Goal: Task Accomplishment & Management: Manage account settings

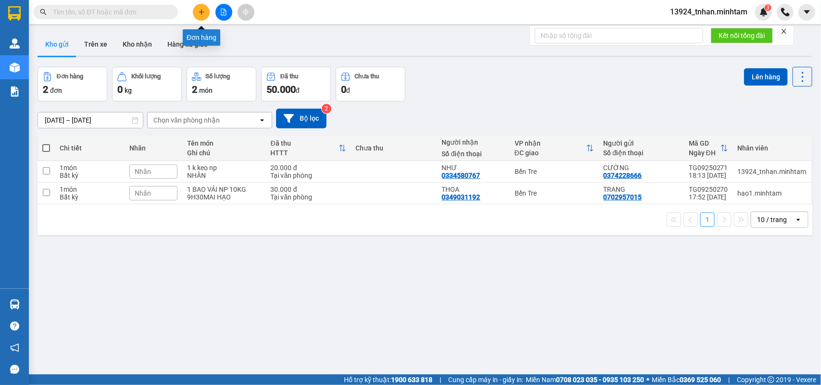
click at [200, 9] on icon "plus" at bounding box center [201, 12] width 7 height 7
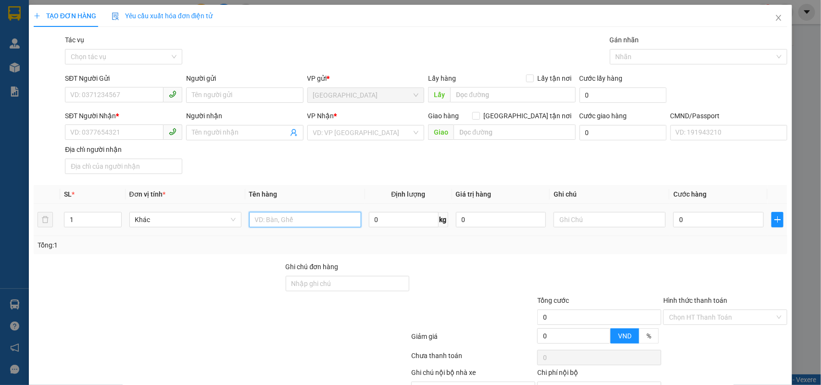
click at [298, 222] on input "text" at bounding box center [305, 219] width 112 height 15
type input "1 x trắng np 1 kg"
click at [127, 96] on input "SĐT Người Gửi" at bounding box center [114, 94] width 99 height 15
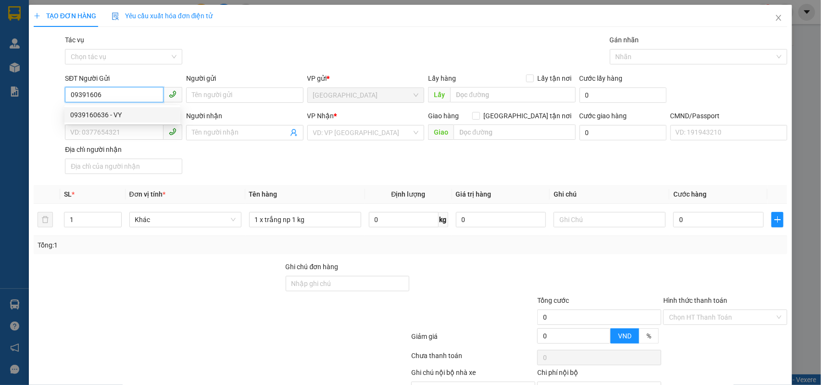
click at [147, 116] on div "0939160636 - VY" at bounding box center [122, 115] width 104 height 11
type input "0939160636"
type input "VY"
type input "0939160636"
type input "VY"
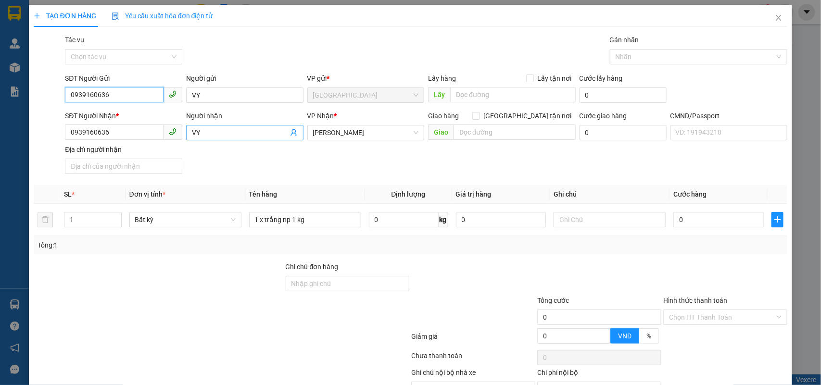
type input "0939160636"
click at [290, 131] on icon "user-add" at bounding box center [293, 132] width 6 height 7
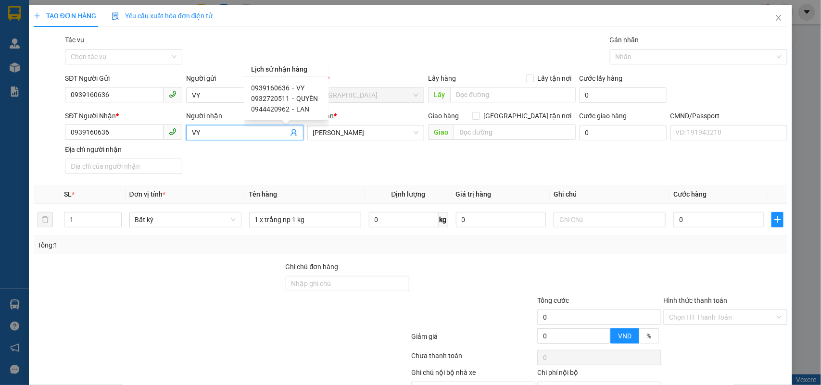
click at [304, 95] on span "QUYÊN" at bounding box center [308, 99] width 22 height 8
type input "0932720511"
type input "QUYÊN"
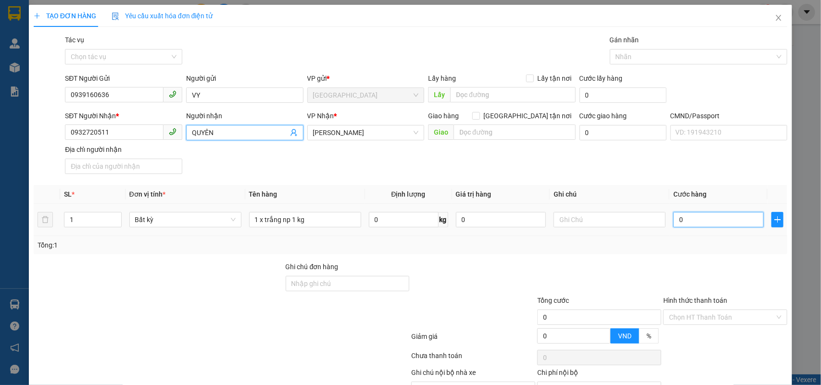
click at [719, 217] on input "0" at bounding box center [718, 219] width 90 height 15
type input "2"
type input "20"
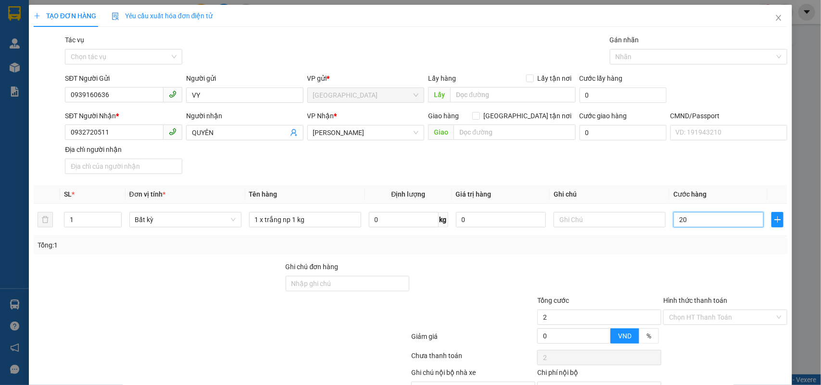
type input "20"
type input "20.000"
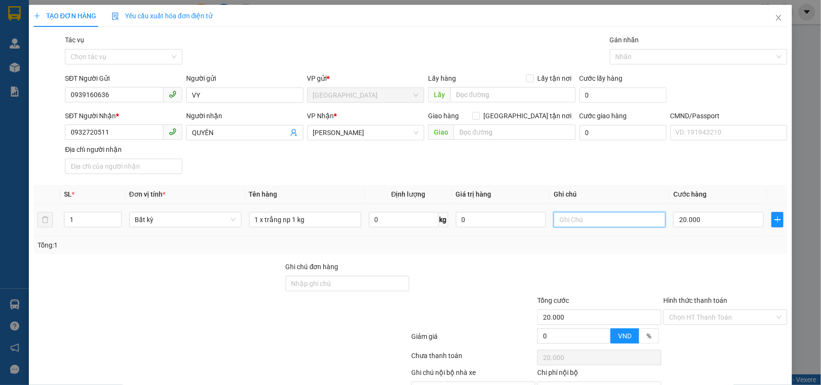
click at [607, 227] on input "text" at bounding box center [609, 219] width 112 height 15
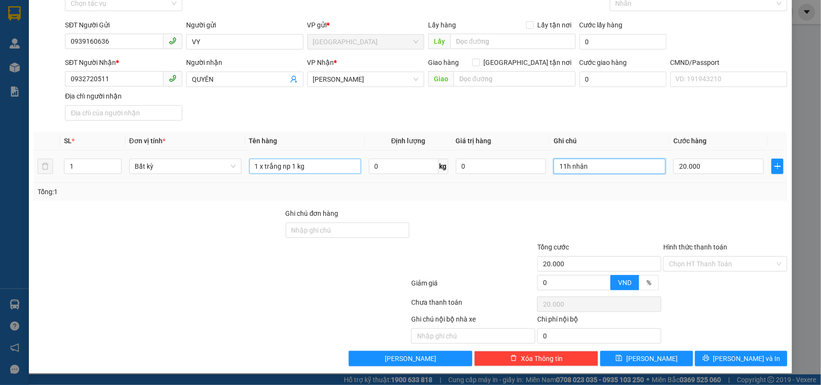
type input "11h nhân"
drag, startPoint x: 326, startPoint y: 166, endPoint x: 332, endPoint y: 166, distance: 6.3
click at [327, 166] on input "1 x trắng np 1 kg" at bounding box center [305, 166] width 112 height 15
type input "1 x trắng np 1 kg ĐA"
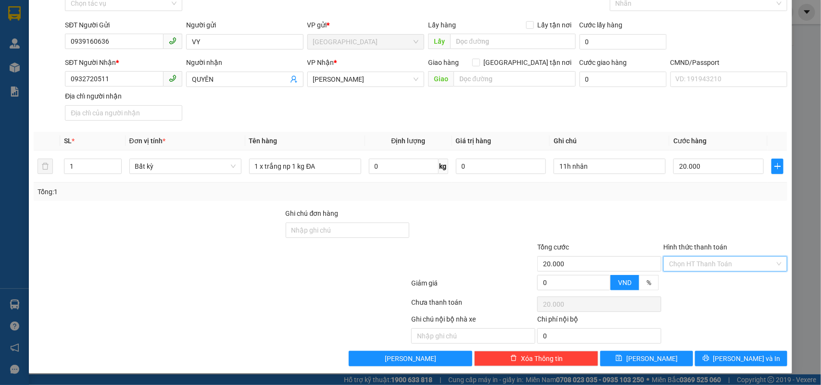
click at [723, 262] on input "Hình thức thanh toán" at bounding box center [722, 264] width 106 height 14
drag, startPoint x: 717, startPoint y: 278, endPoint x: 710, endPoint y: 285, distance: 9.5
click at [716, 279] on div "Tại văn phòng" at bounding box center [718, 284] width 111 height 11
type input "0"
click at [709, 358] on icon "printer" at bounding box center [706, 358] width 6 height 6
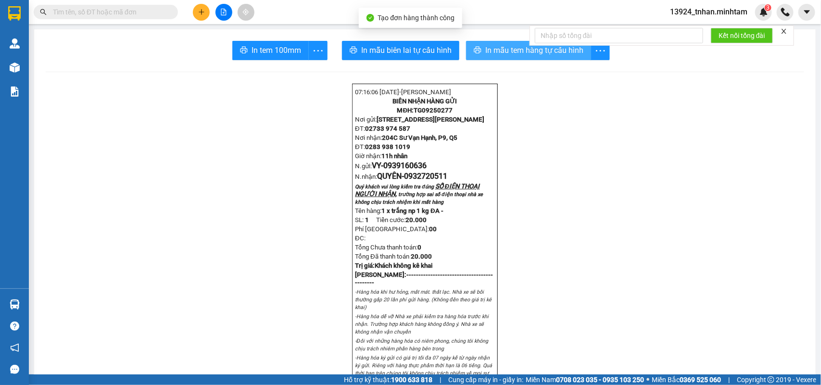
click at [485, 56] on span "In mẫu tem hàng tự cấu hình" at bounding box center [534, 50] width 98 height 12
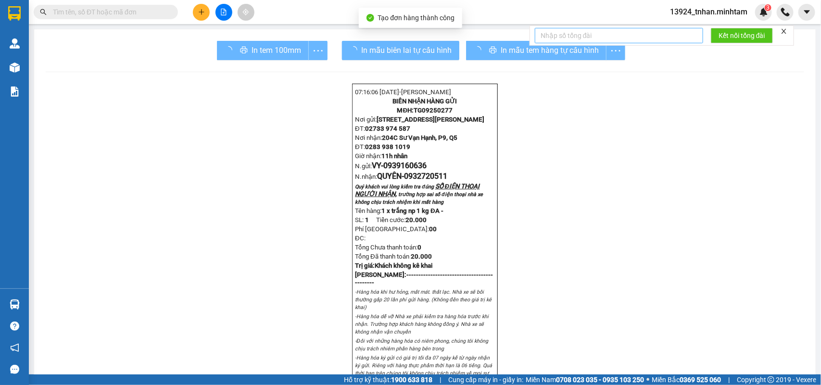
click at [267, 53] on div "In tem 100mm" at bounding box center [272, 50] width 111 height 19
click at [267, 53] on span "In tem 100mm" at bounding box center [276, 50] width 50 height 12
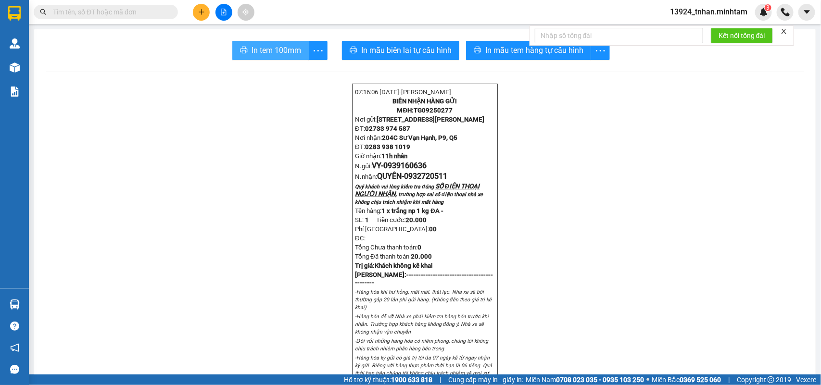
click at [268, 53] on span "In tem 100mm" at bounding box center [276, 50] width 50 height 12
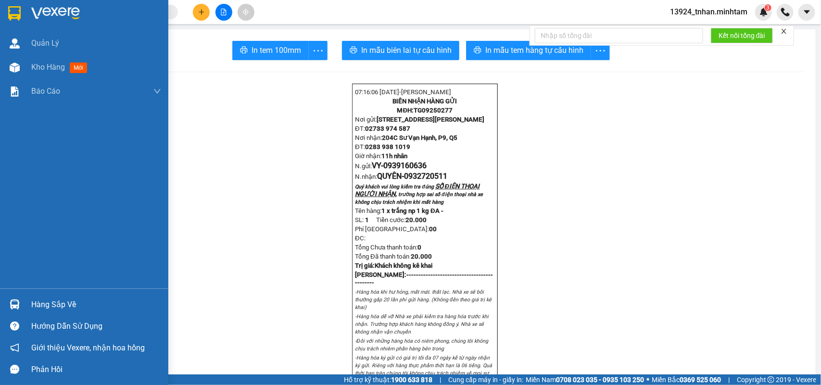
click at [27, 10] on div at bounding box center [84, 15] width 168 height 31
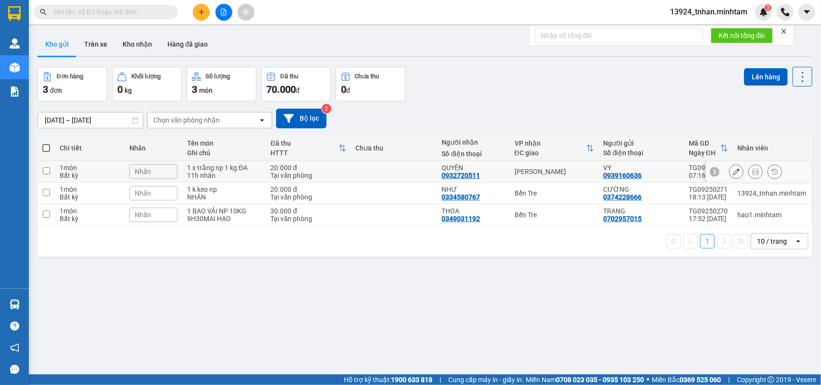
click at [540, 166] on td "[PERSON_NAME]" at bounding box center [554, 172] width 89 height 22
checkbox input "true"
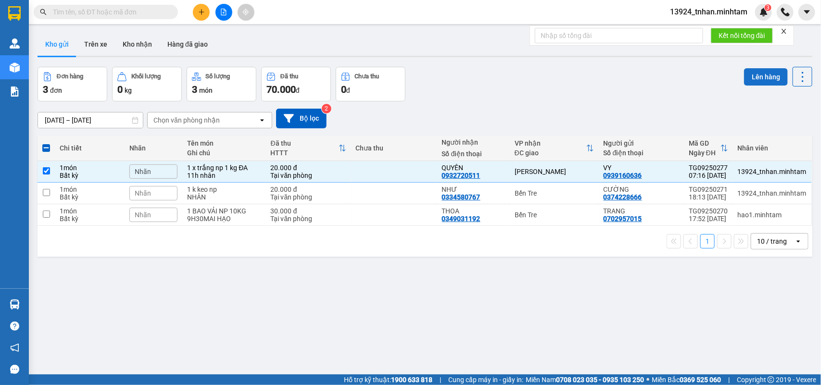
click at [763, 75] on button "Lên hàng" at bounding box center [766, 76] width 44 height 17
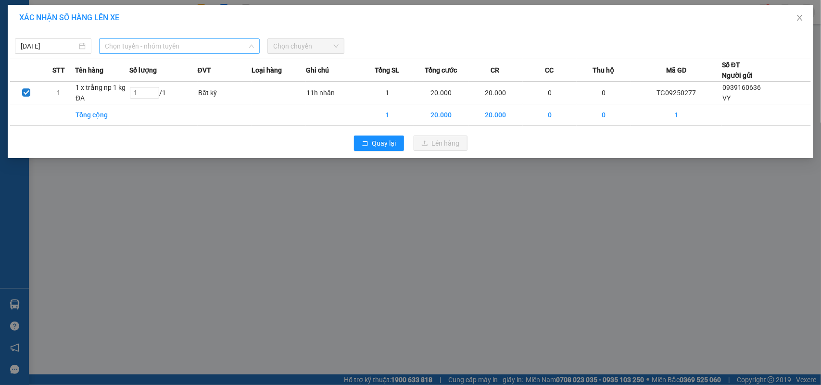
click at [150, 42] on span "Chọn tuyến - nhóm tuyến" at bounding box center [179, 46] width 149 height 14
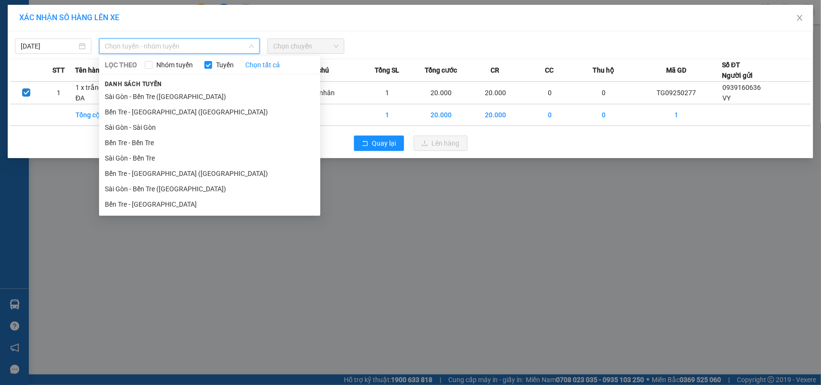
drag, startPoint x: 155, startPoint y: 205, endPoint x: 235, endPoint y: 118, distance: 118.1
click at [156, 205] on li "Bến Tre - Sài Gòn" at bounding box center [209, 204] width 221 height 15
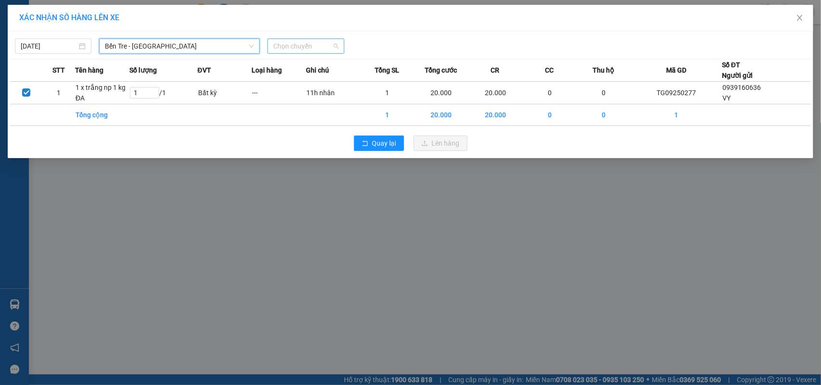
click at [326, 44] on span "Chọn chuyến" at bounding box center [305, 46] width 65 height 14
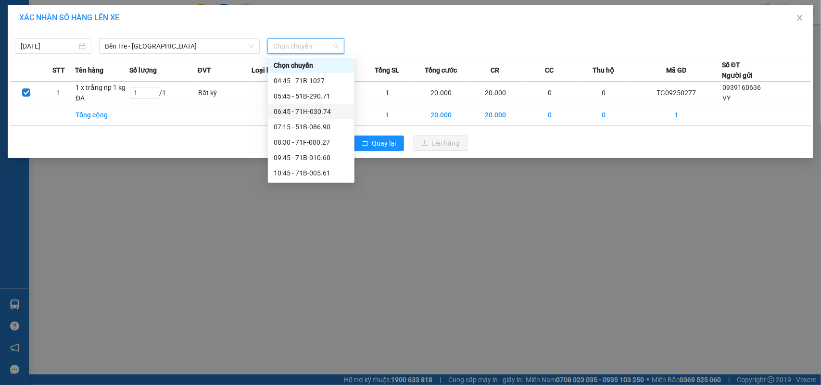
drag, startPoint x: 330, startPoint y: 112, endPoint x: 377, endPoint y: 133, distance: 51.9
click at [331, 112] on div "06:45 - 71H-030.74" at bounding box center [311, 111] width 75 height 11
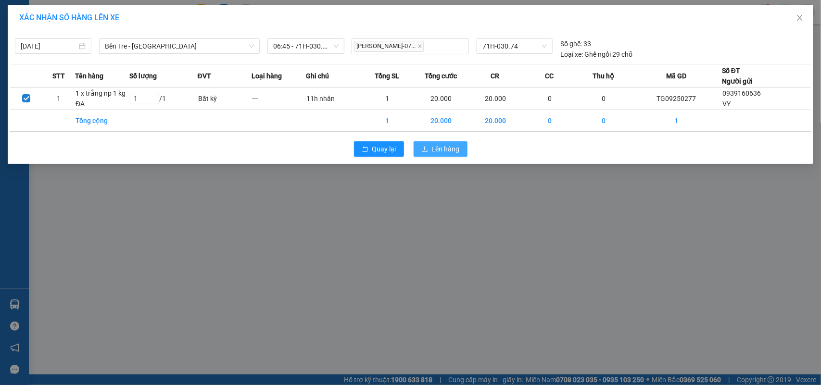
click at [415, 148] on button "Lên hàng" at bounding box center [441, 148] width 54 height 15
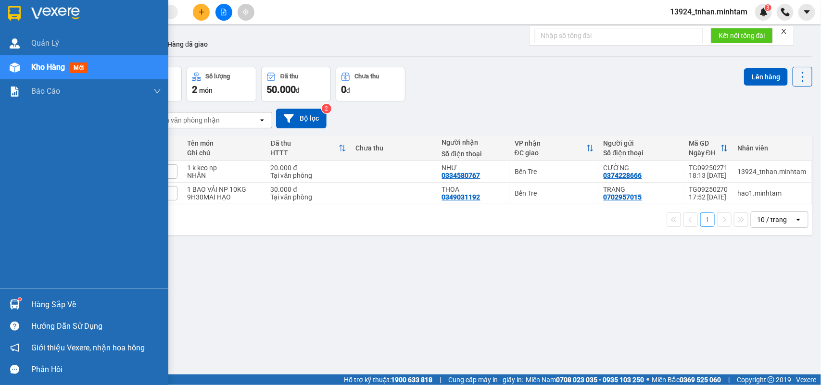
click at [45, 304] on div "Hàng sắp về" at bounding box center [96, 305] width 130 height 14
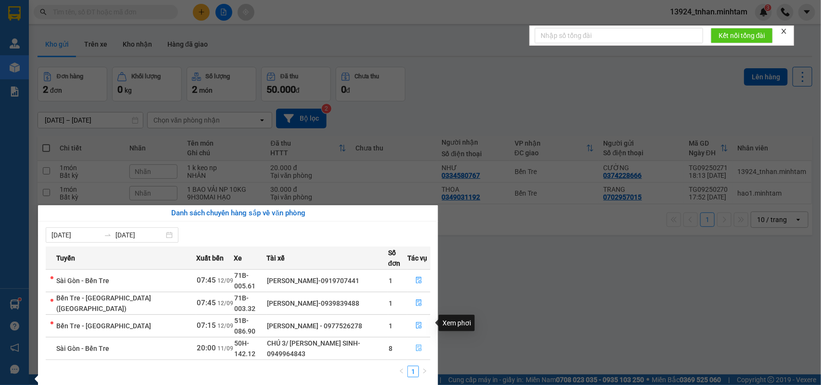
click at [417, 345] on icon "file-done" at bounding box center [418, 348] width 7 height 7
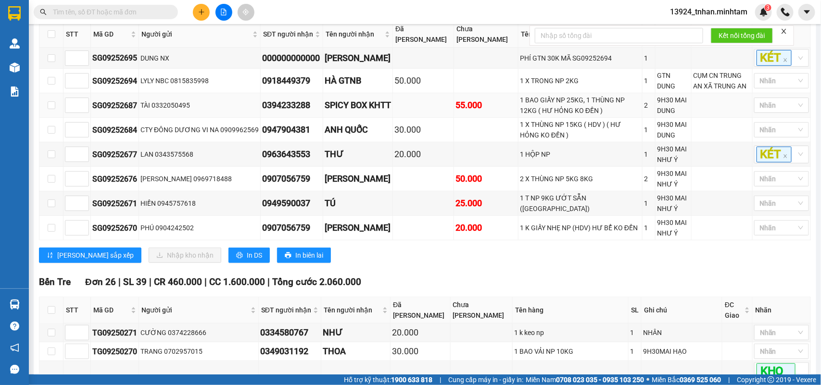
scroll to position [120, 0]
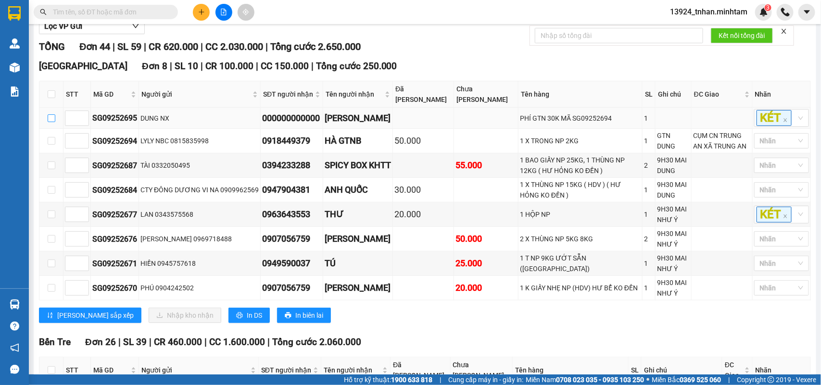
click at [50, 122] on input "checkbox" at bounding box center [52, 118] width 8 height 8
checkbox input "true"
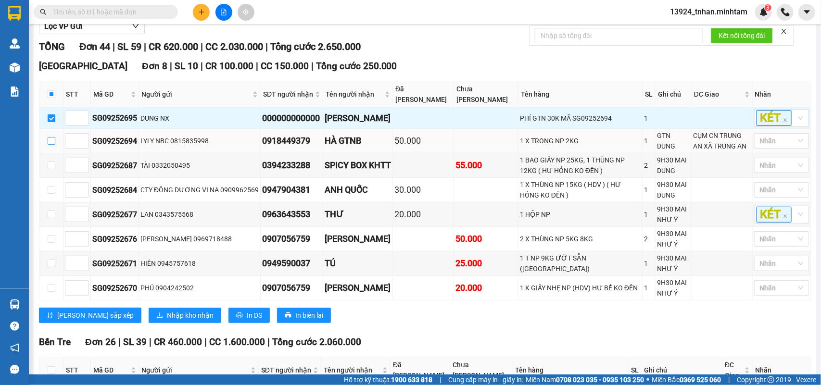
click at [50, 145] on input "checkbox" at bounding box center [52, 141] width 8 height 8
checkbox input "true"
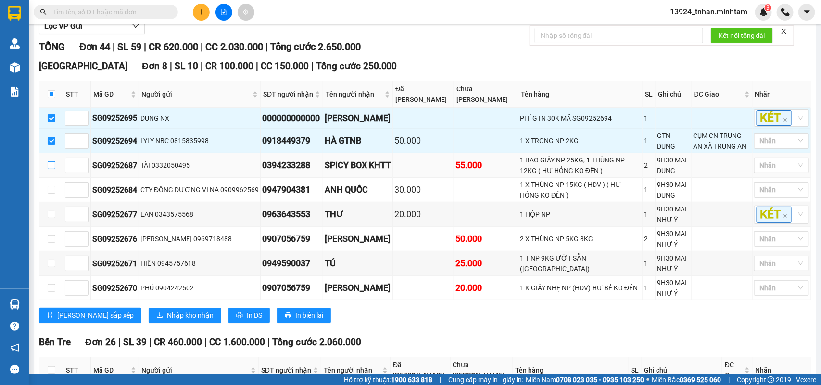
click at [49, 169] on input "checkbox" at bounding box center [52, 166] width 8 height 8
checkbox input "true"
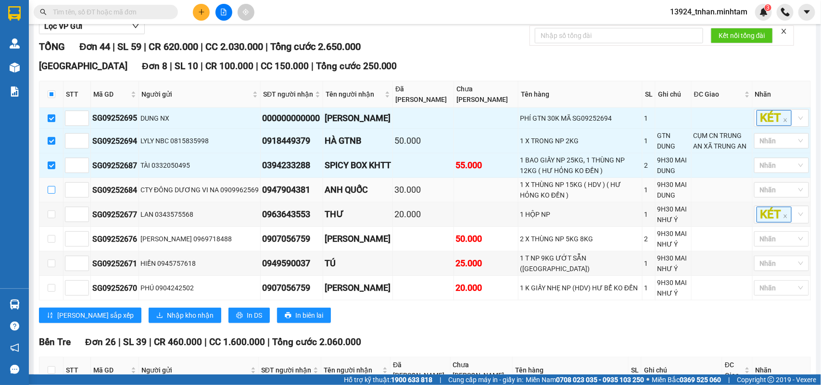
click at [53, 194] on input "checkbox" at bounding box center [52, 190] width 8 height 8
checkbox input "true"
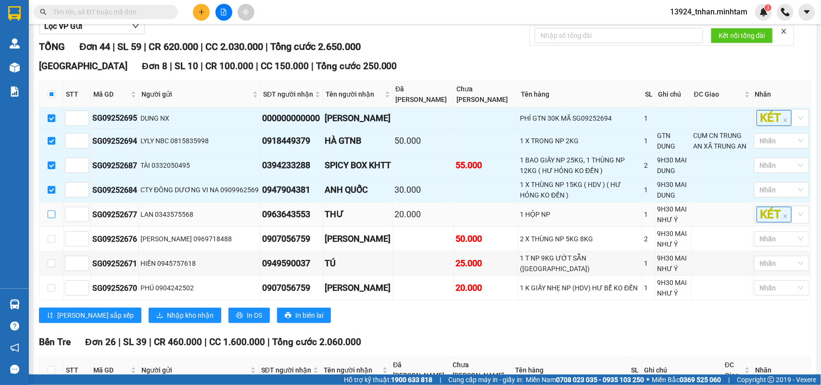
click at [54, 218] on input "checkbox" at bounding box center [52, 215] width 8 height 8
checkbox input "true"
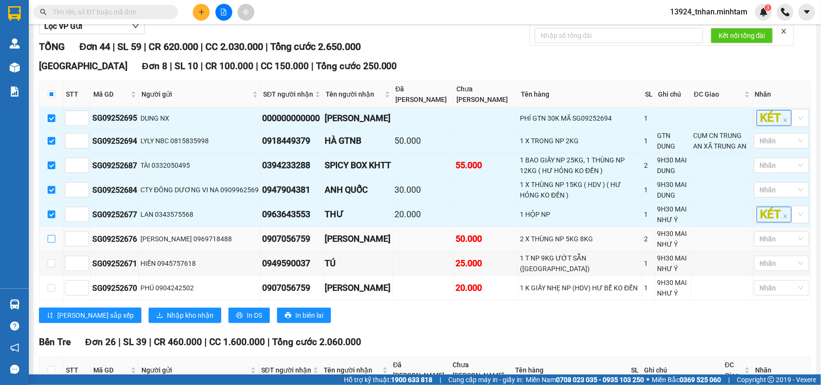
click at [54, 243] on input "checkbox" at bounding box center [52, 239] width 8 height 8
checkbox input "true"
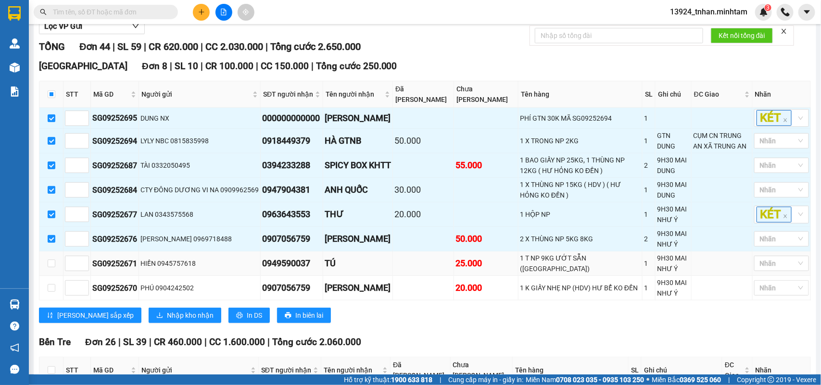
click at [51, 276] on td at bounding box center [51, 263] width 24 height 25
click at [51, 269] on label at bounding box center [52, 263] width 8 height 11
click at [51, 267] on input "checkbox" at bounding box center [52, 264] width 8 height 8
checkbox input "true"
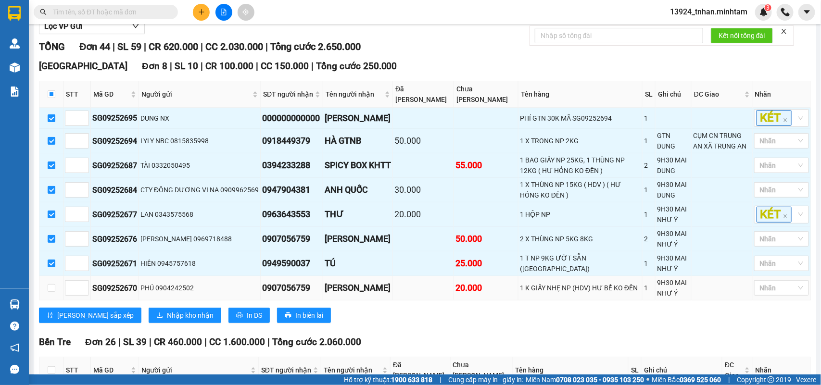
click at [55, 301] on td at bounding box center [51, 288] width 24 height 25
drag, startPoint x: 50, startPoint y: 310, endPoint x: 50, endPoint y: 294, distance: 16.4
click at [50, 292] on input "checkbox" at bounding box center [52, 288] width 8 height 8
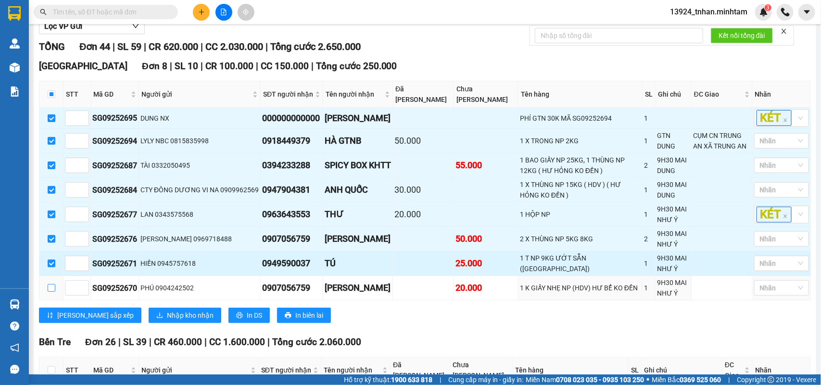
checkbox input "true"
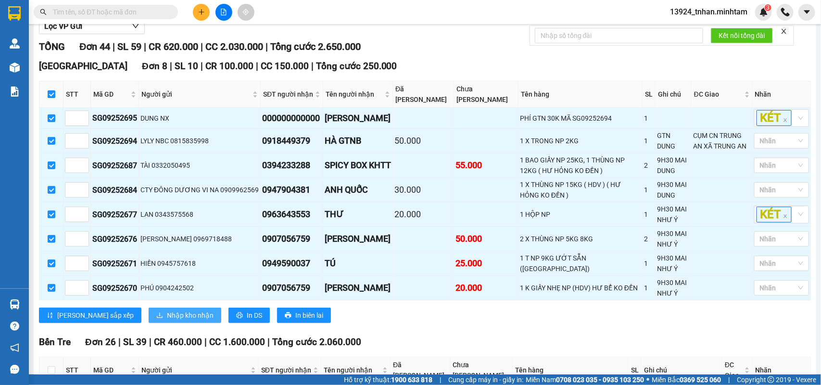
click at [156, 319] on icon "download" at bounding box center [159, 315] width 7 height 7
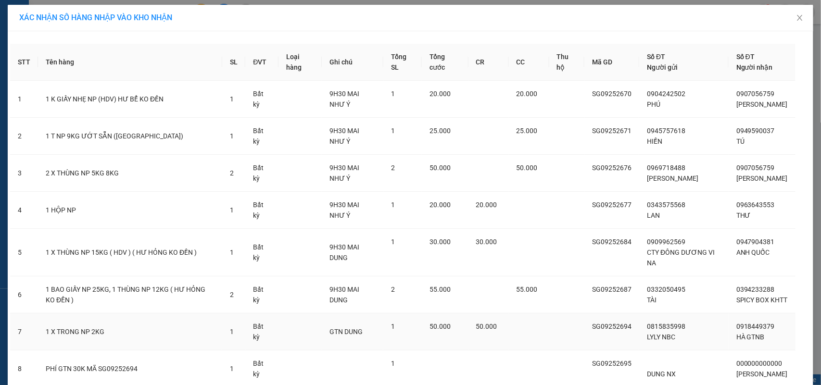
scroll to position [84, 0]
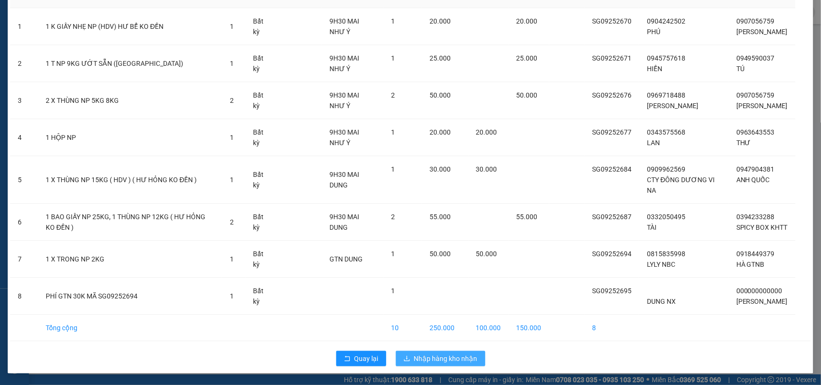
click at [452, 361] on span "Nhập hàng kho nhận" at bounding box center [445, 358] width 63 height 11
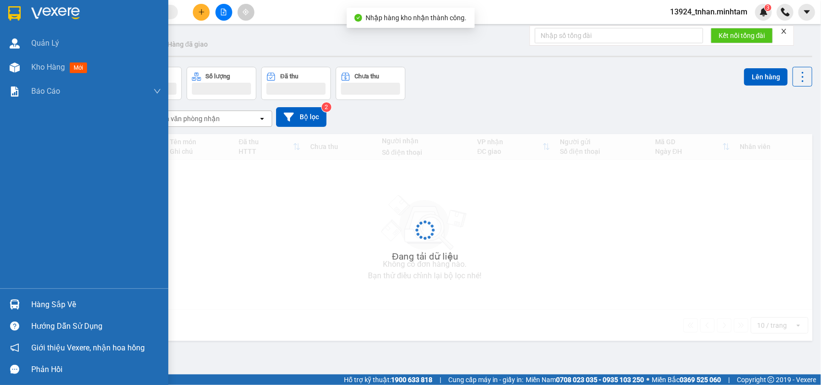
click at [18, 294] on div "Hàng sắp về" at bounding box center [84, 305] width 168 height 22
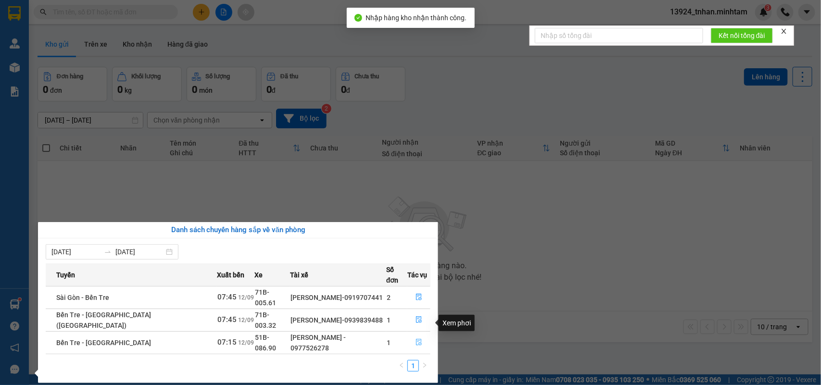
click at [416, 339] on icon "file-done" at bounding box center [419, 342] width 6 height 7
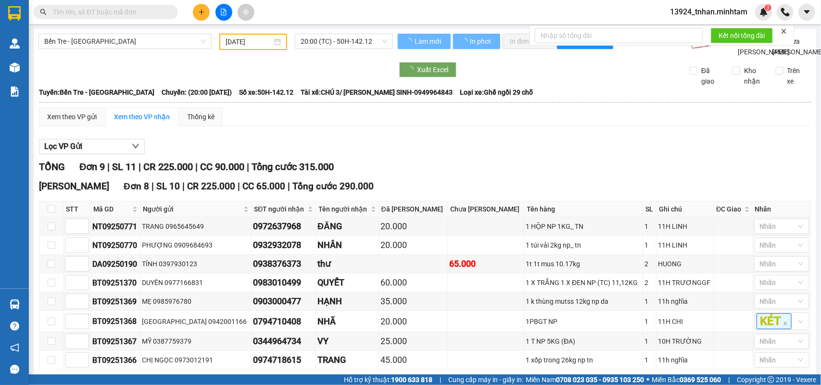
type input "[DATE]"
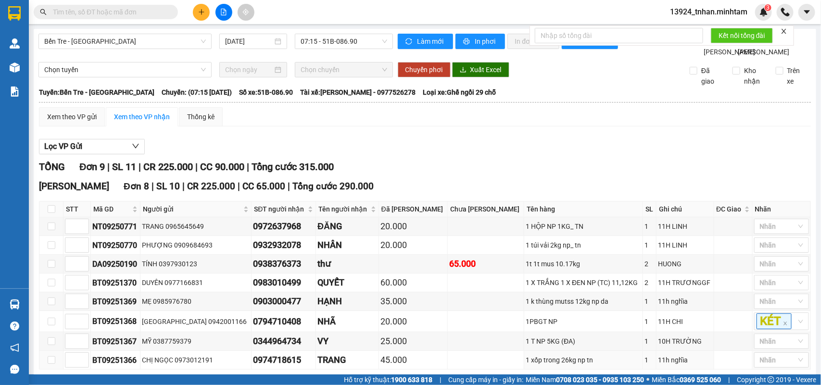
scroll to position [162, 0]
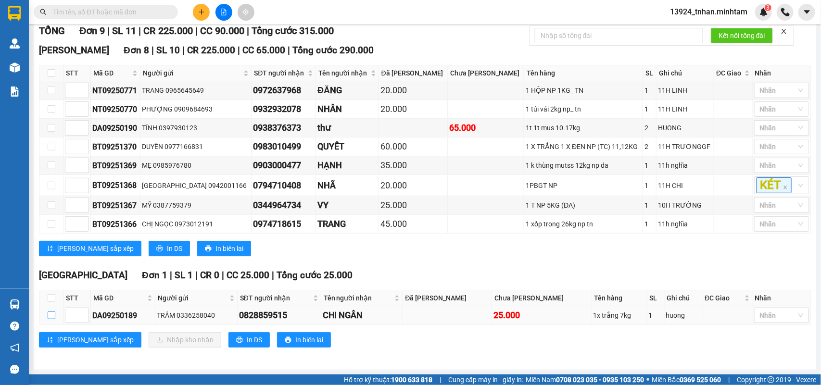
click at [53, 315] on input "checkbox" at bounding box center [52, 316] width 8 height 8
checkbox input "true"
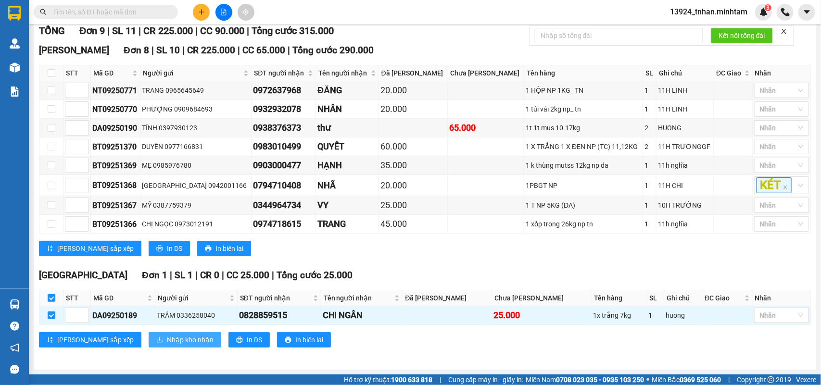
click at [167, 339] on span "Nhập kho nhận" at bounding box center [190, 340] width 47 height 11
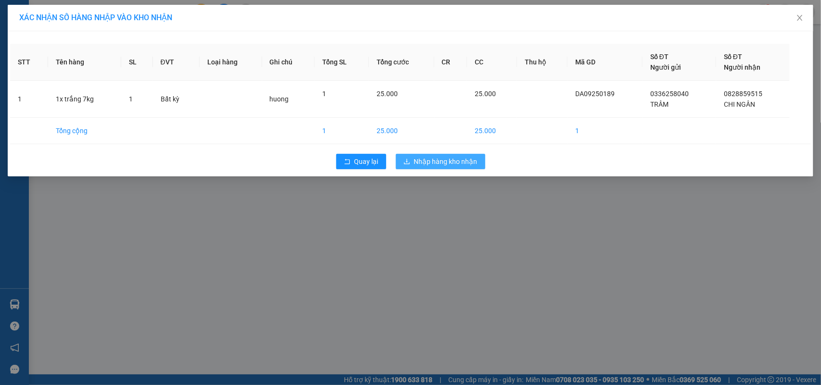
click at [445, 157] on span "Nhập hàng kho nhận" at bounding box center [445, 161] width 63 height 11
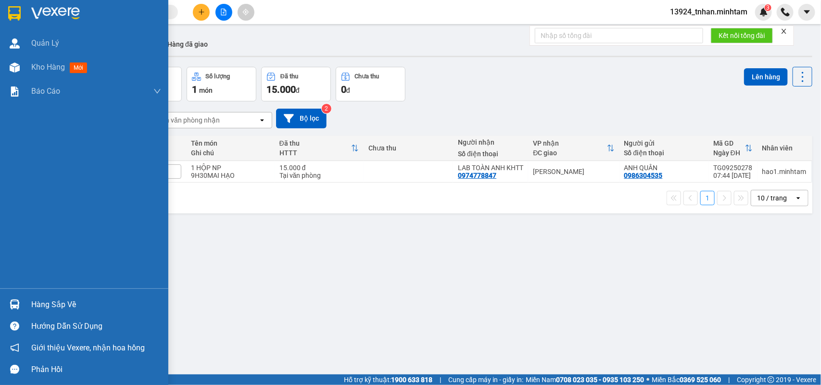
click at [14, 6] on img at bounding box center [14, 13] width 13 height 14
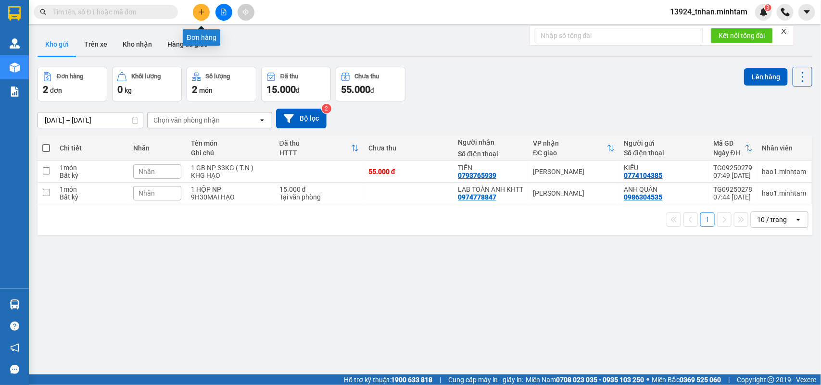
click at [201, 11] on icon "plus" at bounding box center [201, 12] width 7 height 7
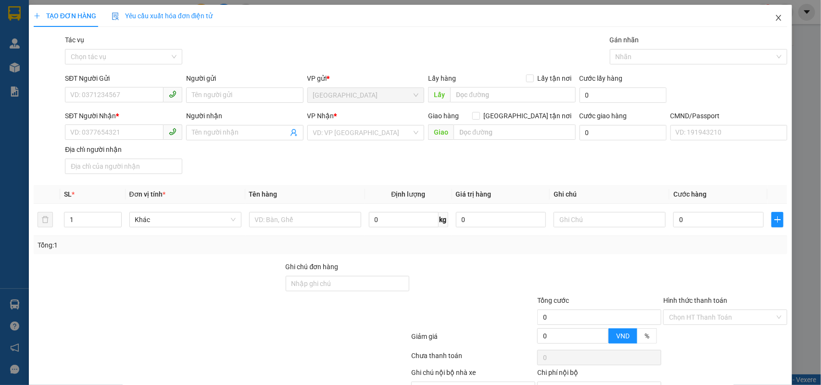
click at [775, 20] on icon "close" at bounding box center [779, 18] width 8 height 8
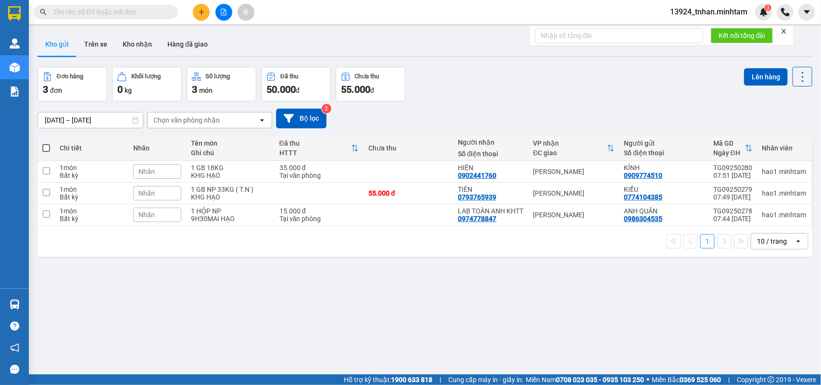
click at [120, 11] on input "text" at bounding box center [109, 12] width 113 height 11
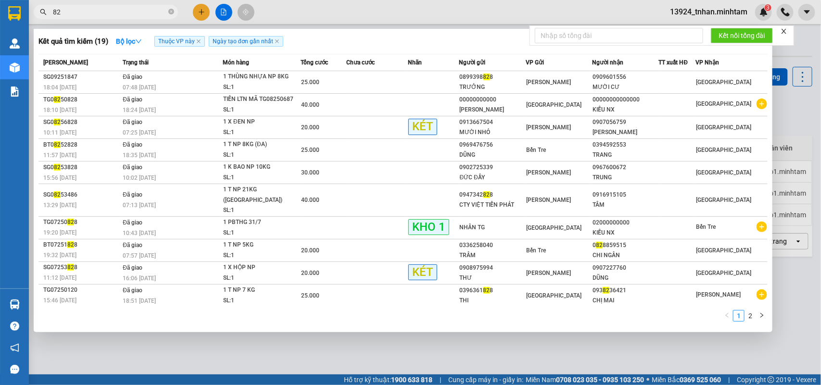
type input "8"
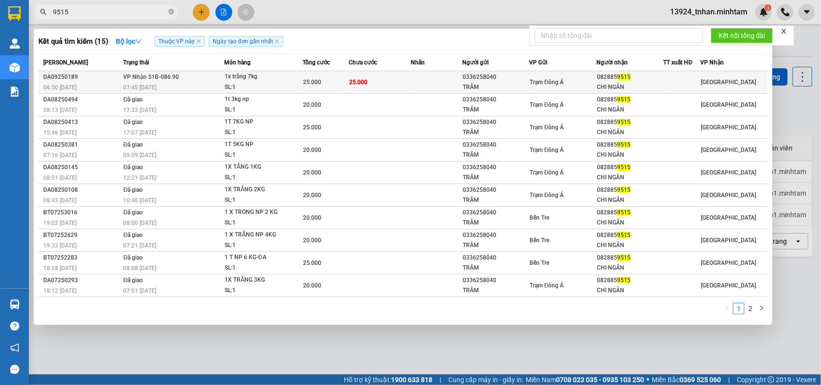
type input "9515"
click at [435, 83] on td at bounding box center [436, 82] width 51 height 23
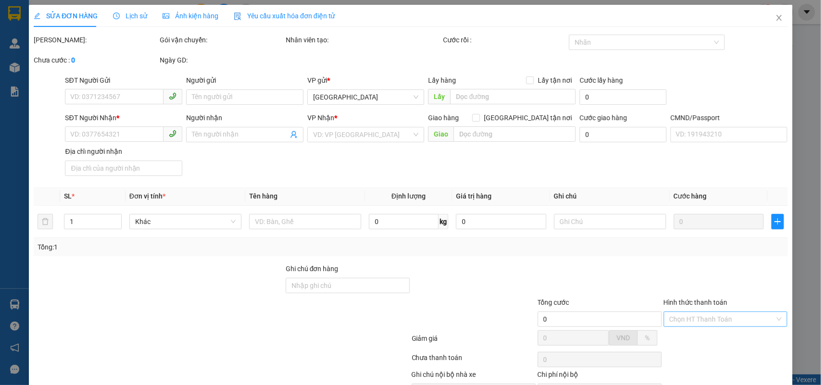
type input "0336258040"
type input "TRÂM"
type input "0828859515"
type input "CHI NGÂN"
type input "25.000"
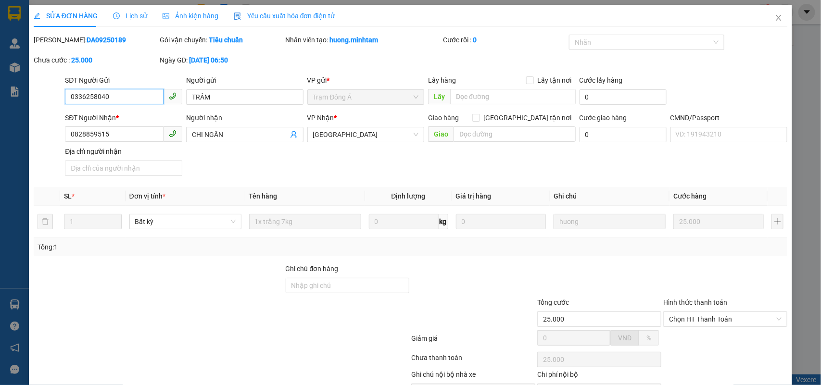
scroll to position [51, 0]
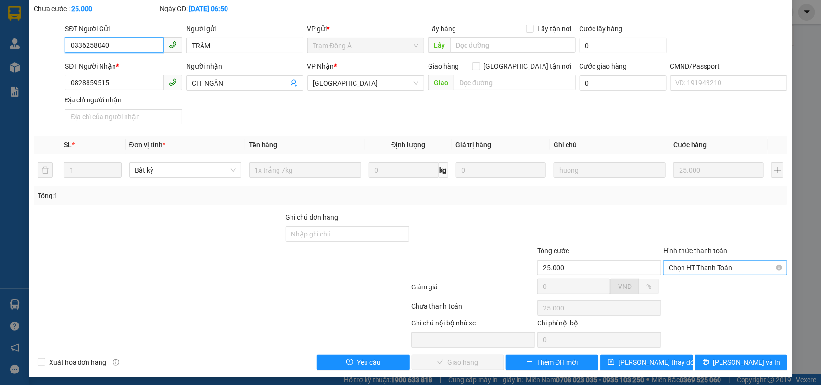
click at [724, 273] on span "Chọn HT Thanh Toán" at bounding box center [725, 268] width 113 height 14
drag, startPoint x: 738, startPoint y: 282, endPoint x: 725, endPoint y: 289, distance: 15.5
click at [725, 289] on div "Tại văn phòng" at bounding box center [718, 287] width 111 height 11
type input "0"
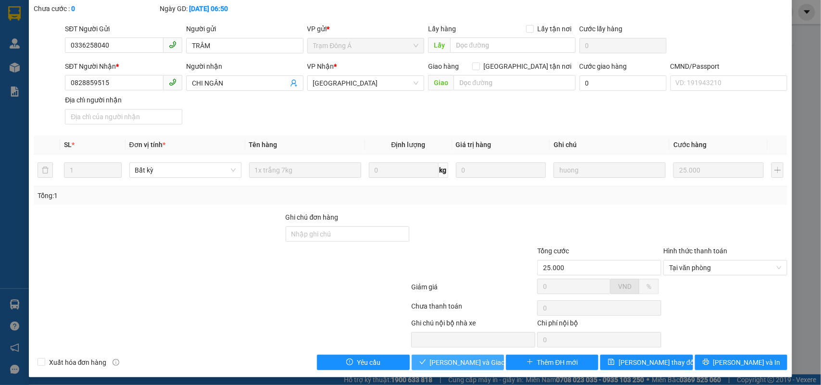
click at [428, 361] on button "[PERSON_NAME] và Giao hàng" at bounding box center [458, 362] width 92 height 15
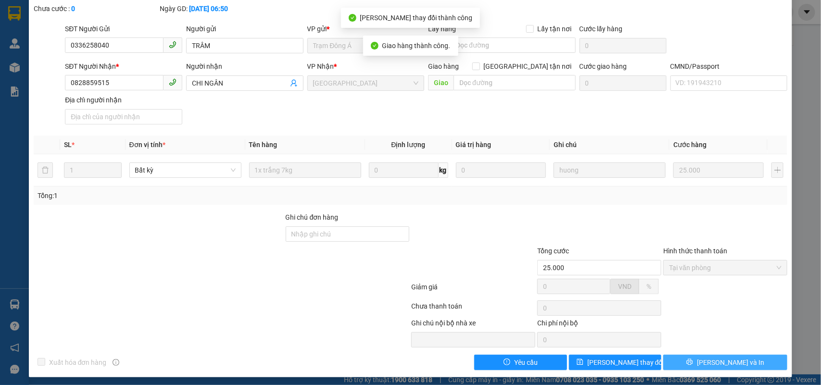
click at [767, 363] on button "[PERSON_NAME] và In" at bounding box center [725, 362] width 124 height 15
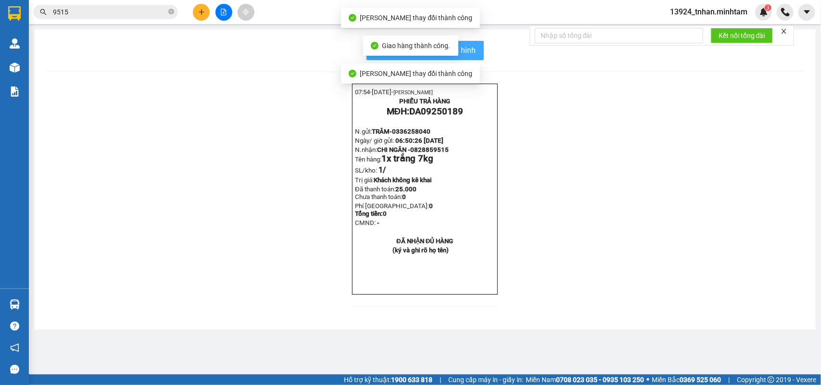
click at [463, 44] on button "In mẫu biên lai tự cấu hình" at bounding box center [424, 50] width 117 height 19
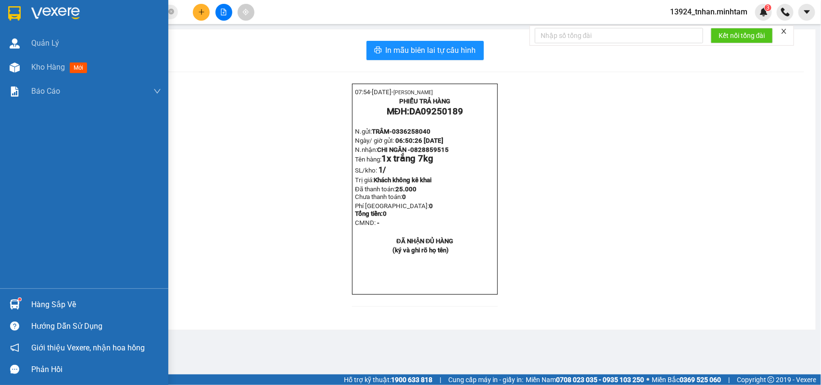
click at [72, 298] on div "Hàng sắp về" at bounding box center [96, 305] width 130 height 14
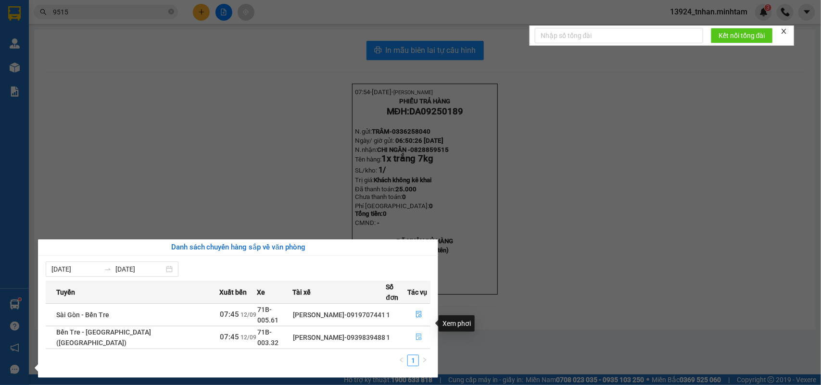
click at [411, 330] on button "button" at bounding box center [419, 337] width 22 height 15
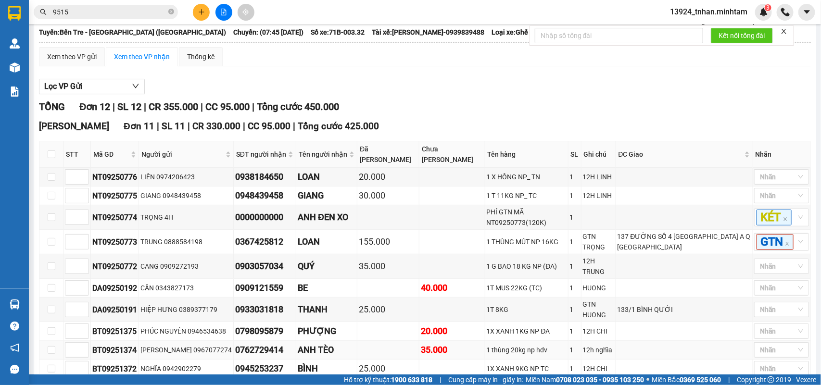
scroll to position [120, 0]
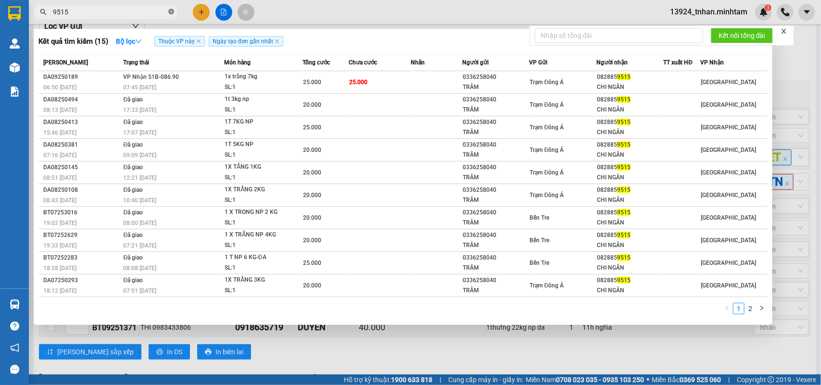
click at [170, 11] on icon "close-circle" at bounding box center [171, 12] width 6 height 6
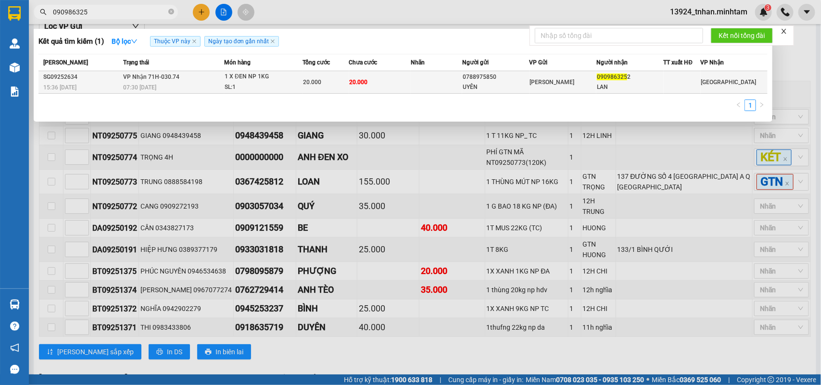
type input "090986325"
click at [291, 79] on div "1 X ĐEN NP 1KG" at bounding box center [261, 77] width 72 height 11
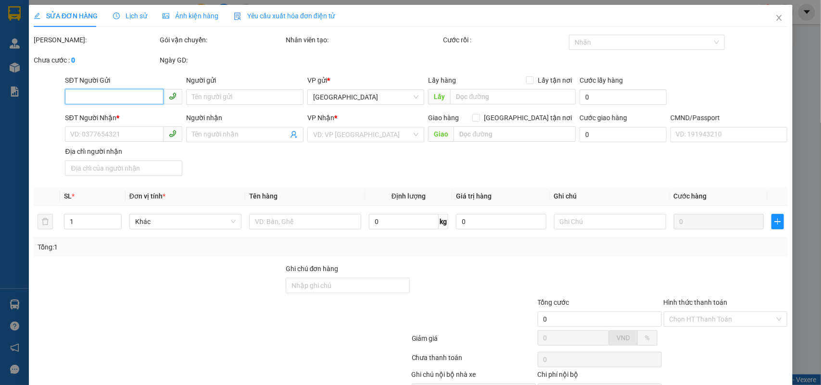
type input "0788975850"
type input "UYÊN"
type input "0909863252"
type input "LAN"
type input "20.000"
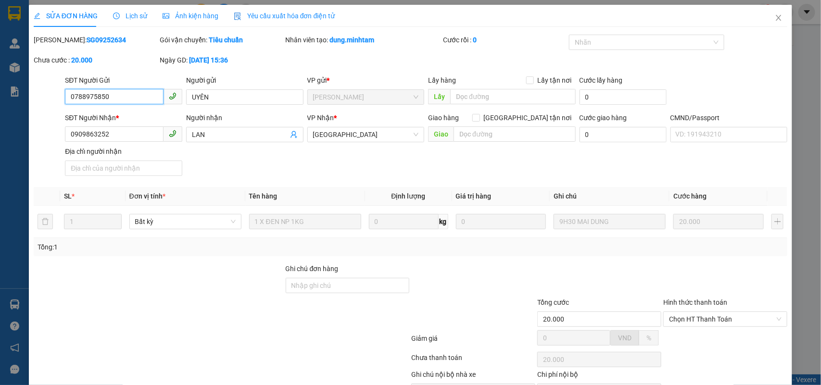
scroll to position [56, 0]
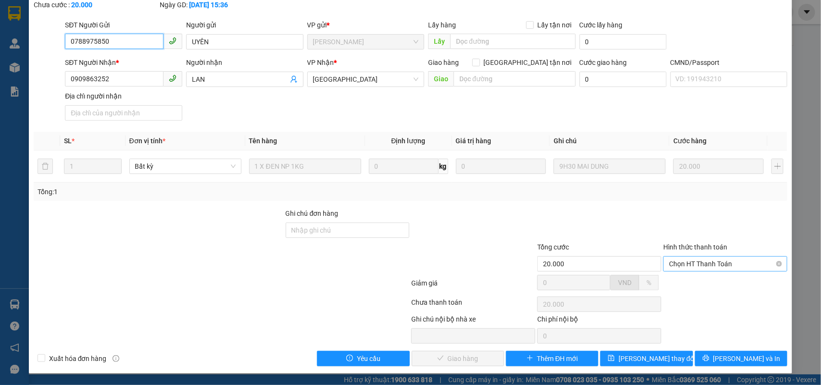
click at [703, 261] on span "Chọn HT Thanh Toán" at bounding box center [725, 264] width 113 height 14
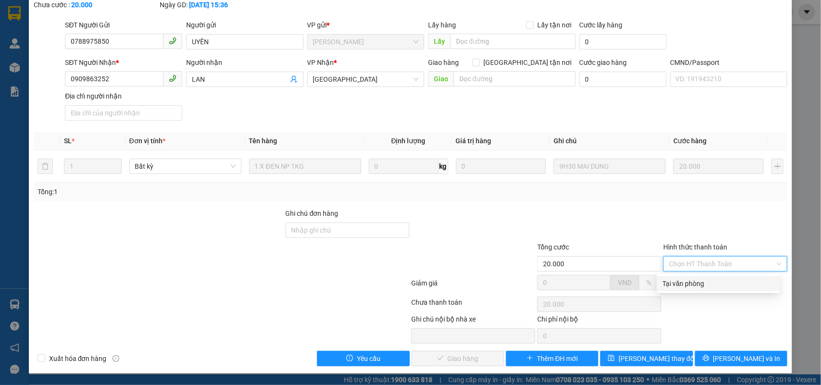
click at [688, 284] on div "Tại văn phòng" at bounding box center [718, 283] width 111 height 11
type input "0"
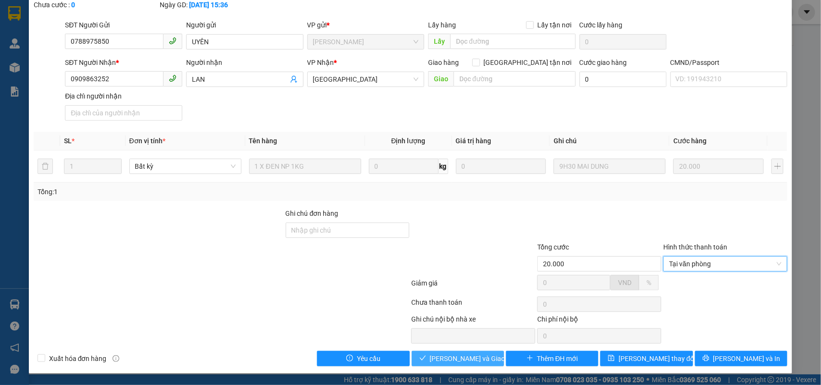
click at [477, 358] on span "[PERSON_NAME] và Giao hàng" at bounding box center [476, 358] width 92 height 11
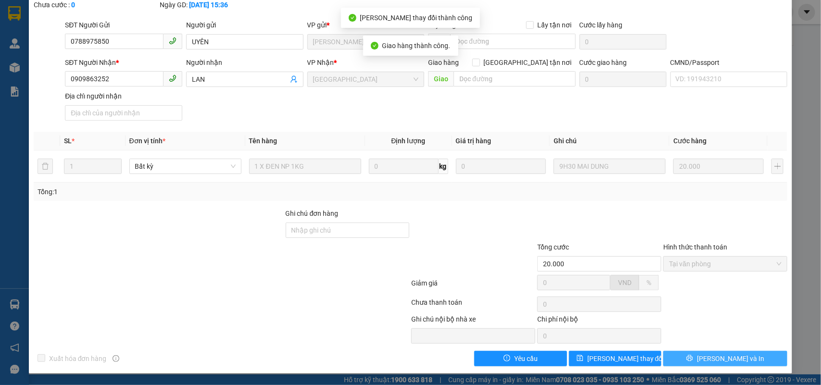
click at [722, 354] on span "[PERSON_NAME] và In" at bounding box center [730, 358] width 67 height 11
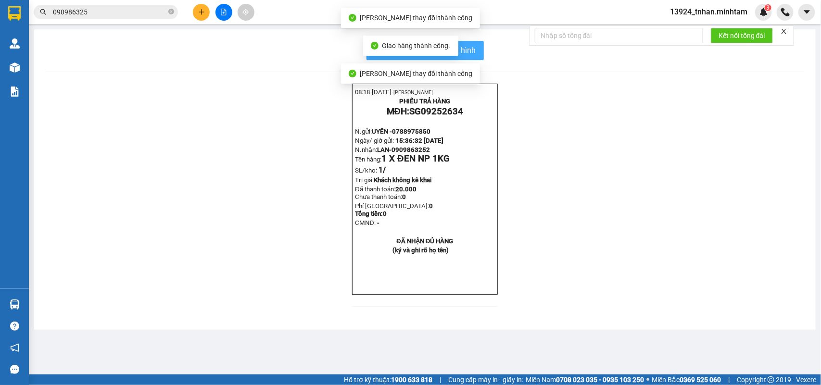
click at [482, 54] on button "In mẫu biên lai tự cấu hình" at bounding box center [424, 50] width 117 height 19
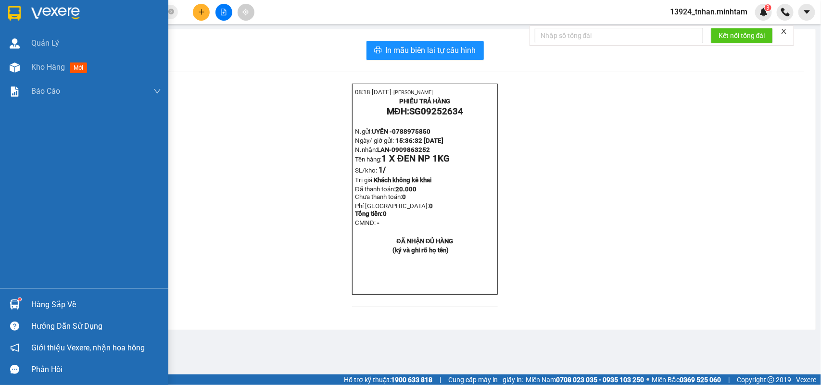
click at [8, 15] on img at bounding box center [14, 13] width 13 height 14
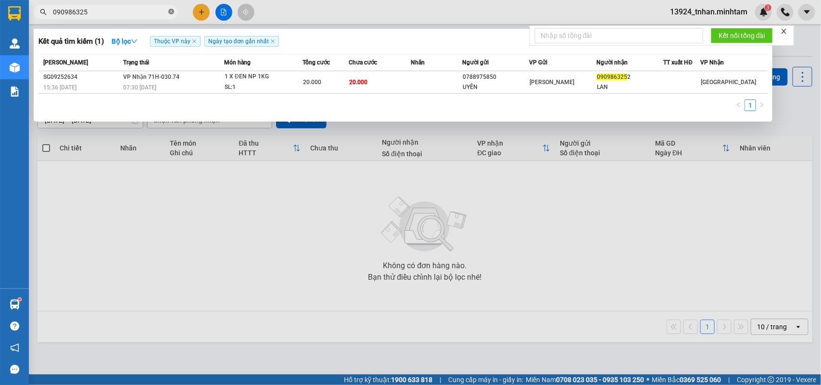
click at [171, 13] on icon "close-circle" at bounding box center [171, 12] width 6 height 6
type input "0918111"
click at [308, 287] on div at bounding box center [410, 192] width 821 height 385
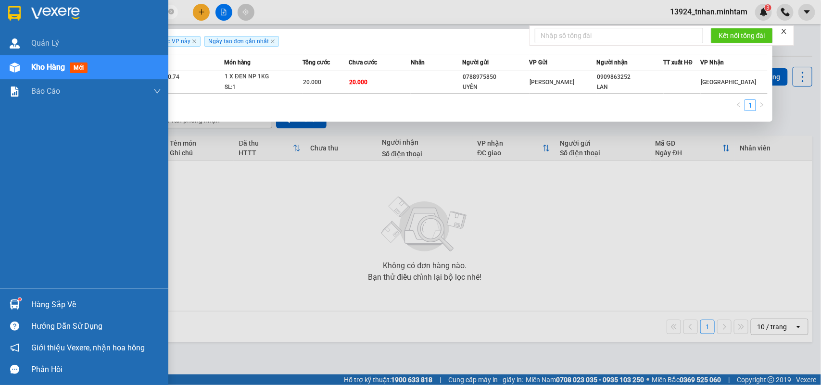
drag, startPoint x: 126, startPoint y: 13, endPoint x: 0, endPoint y: 11, distance: 125.5
click at [0, 11] on section "Kết quả tìm kiếm ( 1 ) Bộ lọc Thuộc VP này Ngày tạo đơn gần nhất Mã ĐH Trạng th…" at bounding box center [410, 192] width 821 height 385
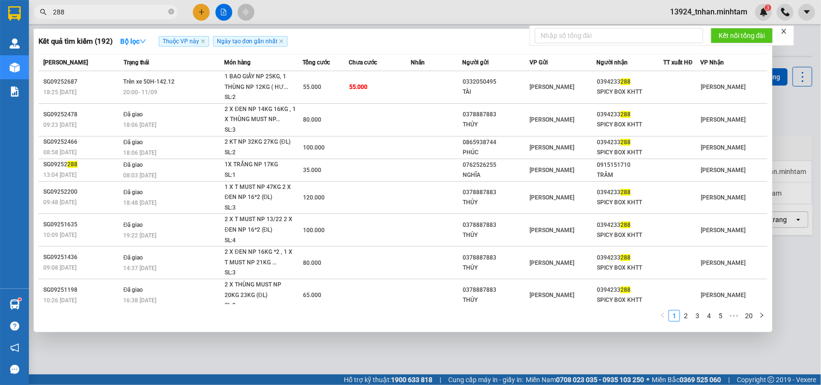
type input "288"
drag, startPoint x: 317, startPoint y: 339, endPoint x: 317, endPoint y: 315, distance: 24.0
click at [318, 338] on div at bounding box center [410, 192] width 821 height 385
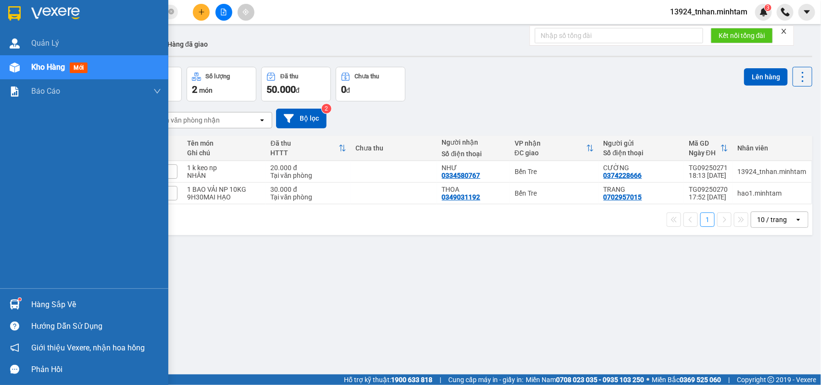
click at [5, 3] on div at bounding box center [84, 15] width 168 height 31
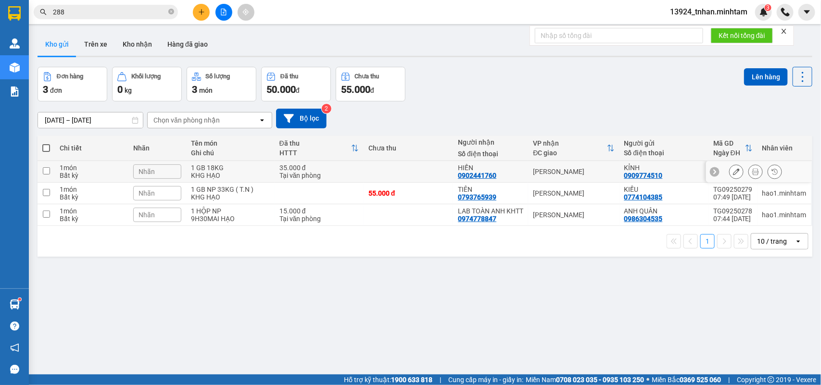
click at [270, 178] on td "1 GB 18KG KHG HẠO" at bounding box center [230, 172] width 88 height 22
checkbox input "true"
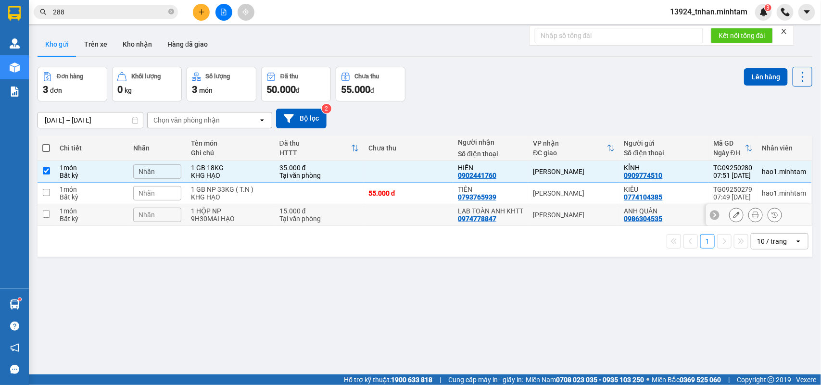
drag, startPoint x: 308, startPoint y: 220, endPoint x: 573, endPoint y: 176, distance: 268.2
click at [309, 220] on div "Tại văn phòng" at bounding box center [318, 219] width 79 height 8
checkbox input "true"
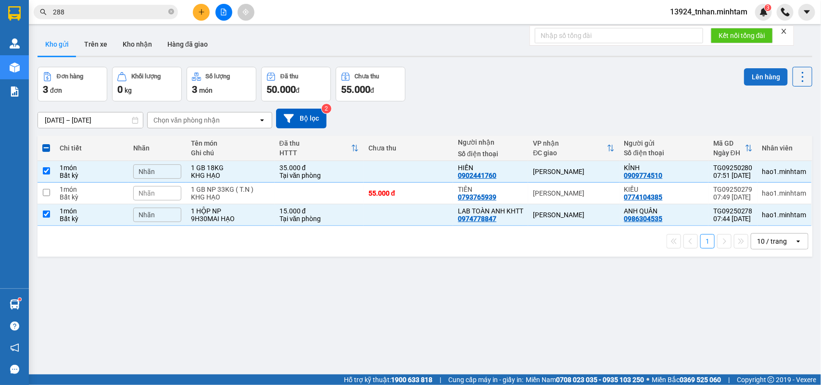
click at [753, 80] on button "Lên hàng" at bounding box center [766, 76] width 44 height 17
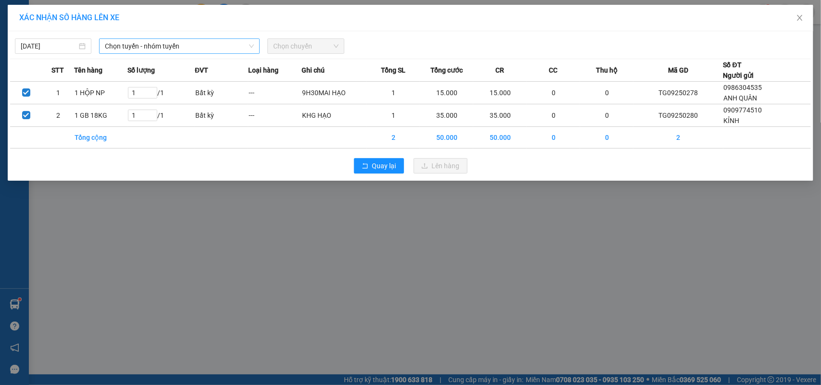
click at [181, 52] on span "Chọn tuyến - nhóm tuyến" at bounding box center [179, 46] width 149 height 14
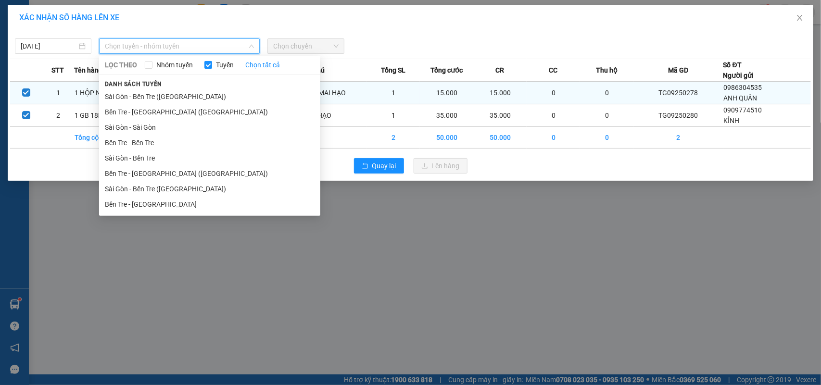
drag, startPoint x: 169, startPoint y: 109, endPoint x: 211, endPoint y: 87, distance: 47.3
click at [169, 109] on li "Bến Tre - [GEOGRAPHIC_DATA] ([GEOGRAPHIC_DATA])" at bounding box center [209, 111] width 221 height 15
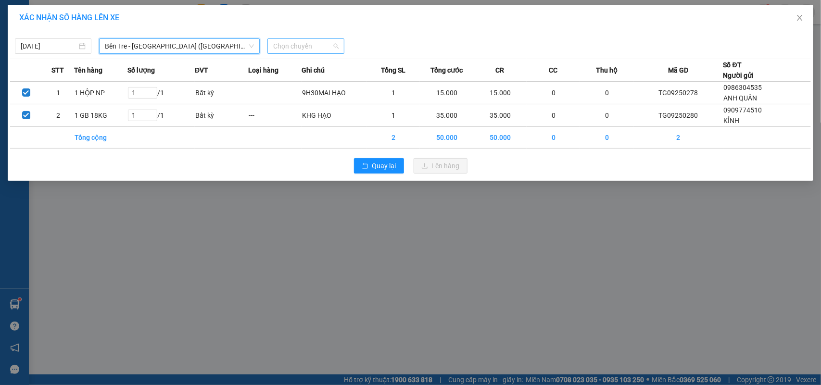
click at [292, 46] on span "Chọn chuyến" at bounding box center [305, 46] width 65 height 14
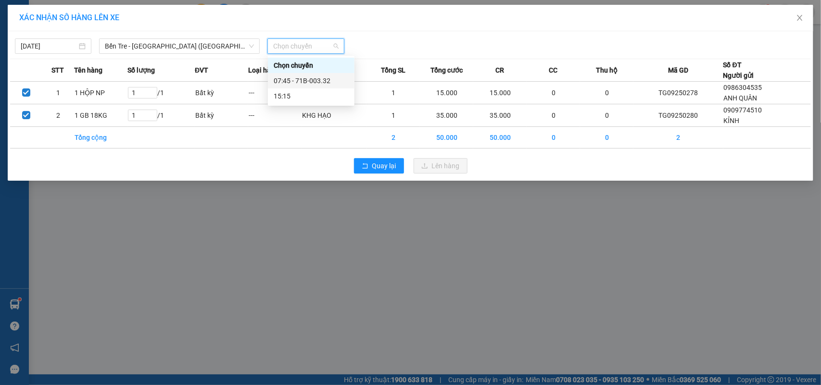
click at [331, 82] on div "07:45 - 71B-003.32" at bounding box center [311, 80] width 75 height 11
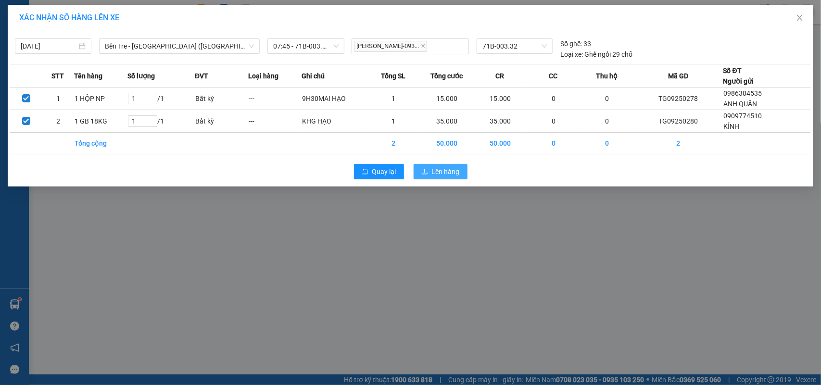
click at [428, 167] on button "Lên hàng" at bounding box center [441, 171] width 54 height 15
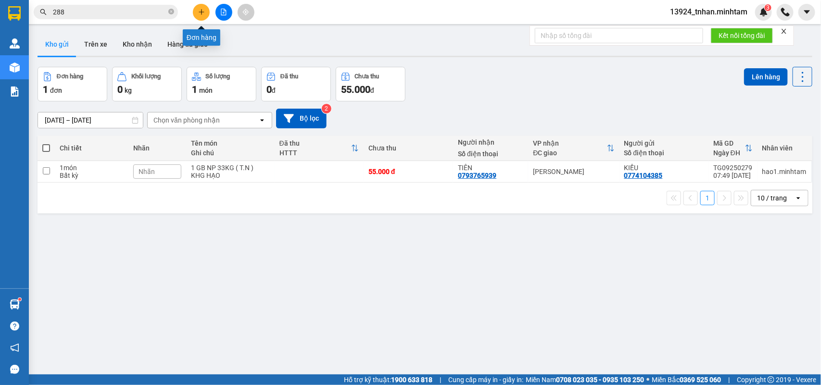
click at [202, 9] on icon "plus" at bounding box center [201, 12] width 7 height 7
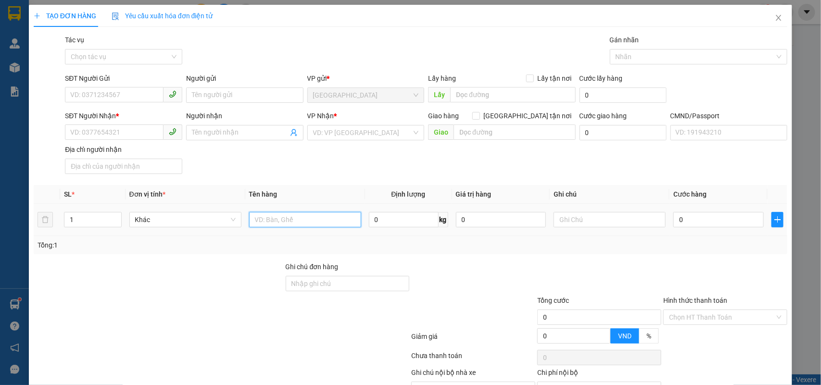
click at [288, 224] on input "text" at bounding box center [305, 219] width 112 height 15
type input "1 T MUST NP 10 KG ( Đ.L)"
drag, startPoint x: 119, startPoint y: 97, endPoint x: 820, endPoint y: 11, distance: 706.9
click at [128, 92] on input "SĐT Người Gửi" at bounding box center [114, 94] width 99 height 15
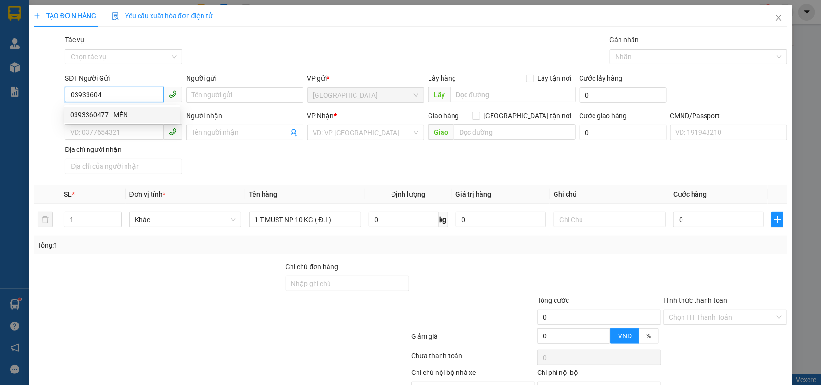
click at [132, 115] on div "0393360477 - MẾN" at bounding box center [122, 115] width 104 height 11
type input "0393360477"
type input "MẾN"
type input "0961207431"
type input "TƯỜNG VI"
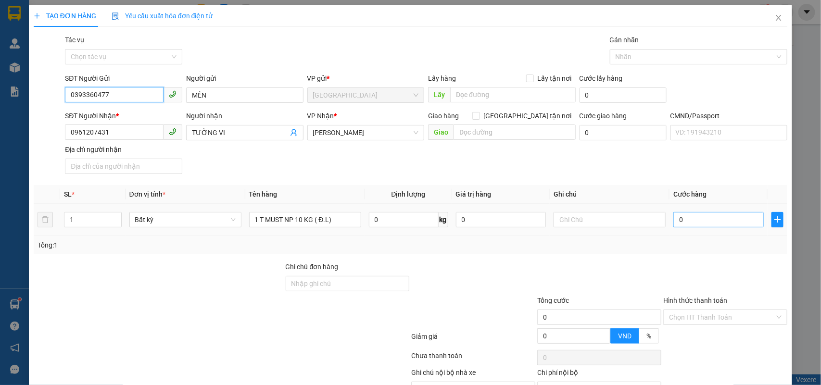
type input "0393360477"
click at [683, 223] on input "0" at bounding box center [718, 219] width 90 height 15
type input "3"
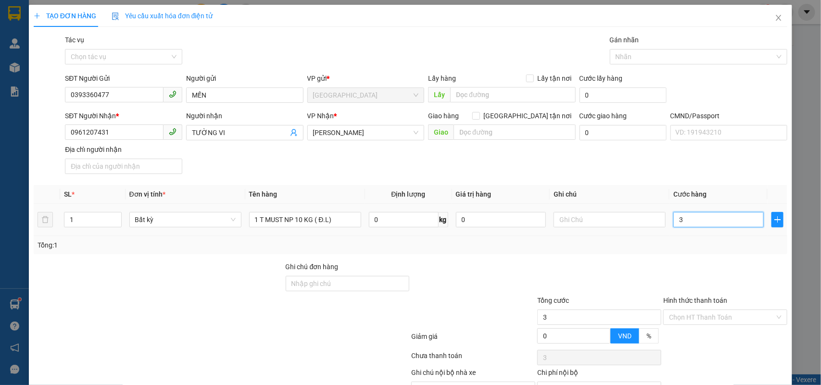
type input "30"
type input "30.000"
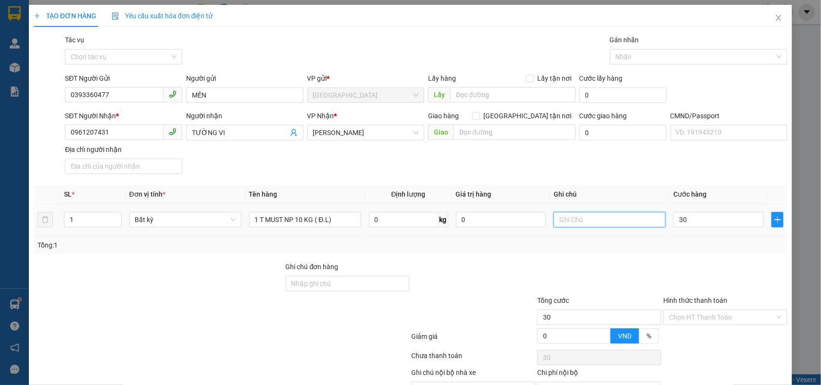
type input "30.000"
click at [597, 225] on input "text" at bounding box center [609, 219] width 112 height 15
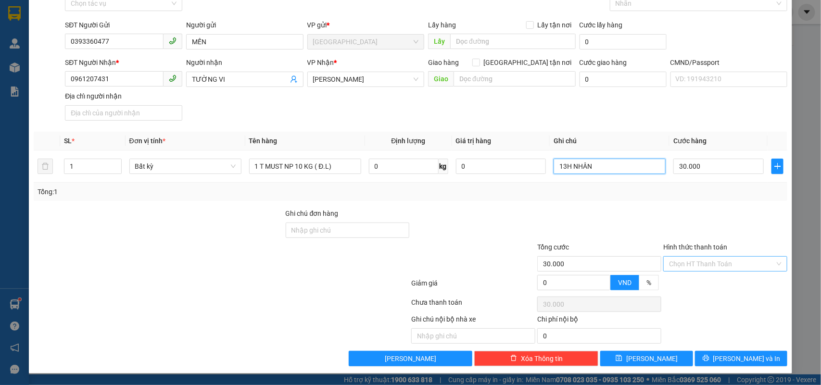
type input "13H NHÂN"
click at [707, 269] on input "Hình thức thanh toán" at bounding box center [722, 264] width 106 height 14
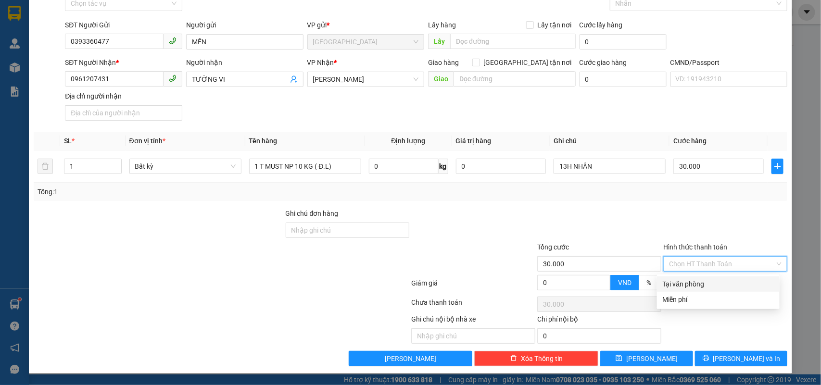
drag, startPoint x: 701, startPoint y: 277, endPoint x: 717, endPoint y: 315, distance: 41.2
click at [701, 279] on div "Tại văn phòng" at bounding box center [718, 284] width 111 height 11
type input "0"
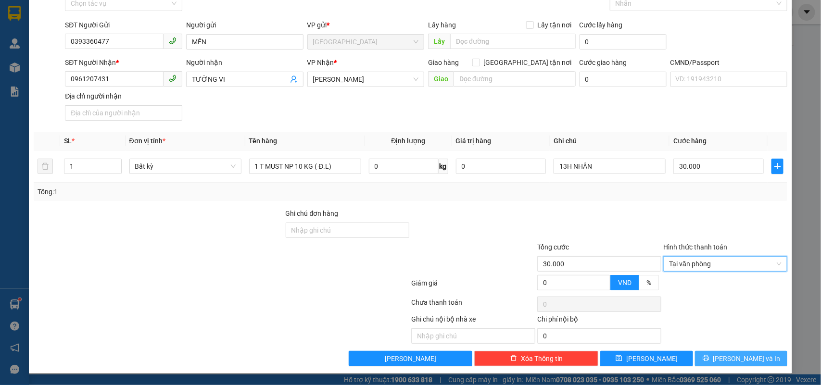
click at [729, 361] on span "[PERSON_NAME] và In" at bounding box center [746, 358] width 67 height 11
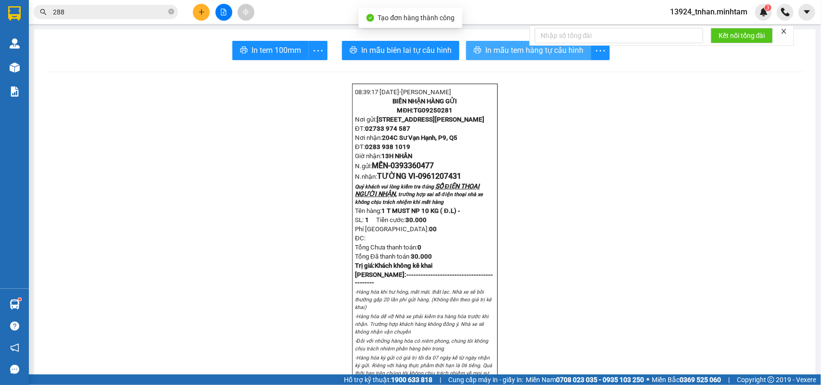
click at [485, 46] on span "In mẫu tem hàng tự cấu hình" at bounding box center [534, 50] width 98 height 12
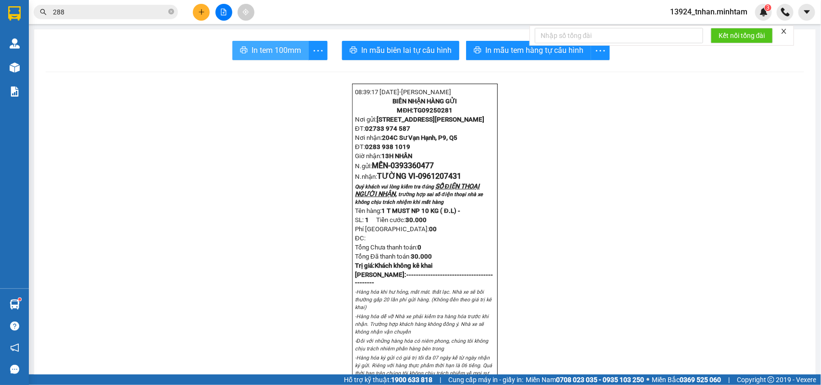
click at [272, 49] on span "In tem 100mm" at bounding box center [276, 50] width 50 height 12
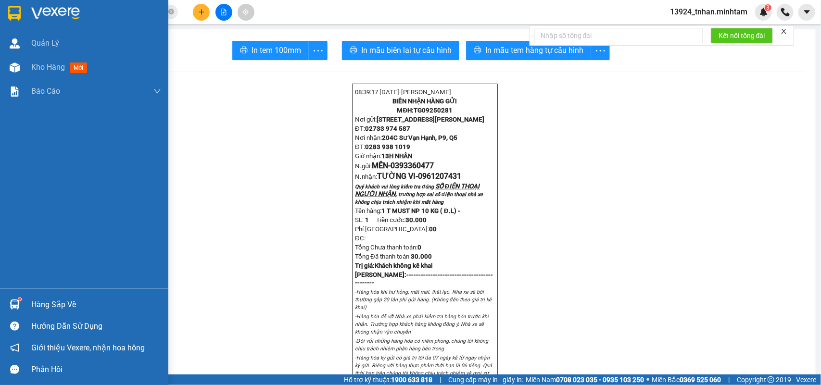
click at [10, 297] on div "Hàng sắp về" at bounding box center [84, 305] width 168 height 22
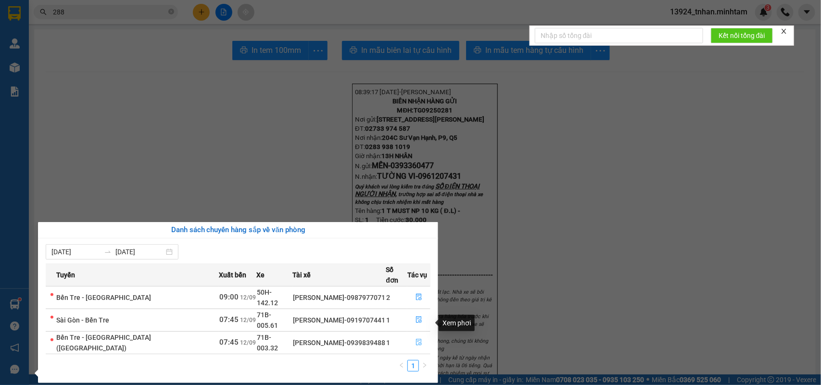
click at [418, 339] on icon "file-done" at bounding box center [419, 342] width 6 height 7
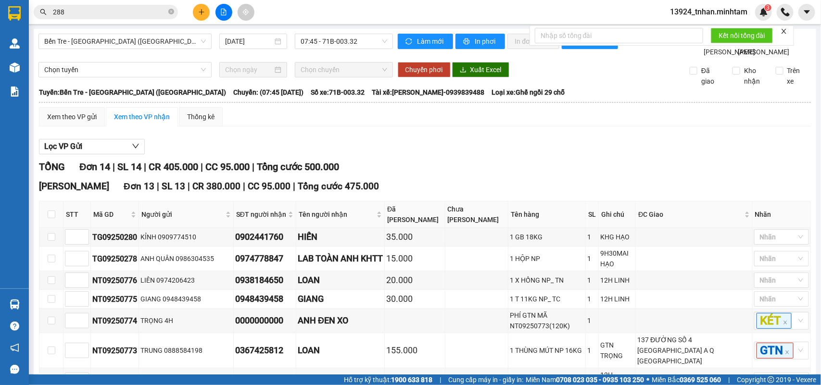
drag, startPoint x: 53, startPoint y: 315, endPoint x: 95, endPoint y: 316, distance: 41.8
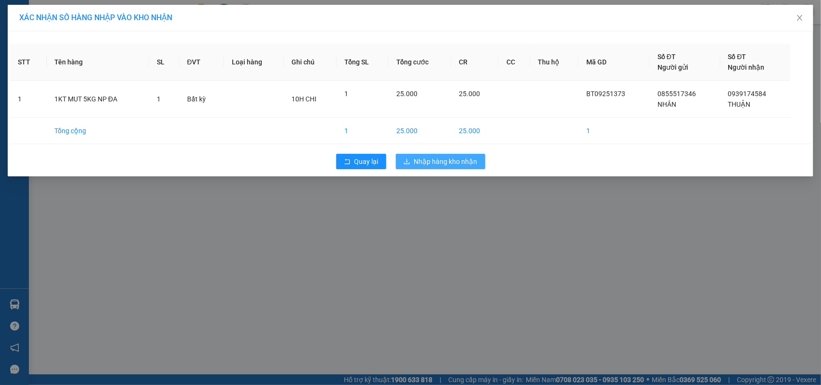
click at [441, 159] on span "Nhập hàng kho nhận" at bounding box center [445, 161] width 63 height 11
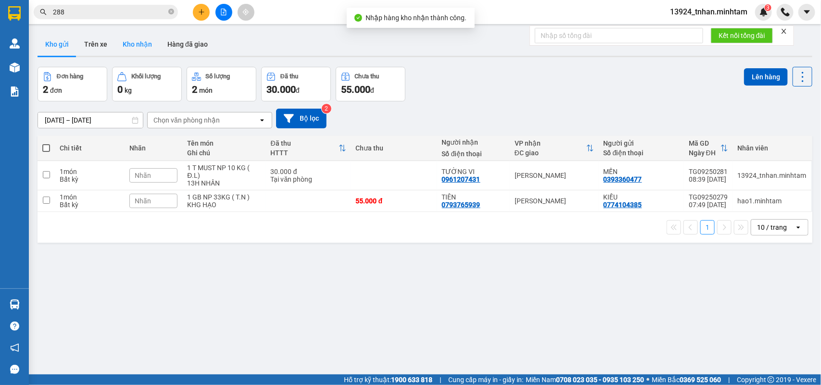
click at [139, 44] on button "Kho nhận" at bounding box center [137, 44] width 45 height 23
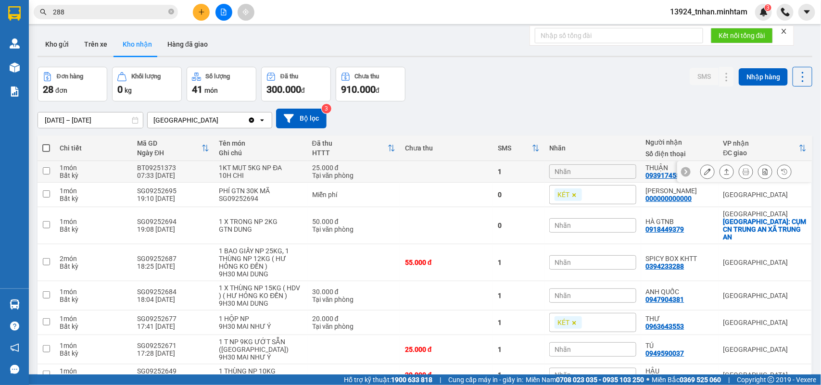
click at [704, 171] on icon at bounding box center [707, 171] width 7 height 7
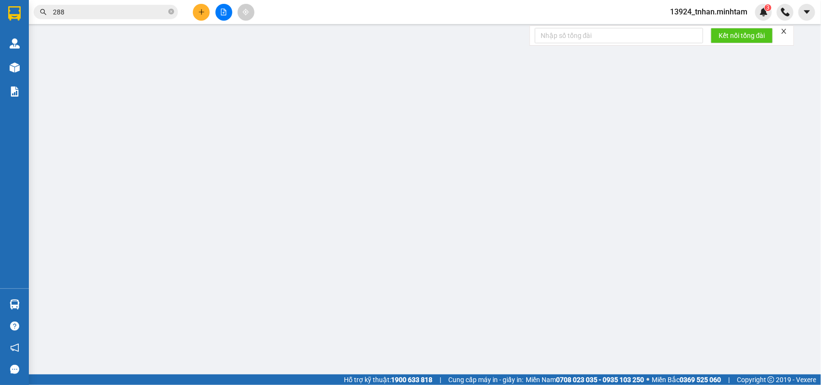
type input "0855517346"
type input "NHÂN"
type input "0939174584"
type input "THUẬN"
type input "25.000"
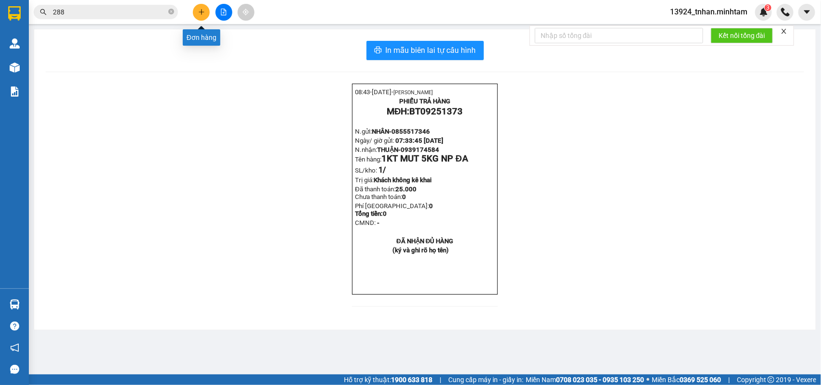
click at [195, 9] on button at bounding box center [201, 12] width 17 height 17
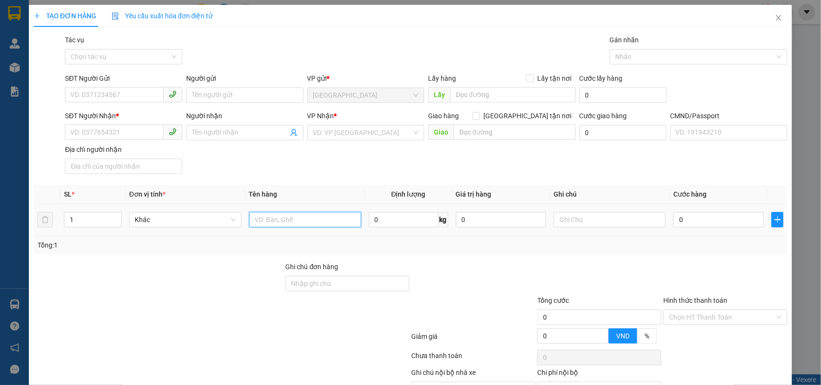
click at [318, 224] on input "text" at bounding box center [305, 219] width 112 height 15
type input "1 K X TRONG 5 KG NP"
drag, startPoint x: 132, startPoint y: 100, endPoint x: 510, endPoint y: 17, distance: 386.4
click at [135, 99] on input "SĐT Người Gửi" at bounding box center [114, 94] width 99 height 15
type input "0939777358"
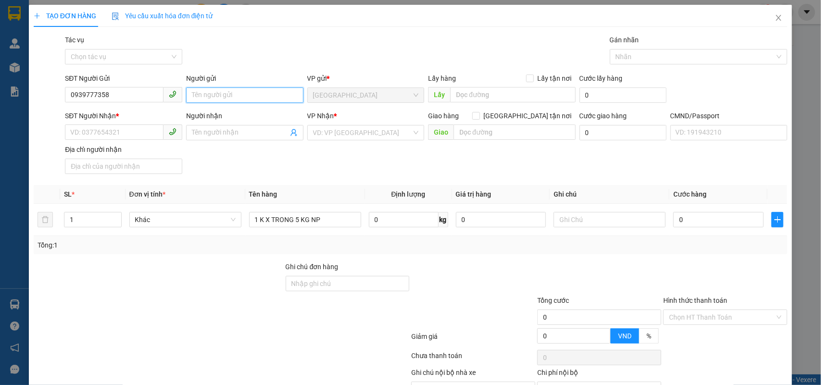
click at [205, 89] on input "Người gửi" at bounding box center [244, 95] width 117 height 15
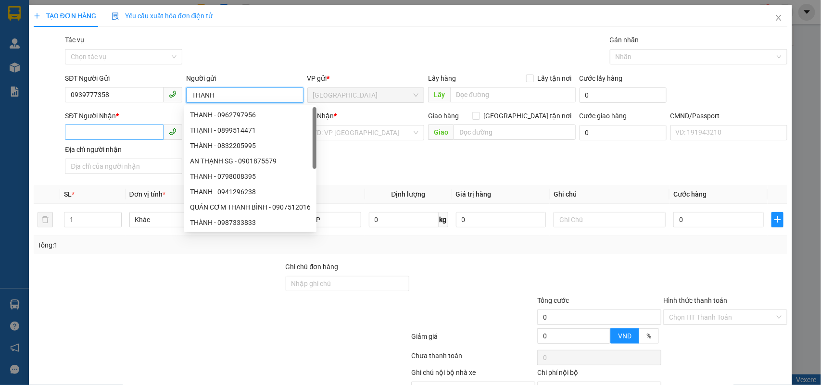
type input "THANH"
click at [91, 126] on input "SĐT Người Nhận *" at bounding box center [114, 132] width 99 height 15
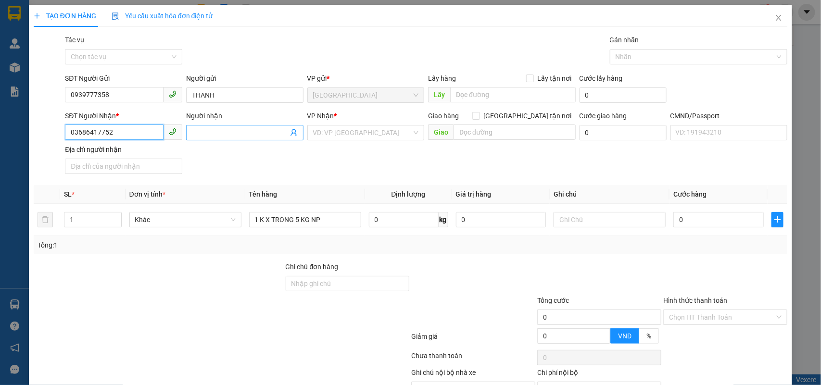
type input "03686417752"
click at [248, 133] on input "Người nhận" at bounding box center [240, 132] width 96 height 11
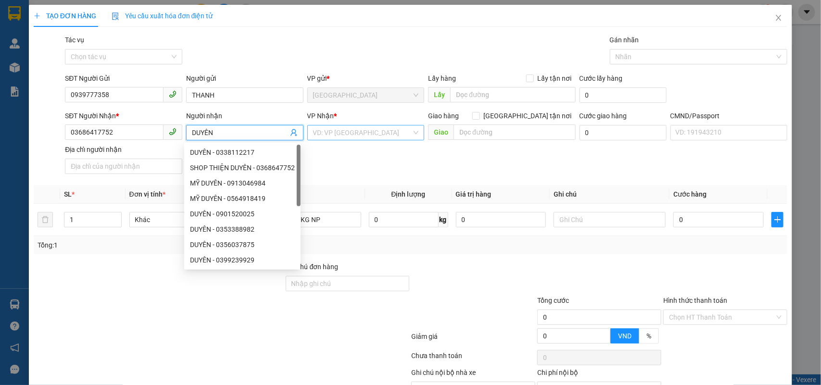
type input "DUYÊN"
click at [342, 135] on input "search" at bounding box center [362, 133] width 99 height 14
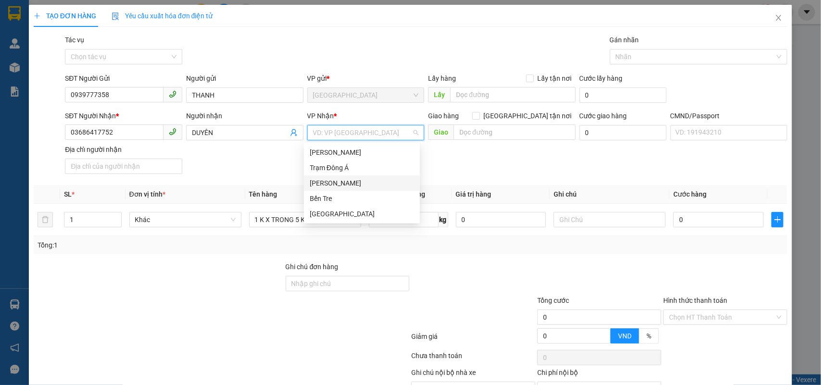
click at [353, 182] on div "[PERSON_NAME]" at bounding box center [362, 183] width 104 height 11
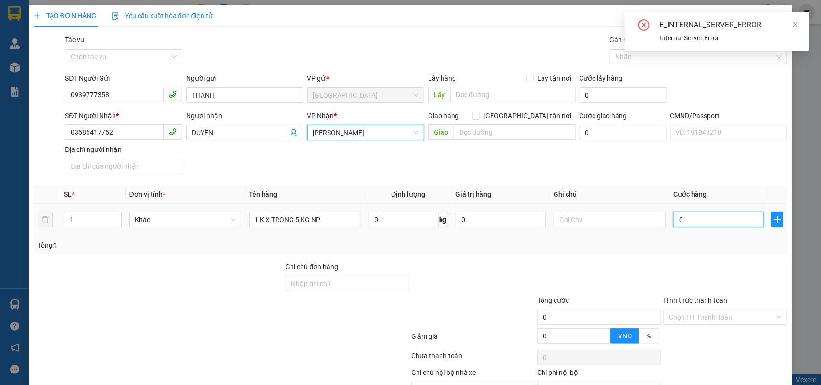
click at [683, 220] on input "0" at bounding box center [718, 219] width 90 height 15
type input "2"
type input "20"
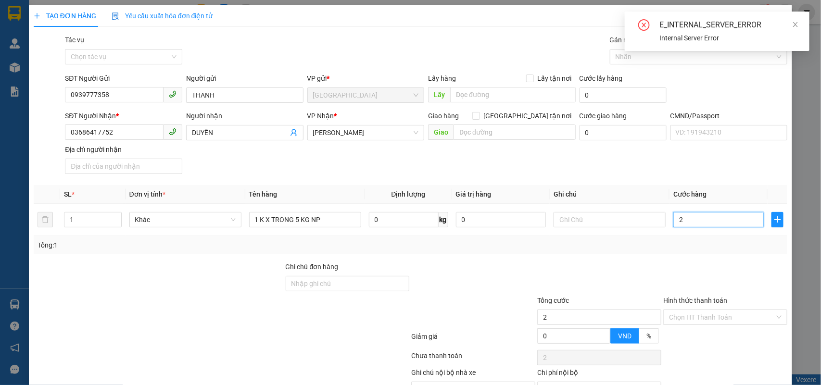
type input "20"
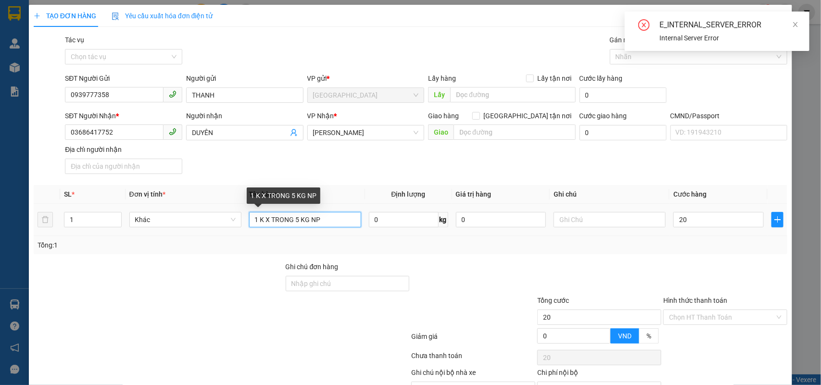
type input "20.000"
click at [341, 226] on input "1 K X TRONG 5 KG NP" at bounding box center [305, 219] width 112 height 15
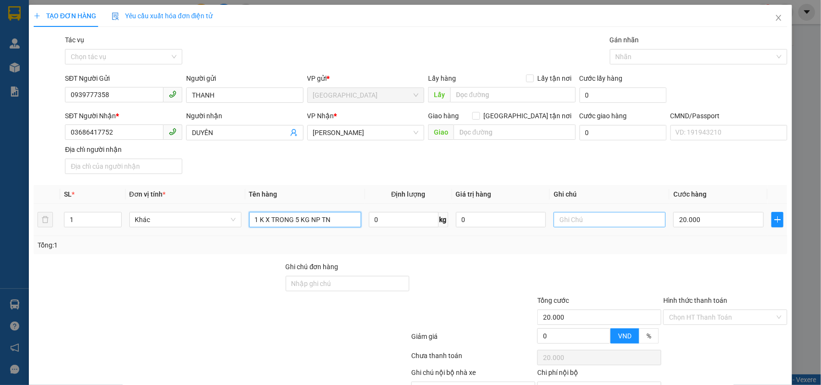
type input "1 K X TRONG 5 KG NP TN"
click at [611, 213] on input "text" at bounding box center [609, 219] width 112 height 15
type input "14H NHÂN"
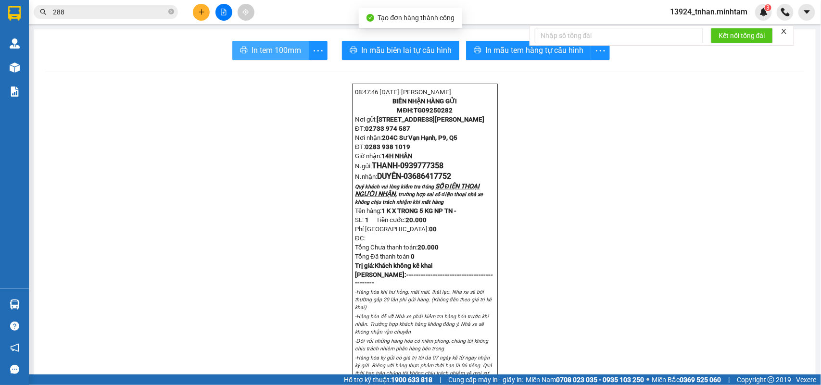
click at [276, 50] on span "In tem 100mm" at bounding box center [276, 50] width 50 height 12
click at [172, 12] on icon "close-circle" at bounding box center [171, 12] width 6 height 6
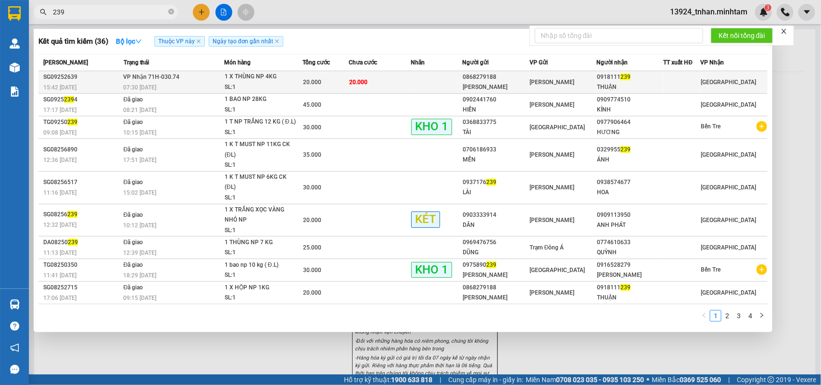
type input "239"
click at [297, 84] on span "1 X THÙNG NP 4KG SL: 1" at bounding box center [263, 82] width 77 height 21
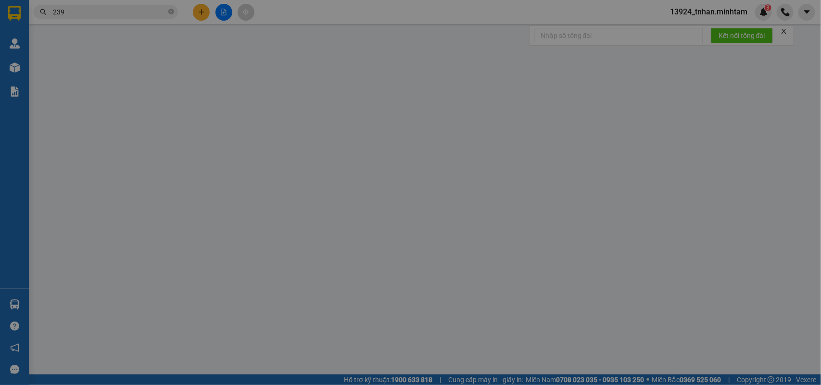
type input "0868279188"
type input "MINH TÂM"
type input "0918111239"
type input "THUẬN"
type input "20.000"
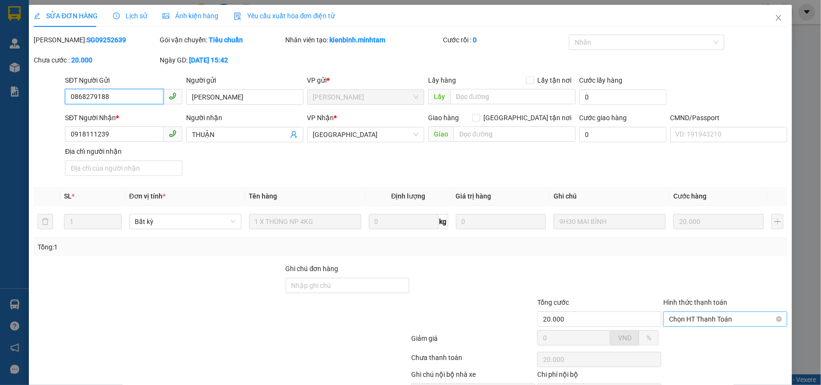
click at [700, 312] on span "Chọn HT Thanh Toán" at bounding box center [725, 319] width 113 height 14
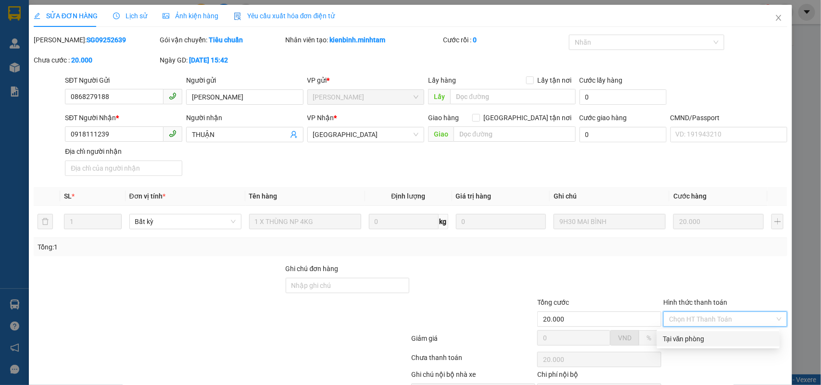
drag, startPoint x: 684, startPoint y: 280, endPoint x: 609, endPoint y: 302, distance: 78.2
click at [684, 334] on div "Tại văn phòng" at bounding box center [718, 339] width 111 height 11
type input "0"
click at [477, 366] on div "SỬA ĐƠN HÀNG Lịch sử Ảnh kiện hàng Yêu cầu xuất hóa đơn điện tử Total Paid Fee …" at bounding box center [411, 217] width 764 height 424
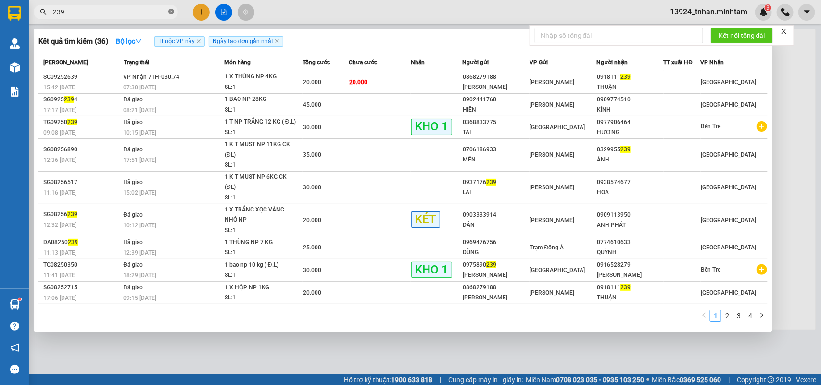
click at [172, 15] on span at bounding box center [171, 12] width 6 height 9
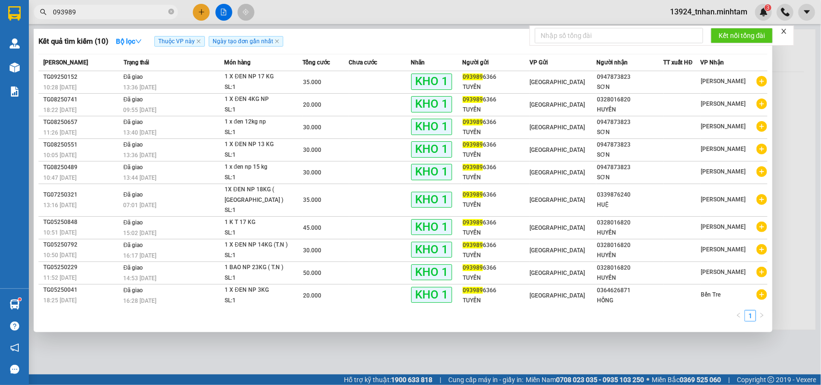
click at [67, 10] on input "093989" at bounding box center [109, 12] width 113 height 11
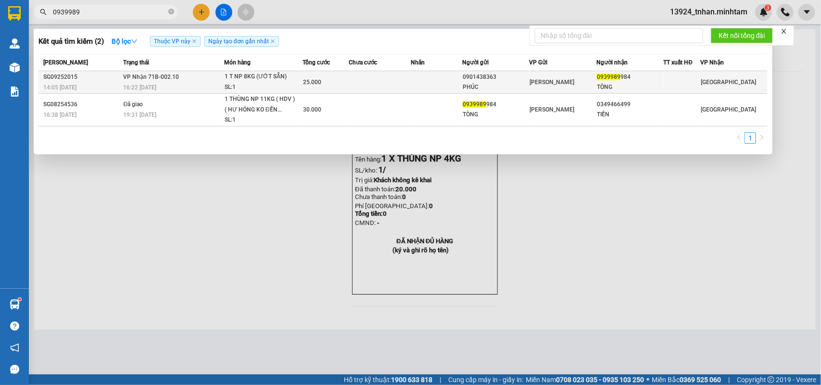
type input "0939989"
click at [386, 77] on td at bounding box center [380, 82] width 62 height 23
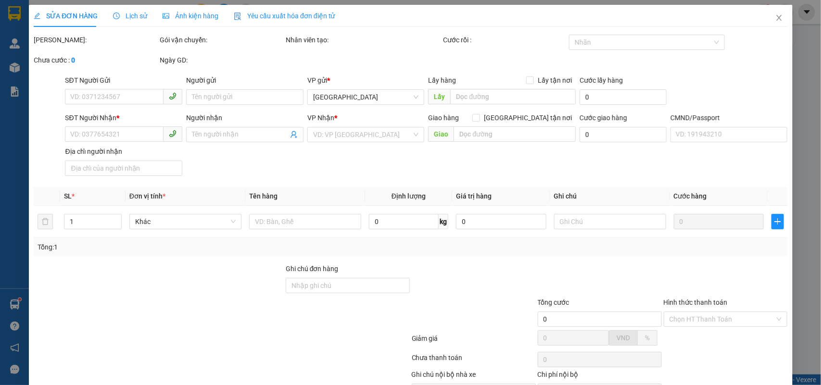
type input "0901438363"
type input "PHÚC"
type input "0939989984"
type input "TÒNG"
type input "25.000"
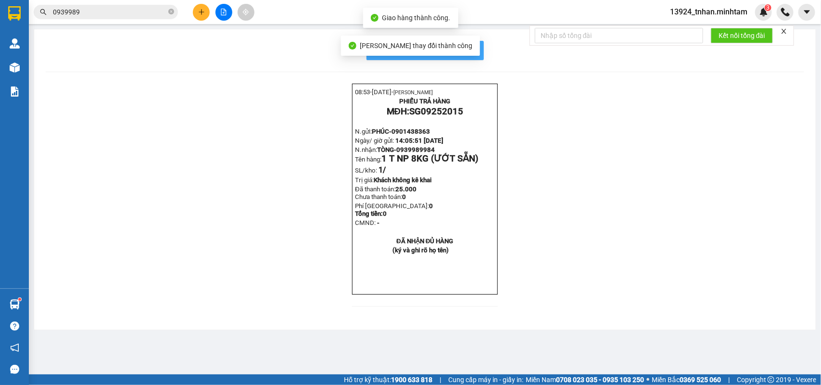
click at [466, 53] on span "In mẫu biên lai tự cấu hình" at bounding box center [431, 50] width 90 height 12
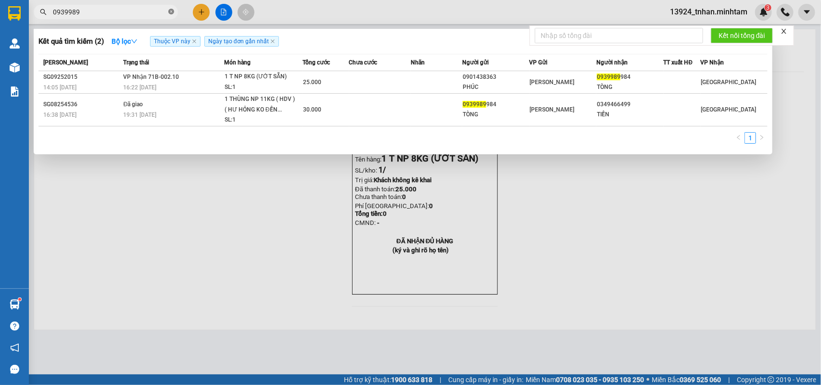
drag, startPoint x: 170, startPoint y: 14, endPoint x: 184, endPoint y: 11, distance: 14.8
click at [171, 14] on icon "close-circle" at bounding box center [171, 12] width 6 height 6
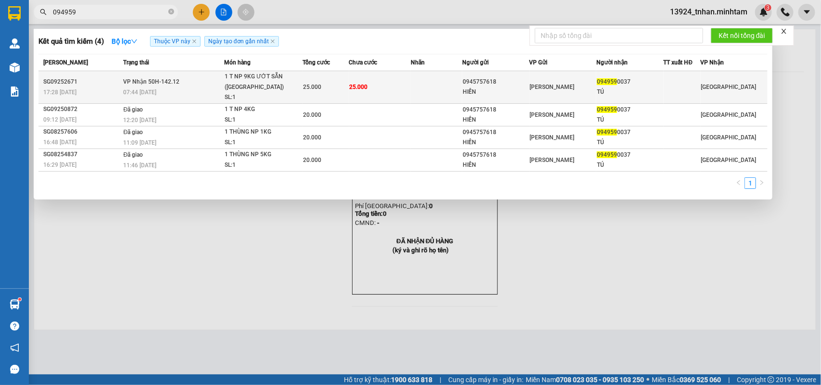
type input "094959"
click at [508, 87] on div "HIỀN" at bounding box center [496, 92] width 66 height 10
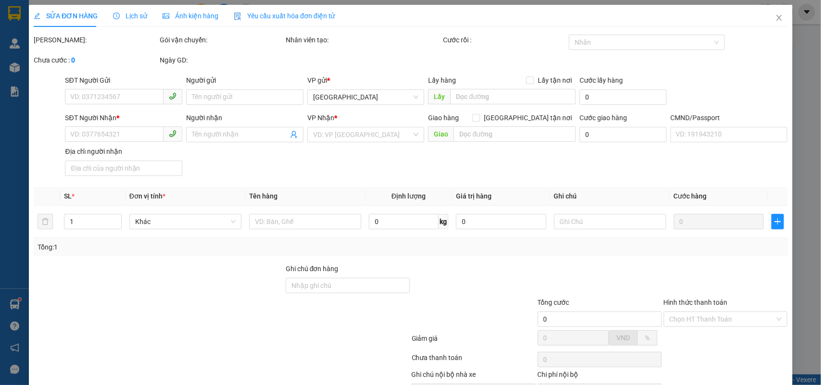
type input "0945757618"
type input "HIỀN"
type input "0949590037"
type input "TÚ"
type input "25.000"
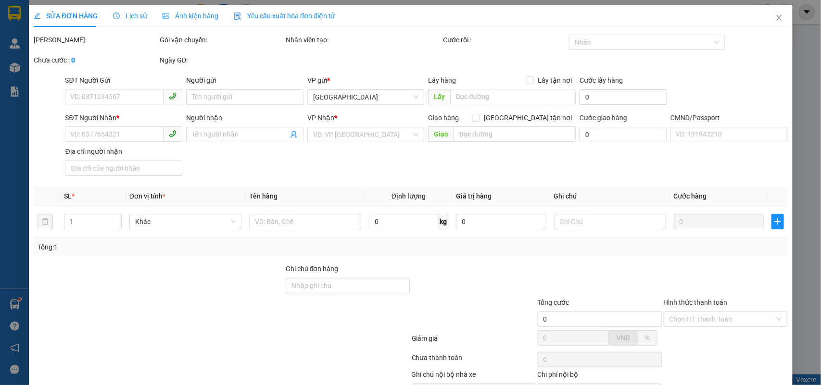
type input "25.000"
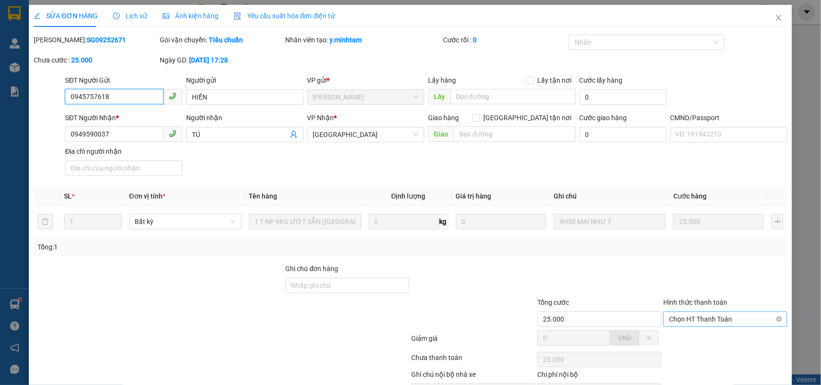
drag, startPoint x: 715, startPoint y: 264, endPoint x: 708, endPoint y: 267, distance: 7.8
click at [713, 312] on span "Chọn HT Thanh Toán" at bounding box center [725, 319] width 113 height 14
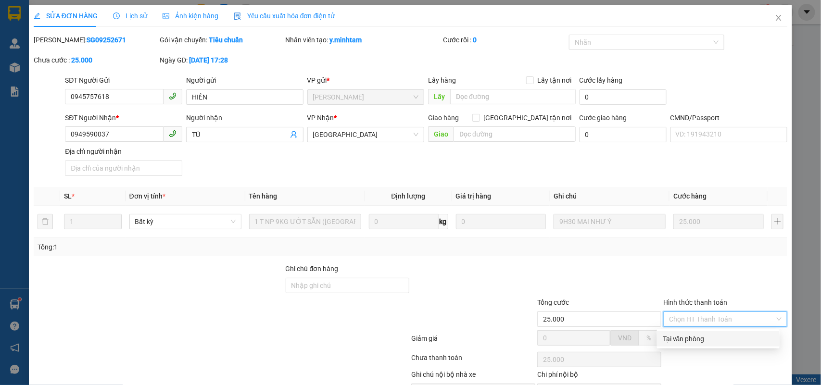
click at [676, 334] on div "Tại văn phòng" at bounding box center [718, 339] width 111 height 11
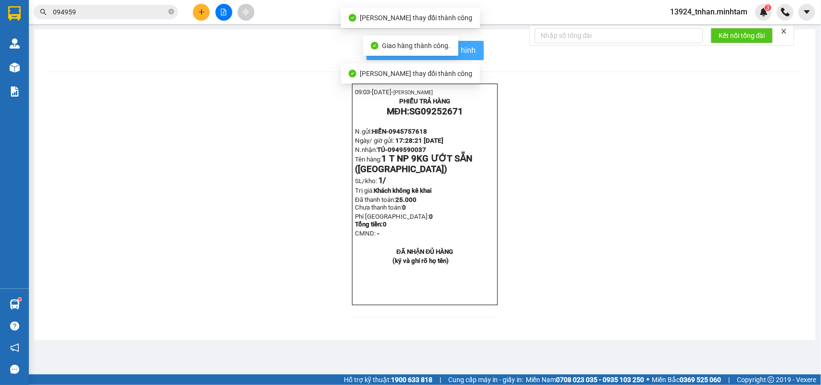
click at [467, 53] on span "In mẫu biên lai tự cấu hình" at bounding box center [431, 50] width 90 height 12
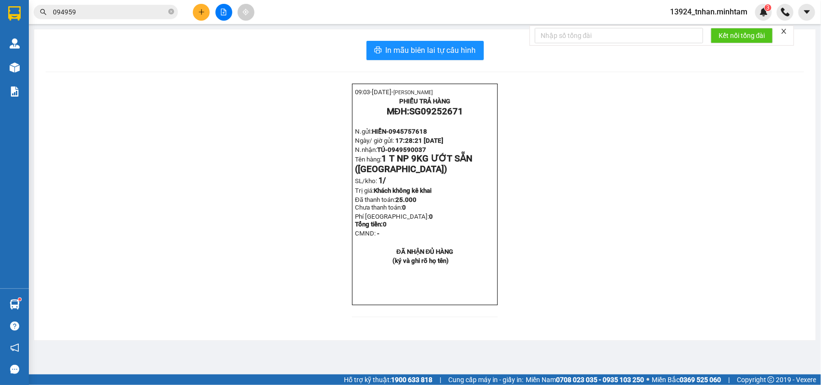
drag, startPoint x: 117, startPoint y: 409, endPoint x: 494, endPoint y: 303, distance: 391.9
click at [494, 303] on div "09:03- 12-09-2025- NGÔ THIỆN NHÂN PHIẾU TRẢ HÀNG MĐH: SG09252671 N.gửi: HIỀN- 0…" at bounding box center [425, 206] width 758 height 245
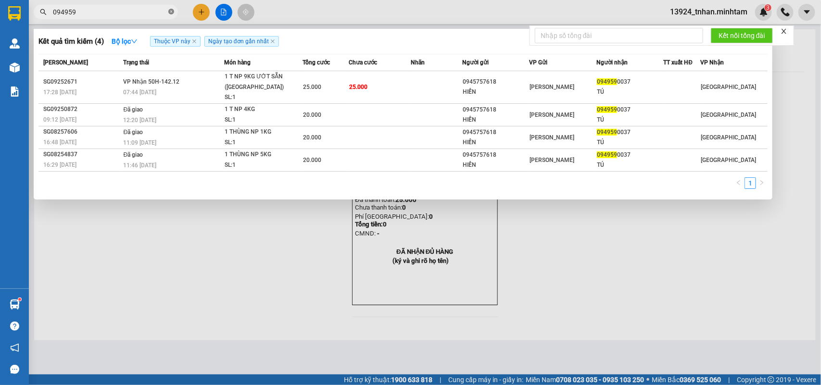
click at [169, 11] on icon "close-circle" at bounding box center [171, 12] width 6 height 6
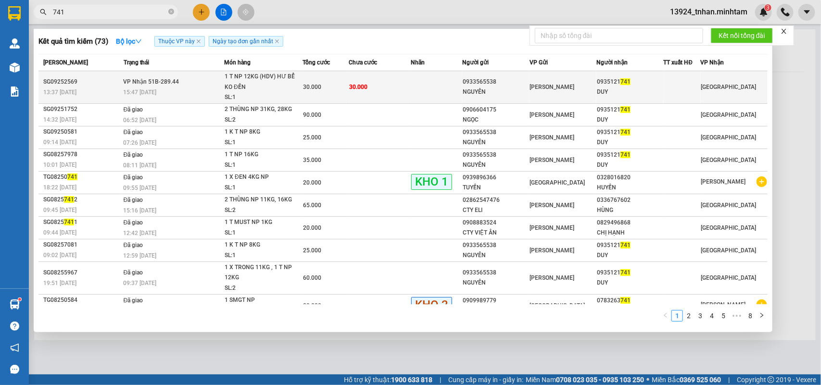
type input "741"
click at [332, 87] on div "30.000" at bounding box center [326, 87] width 46 height 11
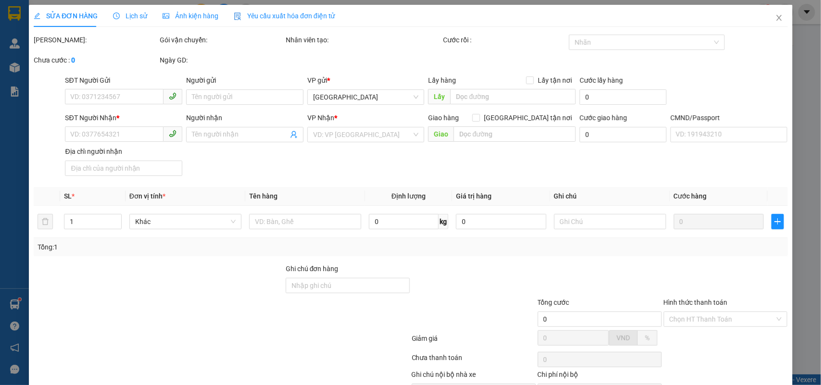
type input "0933565538"
type input "NGUYÊN"
type input "0935121741"
type input "DUY"
type input "30.000"
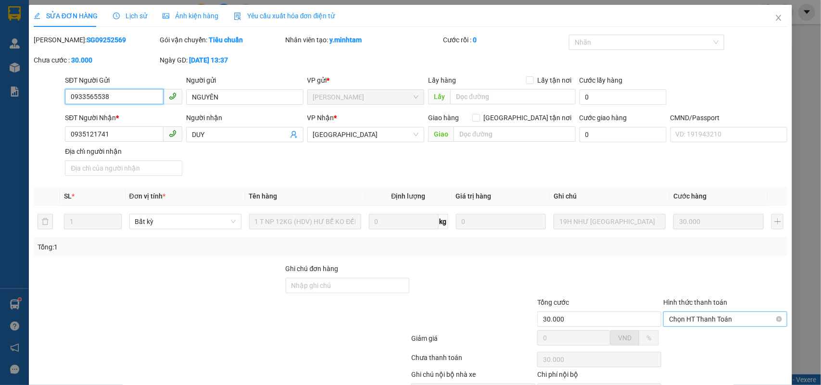
drag, startPoint x: 704, startPoint y: 264, endPoint x: 696, endPoint y: 270, distance: 10.1
click at [704, 312] on span "Chọn HT Thanh Toán" at bounding box center [725, 319] width 113 height 14
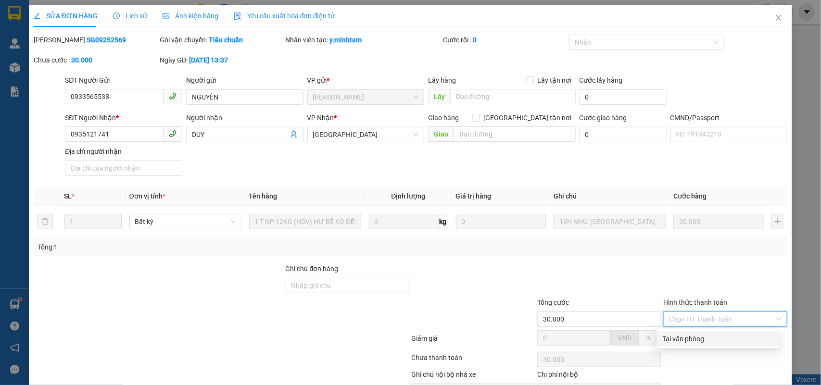
click at [688, 331] on div "Tại văn phòng" at bounding box center [718, 338] width 123 height 15
type input "0"
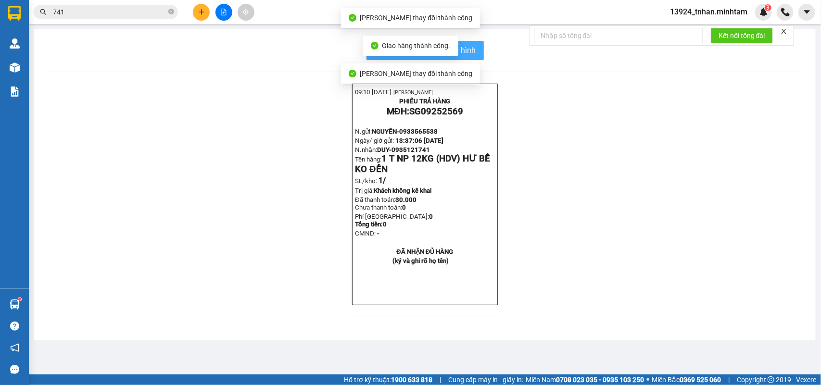
click at [474, 41] on button "In mẫu biên lai tự cấu hình" at bounding box center [424, 50] width 117 height 19
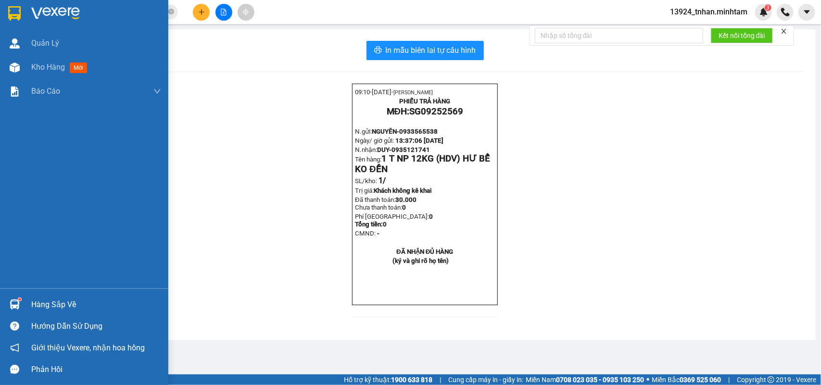
click at [48, 303] on div "Hàng sắp về" at bounding box center [96, 305] width 130 height 14
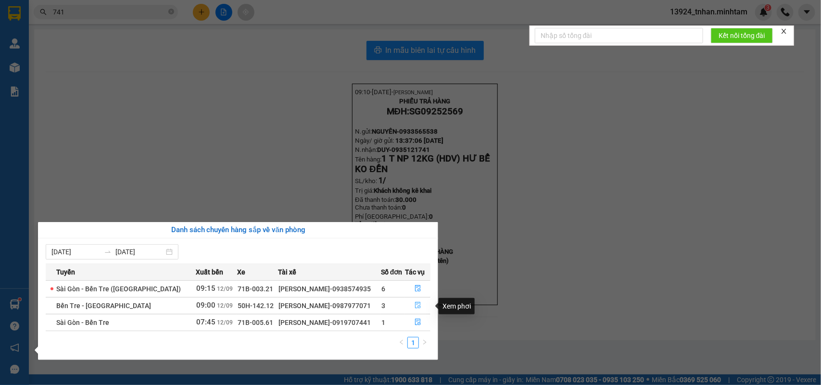
click at [421, 301] on button "button" at bounding box center [417, 305] width 25 height 15
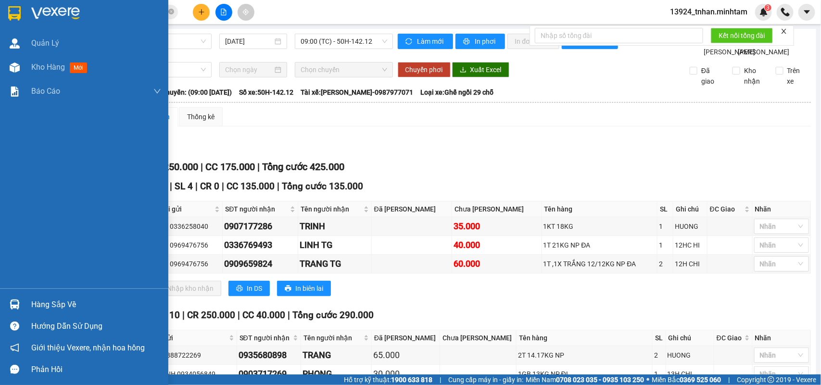
click at [2, 302] on div "Hàng sắp về" at bounding box center [84, 305] width 168 height 22
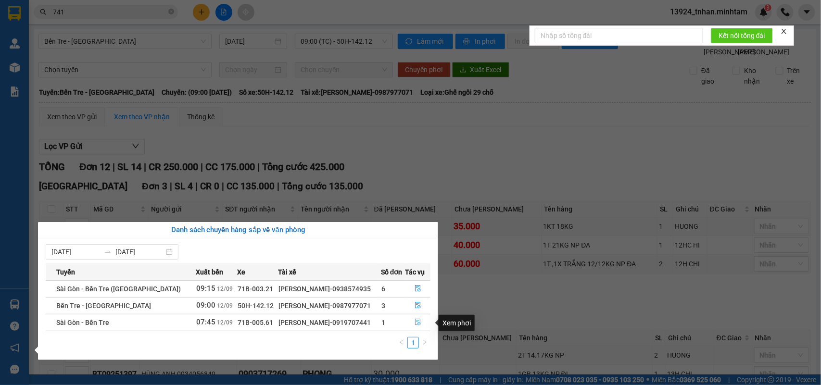
click at [419, 328] on button "button" at bounding box center [417, 322] width 25 height 15
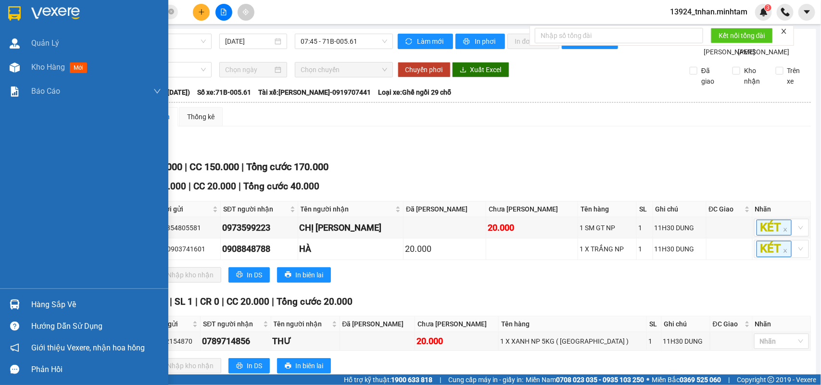
drag, startPoint x: 20, startPoint y: 302, endPoint x: 39, endPoint y: 297, distance: 19.5
click at [22, 302] on div at bounding box center [14, 304] width 17 height 17
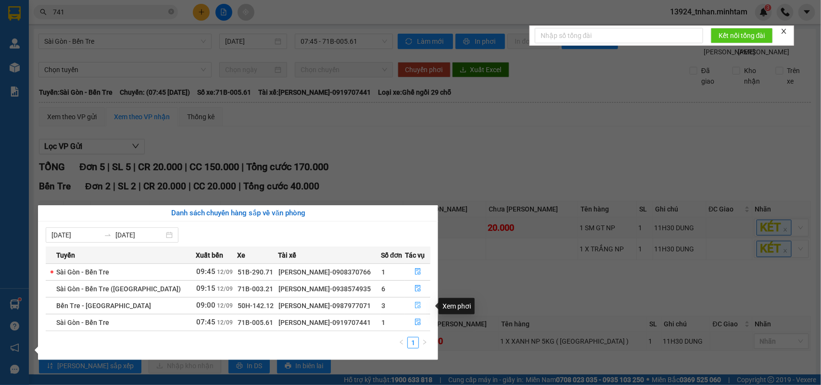
click at [427, 307] on button "button" at bounding box center [417, 305] width 25 height 15
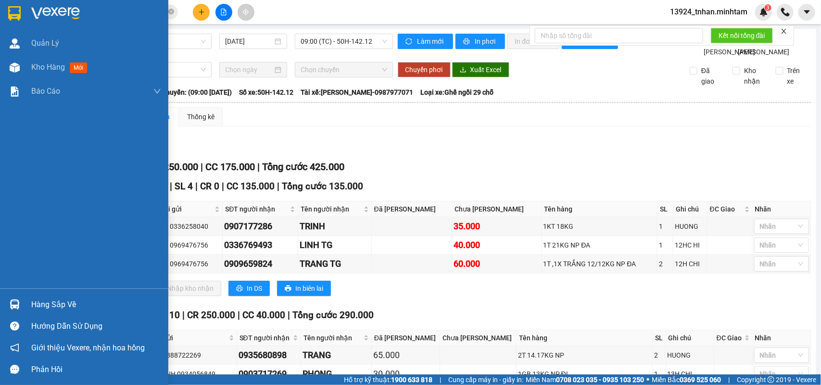
click at [66, 297] on div "Hàng sắp về" at bounding box center [84, 305] width 168 height 22
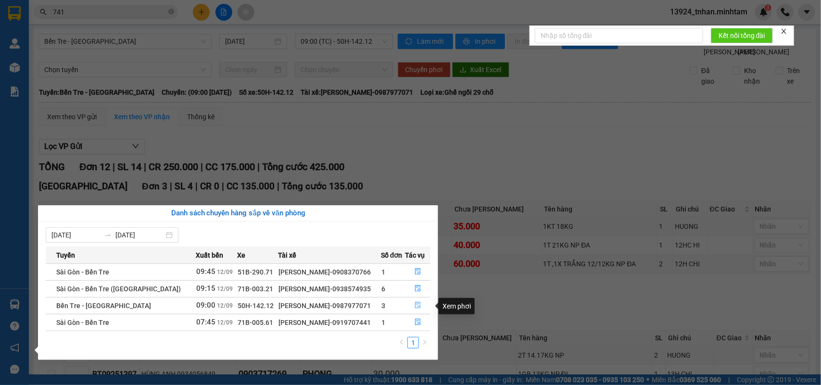
click at [424, 307] on button "button" at bounding box center [417, 305] width 25 height 15
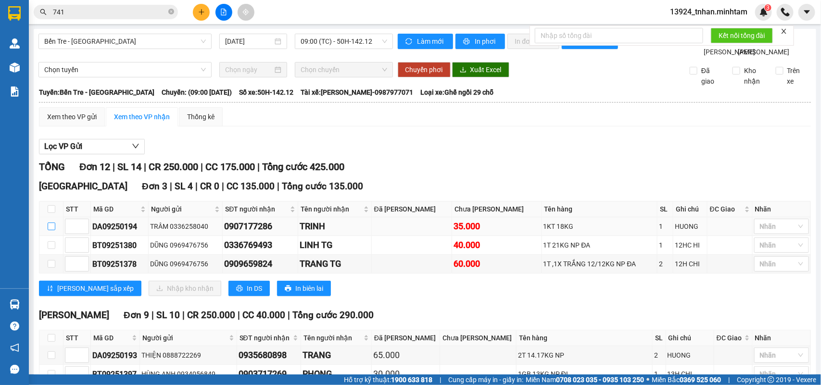
drag, startPoint x: 51, startPoint y: 149, endPoint x: 53, endPoint y: 155, distance: 5.9
click at [51, 223] on input "checkbox" at bounding box center [52, 227] width 8 height 8
checkbox input "true"
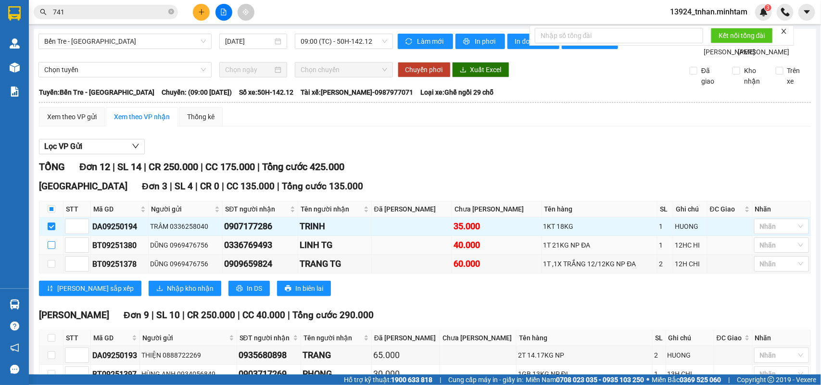
click at [51, 236] on td at bounding box center [51, 245] width 24 height 19
click at [50, 241] on input "checkbox" at bounding box center [52, 245] width 8 height 8
checkbox input "true"
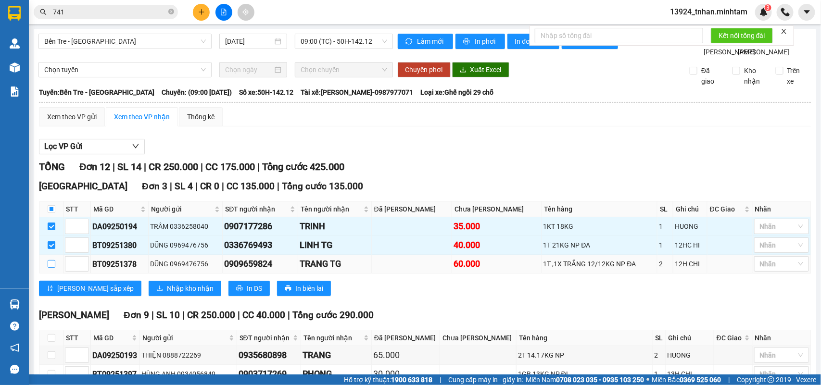
click at [50, 260] on input "checkbox" at bounding box center [52, 264] width 8 height 8
checkbox input "true"
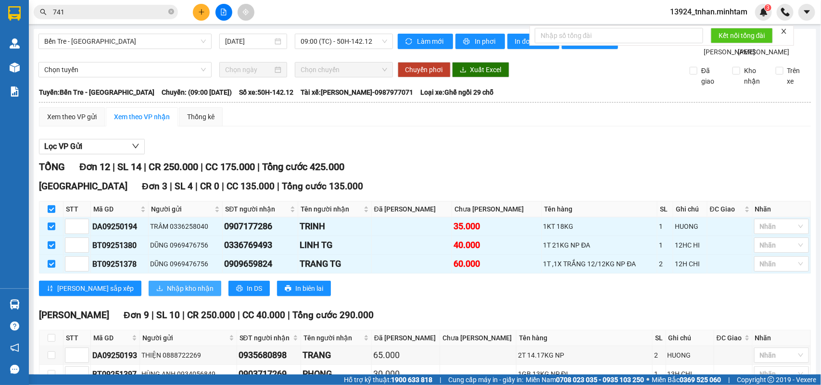
click at [167, 283] on span "Nhập kho nhận" at bounding box center [190, 288] width 47 height 11
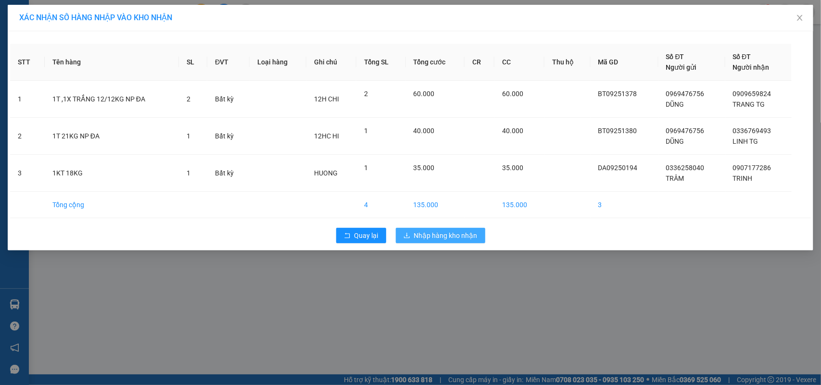
click at [434, 239] on span "Nhập hàng kho nhận" at bounding box center [445, 235] width 63 height 11
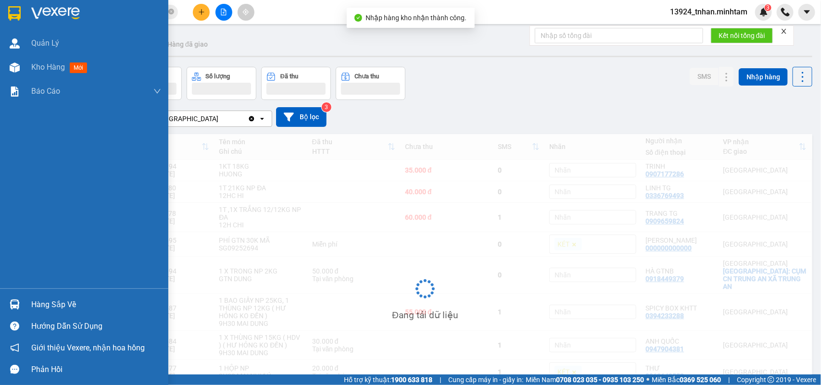
click at [16, 294] on div "Hàng sắp về" at bounding box center [84, 305] width 168 height 22
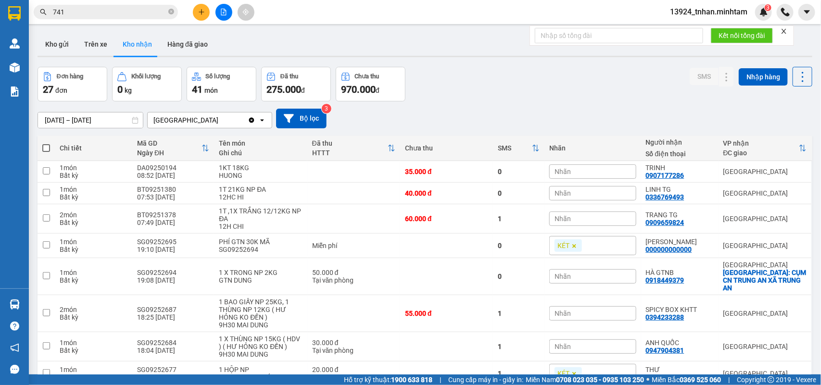
click at [172, 12] on section "Kết quả tìm kiếm ( 73 ) Bộ lọc Thuộc VP này Ngày tạo đơn gần nhất Mã ĐH Trạng t…" at bounding box center [410, 192] width 821 height 385
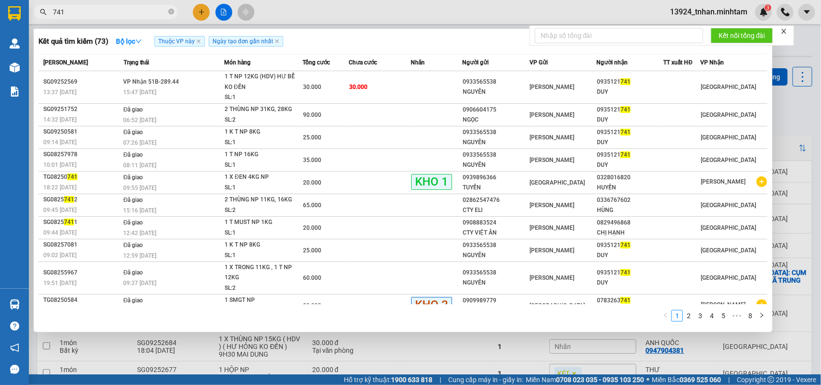
click at [172, 12] on icon "close-circle" at bounding box center [171, 12] width 6 height 6
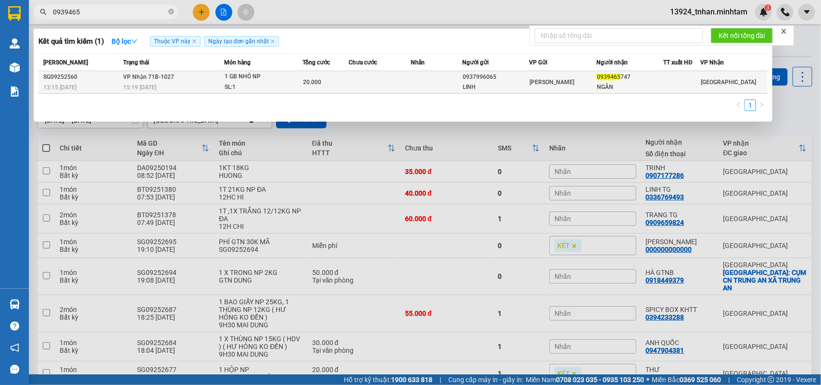
type input "0939465"
click at [439, 80] on td at bounding box center [436, 82] width 51 height 23
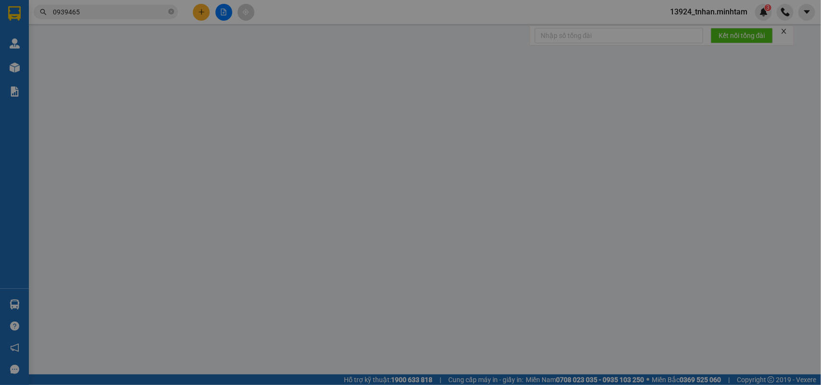
type input "0937996065"
type input "LINH"
type input "0939465747"
type input "NGÂN"
type input "20.000"
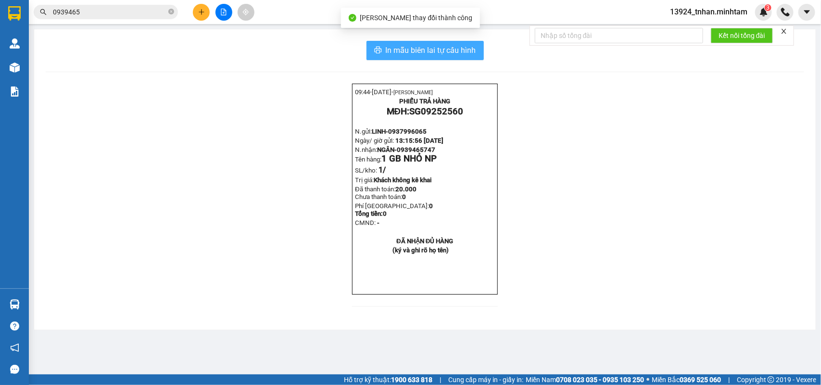
click at [469, 54] on span "In mẫu biên lai tự cấu hình" at bounding box center [431, 50] width 90 height 12
click at [99, 8] on input "0939465" at bounding box center [109, 12] width 113 height 11
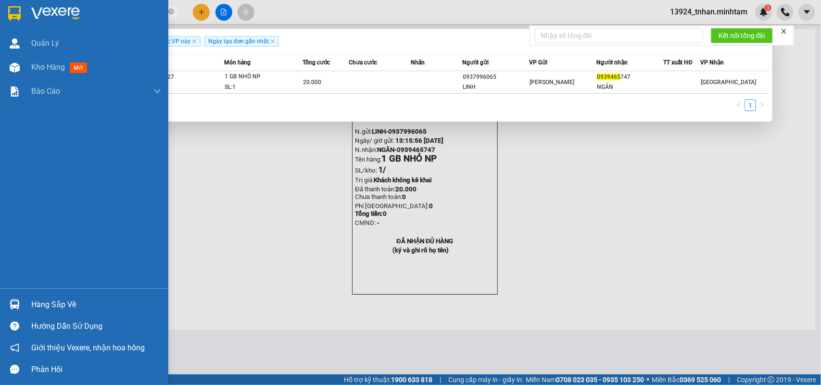
click at [39, 297] on div "Hàng sắp về" at bounding box center [84, 305] width 168 height 22
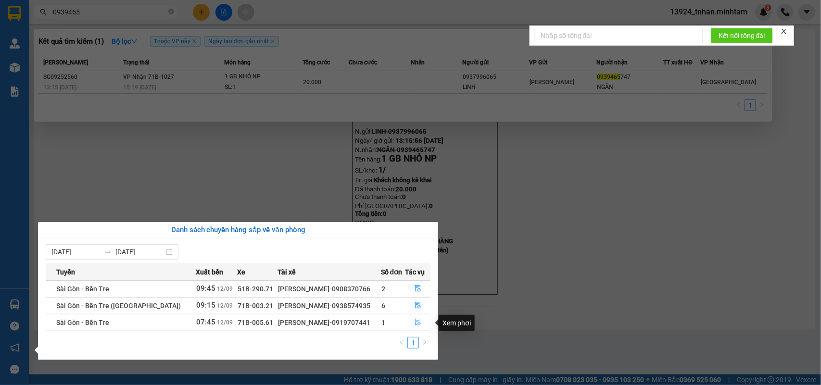
click at [427, 317] on button "button" at bounding box center [417, 322] width 25 height 15
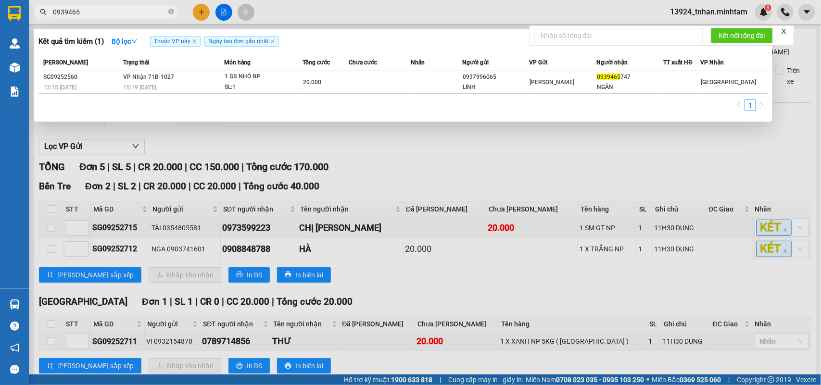
click at [319, 287] on div at bounding box center [410, 192] width 821 height 385
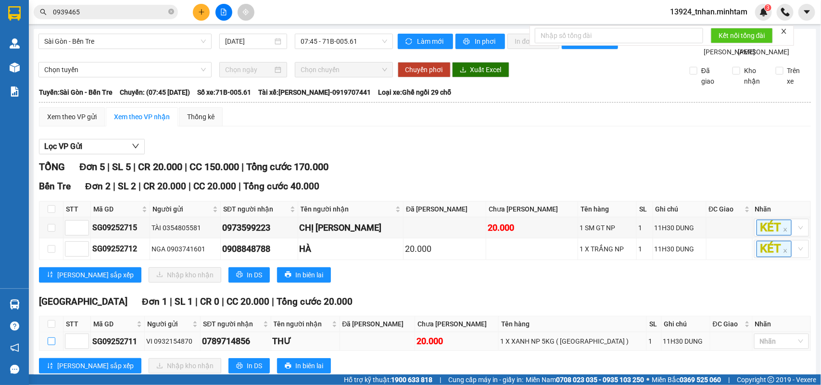
click at [50, 338] on input "checkbox" at bounding box center [52, 342] width 8 height 8
checkbox input "true"
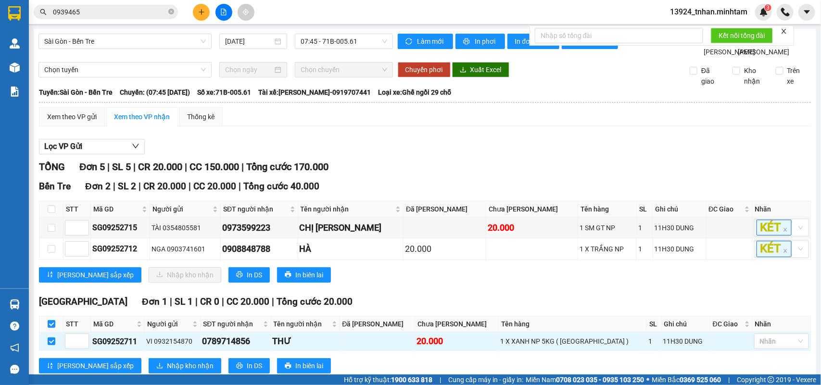
click at [130, 295] on div "Tiền Giang Đơn 1 | SL 1 | CR 0 | CC 20.000 | Tổng cước 20.000 STT Mã GD Người g…" at bounding box center [425, 338] width 772 height 87
click at [167, 361] on span "Nhập kho nhận" at bounding box center [190, 366] width 47 height 11
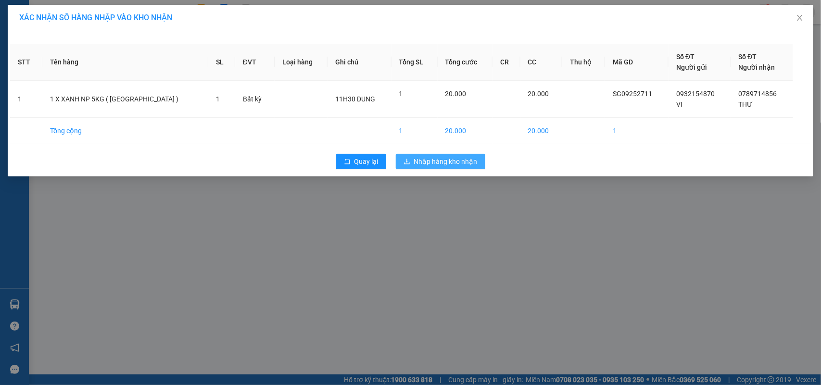
click at [465, 167] on button "Nhập hàng kho nhận" at bounding box center [440, 161] width 89 height 15
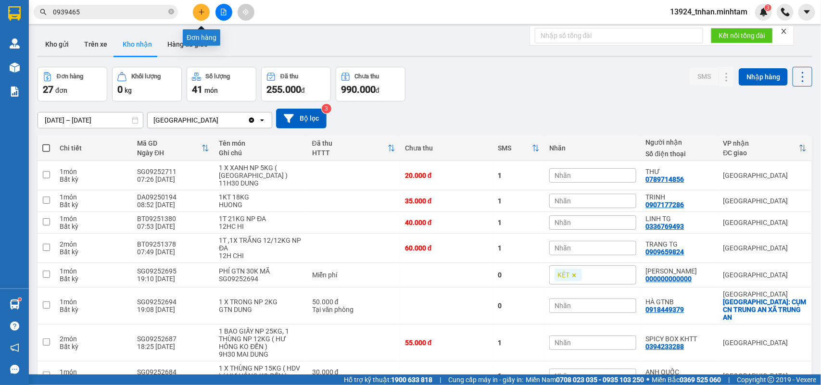
click at [200, 13] on icon "plus" at bounding box center [201, 12] width 7 height 7
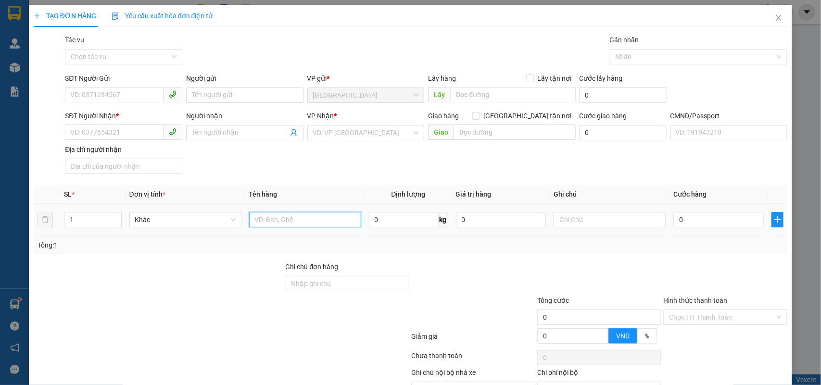
click at [274, 220] on input "text" at bounding box center [305, 219] width 112 height 15
type input "1 SM GT NP"
click at [111, 89] on input "SĐT Người Gửi" at bounding box center [114, 94] width 99 height 15
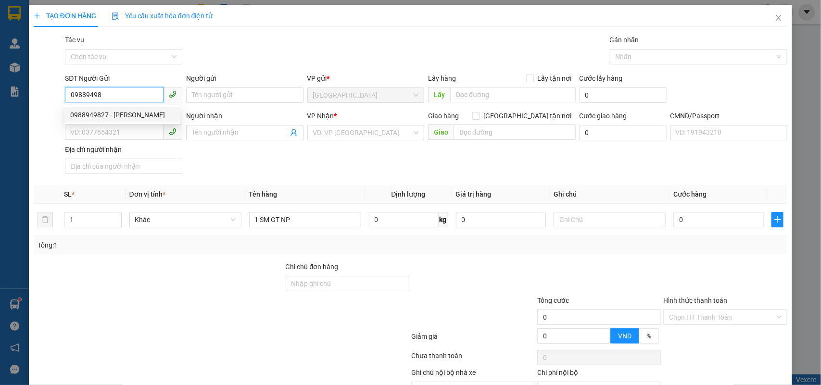
click at [139, 115] on div "0988949827 - HỒNG" at bounding box center [122, 115] width 104 height 11
type input "0988949827"
type input "HỒNG"
type input "0907871886"
type input "PHONG"
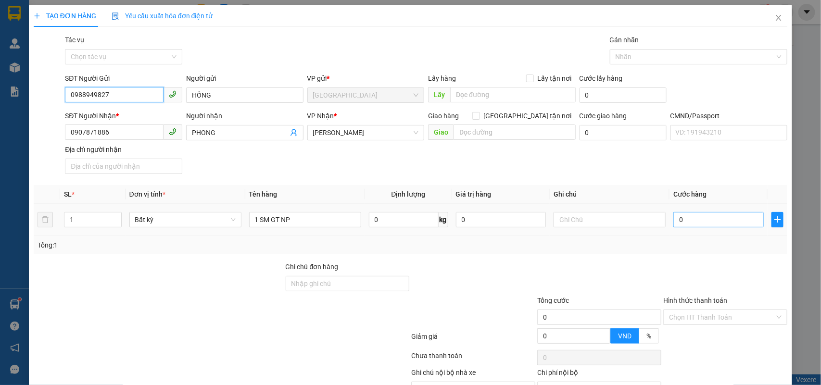
type input "0988949827"
click at [699, 223] on input "0" at bounding box center [718, 219] width 90 height 15
type input "2"
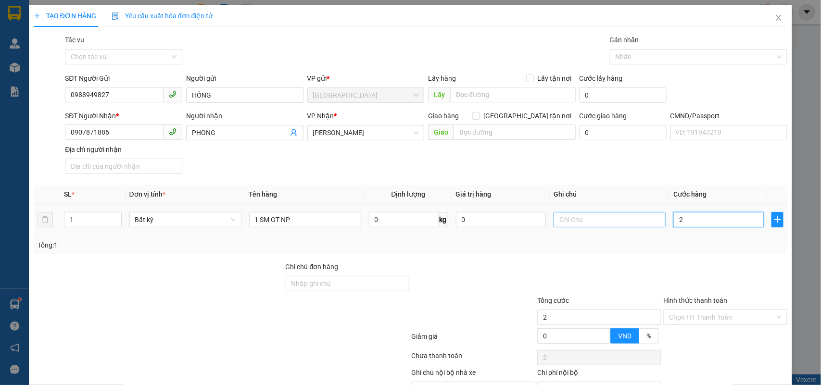
type input "20"
type input "20.000"
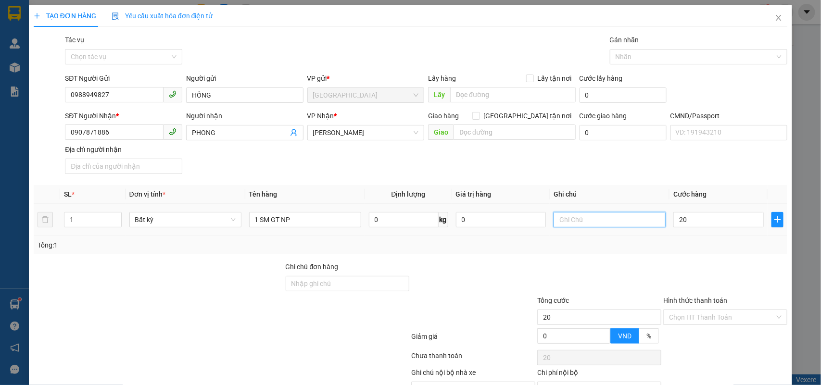
type input "20.000"
click at [635, 214] on input "text" at bounding box center [609, 219] width 112 height 15
type input "N"
type input "14H NHA"
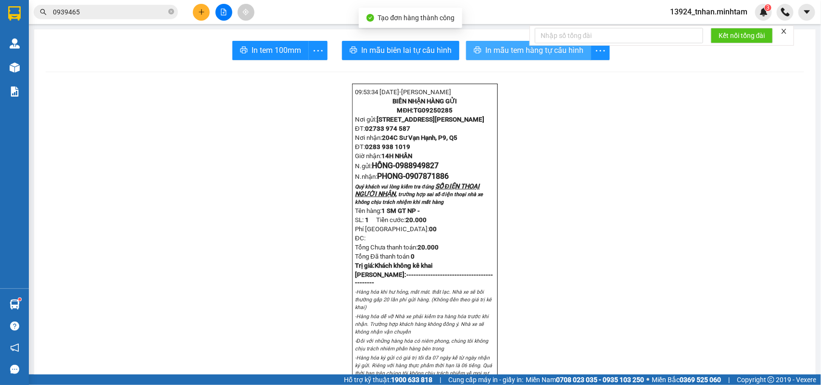
click at [566, 54] on span "In mẫu tem hàng tự cấu hình" at bounding box center [534, 50] width 98 height 12
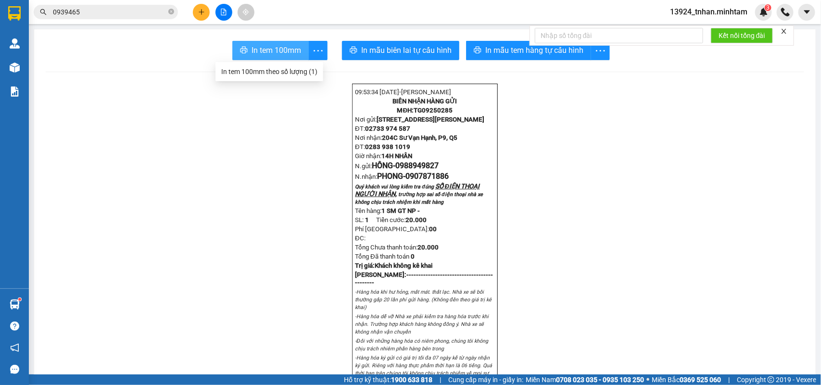
click at [267, 54] on span "In tem 100mm" at bounding box center [276, 50] width 50 height 12
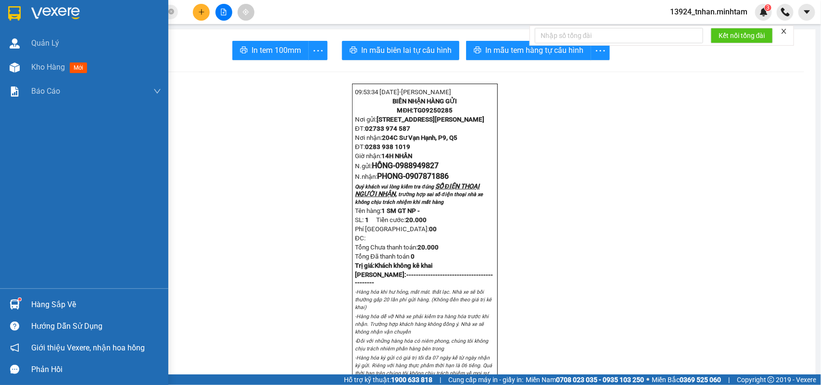
click at [46, 308] on div "Hàng sắp về" at bounding box center [96, 305] width 130 height 14
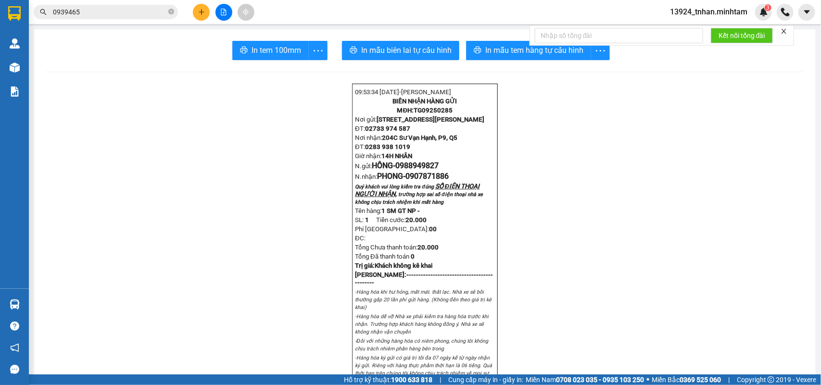
click at [203, 11] on section "Kết quả tìm kiếm ( 1 ) Bộ lọc Thuộc VP này Ngày tạo đơn gần nhất Mã ĐH Trạng th…" at bounding box center [410, 192] width 821 height 385
click at [203, 10] on icon "plus" at bounding box center [201, 12] width 7 height 7
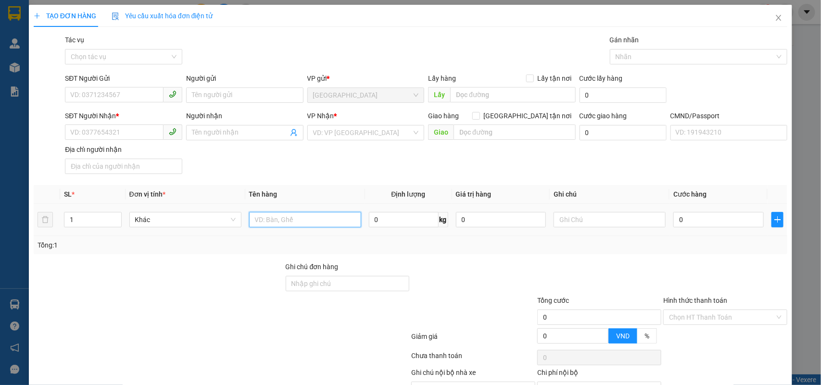
click at [275, 213] on input "text" at bounding box center [305, 219] width 112 height 15
type input "1 K X HỒNG NP"
click at [697, 225] on input "0" at bounding box center [718, 219] width 90 height 15
type input "2"
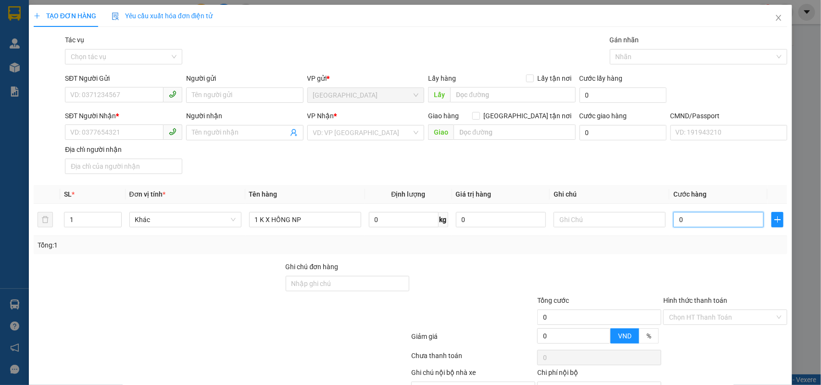
type input "2"
type input "20"
type input "20.000"
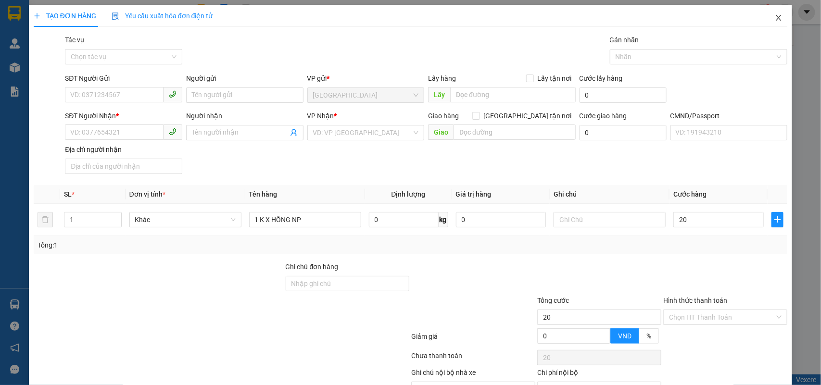
type input "20.000"
click at [130, 97] on input "SĐT Người Gửi" at bounding box center [114, 94] width 99 height 15
paste input "0908629068"
type input "0908629068"
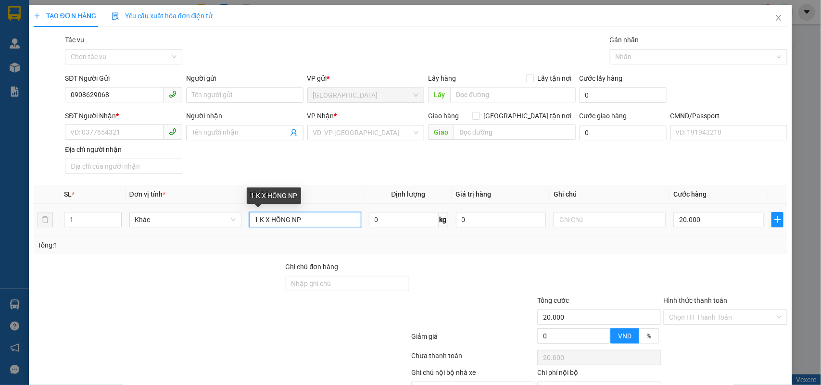
click at [328, 219] on input "1 K X HỒNG NP" at bounding box center [305, 219] width 112 height 15
type input "1 K X HỒNG NP 2 KG"
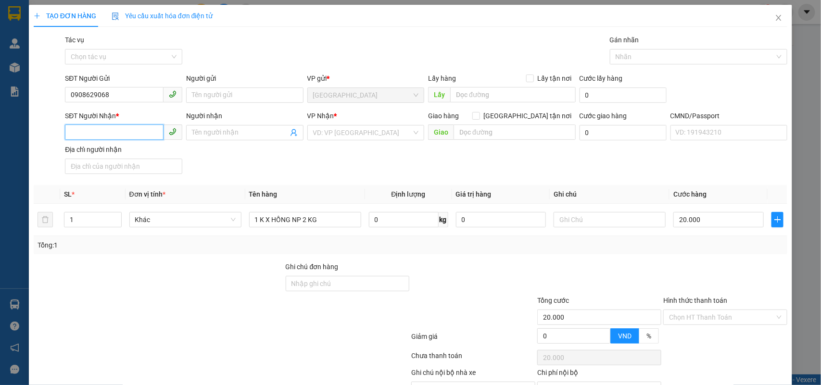
click at [114, 130] on input "SĐT Người Nhận *" at bounding box center [114, 132] width 99 height 15
type input "0969320933"
click at [243, 136] on input "Người nhận" at bounding box center [240, 132] width 96 height 11
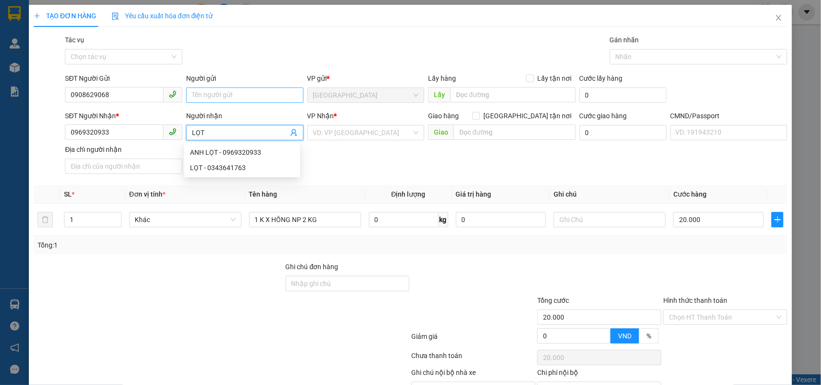
type input "LỌT"
click at [251, 93] on input "Người gửi" at bounding box center [244, 95] width 117 height 15
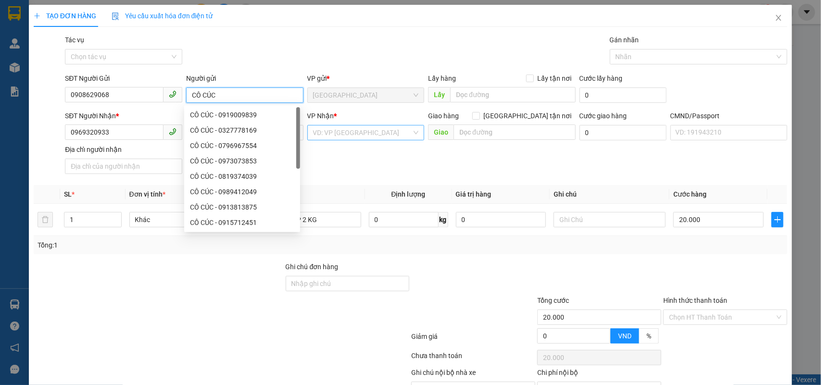
type input "CÔ CÚC"
click at [349, 133] on input "search" at bounding box center [362, 133] width 99 height 14
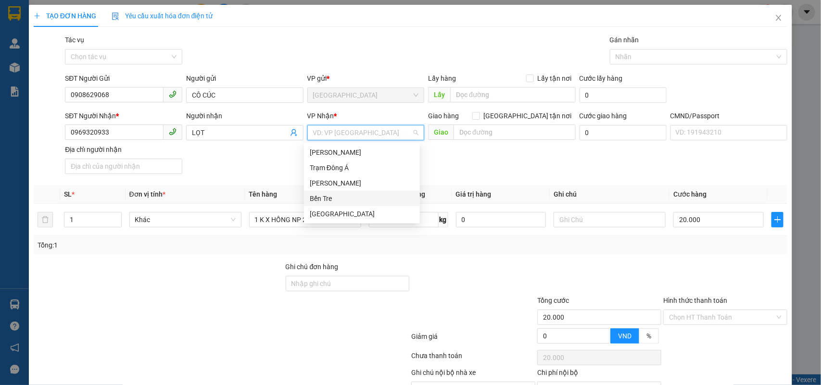
click at [328, 193] on div "Bến Tre" at bounding box center [362, 198] width 104 height 11
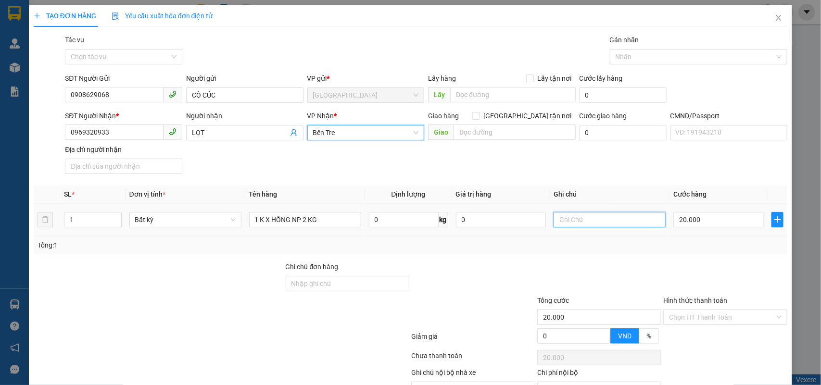
click at [571, 225] on input "text" at bounding box center [609, 219] width 112 height 15
type input "KHG NHÂN"
drag, startPoint x: 693, startPoint y: 316, endPoint x: 695, endPoint y: 326, distance: 9.3
click at [693, 317] on input "Hình thức thanh toán" at bounding box center [722, 317] width 106 height 14
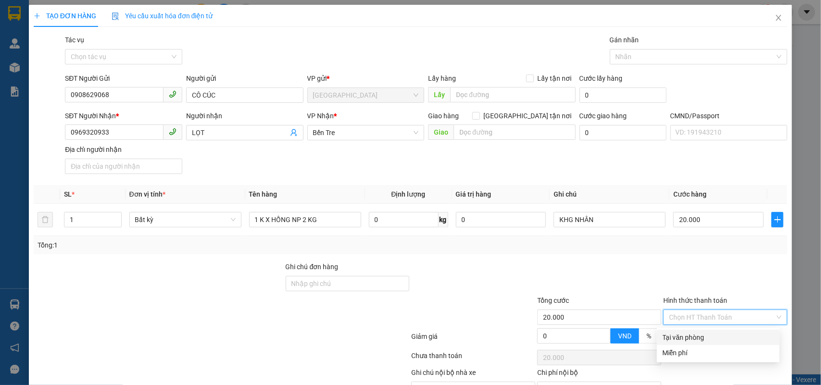
drag, startPoint x: 695, startPoint y: 326, endPoint x: 696, endPoint y: 330, distance: 4.8
click at [696, 329] on div "Transit Pickup Surcharge Ids Transit Deliver Surcharge Ids Transit Deliver Surc…" at bounding box center [411, 227] width 754 height 385
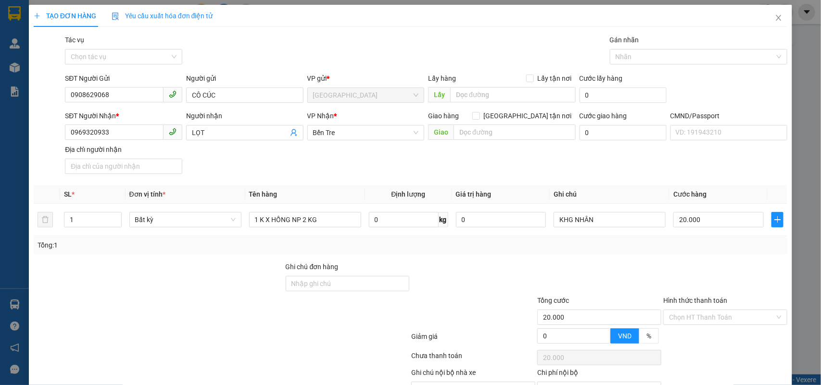
click at [703, 327] on div "Hình thức thanh toán Chọn HT Thanh Toán" at bounding box center [725, 312] width 124 height 34
click at [707, 325] on input "Hình thức thanh toán" at bounding box center [722, 317] width 106 height 14
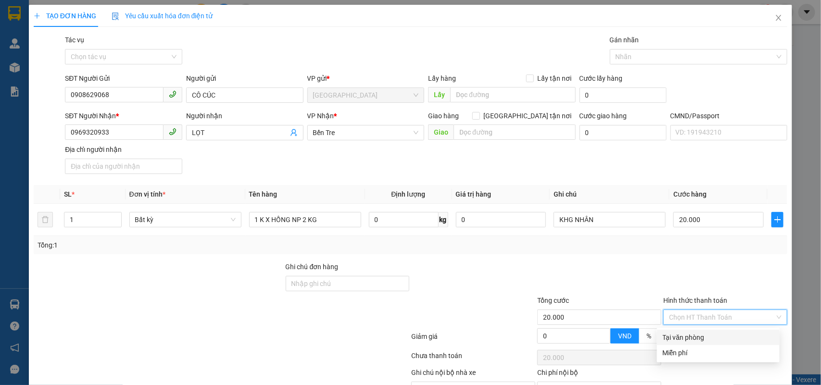
click at [698, 333] on div "Tại văn phòng" at bounding box center [718, 337] width 111 height 11
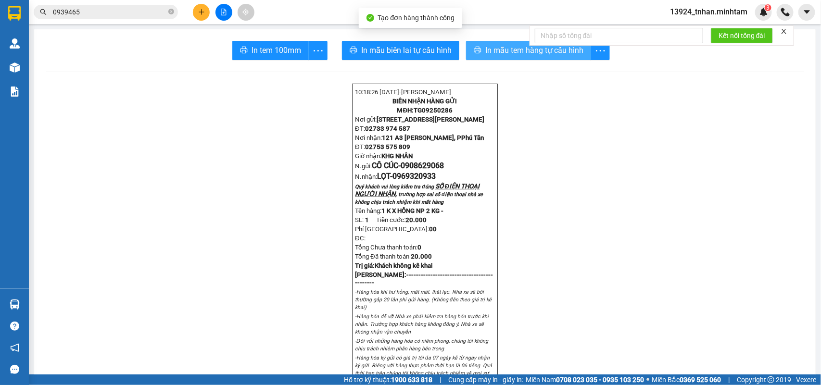
click at [499, 55] on span "In mẫu tem hàng tự cấu hình" at bounding box center [534, 50] width 98 height 12
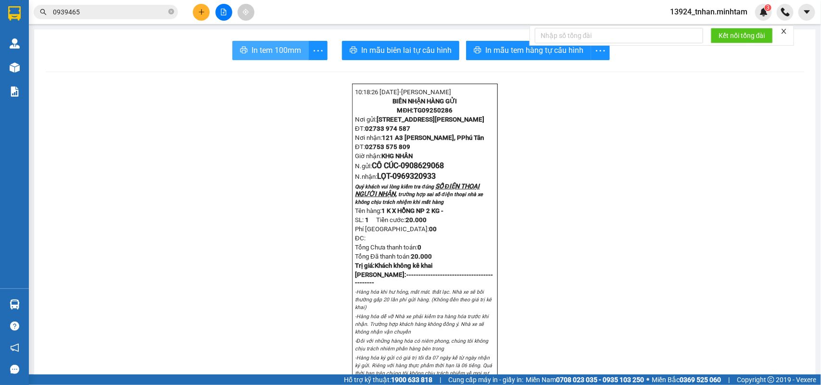
click at [265, 47] on span "In tem 100mm" at bounding box center [276, 50] width 50 height 12
click at [172, 12] on icon "close-circle" at bounding box center [171, 12] width 6 height 6
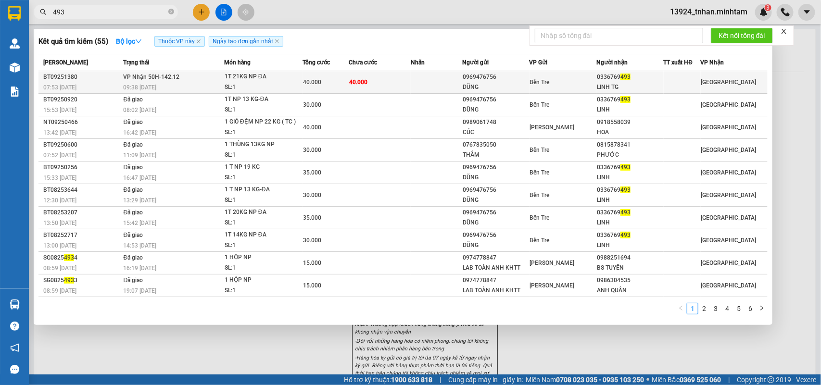
type input "493"
click at [208, 77] on td "VP Nhận 50H-142.12 09:38 - 12/09" at bounding box center [172, 82] width 103 height 23
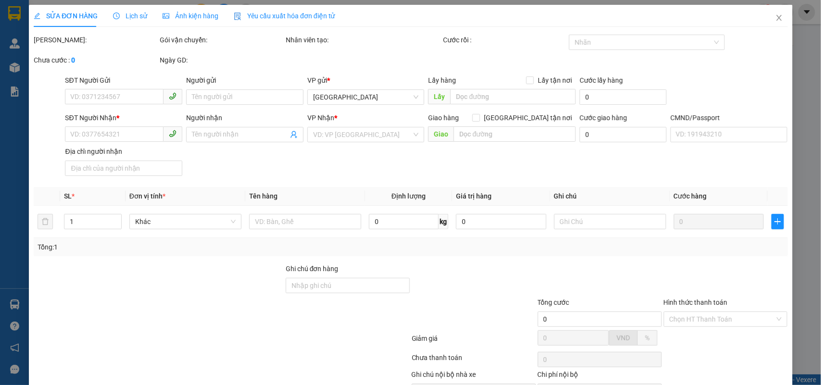
type input "0969476756"
type input "DŨNG"
type input "0336769493"
type input "LINH TG"
type input "40.000"
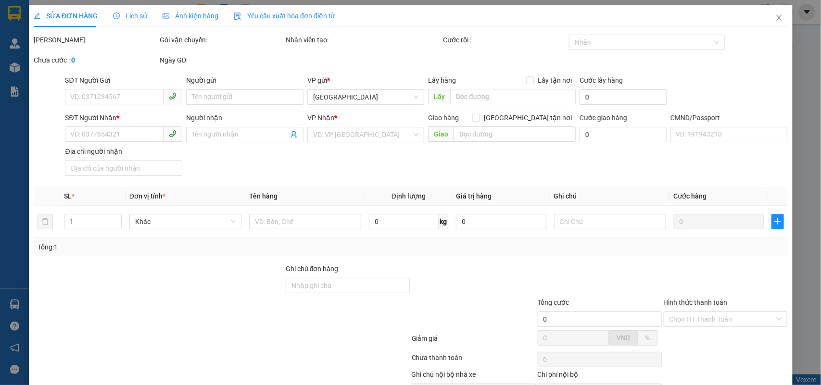
type input "40.000"
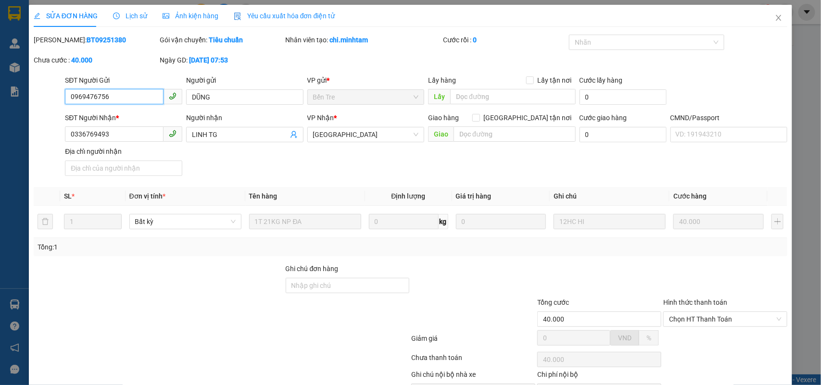
drag, startPoint x: 724, startPoint y: 265, endPoint x: 717, endPoint y: 274, distance: 11.3
click at [723, 312] on span "Chọn HT Thanh Toán" at bounding box center [725, 319] width 113 height 14
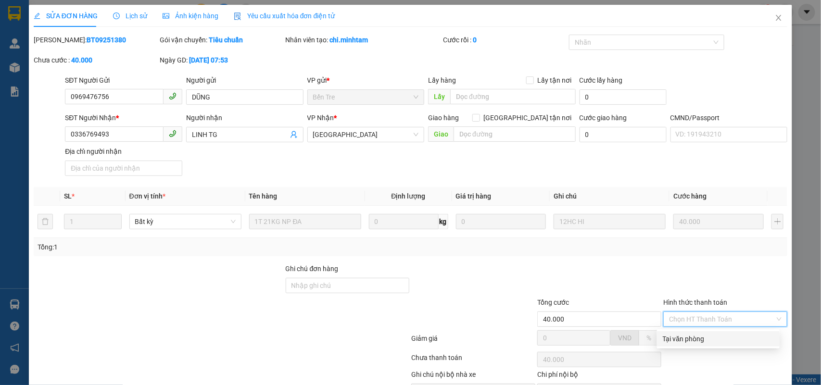
drag, startPoint x: 699, startPoint y: 285, endPoint x: 534, endPoint y: 349, distance: 176.5
click at [698, 334] on div "Tại văn phòng" at bounding box center [718, 339] width 111 height 11
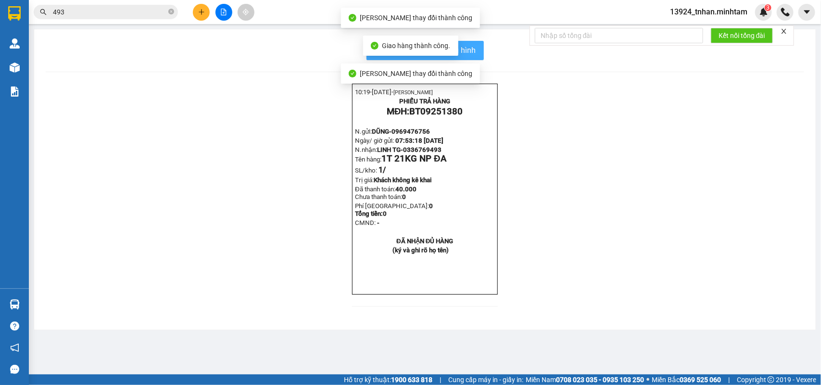
click at [469, 48] on span "In mẫu biên lai tự cấu hình" at bounding box center [431, 50] width 90 height 12
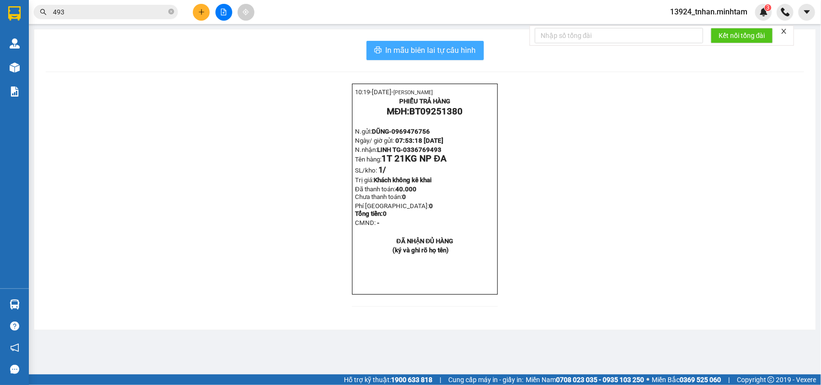
click at [407, 46] on span "In mẫu biên lai tự cấu hình" at bounding box center [431, 50] width 90 height 12
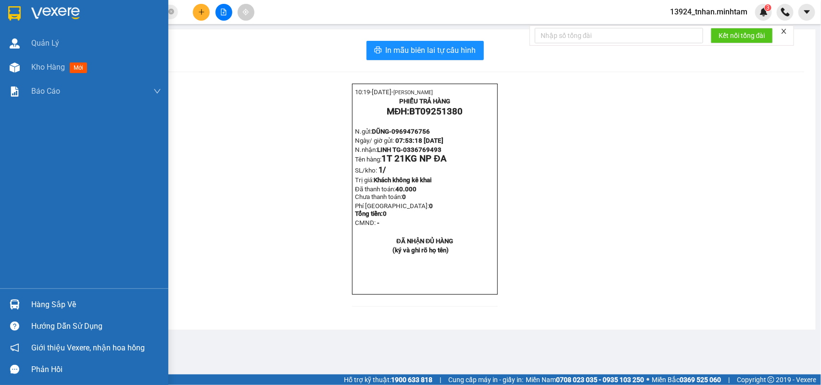
click at [5, 20] on div at bounding box center [84, 15] width 168 height 31
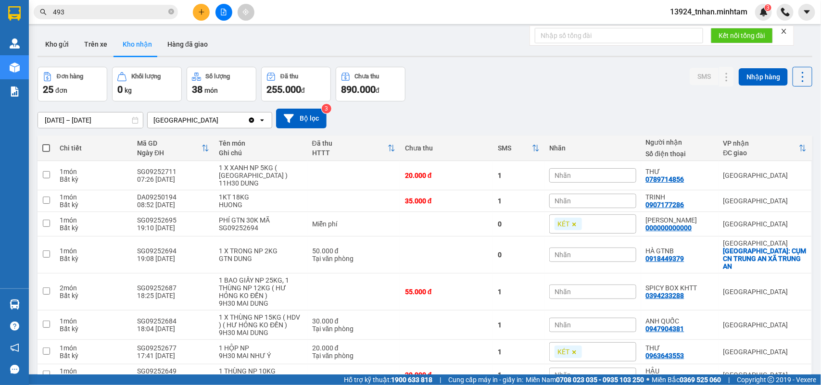
drag, startPoint x: 51, startPoint y: 46, endPoint x: 119, endPoint y: 44, distance: 67.8
click at [51, 46] on button "Kho gửi" at bounding box center [57, 44] width 39 height 23
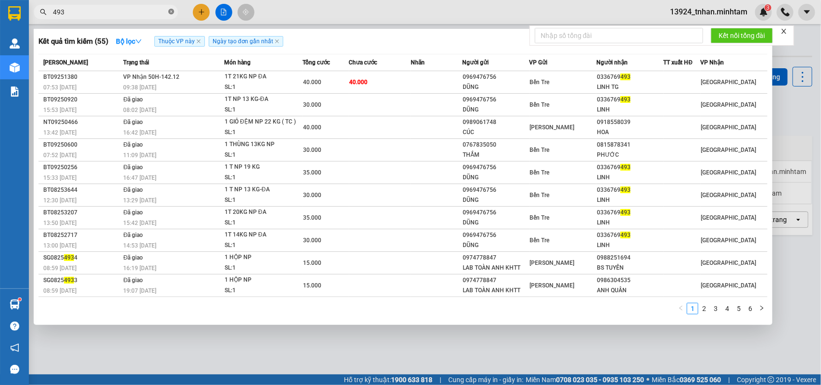
click at [172, 9] on icon "close-circle" at bounding box center [171, 12] width 6 height 6
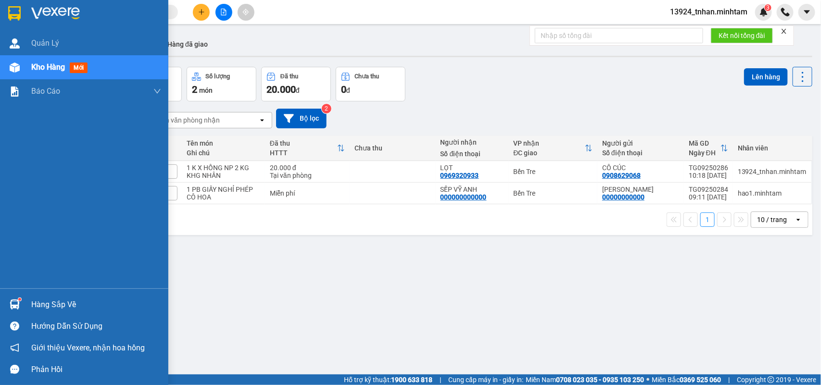
click at [17, 13] on img at bounding box center [14, 13] width 13 height 14
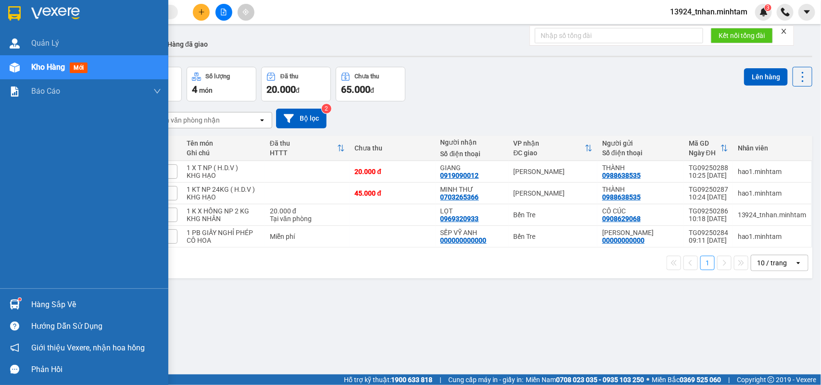
click at [34, 296] on div "Hàng sắp về" at bounding box center [84, 305] width 168 height 22
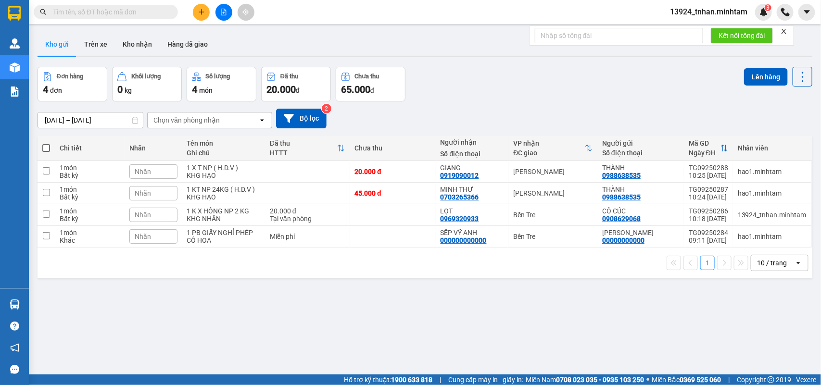
click at [292, 145] on section "Kết quả tìm kiếm ( 55 ) Bộ lọc Thuộc VP này Ngày tạo đơn gần nhất Mã ĐH Trạng t…" at bounding box center [410, 192] width 821 height 385
click at [154, 15] on input "text" at bounding box center [109, 12] width 113 height 11
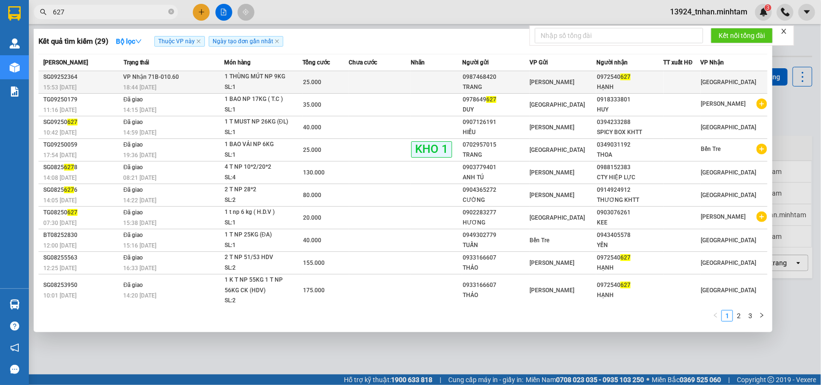
type input "627"
click at [568, 82] on div "[PERSON_NAME]" at bounding box center [563, 82] width 66 height 11
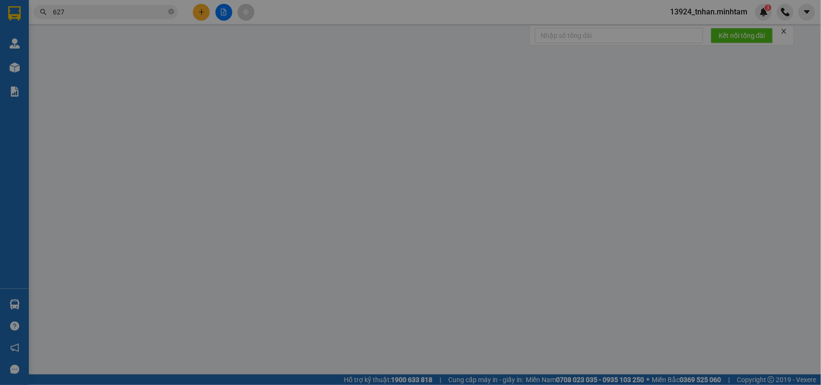
type input "0987468420"
type input "TRANG"
type input "0972540627"
type input "HẠNH"
type input "25.000"
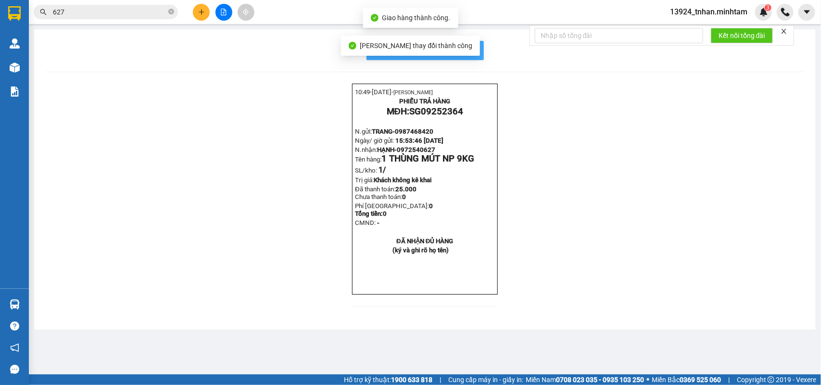
click at [475, 49] on span "In mẫu biên lai tự cấu hình" at bounding box center [431, 50] width 90 height 12
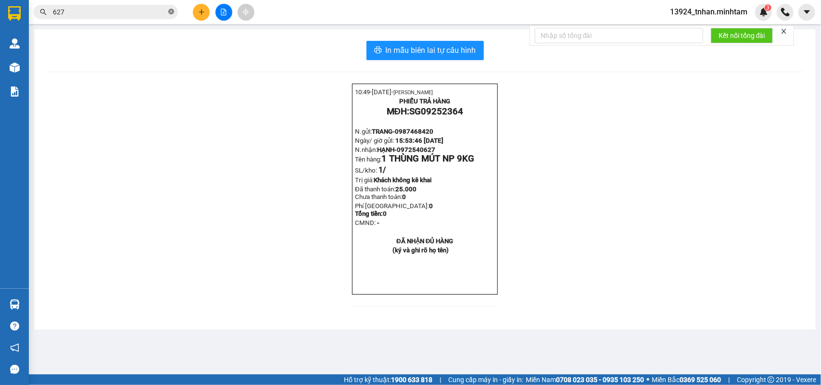
click at [168, 10] on icon "close-circle" at bounding box center [171, 12] width 6 height 6
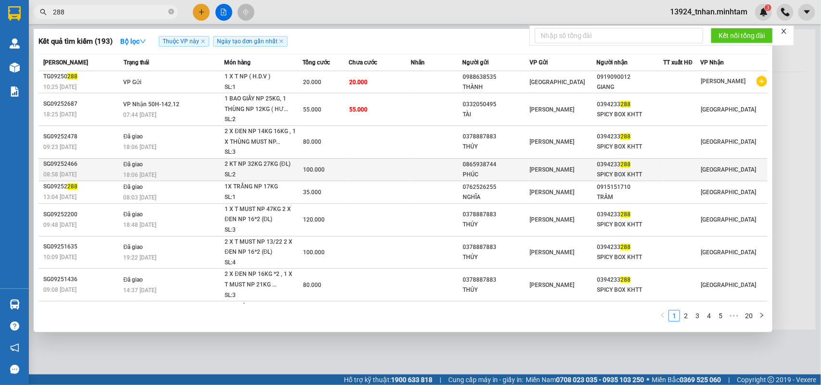
type input "288"
click at [308, 169] on span "100.000" at bounding box center [314, 169] width 22 height 7
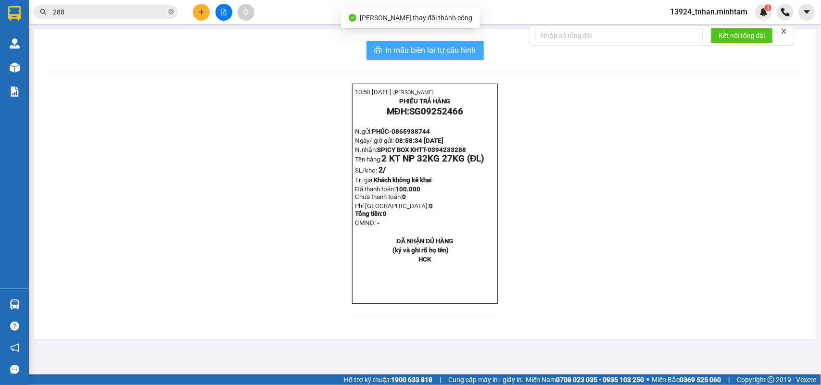
click at [463, 53] on span "In mẫu biên lai tự cấu hình" at bounding box center [431, 50] width 90 height 12
click at [116, 17] on span "288" at bounding box center [106, 12] width 144 height 14
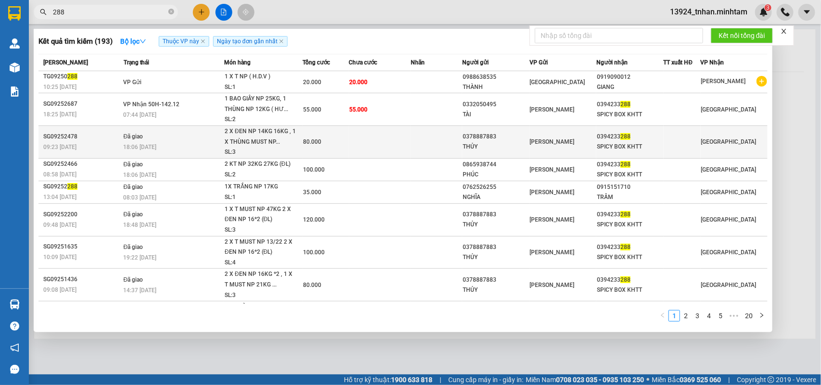
click at [330, 148] on td "80.000" at bounding box center [325, 142] width 47 height 33
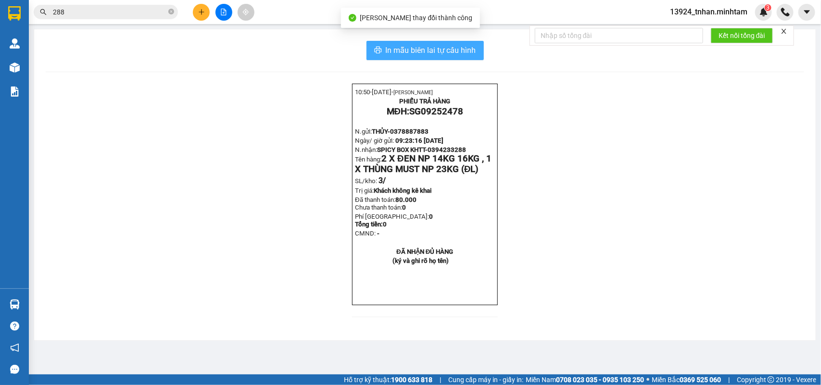
click at [426, 50] on span "In mẫu biên lai tự cấu hình" at bounding box center [431, 50] width 90 height 12
click at [107, 14] on input "288" at bounding box center [109, 12] width 113 height 11
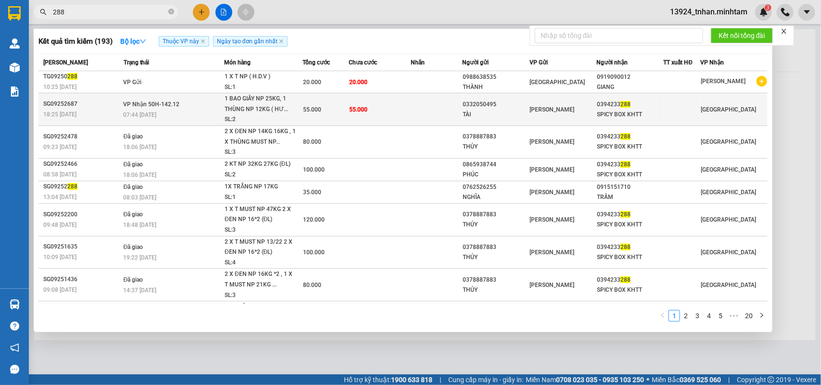
click at [455, 102] on td at bounding box center [436, 109] width 51 height 33
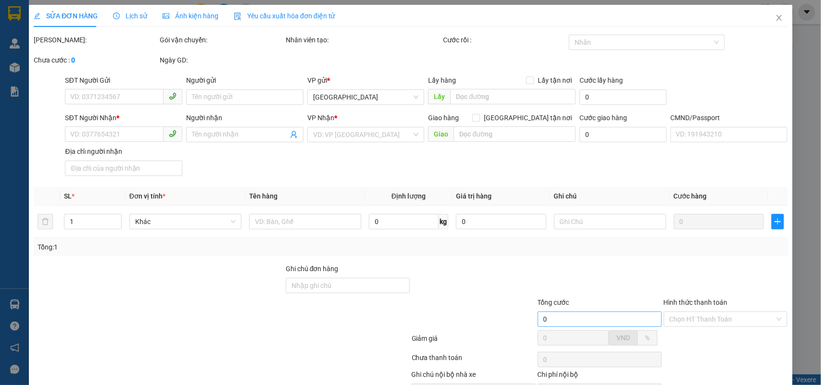
type input "0332050495"
type input "TÀI"
type input "0394233288"
type input "SPICY BOX KHTT"
type input "ƯỚT SẴN"
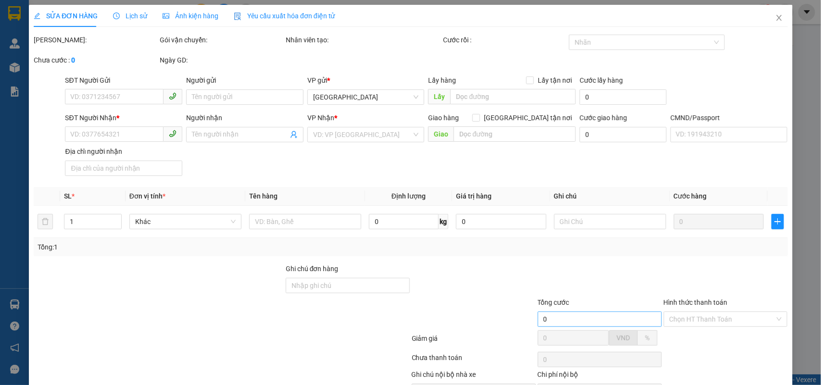
type input "55.000"
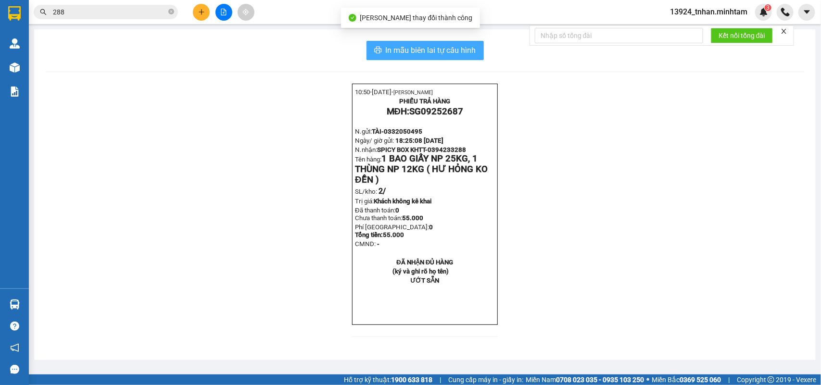
click at [453, 49] on span "In mẫu biên lai tự cấu hình" at bounding box center [431, 50] width 90 height 12
click at [438, 53] on span "In mẫu biên lai tự cấu hình" at bounding box center [431, 50] width 90 height 12
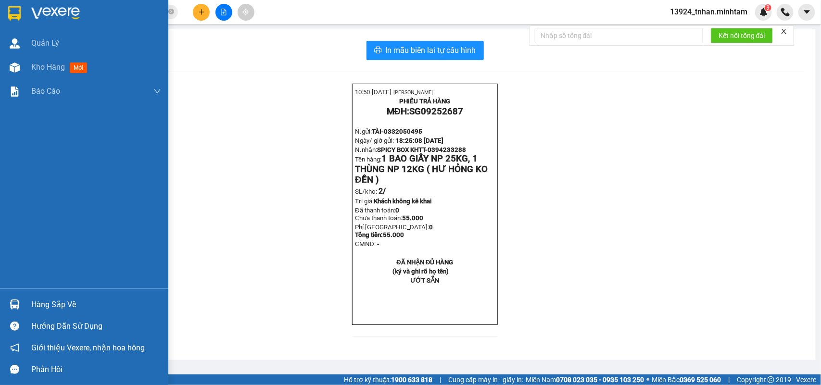
click at [35, 301] on div "Hàng sắp về" at bounding box center [96, 305] width 130 height 14
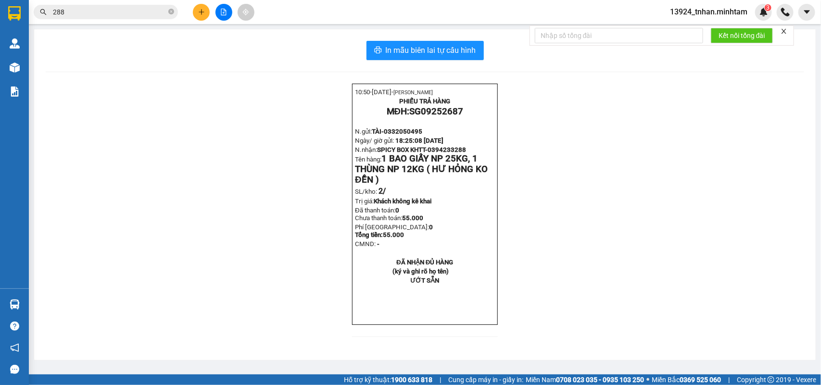
drag, startPoint x: 173, startPoint y: 9, endPoint x: 167, endPoint y: 13, distance: 7.2
click at [170, 13] on section "Kết quả tìm kiếm ( 193 ) Bộ lọc Thuộc VP này Ngày tạo đơn gần nhất Mã ĐH Trạng …" at bounding box center [410, 192] width 821 height 385
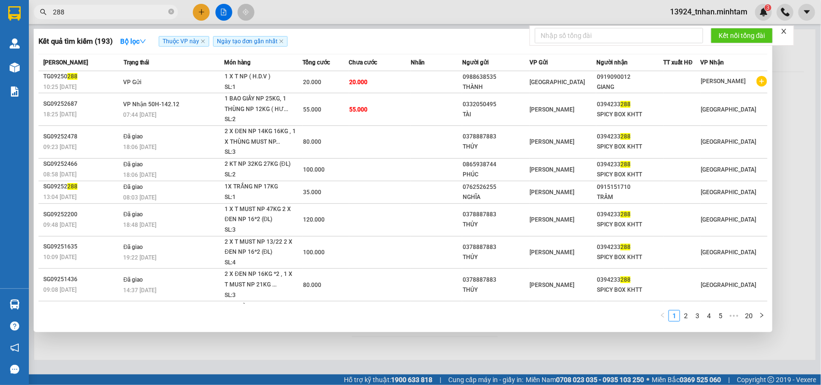
click at [167, 13] on span "288" at bounding box center [106, 12] width 144 height 14
click at [174, 11] on icon "close-circle" at bounding box center [171, 12] width 6 height 6
type input "BTT"
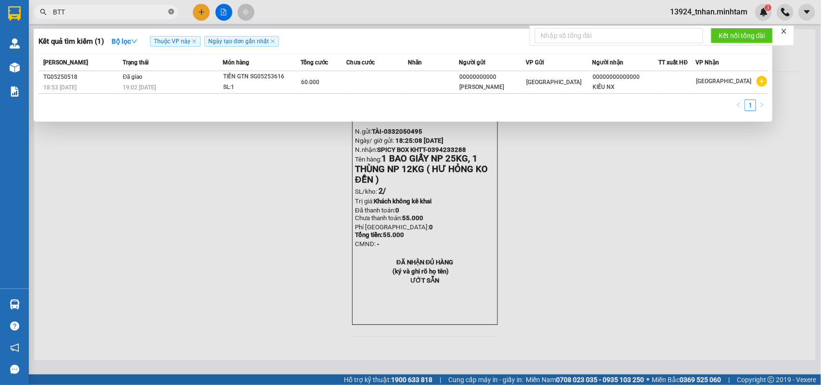
click at [174, 11] on icon "close-circle" at bounding box center [171, 12] width 6 height 6
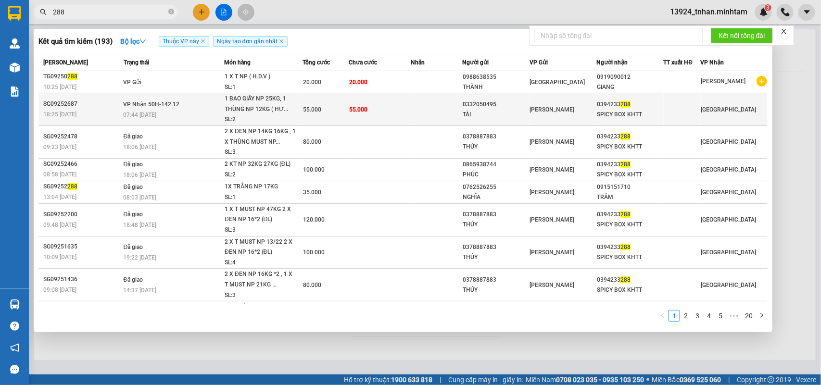
type input "288"
click at [362, 99] on td "55.000" at bounding box center [380, 109] width 62 height 33
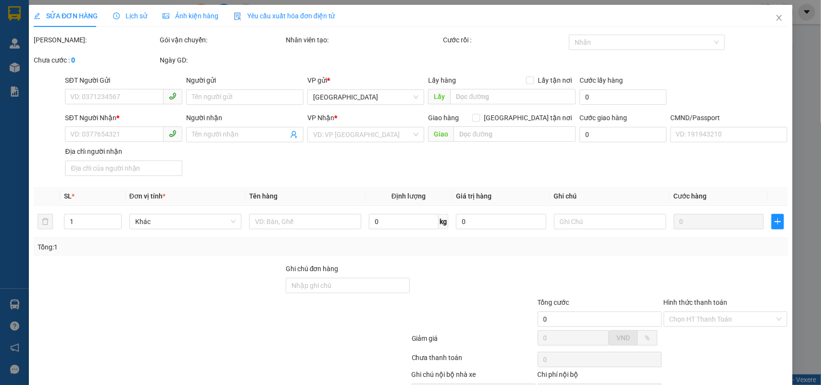
type input "0332050495"
type input "TÀI"
type input "0394233288"
type input "SPICY BOX KHTT"
type input "ƯỚT SẴN"
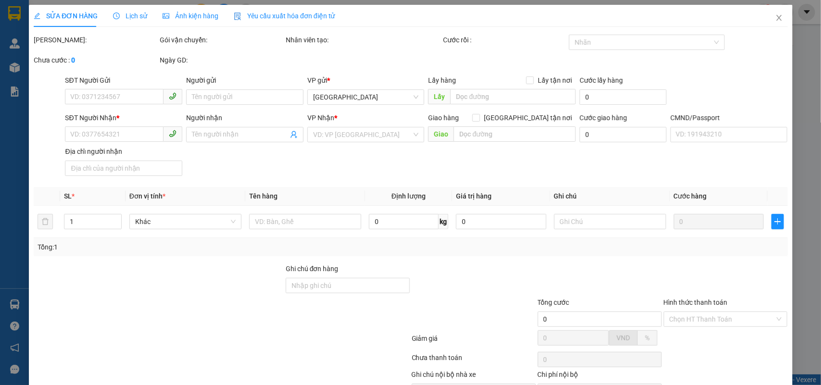
type input "55.000"
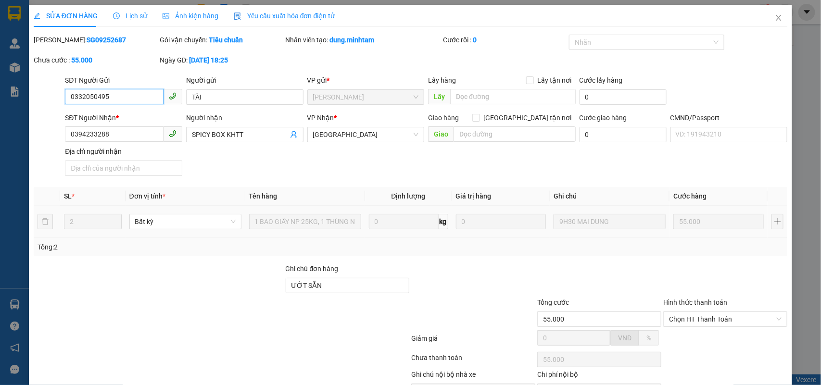
click at [704, 312] on span "Chọn HT Thanh Toán" at bounding box center [725, 319] width 113 height 14
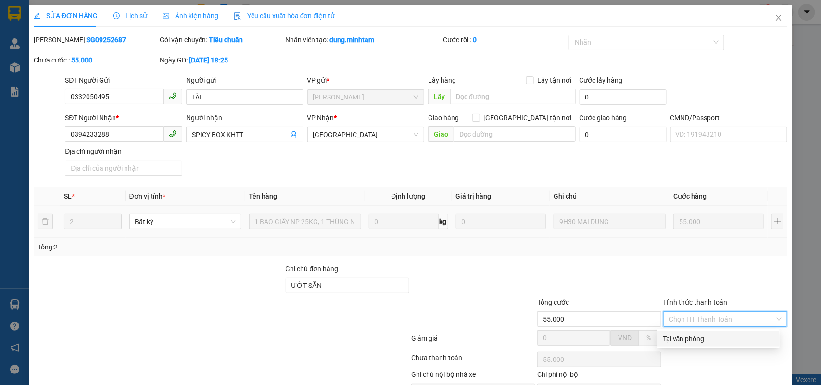
drag, startPoint x: 702, startPoint y: 272, endPoint x: 664, endPoint y: 277, distance: 38.9
click at [681, 334] on div "Tại văn phòng" at bounding box center [718, 339] width 111 height 11
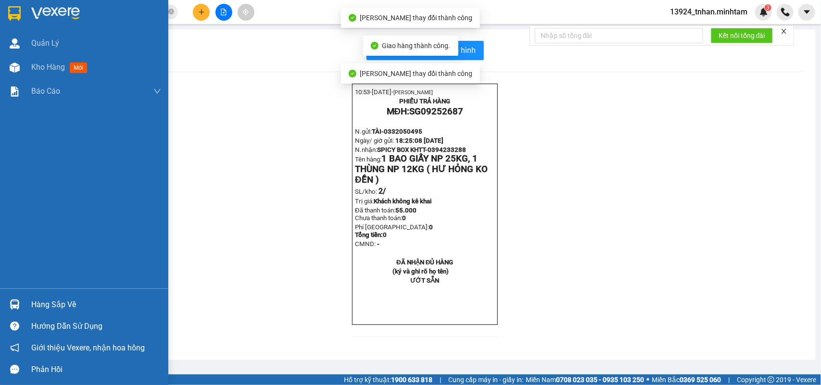
click at [15, 313] on div at bounding box center [14, 304] width 17 height 17
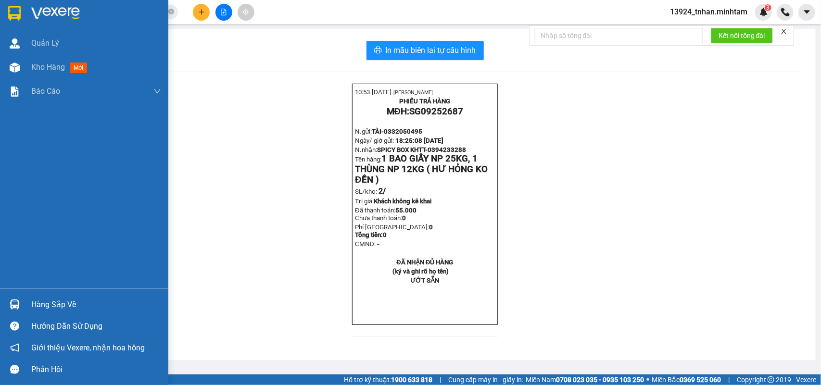
click at [7, 17] on div "Quản Lý Kho hàng mới Báo cáo BC giao hàng (nhân viên) BC hàng tồn Báo cáo dòng …" at bounding box center [84, 192] width 168 height 385
click at [7, 17] on div at bounding box center [14, 13] width 17 height 17
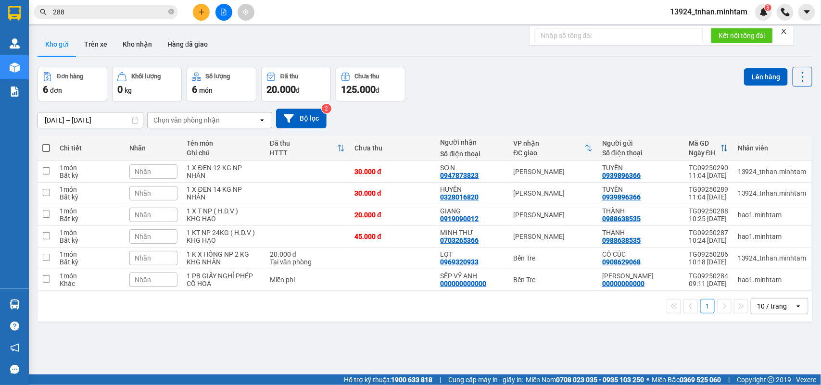
click at [231, 17] on div at bounding box center [224, 12] width 72 height 17
click at [231, 16] on button at bounding box center [223, 12] width 17 height 17
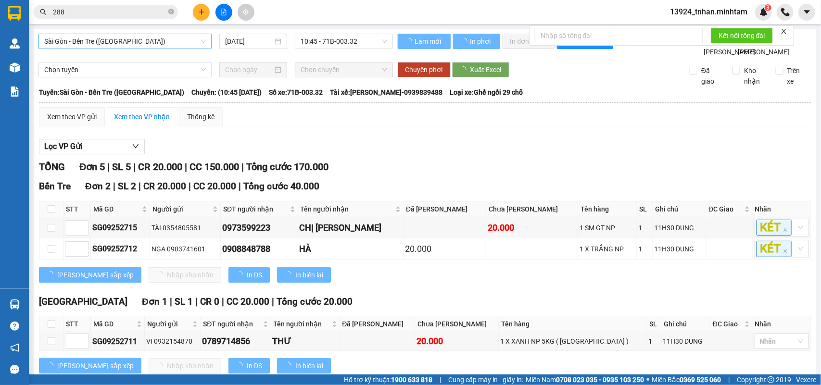
click at [133, 38] on span "Sài Gòn - Bến Tre ([GEOGRAPHIC_DATA])" at bounding box center [125, 41] width 162 height 14
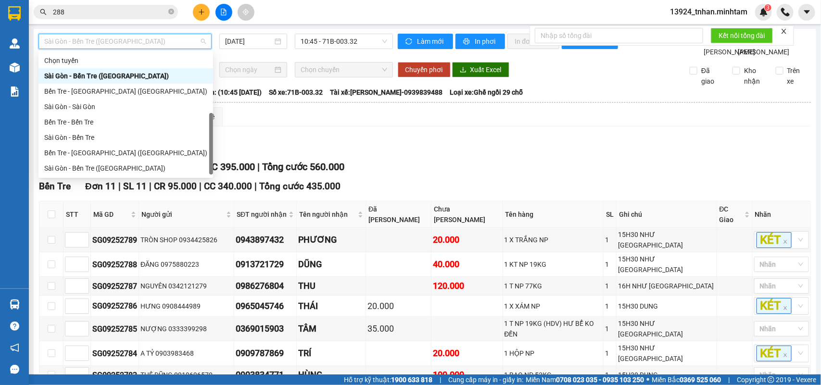
click at [87, 178] on div "Bến Tre - [GEOGRAPHIC_DATA]" at bounding box center [125, 183] width 163 height 11
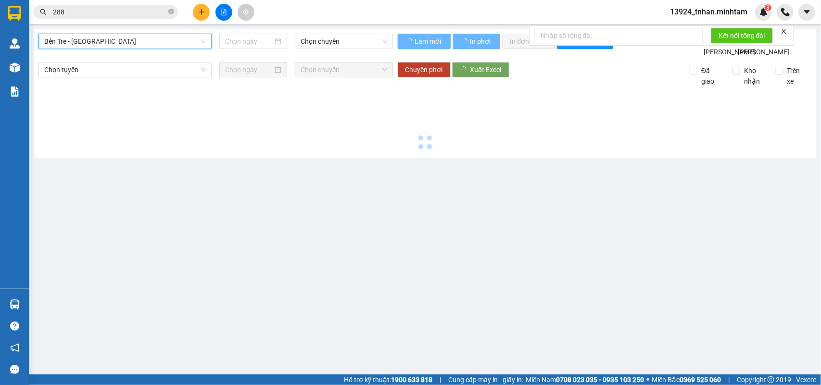
type input "[DATE]"
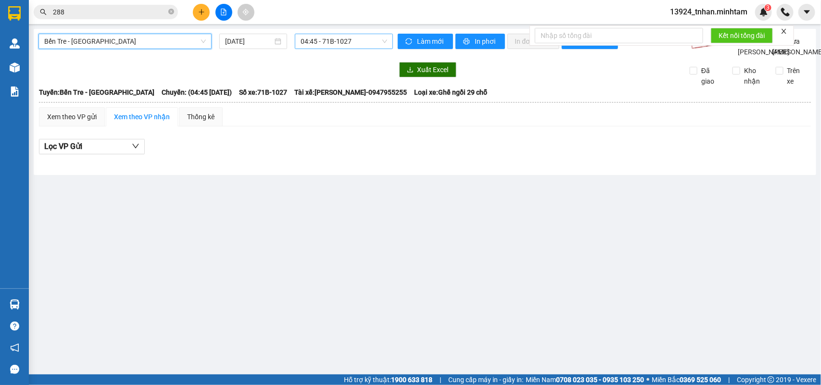
click at [333, 46] on span "04:45 - 71B-1027" at bounding box center [344, 41] width 86 height 14
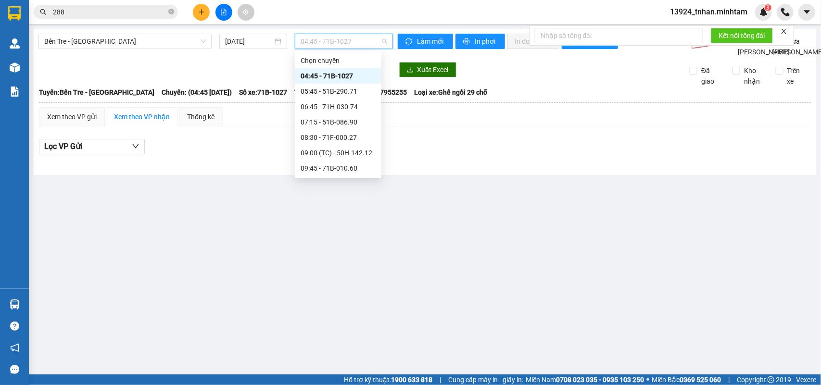
click at [351, 178] on div "10:45 - 71B-005.61" at bounding box center [338, 183] width 75 height 11
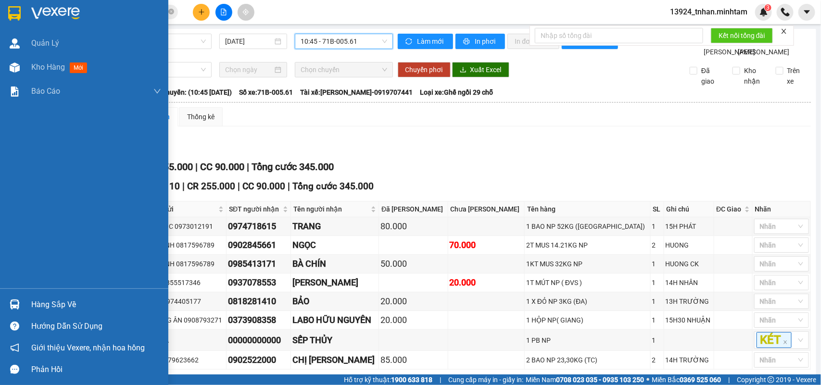
click at [14, 7] on img at bounding box center [14, 13] width 13 height 14
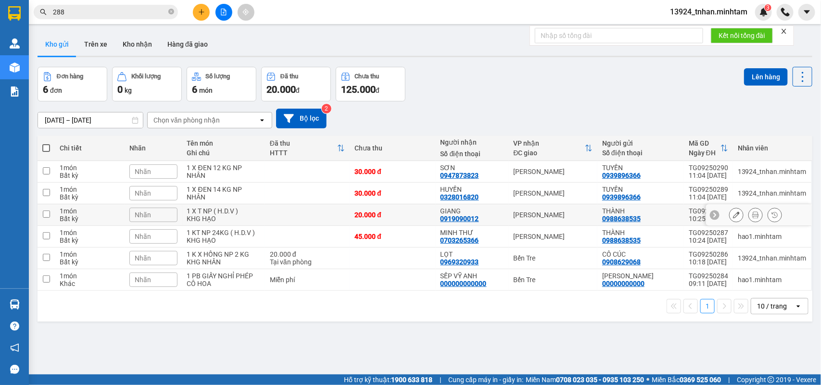
drag, startPoint x: 533, startPoint y: 172, endPoint x: 538, endPoint y: 178, distance: 8.3
click at [534, 211] on div "[PERSON_NAME]" at bounding box center [553, 215] width 79 height 8
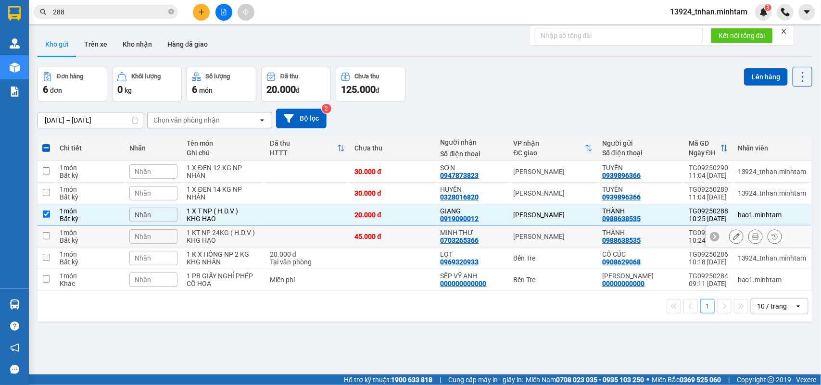
click at [547, 226] on td "[PERSON_NAME]" at bounding box center [553, 237] width 89 height 22
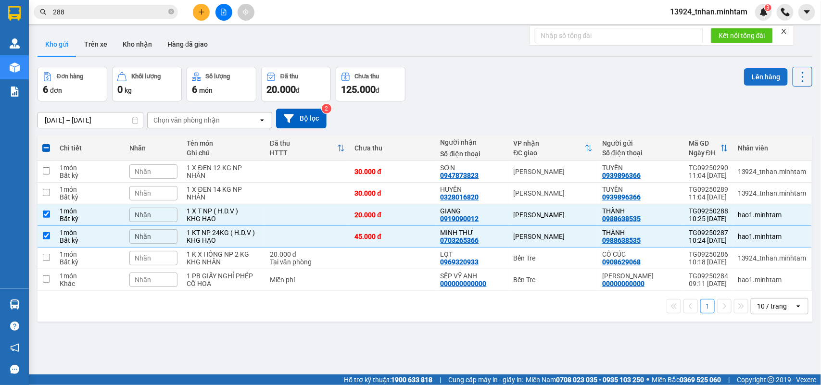
click at [744, 78] on button "Lên hàng" at bounding box center [766, 76] width 44 height 17
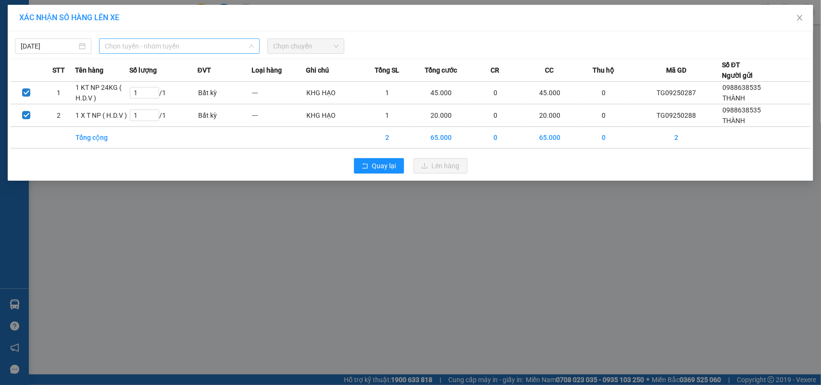
click at [210, 47] on span "Chọn tuyến - nhóm tuyến" at bounding box center [179, 46] width 149 height 14
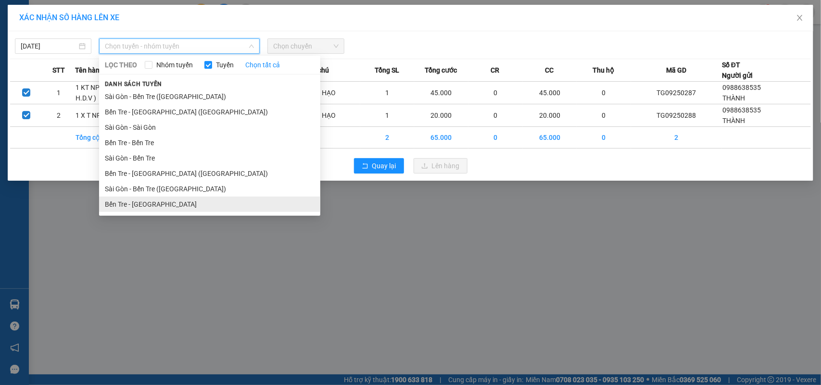
drag, startPoint x: 150, startPoint y: 208, endPoint x: 231, endPoint y: 136, distance: 109.0
click at [150, 208] on li "Bến Tre - [GEOGRAPHIC_DATA]" at bounding box center [209, 204] width 221 height 15
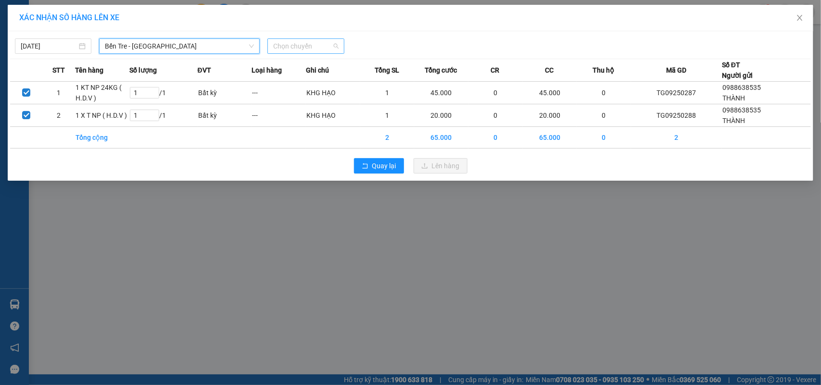
click at [304, 44] on span "Chọn chuyến" at bounding box center [305, 46] width 65 height 14
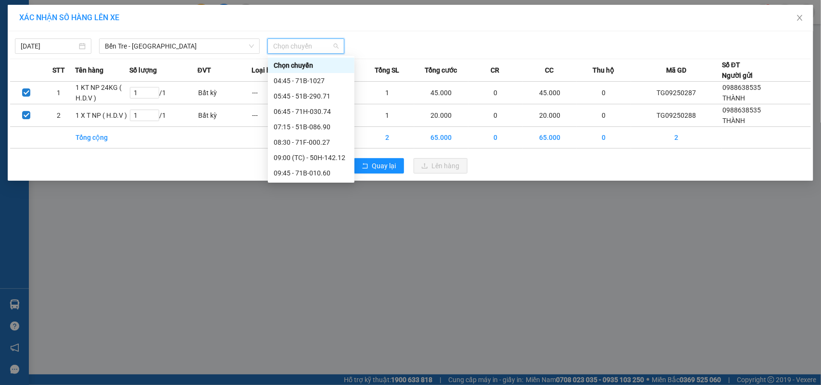
click at [330, 183] on div "10:45 - 71B-005.61" at bounding box center [311, 188] width 75 height 11
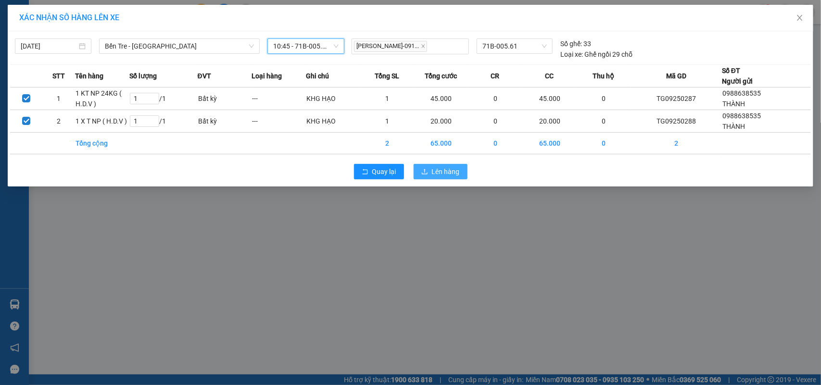
click at [429, 169] on button "Lên hàng" at bounding box center [441, 171] width 54 height 15
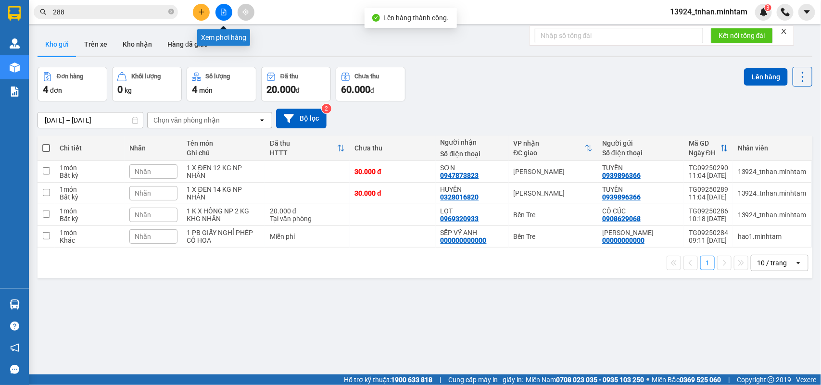
click at [219, 15] on button at bounding box center [223, 12] width 17 height 17
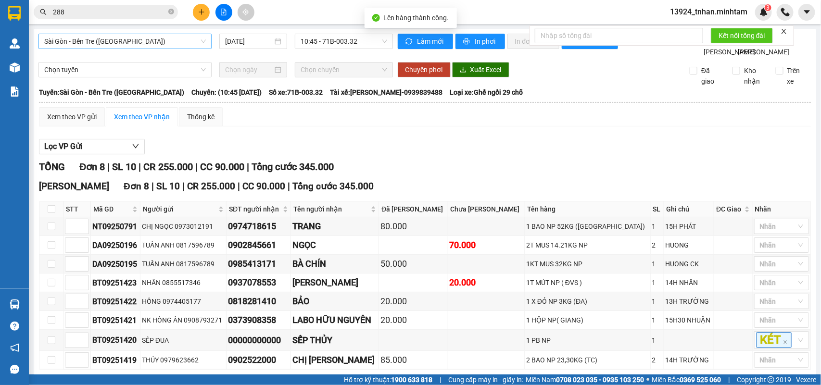
click at [160, 41] on span "Sài Gòn - Bến Tre ([GEOGRAPHIC_DATA])" at bounding box center [125, 41] width 162 height 14
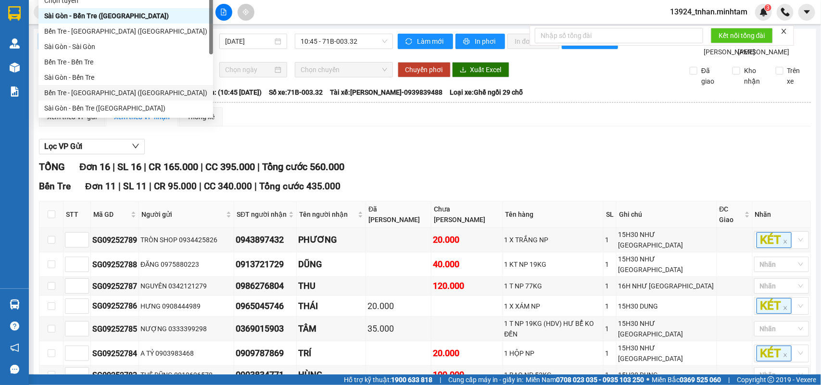
click at [256, 107] on div "Xem theo VP gửi Xem theo VP nhận Thống kê" at bounding box center [425, 116] width 772 height 19
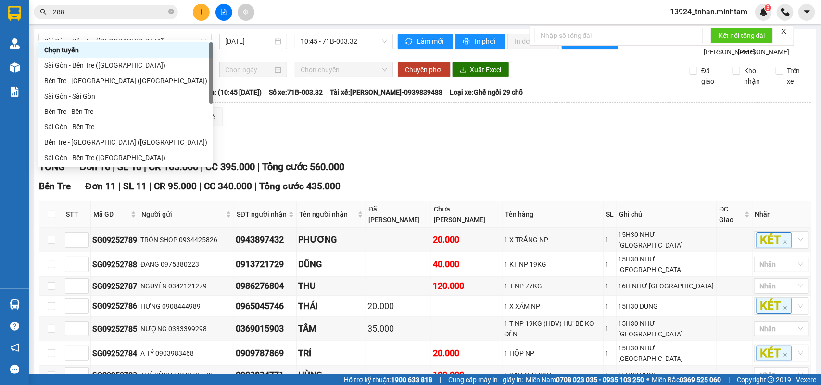
click at [155, 63] on span "Chọn tuyến" at bounding box center [125, 70] width 162 height 14
click at [98, 165] on div "Bến Tre - [GEOGRAPHIC_DATA]" at bounding box center [125, 172] width 175 height 15
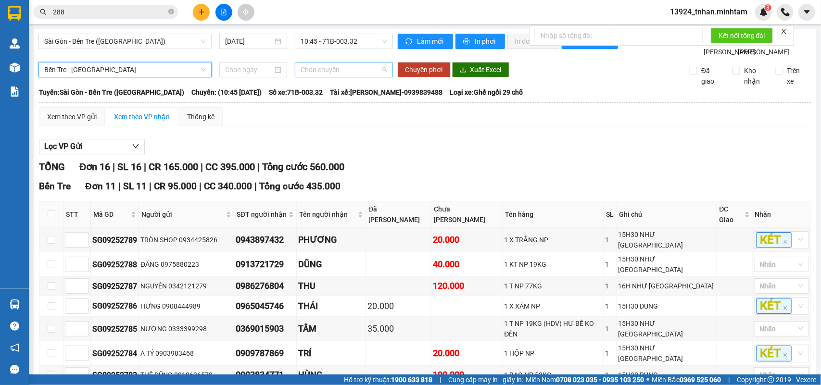
click at [317, 77] on span "Chọn chuyến" at bounding box center [344, 70] width 86 height 14
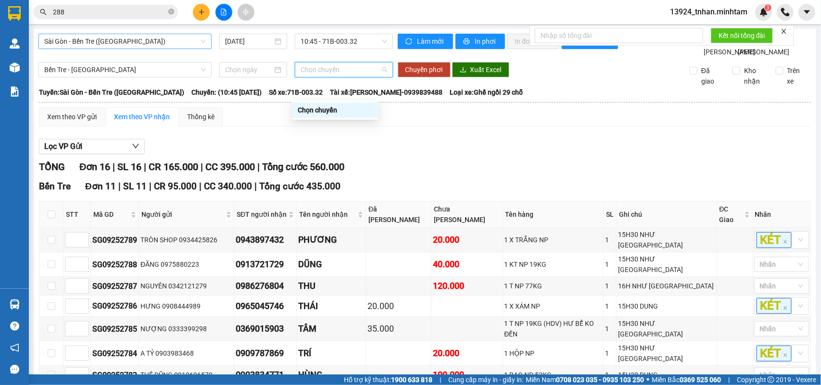
click at [192, 39] on span "Sài Gòn - Bến Tre ([GEOGRAPHIC_DATA])" at bounding box center [125, 41] width 162 height 14
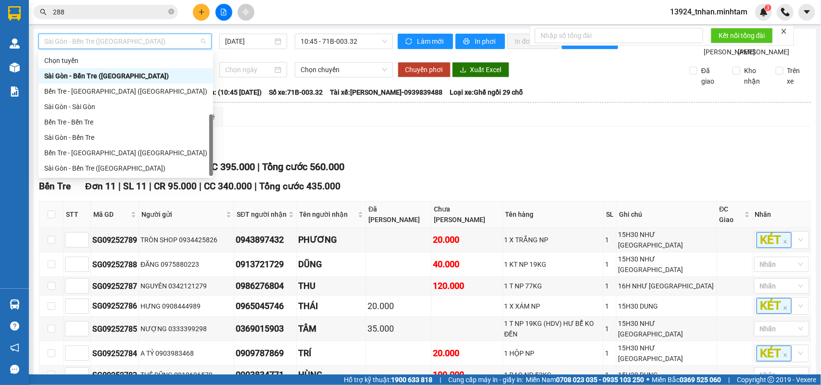
click at [143, 178] on div "Bến Tre - [GEOGRAPHIC_DATA]" at bounding box center [125, 183] width 163 height 11
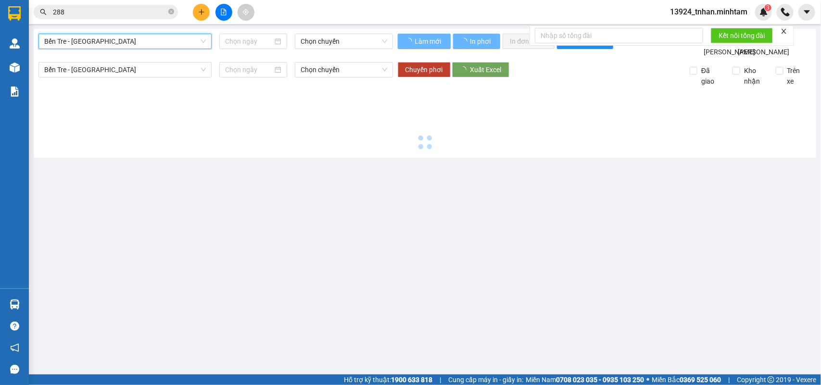
type input "[DATE]"
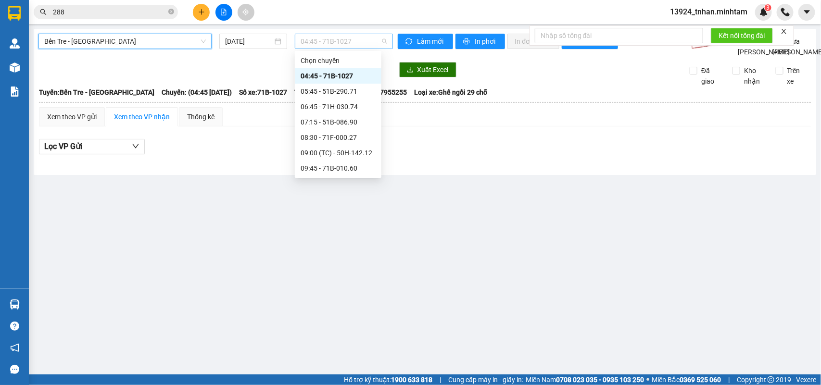
click at [355, 37] on span "04:45 - 71B-1027" at bounding box center [344, 41] width 86 height 14
click at [364, 178] on div "10:45 - 71B-005.61" at bounding box center [338, 183] width 75 height 11
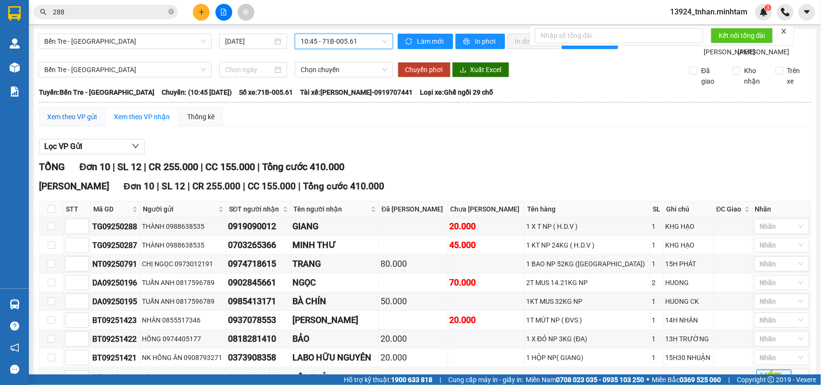
click at [93, 122] on div "Xem theo VP gửi" at bounding box center [72, 117] width 50 height 11
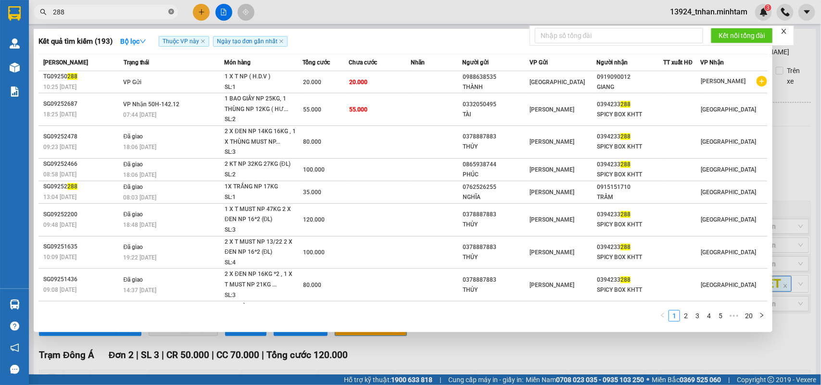
click at [173, 11] on icon "close-circle" at bounding box center [171, 12] width 6 height 6
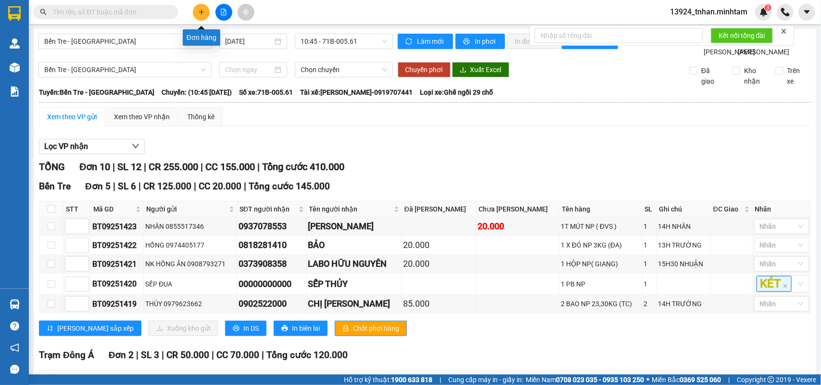
click at [195, 15] on button at bounding box center [201, 12] width 17 height 17
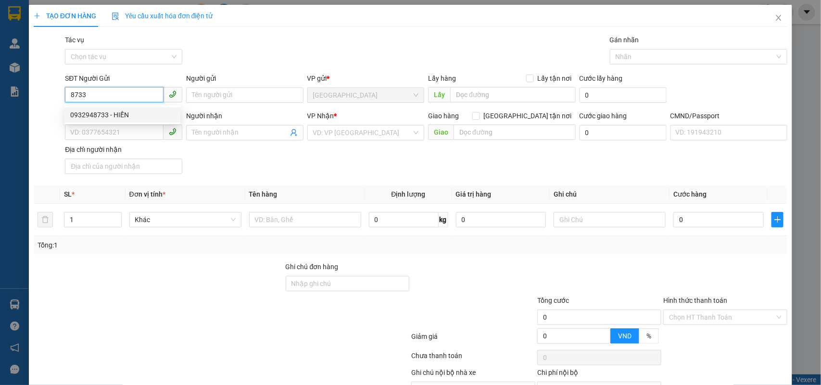
click at [150, 112] on div "0932948733 - HIỀN" at bounding box center [122, 115] width 104 height 11
type input "0932948733"
type input "HIỀN"
type input "0359612817"
type input "LINH"
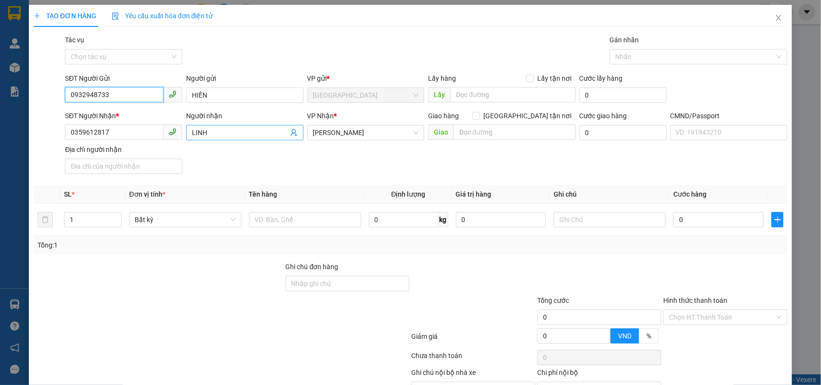
type input "0932948733"
click at [292, 136] on icon "user-add" at bounding box center [293, 132] width 6 height 7
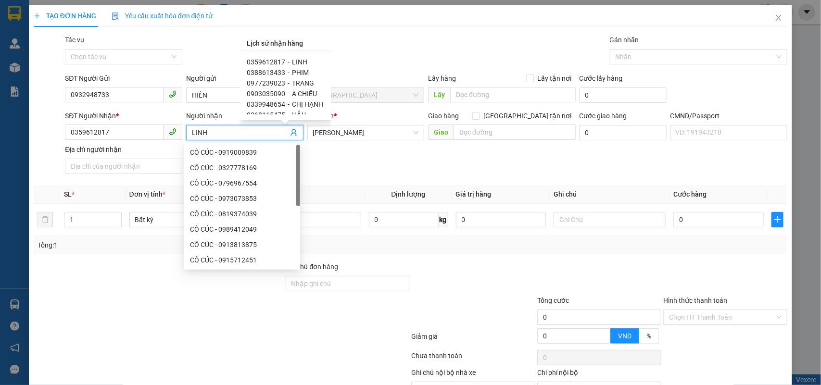
click at [307, 71] on div "0388613433 - PHIM" at bounding box center [285, 72] width 76 height 11
type input "0388613433"
type input "PHIM"
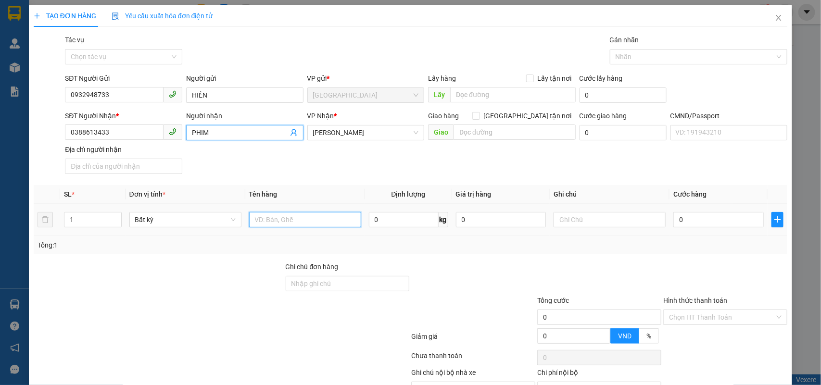
click at [308, 224] on input "text" at bounding box center [305, 219] width 112 height 15
type input "1 X TRONG NP GT"
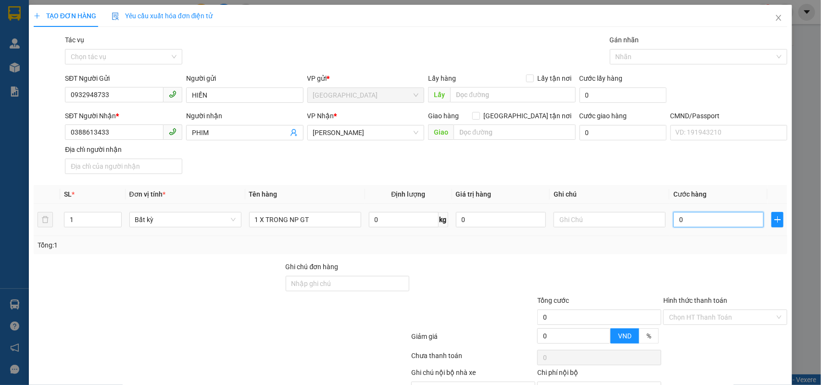
click at [719, 220] on input "0" at bounding box center [718, 219] width 90 height 15
type input "2"
type input "20"
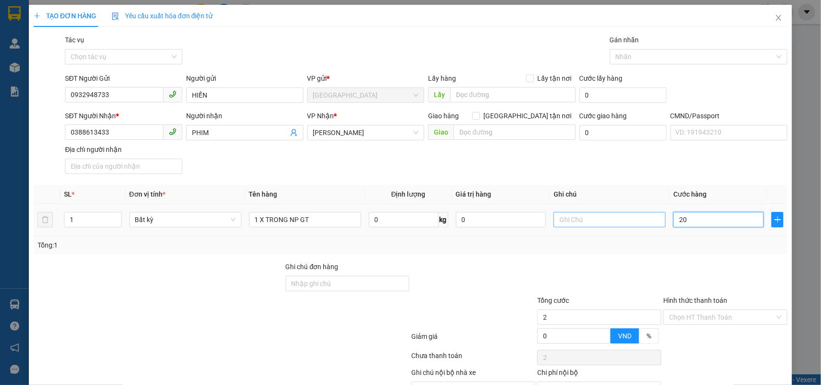
type input "20"
type input "20.000"
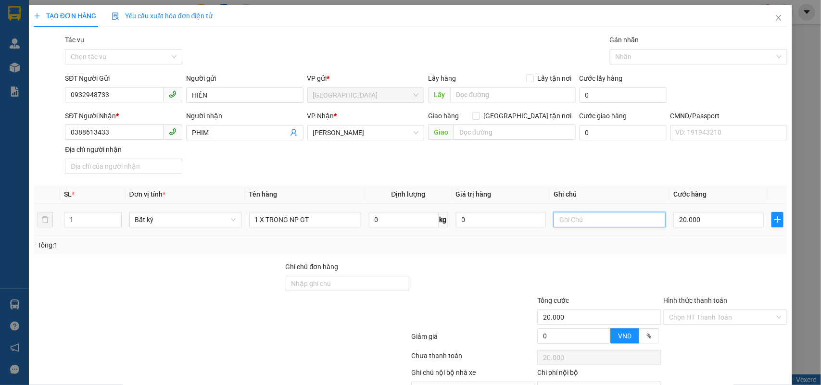
click at [624, 219] on input "text" at bounding box center [609, 219] width 112 height 15
type input "15H NHNA"
drag, startPoint x: 683, startPoint y: 311, endPoint x: 679, endPoint y: 320, distance: 9.9
click at [683, 313] on input "Hình thức thanh toán" at bounding box center [722, 317] width 106 height 14
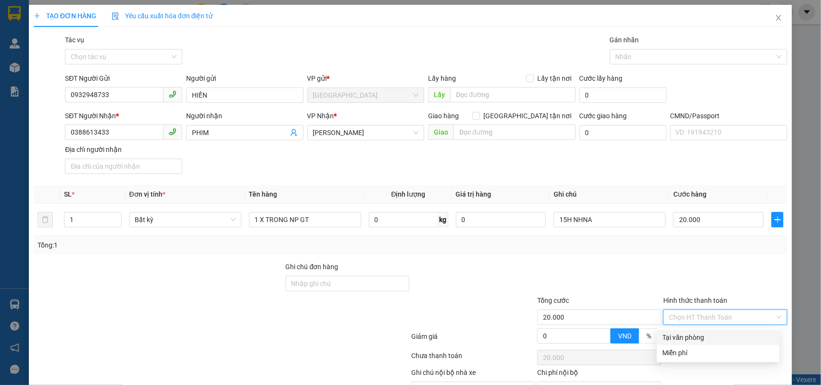
click at [681, 333] on div "Tại văn phòng" at bounding box center [718, 337] width 111 height 11
type input "0"
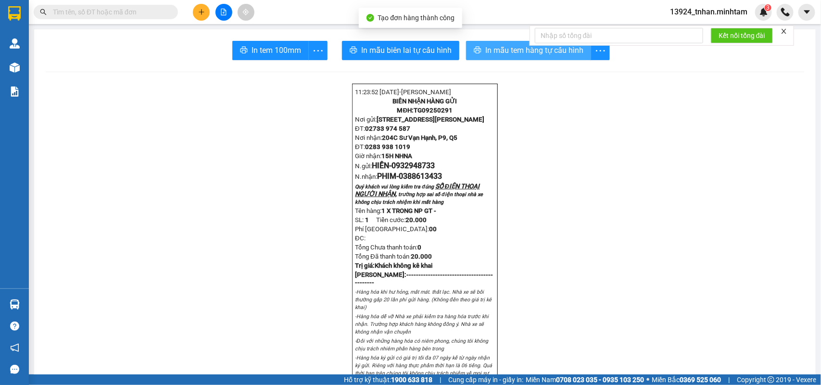
click at [476, 48] on icon "printer" at bounding box center [478, 50] width 8 height 8
click at [499, 47] on span "In mẫu tem hàng tự cấu hình" at bounding box center [534, 50] width 98 height 12
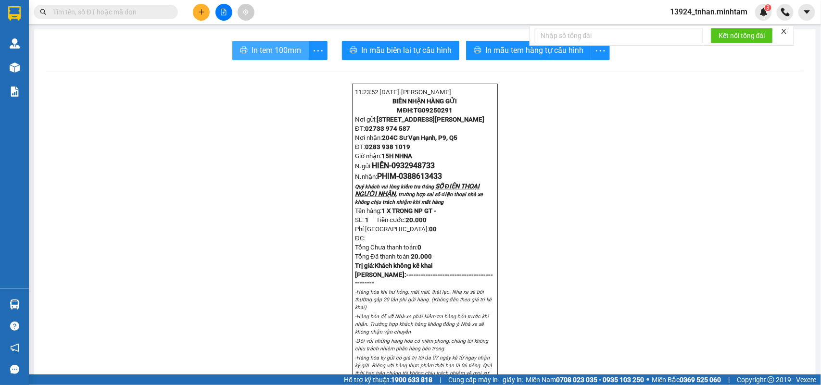
click at [282, 50] on span "In tem 100mm" at bounding box center [276, 50] width 50 height 12
click at [272, 55] on span "In tem 100mm" at bounding box center [276, 50] width 50 height 12
click at [208, 12] on button at bounding box center [201, 12] width 17 height 17
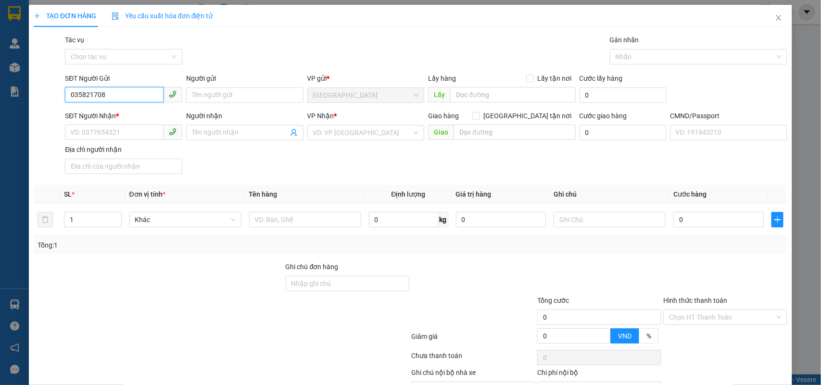
type input "0358217087"
click at [128, 112] on div "0358217087 - HÒA" at bounding box center [122, 115] width 104 height 11
type input "HÒA"
type input "0935446810"
type input "PHÁT"
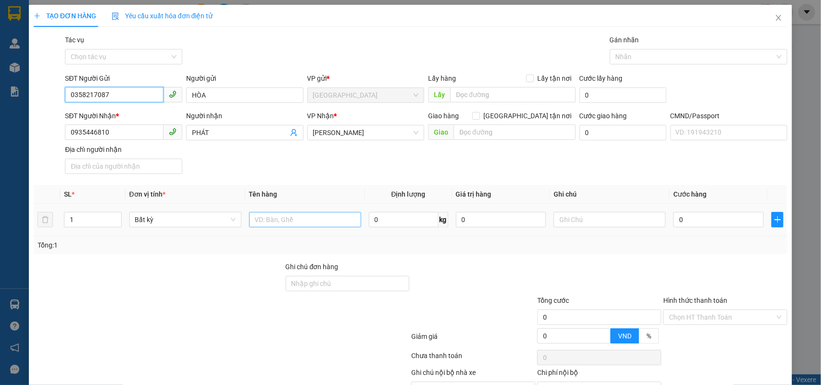
type input "0358217087"
drag, startPoint x: 315, startPoint y: 216, endPoint x: 326, endPoint y: 211, distance: 12.5
click at [315, 215] on input "text" at bounding box center [305, 219] width 112 height 15
type input "1 K T MUST NP 15 KG"
drag, startPoint x: 327, startPoint y: 277, endPoint x: 320, endPoint y: 252, distance: 25.1
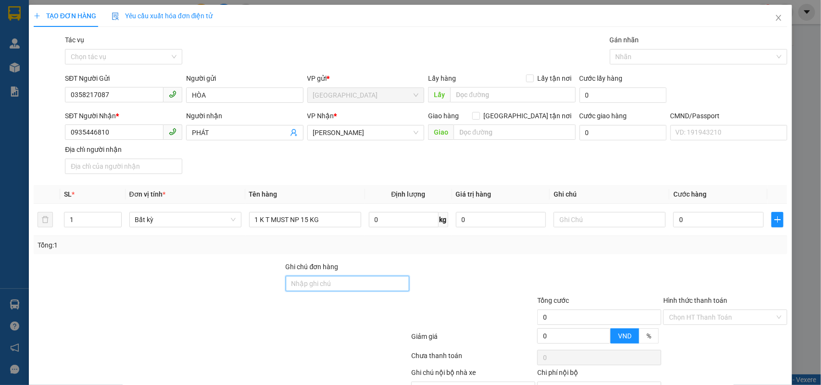
click at [326, 277] on input "Ghi chú đơn hàng" at bounding box center [348, 283] width 124 height 15
type input "HCK +5K"
click at [704, 217] on input "0" at bounding box center [718, 219] width 90 height 15
type input "3"
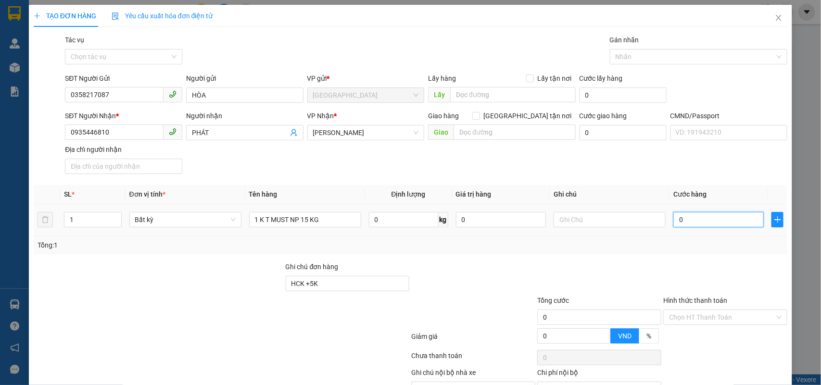
type input "3"
type input "35"
type input "35.000"
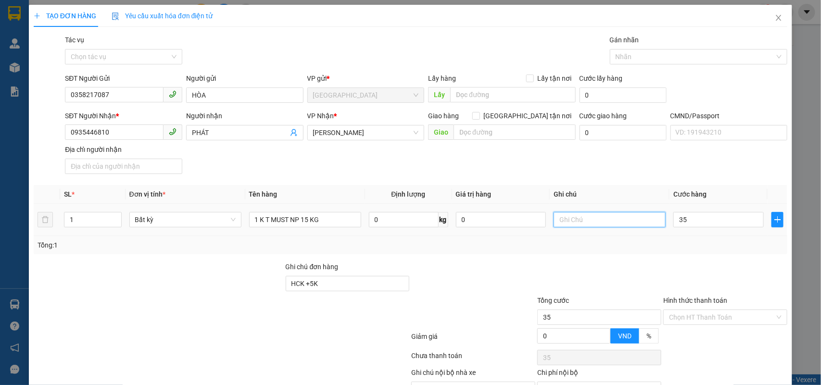
type input "35.000"
click at [635, 227] on input "text" at bounding box center [609, 219] width 112 height 15
drag, startPoint x: 567, startPoint y: 221, endPoint x: 486, endPoint y: 223, distance: 81.8
click at [486, 223] on tr "1 Bất kỳ 1 K T MUST NP 15 KG 0 kg 0 KHG NHÂN 35.000" at bounding box center [411, 220] width 754 height 32
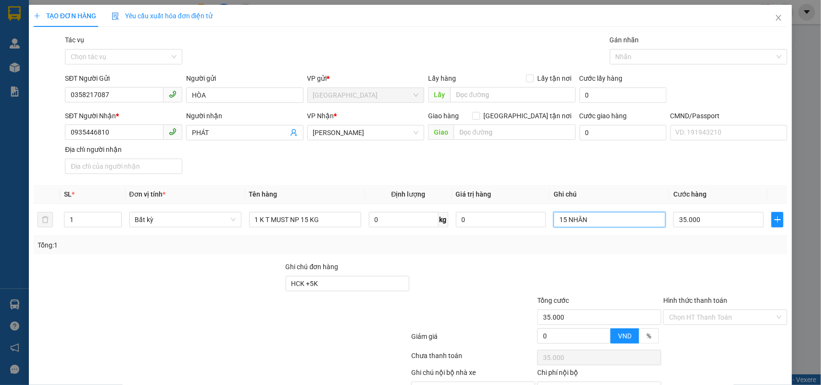
type input "15H NHÂN"
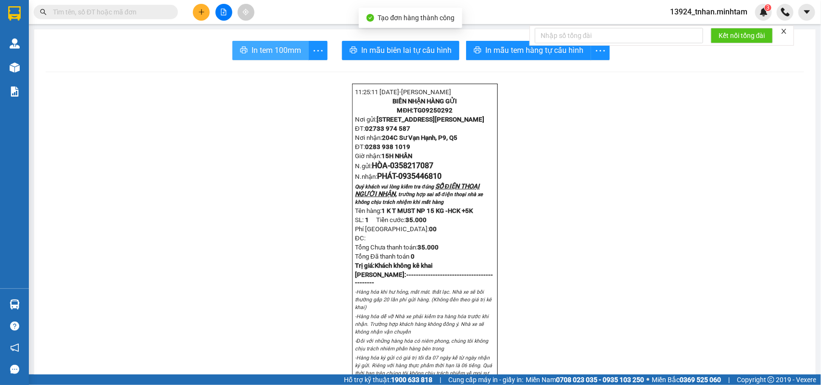
click at [274, 41] on button "In tem 100mm" at bounding box center [270, 50] width 76 height 19
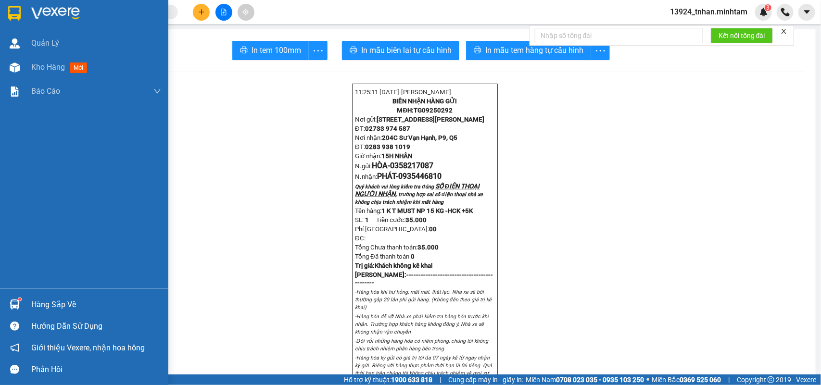
click at [66, 306] on div "Hàng sắp về" at bounding box center [96, 305] width 130 height 14
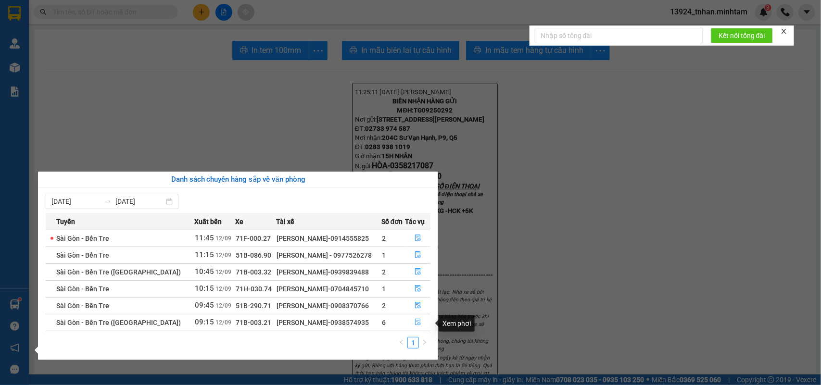
click at [421, 322] on button "button" at bounding box center [418, 322] width 25 height 15
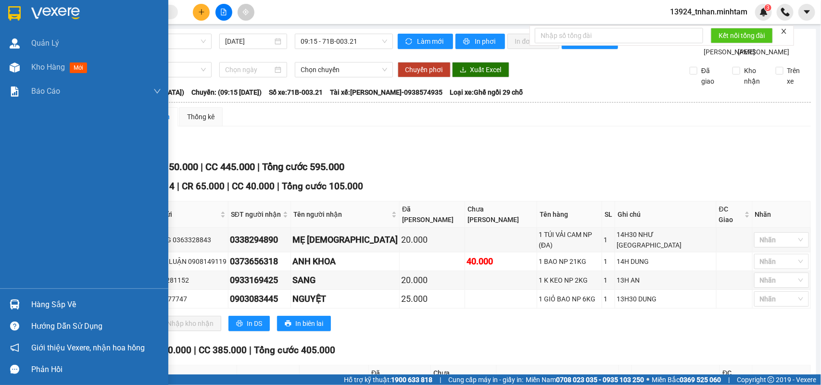
click at [18, 295] on div "Hàng sắp về Hướng dẫn sử dụng Giới thiệu Vexere, nhận hoa hồng Phản hồi" at bounding box center [84, 335] width 168 height 92
click at [25, 302] on div "Hàng sắp về" at bounding box center [84, 305] width 168 height 22
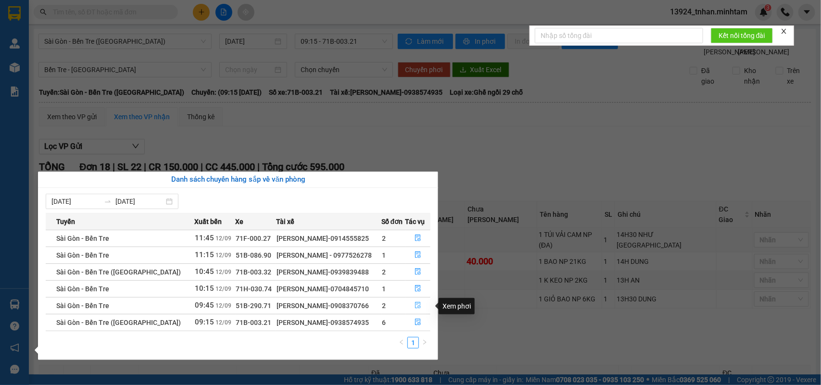
click at [409, 307] on button "button" at bounding box center [418, 305] width 25 height 15
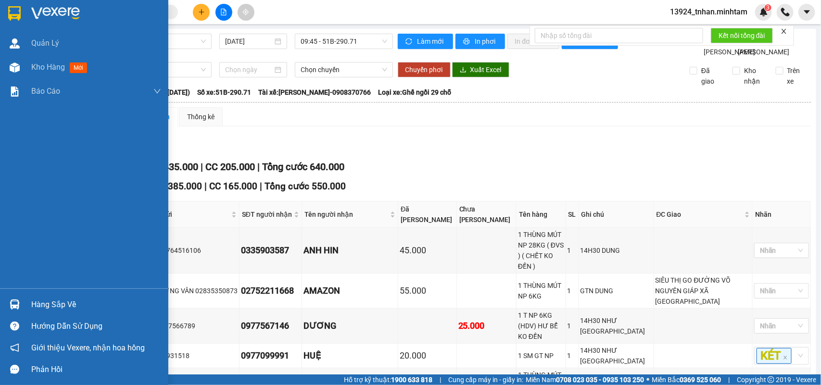
click at [15, 299] on div at bounding box center [14, 304] width 17 height 17
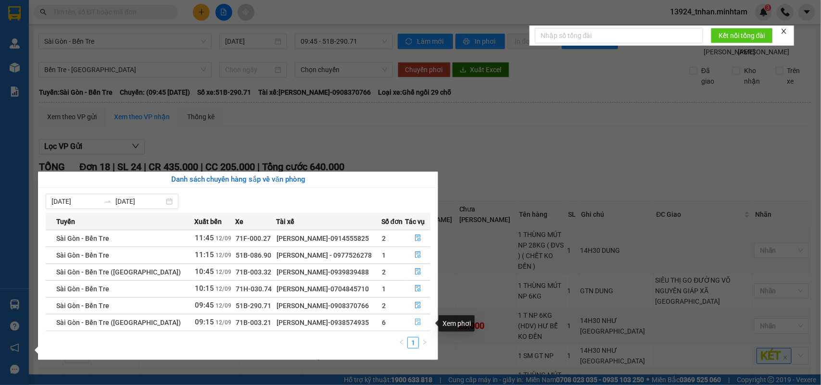
click at [421, 328] on button "button" at bounding box center [418, 322] width 25 height 15
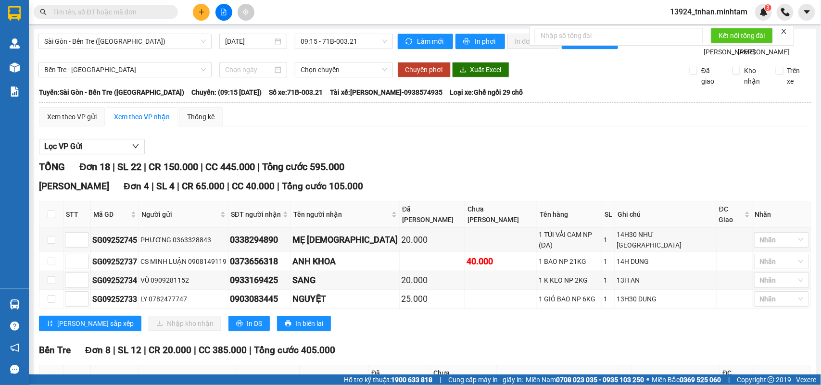
checkbox input "true"
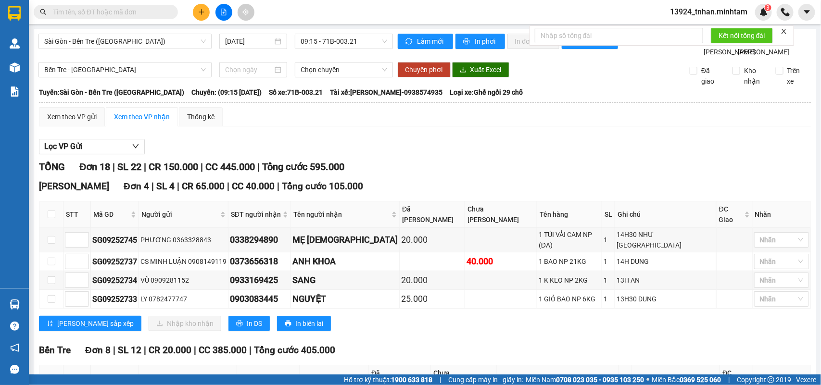
checkbox input "true"
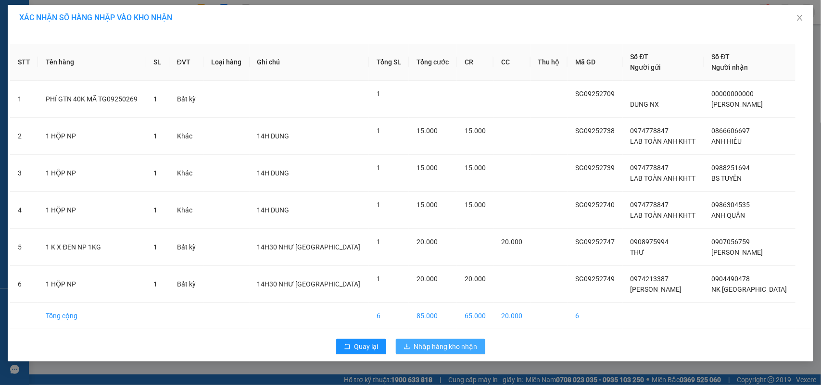
click at [429, 352] on span "Nhập hàng kho nhận" at bounding box center [445, 346] width 63 height 11
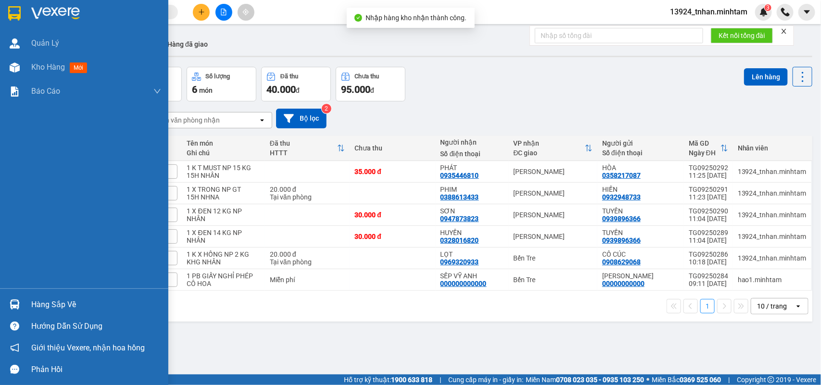
click at [32, 303] on div "Hàng sắp về" at bounding box center [96, 305] width 130 height 14
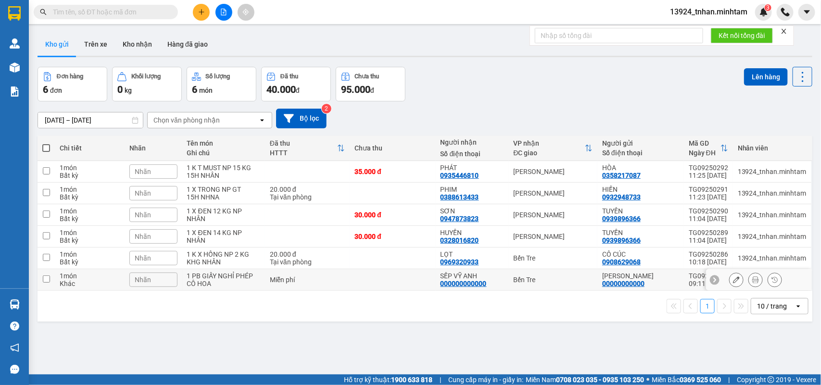
click at [494, 270] on section "Kết quả tìm kiếm ( 193 ) Bộ lọc Thuộc VP này Ngày tạo đơn gần nhất Mã ĐH Trạng …" at bounding box center [410, 192] width 821 height 385
click at [282, 264] on div "Tại văn phòng" at bounding box center [307, 262] width 75 height 8
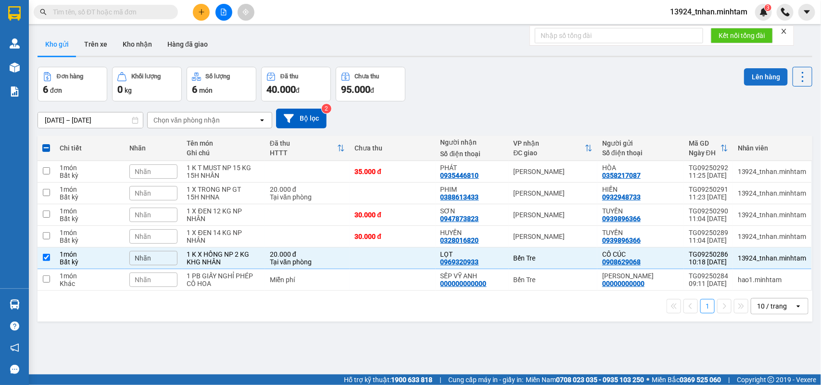
click at [764, 78] on button "Lên hàng" at bounding box center [766, 76] width 44 height 17
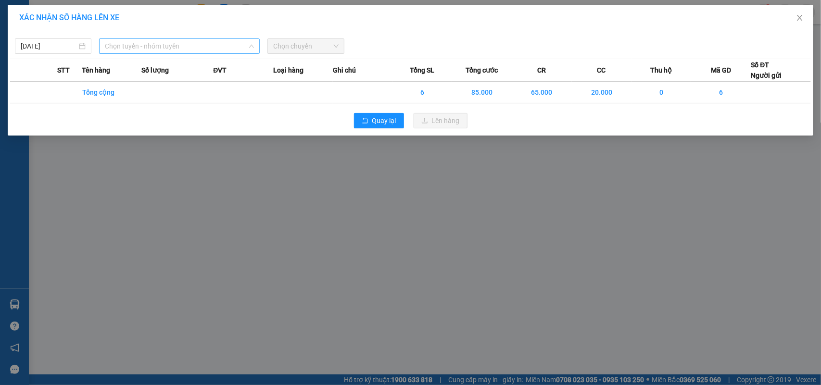
drag, startPoint x: 218, startPoint y: 47, endPoint x: 197, endPoint y: 73, distance: 33.2
click at [217, 47] on span "Chọn tuyến - nhóm tuyến" at bounding box center [179, 46] width 149 height 14
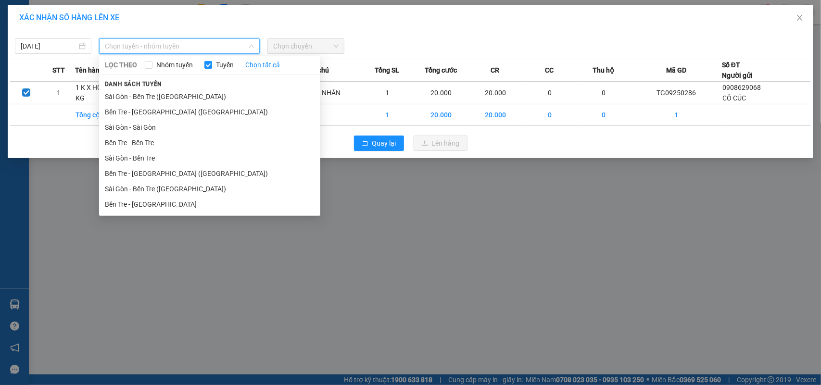
drag, startPoint x: 157, startPoint y: 189, endPoint x: 260, endPoint y: 80, distance: 149.3
click at [157, 188] on li "Sài Gòn - Bến Tre ([GEOGRAPHIC_DATA])" at bounding box center [209, 188] width 221 height 15
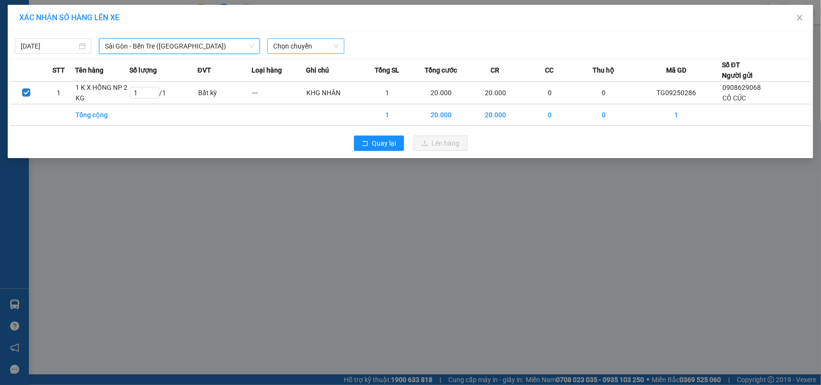
click at [292, 49] on span "Chọn chuyến" at bounding box center [305, 46] width 65 height 14
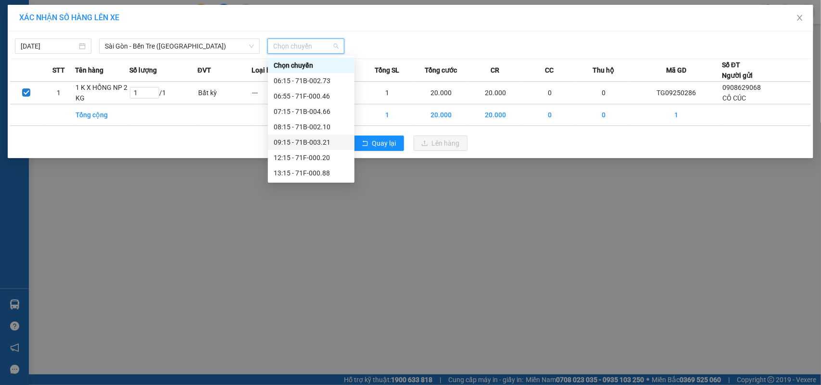
click at [326, 137] on div "09:15 - 71B-003.21" at bounding box center [311, 142] width 75 height 11
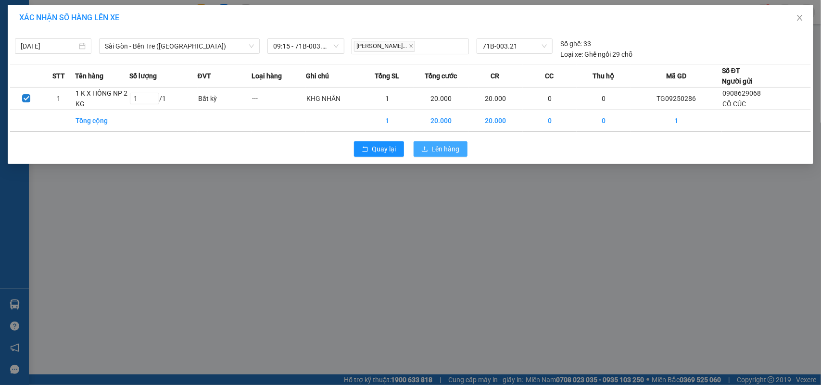
click at [455, 145] on span "Lên hàng" at bounding box center [446, 149] width 28 height 11
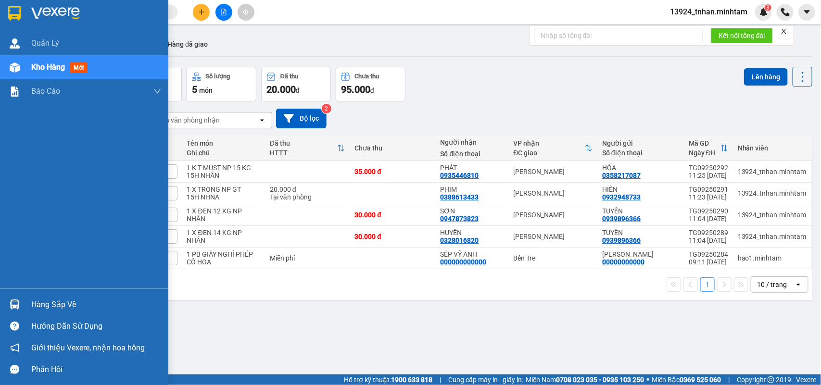
click at [23, 304] on div "Hàng sắp về" at bounding box center [84, 305] width 168 height 22
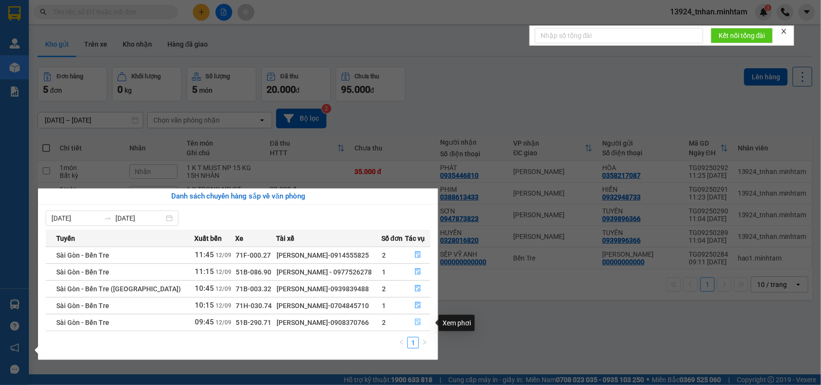
click at [414, 318] on button "button" at bounding box center [418, 322] width 25 height 15
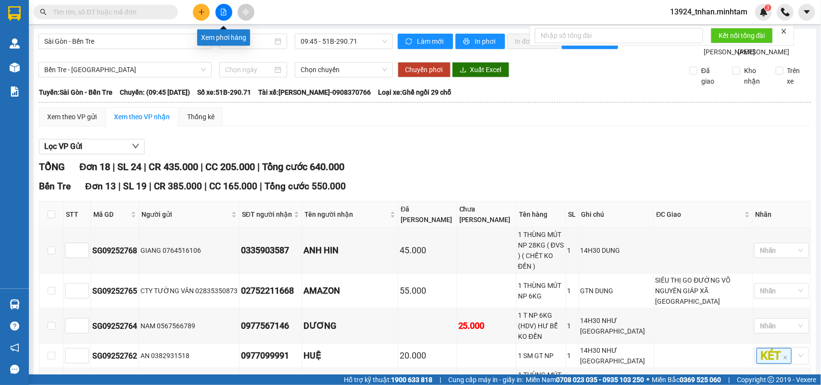
click at [214, 13] on div at bounding box center [224, 12] width 72 height 17
click at [155, 47] on span "Sài Gòn - Bến Tre" at bounding box center [125, 41] width 162 height 14
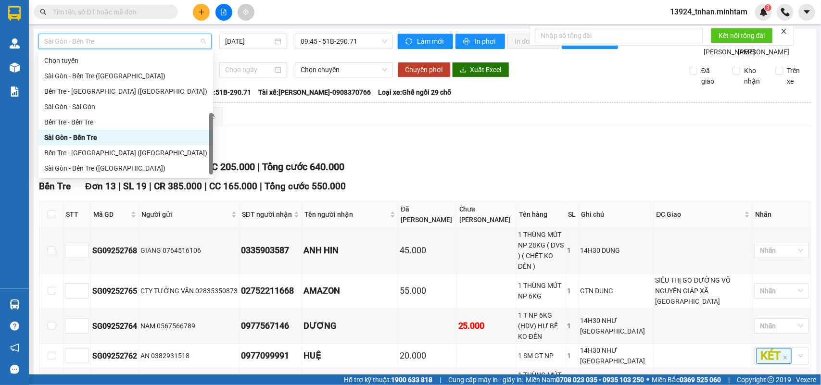
click at [108, 178] on div "Bến Tre - [GEOGRAPHIC_DATA]" at bounding box center [125, 183] width 163 height 11
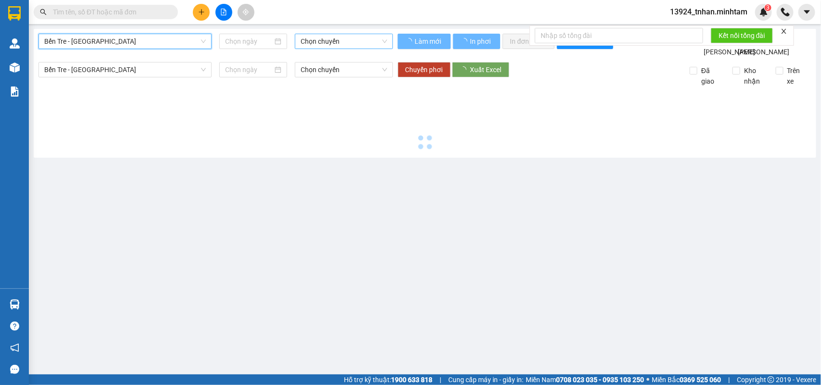
type input "[DATE]"
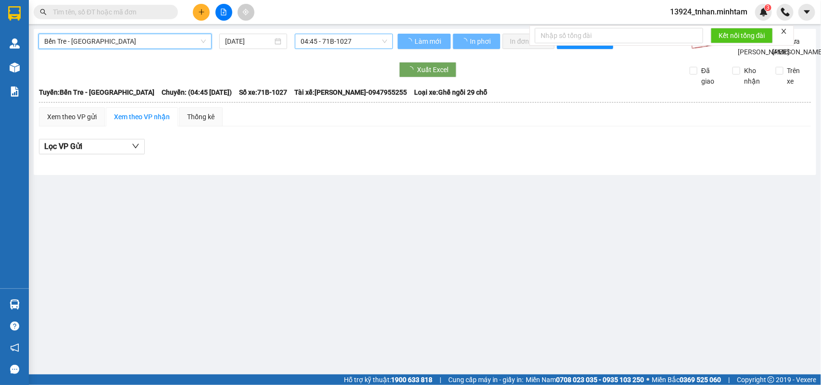
click at [314, 43] on span "04:45 - 71B-1027" at bounding box center [344, 41] width 86 height 14
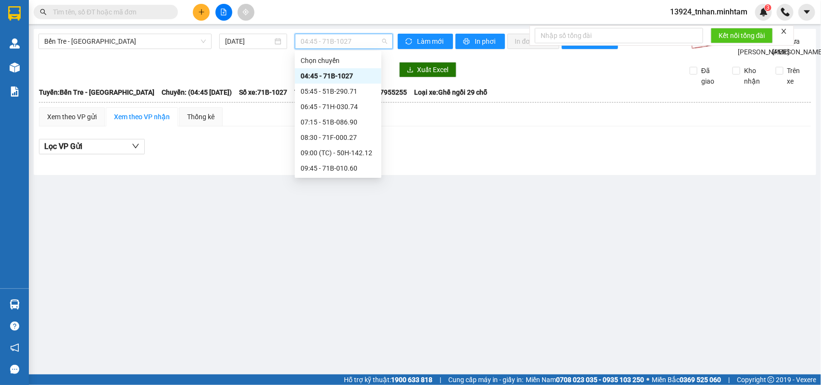
click at [351, 194] on div "11:45 - 71F-000.14" at bounding box center [338, 199] width 75 height 11
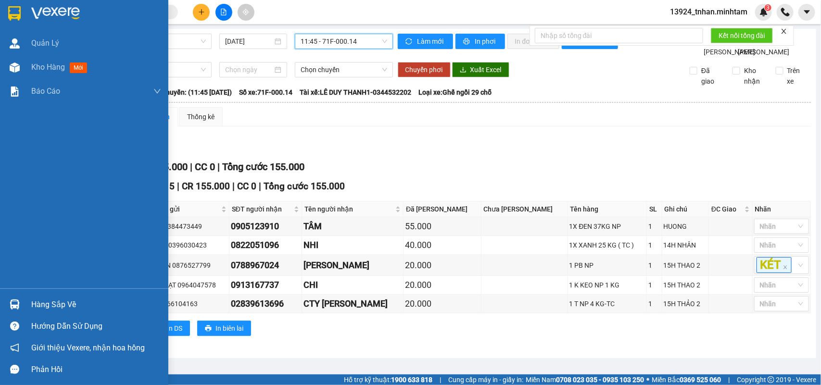
click at [0, 10] on div at bounding box center [84, 15] width 168 height 31
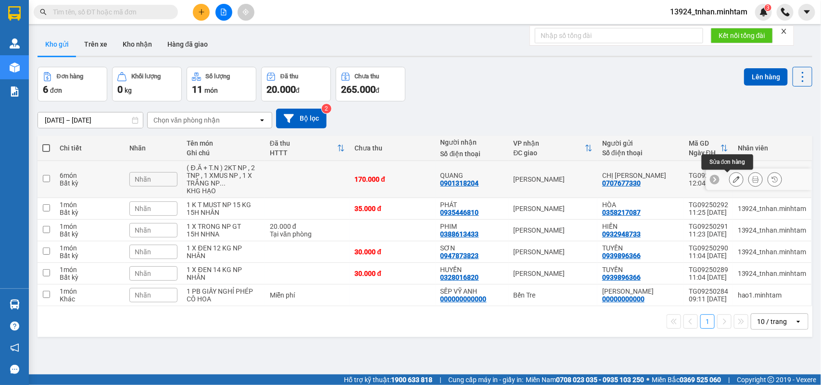
click at [731, 171] on button at bounding box center [735, 179] width 13 height 17
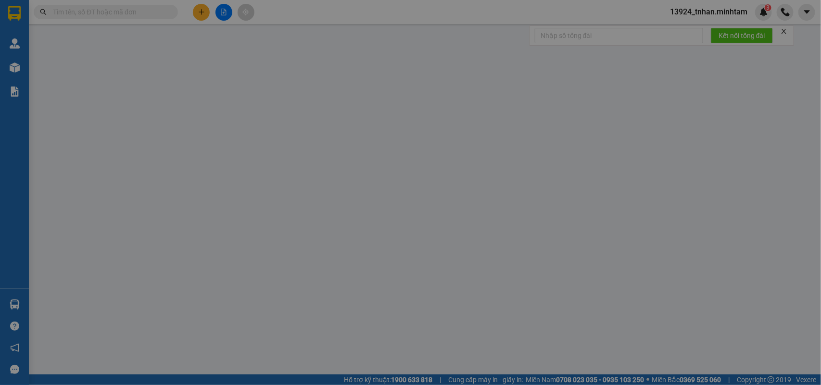
type input "0707677330"
type input "CHỊ TRÚC"
type input "0901318204"
type input "QUANG"
type input "HCK"
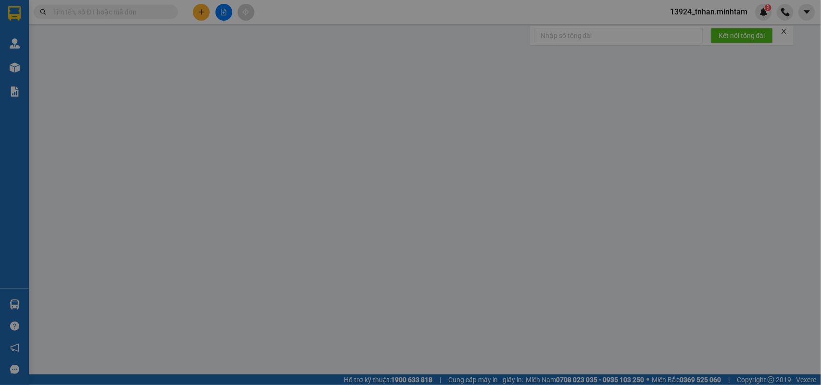
type input "170.000"
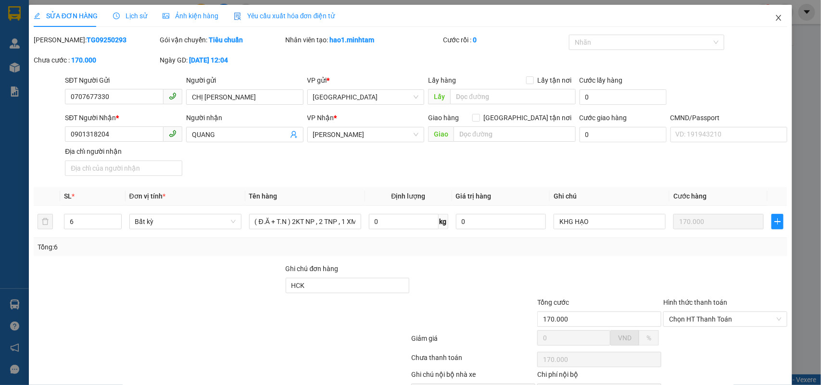
click at [765, 17] on span "Close" at bounding box center [778, 18] width 27 height 27
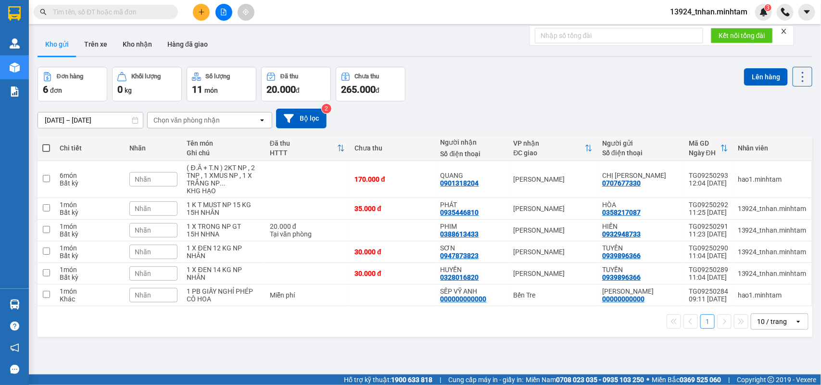
click at [154, 18] on span at bounding box center [106, 12] width 144 height 14
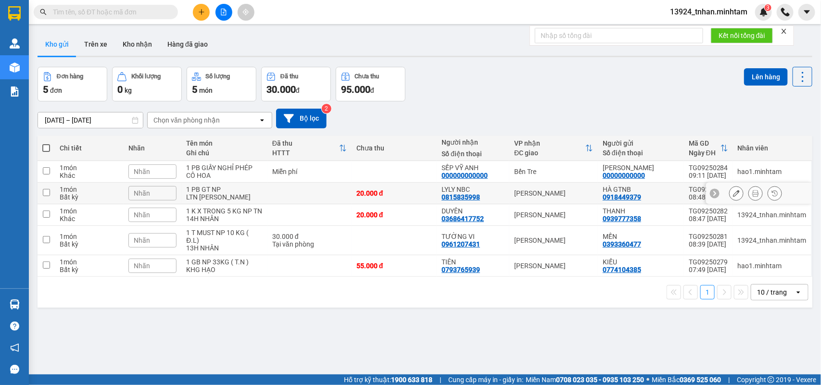
click at [248, 193] on div "LTN [PERSON_NAME]" at bounding box center [224, 197] width 76 height 8
checkbox input "true"
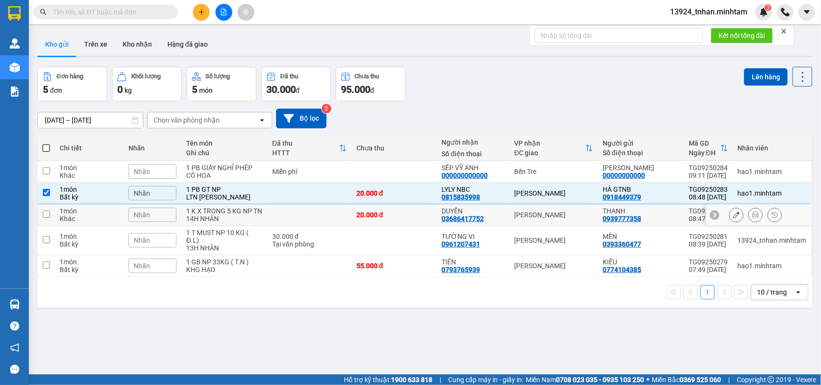
click at [231, 215] on div "1 K X TRONG 5 KG NP TN" at bounding box center [224, 211] width 76 height 8
checkbox input "true"
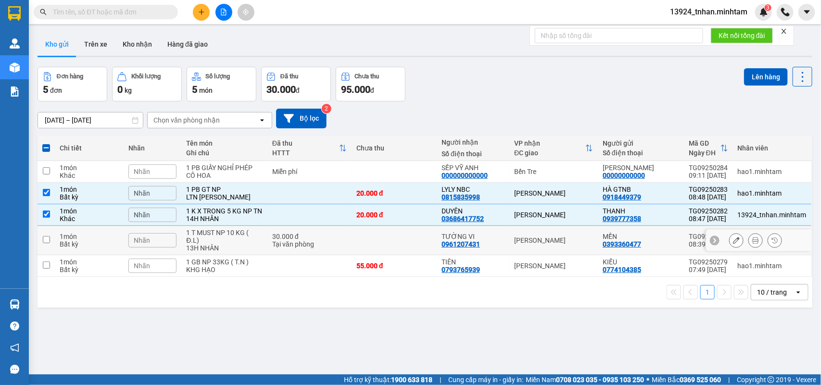
drag, startPoint x: 225, startPoint y: 243, endPoint x: 230, endPoint y: 263, distance: 19.8
click at [224, 244] on div "1 T MUST NP 10 KG ( Đ.L)" at bounding box center [224, 236] width 76 height 15
checkbox input "true"
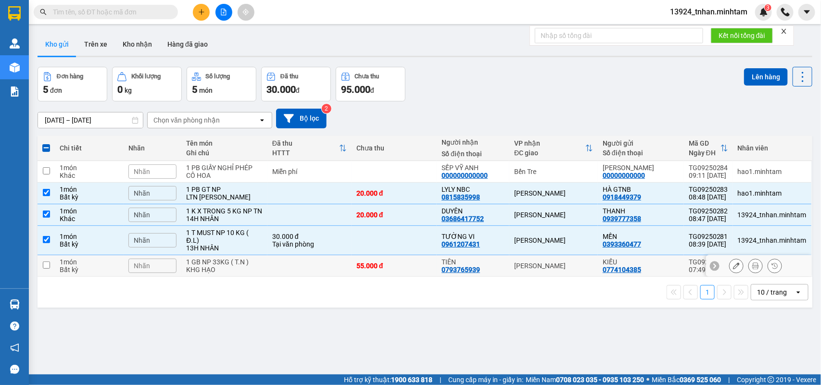
click at [243, 274] on div "KHG HẠO" at bounding box center [224, 270] width 76 height 8
checkbox input "true"
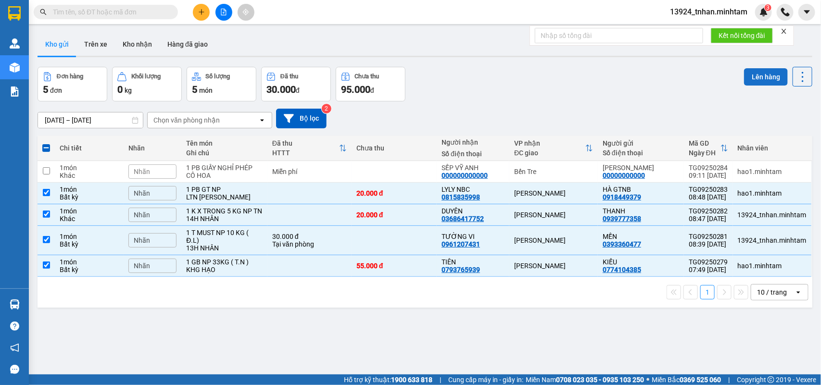
click at [756, 75] on button "Lên hàng" at bounding box center [766, 76] width 44 height 17
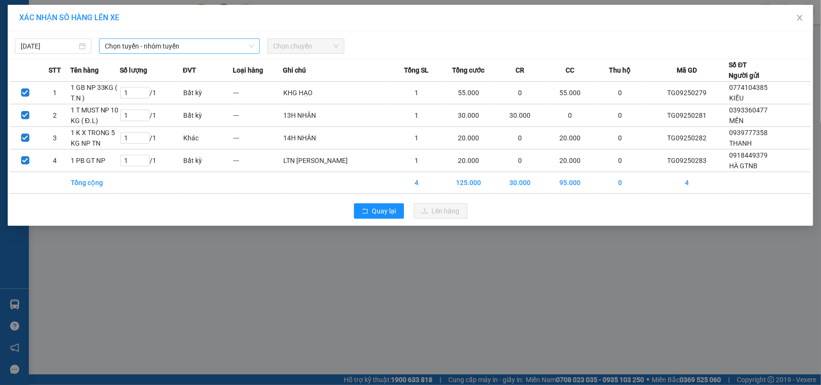
click at [201, 43] on span "Chọn tuyến - nhóm tuyến" at bounding box center [179, 46] width 149 height 14
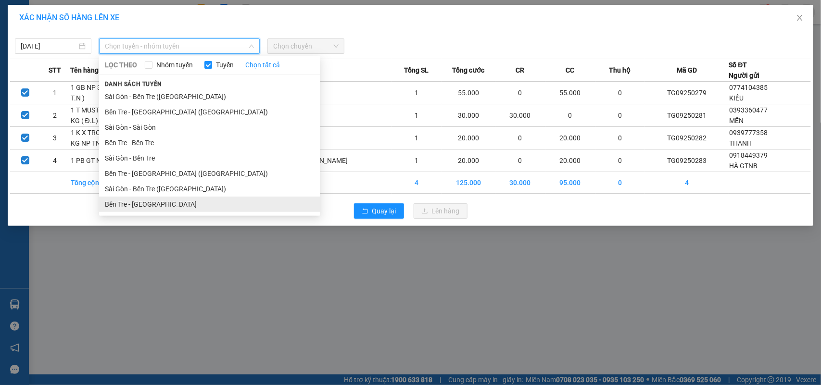
click at [145, 201] on li "Bến Tre - [GEOGRAPHIC_DATA]" at bounding box center [209, 204] width 221 height 15
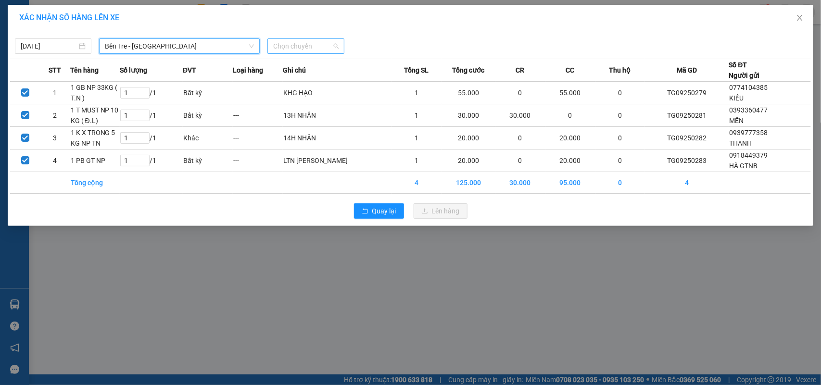
click at [298, 48] on span "Chọn chuyến" at bounding box center [305, 46] width 65 height 14
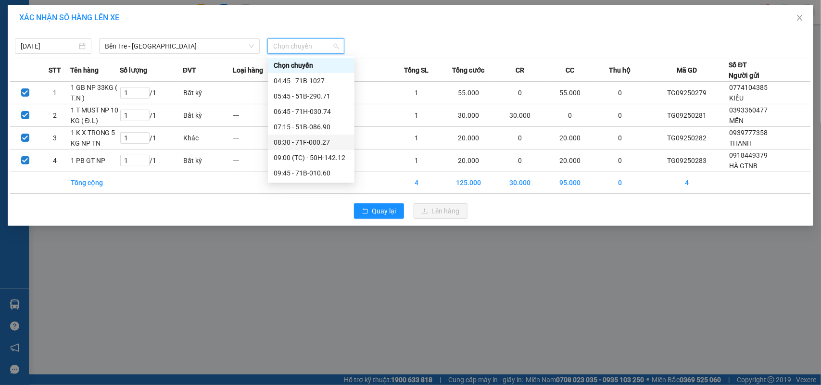
scroll to position [60, 0]
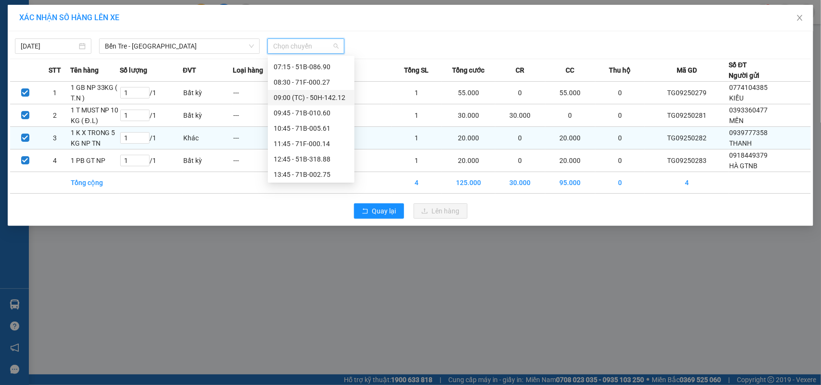
drag, startPoint x: 339, startPoint y: 96, endPoint x: 421, endPoint y: 154, distance: 100.0
click at [340, 97] on div "09:00 (TC) - 50H-142.12" at bounding box center [311, 97] width 75 height 11
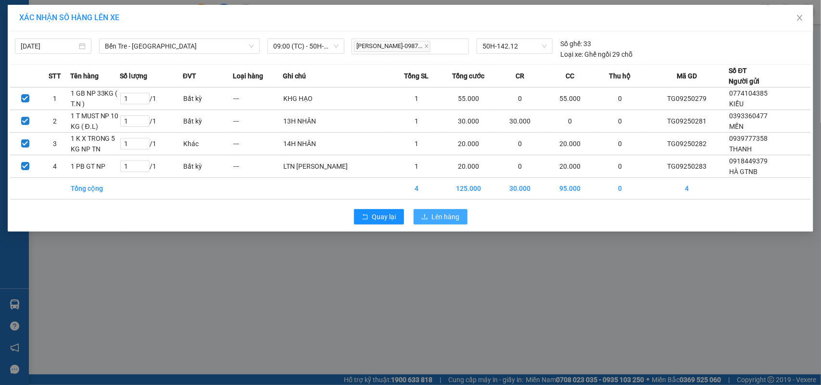
click at [453, 212] on button "Lên hàng" at bounding box center [441, 216] width 54 height 15
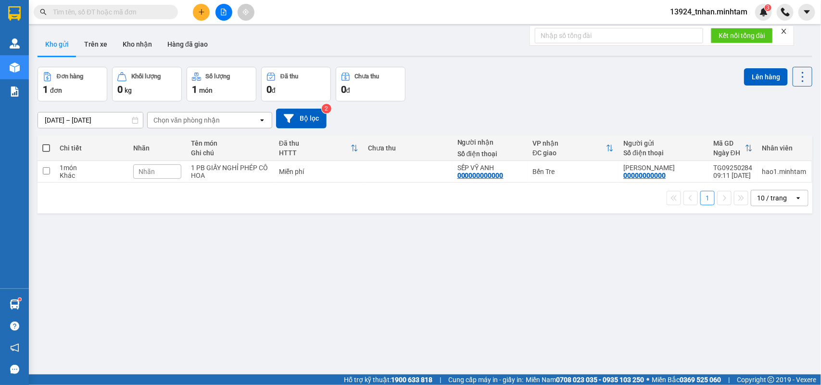
click at [155, 11] on input "text" at bounding box center [109, 12] width 113 height 11
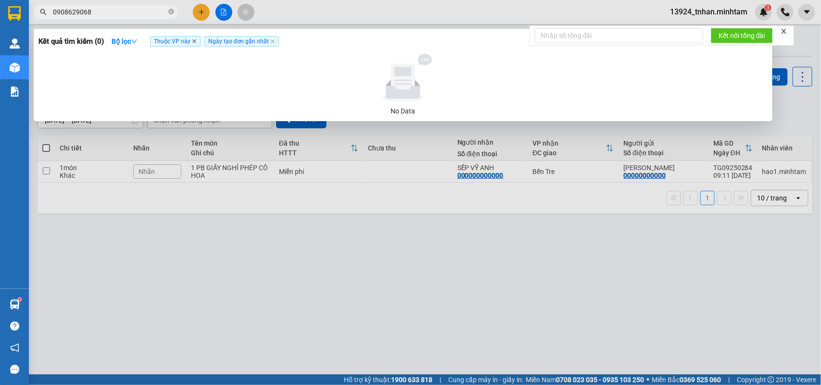
type input "0908629068"
click at [194, 39] on icon "close" at bounding box center [194, 41] width 5 height 5
click at [140, 35] on button "Bộ lọc" at bounding box center [124, 41] width 41 height 15
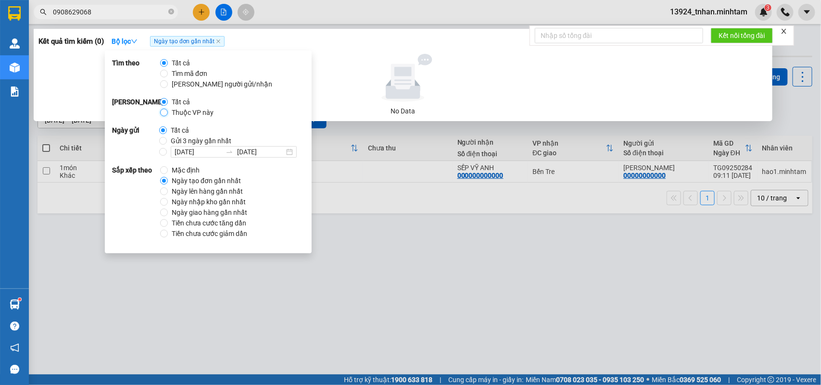
click at [166, 112] on input "Thuộc VP này" at bounding box center [164, 113] width 8 height 8
radio input "true"
radio input "false"
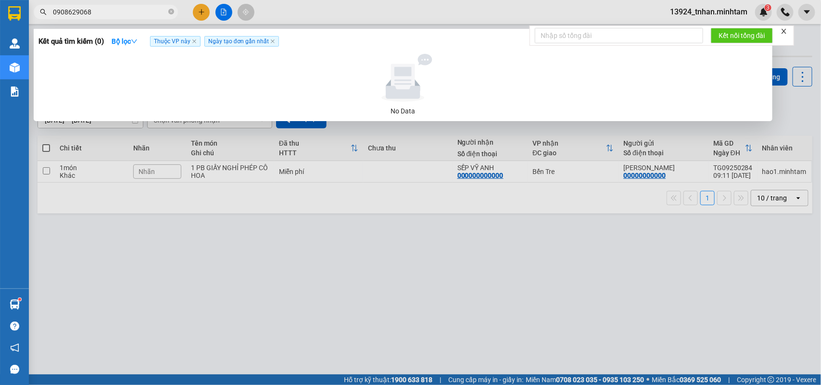
click at [385, 37] on div "Kết quả tìm kiếm ( 0 ) Bộ lọc Thuộc VP này Ngày tạo đơn gần nhất" at bounding box center [402, 41] width 729 height 15
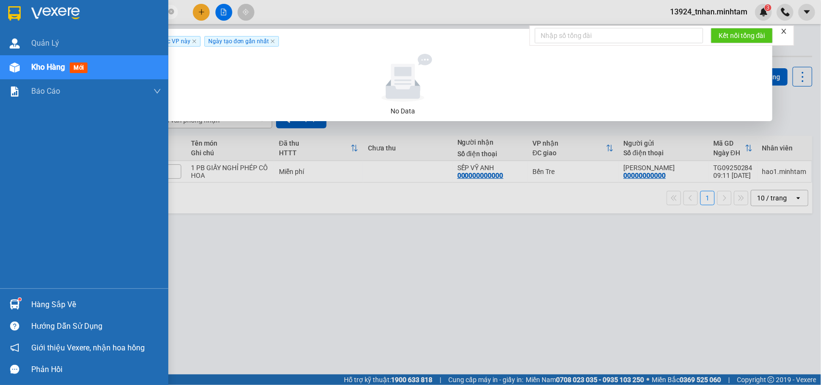
drag, startPoint x: 108, startPoint y: 11, endPoint x: 8, endPoint y: 15, distance: 100.1
click at [8, 15] on section "Kết quả tìm kiếm ( 0 ) Bộ lọc Thuộc VP này Ngày tạo đơn gần nhất No Data 090862…" at bounding box center [410, 192] width 821 height 385
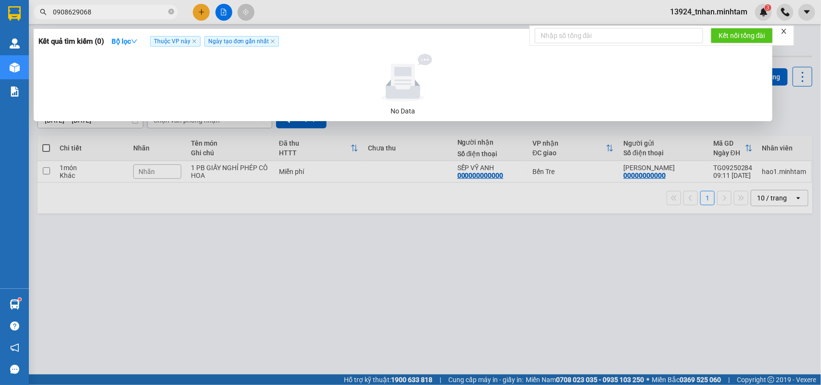
drag, startPoint x: 305, startPoint y: 252, endPoint x: 220, endPoint y: 178, distance: 112.8
click at [304, 252] on div at bounding box center [410, 192] width 821 height 385
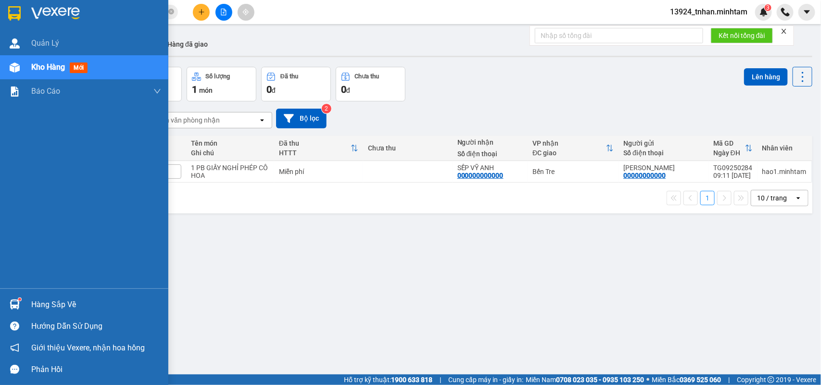
click at [18, 20] on img at bounding box center [14, 13] width 13 height 14
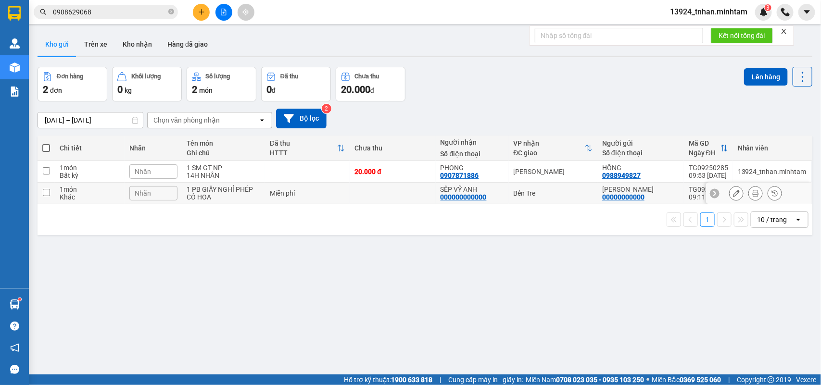
click at [571, 192] on div "Bến Tre" at bounding box center [553, 193] width 79 height 8
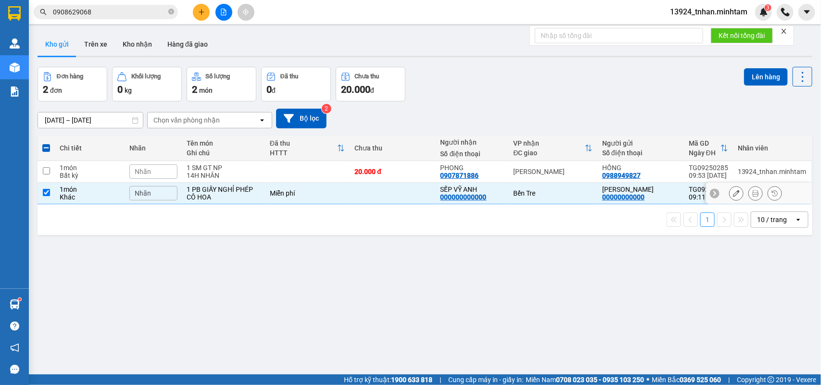
click at [568, 188] on td "Bến Tre" at bounding box center [553, 194] width 89 height 22
checkbox input "false"
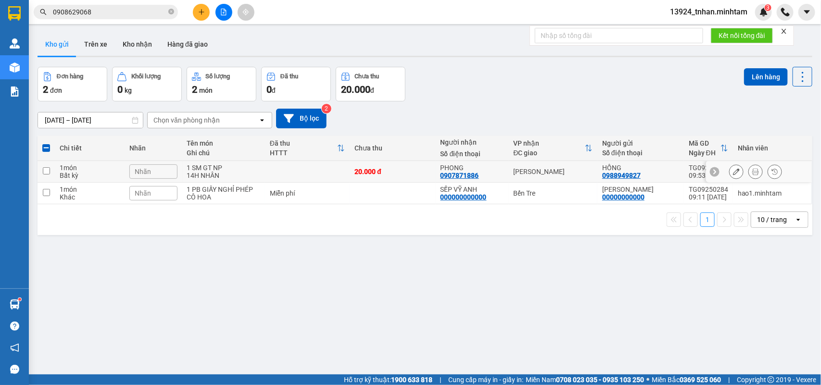
click at [578, 169] on div "[PERSON_NAME]" at bounding box center [553, 172] width 79 height 8
checkbox input "true"
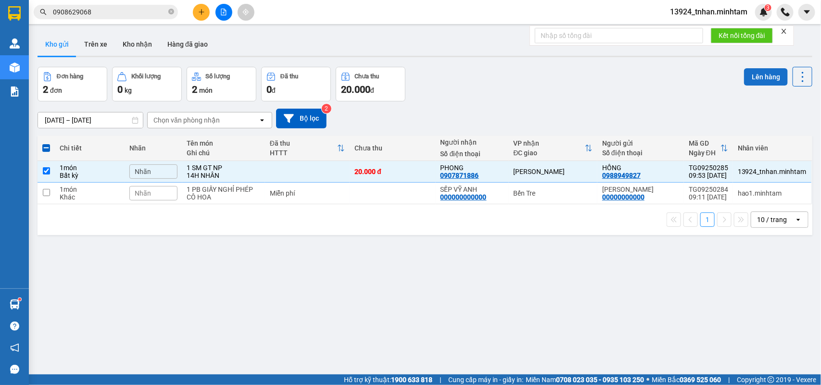
click at [758, 71] on button "Lên hàng" at bounding box center [766, 76] width 44 height 17
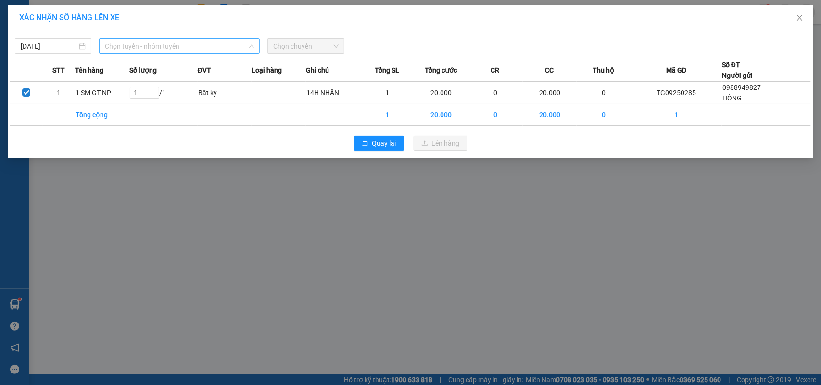
click at [186, 41] on span "Chọn tuyến - nhóm tuyến" at bounding box center [179, 46] width 149 height 14
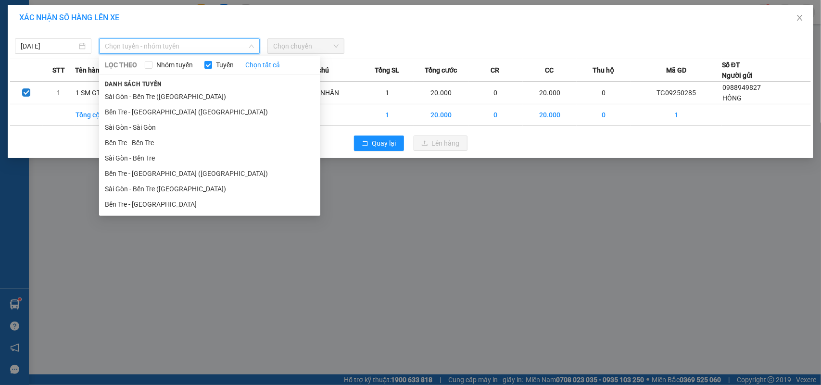
drag, startPoint x: 205, startPoint y: 202, endPoint x: 207, endPoint y: 195, distance: 7.0
click at [205, 200] on li "Bến Tre - [GEOGRAPHIC_DATA]" at bounding box center [209, 204] width 221 height 15
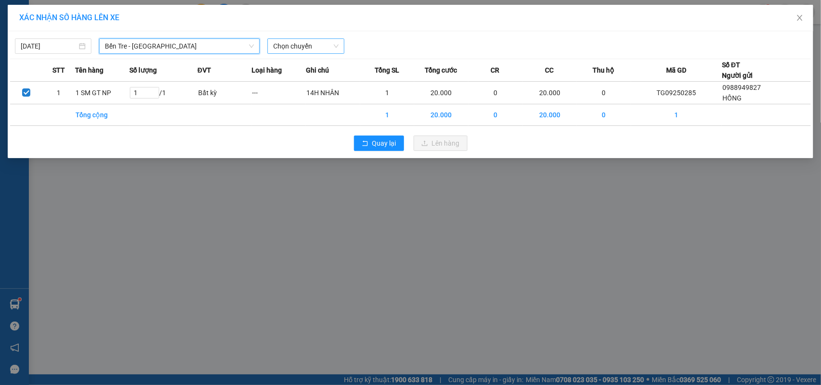
click at [313, 46] on span "Chọn chuyến" at bounding box center [305, 46] width 65 height 14
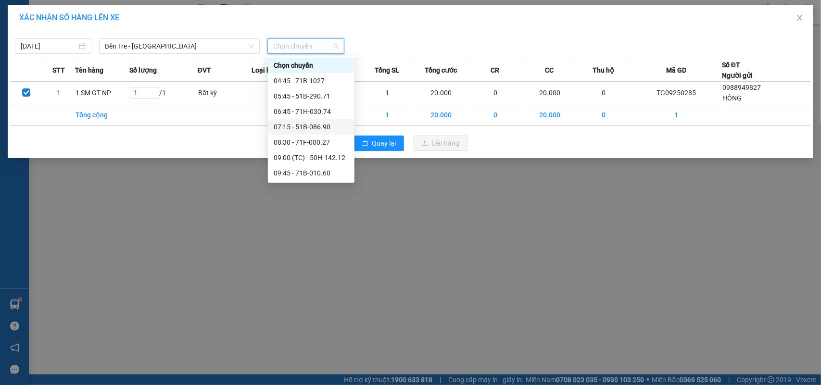
scroll to position [60, 0]
click at [316, 115] on div "09:45 - 71B-010.60" at bounding box center [311, 113] width 75 height 11
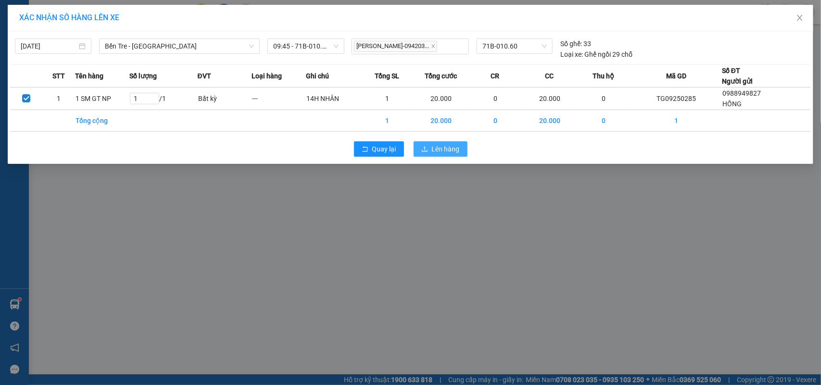
click at [451, 142] on button "Lên hàng" at bounding box center [441, 148] width 54 height 15
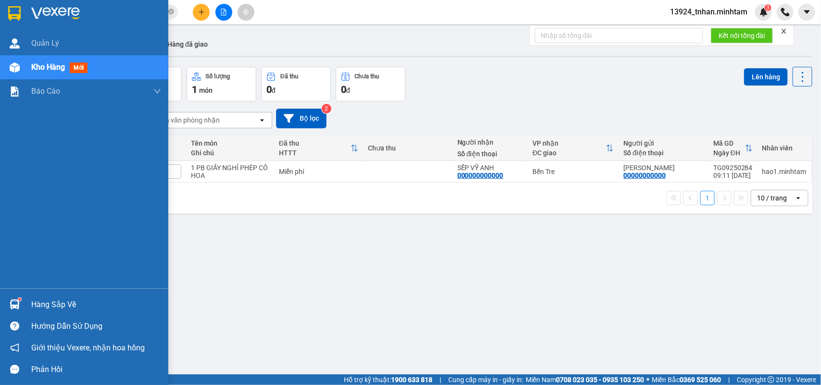
click at [14, 20] on div at bounding box center [14, 13] width 17 height 17
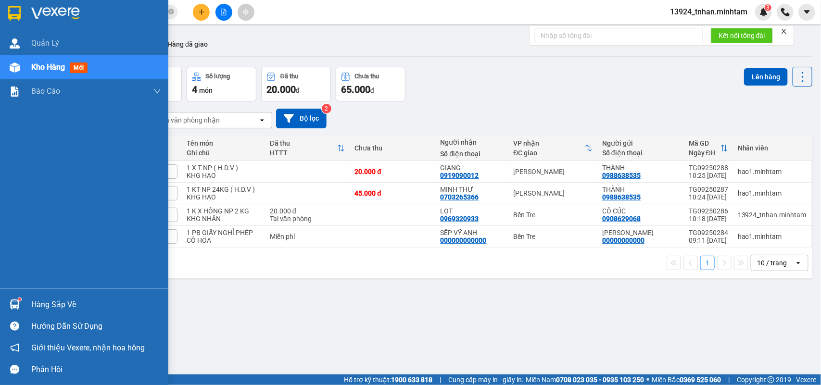
click at [61, 296] on div "Hàng sắp về" at bounding box center [84, 305] width 168 height 22
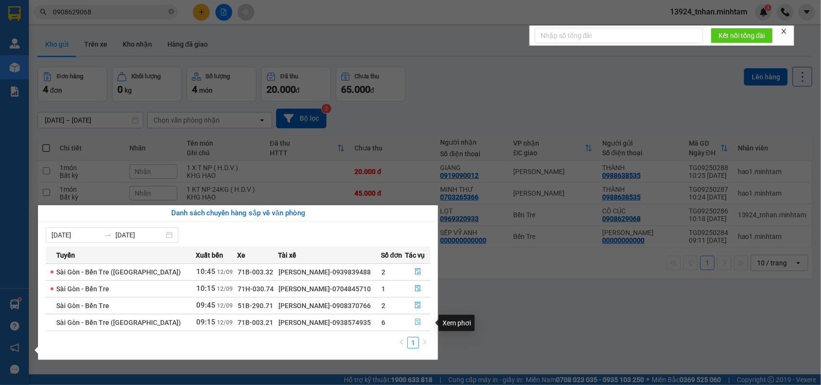
click at [417, 317] on button "button" at bounding box center [417, 322] width 25 height 15
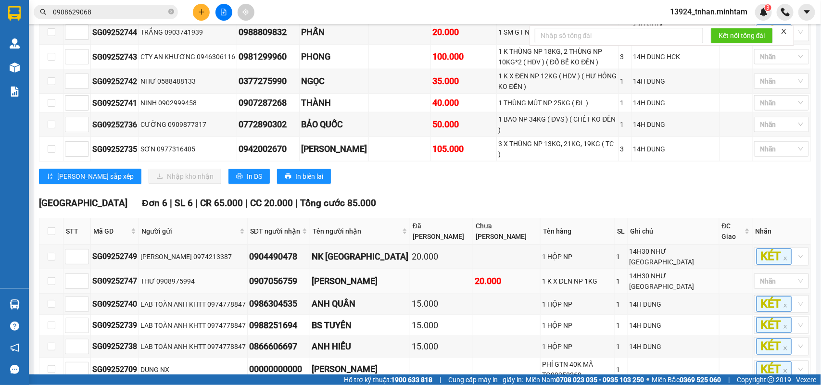
scroll to position [439, 0]
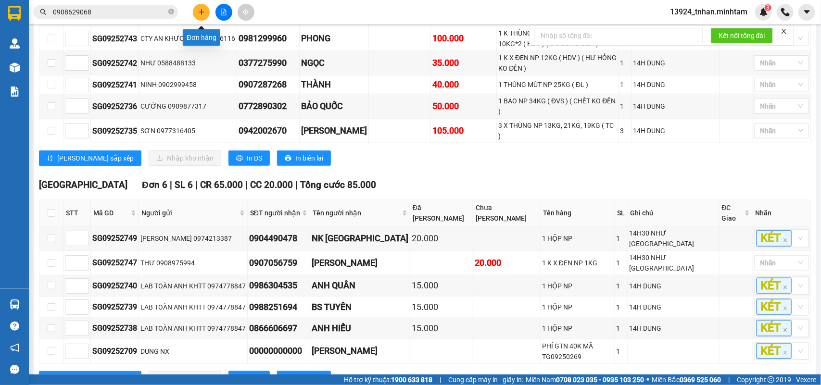
click at [208, 13] on button at bounding box center [201, 12] width 17 height 17
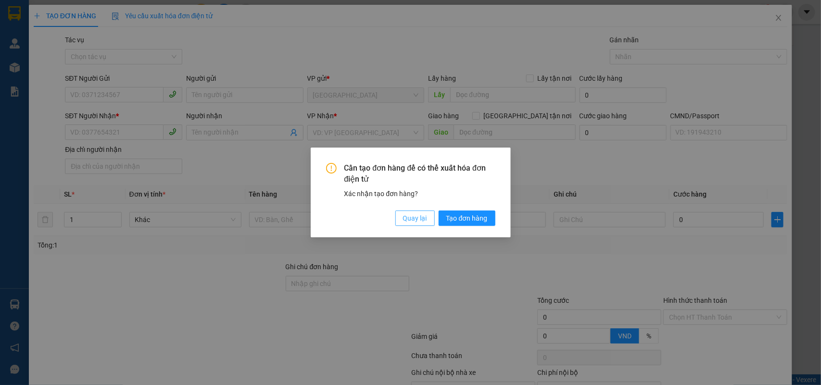
click at [401, 211] on button "Quay lại" at bounding box center [414, 218] width 39 height 15
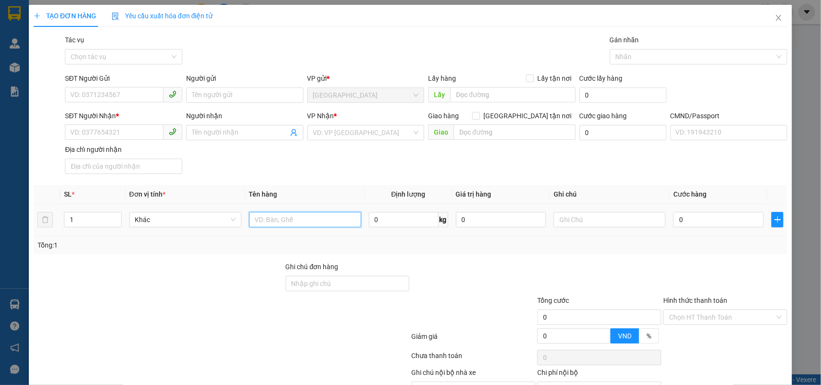
click at [339, 224] on input "text" at bounding box center [305, 219] width 112 height 15
type input "1 X ĐEN 14 KG NP"
click at [136, 131] on input "SĐT Người Nhận *" at bounding box center [114, 132] width 99 height 15
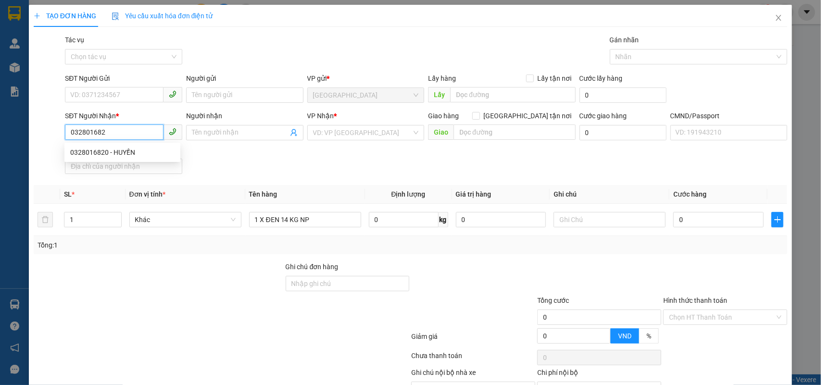
type input "0328016820"
click at [131, 159] on div "0328016820 - HUYỀN" at bounding box center [122, 152] width 116 height 15
type input "HUYỀN"
type input "0328016820"
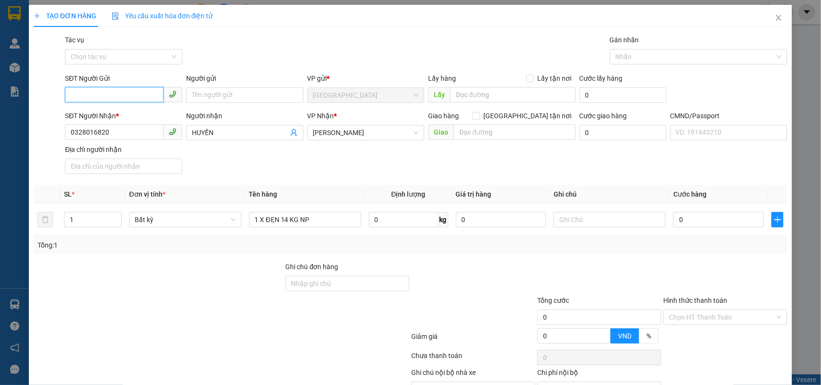
click at [142, 100] on input "SĐT Người Gửi" at bounding box center [114, 94] width 99 height 15
click at [133, 128] on div "0939896366 - TUYẾN" at bounding box center [122, 130] width 104 height 11
type input "0939896366"
type input "TUYẾN"
drag, startPoint x: 139, startPoint y: 92, endPoint x: 58, endPoint y: 95, distance: 81.3
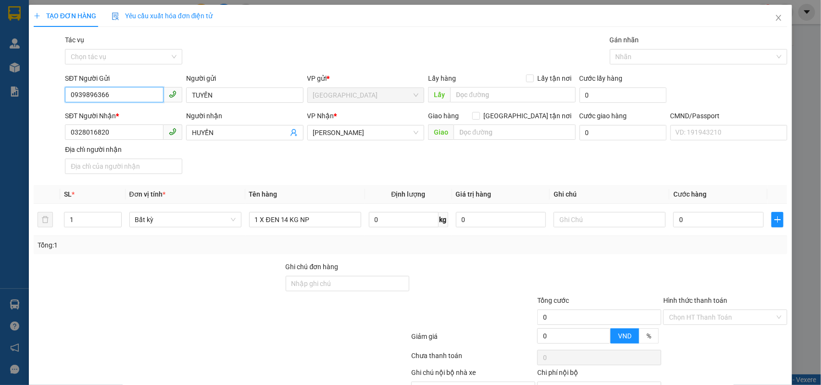
click at [49, 95] on div "SĐT Người Gửi 0939896366 Người gửi TUYẾN VP gửi * Tiền Giang Lấy hàng Lấy tận n…" at bounding box center [411, 90] width 756 height 34
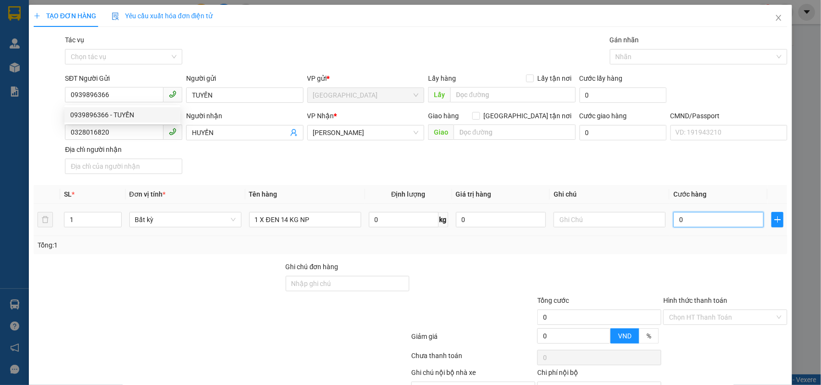
click at [693, 222] on input "0" at bounding box center [718, 219] width 90 height 15
type input "3"
type input "30"
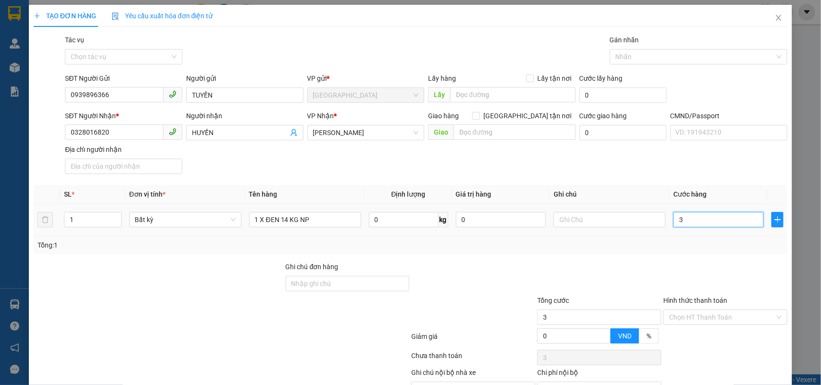
type input "30"
type input "30.000"
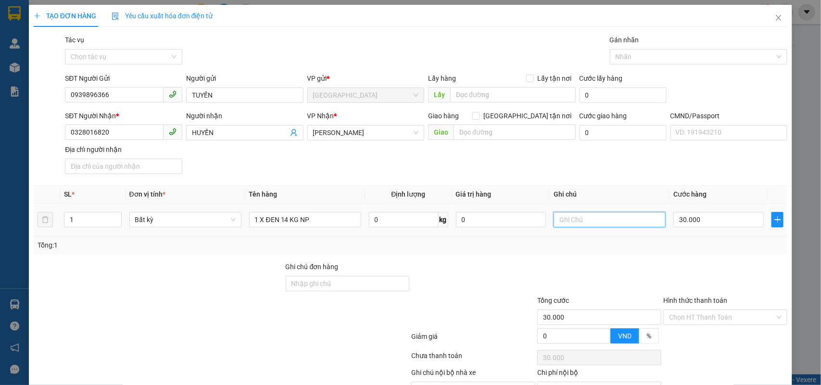
click at [617, 222] on input "text" at bounding box center [609, 219] width 112 height 15
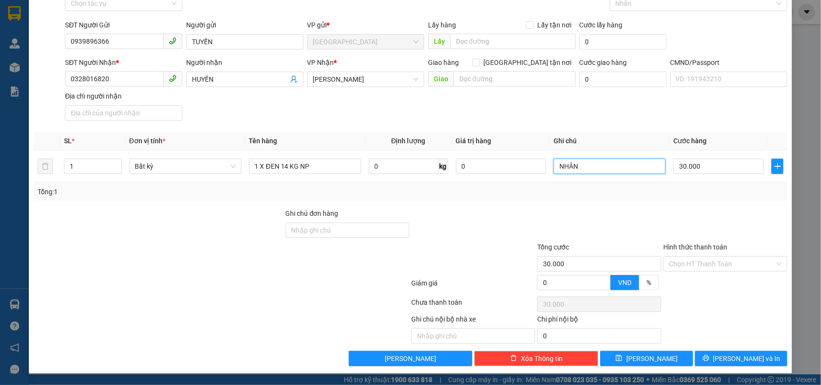
type input "NHÂN"
click at [708, 358] on button "[PERSON_NAME] và In" at bounding box center [741, 358] width 92 height 15
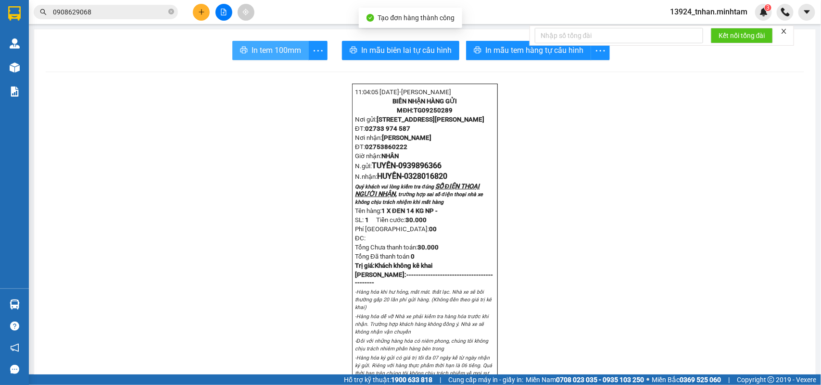
click at [255, 49] on span "In tem 100mm" at bounding box center [276, 50] width 50 height 12
click at [198, 15] on icon "plus" at bounding box center [201, 12] width 7 height 7
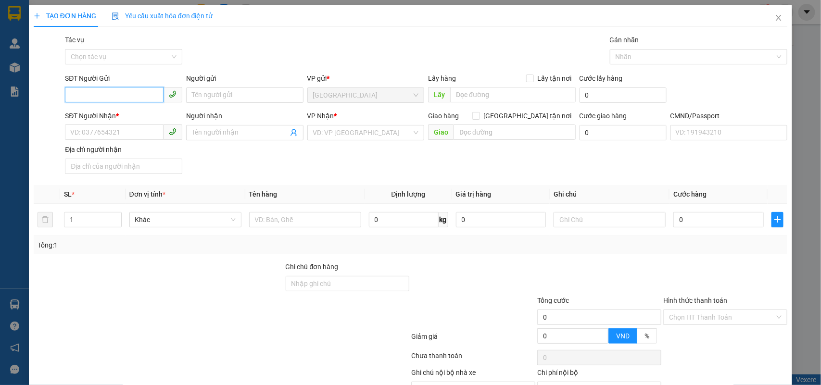
paste input "0939896366"
type input "0939896366"
click at [123, 112] on div "0939896366 - TUYẾN" at bounding box center [122, 115] width 104 height 11
type input "TUYẾN"
type input "0328016820"
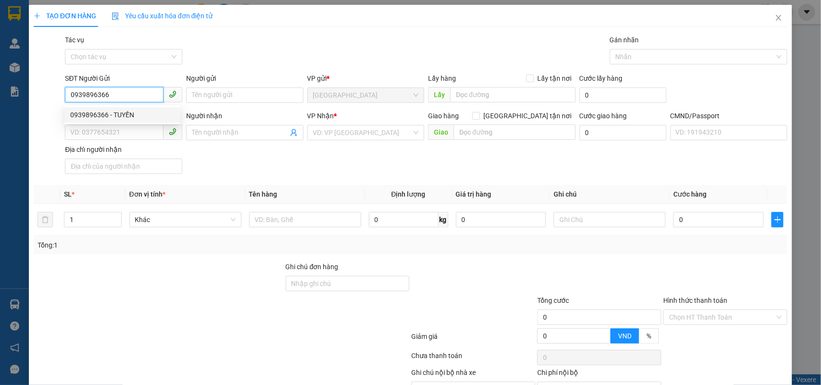
type input "HUYỀN"
type input "0939896366"
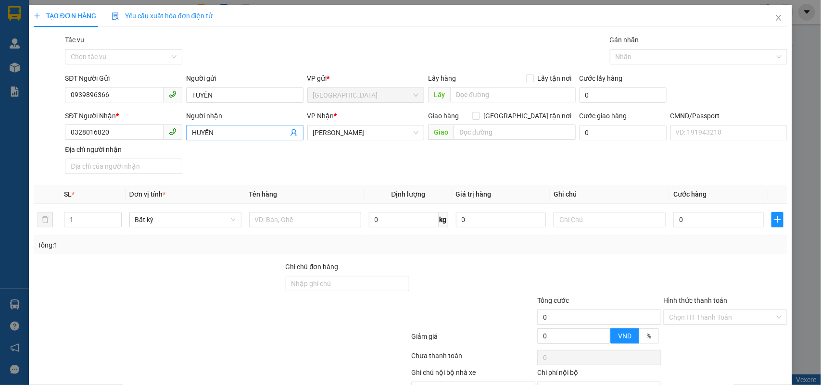
click at [290, 131] on icon "user-add" at bounding box center [294, 133] width 8 height 8
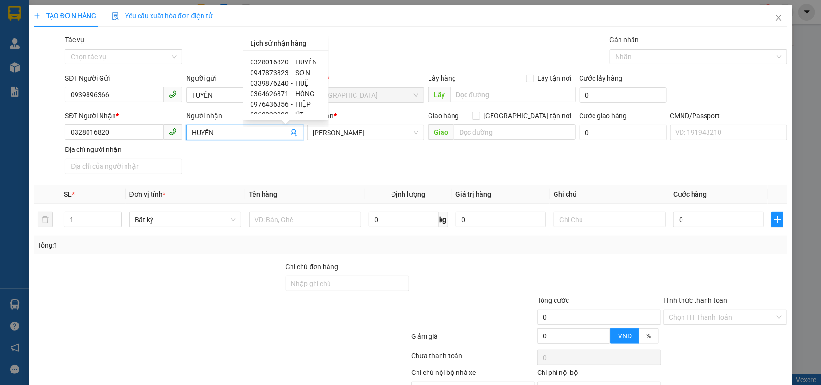
click at [301, 72] on span "SƠN" at bounding box center [303, 73] width 15 height 8
type input "0947873823"
type input "SƠN"
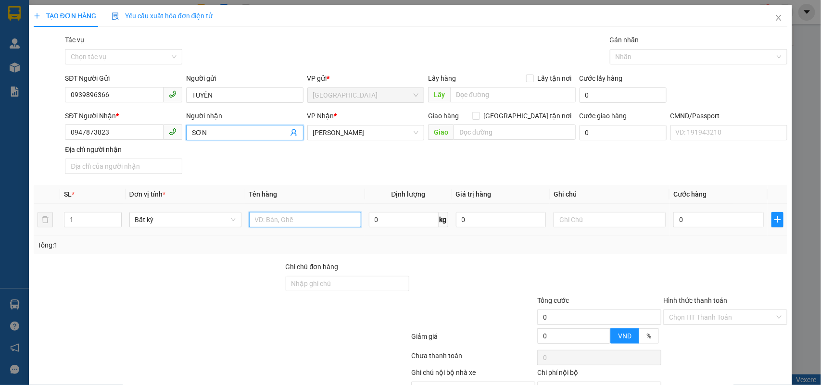
click at [294, 226] on input "text" at bounding box center [305, 219] width 112 height 15
type input "1 X ĐEN 12 KG NP"
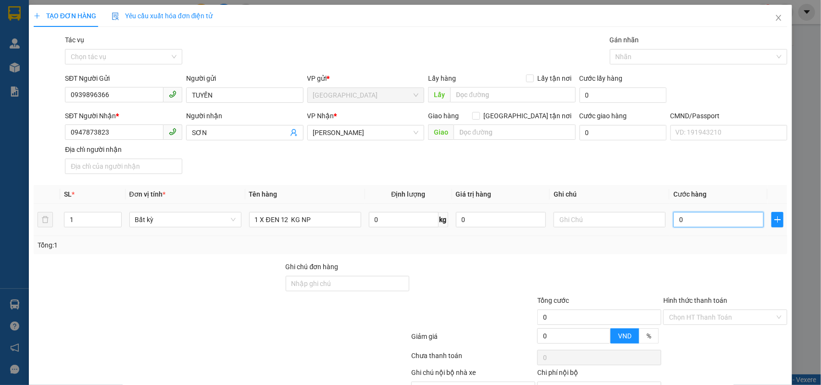
click at [704, 220] on input "0" at bounding box center [718, 219] width 90 height 15
type input "3"
type input "30"
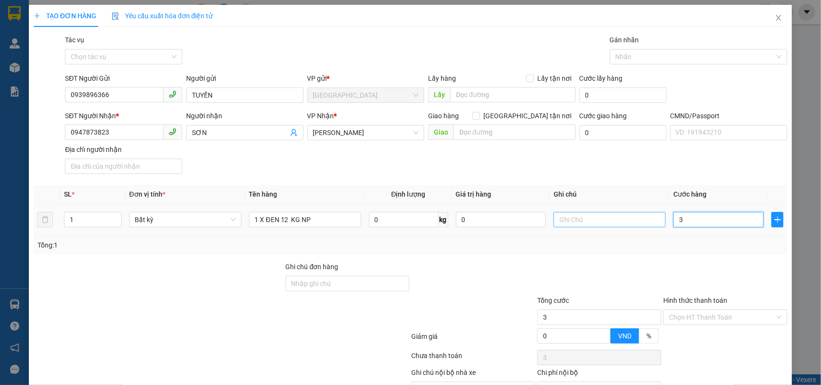
type input "30"
type input "30.000"
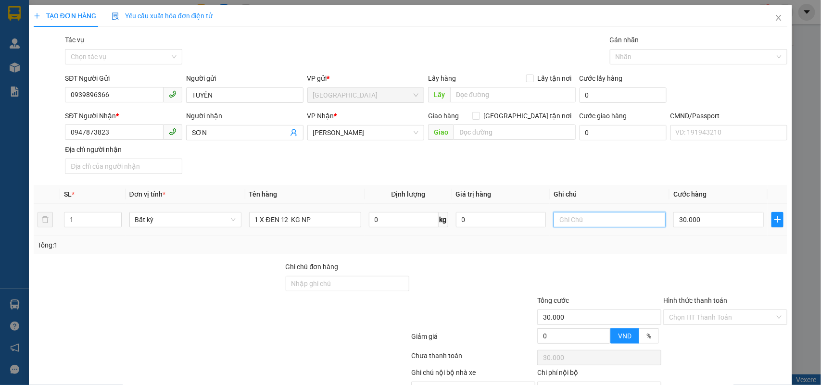
click at [647, 224] on input "text" at bounding box center [609, 219] width 112 height 15
type input "NHÂN"
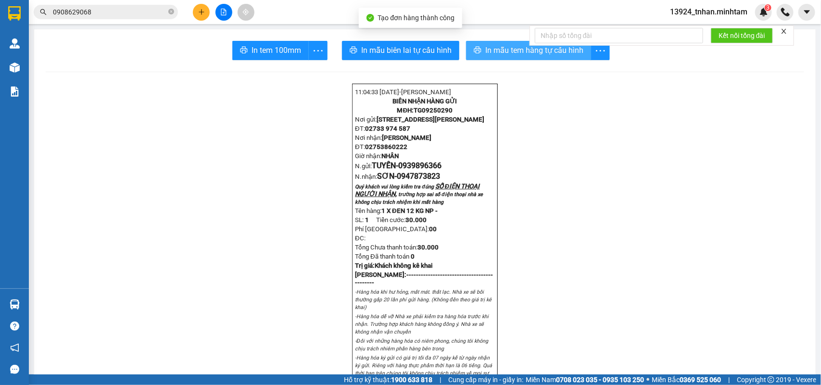
click at [485, 54] on span "In mẫu tem hàng tự cấu hình" at bounding box center [534, 50] width 98 height 12
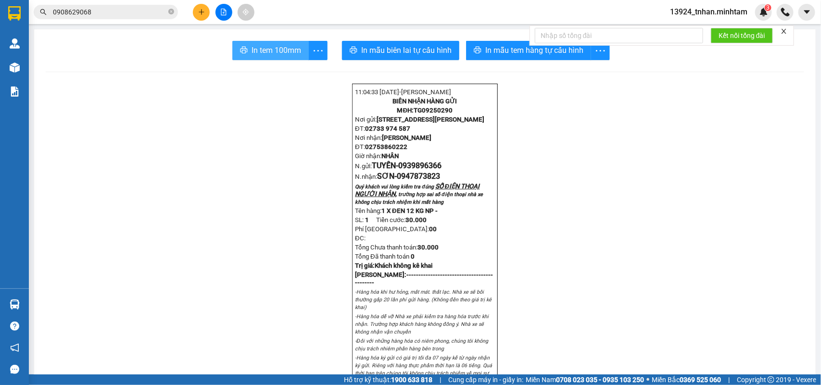
click at [273, 57] on button "In tem 100mm" at bounding box center [270, 50] width 76 height 19
click at [275, 56] on span "In tem 100mm" at bounding box center [276, 50] width 50 height 12
click at [15, 13] on img at bounding box center [14, 13] width 13 height 14
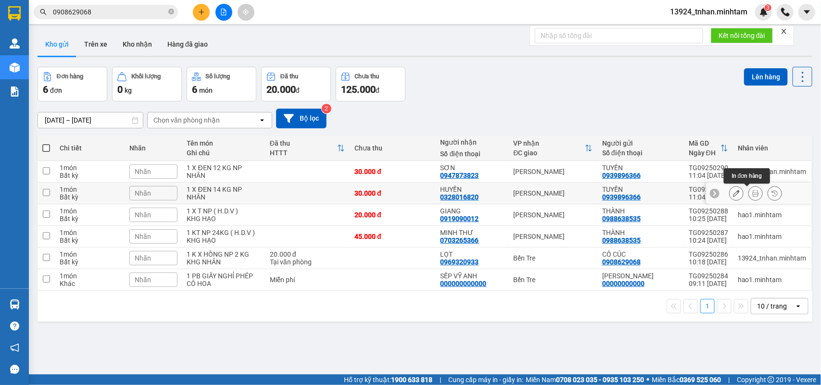
click at [752, 195] on icon at bounding box center [755, 193] width 7 height 7
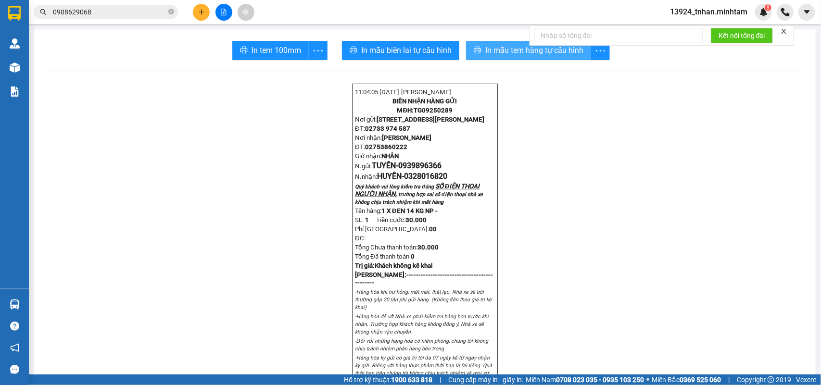
click at [494, 48] on span "In mẫu tem hàng tự cấu hình" at bounding box center [534, 50] width 98 height 12
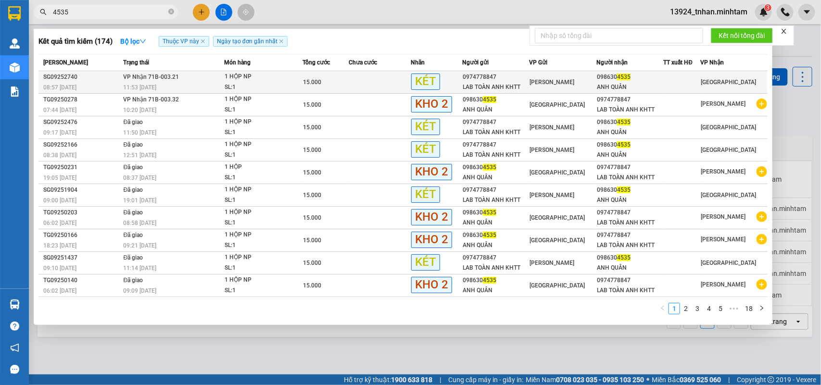
type input "4535"
click at [609, 82] on div "ANH QUÂN" at bounding box center [630, 87] width 66 height 10
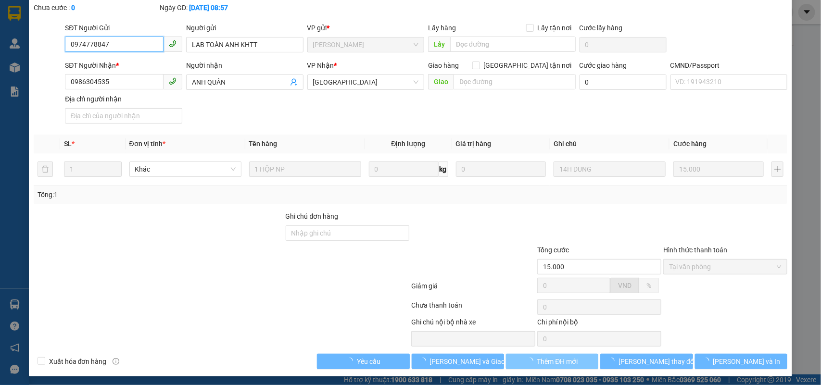
type input "0974778847"
type input "LAB TOÀN ANH KHTT"
type input "0986304535"
type input "ANH QUÂN"
type input "15.000"
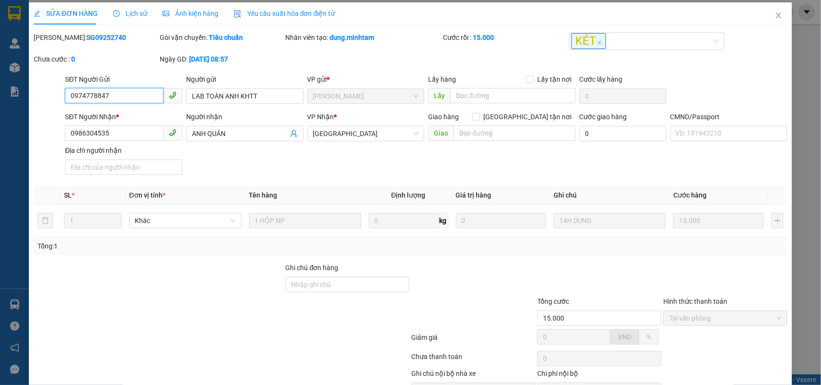
scroll to position [59, 0]
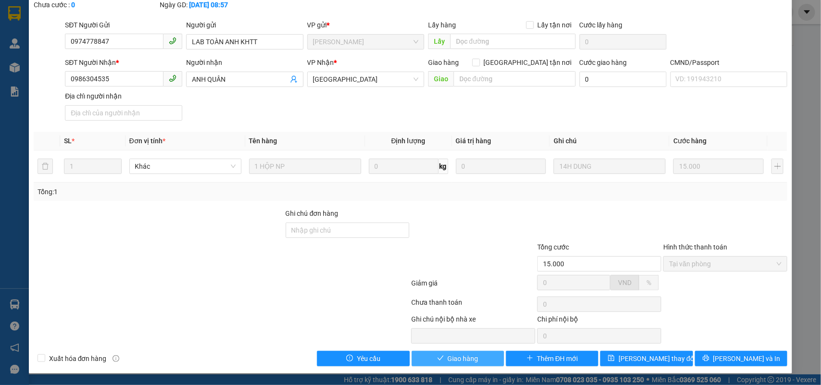
click at [472, 359] on span "Giao hàng" at bounding box center [463, 358] width 31 height 11
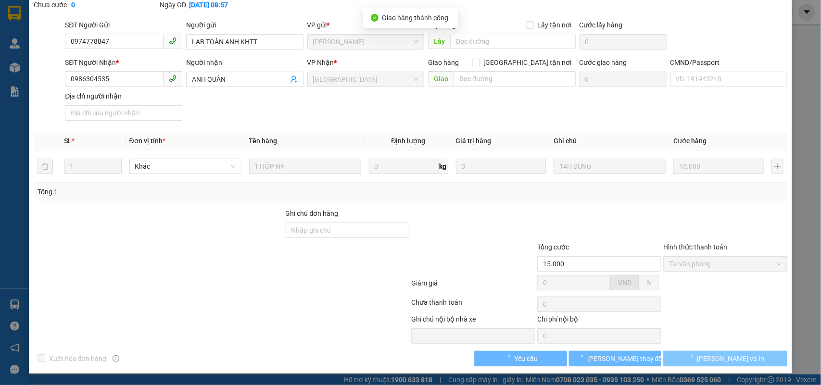
click at [727, 358] on span "[PERSON_NAME] và In" at bounding box center [730, 358] width 67 height 11
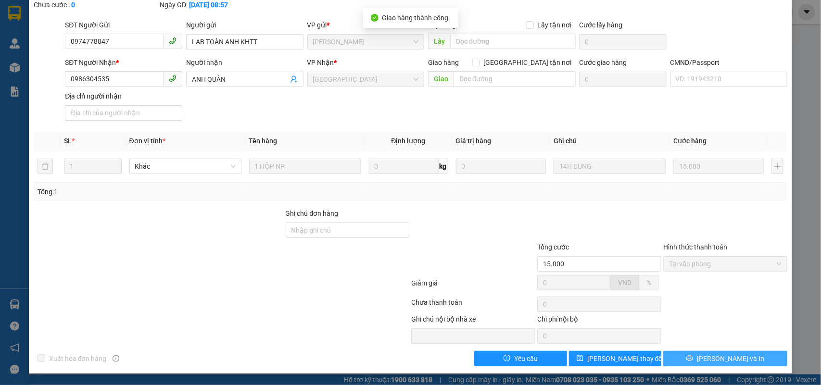
drag, startPoint x: 723, startPoint y: 357, endPoint x: 477, endPoint y: 143, distance: 326.2
click at [722, 357] on span "[PERSON_NAME] và In" at bounding box center [730, 358] width 67 height 11
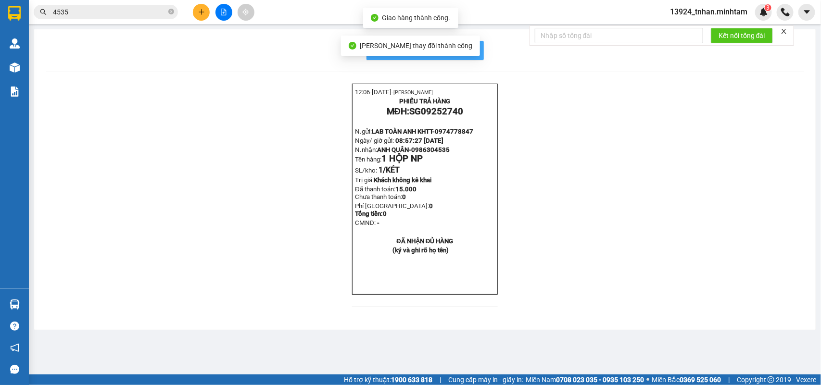
click at [462, 47] on span "In mẫu biên lai tự cấu hình" at bounding box center [431, 50] width 90 height 12
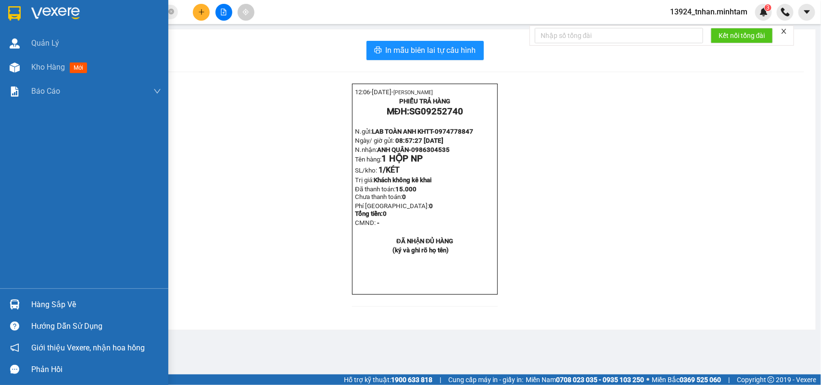
drag, startPoint x: 6, startPoint y: 347, endPoint x: 7, endPoint y: 342, distance: 5.4
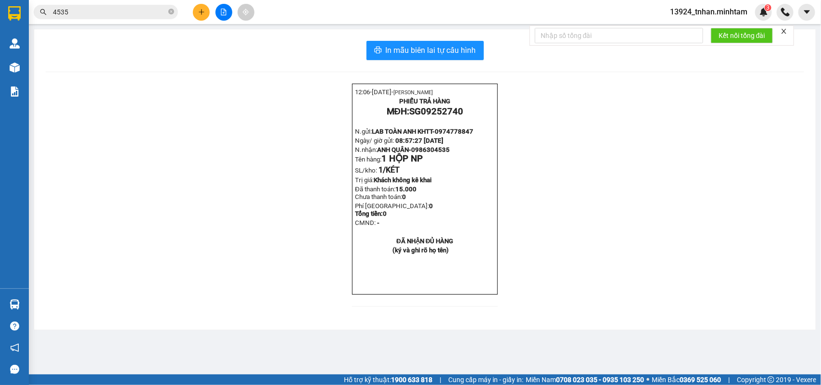
drag, startPoint x: 7, startPoint y: 342, endPoint x: 284, endPoint y: 263, distance: 287.5
click at [284, 263] on div "12:06- [DATE]- [PERSON_NAME] PHIẾU TRẢ HÀNG MĐH: SG09252740 N.gửi: LAB TOÀN ANH…" at bounding box center [425, 201] width 758 height 235
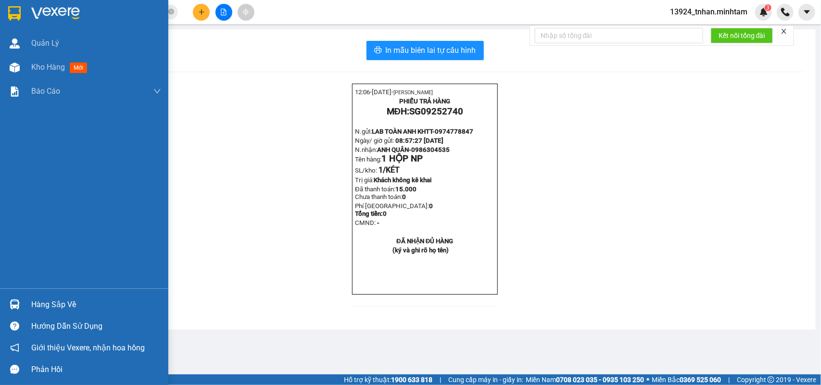
click at [16, 302] on img at bounding box center [15, 305] width 10 height 10
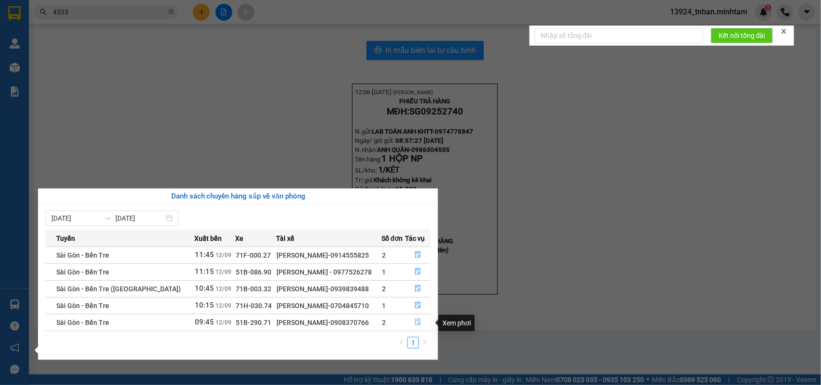
click at [407, 319] on button "button" at bounding box center [418, 322] width 25 height 15
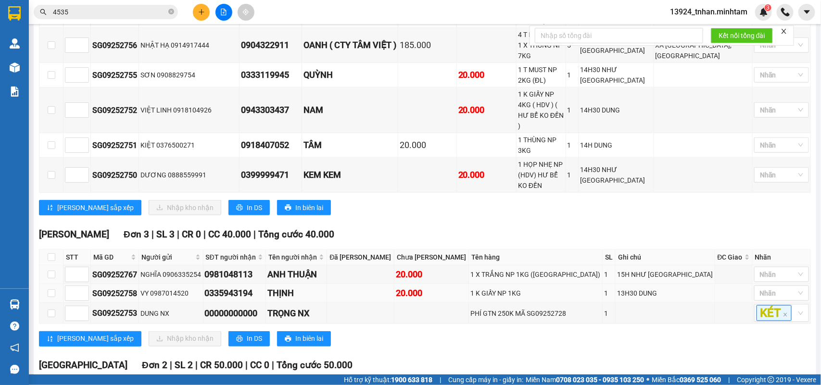
scroll to position [489, 0]
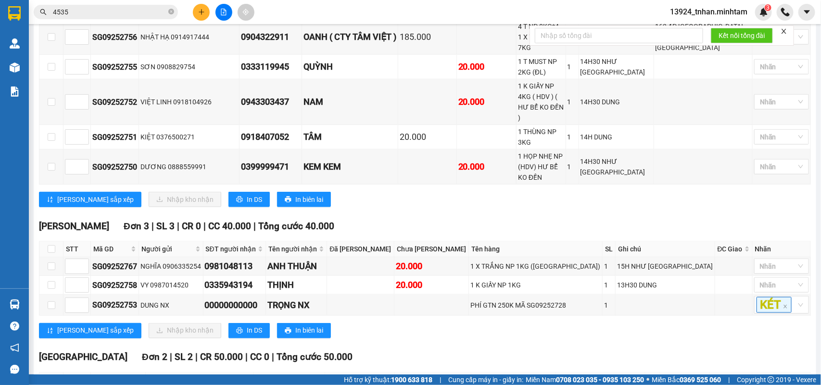
drag, startPoint x: 52, startPoint y: 279, endPoint x: 60, endPoint y: 274, distance: 9.5
click at [53, 377] on input "checkbox" at bounding box center [52, 381] width 8 height 8
checkbox input "true"
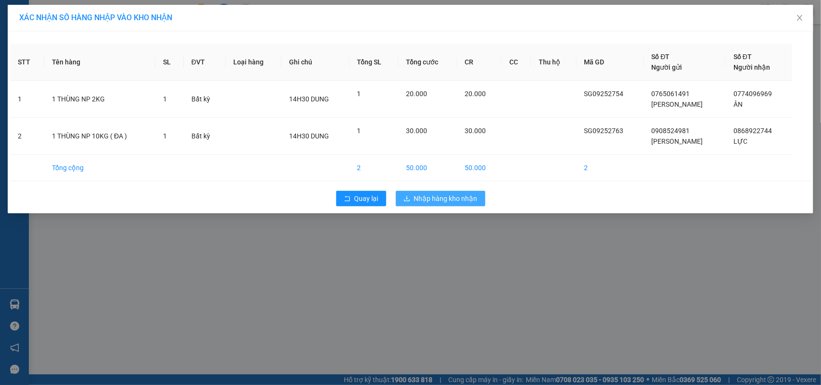
click at [452, 200] on span "Nhập hàng kho nhận" at bounding box center [445, 198] width 63 height 11
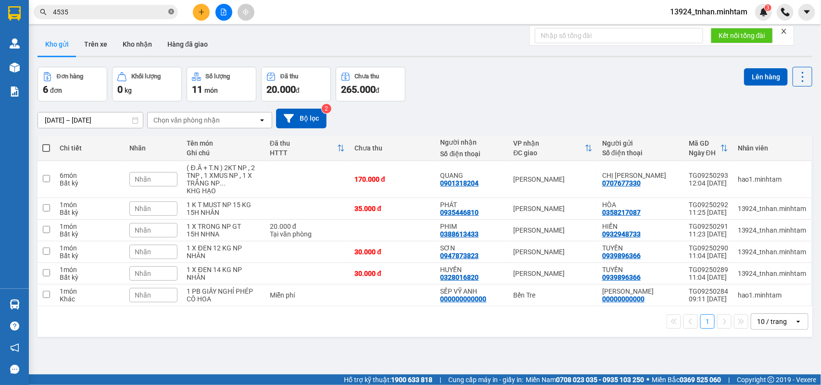
click at [169, 13] on icon "close-circle" at bounding box center [171, 12] width 6 height 6
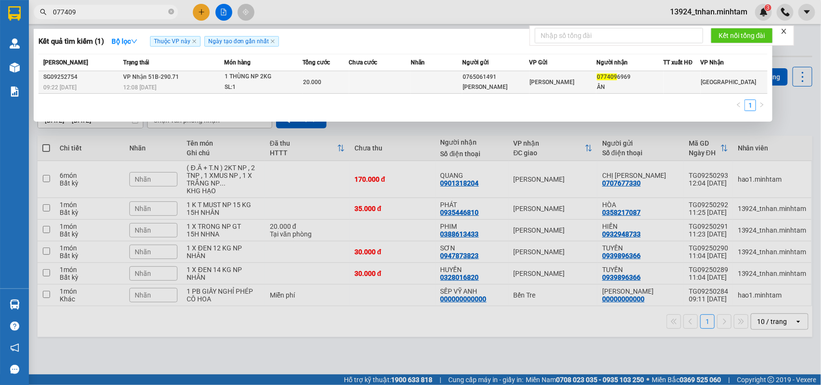
type input "077409"
click at [277, 80] on div "1 THÙNG NP 2KG" at bounding box center [261, 77] width 72 height 11
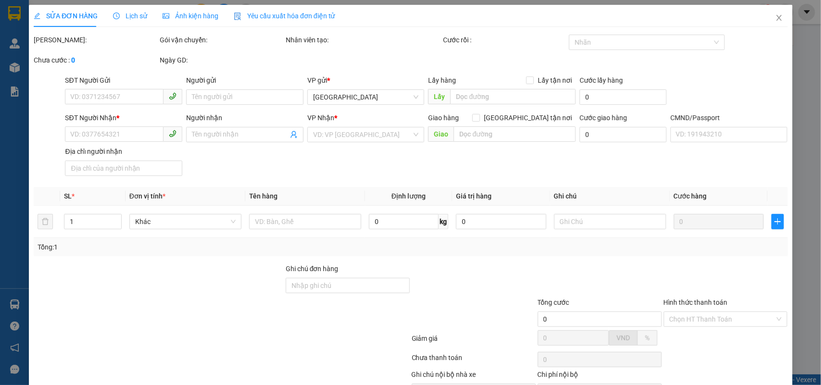
type input "0765061491"
type input "[PERSON_NAME]"
type input "0774096969"
type input "ÂN"
type input "20.000"
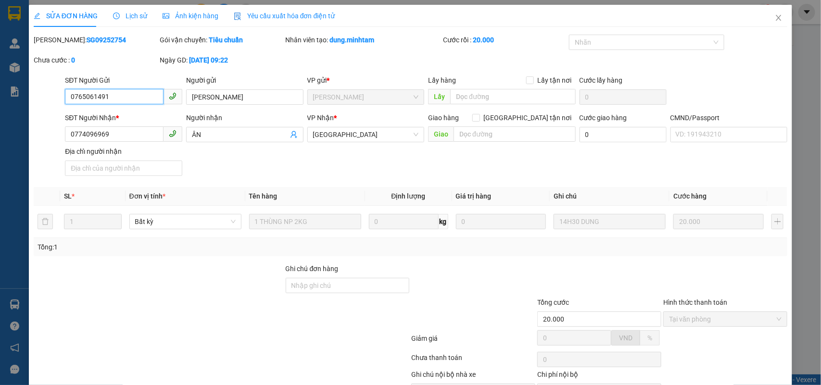
scroll to position [51, 0]
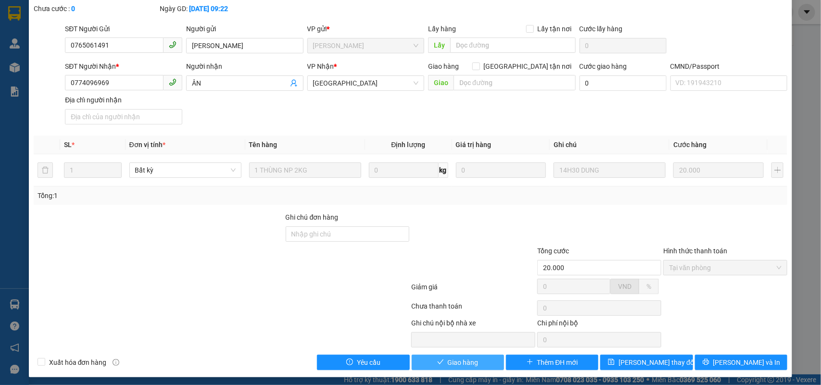
click at [462, 368] on span "Giao hàng" at bounding box center [463, 362] width 31 height 11
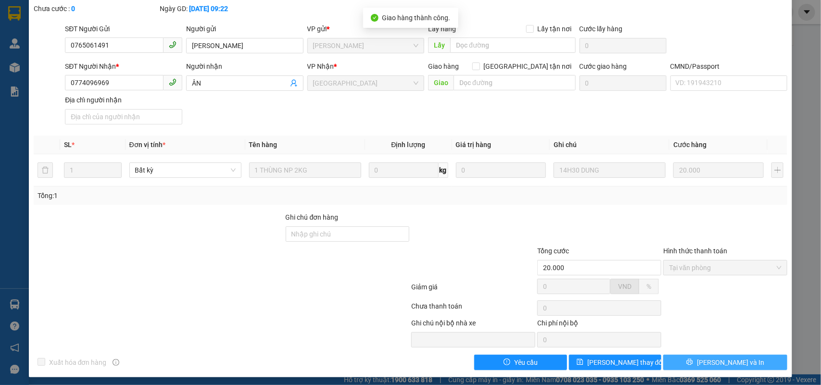
click at [736, 362] on button "[PERSON_NAME] và In" at bounding box center [725, 362] width 124 height 15
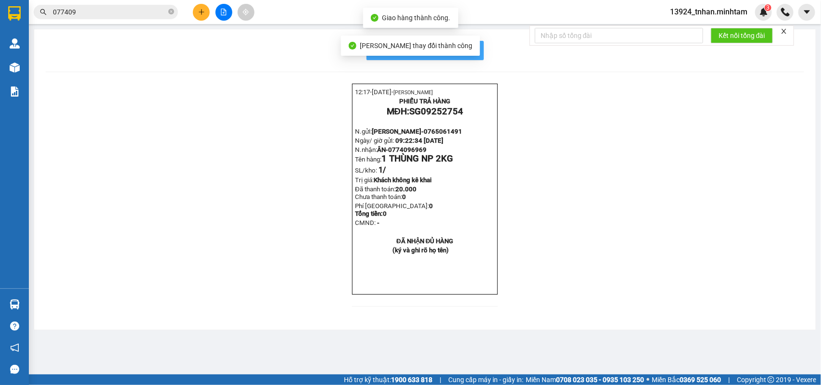
click at [478, 46] on button "In mẫu biên lai tự cấu hình" at bounding box center [424, 50] width 117 height 19
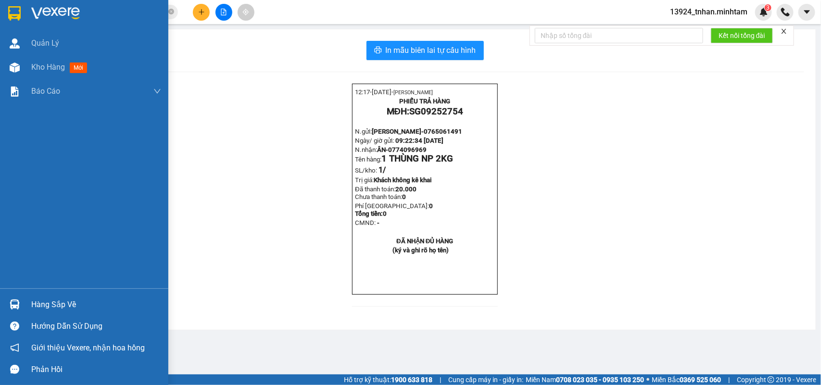
click at [42, 296] on div "Hàng sắp về" at bounding box center [84, 305] width 168 height 22
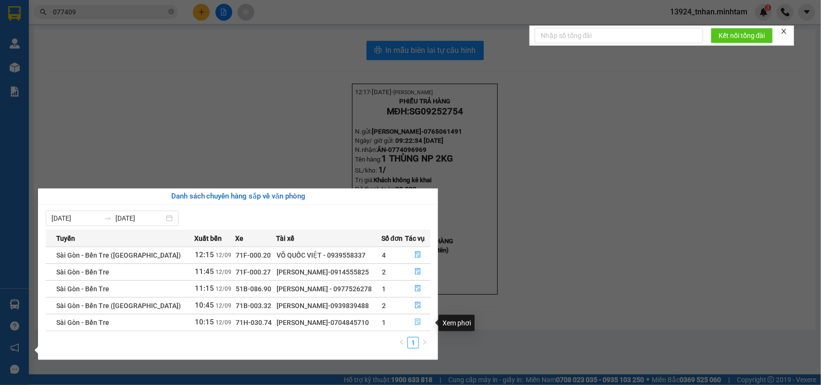
click at [425, 324] on button "button" at bounding box center [418, 322] width 25 height 15
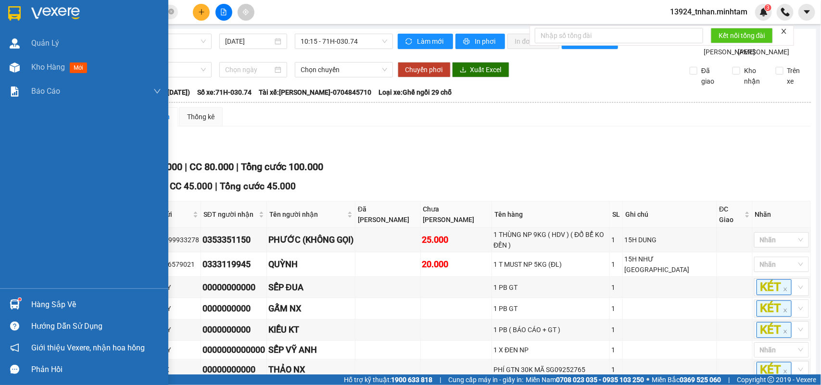
click at [30, 297] on div "Hàng sắp về" at bounding box center [84, 305] width 168 height 22
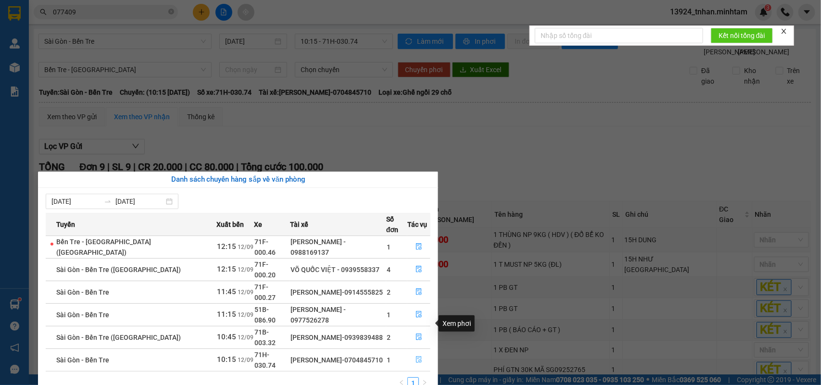
click at [408, 352] on button "button" at bounding box center [419, 359] width 22 height 15
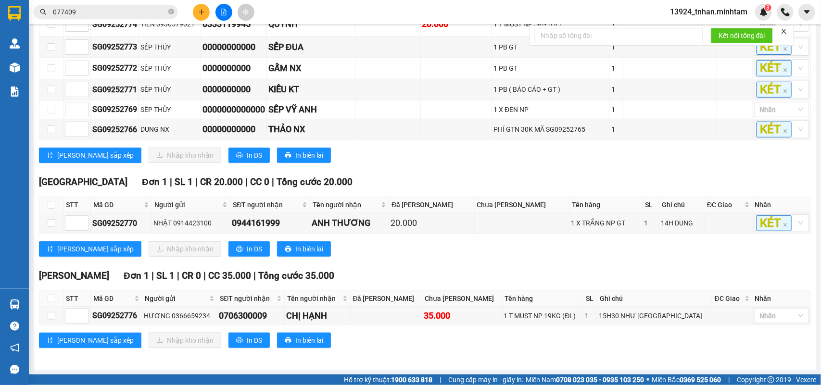
scroll to position [246, 0]
click at [200, 11] on icon "plus" at bounding box center [201, 12] width 7 height 7
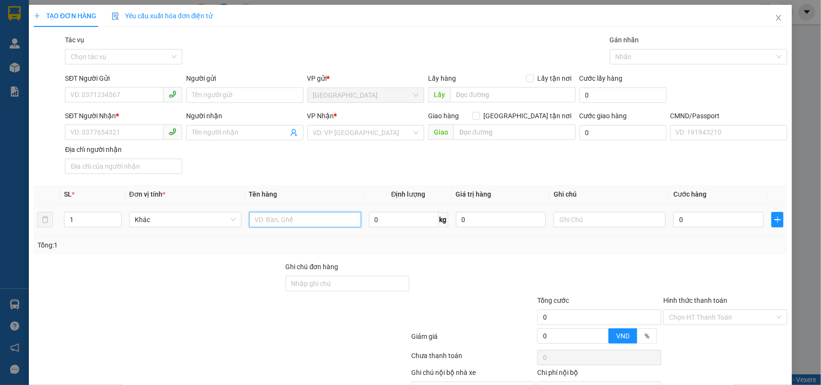
click at [256, 220] on input "text" at bounding box center [305, 219] width 112 height 15
type input "1 KX T NP 30 KG( Đ.A)"
click at [724, 225] on input "0" at bounding box center [718, 219] width 90 height 15
type input "5"
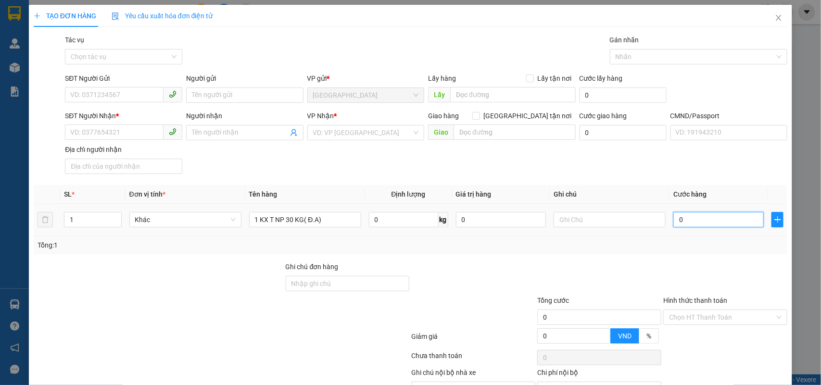
type input "5"
type input "55"
drag, startPoint x: 693, startPoint y: 225, endPoint x: 602, endPoint y: 226, distance: 91.4
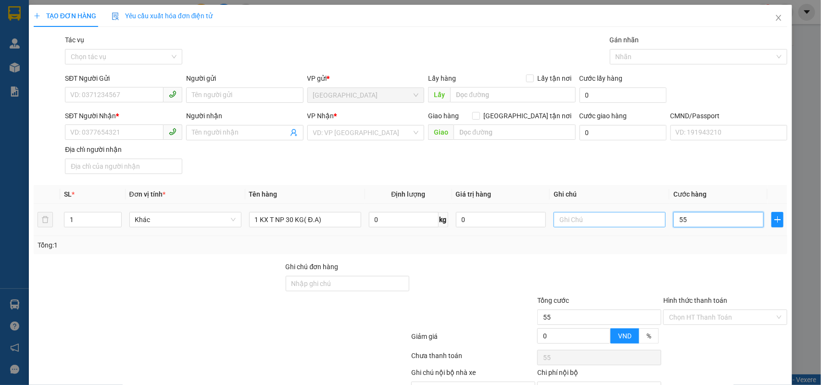
click at [602, 226] on tr "1 Khác 1 KX T NP 30 KG( Đ.A) 0 kg 0 55" at bounding box center [411, 220] width 754 height 32
type input "6"
type input "60"
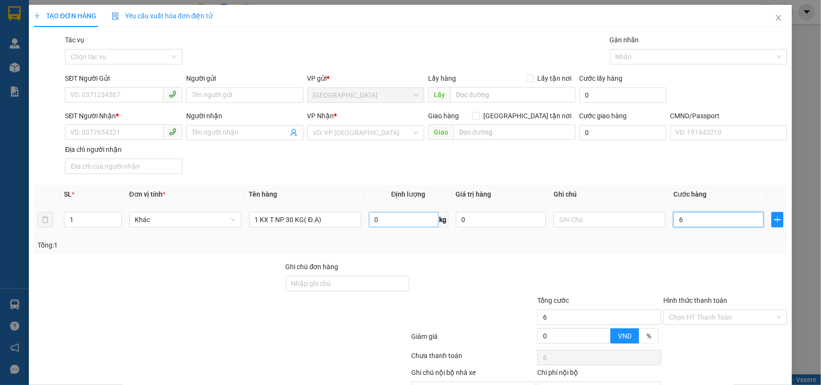
type input "60"
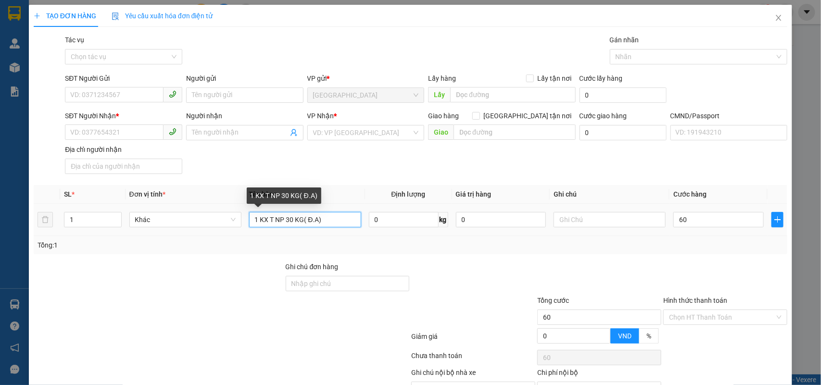
type input "60.000"
click at [338, 225] on input "1 KX T NP 30 KG( Đ.A)" at bounding box center [305, 219] width 112 height 15
type input "1 KX T NP 30 KG( Đ.A) CK"
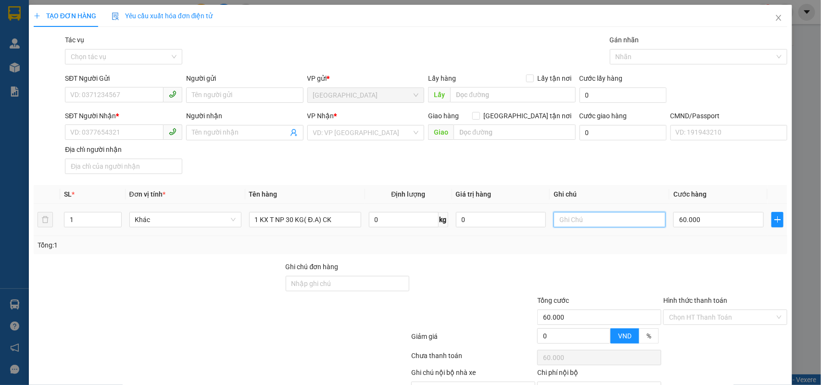
click at [586, 225] on input "text" at bounding box center [609, 219] width 112 height 15
type input "18H NHÂN"
click at [138, 97] on input "SĐT Người Gửi" at bounding box center [114, 94] width 99 height 15
click at [112, 126] on input "SĐT Người Nhận *" at bounding box center [114, 132] width 99 height 15
type input "0939597868"
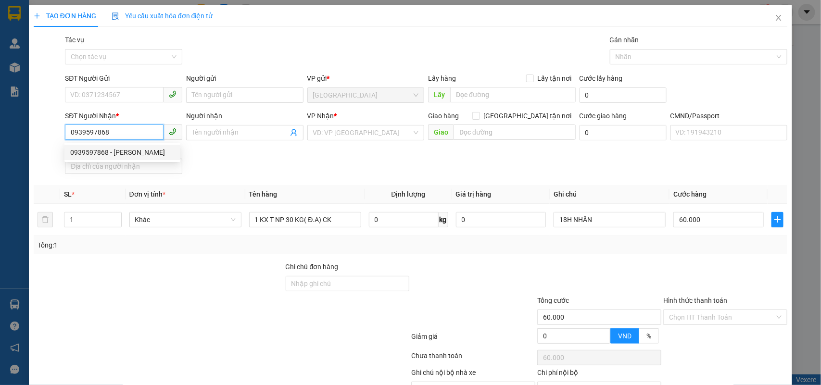
click at [141, 153] on div "0939597868 - CHÂU LÊ" at bounding box center [122, 152] width 104 height 11
type input "CHÂU LÊ"
type input "0939597868"
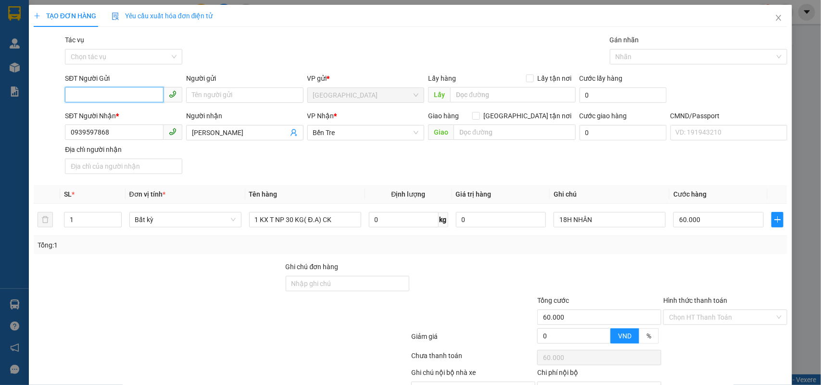
click at [152, 99] on input "SĐT Người Gửi" at bounding box center [114, 94] width 99 height 15
click at [123, 130] on div "0814567298 - NGÂN" at bounding box center [122, 130] width 104 height 11
type input "0814567298"
type input "NGÂN"
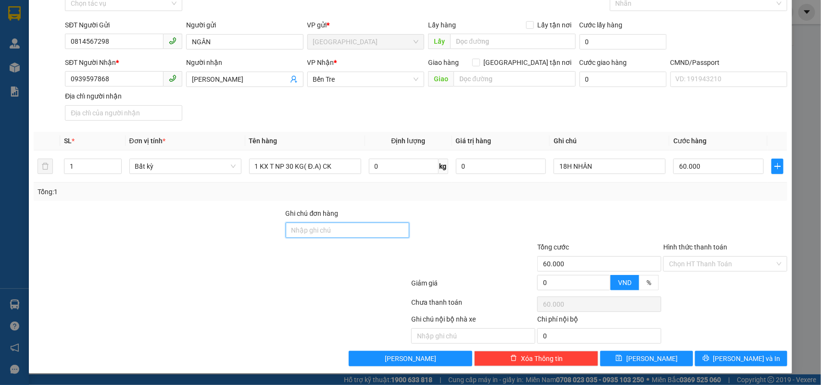
click at [392, 223] on input "Ghi chú đơn hàng" at bounding box center [348, 230] width 124 height 15
click at [438, 201] on div "Transit Pickup Surcharge Ids Transit Deliver Surcharge Ids Transit Deliver Surc…" at bounding box center [411, 173] width 754 height 385
drag, startPoint x: 716, startPoint y: 361, endPoint x: 692, endPoint y: 342, distance: 29.7
click at [709, 360] on icon "printer" at bounding box center [706, 358] width 6 height 6
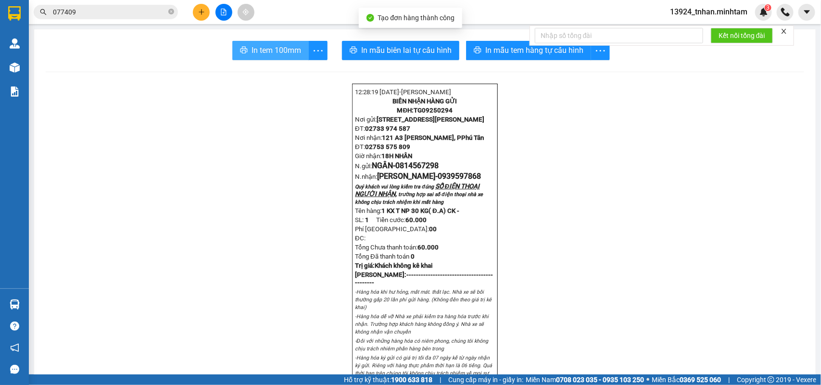
click at [262, 44] on span "In tem 100mm" at bounding box center [276, 50] width 50 height 12
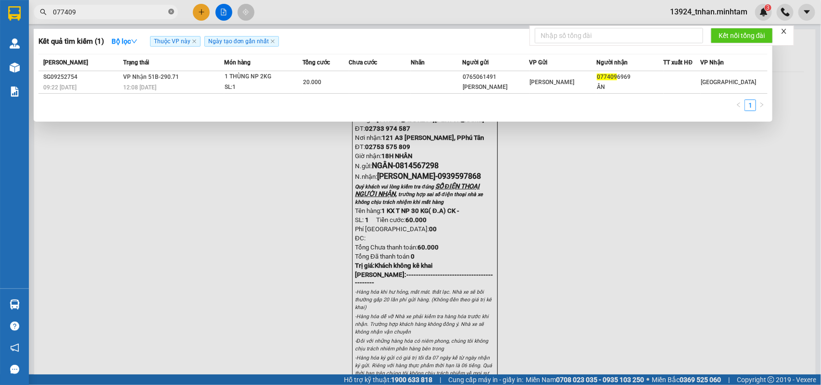
click at [171, 14] on icon "close-circle" at bounding box center [171, 12] width 6 height 6
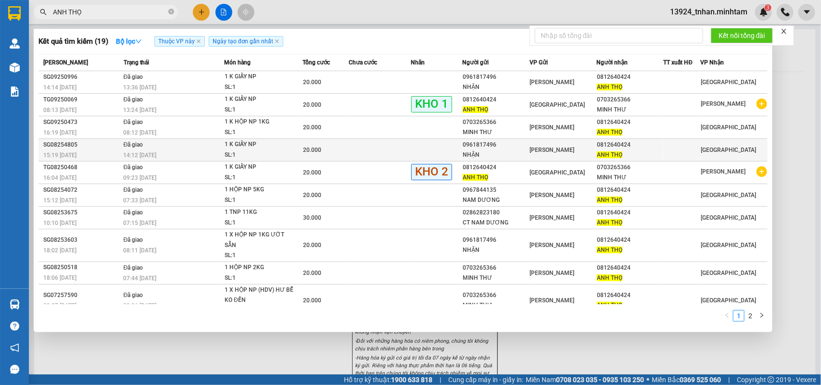
type input "ANH THỌ"
click at [614, 151] on span "ANH THỌ" at bounding box center [609, 154] width 25 height 7
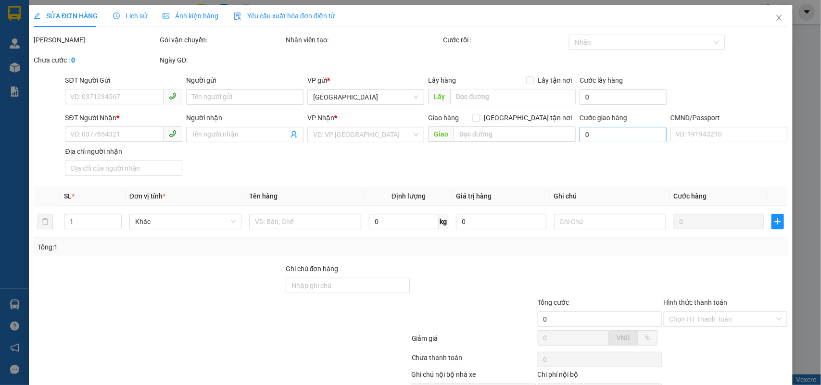
type input "0961817496"
type input "NHẶN"
type input "0812640424"
type input "ANH THỌ"
type input "20.000"
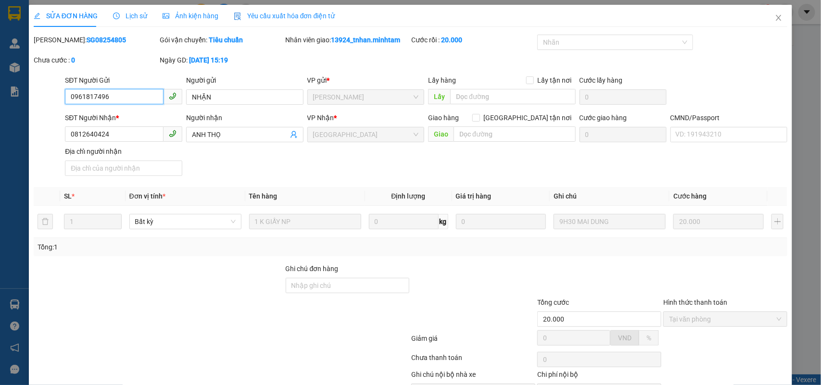
drag, startPoint x: 4, startPoint y: 90, endPoint x: 0, endPoint y: 85, distance: 6.5
click at [0, 85] on div "SỬA ĐƠN HÀNG Lịch sử Ảnh kiện hàng Yêu cầu xuất hóa đơn điện tử Total Paid Fee …" at bounding box center [410, 192] width 821 height 385
drag, startPoint x: 124, startPoint y: 131, endPoint x: 3, endPoint y: 125, distance: 121.3
click at [0, 130] on div "SỬA ĐƠN HÀNG Lịch sử Ảnh kiện hàng Yêu cầu xuất hóa đơn điện tử Total Paid Fee …" at bounding box center [410, 192] width 821 height 385
click at [777, 18] on span "Close" at bounding box center [778, 18] width 27 height 27
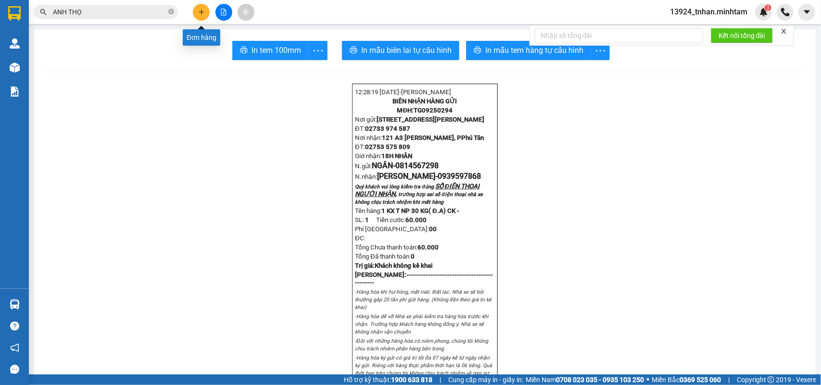
click at [196, 11] on button at bounding box center [201, 12] width 17 height 17
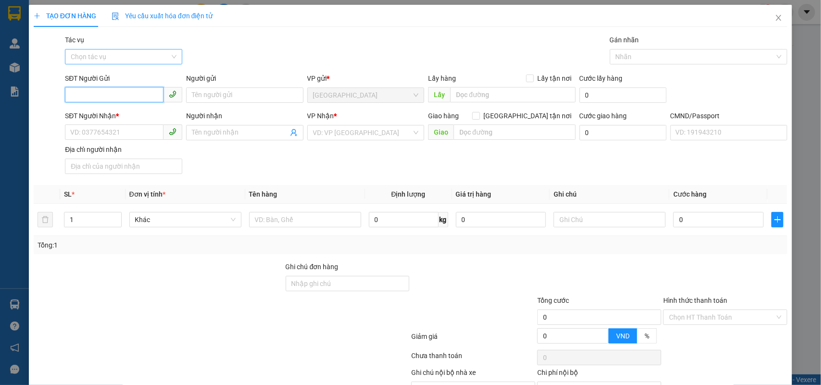
paste input "0812640424"
type input "0812640424"
click at [126, 111] on div "0812640424 - ANH THỌ" at bounding box center [122, 115] width 104 height 11
type input "ANH THỌ"
type input "0703265366"
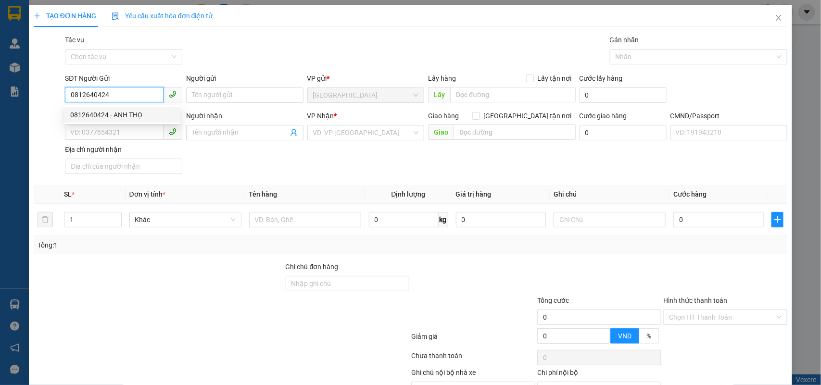
type input "MINH THƯ"
type input "0812640424"
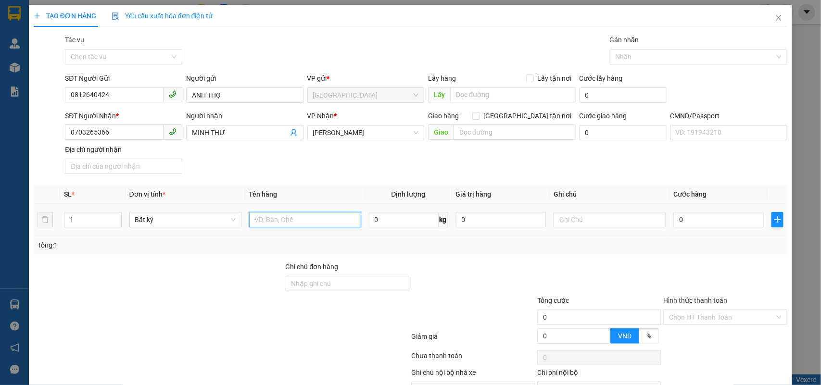
drag, startPoint x: 320, startPoint y: 220, endPoint x: 312, endPoint y: 184, distance: 36.6
click at [318, 213] on input "text" at bounding box center [305, 219] width 112 height 15
type input "1 K GIẤY NP"
click at [727, 226] on input "0" at bounding box center [718, 219] width 90 height 15
type input "2"
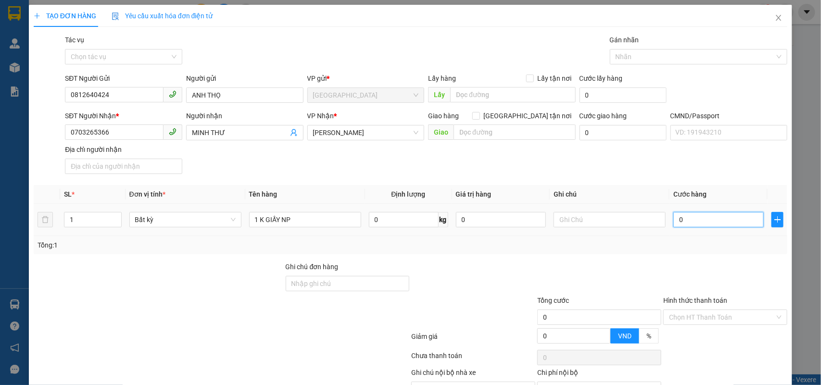
type input "2"
type input "20"
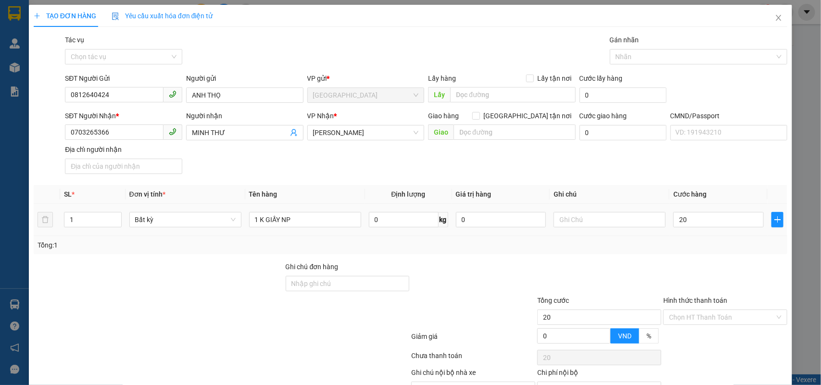
type input "20.000"
drag, startPoint x: 616, startPoint y: 205, endPoint x: 609, endPoint y: 217, distance: 14.3
click at [616, 205] on td at bounding box center [610, 220] width 120 height 32
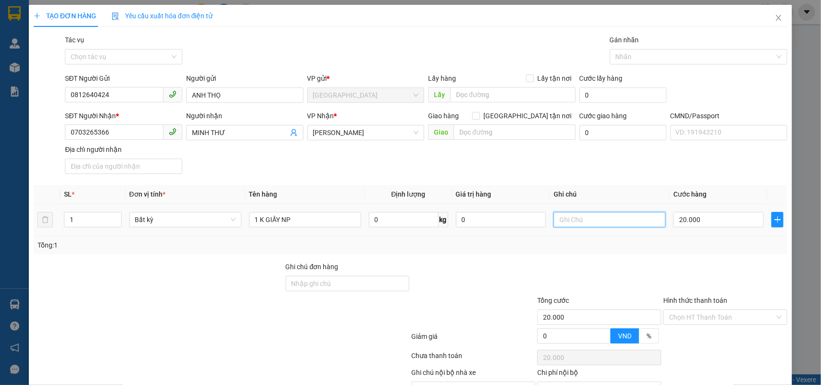
drag, startPoint x: 607, startPoint y: 222, endPoint x: 597, endPoint y: 207, distance: 17.6
click at [605, 217] on input "text" at bounding box center [609, 219] width 112 height 15
type input "NHÂN"
drag, startPoint x: 683, startPoint y: 263, endPoint x: 679, endPoint y: 272, distance: 9.7
click at [683, 310] on input "Hình thức thanh toán" at bounding box center [722, 317] width 106 height 14
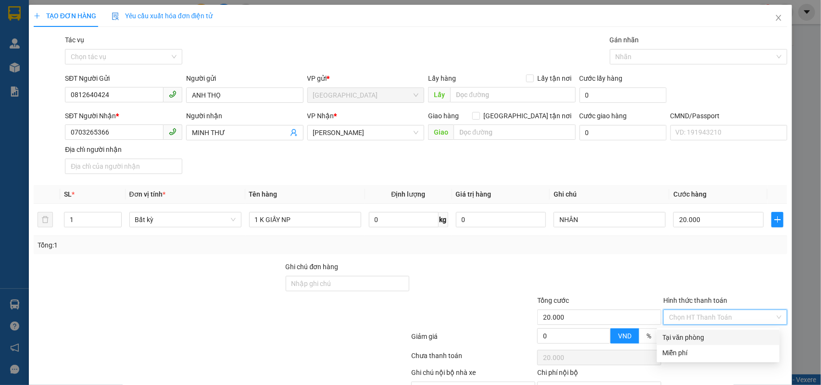
drag, startPoint x: 677, startPoint y: 275, endPoint x: 707, endPoint y: 314, distance: 49.1
click at [680, 330] on div "Tại văn phòng" at bounding box center [718, 337] width 123 height 15
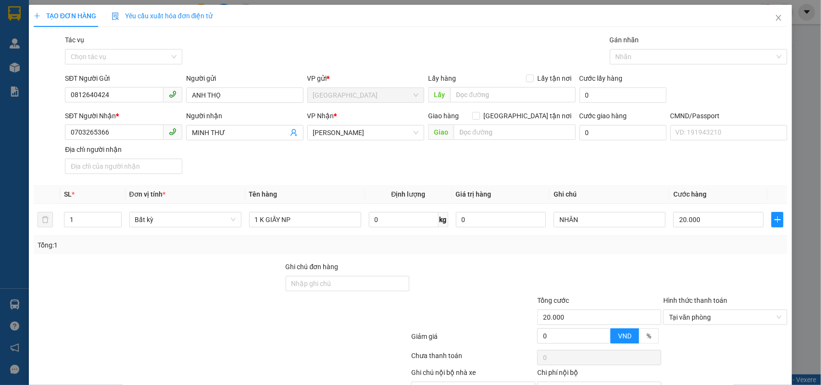
drag, startPoint x: 714, startPoint y: 356, endPoint x: 626, endPoint y: 215, distance: 166.4
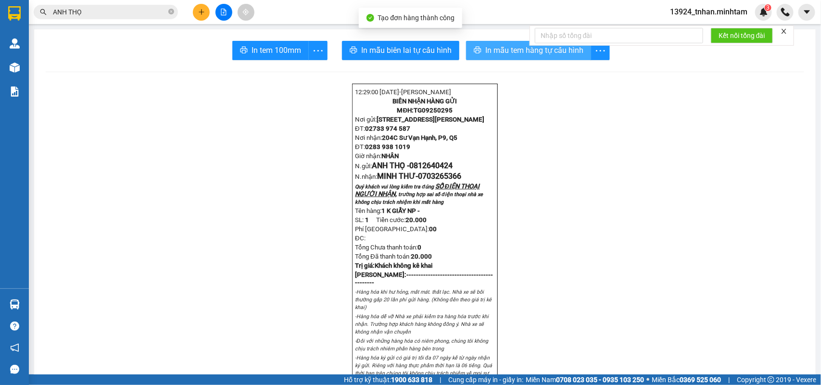
click at [533, 53] on span "In mẫu tem hàng tự cấu hình" at bounding box center [534, 50] width 98 height 12
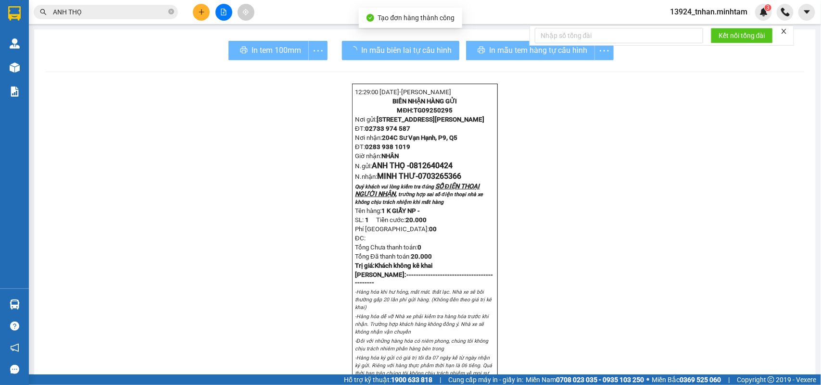
click at [273, 44] on span "In tem 100mm" at bounding box center [276, 50] width 50 height 12
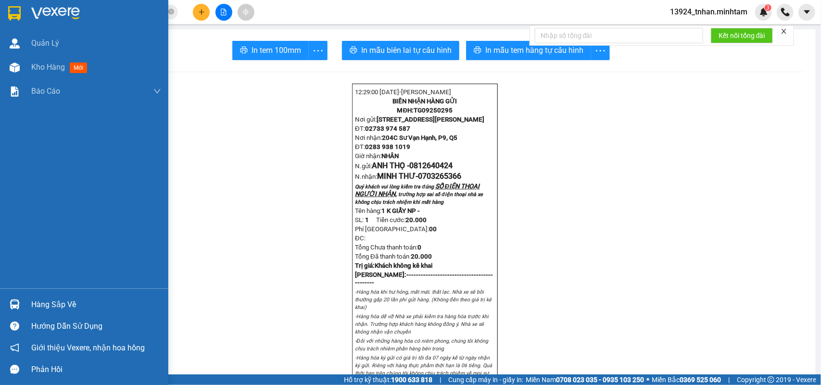
click at [1, 11] on div at bounding box center [84, 15] width 168 height 31
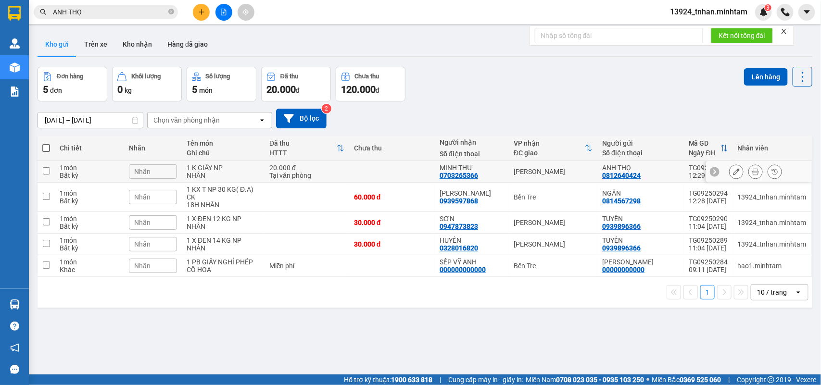
click at [733, 170] on icon at bounding box center [736, 171] width 7 height 7
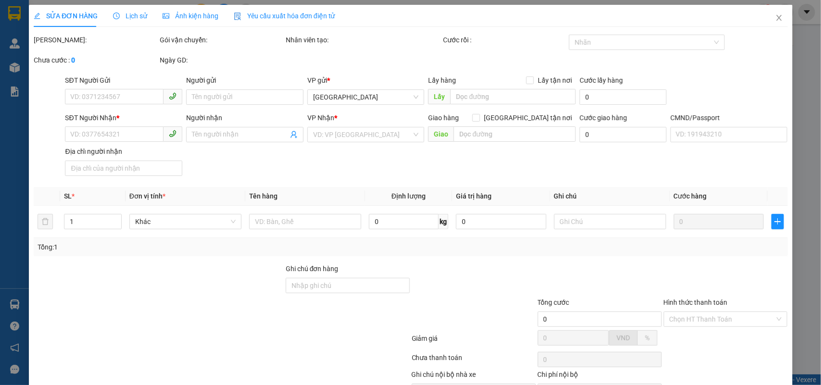
type input "0812640424"
type input "ANH THỌ"
type input "0703265366"
type input "MINH THƯ"
type input "20.000"
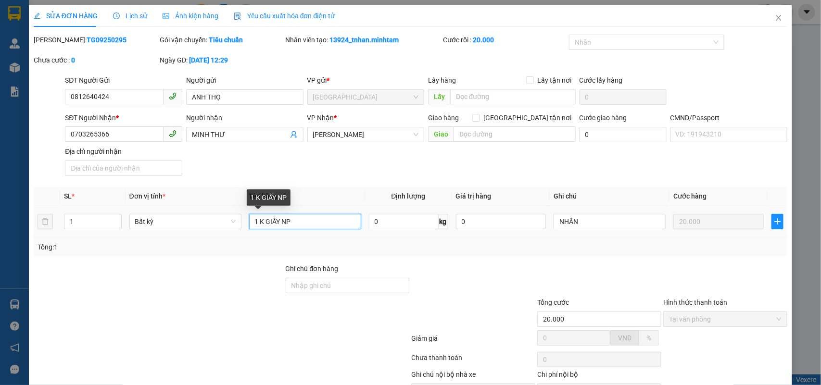
drag, startPoint x: 316, startPoint y: 225, endPoint x: 308, endPoint y: 185, distance: 40.3
click at [316, 224] on input "1 K GIẤY NP" at bounding box center [305, 221] width 112 height 15
type input "1 K GIẤY NP ( H.D.V)"
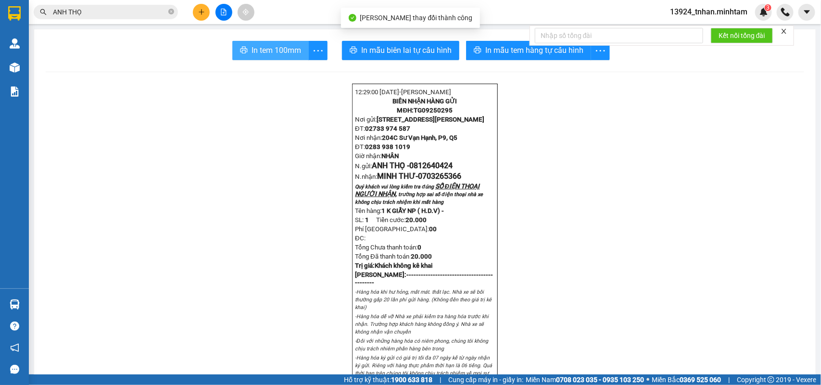
click at [268, 47] on span "In tem 100mm" at bounding box center [276, 50] width 50 height 12
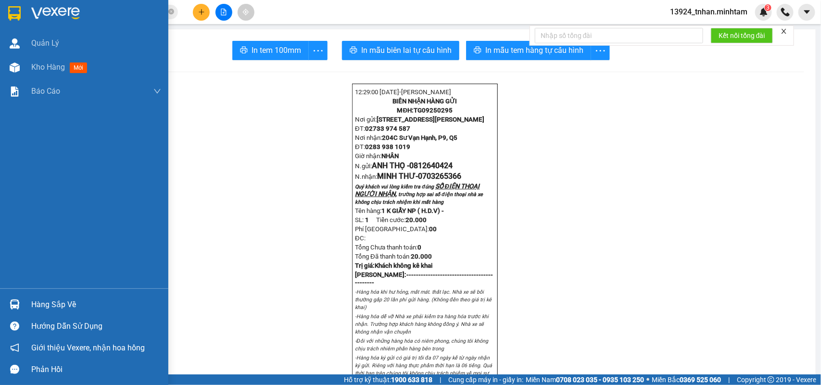
click at [6, 13] on div at bounding box center [14, 13] width 17 height 17
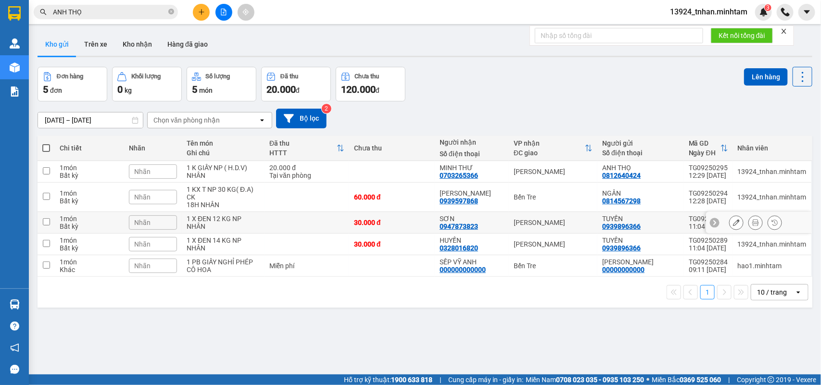
click at [549, 220] on div "[PERSON_NAME]" at bounding box center [553, 223] width 79 height 8
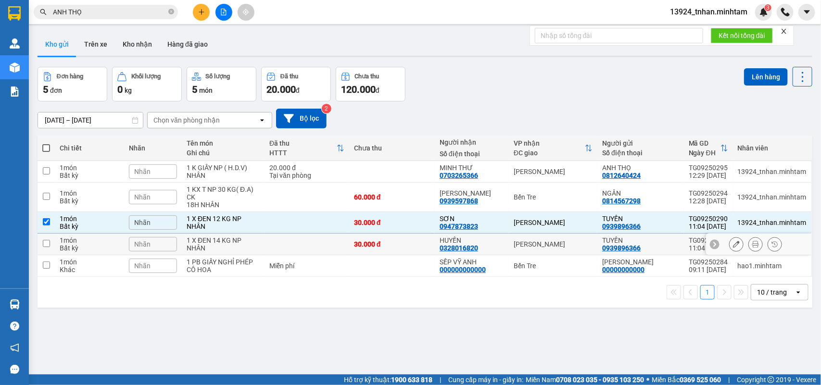
click at [538, 241] on div "[PERSON_NAME]" at bounding box center [553, 244] width 79 height 8
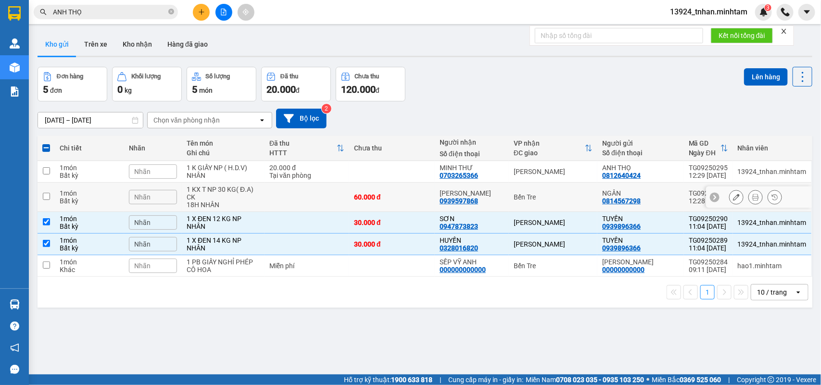
click at [547, 201] on div "Bến Tre" at bounding box center [553, 197] width 79 height 8
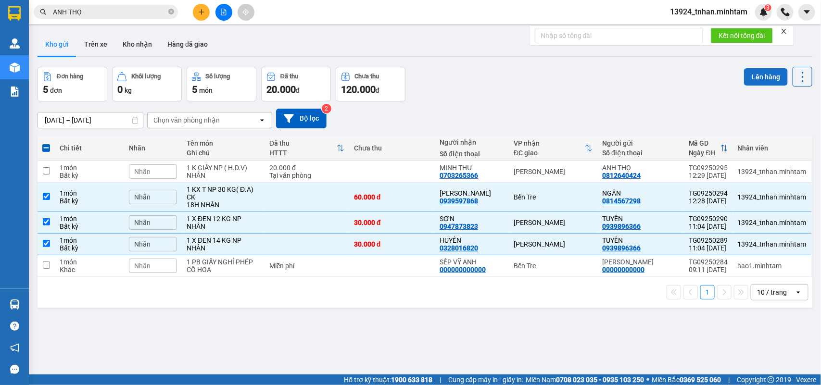
click at [747, 75] on button "Lên hàng" at bounding box center [766, 76] width 44 height 17
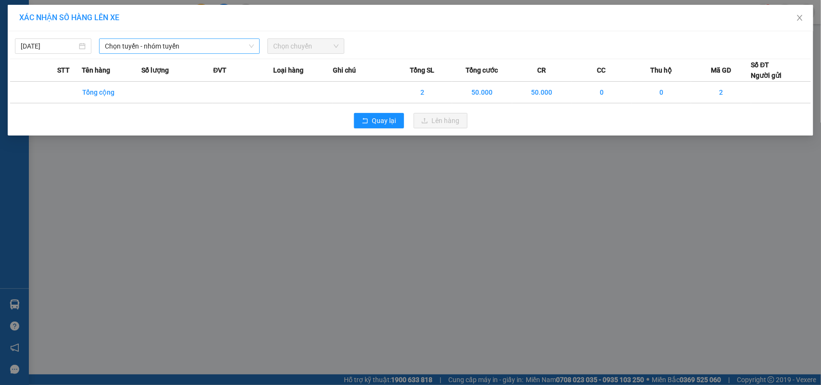
click at [225, 41] on span "Chọn tuyến - nhóm tuyến" at bounding box center [179, 46] width 149 height 14
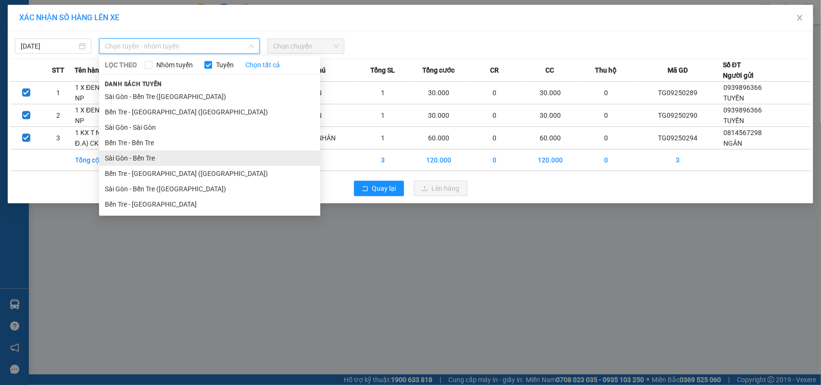
click at [138, 156] on li "Sài Gòn - Bến Tre" at bounding box center [209, 158] width 221 height 15
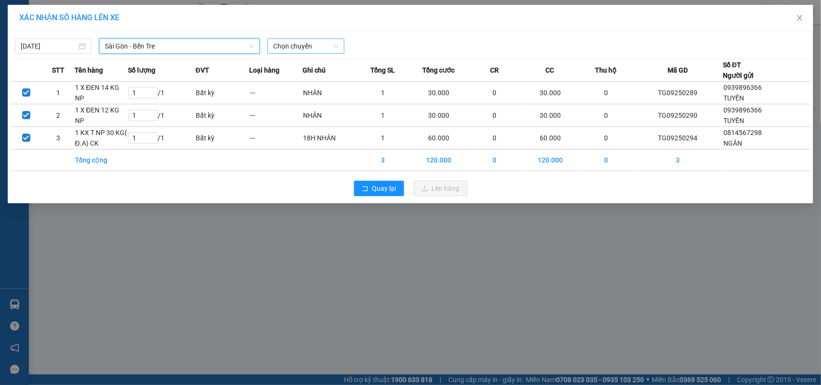
click at [300, 48] on span "Chọn chuyến" at bounding box center [305, 46] width 65 height 14
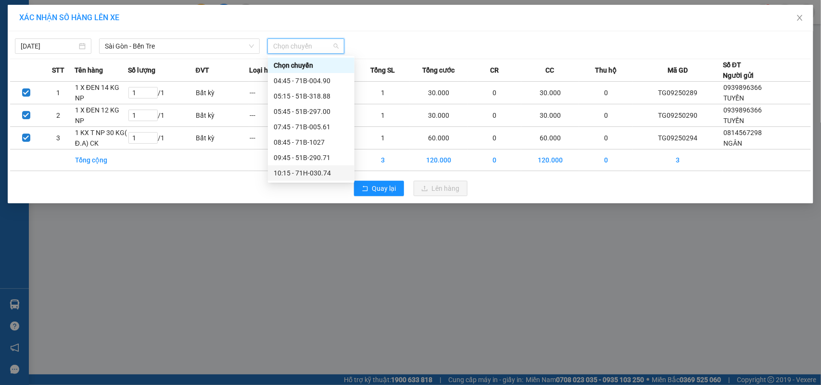
click at [330, 168] on div "10:15 - 71H-030.74" at bounding box center [311, 173] width 75 height 11
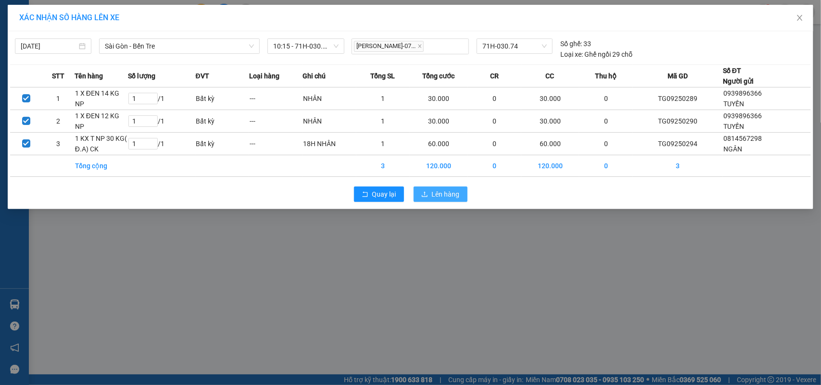
click at [449, 193] on span "Lên hàng" at bounding box center [446, 194] width 28 height 11
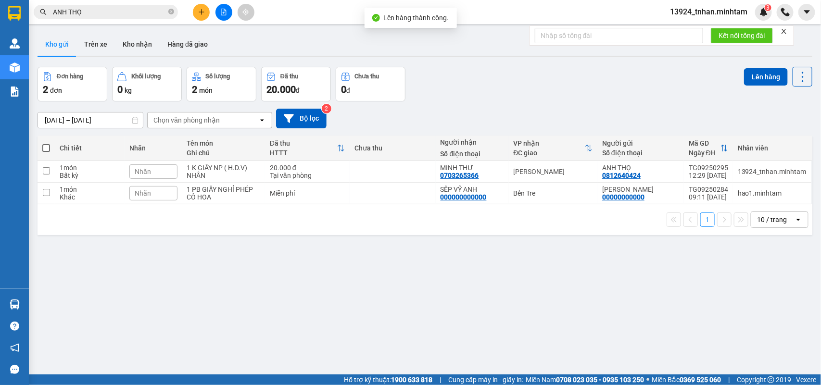
click at [63, 303] on div "ver 1.8.143 Kho gửi Trên xe Kho nhận Hàng đã giao Đơn hàng 2 đơn Khối lượng 0 k…" at bounding box center [425, 221] width 782 height 385
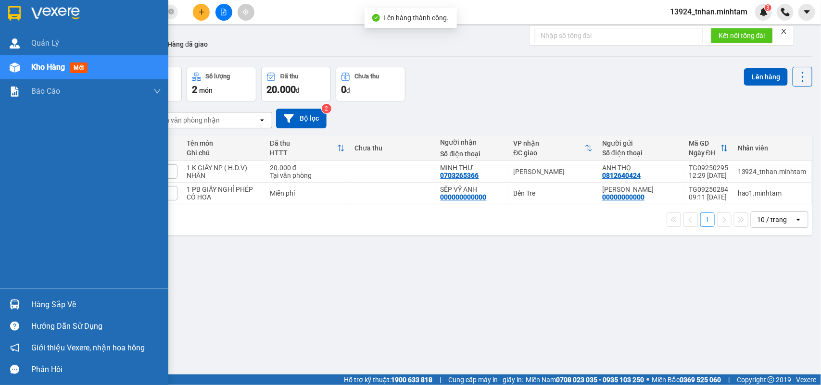
click at [8, 301] on div at bounding box center [14, 304] width 17 height 17
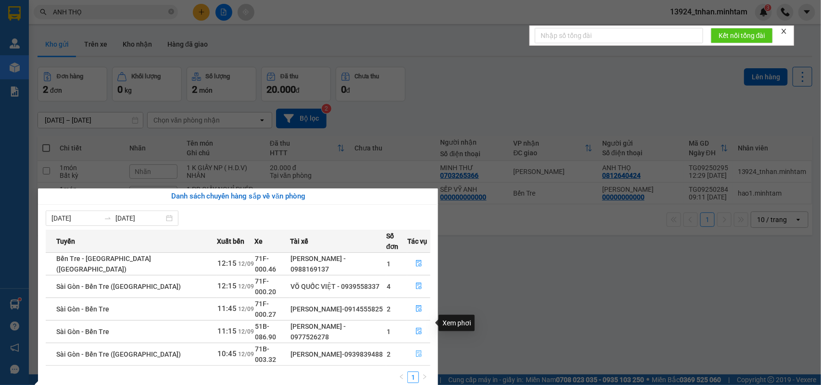
click at [419, 347] on button "button" at bounding box center [419, 354] width 22 height 15
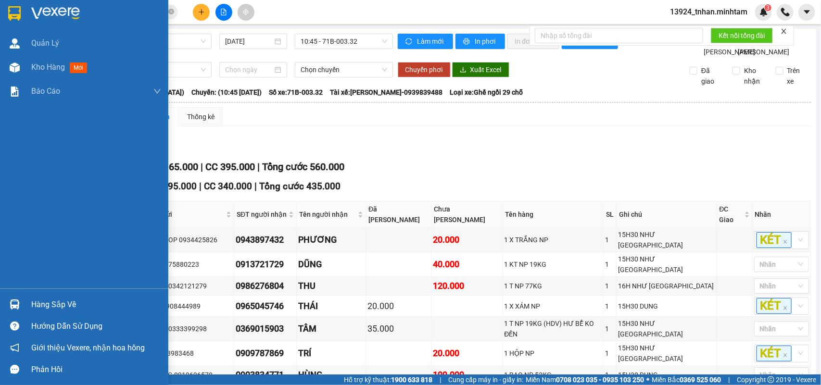
click at [23, 297] on div "Hàng sắp về" at bounding box center [84, 305] width 168 height 22
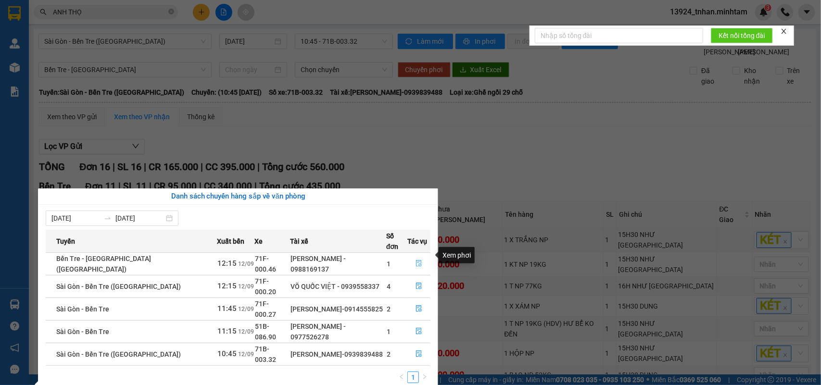
click at [417, 260] on span "file-done" at bounding box center [418, 264] width 7 height 8
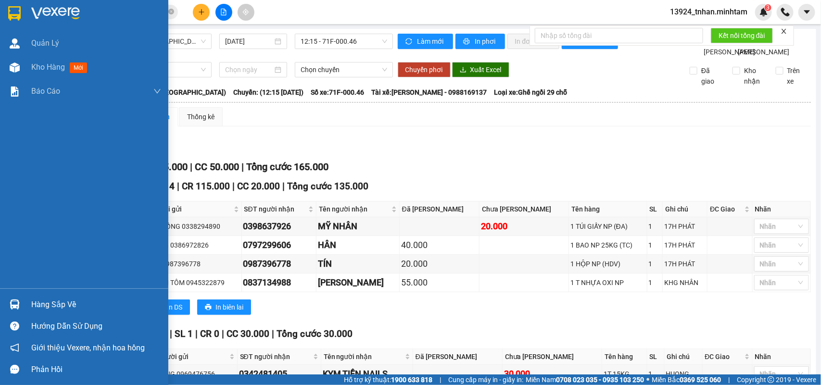
drag, startPoint x: 30, startPoint y: 304, endPoint x: 200, endPoint y: 225, distance: 187.2
click at [31, 304] on div "Hàng sắp về" at bounding box center [84, 305] width 168 height 22
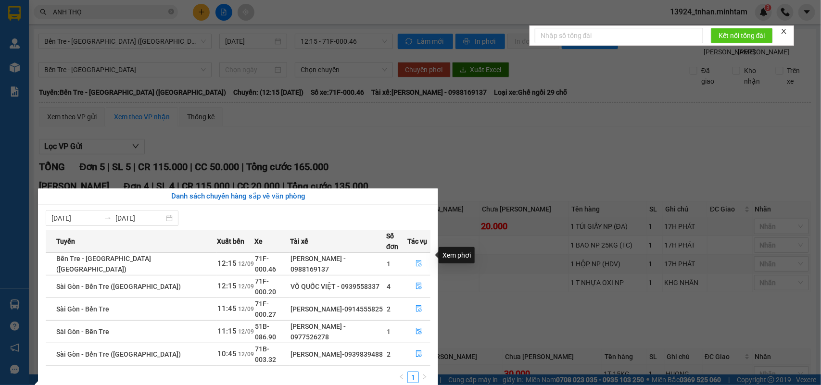
click at [412, 256] on button "button" at bounding box center [419, 263] width 22 height 15
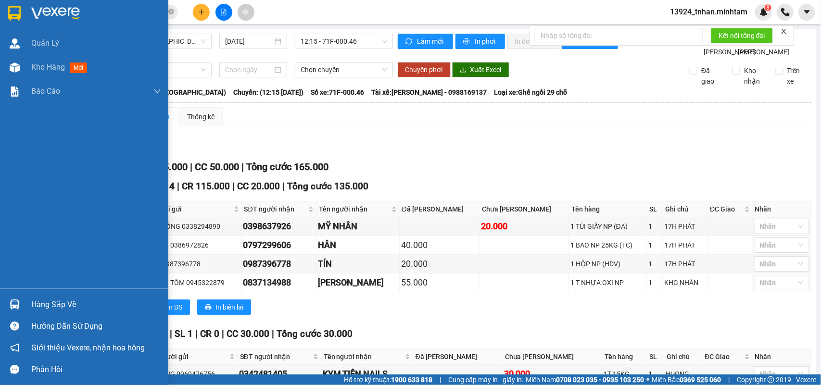
click at [25, 307] on div "Hàng sắp về" at bounding box center [84, 305] width 168 height 22
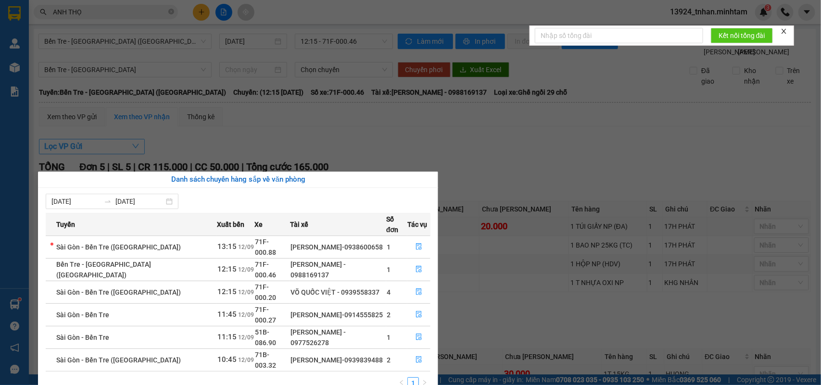
click at [132, 88] on section "Kết quả tìm kiếm ( 19 ) Bộ lọc Thuộc VP này Ngày tạo đơn gần nhất Mã ĐH Trạng t…" at bounding box center [410, 192] width 821 height 385
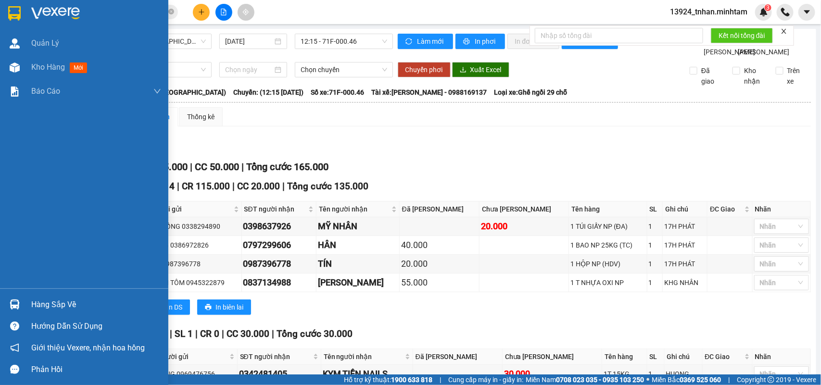
click at [7, 3] on div at bounding box center [84, 15] width 168 height 31
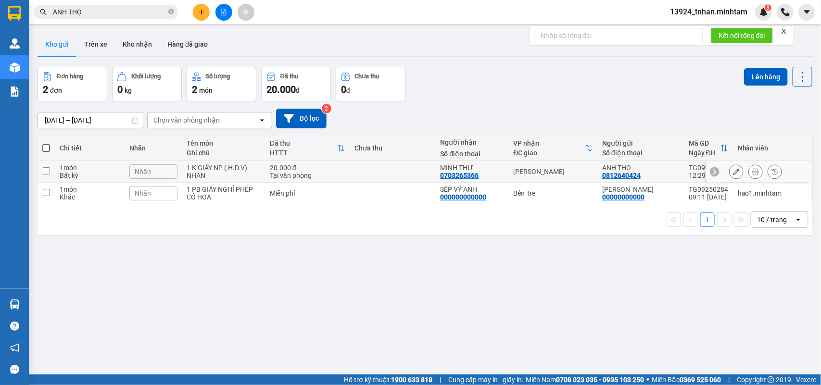
click at [562, 168] on div "[PERSON_NAME]" at bounding box center [553, 172] width 79 height 8
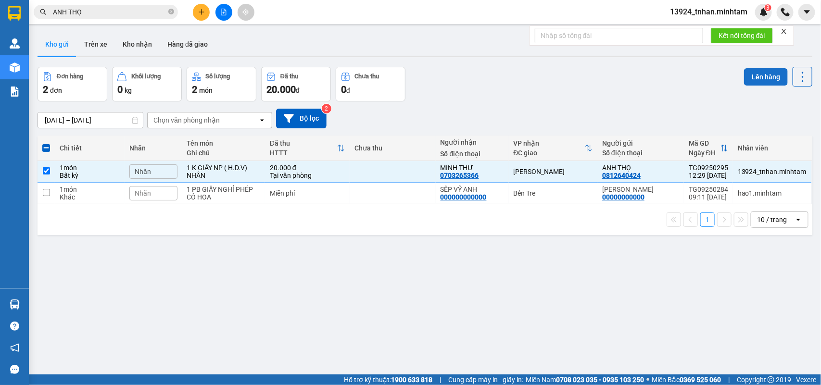
click at [744, 77] on button "Lên hàng" at bounding box center [766, 76] width 44 height 17
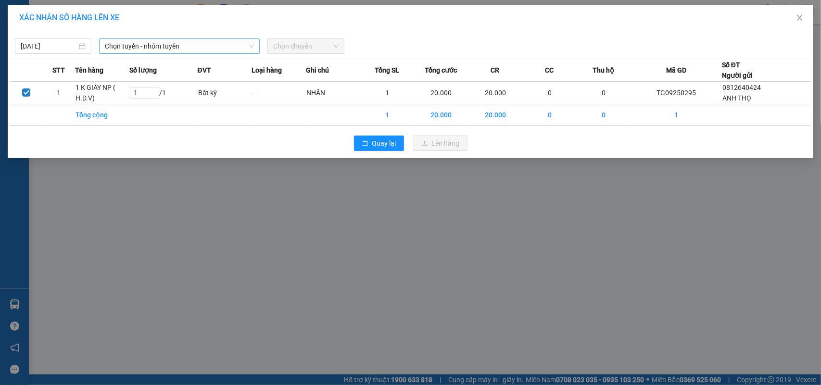
click at [176, 41] on span "Chọn tuyến - nhóm tuyến" at bounding box center [179, 46] width 149 height 14
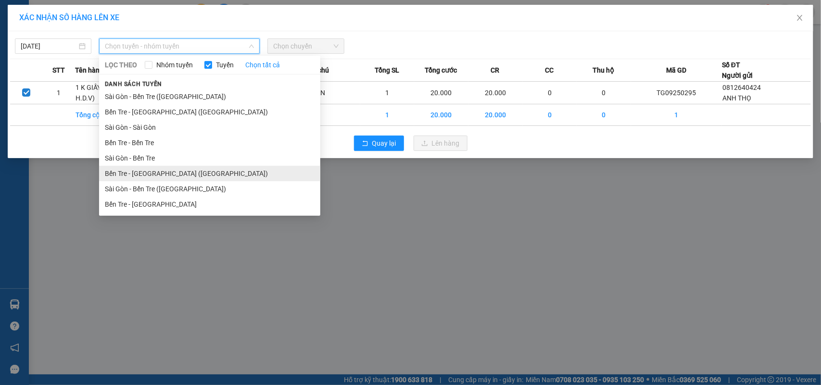
click at [166, 172] on li "Bến Tre - [GEOGRAPHIC_DATA] ([GEOGRAPHIC_DATA])" at bounding box center [209, 173] width 221 height 15
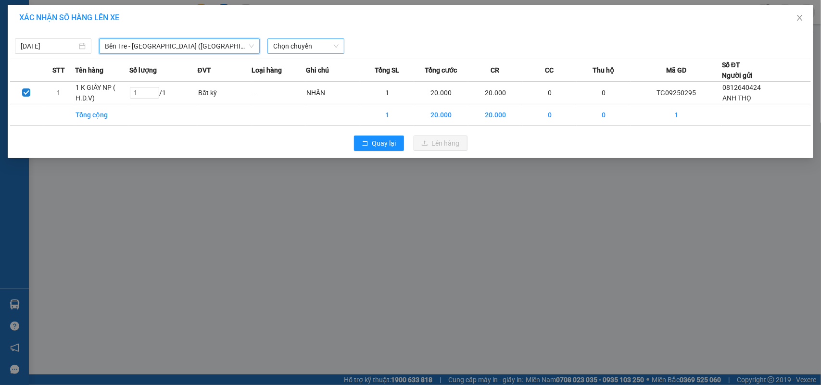
click at [311, 41] on span "Chọn chuyến" at bounding box center [305, 46] width 65 height 14
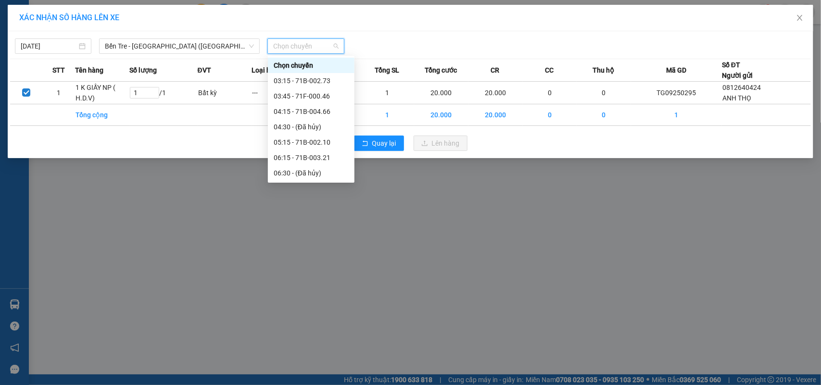
click at [325, 260] on div "12:15 - 71F-000.46" at bounding box center [311, 265] width 75 height 11
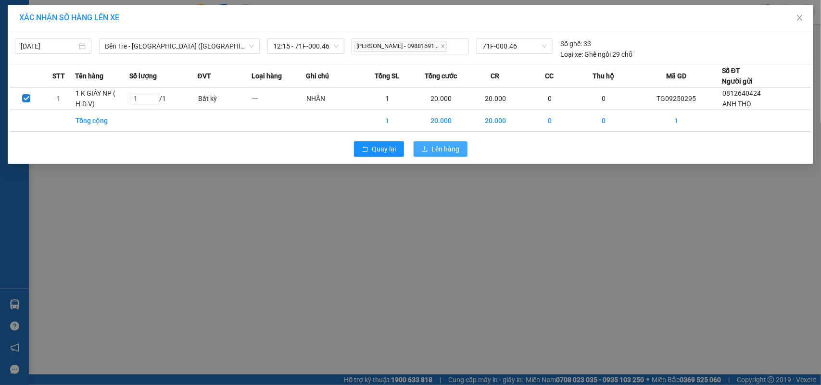
click at [448, 150] on span "Lên hàng" at bounding box center [446, 149] width 28 height 11
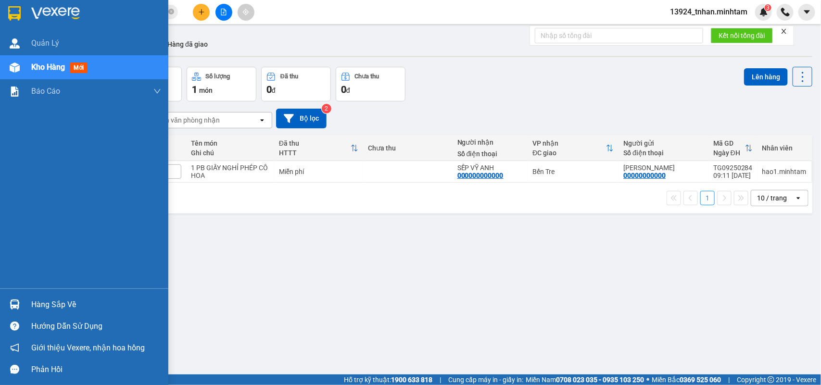
click at [24, 299] on div "Hàng sắp về" at bounding box center [84, 305] width 168 height 22
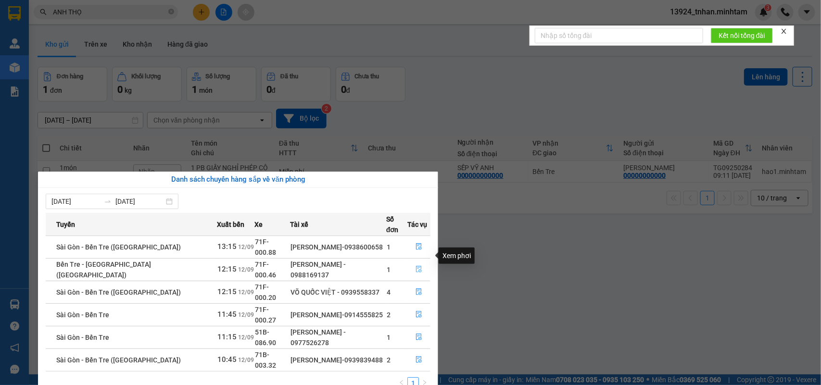
click at [419, 262] on button "button" at bounding box center [419, 269] width 22 height 15
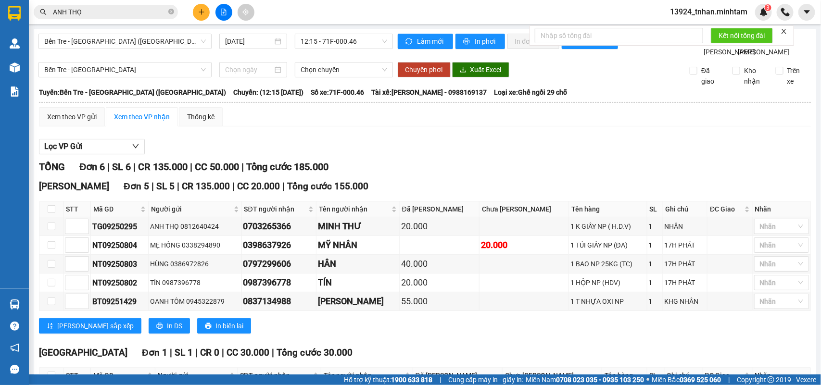
checkbox input "true"
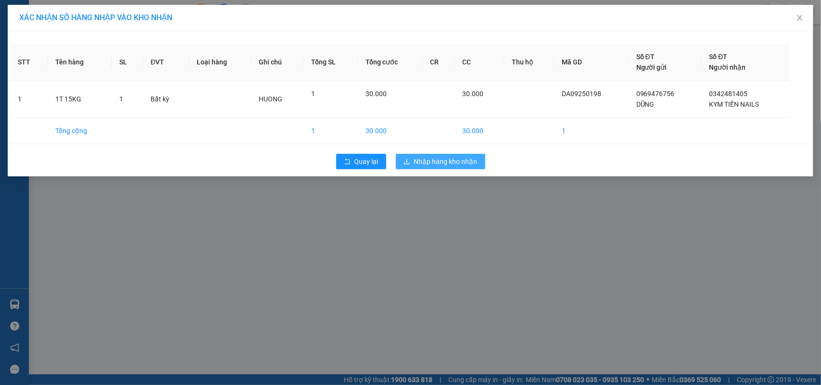
click at [419, 160] on span "Nhập hàng kho nhận" at bounding box center [445, 161] width 63 height 11
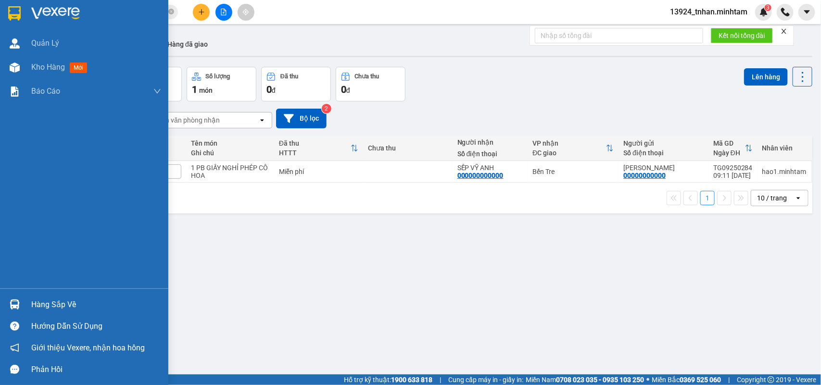
click at [44, 306] on div "Hàng sắp về" at bounding box center [96, 305] width 130 height 14
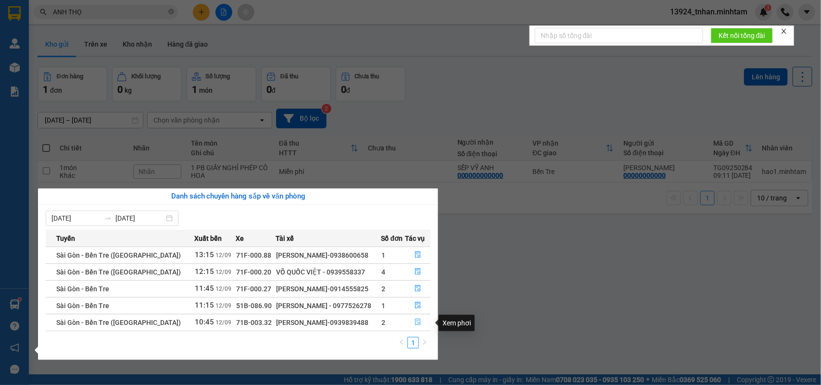
click at [427, 326] on button "button" at bounding box center [418, 322] width 25 height 15
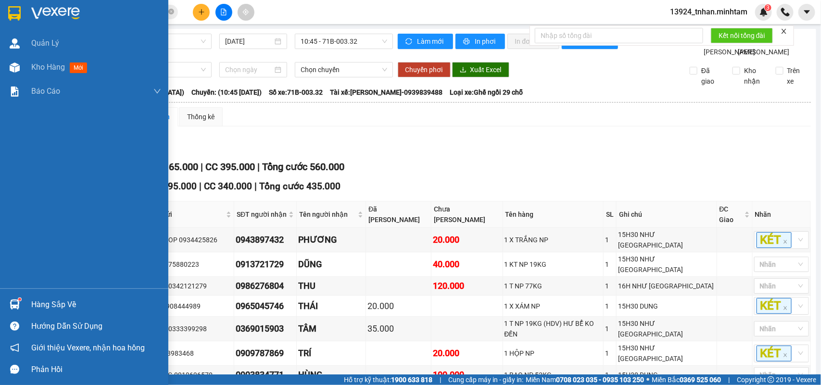
click at [15, 296] on div "Hàng sắp về" at bounding box center [84, 305] width 168 height 22
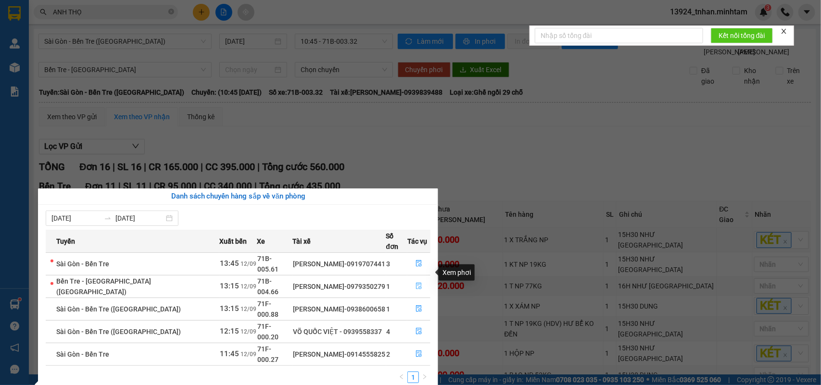
click at [415, 283] on icon "file-done" at bounding box center [418, 286] width 7 height 7
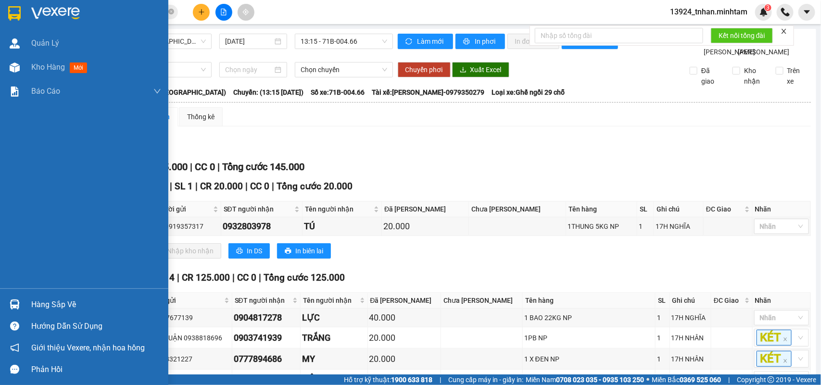
click at [11, 298] on div at bounding box center [14, 304] width 17 height 17
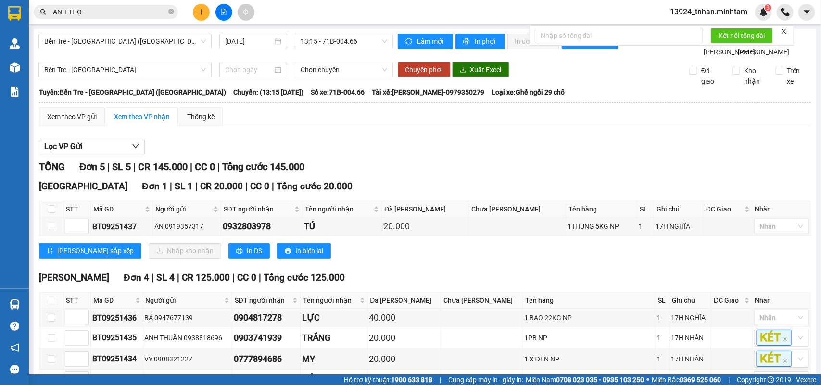
click at [171, 10] on section "Kết quả tìm kiếm ( 19 ) Bộ lọc Thuộc VP này Ngày tạo đơn gần nhất Mã ĐH Trạng t…" at bounding box center [410, 192] width 821 height 385
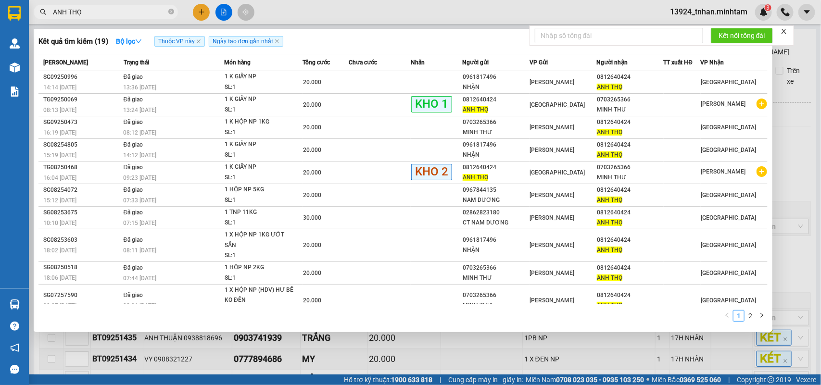
click at [171, 10] on icon "close-circle" at bounding box center [171, 12] width 6 height 6
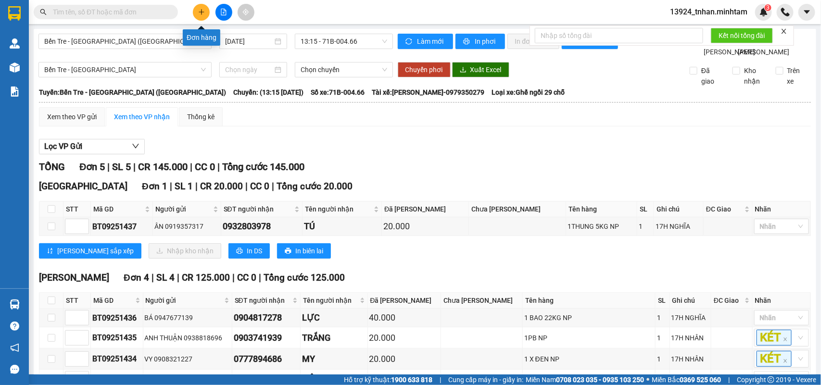
click at [200, 10] on icon "plus" at bounding box center [201, 12] width 7 height 7
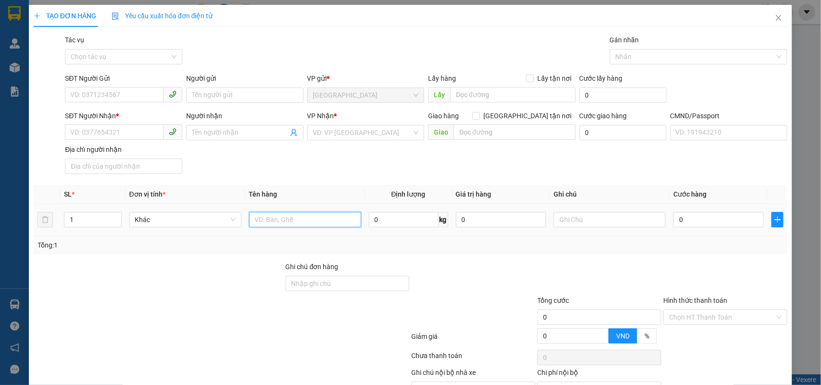
drag, startPoint x: 267, startPoint y: 214, endPoint x: 246, endPoint y: 181, distance: 39.8
click at [265, 212] on input "text" at bounding box center [305, 219] width 112 height 15
type input "1 T 1 KG NP"
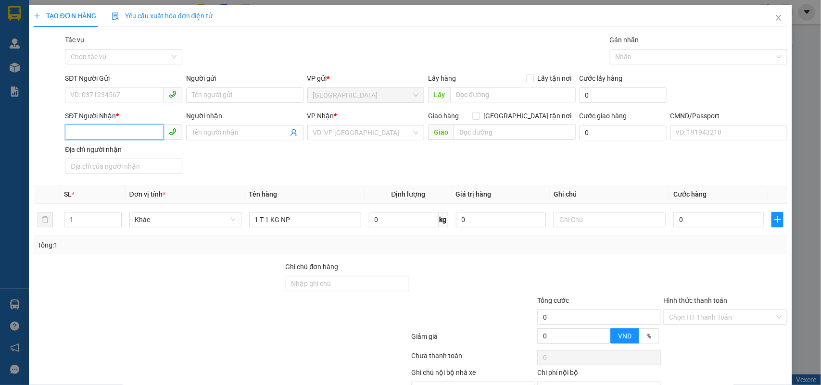
click at [103, 131] on input "SĐT Người Nhận *" at bounding box center [114, 132] width 99 height 15
type input "0888484788"
click at [122, 151] on div "0888484788 - HUỆ" at bounding box center [122, 152] width 104 height 11
type input "HUỆ"
type input "0888484788"
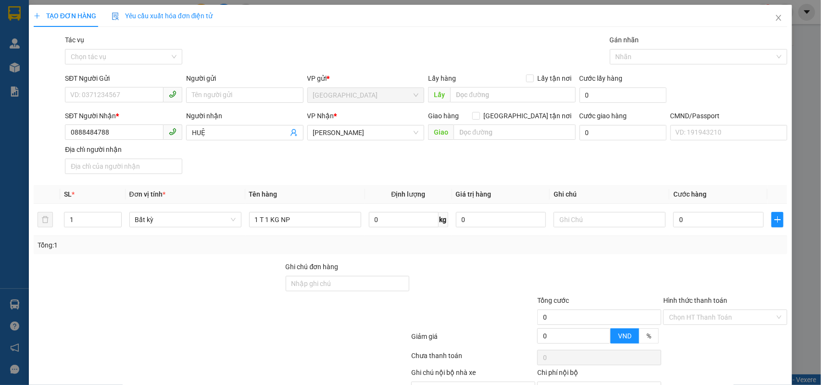
click at [142, 85] on div "SĐT Người Gửi" at bounding box center [123, 80] width 117 height 14
click at [138, 99] on input "SĐT Người Gửi" at bounding box center [114, 94] width 99 height 15
click at [143, 114] on div "0907113088 - HÒA PHÁT" at bounding box center [122, 115] width 104 height 11
type input "0907113088"
type input "HÒA PHÁT"
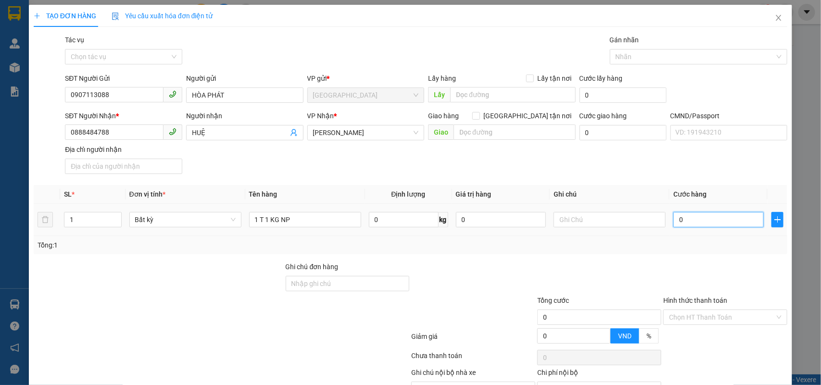
click at [712, 222] on input "0" at bounding box center [718, 219] width 90 height 15
type input "2"
type input "20"
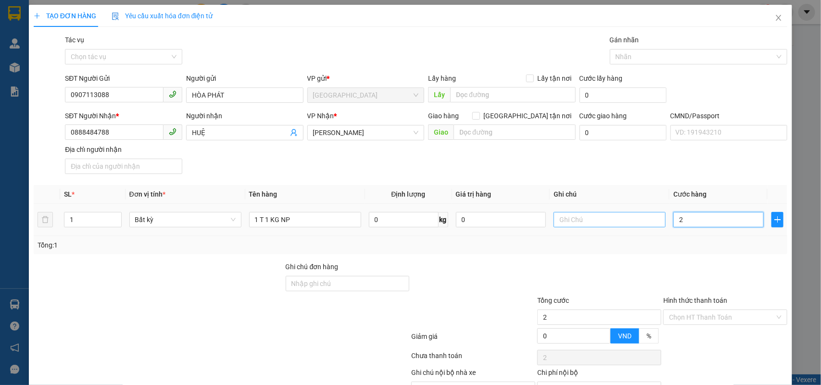
type input "20"
type input "20.000"
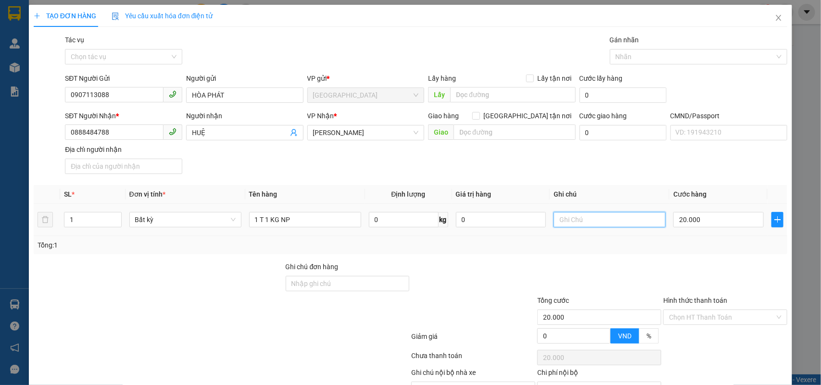
click at [604, 220] on input "text" at bounding box center [609, 219] width 112 height 15
type input "18H NHÂN"
click at [337, 213] on input "1 T 1 KG NP" at bounding box center [305, 219] width 112 height 15
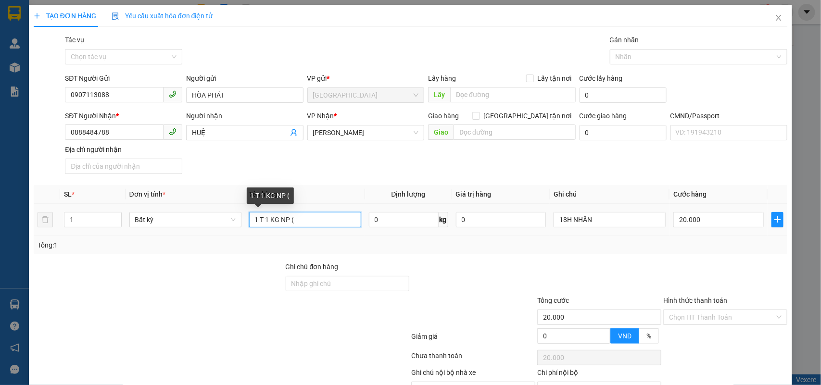
type input "1 T 1 KG NP ("
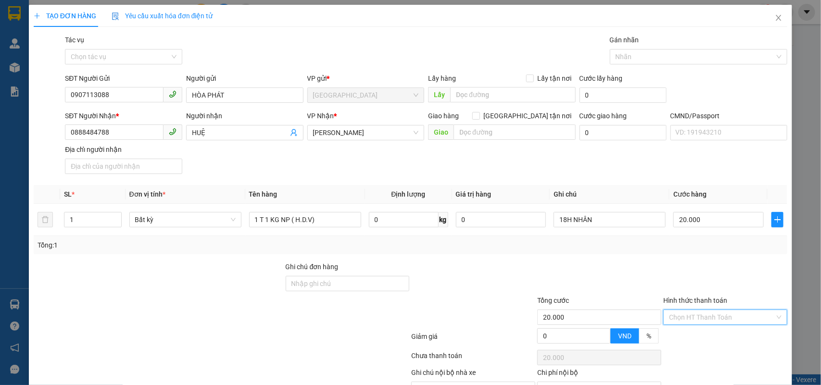
drag, startPoint x: 741, startPoint y: 267, endPoint x: 700, endPoint y: 282, distance: 44.1
click at [729, 310] on div "Chọn HT Thanh Toán" at bounding box center [725, 317] width 124 height 15
drag, startPoint x: 698, startPoint y: 282, endPoint x: 698, endPoint y: 288, distance: 5.3
click at [698, 332] on div "Tại văn phòng" at bounding box center [718, 337] width 111 height 11
drag, startPoint x: 701, startPoint y: 360, endPoint x: 554, endPoint y: 211, distance: 209.5
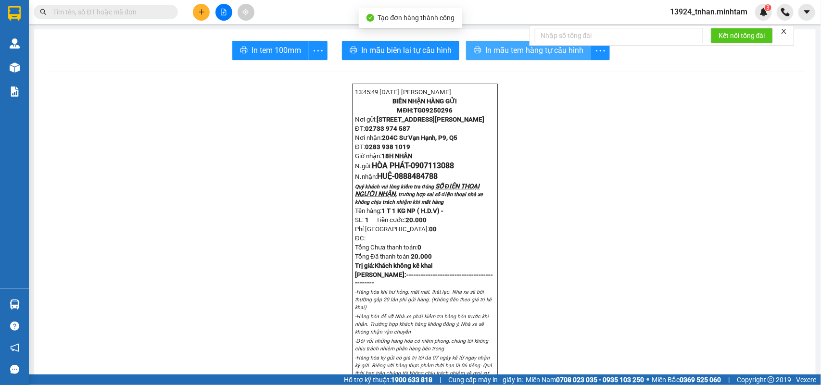
click at [511, 58] on button "In mẫu tem hàng tự cấu hình" at bounding box center [528, 50] width 125 height 19
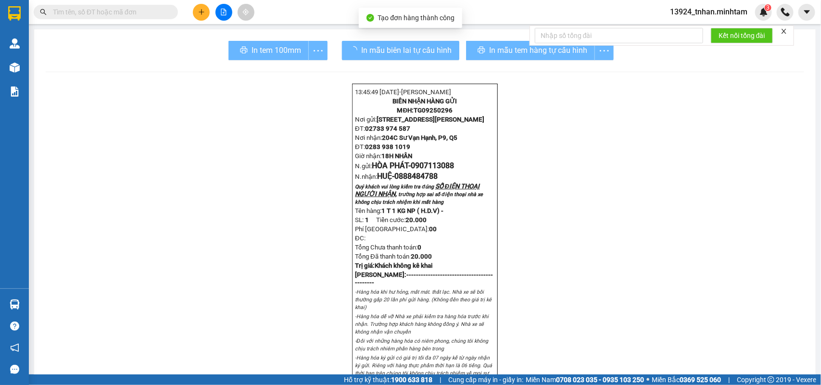
click at [285, 50] on div "In tem 100mm" at bounding box center [277, 50] width 99 height 19
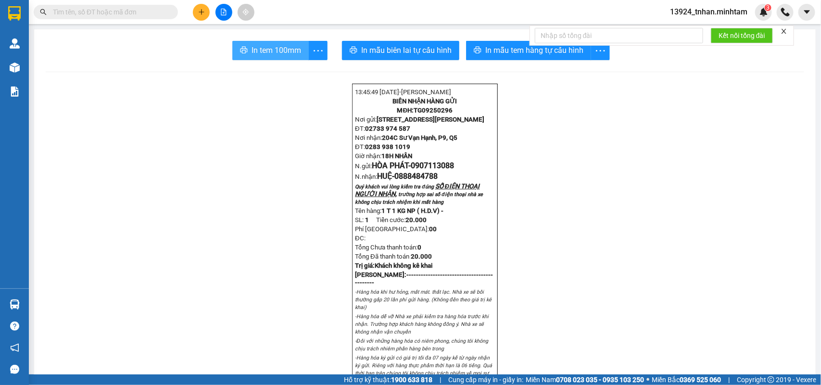
click at [285, 50] on span "In tem 100mm" at bounding box center [276, 50] width 50 height 12
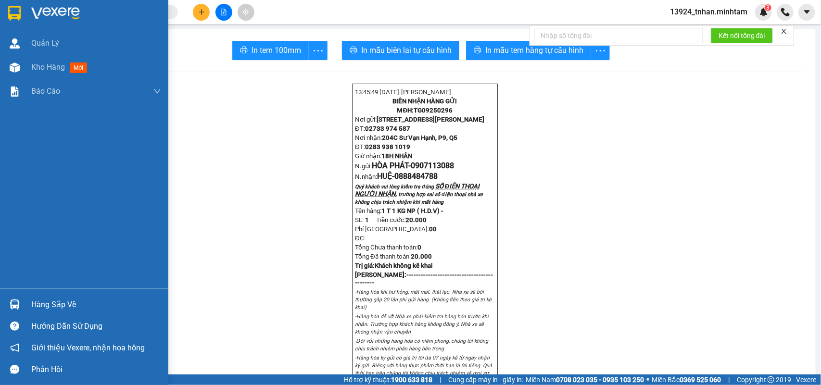
click at [28, 297] on div "Hàng sắp về" at bounding box center [84, 305] width 168 height 22
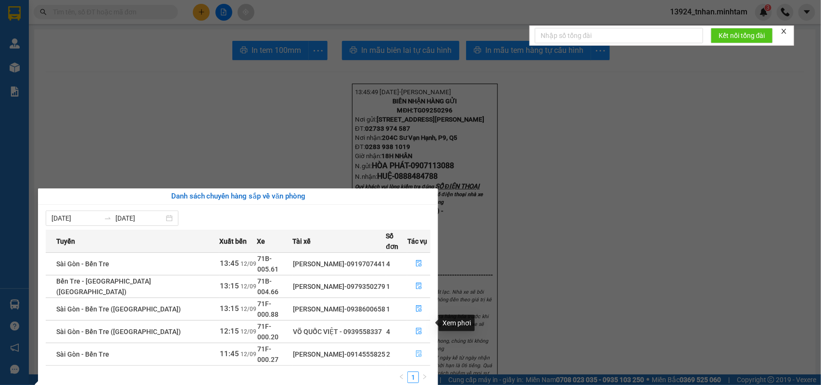
click at [409, 347] on button "button" at bounding box center [419, 354] width 22 height 15
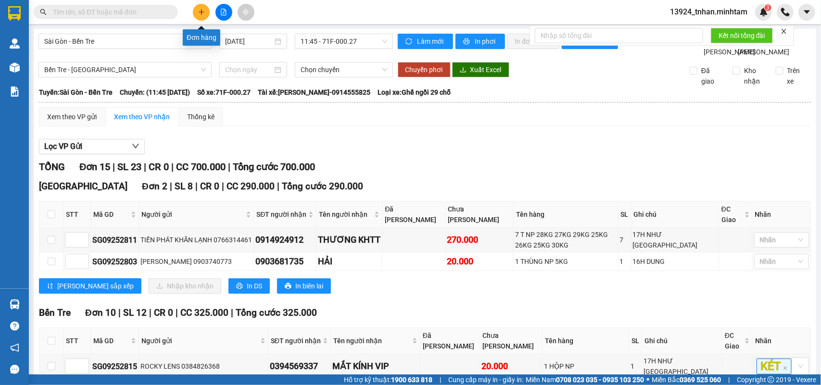
click at [203, 6] on button at bounding box center [201, 12] width 17 height 17
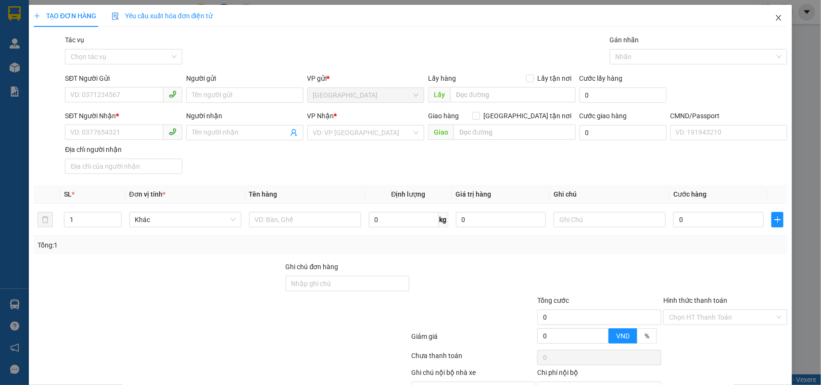
drag, startPoint x: 768, startPoint y: 22, endPoint x: 25, endPoint y: 294, distance: 790.8
click at [768, 22] on span "Close" at bounding box center [778, 18] width 27 height 27
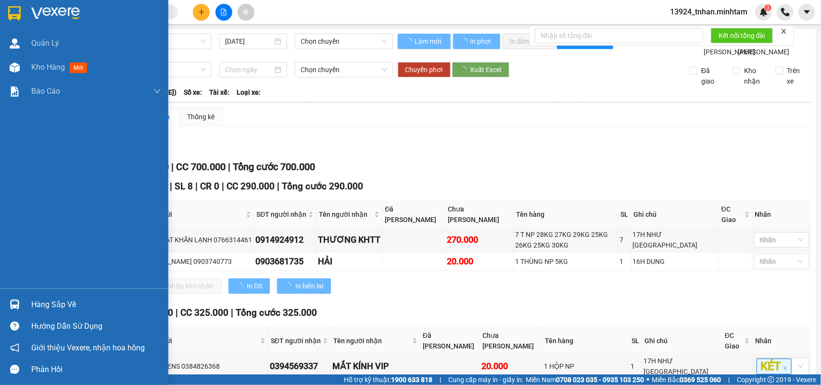
click at [13, 301] on img at bounding box center [15, 305] width 10 height 10
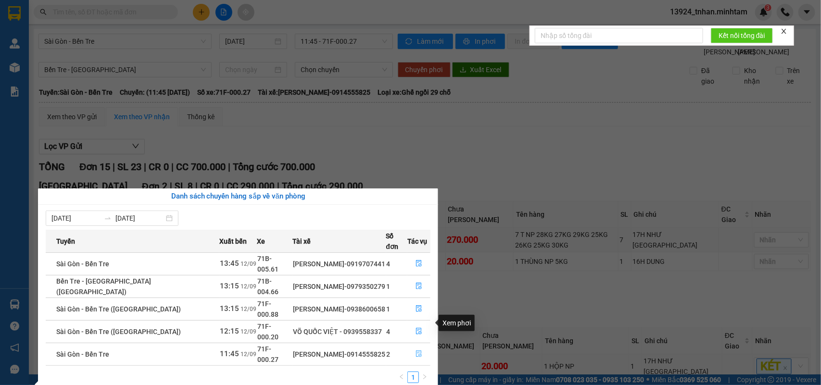
click at [415, 347] on button "button" at bounding box center [419, 354] width 22 height 15
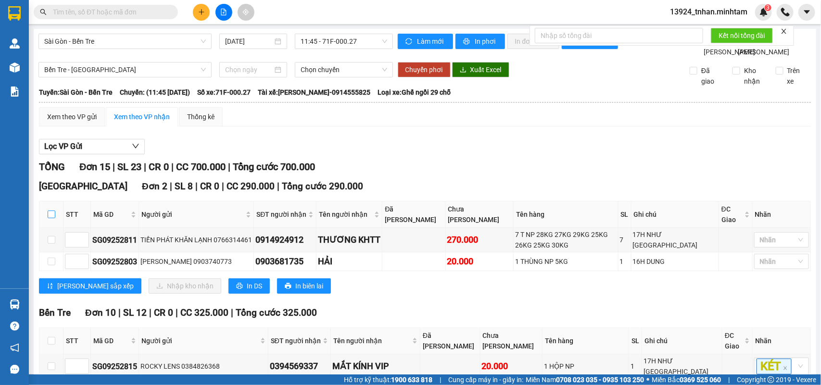
click at [53, 218] on input "checkbox" at bounding box center [52, 215] width 8 height 8
checkbox input "true"
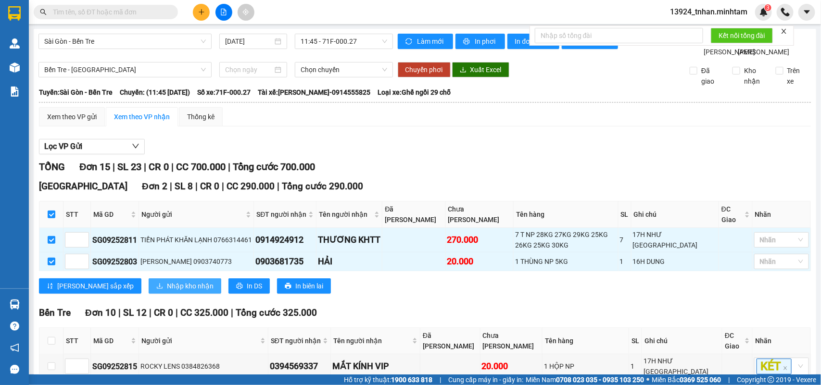
click at [167, 291] on span "Nhập kho nhận" at bounding box center [190, 286] width 47 height 11
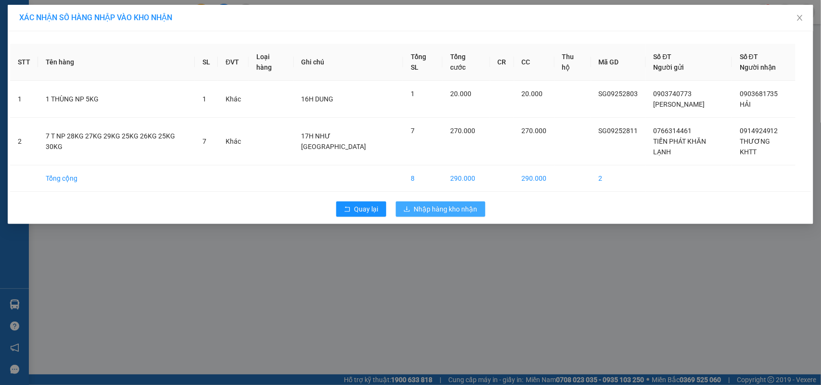
click at [448, 204] on span "Nhập hàng kho nhận" at bounding box center [445, 209] width 63 height 11
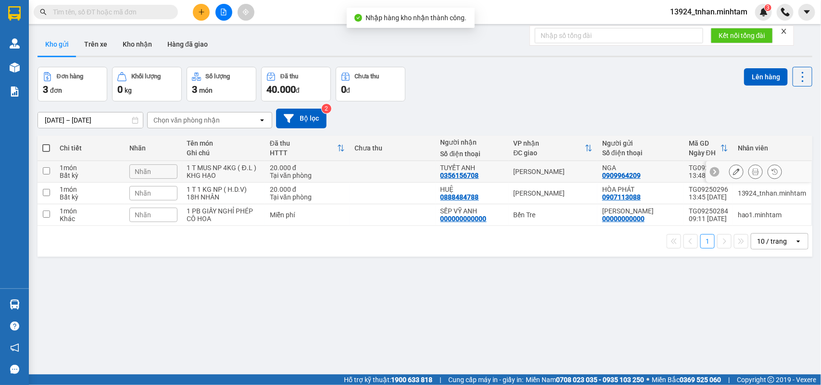
click at [421, 177] on td at bounding box center [393, 172] width 86 height 22
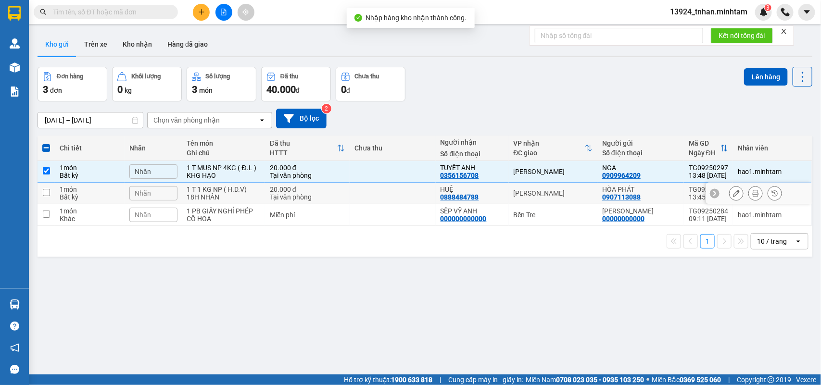
click at [412, 190] on td at bounding box center [393, 194] width 86 height 22
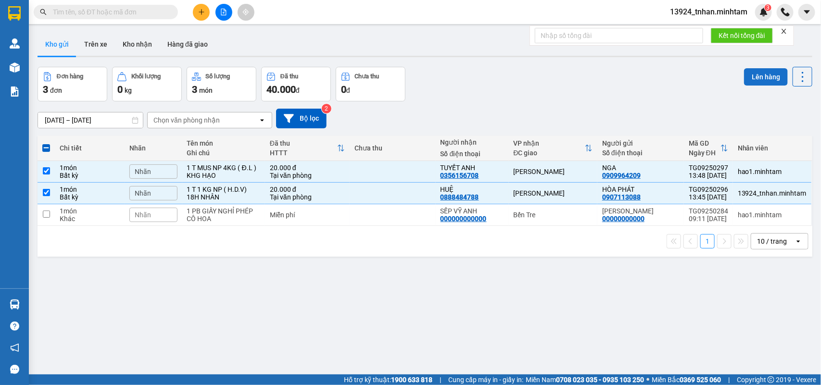
click at [752, 75] on button "Lên hàng" at bounding box center [766, 76] width 44 height 17
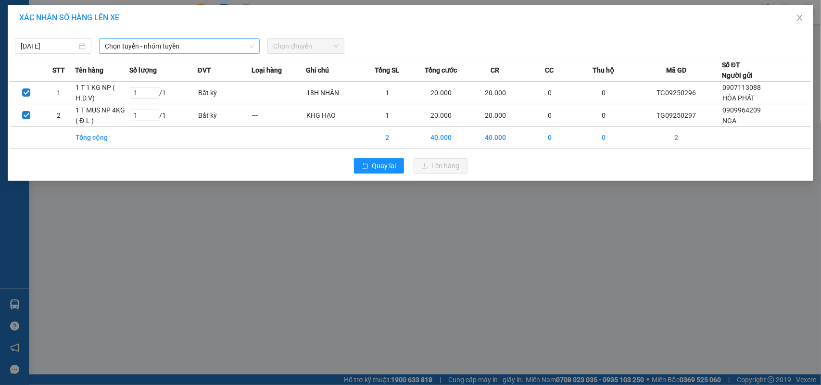
click at [231, 51] on span "Chọn tuyến - nhóm tuyến" at bounding box center [179, 46] width 149 height 14
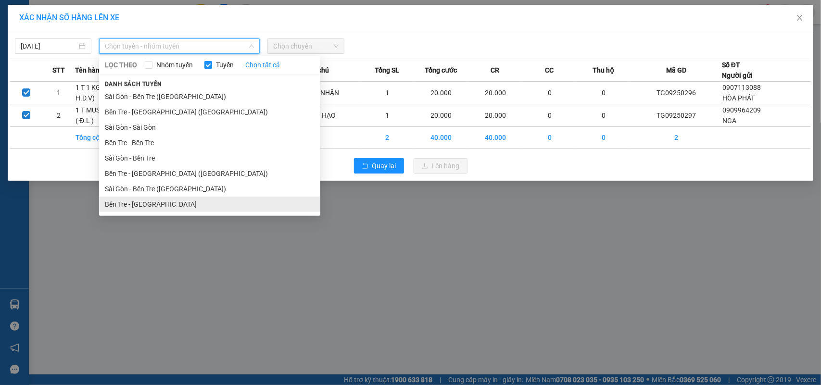
click at [161, 202] on li "Bến Tre - [GEOGRAPHIC_DATA]" at bounding box center [209, 204] width 221 height 15
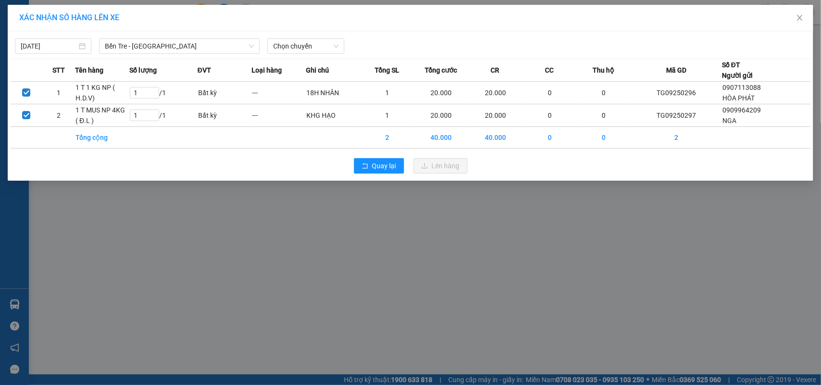
click at [322, 61] on th "Ghi chú" at bounding box center [333, 70] width 54 height 23
click at [327, 49] on span "Chọn chuyến" at bounding box center [305, 46] width 65 height 14
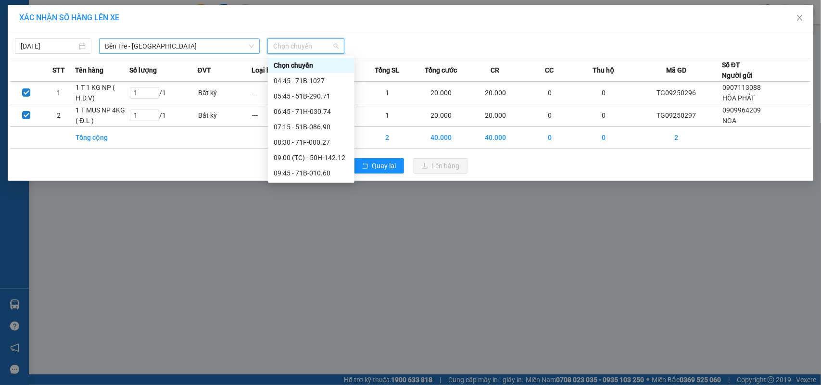
click at [223, 48] on span "Bến Tre - [GEOGRAPHIC_DATA]" at bounding box center [179, 46] width 149 height 14
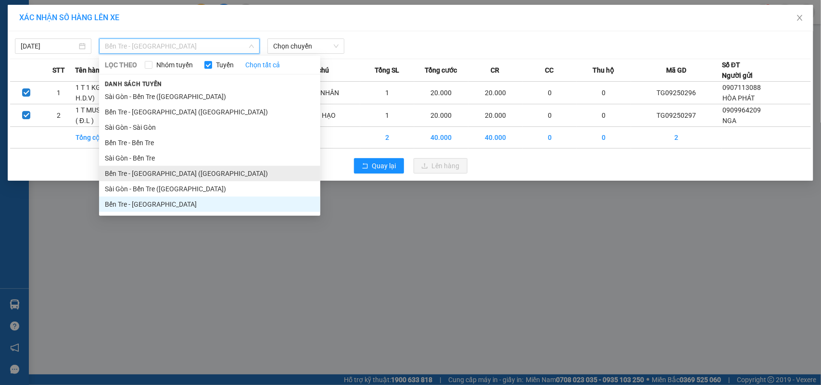
click at [202, 179] on li "Bến Tre - Sài Gòn (CT)" at bounding box center [209, 173] width 221 height 15
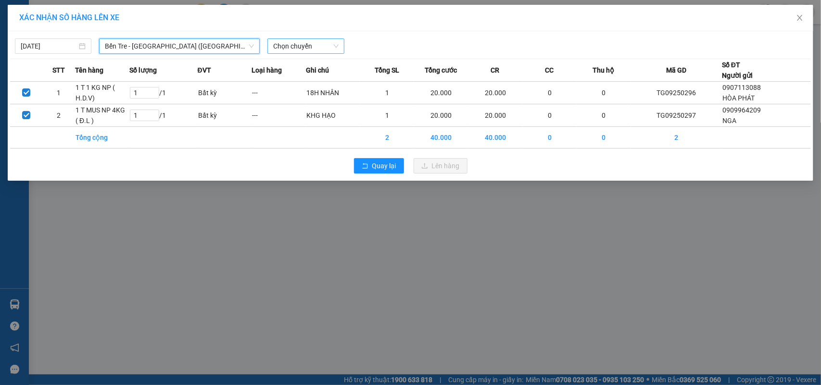
click at [303, 42] on span "Chọn chuyến" at bounding box center [305, 46] width 65 height 14
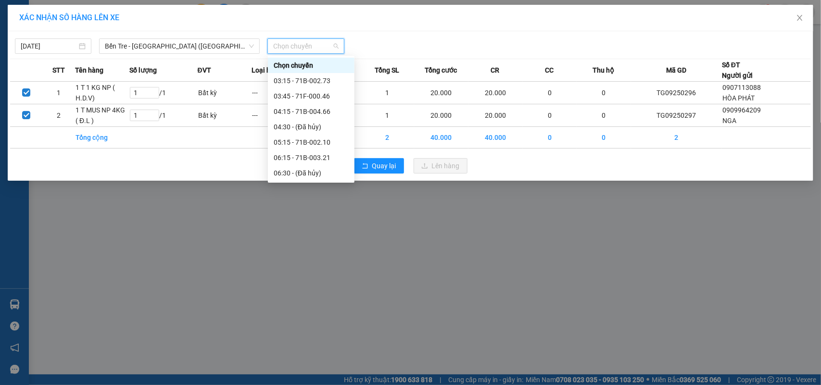
click at [331, 276] on div "13:15 - 71B-004.66" at bounding box center [311, 281] width 75 height 11
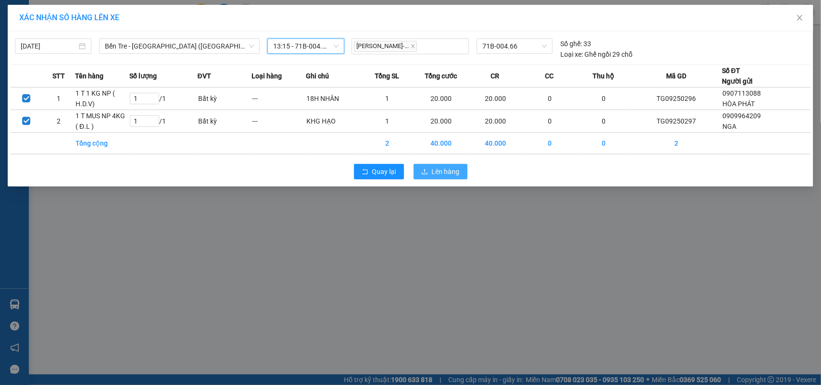
click at [459, 172] on span "Lên hàng" at bounding box center [446, 171] width 28 height 11
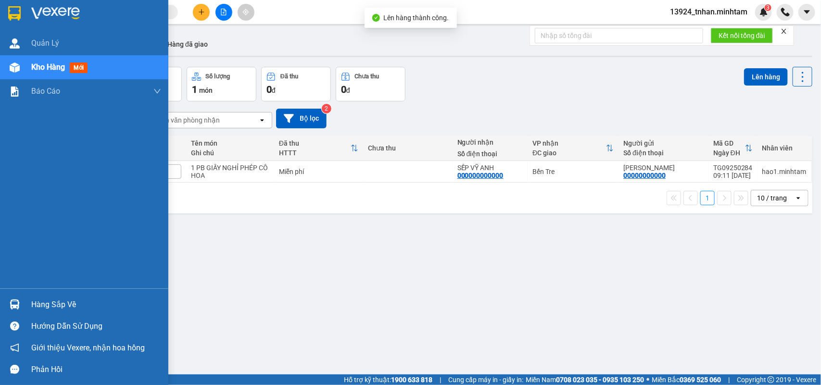
click at [21, 300] on div at bounding box center [14, 304] width 17 height 17
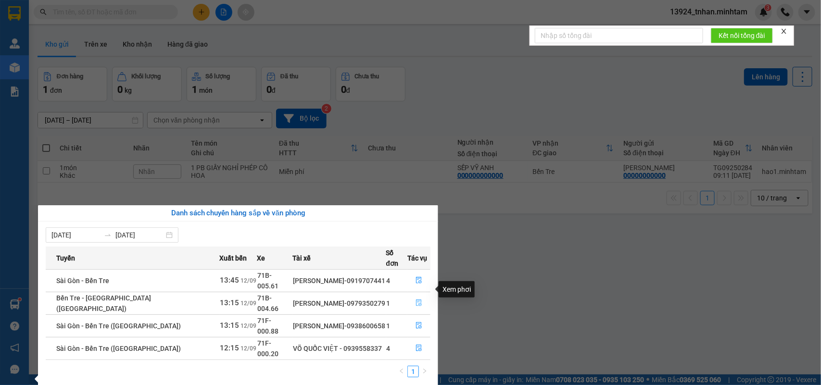
click at [415, 300] on icon "file-done" at bounding box center [418, 303] width 7 height 7
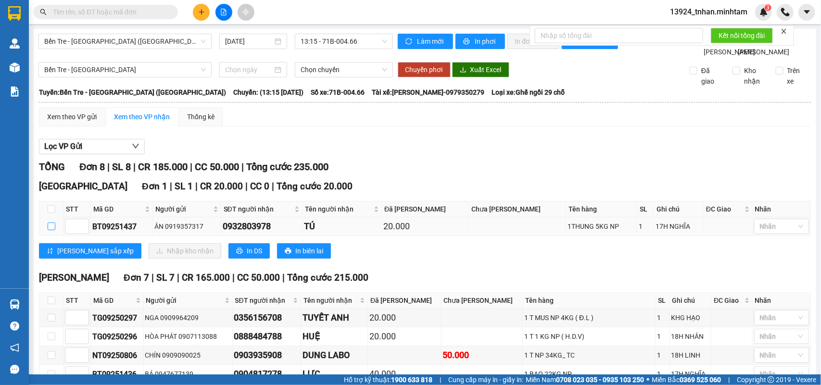
click at [50, 223] on input "checkbox" at bounding box center [52, 227] width 8 height 8
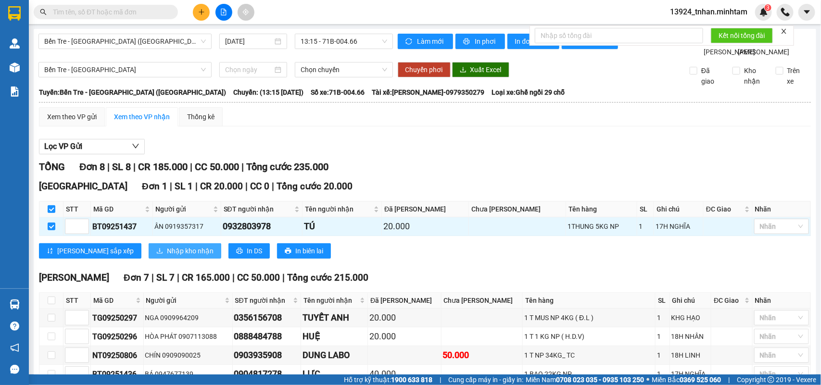
click at [149, 243] on button "Nhập kho nhận" at bounding box center [185, 250] width 73 height 15
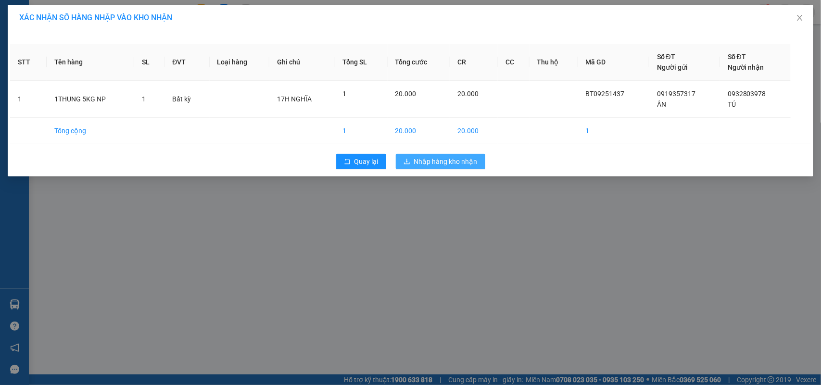
click at [448, 161] on span "Nhập hàng kho nhận" at bounding box center [445, 161] width 63 height 11
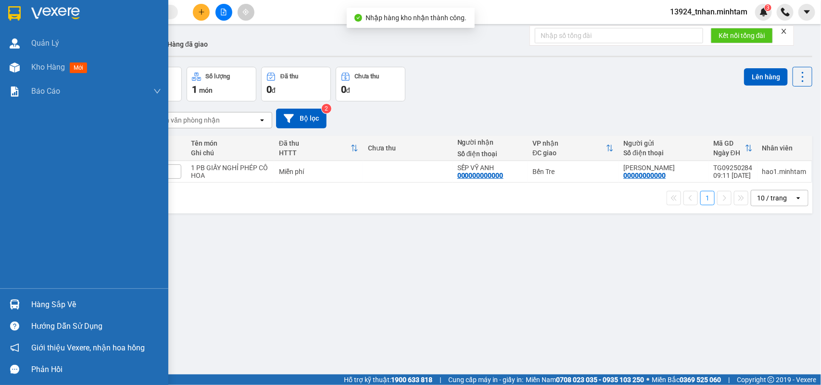
click at [29, 302] on div "Hàng sắp về" at bounding box center [84, 305] width 168 height 22
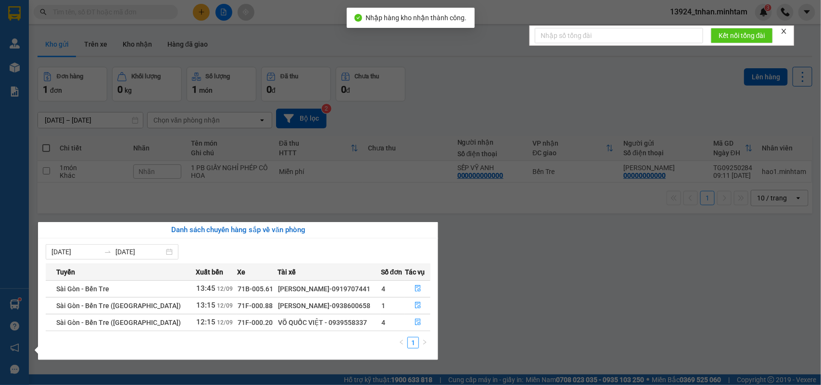
click at [457, 270] on section "Kết quả tìm kiếm ( 19 ) Bộ lọc Thuộc VP này Ngày tạo đơn gần nhất Mã ĐH Trạng t…" at bounding box center [410, 192] width 821 height 385
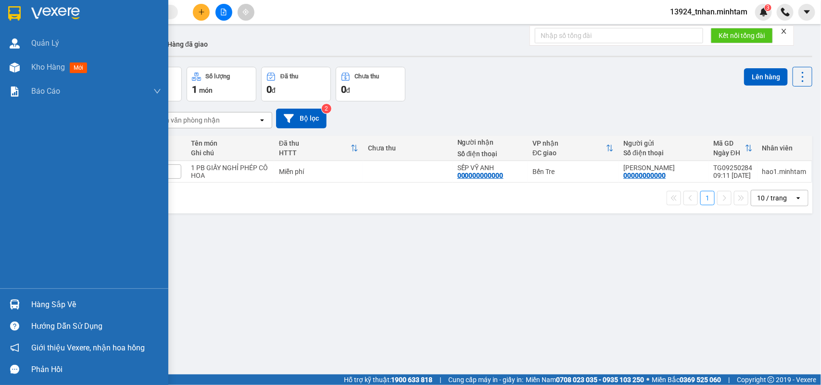
click at [36, 304] on div "Hàng sắp về" at bounding box center [96, 305] width 130 height 14
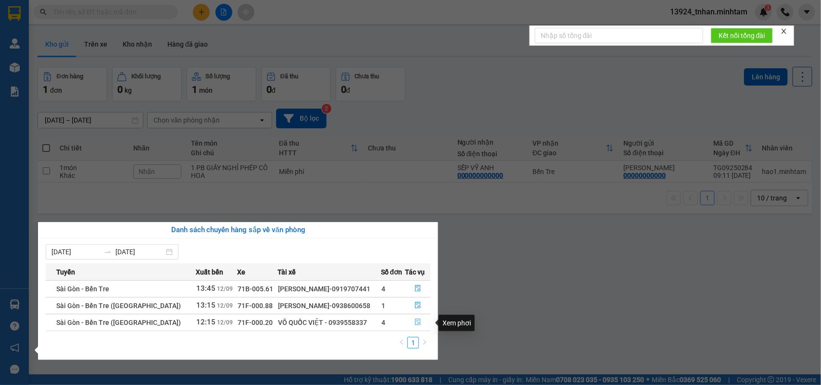
click at [407, 319] on button "button" at bounding box center [417, 322] width 25 height 15
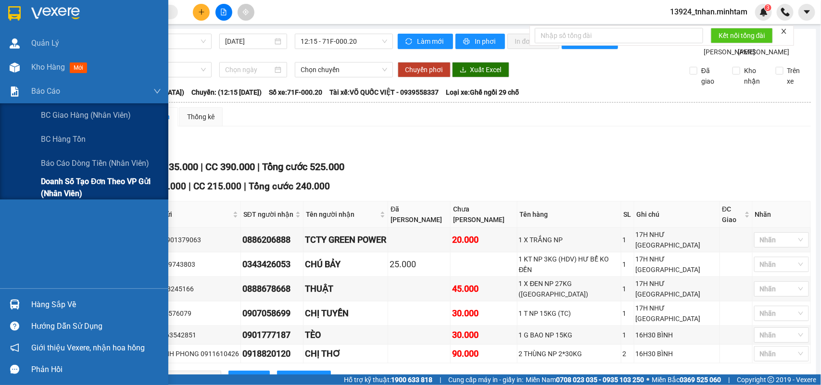
click at [118, 180] on span "Doanh số tạo đơn theo VP gửi (nhân viên)" at bounding box center [101, 188] width 120 height 24
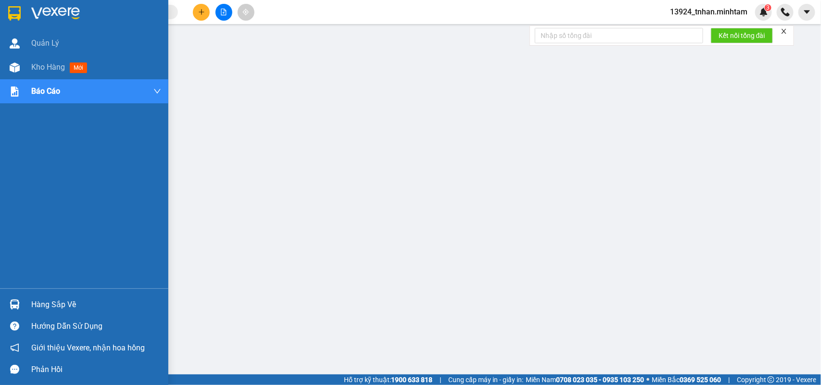
click at [48, 299] on div "Hàng sắp về" at bounding box center [96, 305] width 130 height 14
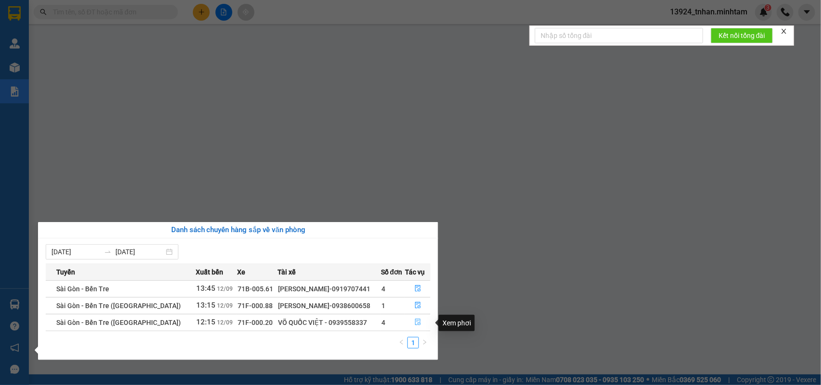
click at [416, 330] on button "button" at bounding box center [417, 322] width 25 height 15
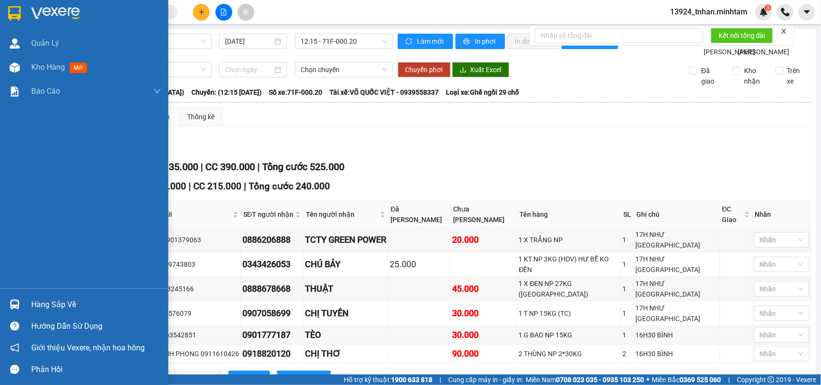
drag, startPoint x: 33, startPoint y: 301, endPoint x: 34, endPoint y: 294, distance: 6.3
click at [33, 299] on div "Hàng sắp về" at bounding box center [96, 305] width 130 height 14
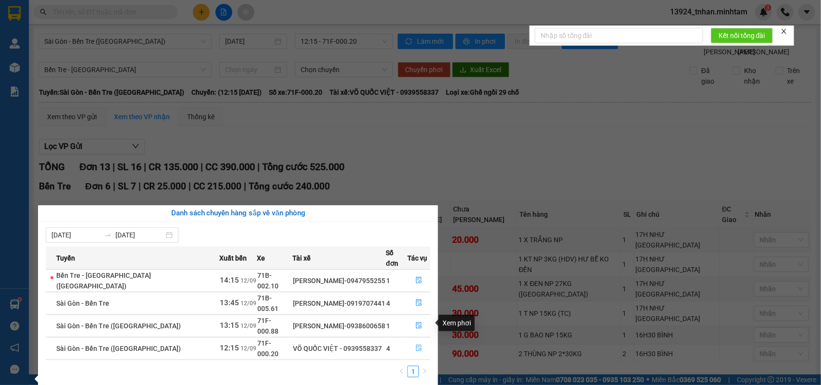
click at [415, 341] on button "button" at bounding box center [419, 348] width 22 height 15
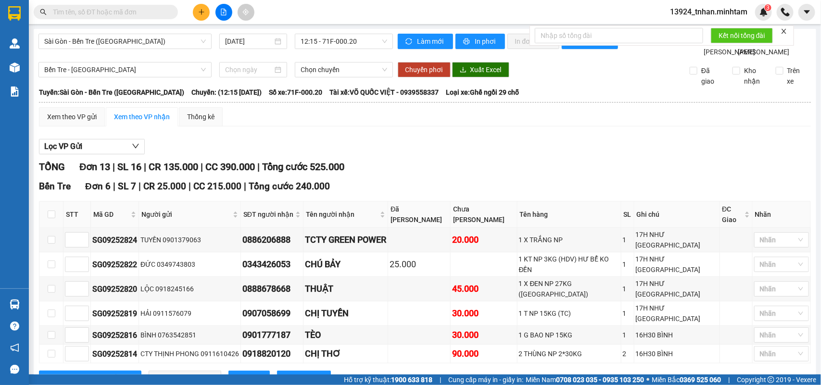
checkbox input "true"
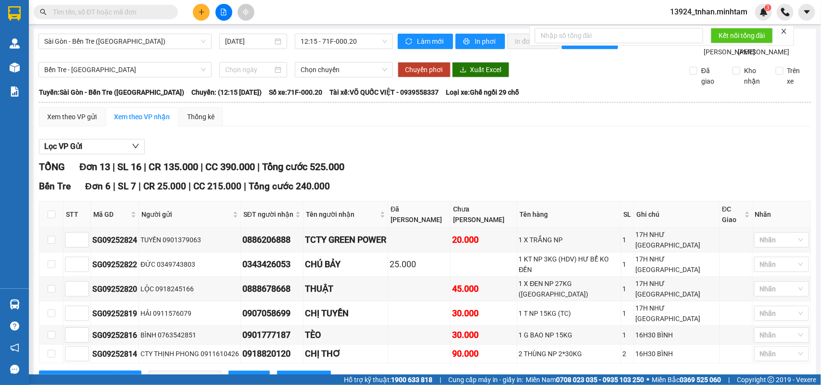
checkbox input "true"
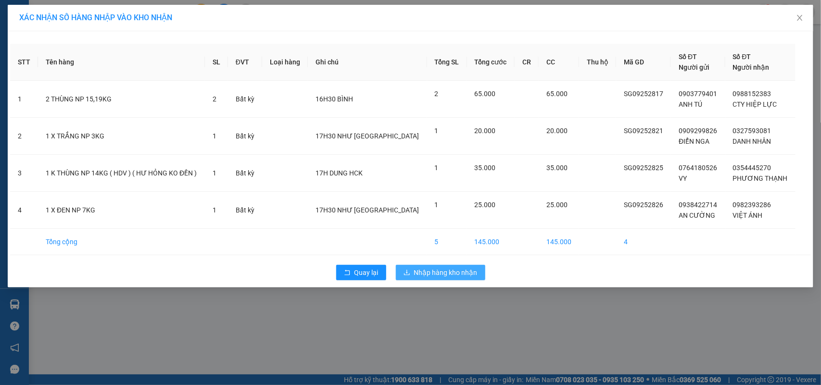
click at [459, 275] on span "Nhập hàng kho nhận" at bounding box center [445, 272] width 63 height 11
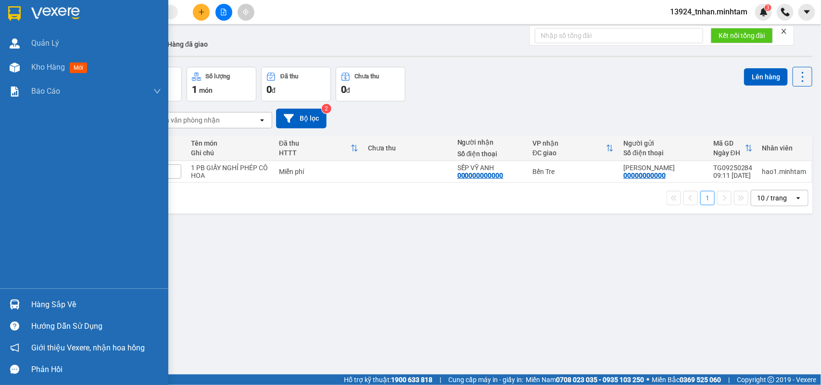
drag, startPoint x: 25, startPoint y: 310, endPoint x: 151, endPoint y: 289, distance: 127.4
click at [35, 308] on div "Hàng sắp về" at bounding box center [84, 305] width 168 height 22
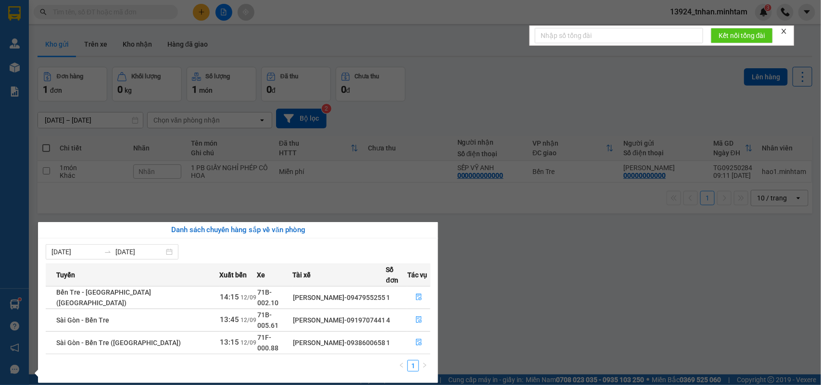
click at [258, 225] on div "Danh sách chuyến hàng sắp về văn phòng" at bounding box center [238, 231] width 385 height 12
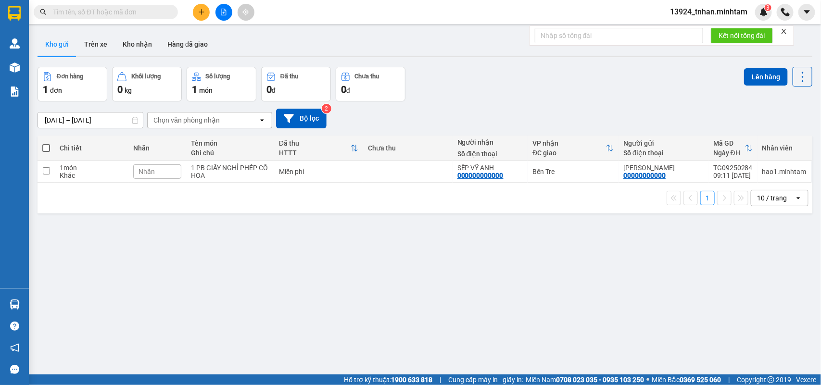
click at [309, 217] on section "Kết quả tìm kiếm ( 19 ) Bộ lọc Thuộc VP này Ngày tạo đơn gần nhất Mã ĐH Trạng t…" at bounding box center [410, 192] width 821 height 385
click at [201, 10] on icon "plus" at bounding box center [201, 12] width 7 height 7
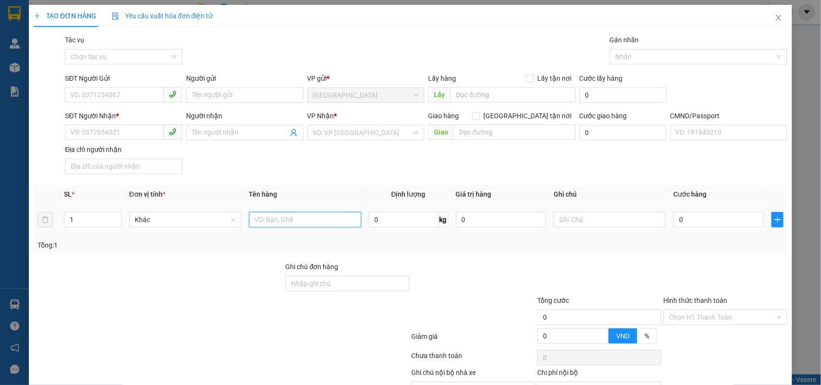
click at [273, 222] on input "text" at bounding box center [305, 219] width 112 height 15
type input "1 X XANH NP 5 KG"
click at [129, 92] on input "SĐT Người Gửi" at bounding box center [114, 94] width 99 height 15
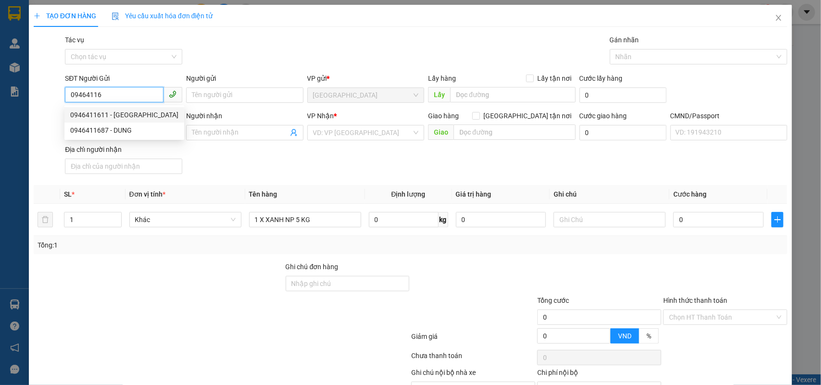
click at [124, 113] on div "0946411611 - NGA" at bounding box center [124, 115] width 108 height 11
type input "0946411611"
type input "NGA"
type input "0979684439"
type input "CHỊ HƯƠNG"
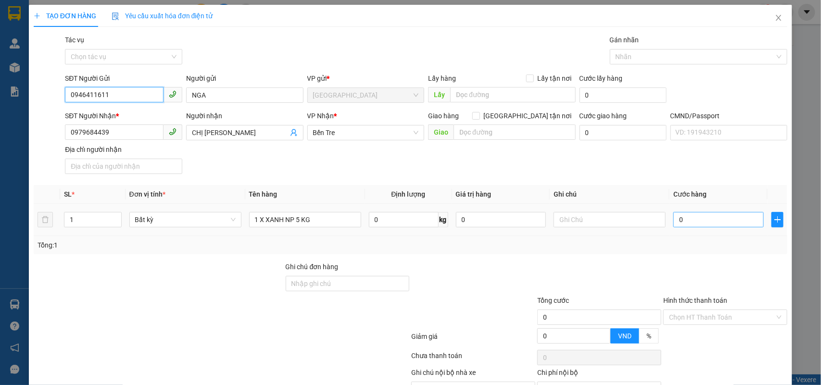
type input "0946411611"
click at [692, 219] on input "0" at bounding box center [718, 219] width 90 height 15
type input "2"
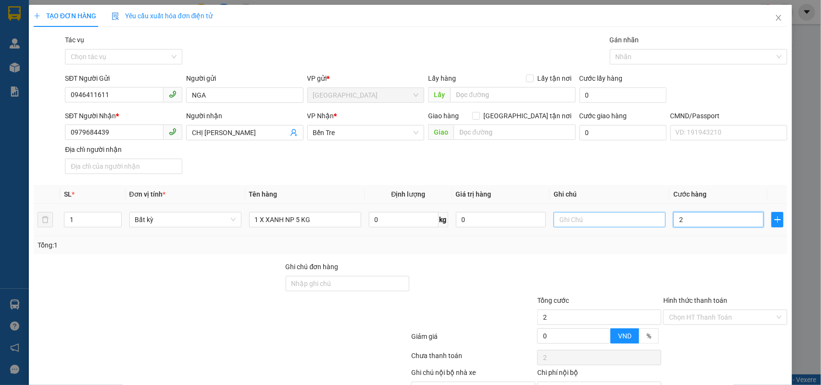
type input "20"
click at [628, 215] on input "text" at bounding box center [609, 219] width 112 height 15
type input "20.000"
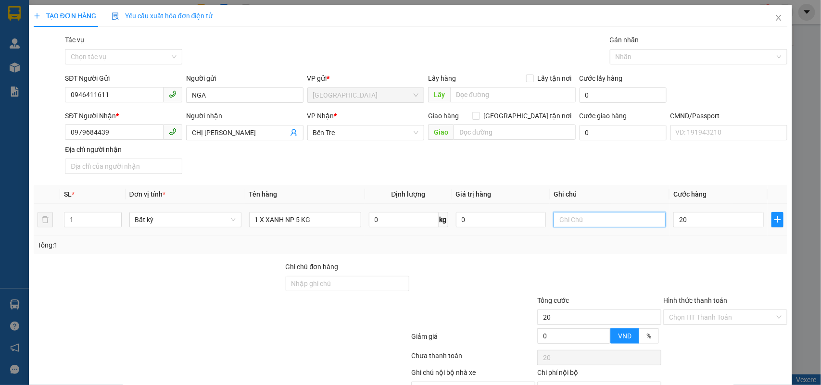
type input "20.000"
type input "KHG NHÂN"
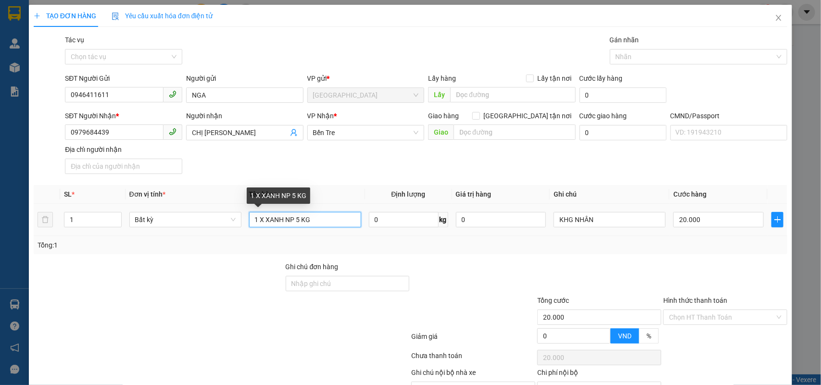
click at [320, 225] on input "1 X XANH NP 5 KG" at bounding box center [305, 219] width 112 height 15
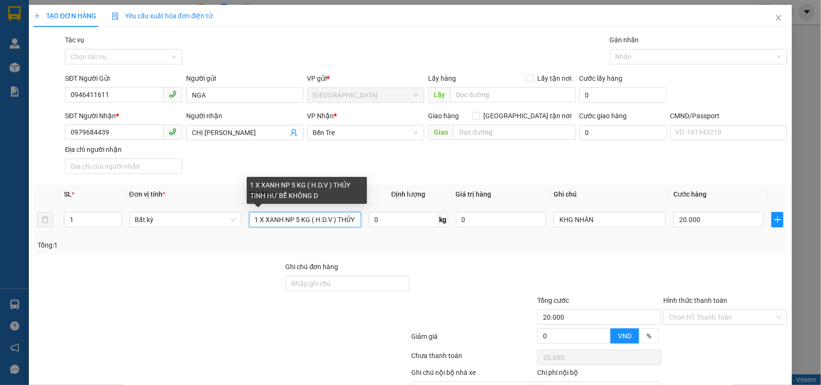
type input "1 X XANH NP 5 KG ( H.D.V ) THỦY TINH HƯ BỂ KHÔNG Đ"
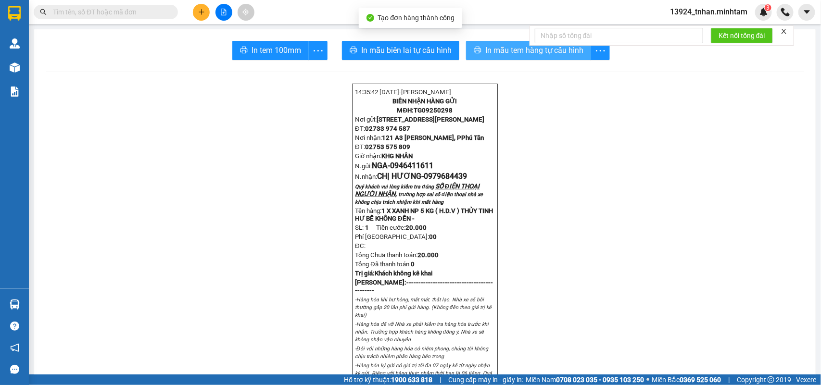
drag, startPoint x: 512, startPoint y: 53, endPoint x: 508, endPoint y: 40, distance: 13.5
click at [512, 52] on span "In mẫu tem hàng tự cấu hình" at bounding box center [534, 50] width 98 height 12
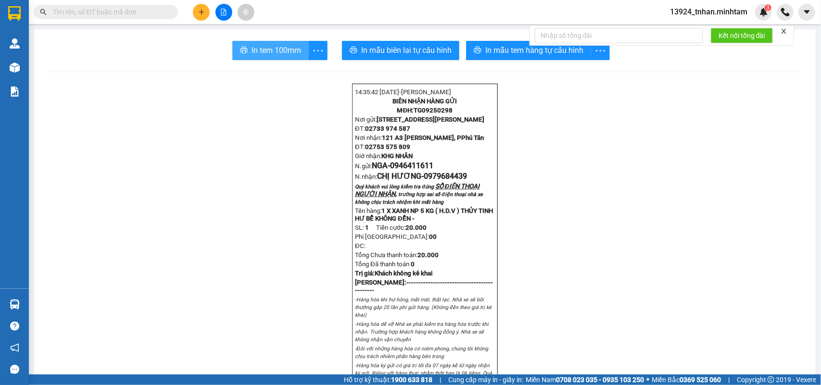
click at [271, 53] on span "In tem 100mm" at bounding box center [276, 50] width 50 height 12
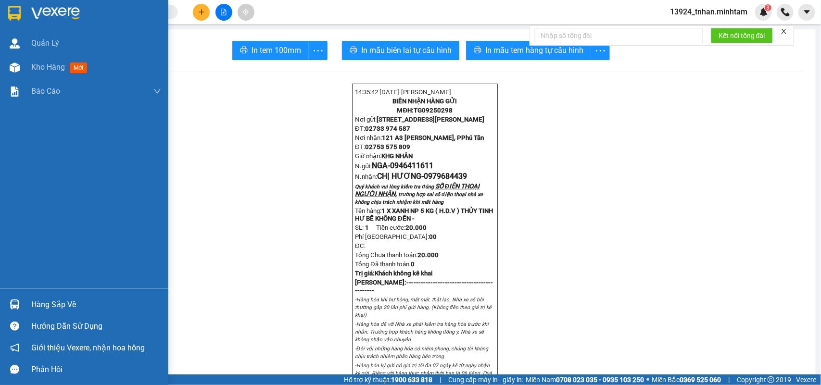
click at [26, 301] on div "Hàng sắp về" at bounding box center [84, 305] width 168 height 22
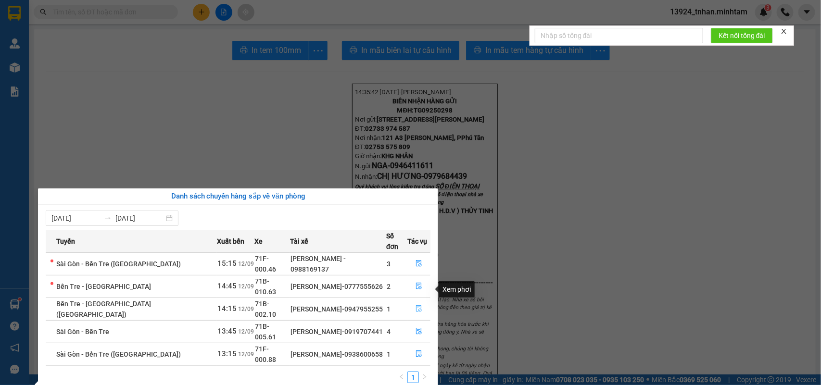
click at [422, 302] on button "button" at bounding box center [419, 309] width 22 height 15
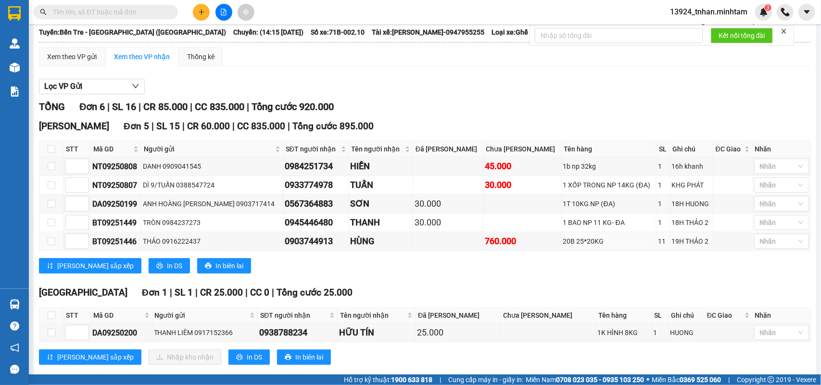
scroll to position [102, 0]
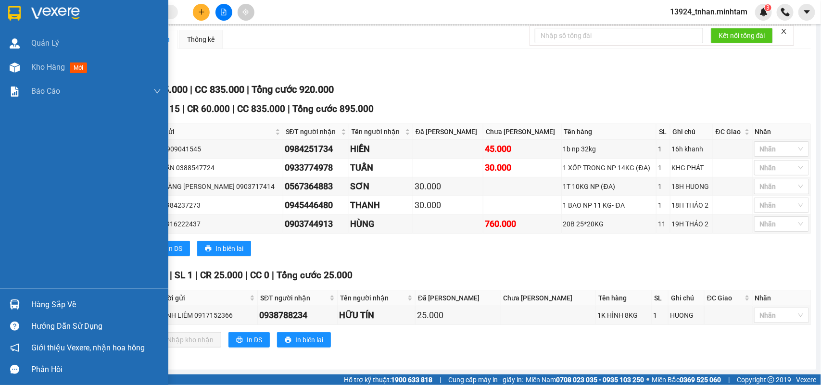
click at [33, 294] on div "Hàng sắp về" at bounding box center [84, 305] width 168 height 22
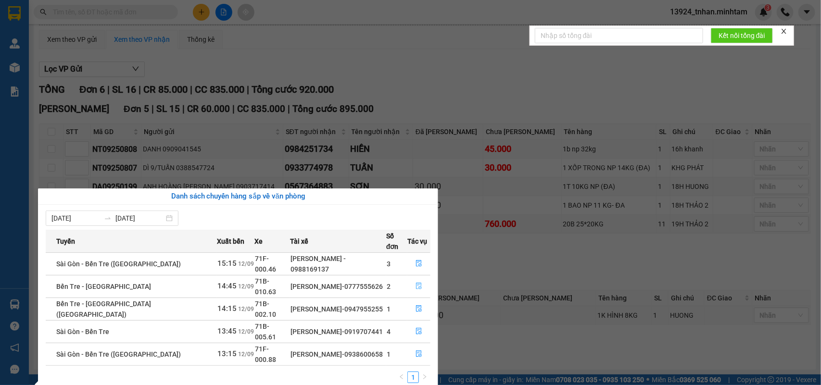
click at [422, 279] on button "button" at bounding box center [419, 286] width 22 height 15
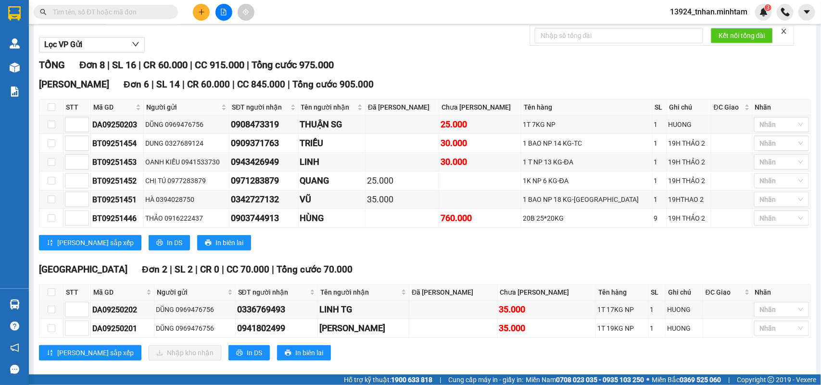
scroll to position [140, 0]
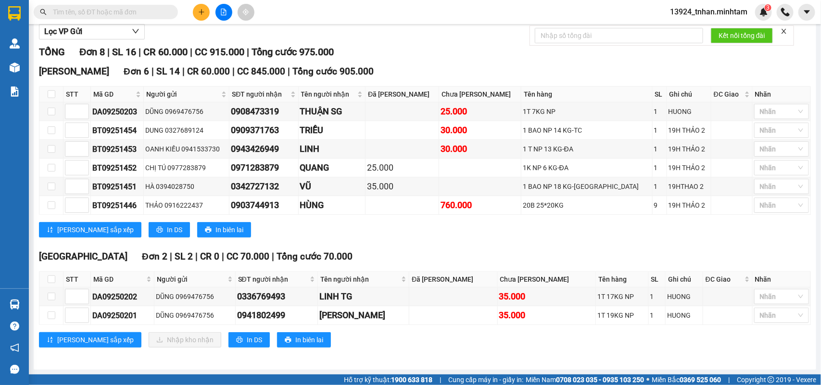
click at [155, 13] on input "text" at bounding box center [109, 12] width 113 height 11
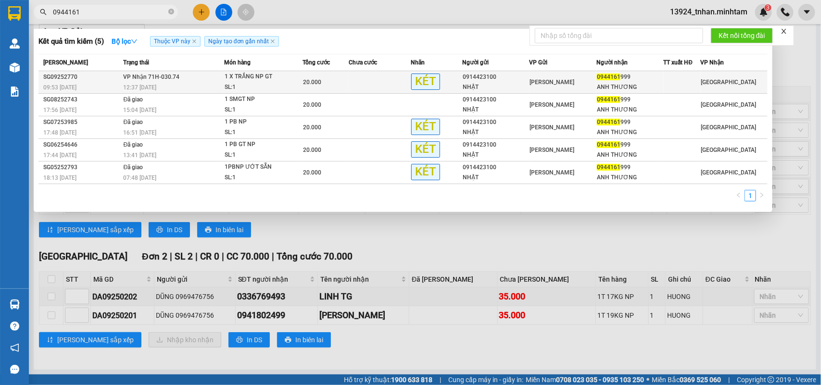
type input "0944161"
click at [581, 83] on div "[PERSON_NAME]" at bounding box center [563, 82] width 66 height 11
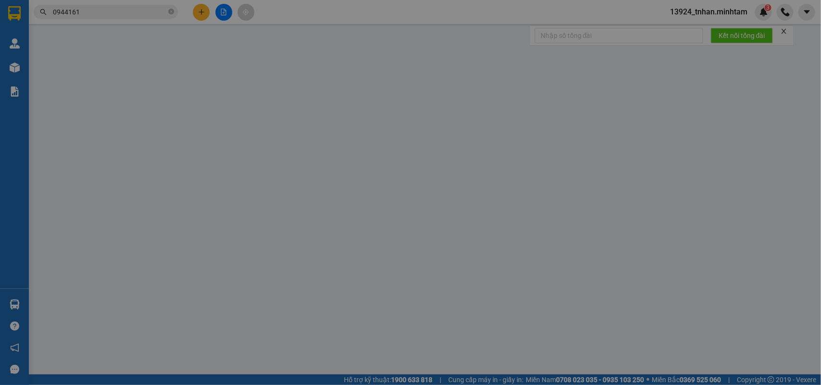
type input "0914423100"
type input "NHẬT"
type input "0944161999"
type input "ANH THƯƠNG"
type input "20.000"
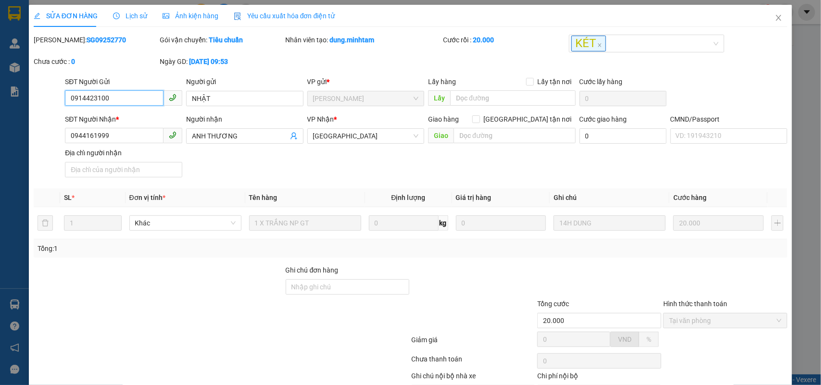
scroll to position [59, 0]
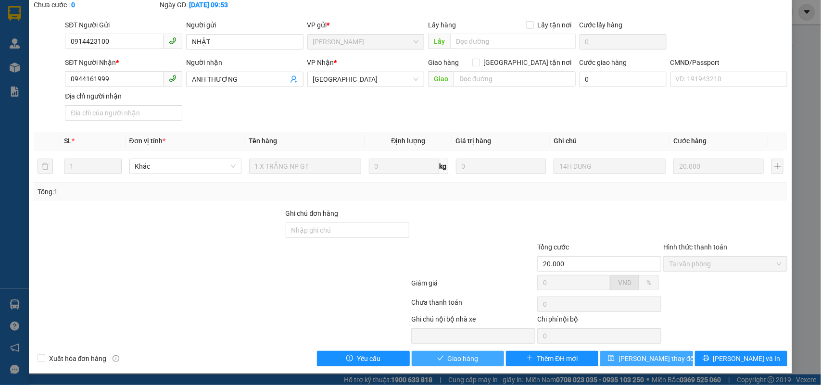
drag, startPoint x: 473, startPoint y: 356, endPoint x: 604, endPoint y: 356, distance: 131.8
click at [478, 356] on button "Giao hàng" at bounding box center [458, 358] width 92 height 15
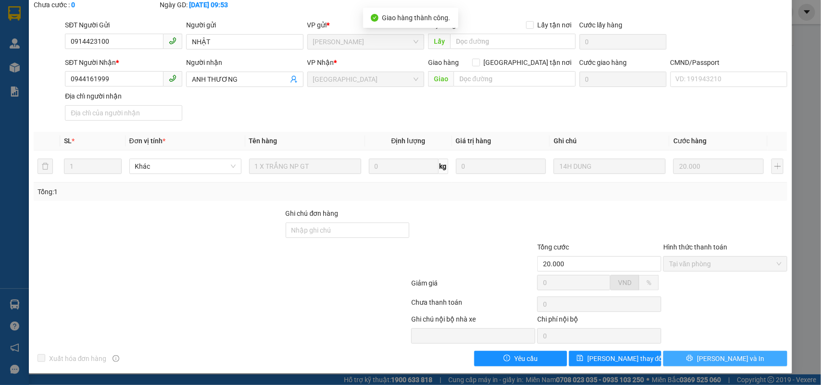
click at [708, 363] on button "Lưu và In" at bounding box center [725, 358] width 124 height 15
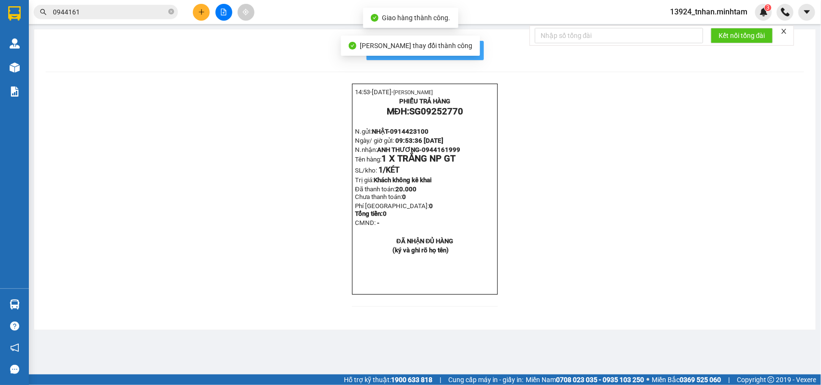
click at [477, 53] on button "In mẫu biên lai tự cấu hình" at bounding box center [424, 50] width 117 height 19
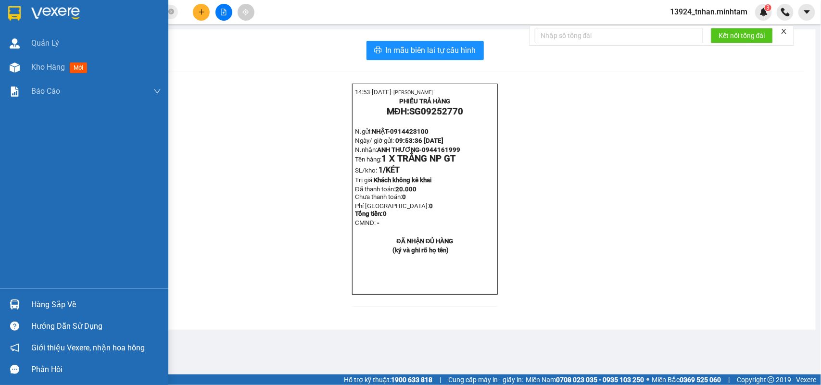
click at [63, 299] on div "Hàng sắp về" at bounding box center [96, 305] width 130 height 14
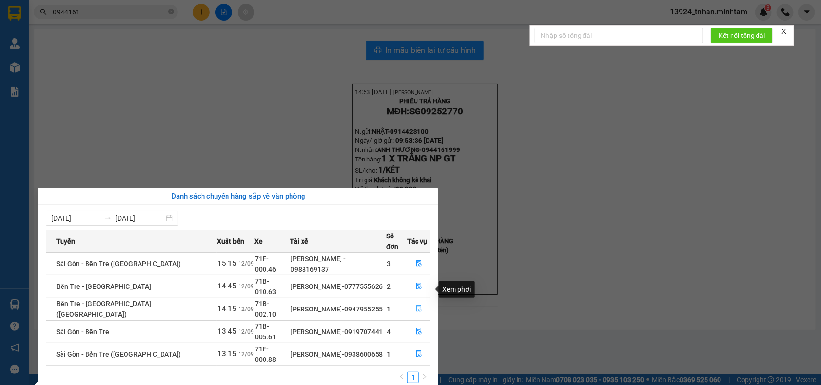
click at [420, 302] on button "button" at bounding box center [419, 309] width 22 height 15
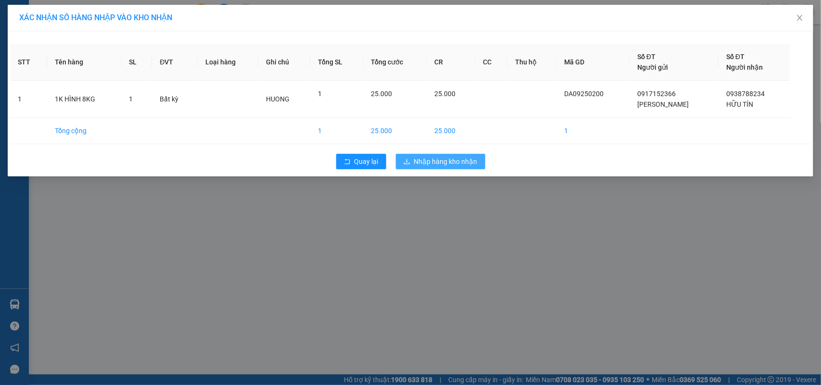
click at [448, 164] on span "Nhập hàng kho nhận" at bounding box center [445, 161] width 63 height 11
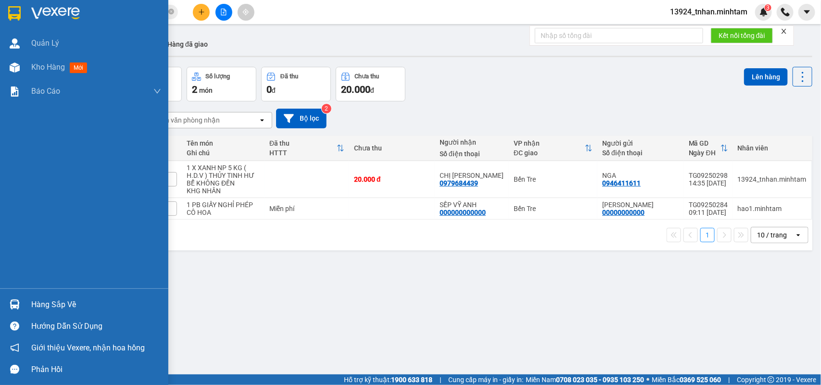
click at [37, 301] on div "Hàng sắp về" at bounding box center [96, 305] width 130 height 14
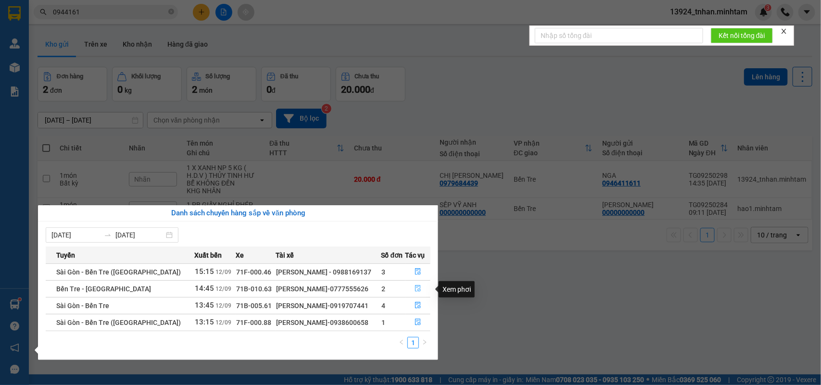
click at [415, 291] on icon "file-done" at bounding box center [418, 288] width 7 height 7
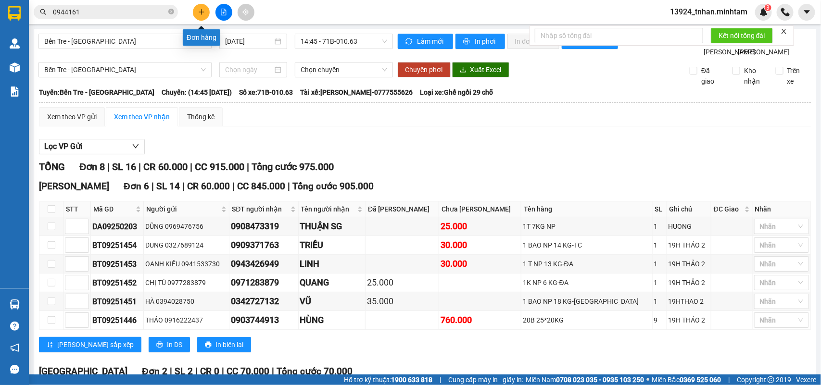
click at [195, 16] on button at bounding box center [201, 12] width 17 height 17
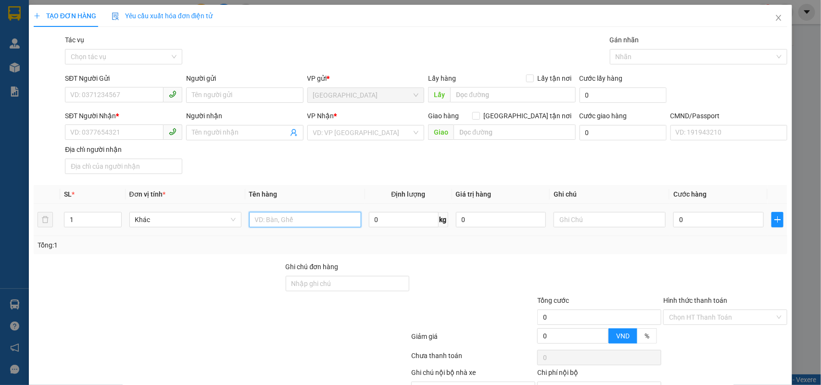
click at [297, 225] on input "text" at bounding box center [305, 219] width 112 height 15
type input "1 K X MUST NP"
click at [102, 91] on input "SĐT Người Gửi" at bounding box center [114, 94] width 99 height 15
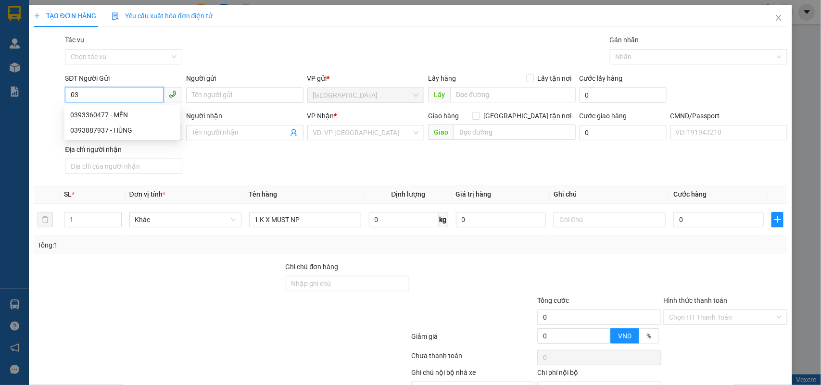
type input "0"
type input "0939140045"
click at [104, 110] on div "0939140045 - HÙNG" at bounding box center [122, 115] width 104 height 11
type input "HÙNG"
type input "0905848487"
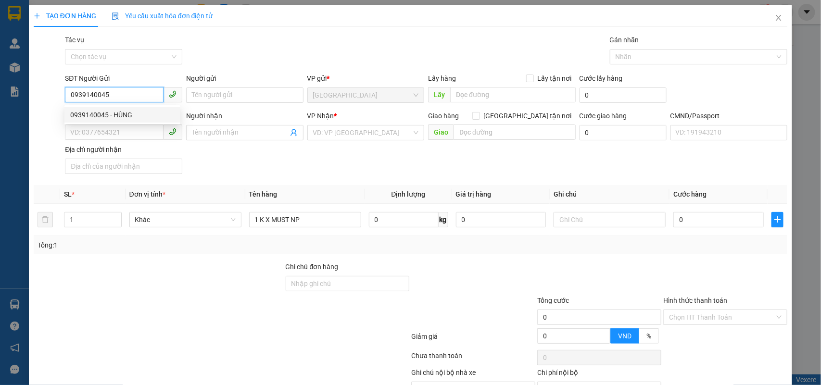
type input "TUẤN"
type input "0939140045"
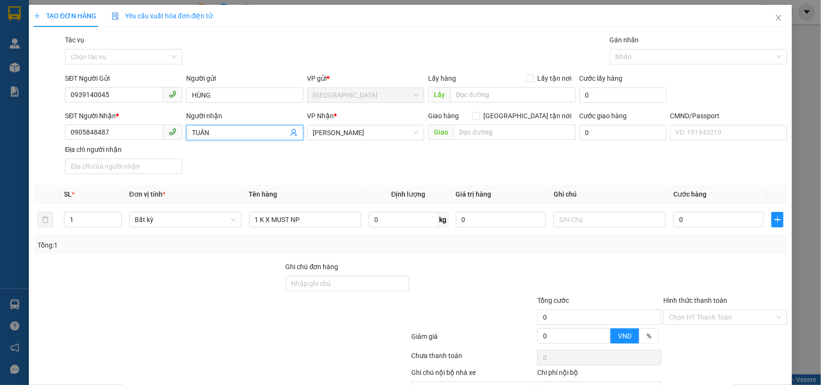
click at [291, 134] on icon "user-add" at bounding box center [294, 133] width 8 height 8
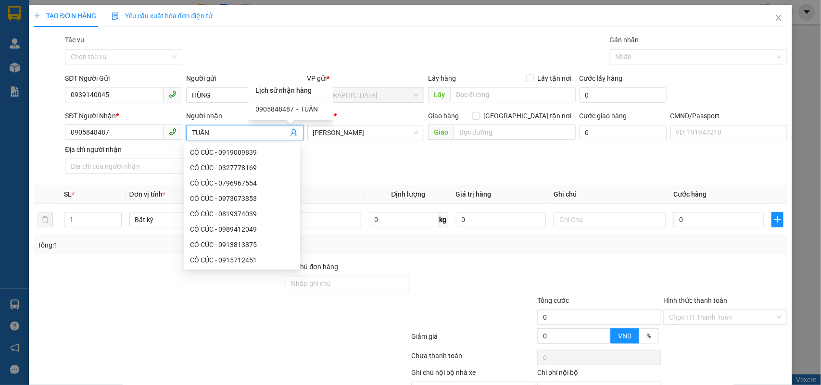
click at [434, 162] on div "SĐT Người Nhận * 0905848487 Người nhận TUẤN VP Nhận * Hồ Chí Minh Giao hàng Gia…" at bounding box center [426, 144] width 726 height 67
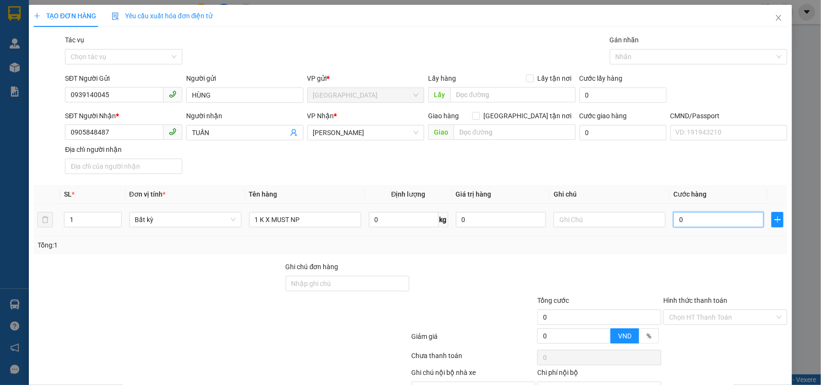
click at [696, 218] on input "0" at bounding box center [718, 219] width 90 height 15
type input "2"
type input "20"
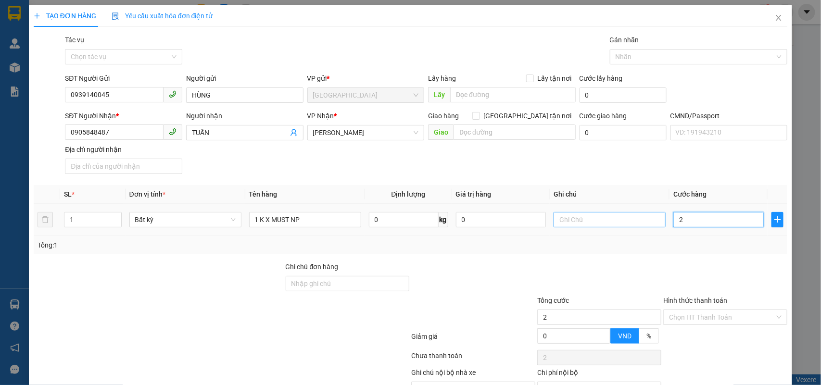
type input "20"
type input "20.000"
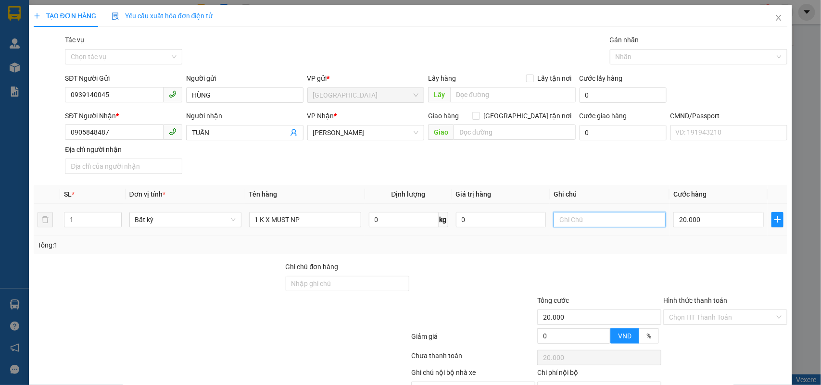
click at [652, 222] on input "text" at bounding box center [609, 219] width 112 height 15
click at [553, 221] on input "NHÂN" at bounding box center [609, 219] width 112 height 15
type input "19H NHÂN"
click at [710, 310] on input "Hình thức thanh toán" at bounding box center [722, 317] width 106 height 14
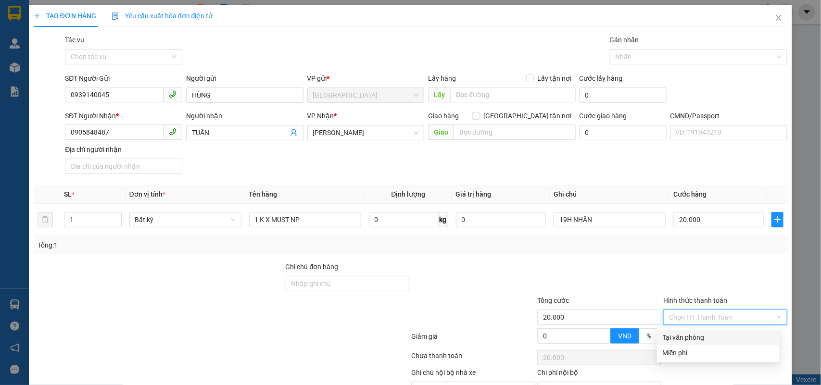
click at [696, 273] on div "Transit Pickup Surcharge Ids Transit Deliver Surcharge Ids Transit Deliver Surc…" at bounding box center [411, 227] width 754 height 385
click at [703, 310] on input "Hình thức thanh toán" at bounding box center [722, 317] width 106 height 14
drag, startPoint x: 690, startPoint y: 284, endPoint x: 704, endPoint y: 297, distance: 19.0
click at [691, 332] on div "Tại văn phòng" at bounding box center [718, 337] width 111 height 11
drag, startPoint x: 770, startPoint y: 260, endPoint x: 764, endPoint y: 275, distance: 16.6
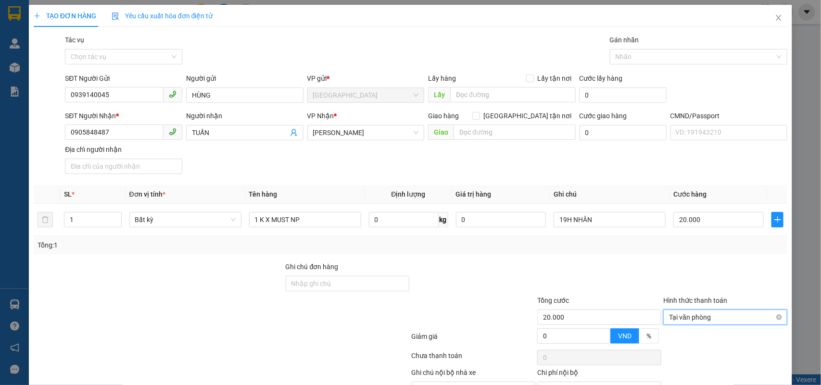
click at [770, 310] on div "Tại văn phòng Tại văn phòng" at bounding box center [725, 317] width 124 height 15
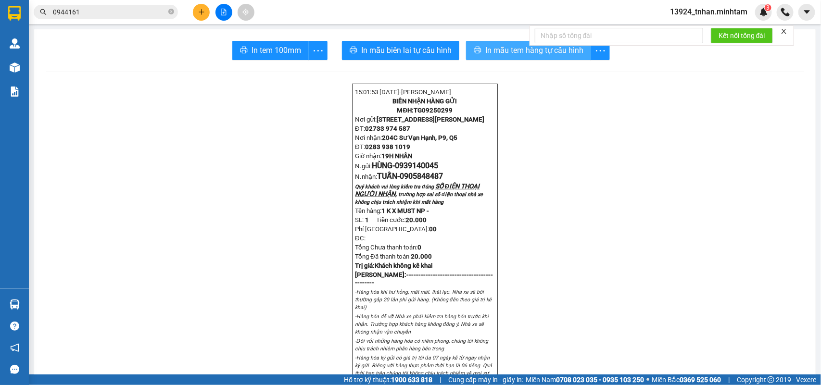
click at [517, 41] on button "In mẫu tem hàng tự cấu hình" at bounding box center [528, 50] width 125 height 19
click at [266, 47] on span "In tem 100mm" at bounding box center [276, 50] width 50 height 12
drag, startPoint x: 405, startPoint y: 74, endPoint x: 21, endPoint y: 297, distance: 444.3
click at [22, 295] on div "Hàng sắp về" at bounding box center [14, 305] width 29 height 22
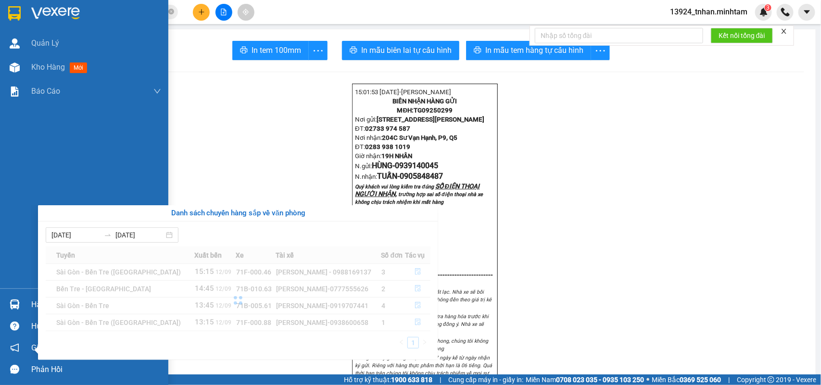
click at [20, 302] on div "Quản Lý Kho hàng mới Báo cáo BC giao hàng (nhân viên) BC hàng tồn Báo cáo dòng …" at bounding box center [84, 192] width 168 height 385
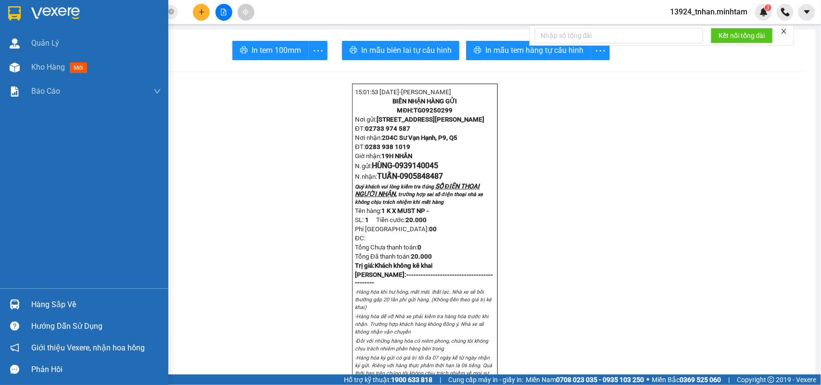
click at [8, 310] on div at bounding box center [14, 304] width 17 height 17
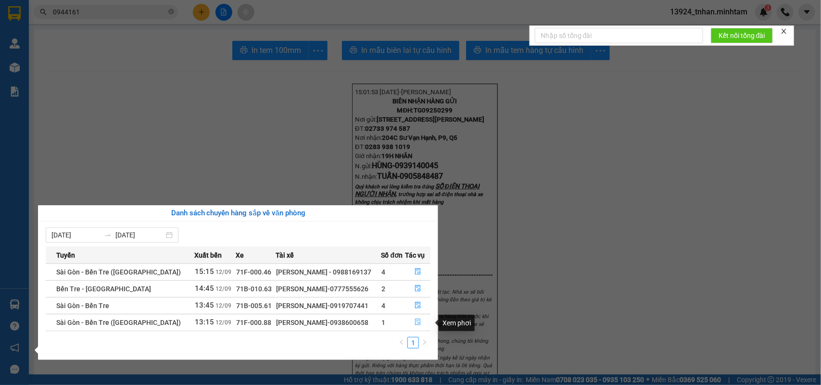
click at [422, 326] on button "button" at bounding box center [418, 322] width 25 height 15
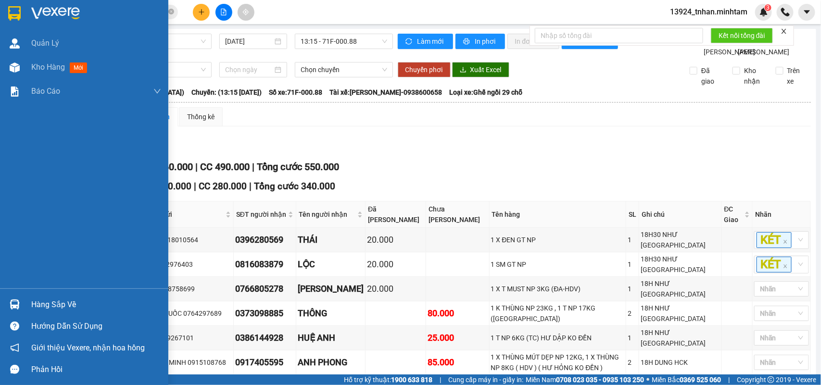
click at [38, 299] on div "Hàng sắp về" at bounding box center [96, 305] width 130 height 14
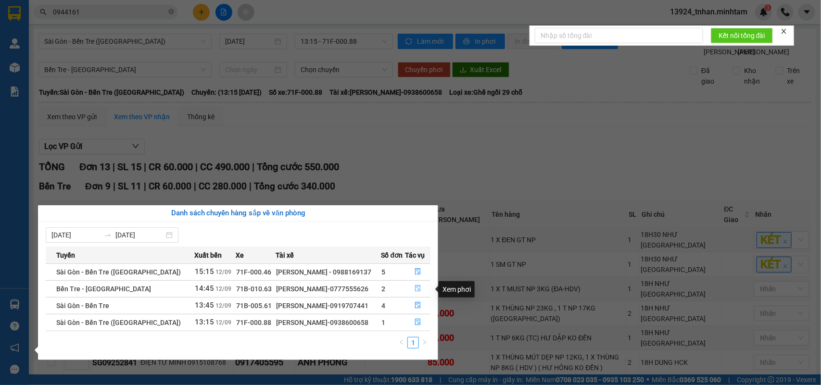
click at [417, 290] on icon "file-done" at bounding box center [418, 288] width 7 height 7
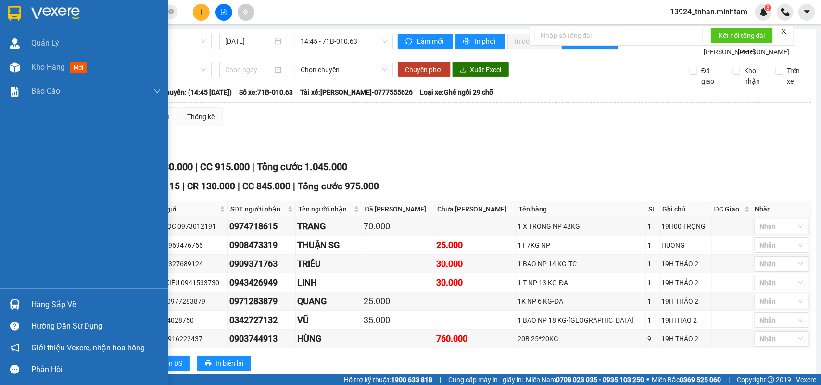
click at [21, 309] on div at bounding box center [14, 304] width 17 height 17
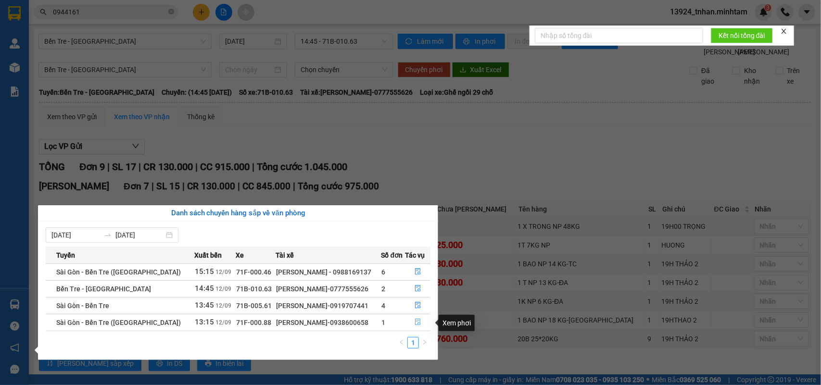
click at [406, 327] on button "button" at bounding box center [418, 322] width 25 height 15
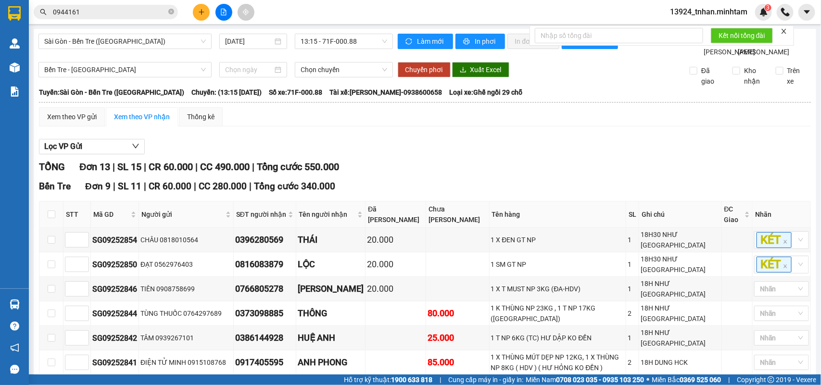
checkbox input "true"
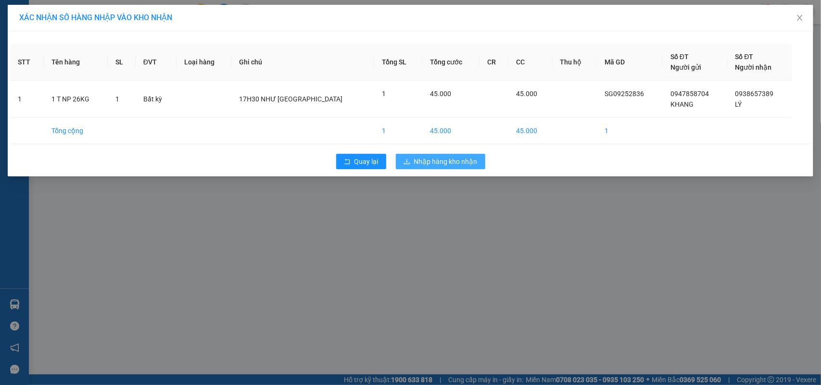
click at [428, 157] on span "Nhập hàng kho nhận" at bounding box center [445, 161] width 63 height 11
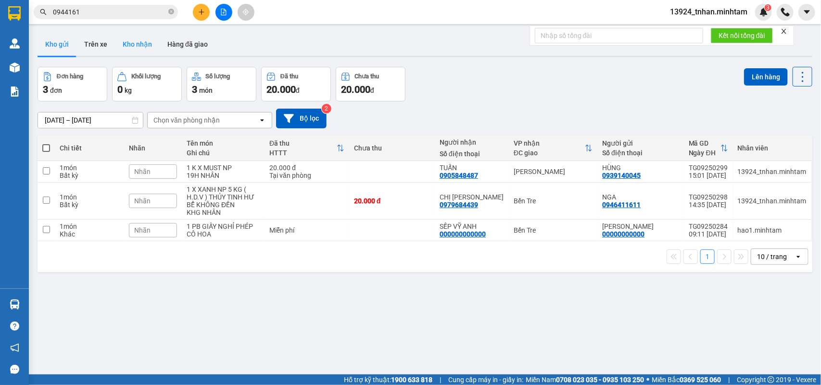
click at [145, 51] on button "Kho nhận" at bounding box center [137, 44] width 45 height 23
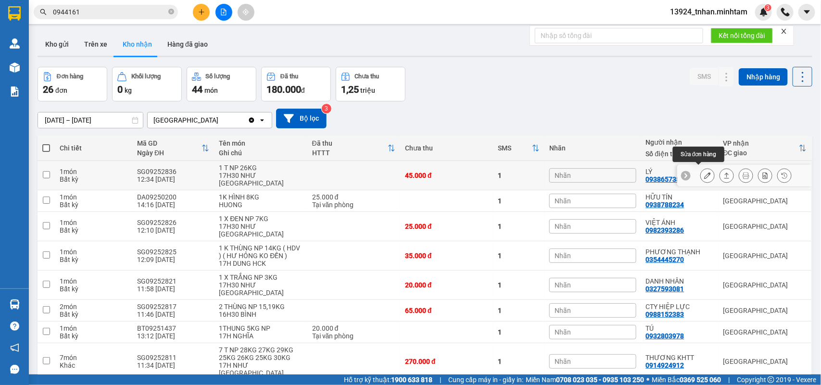
click at [705, 169] on div at bounding box center [707, 175] width 14 height 14
click at [704, 173] on icon at bounding box center [707, 175] width 7 height 7
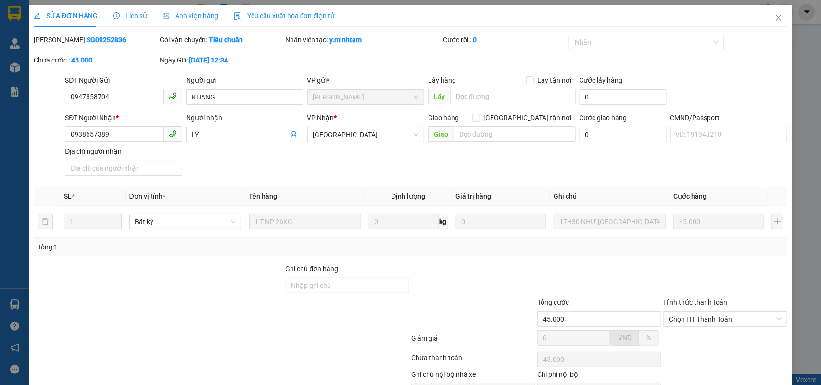
type input "0947858704"
type input "KHANG"
type input "0938657389"
type input "LÝ"
type input "45.000"
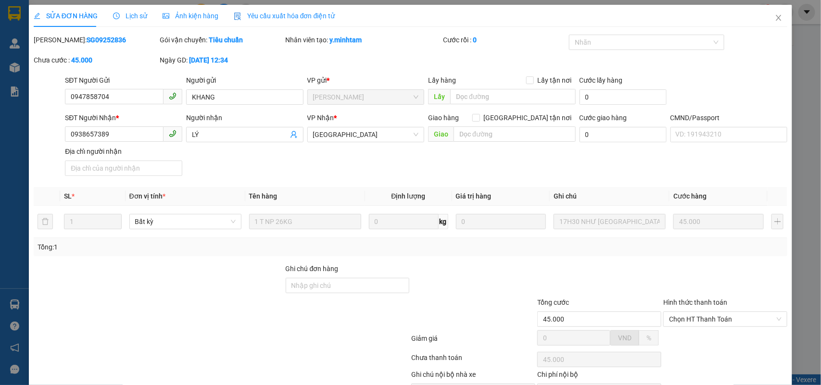
type input "45.000"
click at [768, 22] on span "Close" at bounding box center [778, 18] width 27 height 27
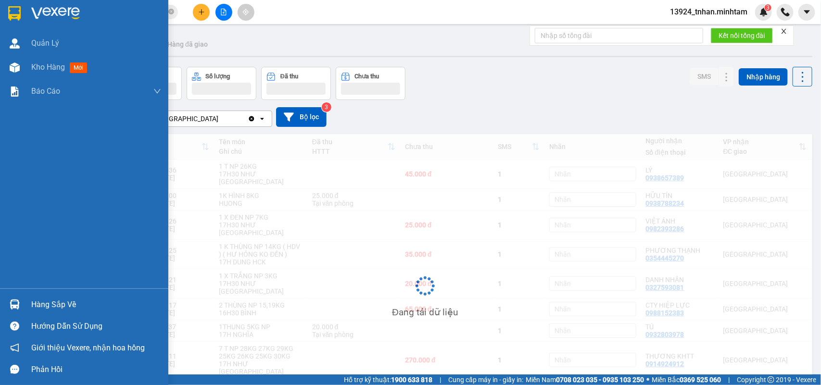
click at [20, 303] on div at bounding box center [14, 304] width 17 height 17
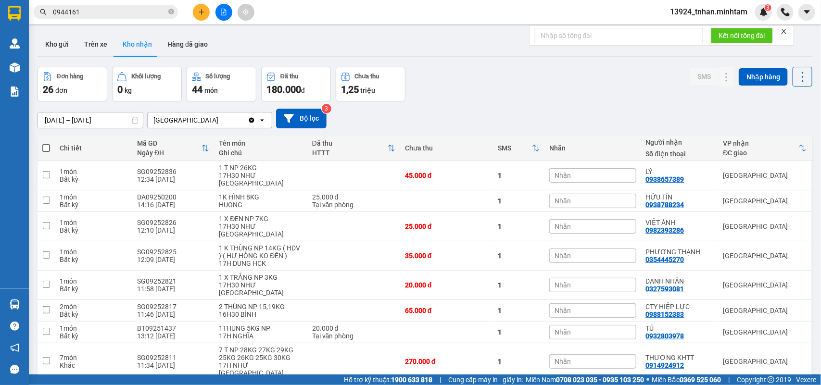
click at [59, 46] on section "Kết quả tìm kiếm ( 5 ) Bộ lọc Thuộc VP này Ngày tạo đơn gần nhất Mã ĐH Trạng th…" at bounding box center [410, 192] width 821 height 385
click at [59, 46] on button "Kho gửi" at bounding box center [57, 44] width 39 height 23
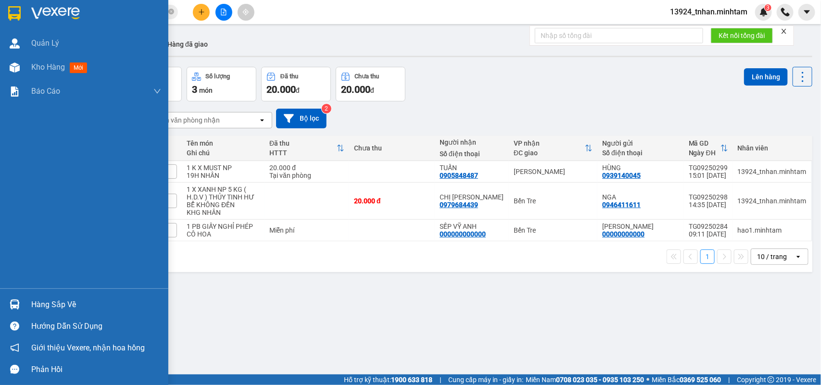
click at [47, 305] on div "Hàng sắp về" at bounding box center [96, 305] width 130 height 14
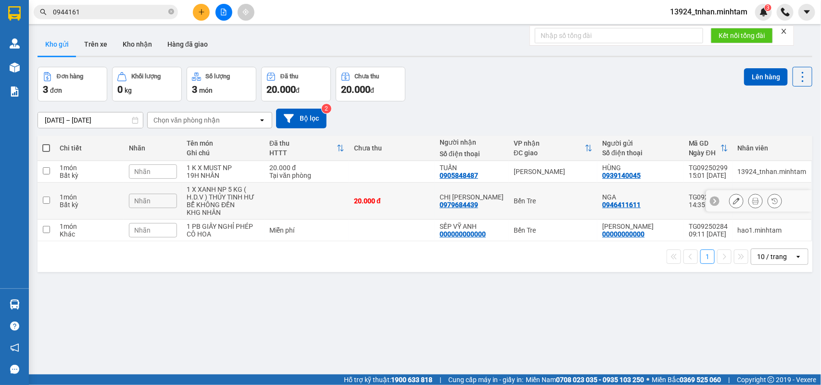
click at [549, 217] on section "Kết quả tìm kiếm ( 5 ) Bộ lọc Thuộc VP này Ngày tạo đơn gần nhất Mã ĐH Trạng th…" at bounding box center [410, 192] width 821 height 385
click at [519, 195] on td "Bến Tre" at bounding box center [553, 201] width 88 height 37
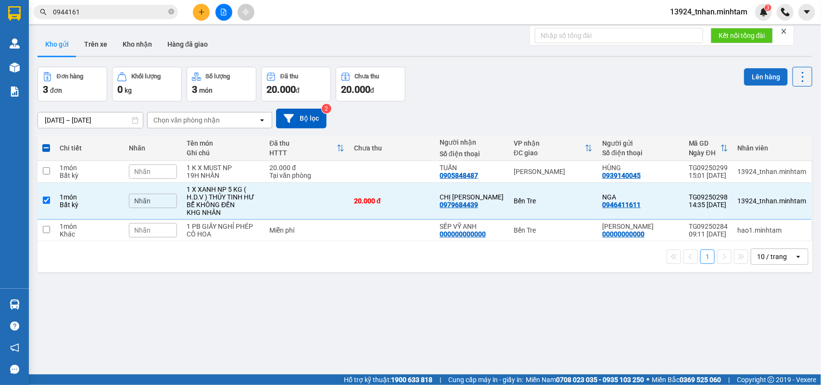
click at [744, 73] on button "Lên hàng" at bounding box center [766, 76] width 44 height 17
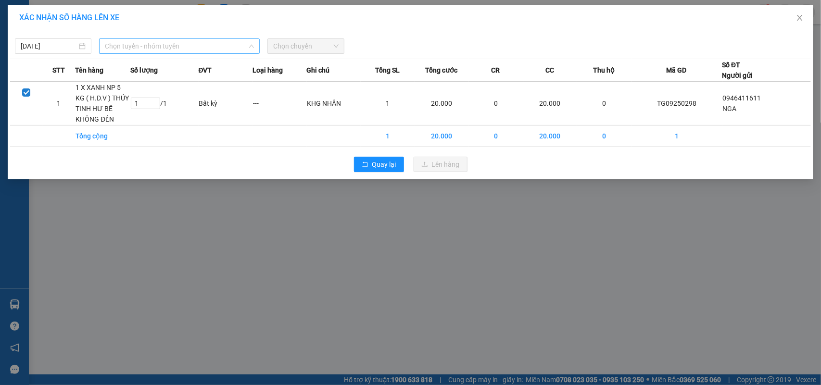
click at [165, 42] on span "Chọn tuyến - nhóm tuyến" at bounding box center [179, 46] width 149 height 14
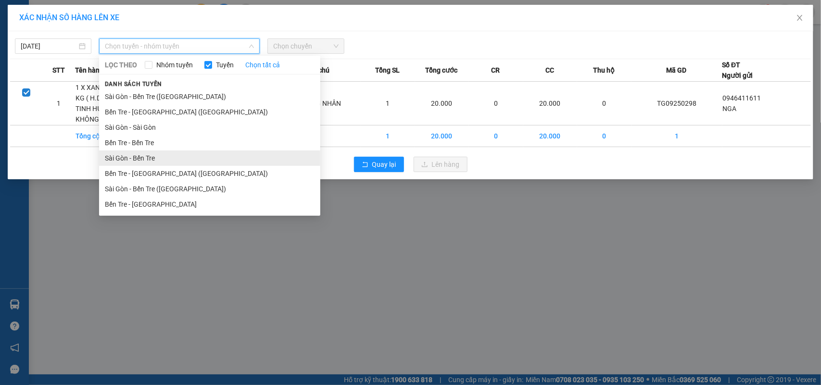
click at [133, 153] on li "Sài Gòn - Bến Tre" at bounding box center [209, 158] width 221 height 15
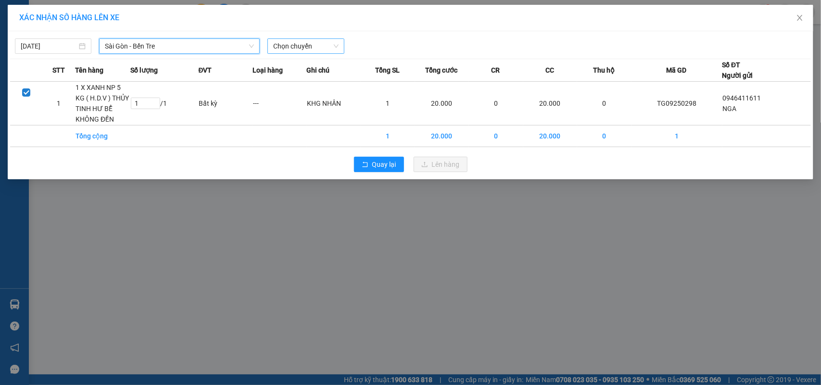
click at [299, 49] on span "Chọn chuyến" at bounding box center [305, 46] width 65 height 14
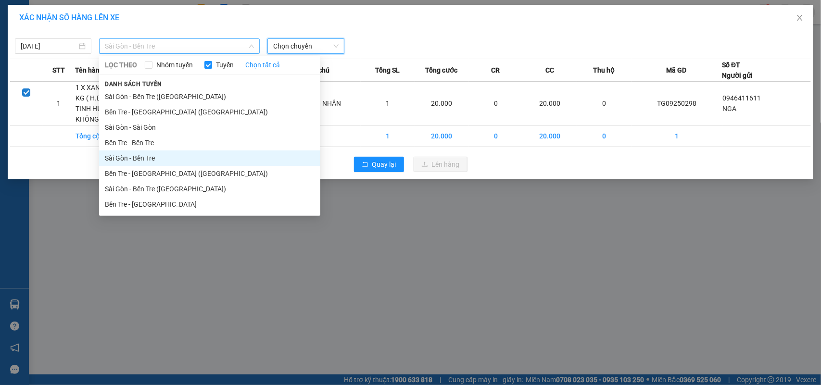
click at [202, 42] on span "Sài Gòn - Bến Tre" at bounding box center [179, 46] width 149 height 14
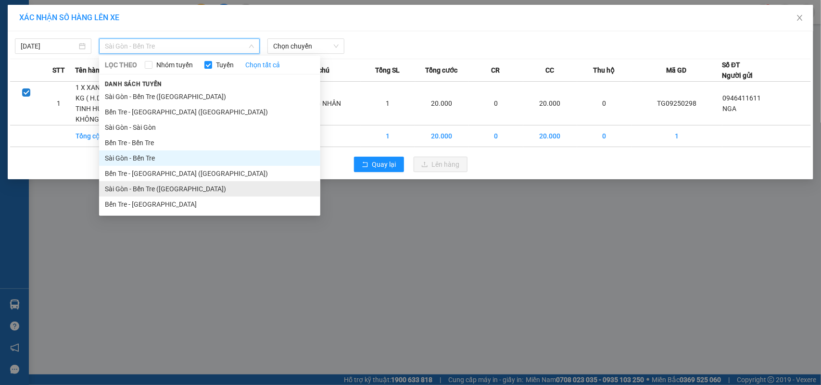
click at [176, 185] on li "Sài Gòn - Bến Tre ([GEOGRAPHIC_DATA])" at bounding box center [209, 188] width 221 height 15
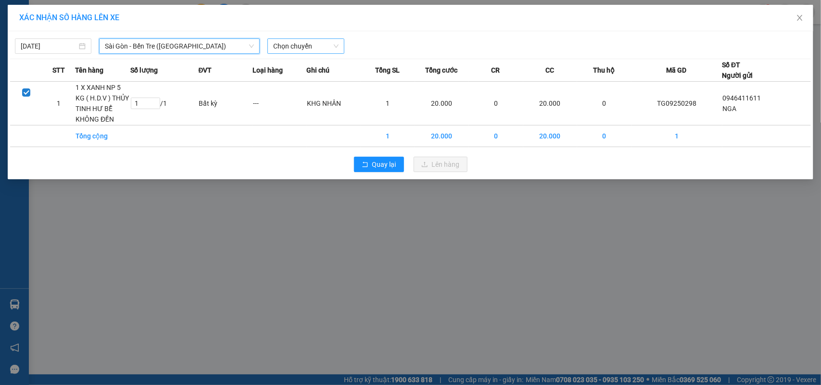
click at [330, 38] on div "Chọn chuyến" at bounding box center [305, 45] width 76 height 15
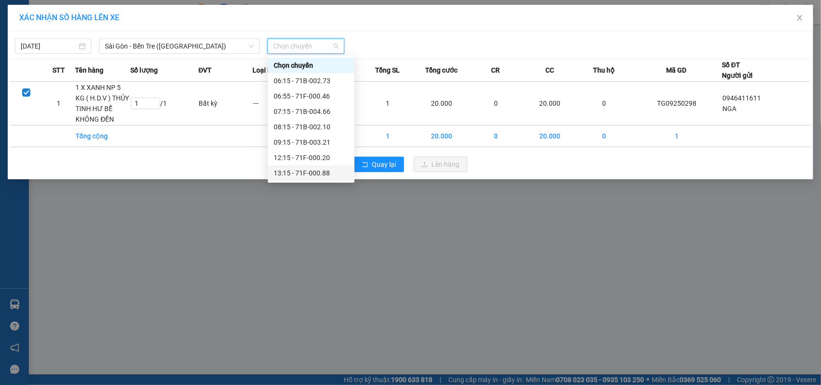
click at [331, 168] on div "13:15 - 71F-000.88" at bounding box center [311, 173] width 75 height 11
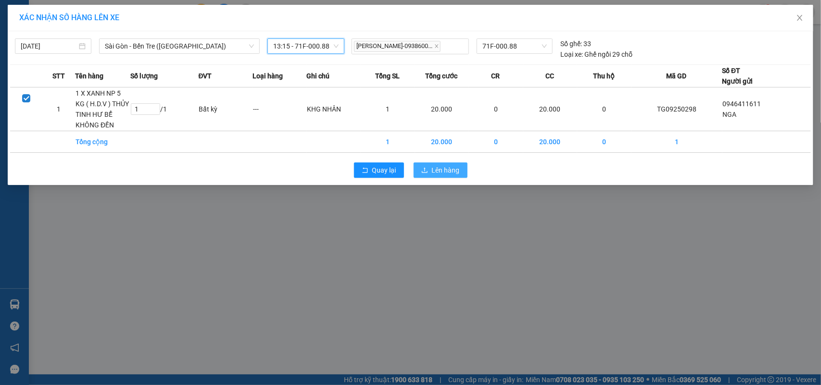
click at [426, 169] on icon "upload" at bounding box center [424, 170] width 7 height 7
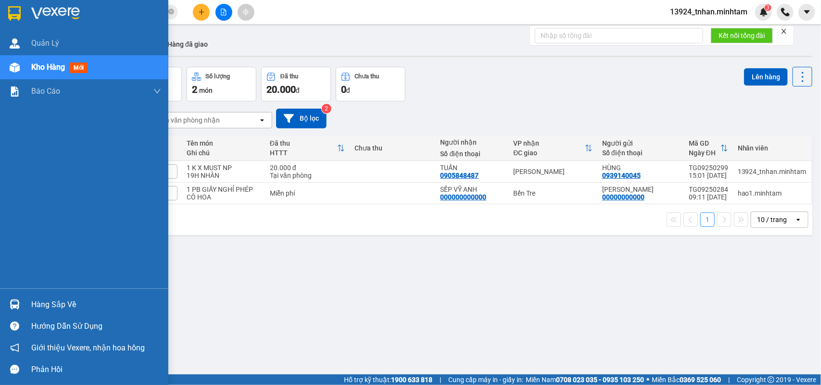
click at [39, 301] on div "Hàng sắp về" at bounding box center [96, 305] width 130 height 14
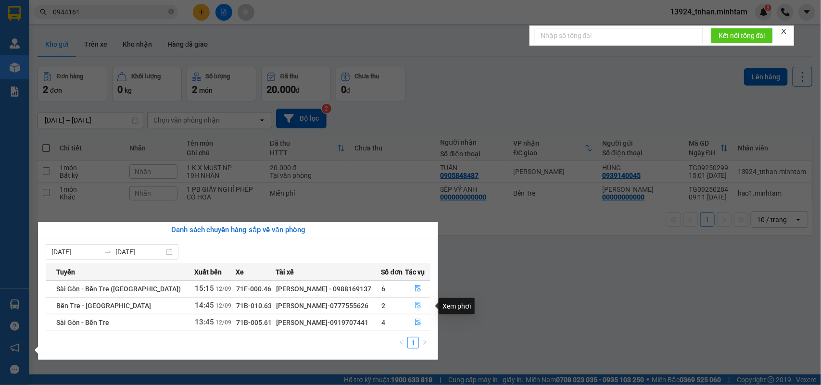
click at [423, 304] on button "button" at bounding box center [418, 305] width 25 height 15
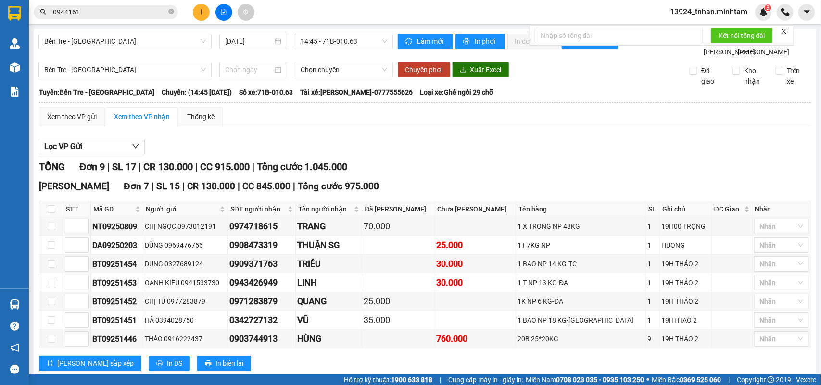
checkbox input "true"
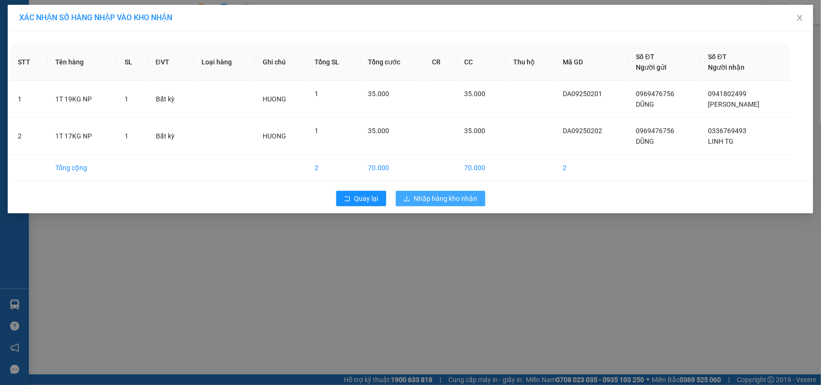
click at [416, 192] on button "Nhập hàng kho nhận" at bounding box center [440, 198] width 89 height 15
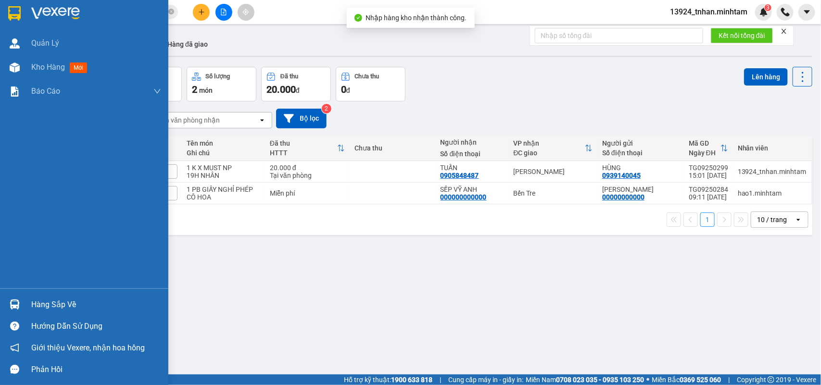
click at [23, 302] on div "Hàng sắp về" at bounding box center [84, 305] width 168 height 22
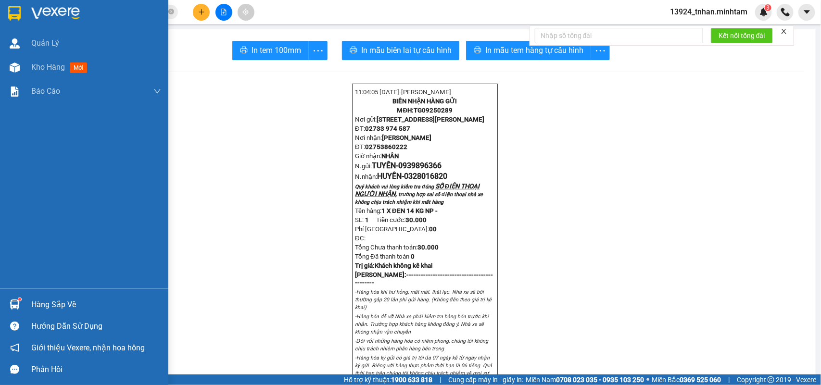
click at [15, 17] on img at bounding box center [14, 13] width 13 height 14
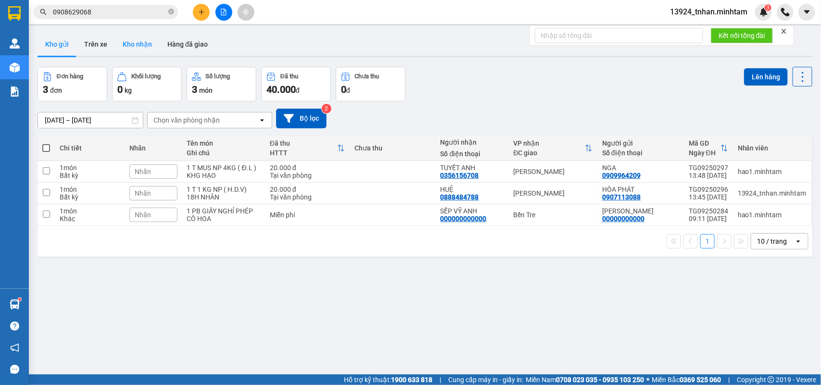
click at [142, 46] on button "Kho nhận" at bounding box center [137, 44] width 45 height 23
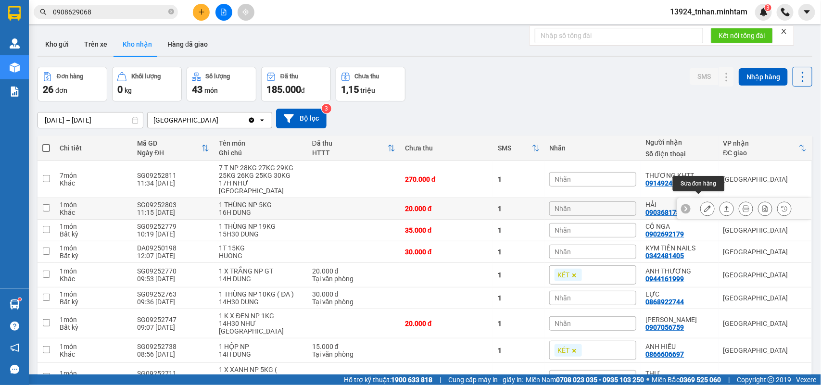
click at [704, 205] on icon at bounding box center [707, 208] width 7 height 7
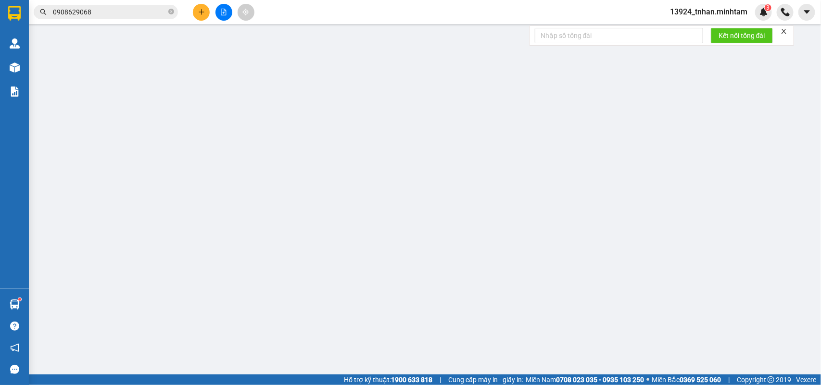
type input "0903740773"
type input "[PERSON_NAME]"
type input "0903681735"
type input "HẢI"
type input "20.000"
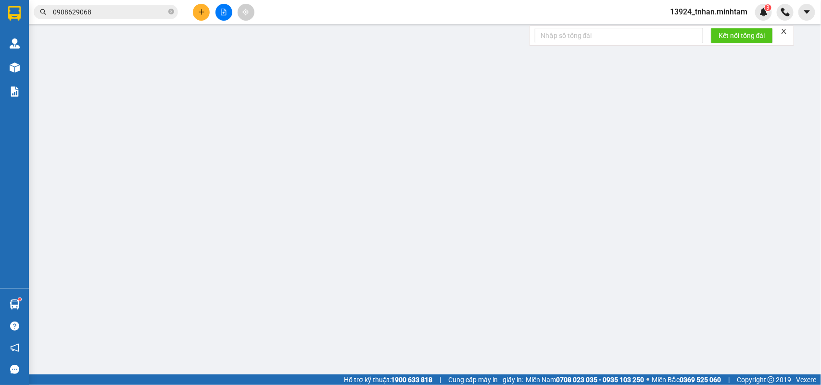
type input "20.000"
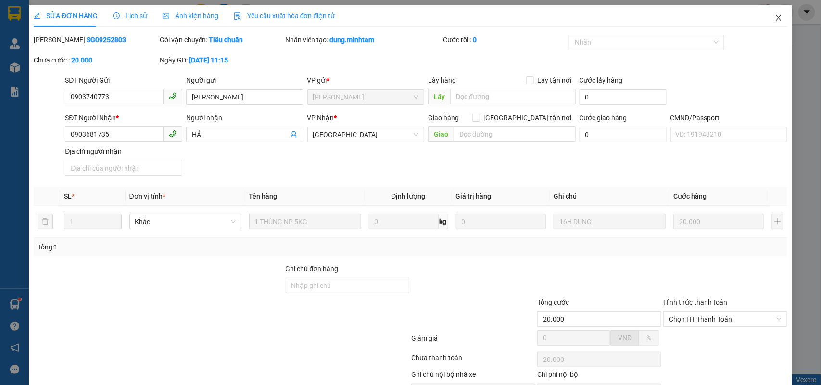
click at [765, 22] on span "Close" at bounding box center [778, 18] width 27 height 27
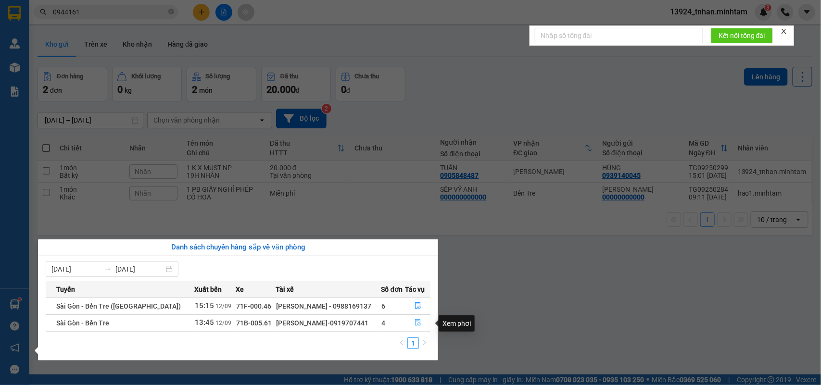
click at [416, 326] on icon "file-done" at bounding box center [418, 322] width 7 height 7
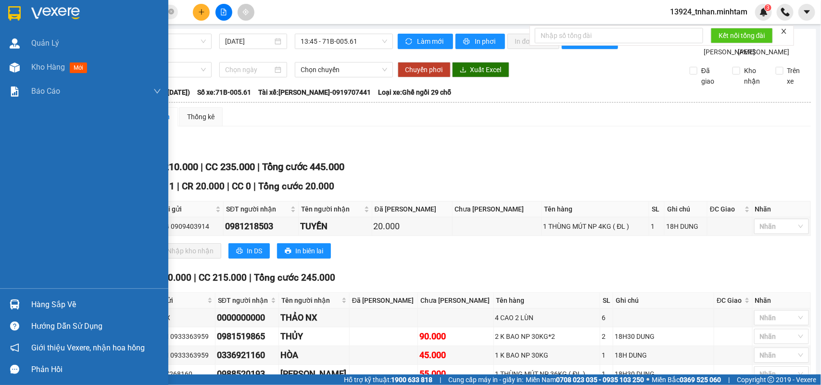
click at [11, 10] on img at bounding box center [14, 13] width 13 height 14
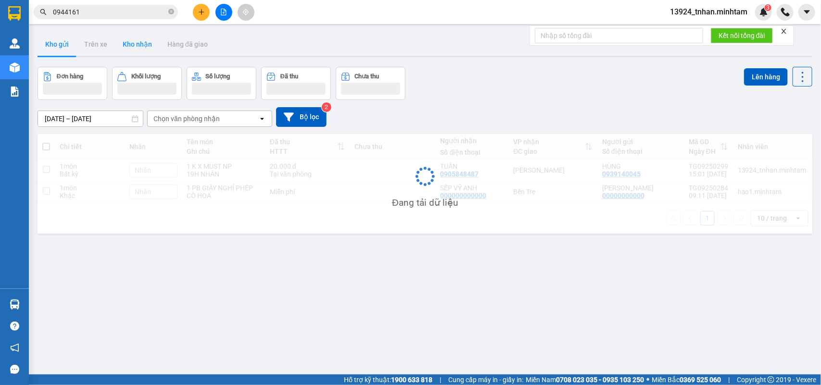
click at [138, 46] on button "Kho nhận" at bounding box center [137, 44] width 45 height 23
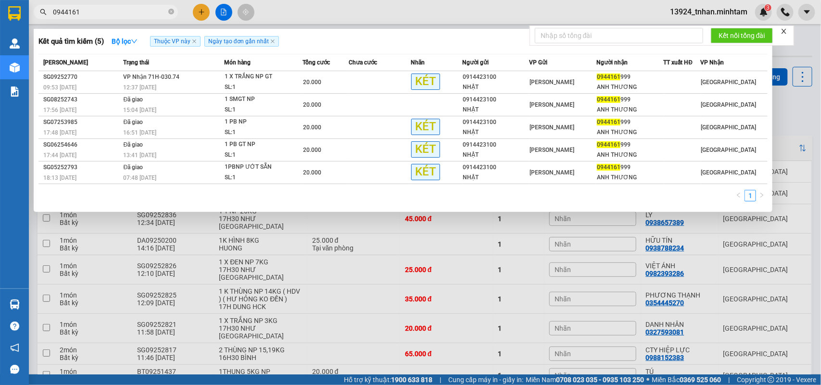
click at [176, 7] on span "0944161" at bounding box center [106, 12] width 144 height 14
click at [169, 10] on icon "close-circle" at bounding box center [171, 12] width 6 height 6
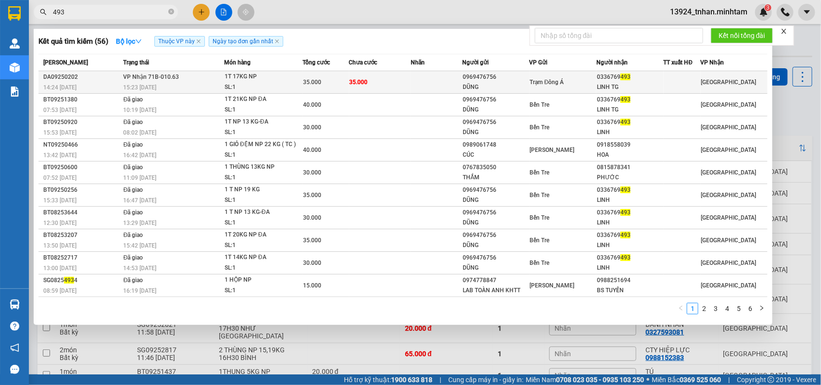
type input "493"
click at [241, 79] on div "1T 17KG NP" at bounding box center [261, 77] width 72 height 11
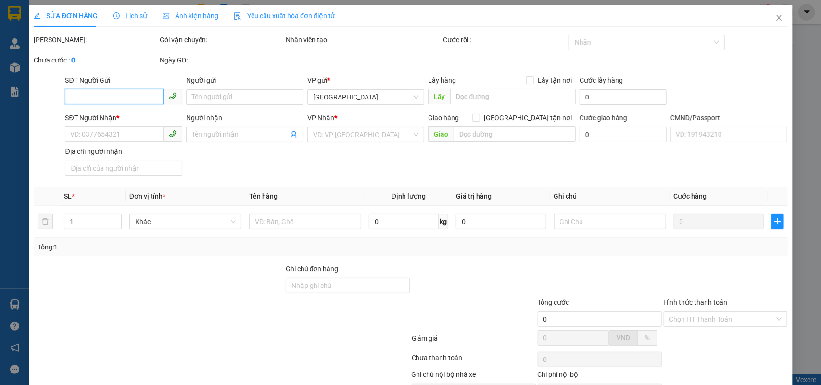
type input "0969476756"
type input "DŨNG"
type input "0336769493"
type input "LINH TG"
type input "35.000"
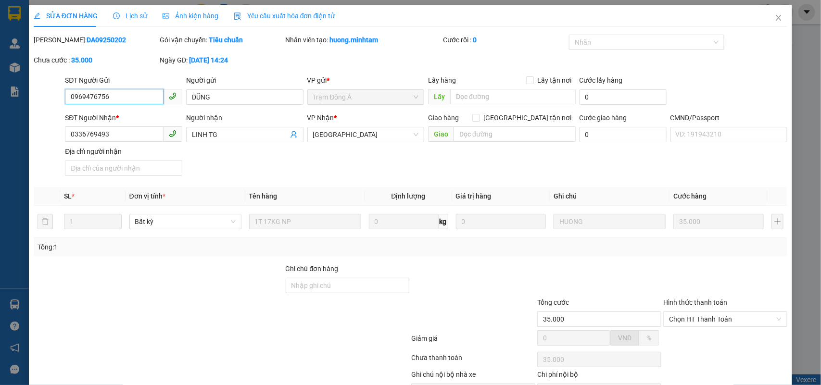
scroll to position [56, 0]
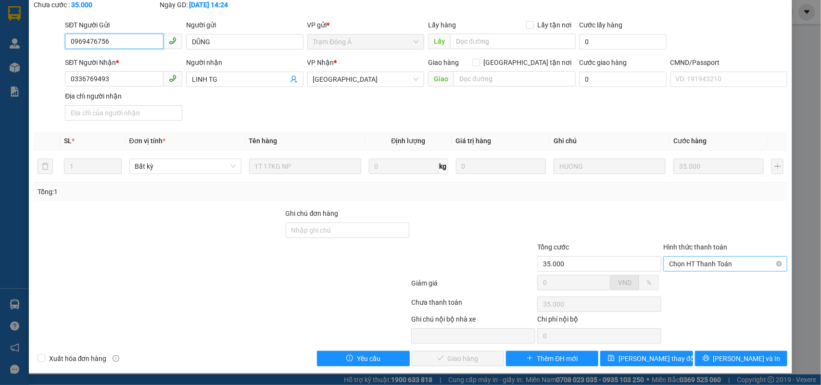
click at [687, 263] on span "Chọn HT Thanh Toán" at bounding box center [725, 264] width 113 height 14
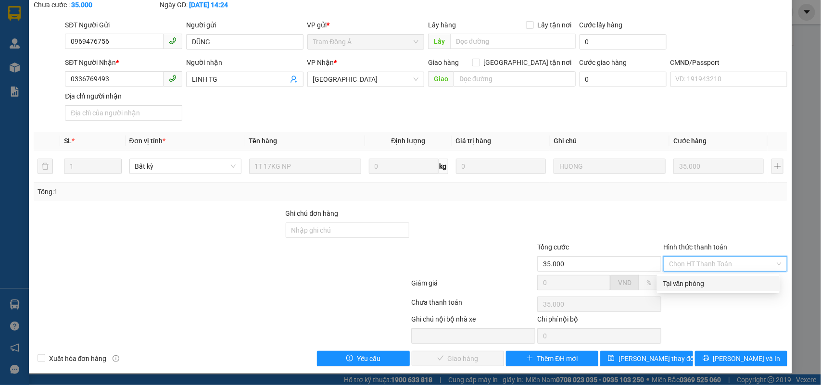
click at [676, 279] on div "Tại văn phòng" at bounding box center [718, 283] width 111 height 11
type input "0"
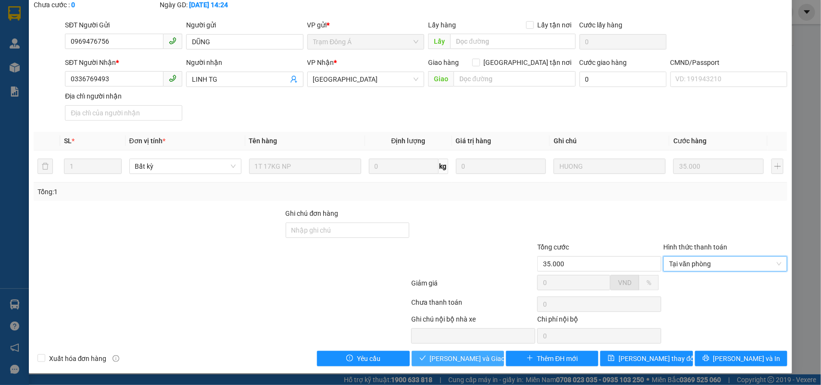
click at [478, 354] on span "[PERSON_NAME] và Giao hàng" at bounding box center [476, 358] width 92 height 11
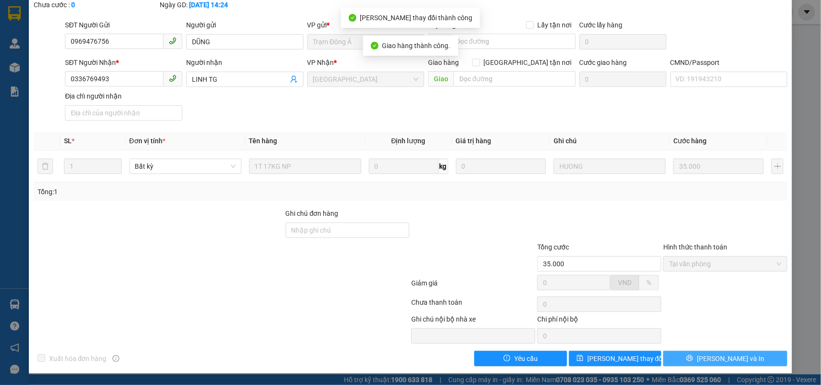
click at [741, 358] on button "[PERSON_NAME] và In" at bounding box center [725, 358] width 124 height 15
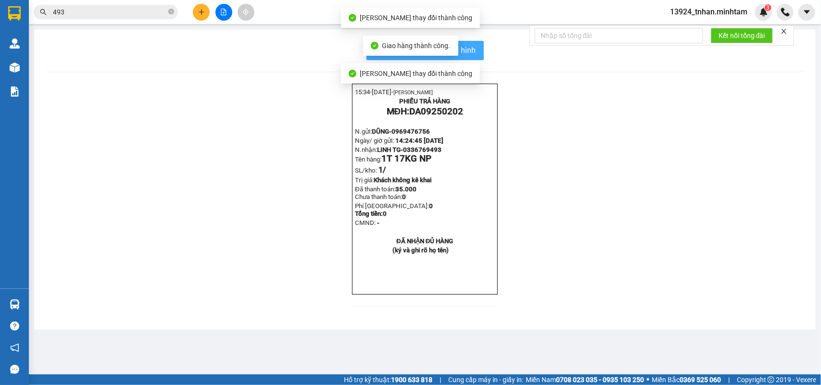
click at [475, 51] on span "In mẫu biên lai tự cấu hình" at bounding box center [431, 50] width 90 height 12
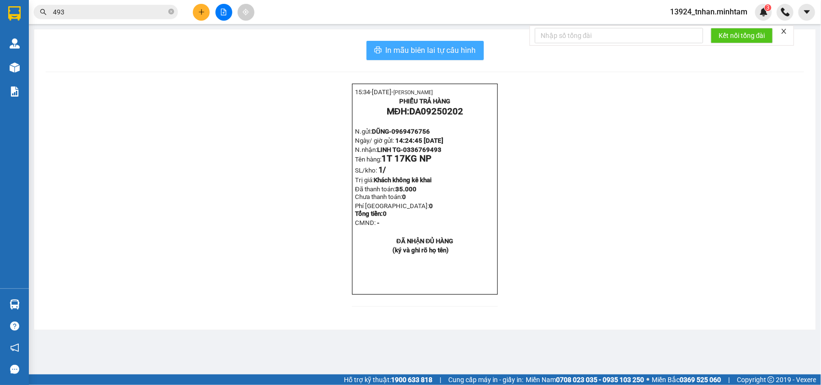
click at [445, 53] on span "In mẫu biên lai tự cấu hình" at bounding box center [431, 50] width 90 height 12
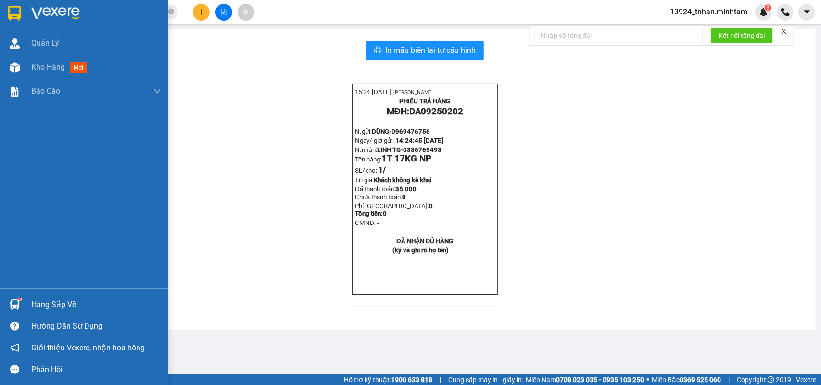
click at [47, 309] on div "Hàng sắp về" at bounding box center [96, 305] width 130 height 14
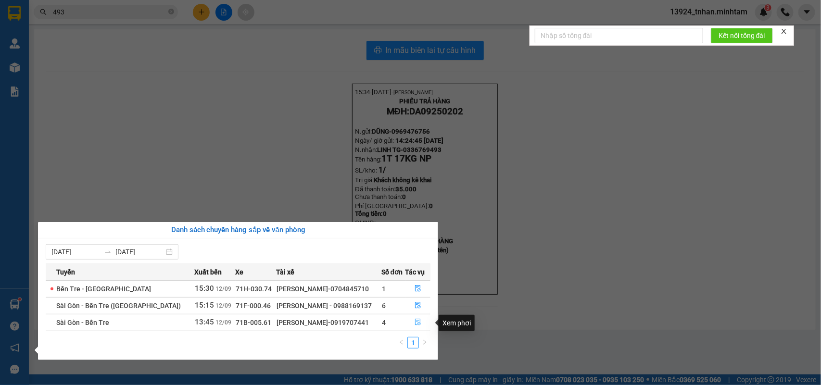
click at [415, 323] on icon "file-done" at bounding box center [418, 322] width 6 height 7
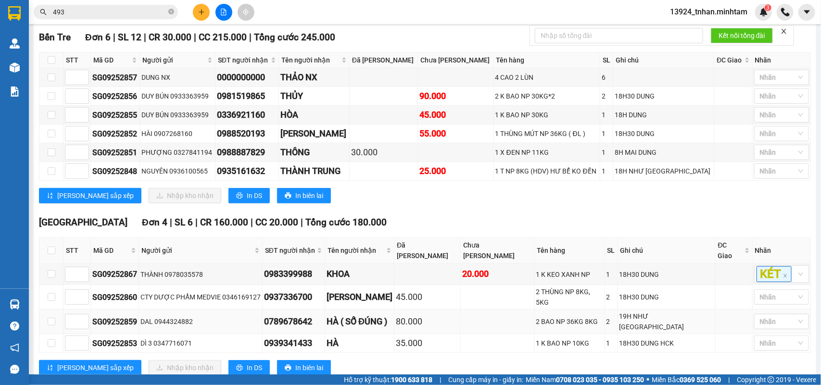
scroll to position [273, 0]
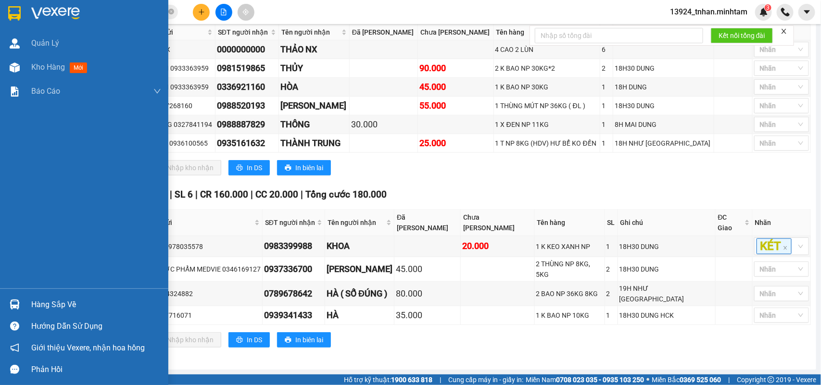
click at [59, 297] on div "Hàng sắp về" at bounding box center [84, 305] width 168 height 22
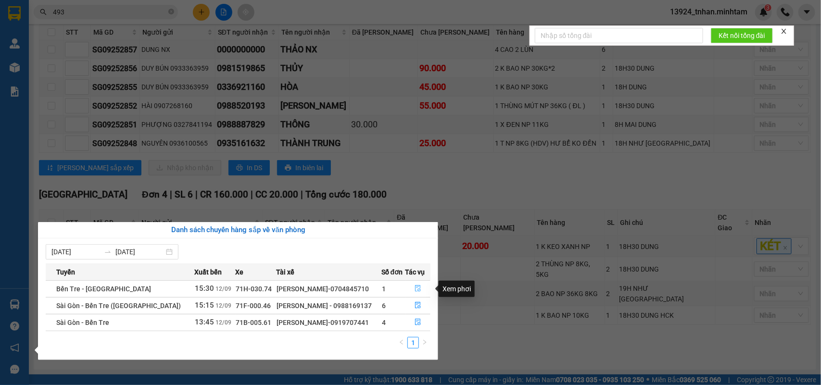
click at [406, 284] on button "button" at bounding box center [418, 288] width 25 height 15
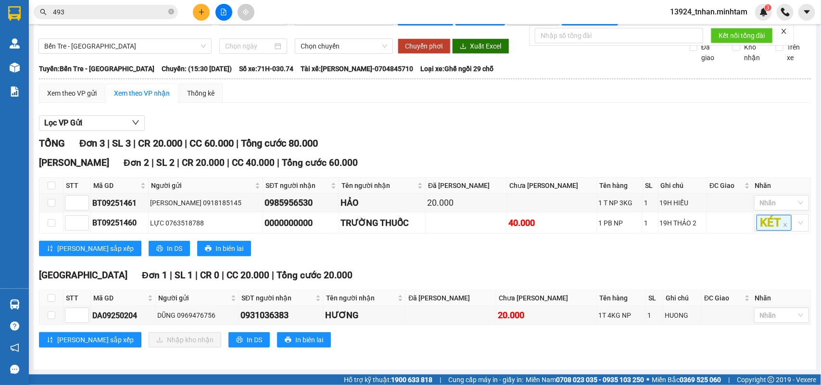
scroll to position [47, 0]
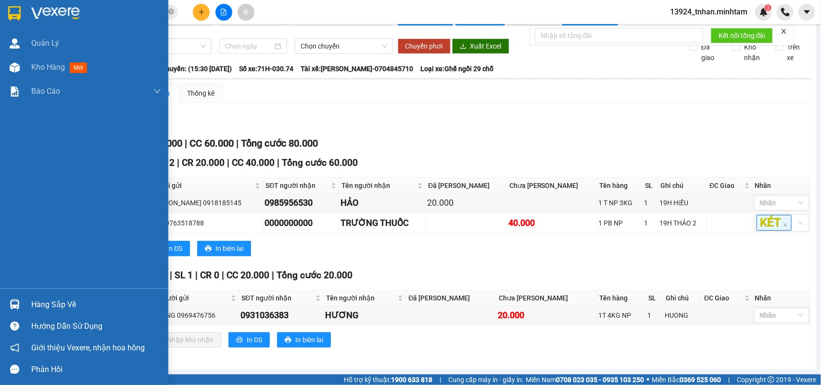
click at [22, 305] on div at bounding box center [14, 304] width 17 height 17
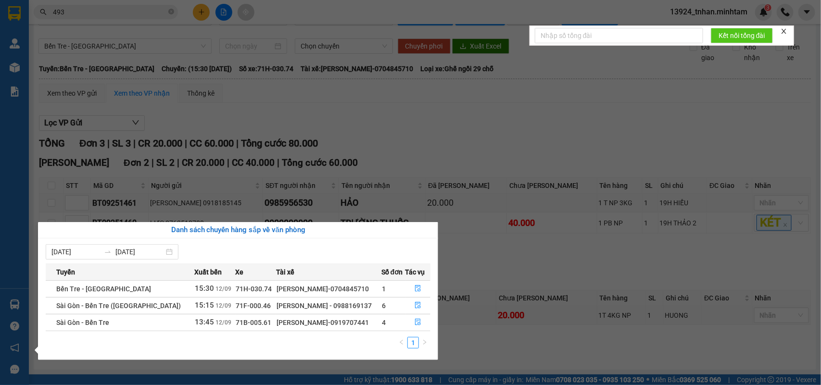
click at [407, 63] on section "Kết quả tìm kiếm ( 56 ) Bộ lọc Thuộc VP này Ngày tạo đơn gần nhất Mã ĐH Trạng t…" at bounding box center [410, 192] width 821 height 385
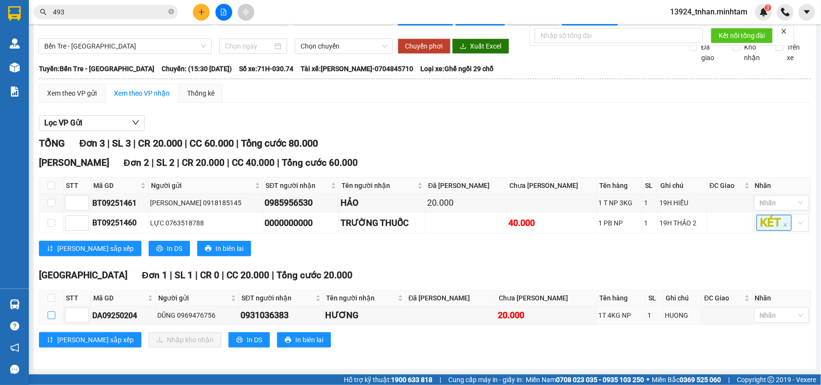
drag, startPoint x: 50, startPoint y: 316, endPoint x: 171, endPoint y: 355, distance: 126.8
click at [51, 317] on input "checkbox" at bounding box center [52, 316] width 8 height 8
checkbox input "true"
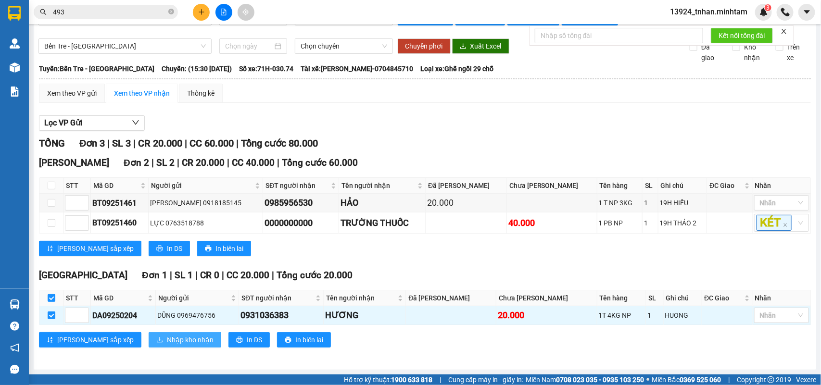
click at [161, 347] on button "Nhập kho nhận" at bounding box center [185, 339] width 73 height 15
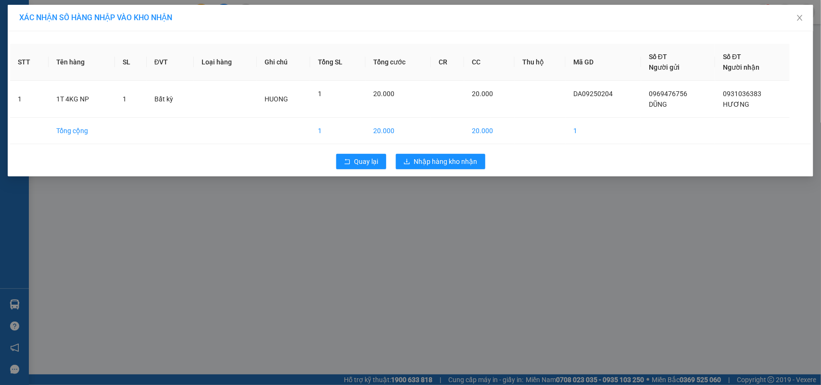
click at [462, 211] on div "XÁC NHẬN SỐ HÀNG NHẬP VÀO KHO NHẬN STT Tên hàng SL ĐVT Loại hàng Ghi chú Tổng S…" at bounding box center [410, 192] width 821 height 385
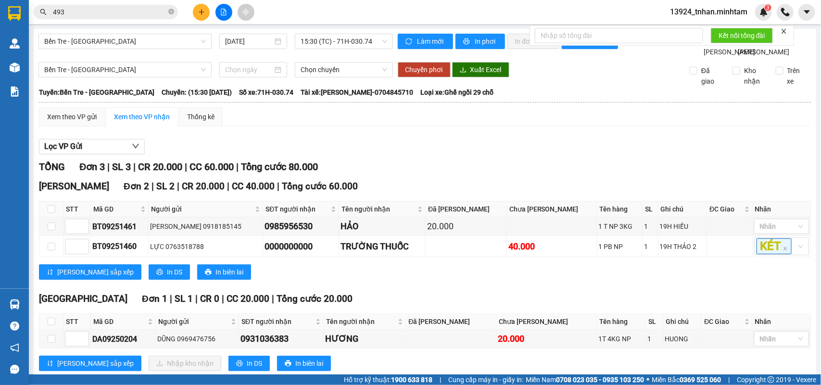
click at [474, 155] on div "Lọc VP Gửi" at bounding box center [425, 147] width 772 height 16
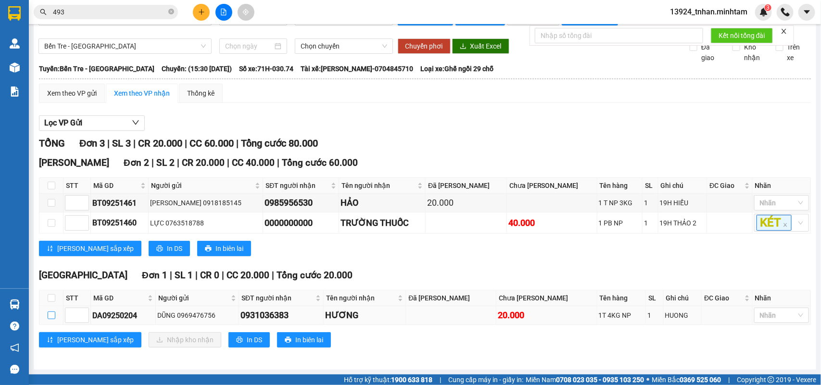
click at [54, 316] on input "checkbox" at bounding box center [52, 316] width 8 height 8
checkbox input "true"
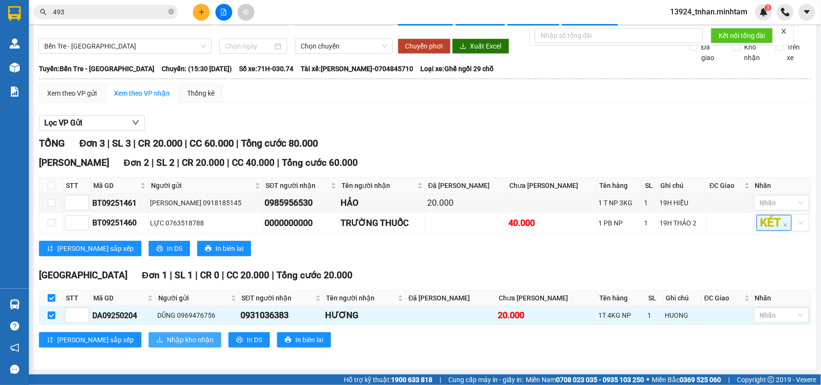
click at [167, 335] on span "Nhập kho nhận" at bounding box center [190, 340] width 47 height 11
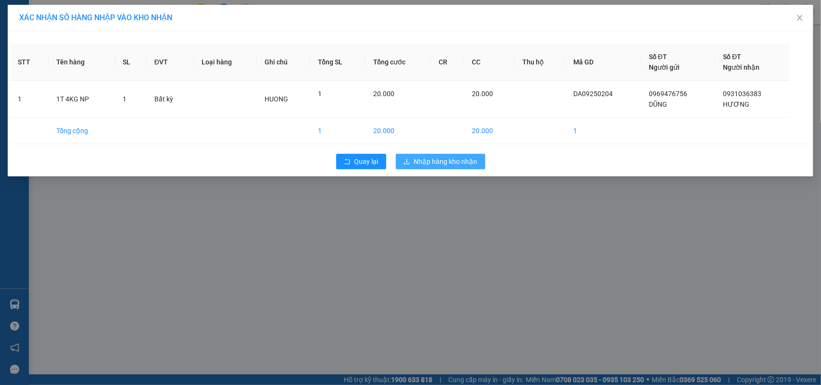
click at [441, 158] on span "Nhập hàng kho nhận" at bounding box center [445, 161] width 63 height 11
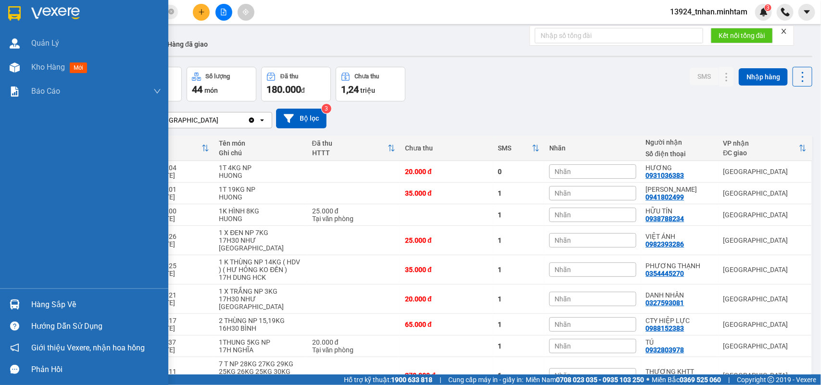
click at [10, 300] on img at bounding box center [15, 305] width 10 height 10
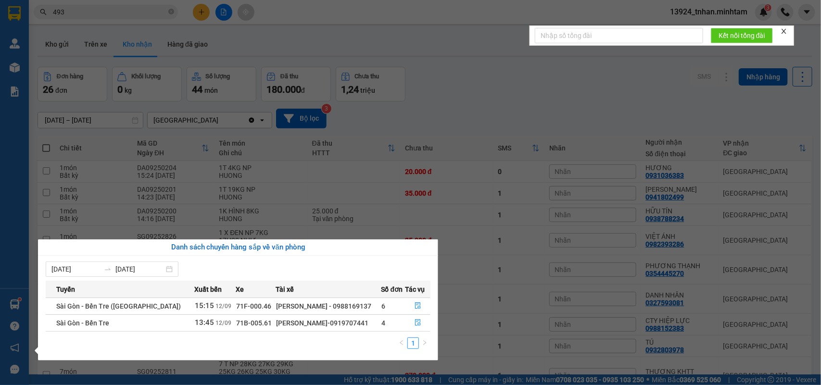
click at [172, 10] on section "Kết quả tìm kiếm ( 56 ) Bộ lọc Thuộc VP này Ngày tạo đơn gần nhất Mã ĐH Trạng t…" at bounding box center [410, 192] width 821 height 385
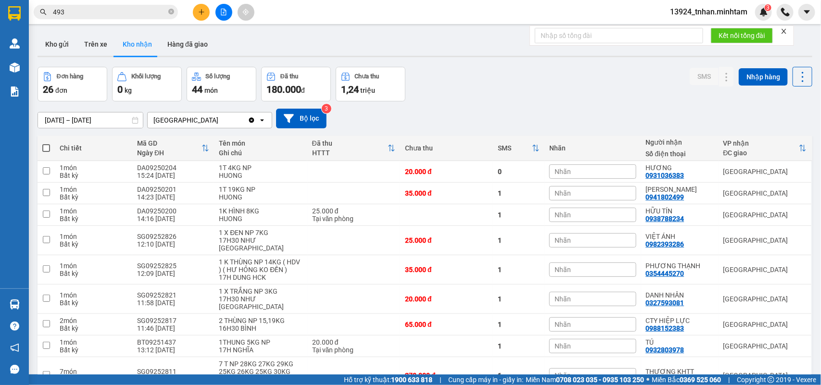
click at [172, 10] on icon "close-circle" at bounding box center [171, 12] width 6 height 6
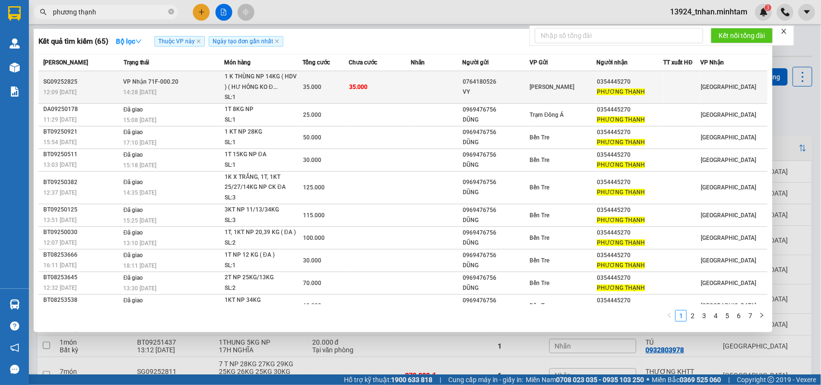
type input "phương thạnh"
click at [317, 92] on div "35.000" at bounding box center [326, 87] width 46 height 11
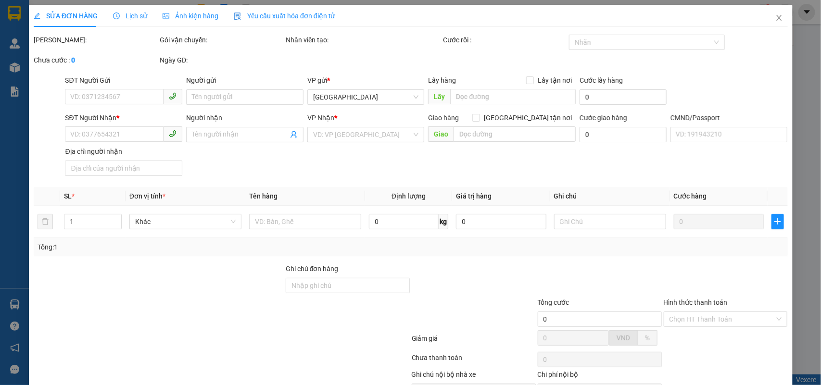
type input "0764180526"
type input "VY"
type input "0354445270"
type input "PHƯƠNG THẠNH"
type input "35.000"
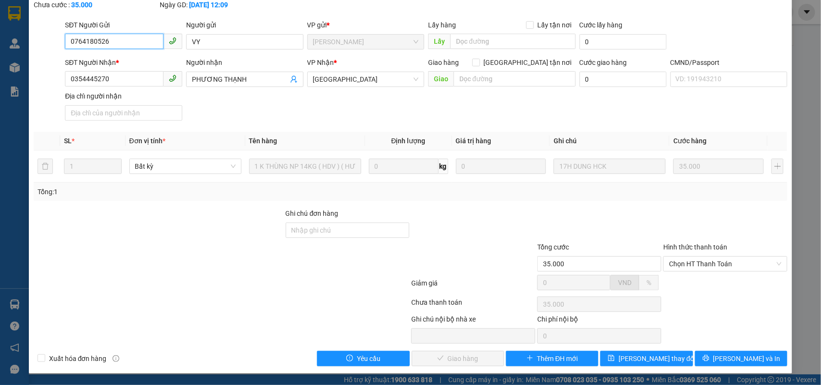
scroll to position [56, 0]
click at [676, 260] on span "Chọn HT Thanh Toán" at bounding box center [725, 264] width 113 height 14
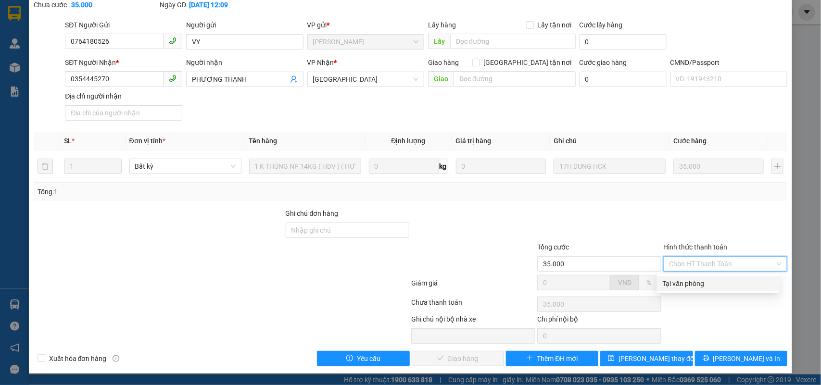
click at [675, 279] on div "Tại văn phòng" at bounding box center [718, 283] width 111 height 11
type input "0"
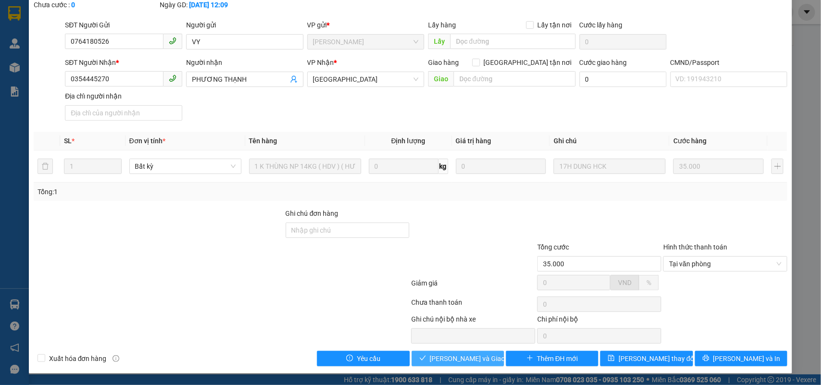
click at [472, 356] on span "Lưu và Giao hàng" at bounding box center [476, 358] width 92 height 11
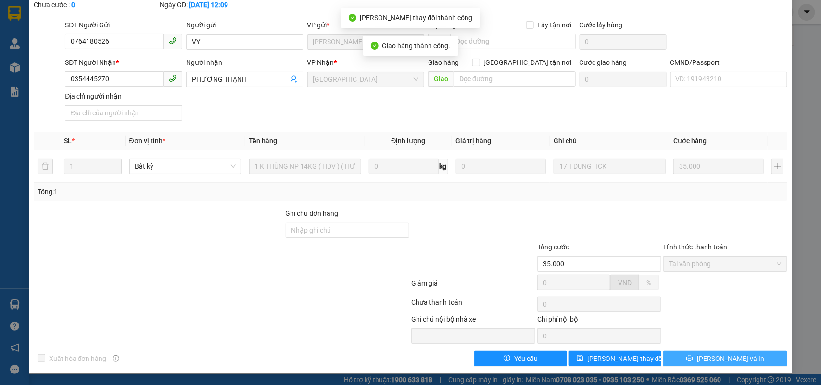
click at [706, 356] on button "Lưu và In" at bounding box center [725, 358] width 124 height 15
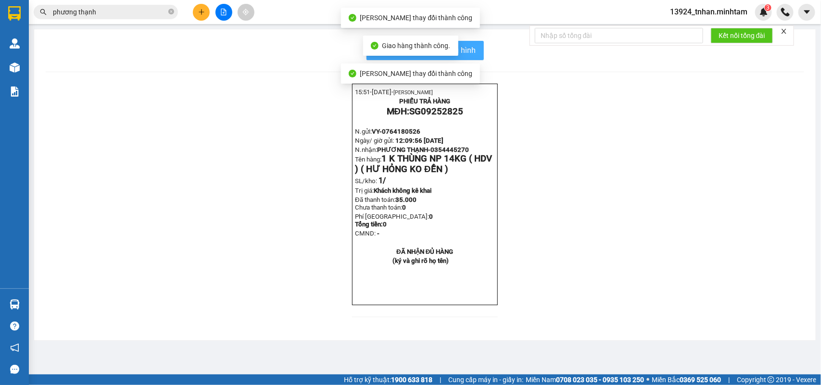
drag, startPoint x: 463, startPoint y: 43, endPoint x: 483, endPoint y: 56, distance: 24.4
click at [463, 45] on button "In mẫu biên lai tự cấu hình" at bounding box center [424, 50] width 117 height 19
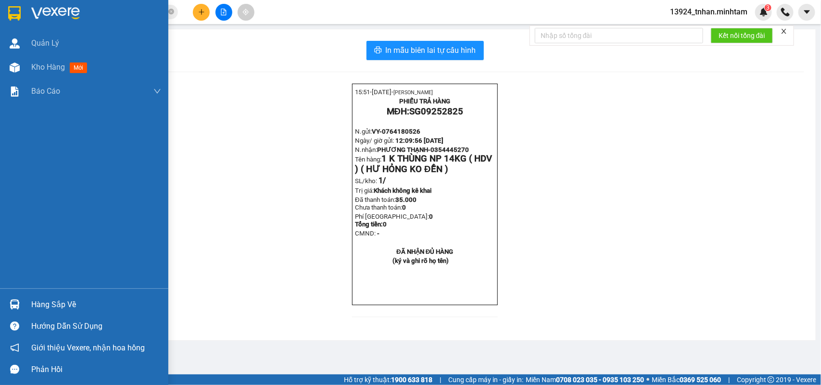
click at [9, 11] on img at bounding box center [14, 13] width 13 height 14
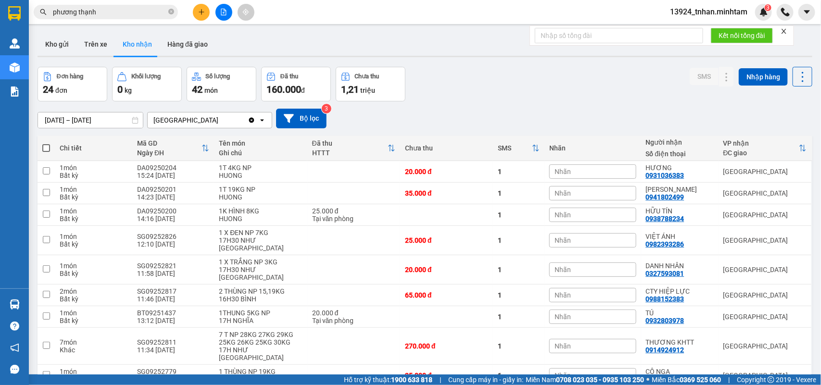
click at [53, 56] on div at bounding box center [425, 56] width 775 height 1
click at [55, 52] on button "Kho gửi" at bounding box center [57, 44] width 39 height 23
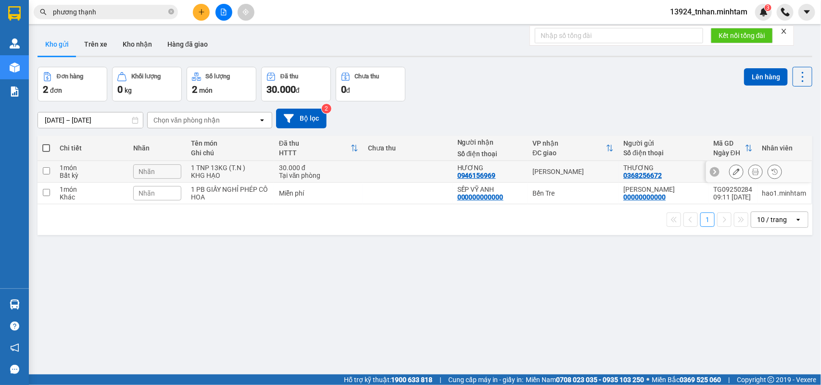
click at [578, 172] on div "[PERSON_NAME]" at bounding box center [572, 172] width 81 height 8
checkbox input "true"
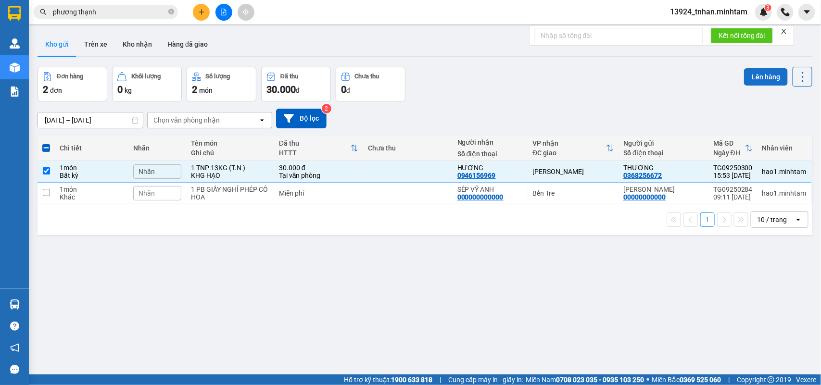
click at [772, 75] on button "Lên hàng" at bounding box center [766, 76] width 44 height 17
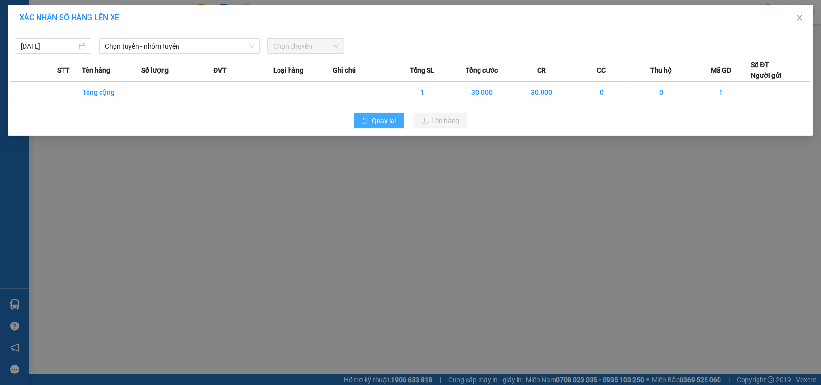
click at [391, 126] on button "Quay lại" at bounding box center [379, 120] width 50 height 15
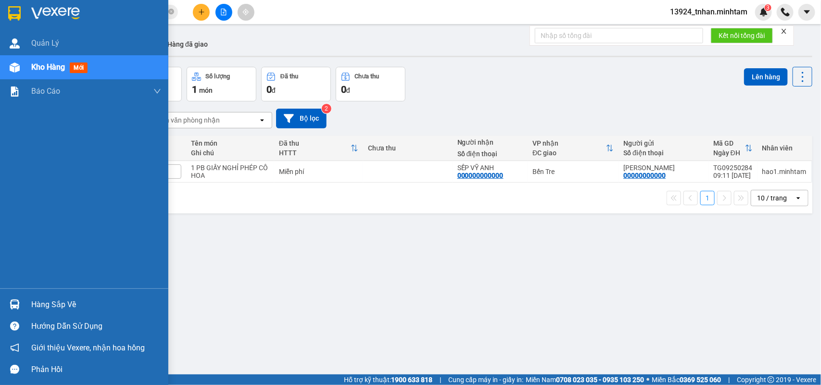
click at [13, 296] on div at bounding box center [14, 304] width 17 height 17
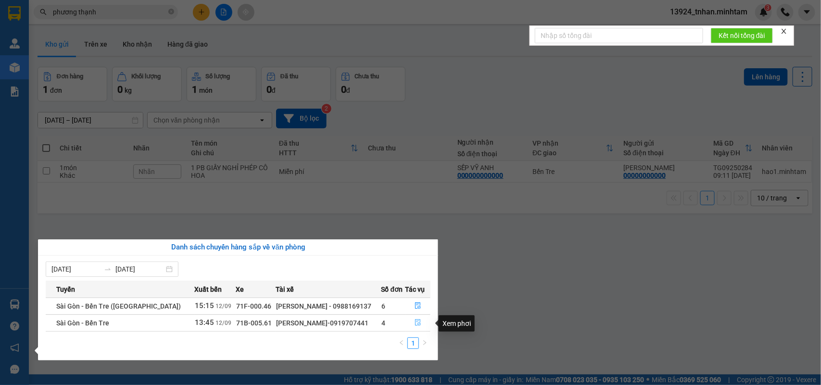
click at [407, 326] on button "button" at bounding box center [418, 322] width 25 height 15
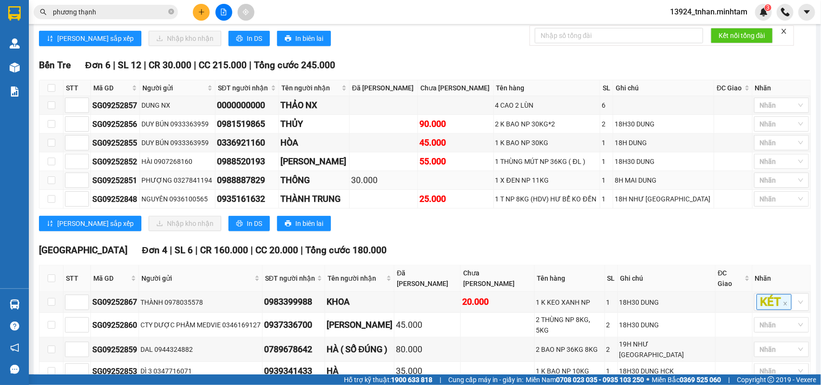
scroll to position [273, 0]
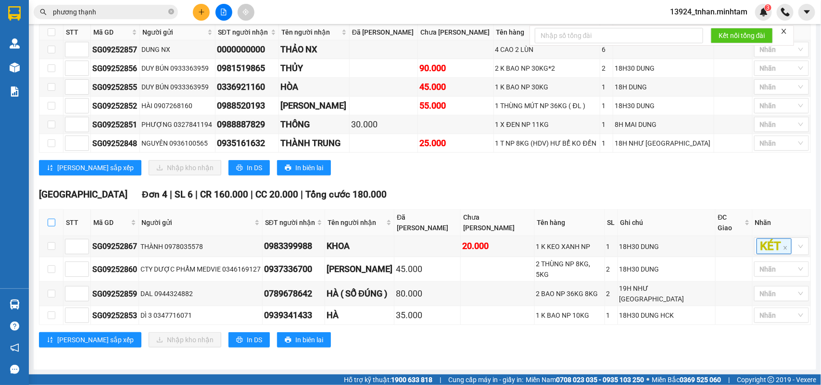
click at [48, 226] on input "checkbox" at bounding box center [52, 223] width 8 height 8
checkbox input "true"
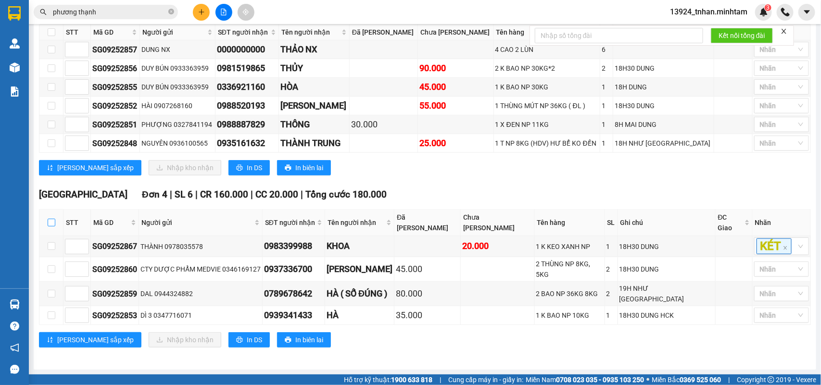
checkbox input "true"
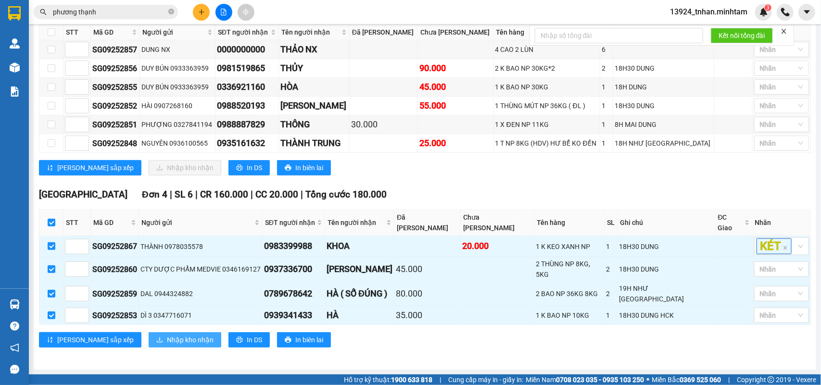
click at [167, 336] on span "Nhập kho nhận" at bounding box center [190, 340] width 47 height 11
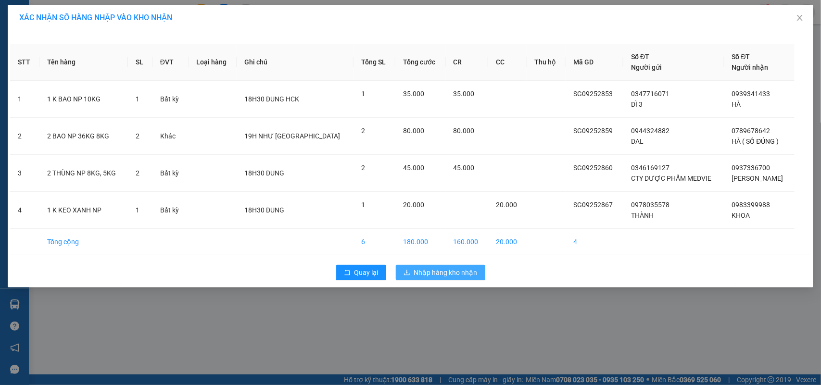
click at [436, 272] on span "Nhập hàng kho nhận" at bounding box center [445, 272] width 63 height 11
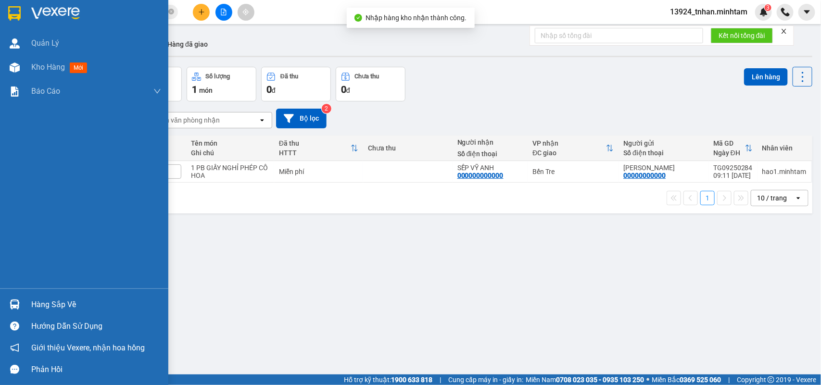
click at [34, 304] on div "Hàng sắp về" at bounding box center [96, 305] width 130 height 14
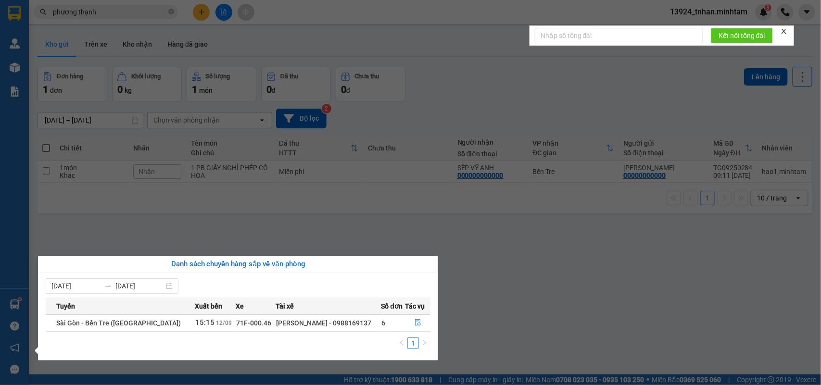
click at [169, 13] on section "Kết quả tìm kiếm ( 65 ) Bộ lọc Thuộc VP này Ngày tạo đơn gần nhất Mã ĐH Trạng t…" at bounding box center [410, 192] width 821 height 385
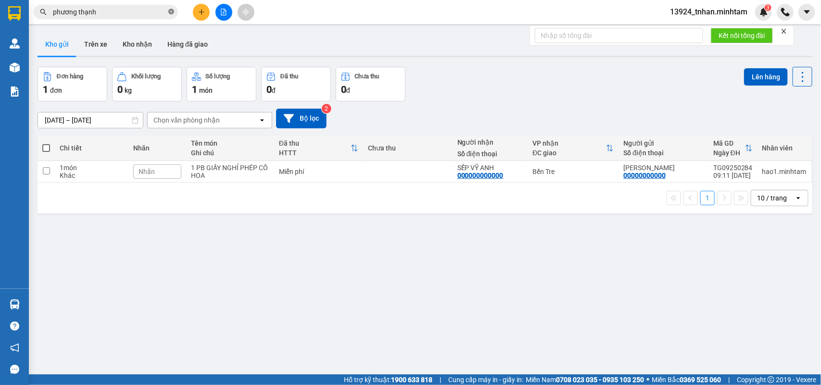
click at [169, 13] on icon "close-circle" at bounding box center [171, 12] width 6 height 6
click at [164, 14] on input "text" at bounding box center [109, 12] width 113 height 11
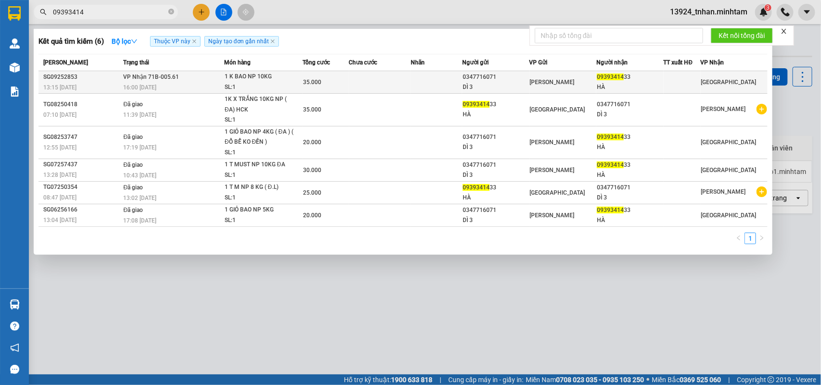
type input "09393414"
click at [249, 78] on div "1 K BAO NP 10KG" at bounding box center [261, 77] width 72 height 11
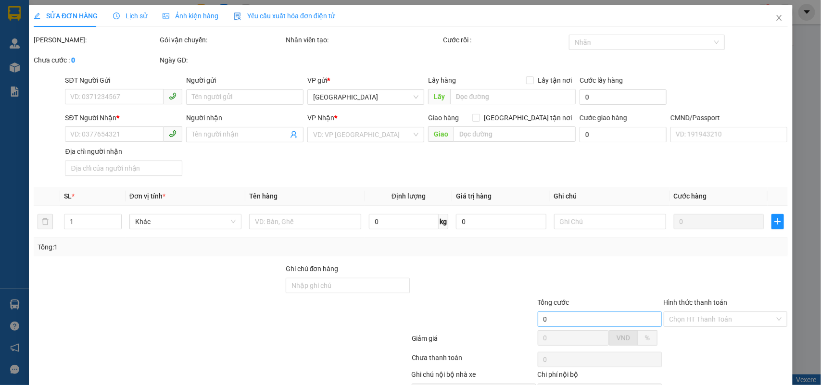
type input "0347716071"
type input "DÌ 3"
type input "0939341433"
type input "HÀ"
type input "35.000"
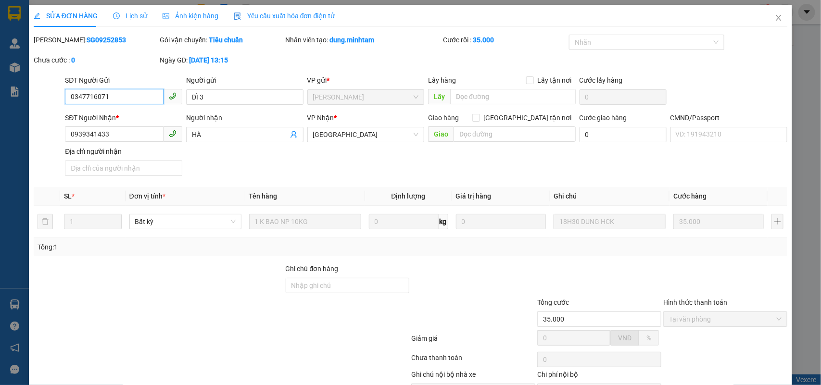
scroll to position [56, 0]
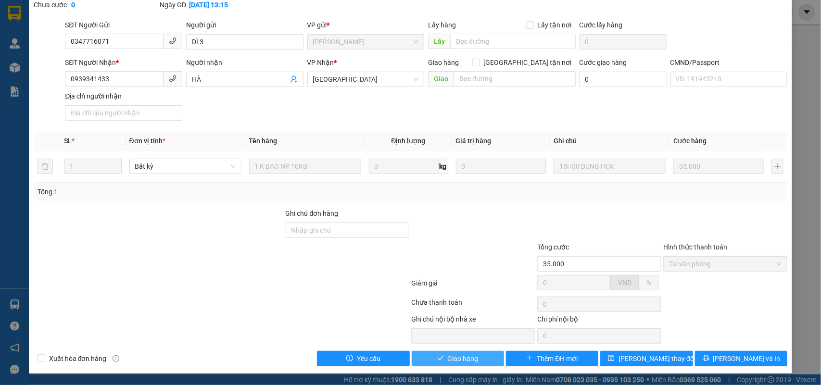
click at [458, 355] on span "Giao hàng" at bounding box center [463, 358] width 31 height 11
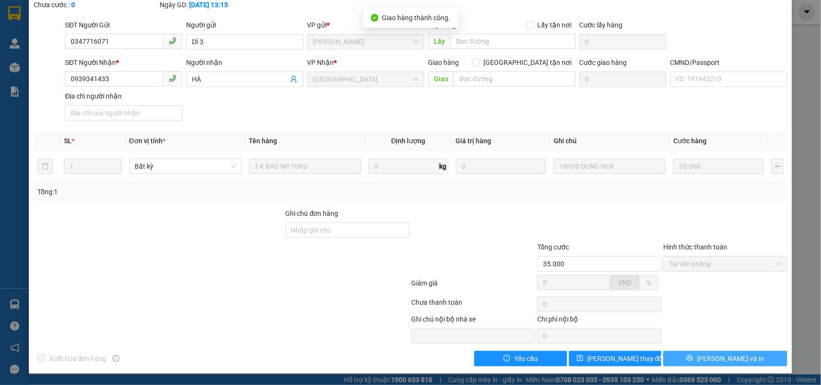
click at [739, 359] on button "Lưu và In" at bounding box center [725, 358] width 124 height 15
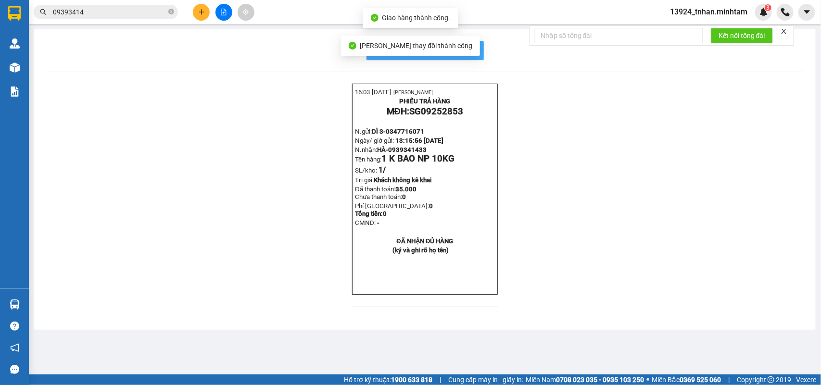
click at [478, 51] on button "In mẫu biên lai tự cấu hình" at bounding box center [424, 50] width 117 height 19
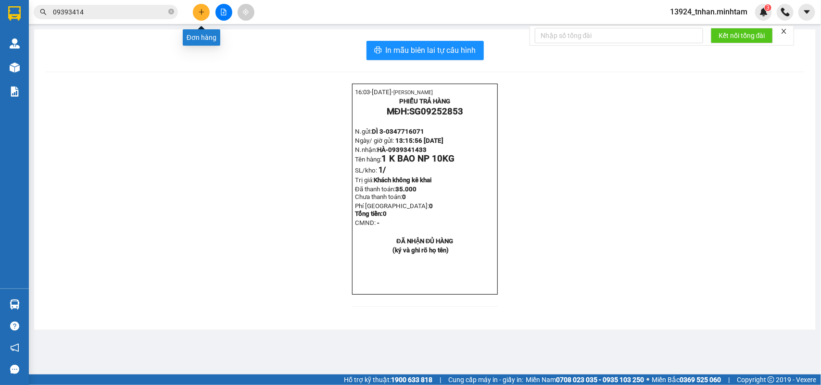
click at [193, 10] on button at bounding box center [201, 12] width 17 height 17
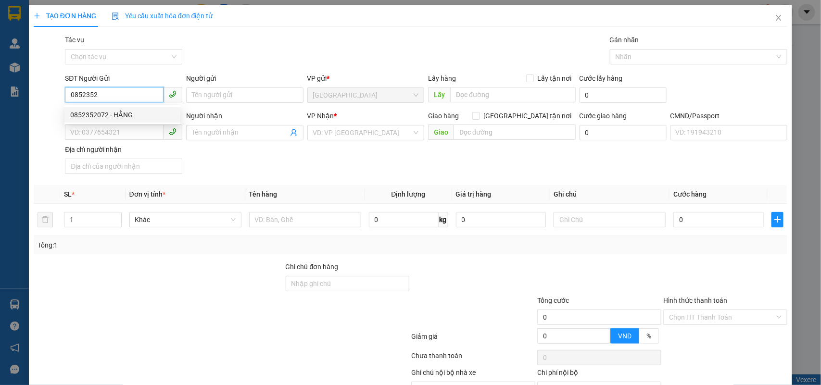
click at [142, 110] on div "0852352072 - HẰNG" at bounding box center [122, 115] width 104 height 11
type input "0852352072"
type input "HẰNG"
type input "0908437150"
type input "HOÀI"
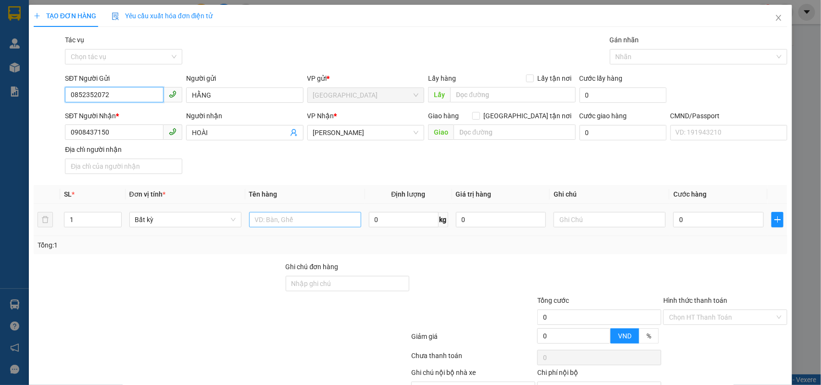
type input "0852352072"
click at [303, 222] on input "text" at bounding box center [305, 219] width 112 height 15
type input "1 j t np 3kg"
click at [707, 223] on input "0" at bounding box center [718, 219] width 90 height 15
type input "2"
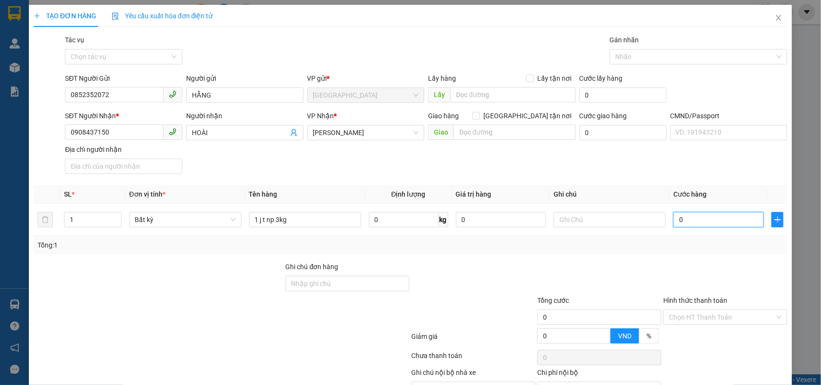
type input "2"
type input "20"
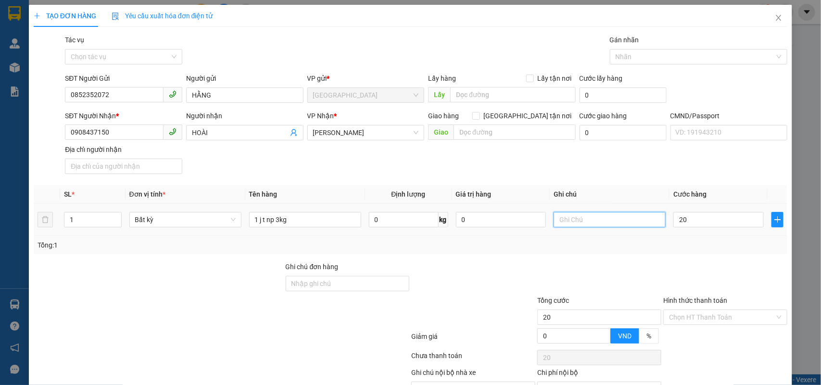
type input "20.000"
drag, startPoint x: 615, startPoint y: 214, endPoint x: 609, endPoint y: 212, distance: 6.3
click at [614, 214] on input "text" at bounding box center [609, 219] width 112 height 15
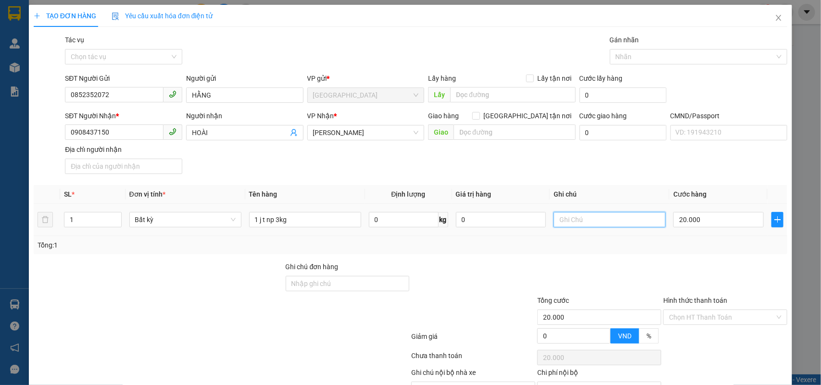
type input "L"
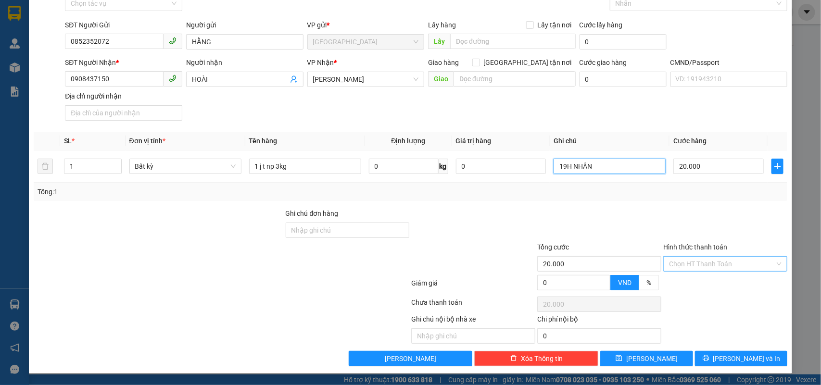
type input "19H NHÂN"
drag, startPoint x: 705, startPoint y: 264, endPoint x: 700, endPoint y: 270, distance: 7.5
click at [705, 265] on input "Hình thức thanh toán" at bounding box center [722, 264] width 106 height 14
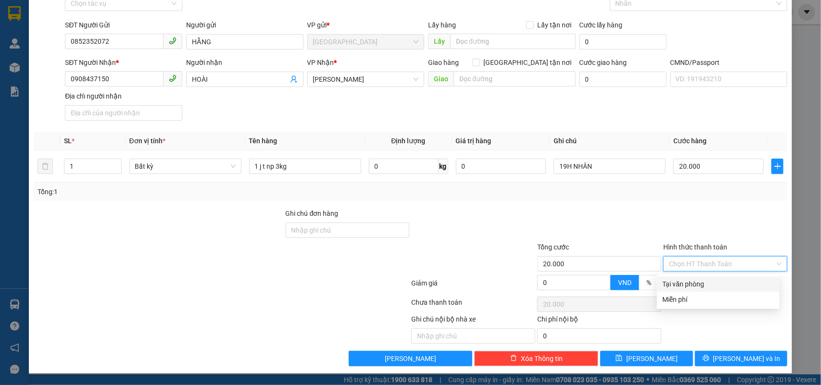
drag, startPoint x: 683, startPoint y: 280, endPoint x: 730, endPoint y: 340, distance: 76.1
click at [684, 282] on div "Tại văn phòng" at bounding box center [718, 284] width 111 height 11
type input "0"
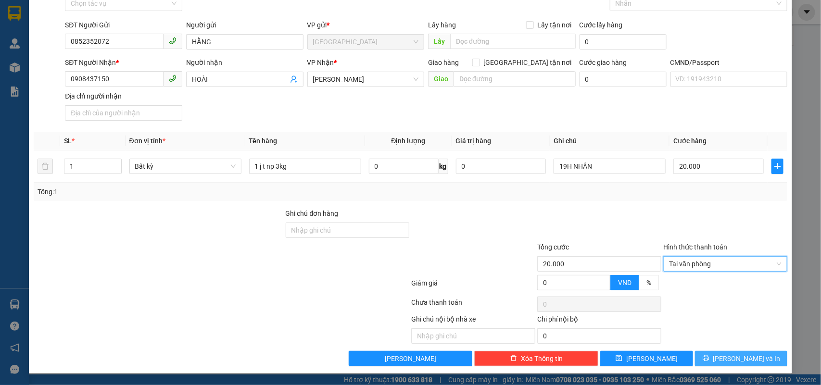
click at [738, 356] on span "Lưu và In" at bounding box center [746, 358] width 67 height 11
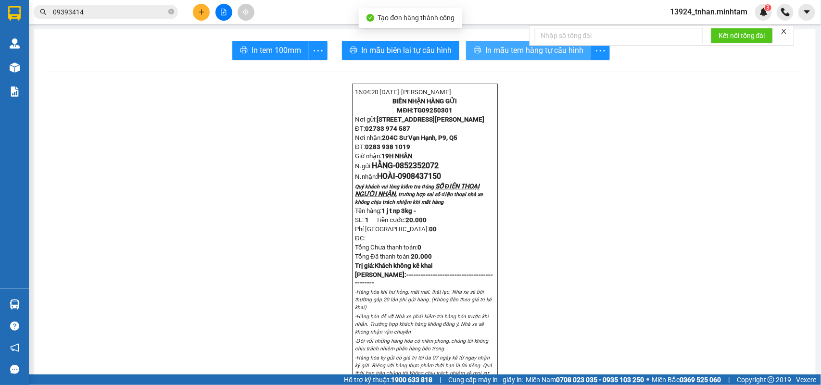
click at [487, 58] on button "In mẫu tem hàng tự cấu hình" at bounding box center [528, 50] width 125 height 19
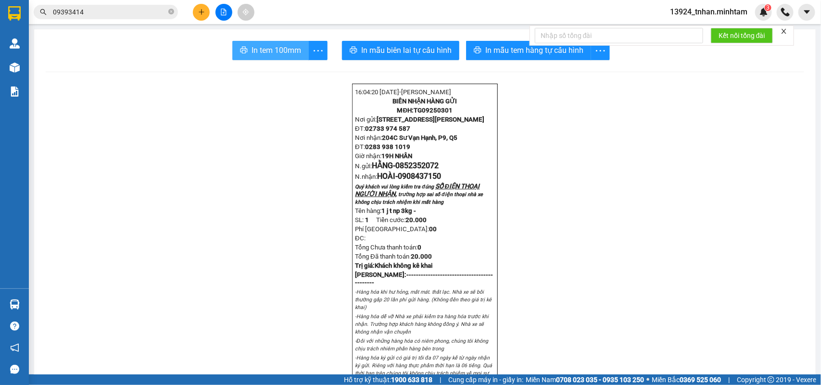
click at [287, 46] on span "In tem 100mm" at bounding box center [276, 50] width 50 height 12
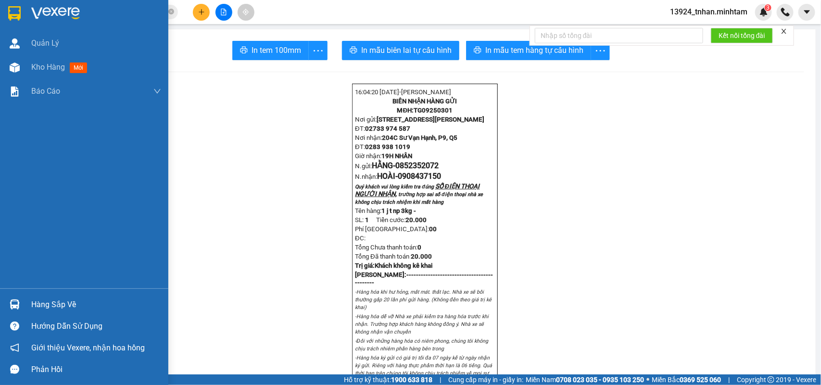
click at [59, 299] on div "Hàng sắp về" at bounding box center [96, 305] width 130 height 14
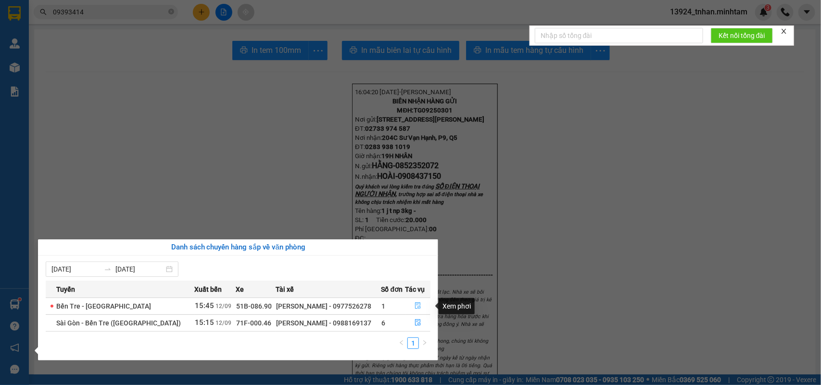
click at [415, 305] on icon "file-done" at bounding box center [418, 305] width 7 height 7
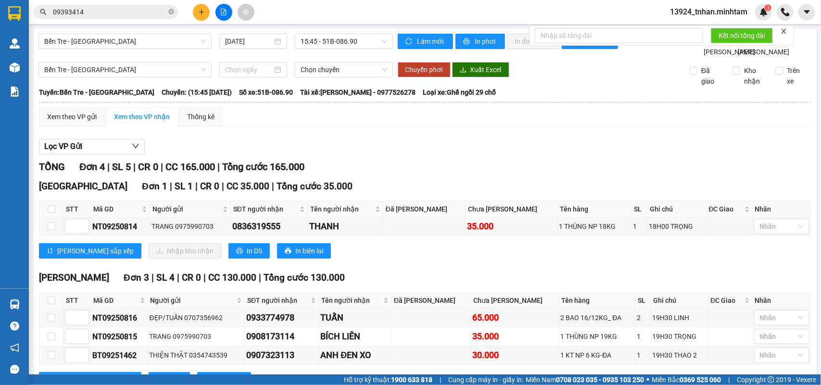
scroll to position [60, 0]
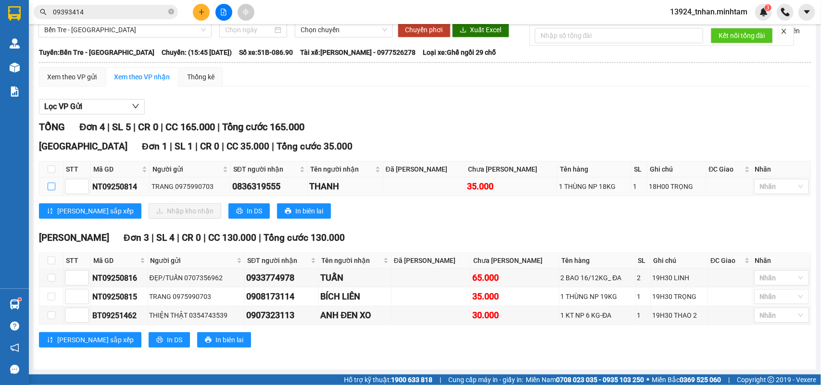
click at [54, 189] on td at bounding box center [51, 186] width 24 height 19
click at [53, 188] on input "checkbox" at bounding box center [52, 187] width 8 height 8
checkbox input "true"
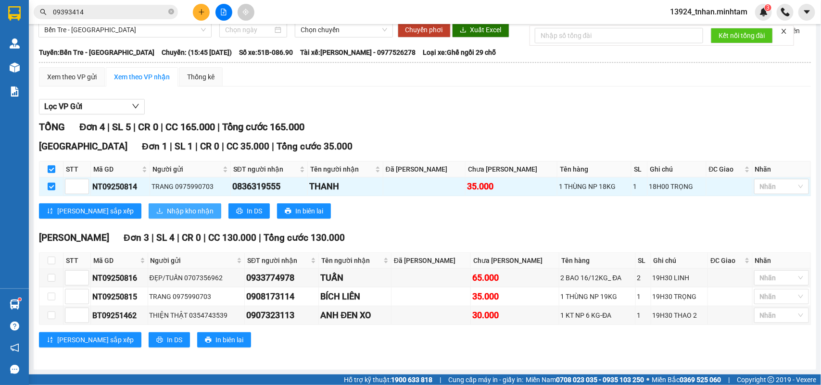
click at [167, 214] on span "Nhập kho nhận" at bounding box center [190, 211] width 47 height 11
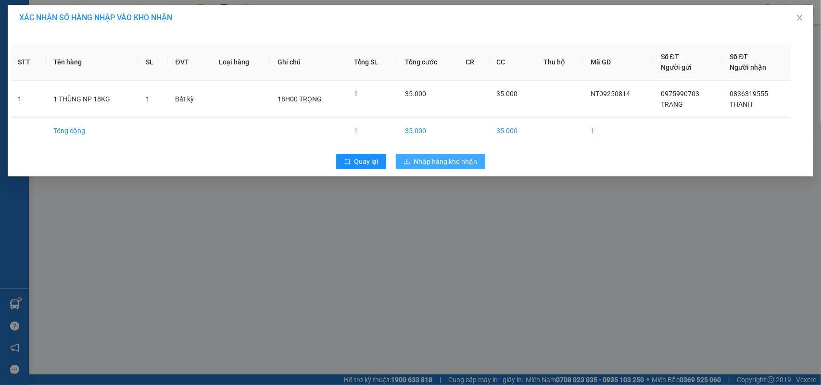
click at [440, 160] on span "Nhập hàng kho nhận" at bounding box center [445, 161] width 63 height 11
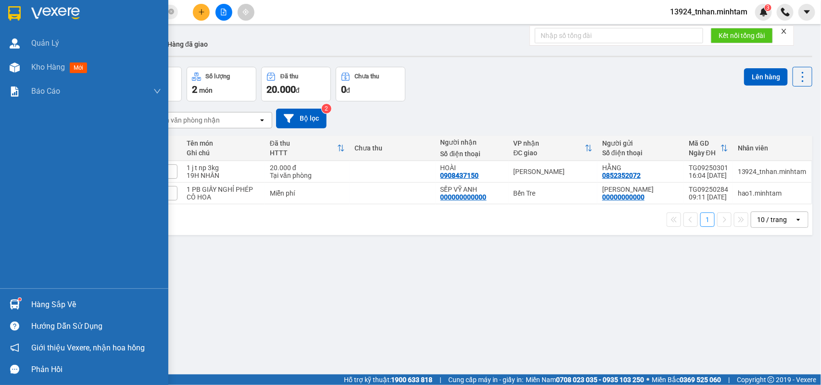
click at [38, 300] on div "Hàng sắp về" at bounding box center [96, 305] width 130 height 14
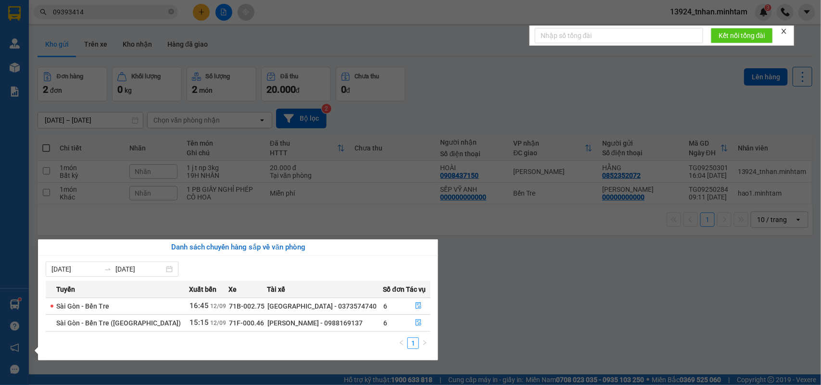
click at [168, 13] on section "Kết quả tìm kiếm ( 6 ) Bộ lọc Thuộc VP này Ngày tạo đơn gần nhất Mã ĐH Trạng th…" at bounding box center [410, 192] width 821 height 385
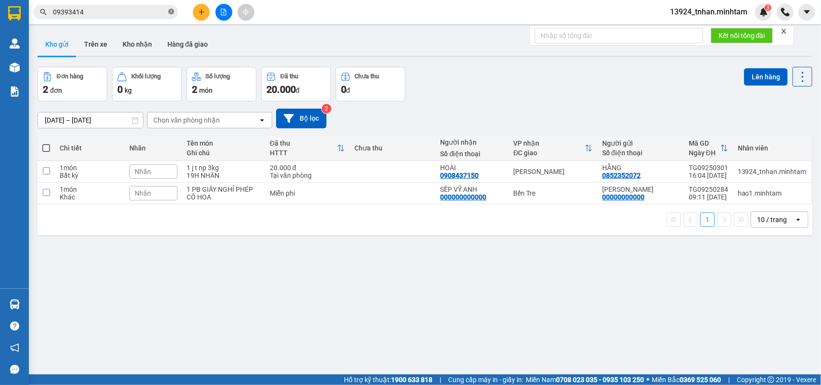
click at [172, 13] on icon "close-circle" at bounding box center [171, 12] width 6 height 6
click at [151, 14] on input "text" at bounding box center [109, 12] width 113 height 11
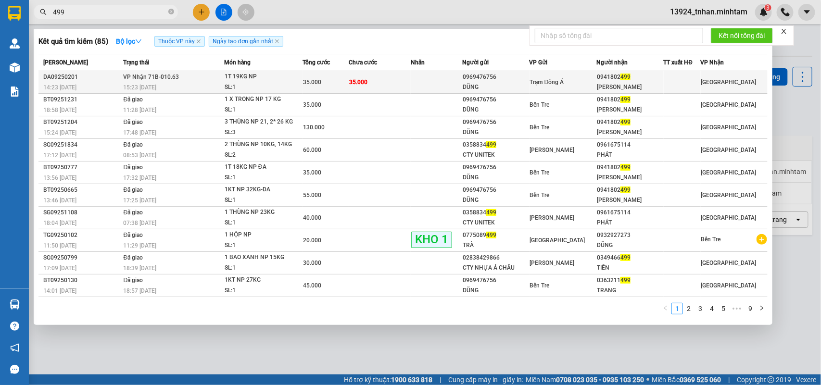
type input "499"
click at [438, 82] on td at bounding box center [436, 82] width 51 height 23
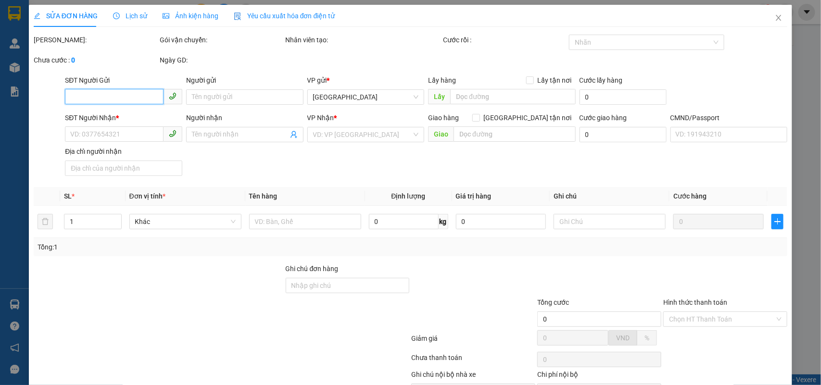
scroll to position [56, 0]
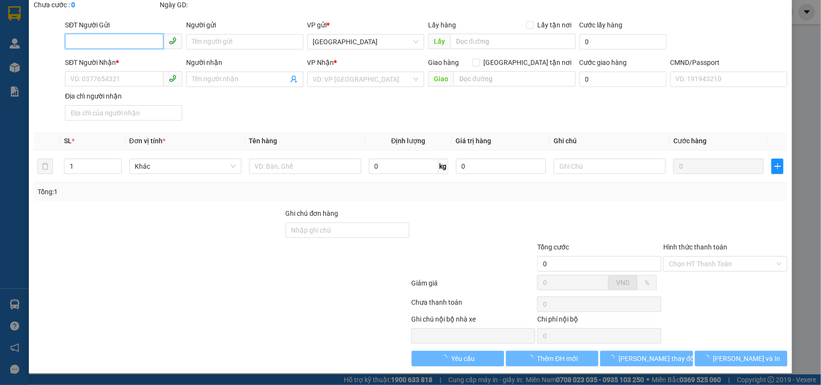
type input "0969476756"
type input "DŨNG"
type input "0941802499"
type input "THANH TRANG"
type input "35.000"
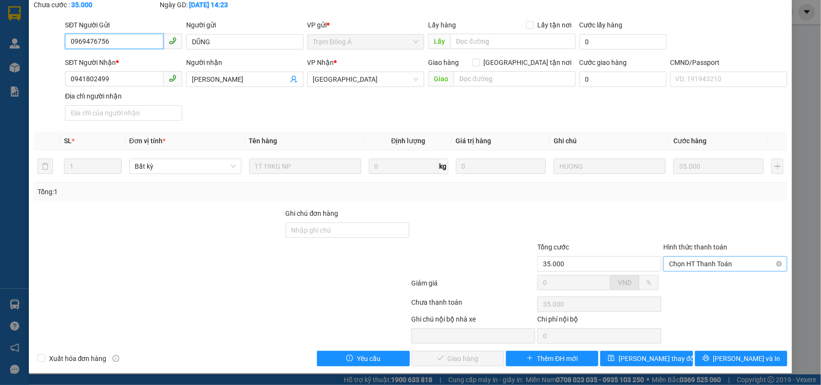
click at [689, 261] on span "Chọn HT Thanh Toán" at bounding box center [725, 264] width 113 height 14
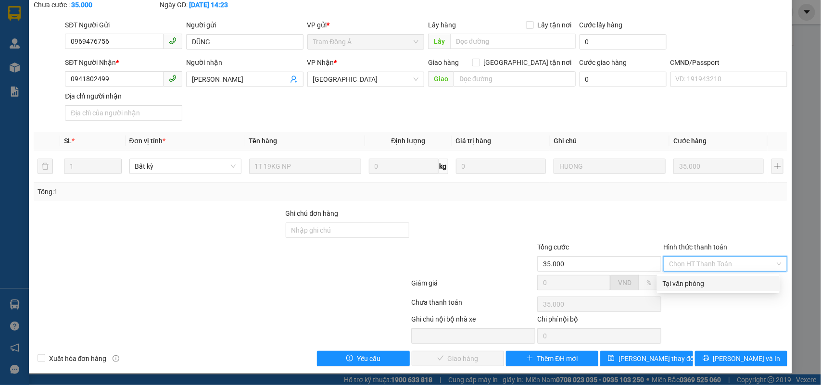
click at [679, 278] on div "Tại văn phòng" at bounding box center [718, 283] width 111 height 11
type input "0"
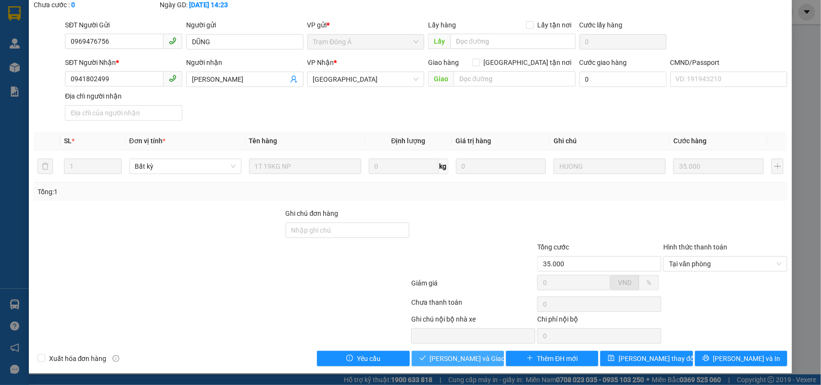
drag, startPoint x: 440, startPoint y: 357, endPoint x: 591, endPoint y: 369, distance: 151.0
click at [443, 356] on span "Lưu và Giao hàng" at bounding box center [476, 358] width 92 height 11
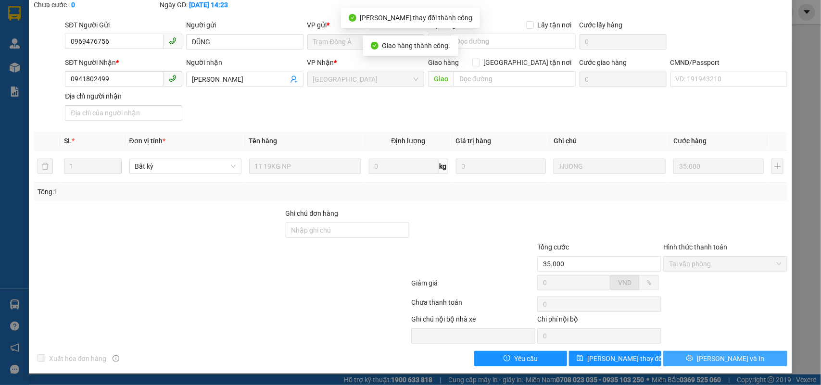
click at [722, 358] on span "Lưu và In" at bounding box center [730, 358] width 67 height 11
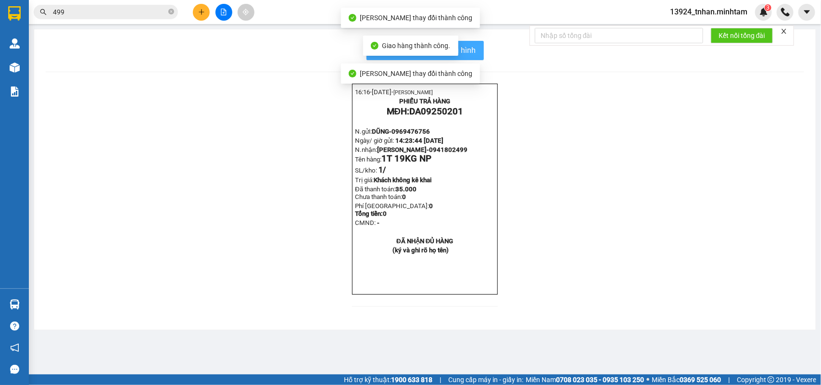
click at [472, 48] on span "In mẫu biên lai tự cấu hình" at bounding box center [431, 50] width 90 height 12
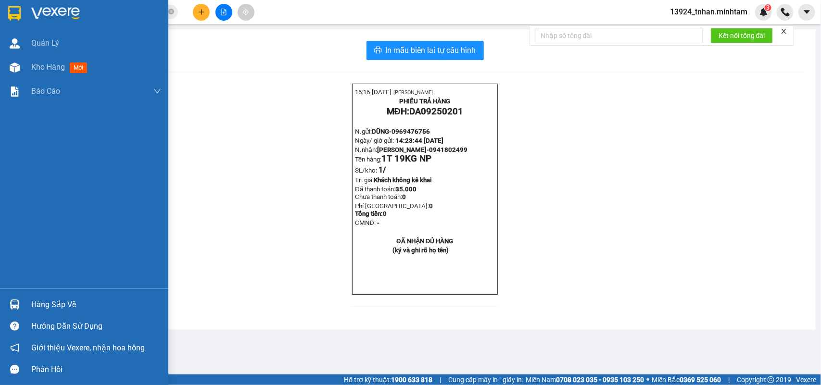
drag, startPoint x: 5, startPoint y: 7, endPoint x: 9, endPoint y: 1, distance: 7.1
click at [6, 8] on div at bounding box center [84, 15] width 168 height 31
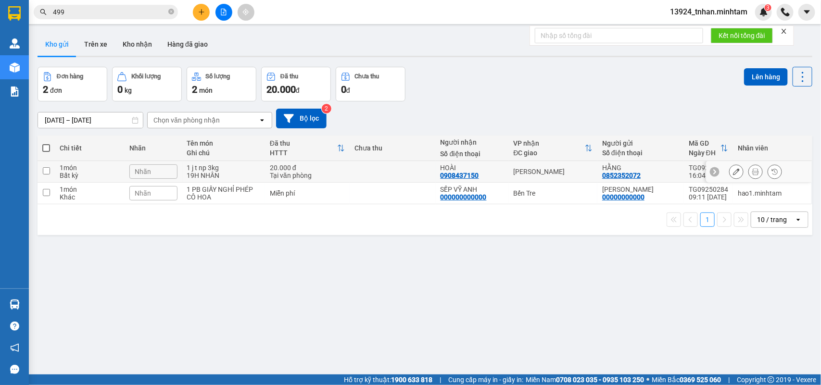
click at [555, 174] on div "[PERSON_NAME]" at bounding box center [553, 172] width 79 height 8
checkbox input "true"
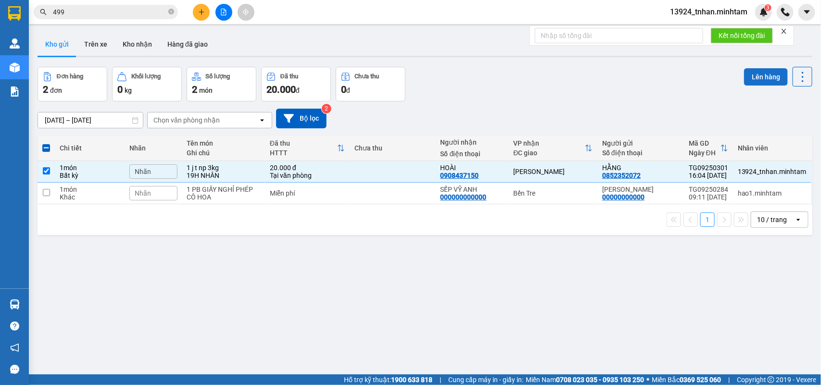
click at [751, 73] on button "Lên hàng" at bounding box center [766, 76] width 44 height 17
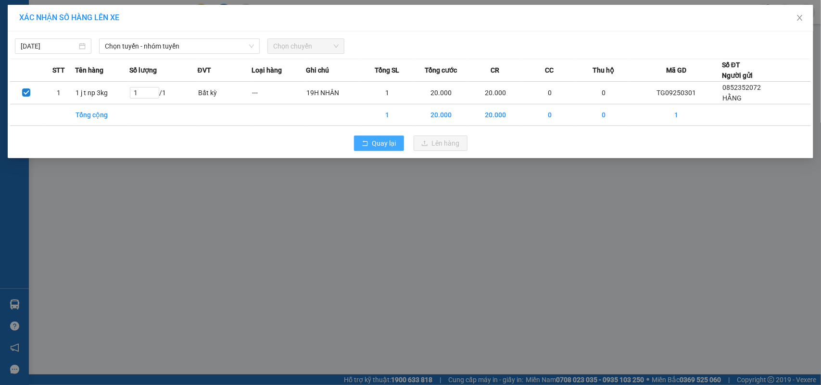
click at [380, 138] on span "Quay lại" at bounding box center [384, 143] width 24 height 11
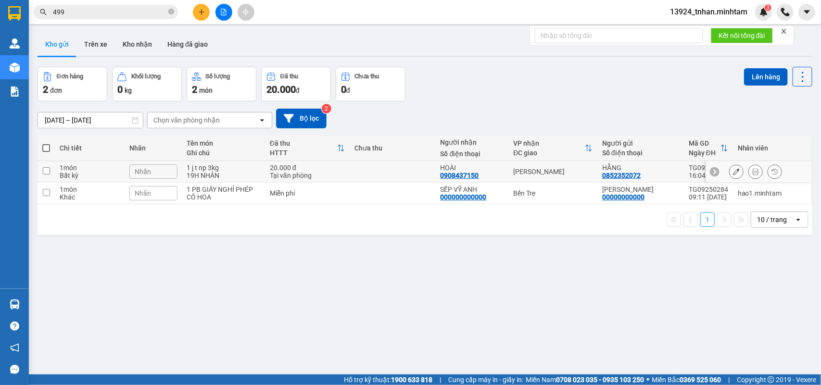
click at [719, 169] on div at bounding box center [759, 172] width 106 height 22
click at [733, 170] on icon at bounding box center [736, 171] width 7 height 7
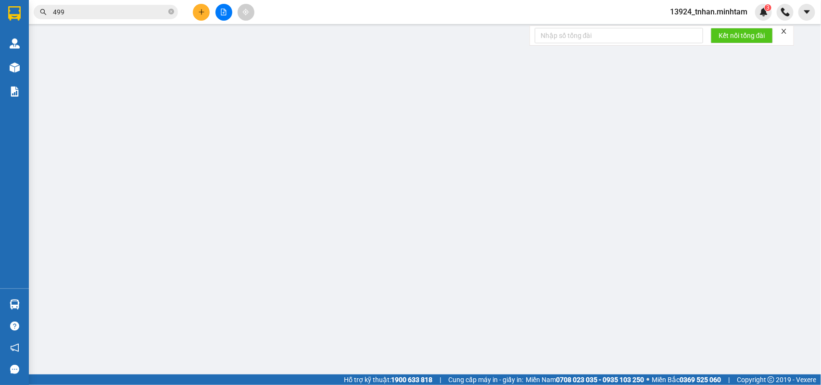
type input "0852352072"
type input "HẰNG"
type input "0908437150"
type input "HOÀI"
type input "20.000"
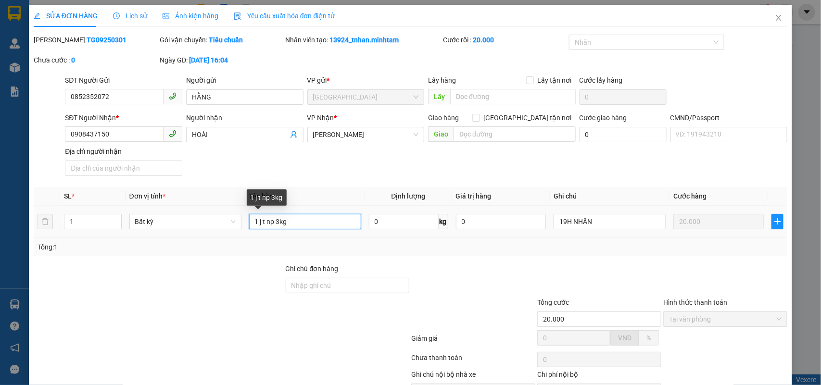
click at [257, 222] on input "1 j t np 3kg" at bounding box center [305, 221] width 112 height 15
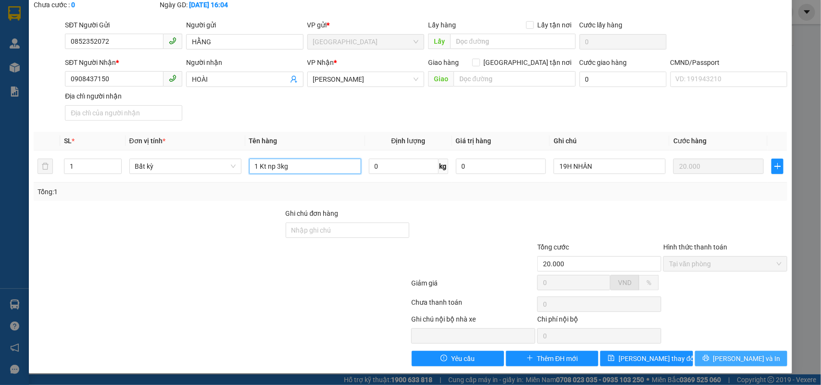
type input "1 Kt np 3kg"
click at [722, 356] on button "Lưu và In" at bounding box center [741, 358] width 92 height 15
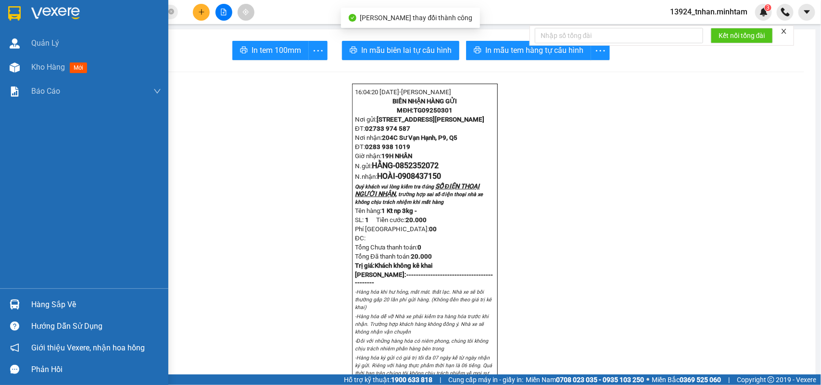
click at [8, 13] on img at bounding box center [14, 13] width 13 height 14
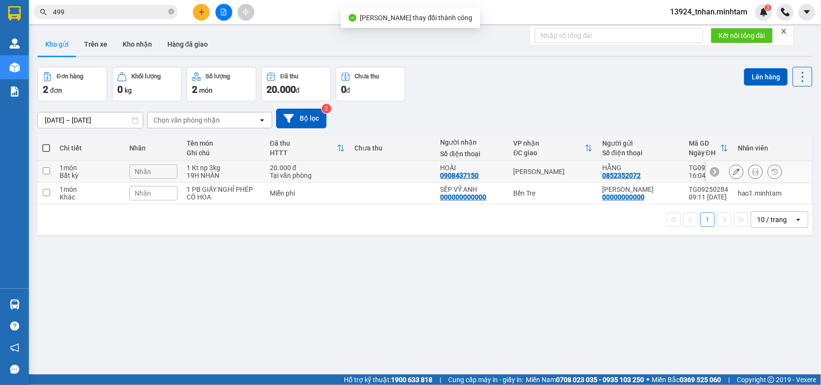
click at [388, 175] on td at bounding box center [393, 172] width 86 height 22
checkbox input "true"
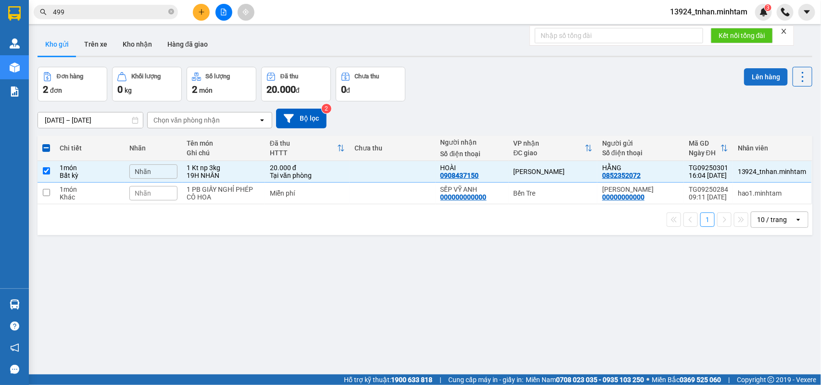
click at [755, 71] on button "Lên hàng" at bounding box center [766, 76] width 44 height 17
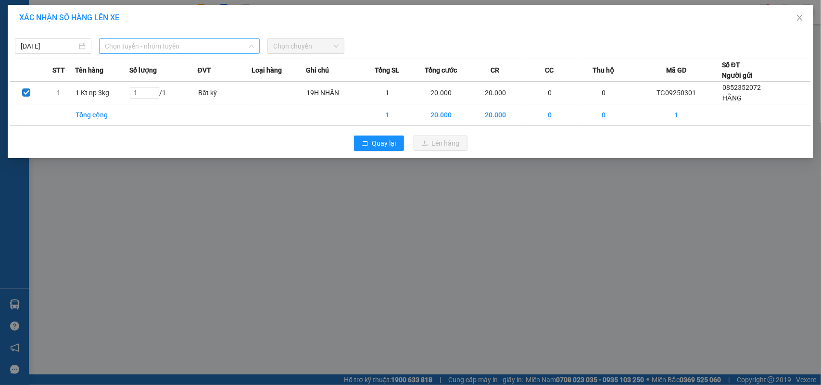
click at [223, 47] on span "Chọn tuyến - nhóm tuyến" at bounding box center [179, 46] width 149 height 14
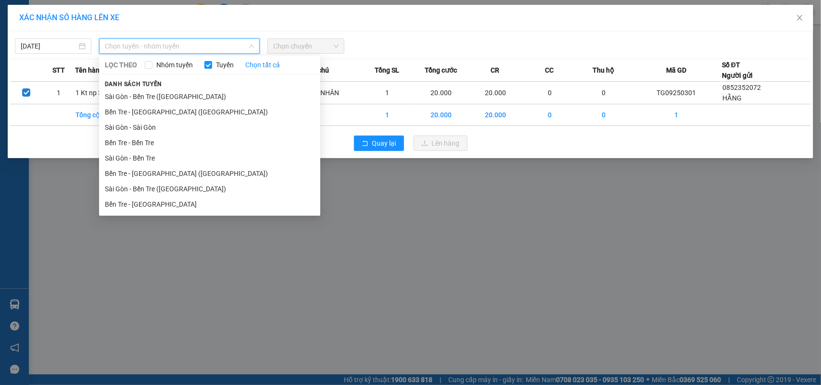
drag, startPoint x: 138, startPoint y: 203, endPoint x: 187, endPoint y: 140, distance: 79.5
click at [138, 202] on li "Bến Tre - [GEOGRAPHIC_DATA]" at bounding box center [209, 204] width 221 height 15
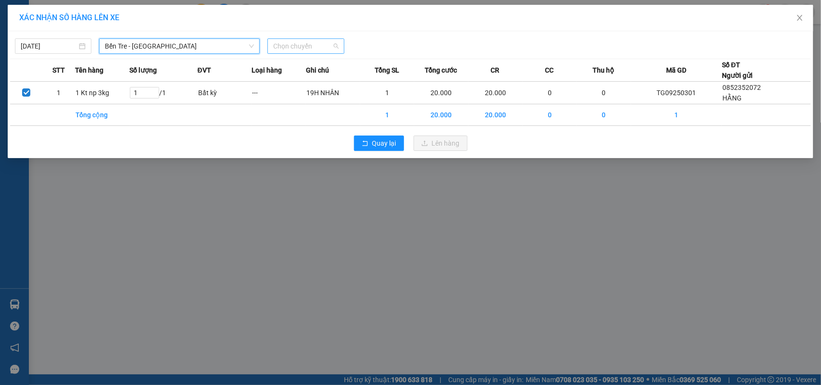
click at [289, 46] on span "Chọn chuyến" at bounding box center [305, 46] width 65 height 14
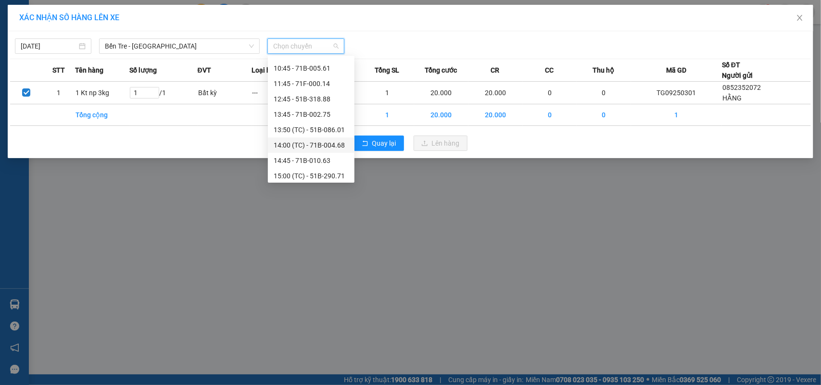
scroll to position [180, 0]
click at [342, 143] on div "15:45 - 51B-086.90" at bounding box center [311, 146] width 75 height 11
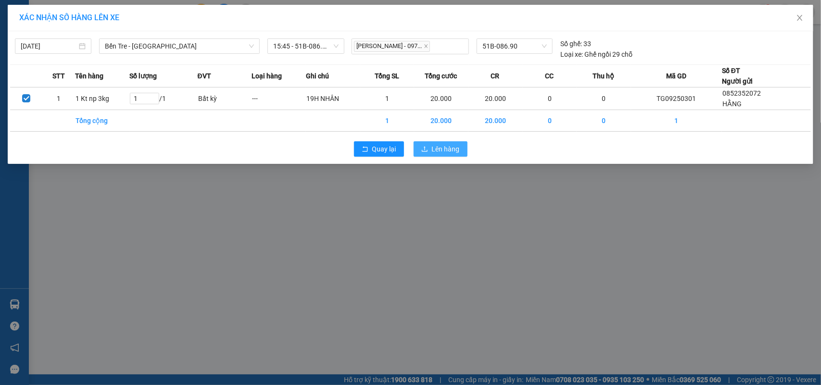
click at [449, 146] on span "Lên hàng" at bounding box center [446, 149] width 28 height 11
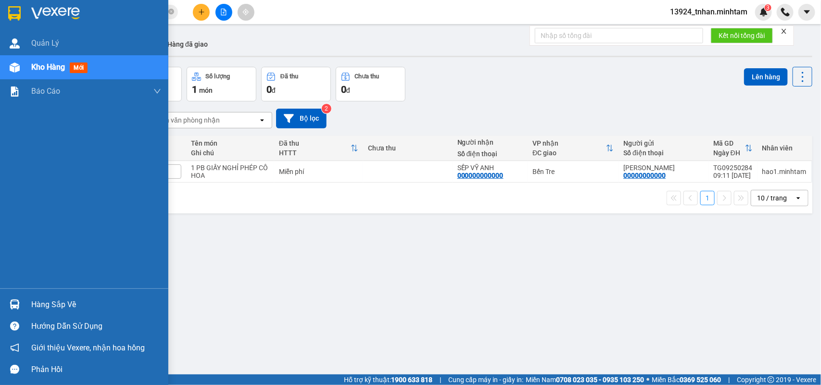
drag, startPoint x: 54, startPoint y: 305, endPoint x: 113, endPoint y: 294, distance: 60.7
click at [56, 303] on div "Hàng sắp về" at bounding box center [96, 305] width 130 height 14
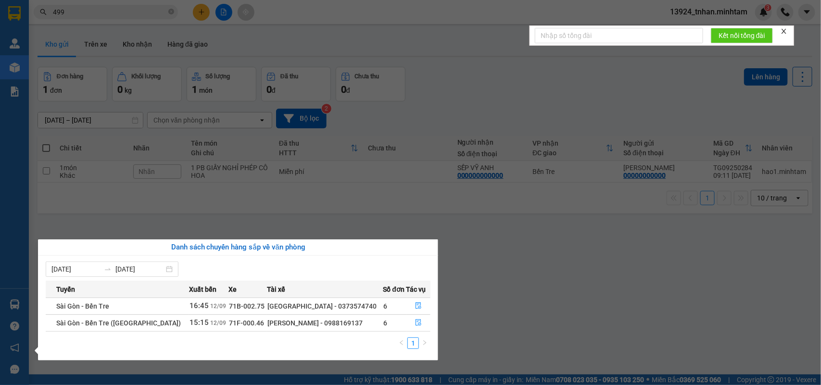
click at [204, 2] on section "Kết quả tìm kiếm ( 85 ) Bộ lọc Thuộc VP này Ngày tạo đơn gần nhất Mã ĐH Trạng t…" at bounding box center [410, 192] width 821 height 385
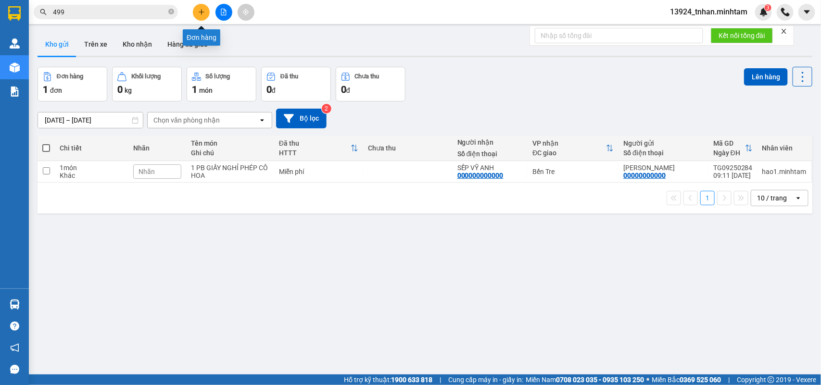
click at [201, 5] on button at bounding box center [201, 12] width 17 height 17
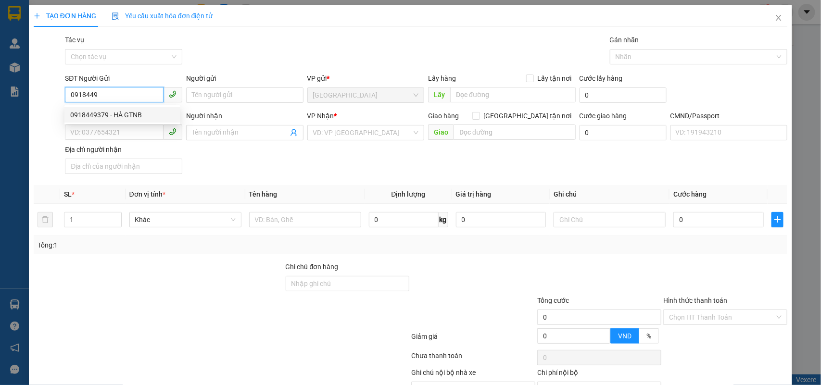
click at [154, 119] on div "0918449379 - HÀ GTNB" at bounding box center [122, 115] width 104 height 11
type input "0918449379"
type input "HÀ GTNB"
checkbox input "true"
type input "CỤM KCN TRUNG AN"
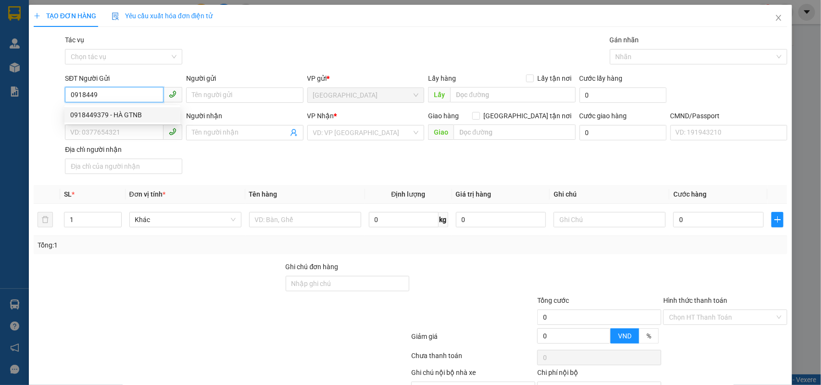
type input "0815835998"
type input "LYLY NBC"
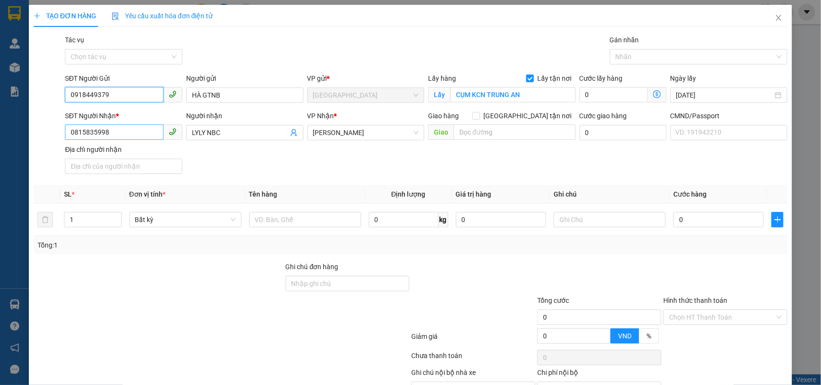
type input "0918449379"
drag, startPoint x: 133, startPoint y: 136, endPoint x: 31, endPoint y: 126, distance: 102.4
click at [31, 126] on div "TẠO ĐƠN HÀNG Yêu cầu xuất hóa đơn điện tử Transit Pickup Surcharge Ids Transit …" at bounding box center [411, 216] width 764 height 422
type input "0933220891"
click at [262, 133] on input "LYLY NBC" at bounding box center [240, 132] width 96 height 11
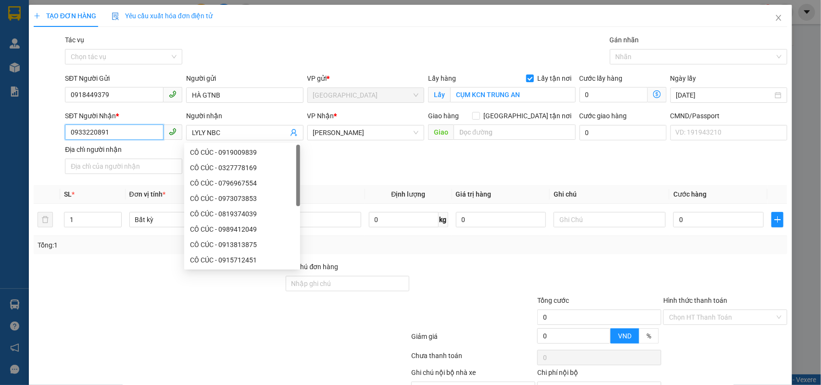
click at [159, 132] on input "0933220891" at bounding box center [114, 132] width 99 height 15
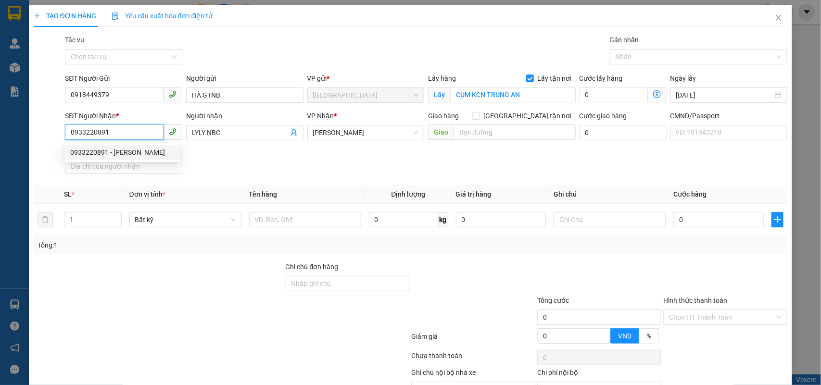
click at [147, 154] on div "0933220891 - PHƯƠNG UYÊN" at bounding box center [122, 152] width 104 height 11
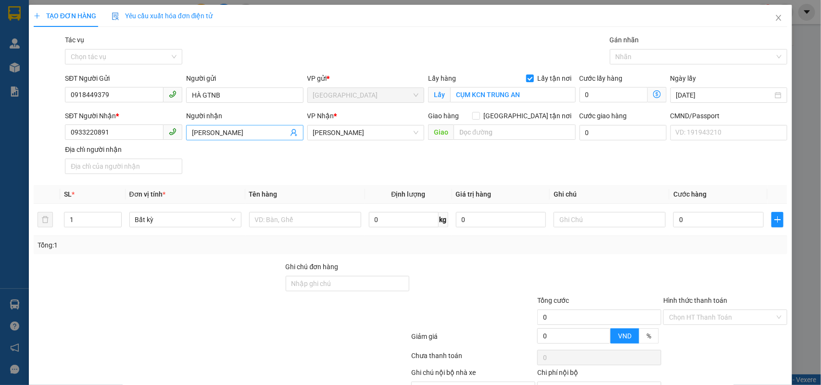
click at [244, 133] on input "[PERSON_NAME]" at bounding box center [240, 132] width 96 height 11
type input "PHƯƠNG UYÊN NPC"
click at [308, 284] on input "Ghi chú đơn hàng" at bounding box center [348, 283] width 124 height 15
drag, startPoint x: 68, startPoint y: 96, endPoint x: 21, endPoint y: 93, distance: 47.2
click at [21, 93] on div "TẠO ĐƠN HÀNG Yêu cầu xuất hóa đơn điện tử Transit Pickup Surcharge Ids Transit …" at bounding box center [410, 192] width 821 height 385
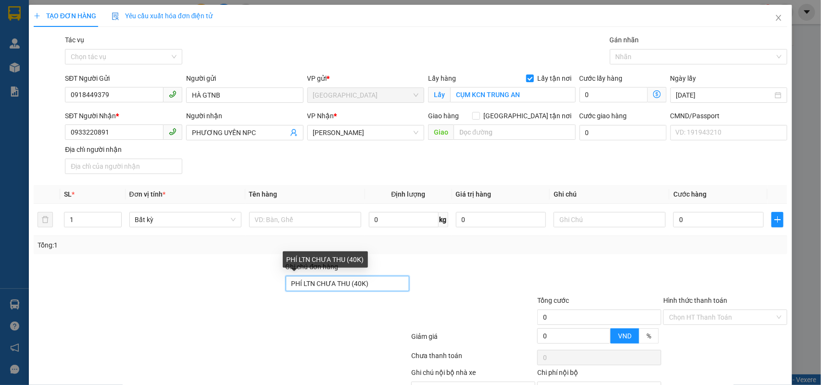
click at [354, 285] on input "PHÍ LTN CHƯA THU (40K)" at bounding box center [348, 283] width 124 height 15
type input "PHÍ LTN CHƯA THU (30K)"
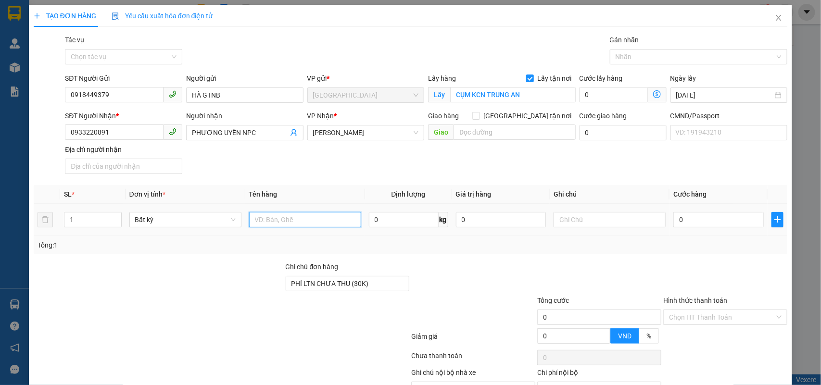
click at [341, 222] on input "text" at bounding box center [305, 219] width 112 height 15
click at [703, 221] on input "0" at bounding box center [718, 219] width 90 height 15
click at [341, 222] on input "1 K X TRẮNG NP 5 KG" at bounding box center [305, 219] width 112 height 15
type input "1 K X TRẮNG NP 5 KG CK"
click at [707, 222] on input "0" at bounding box center [718, 219] width 90 height 15
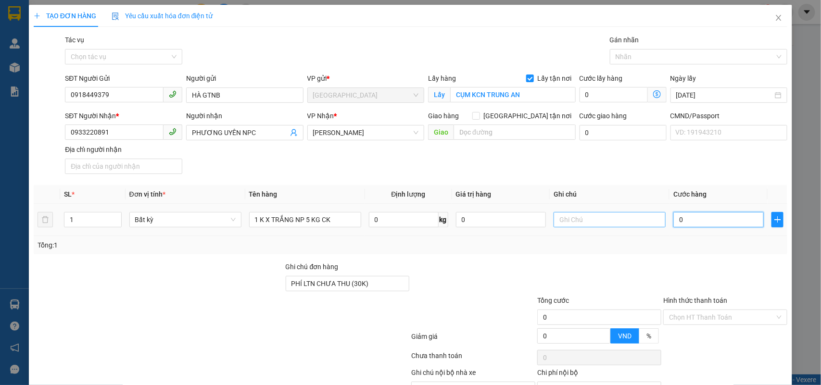
type input "2"
type input "25"
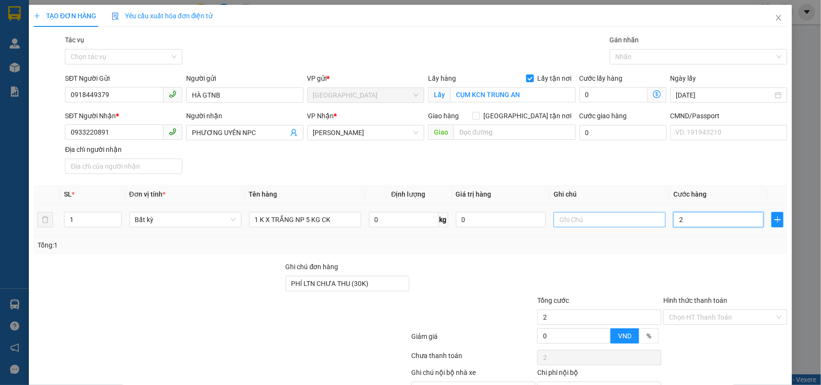
type input "25"
type input "25.000"
click at [636, 222] on input "text" at bounding box center [609, 219] width 112 height 15
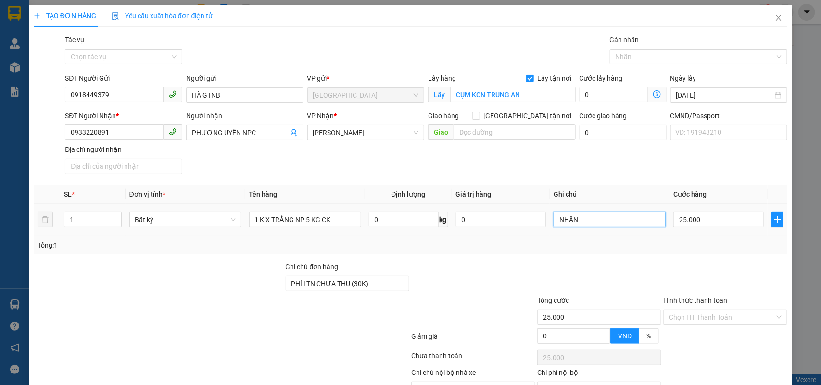
scroll to position [54, 0]
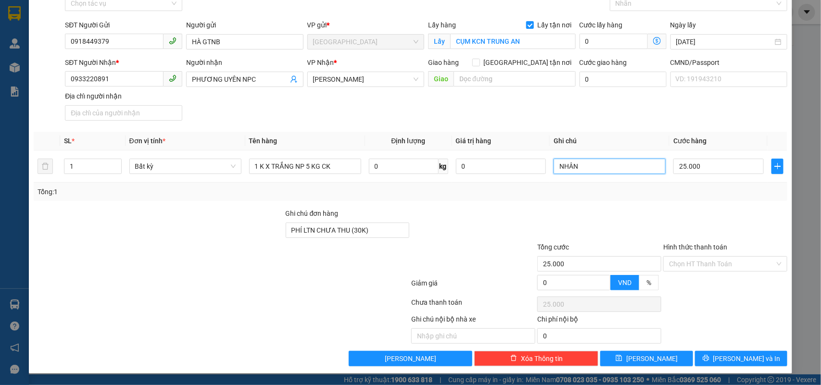
type input "NHÂN"
click at [729, 359] on span "Lưu và In" at bounding box center [746, 358] width 67 height 11
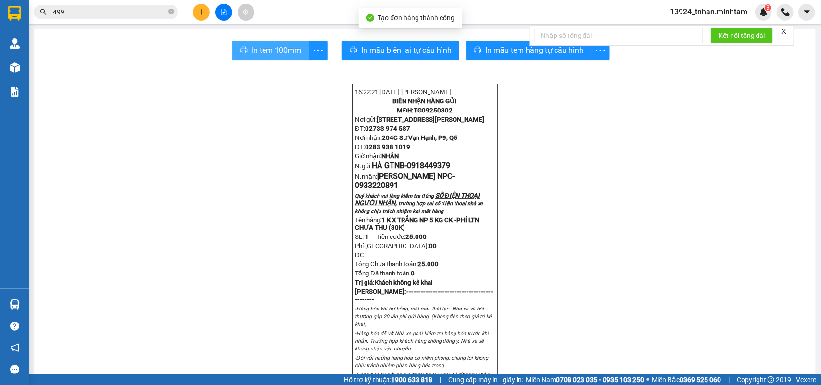
click at [285, 48] on span "In tem 100mm" at bounding box center [276, 50] width 50 height 12
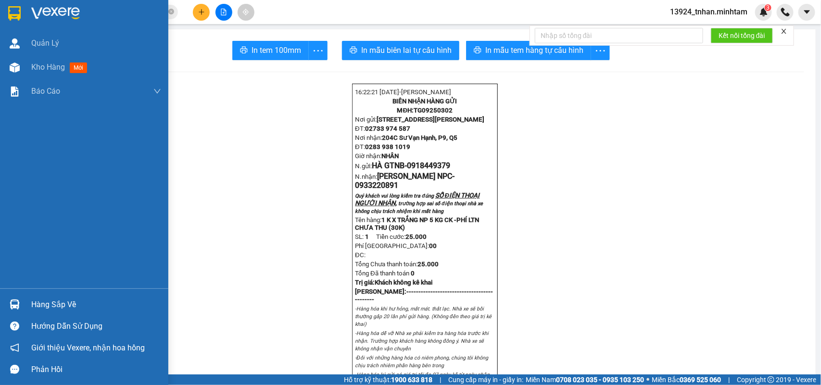
click at [43, 296] on div "Hàng sắp về" at bounding box center [84, 305] width 168 height 22
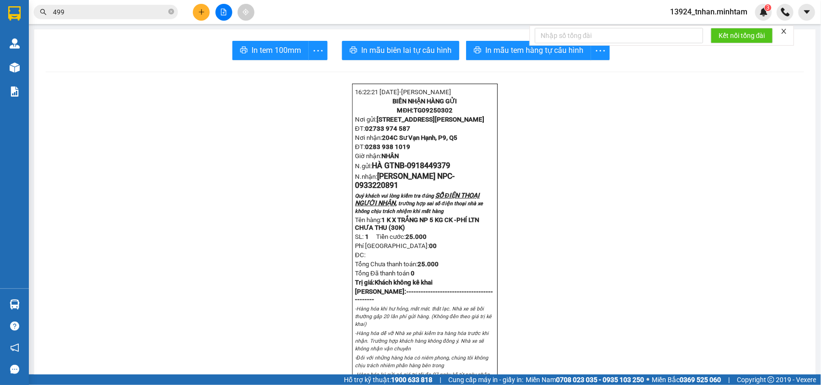
click at [172, 10] on section "Kết quả tìm kiếm ( 85 ) Bộ lọc Thuộc VP này Ngày tạo đơn gần nhất Mã ĐH Trạng t…" at bounding box center [410, 192] width 821 height 385
click at [172, 10] on icon "close-circle" at bounding box center [171, 12] width 6 height 6
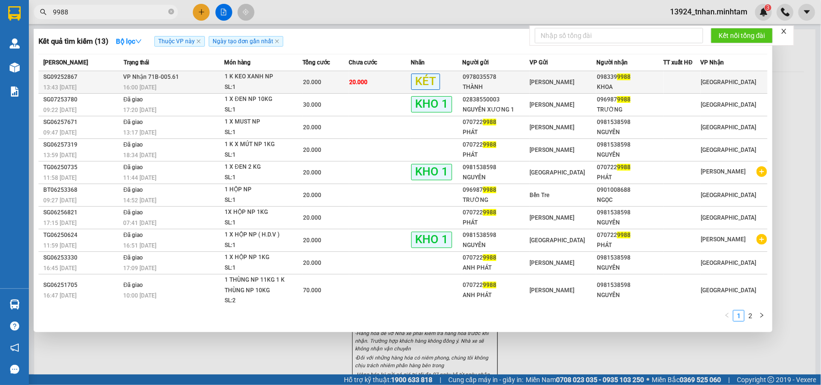
type input "9988"
click at [388, 79] on td "20.000" at bounding box center [380, 82] width 62 height 23
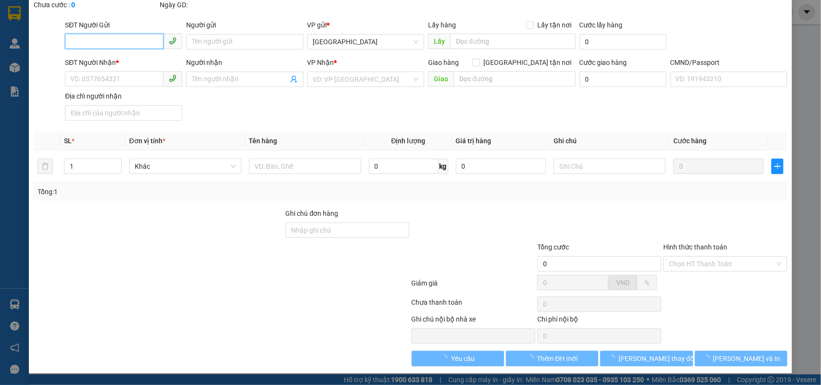
type input "0978035578"
type input "THÀNH"
type input "0983399988"
type input "KHOA"
type input "20.000"
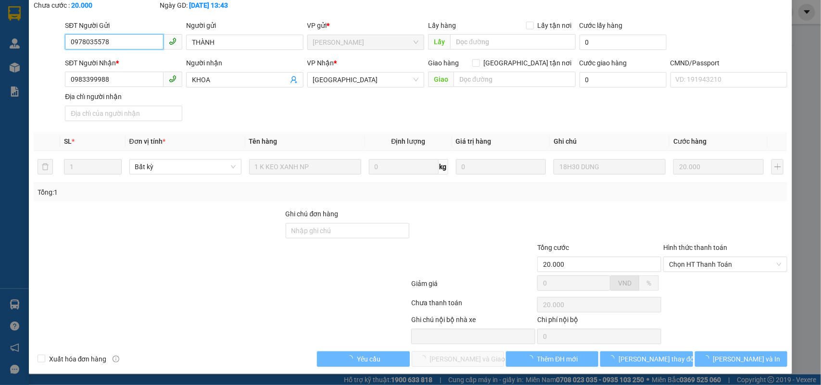
scroll to position [59, 0]
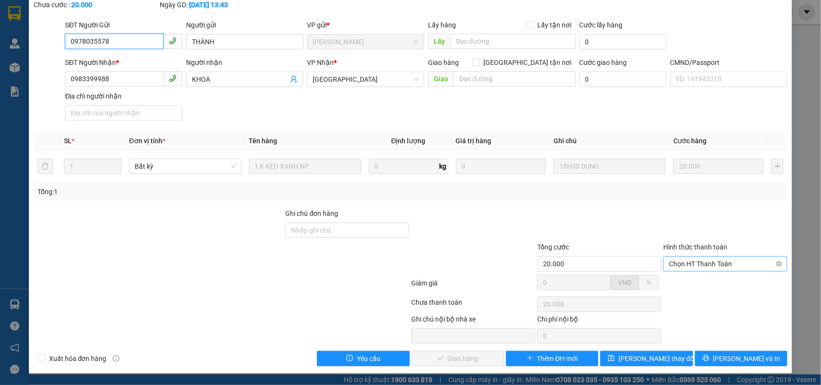
click at [704, 267] on span "Chọn HT Thanh Toán" at bounding box center [725, 264] width 113 height 14
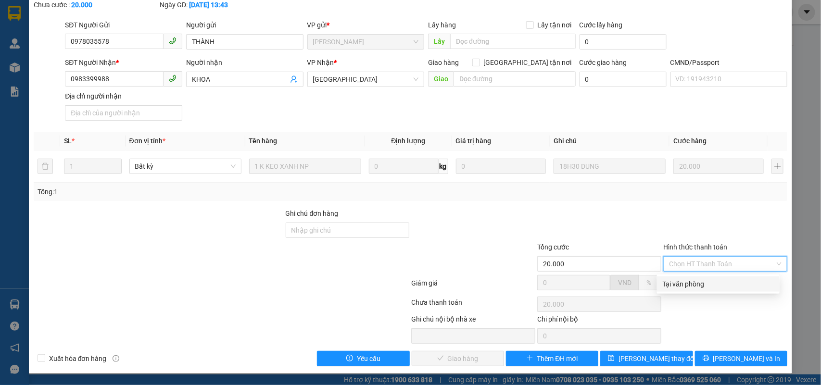
click at [690, 281] on div "Tại văn phòng" at bounding box center [718, 284] width 111 height 11
type input "0"
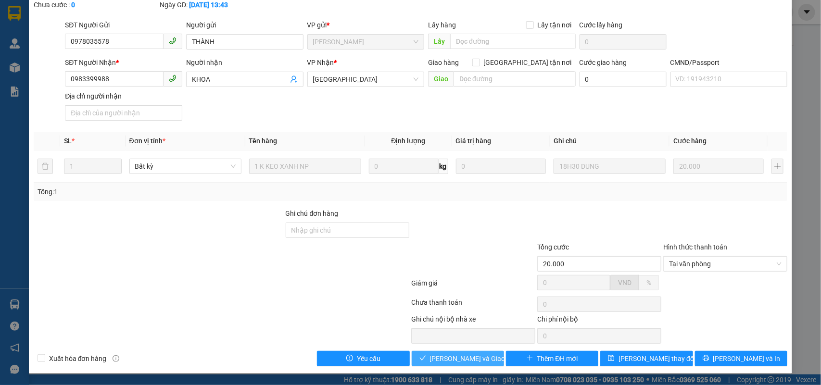
click at [451, 356] on span "Lưu và Giao hàng" at bounding box center [476, 358] width 92 height 11
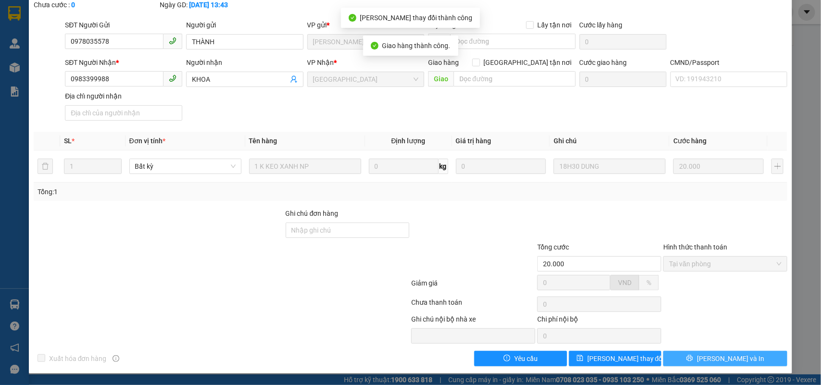
click at [742, 359] on button "Lưu và In" at bounding box center [725, 358] width 124 height 15
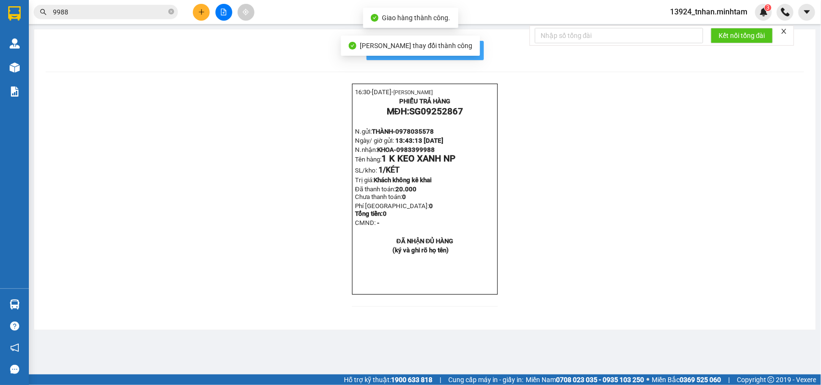
click at [467, 47] on span "In mẫu biên lai tự cấu hình" at bounding box center [431, 50] width 90 height 12
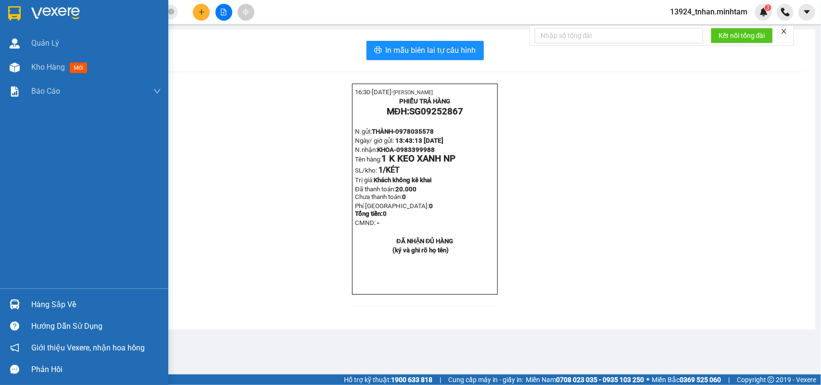
click at [23, 303] on div "Hàng sắp về" at bounding box center [84, 305] width 168 height 22
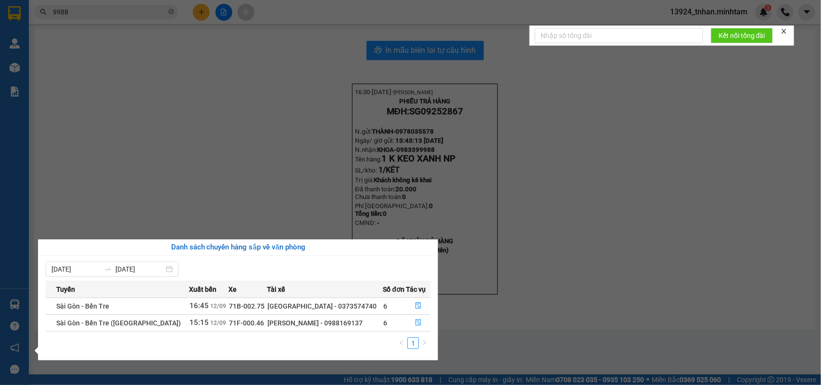
click at [283, 13] on section "Kết quả tìm kiếm ( 13 ) Bộ lọc Thuộc VP này Ngày tạo đơn gần nhất Mã ĐH Trạng t…" at bounding box center [410, 192] width 821 height 385
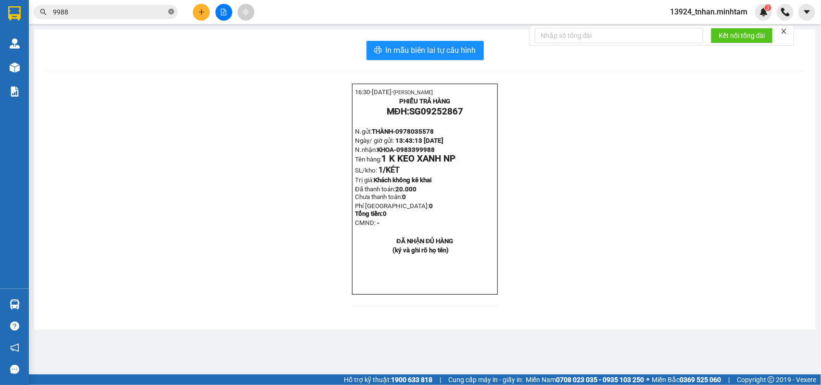
click at [171, 11] on icon "close-circle" at bounding box center [171, 12] width 6 height 6
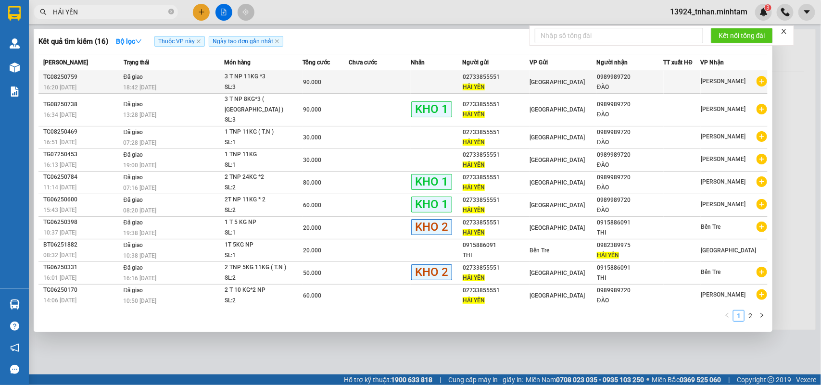
type input "HẢI YẾN"
click at [529, 80] on td "[GEOGRAPHIC_DATA]" at bounding box center [562, 82] width 67 height 23
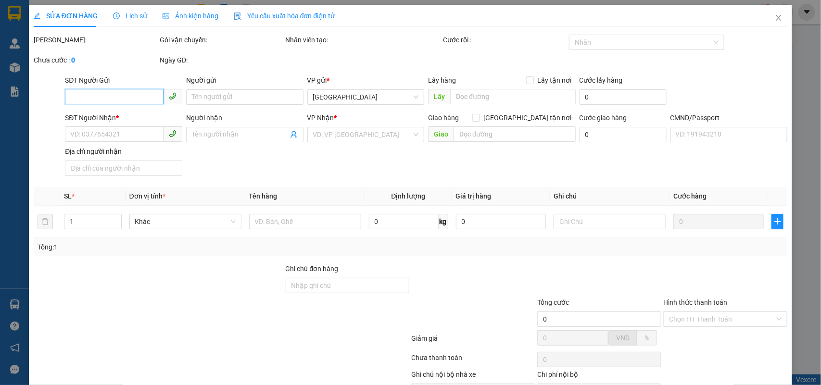
type input "02733855551"
type input "HẢI YẾN"
type input "0989989720"
type input "ĐÀO"
type input "r"
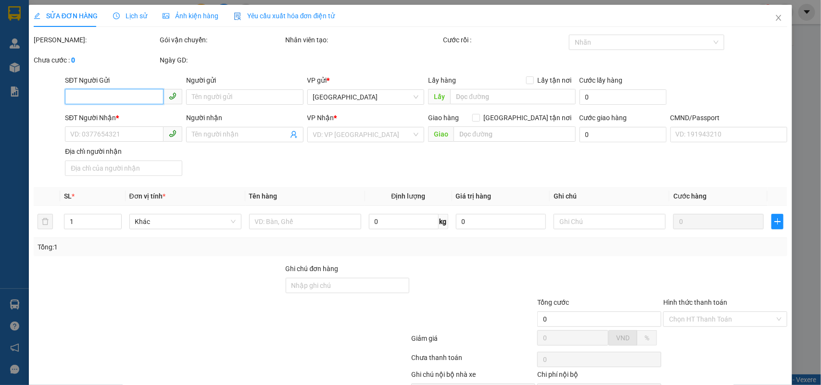
type input "90.000"
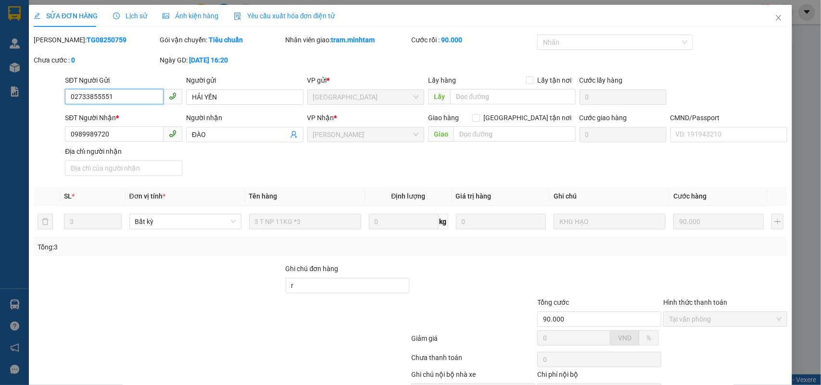
drag, startPoint x: 125, startPoint y: 96, endPoint x: 0, endPoint y: 88, distance: 125.3
click at [0, 88] on div "SỬA ĐƠN HÀNG Lịch sử Ảnh kiện hàng Yêu cầu xuất hóa đơn điện tử Total Paid Fee …" at bounding box center [410, 192] width 821 height 385
click at [765, 11] on span "Close" at bounding box center [778, 18] width 27 height 27
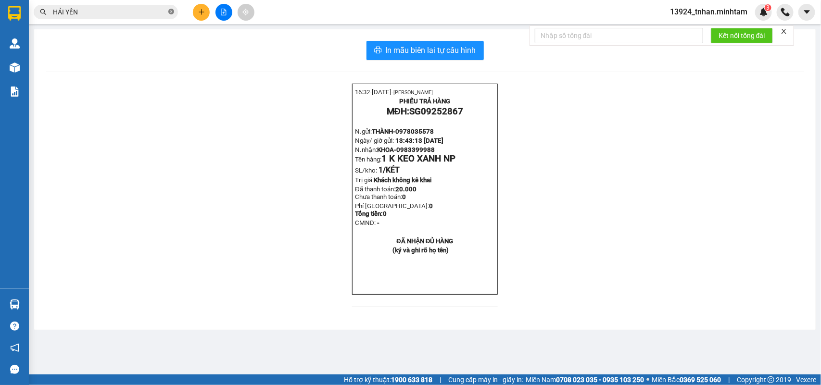
click at [171, 15] on span at bounding box center [171, 12] width 6 height 9
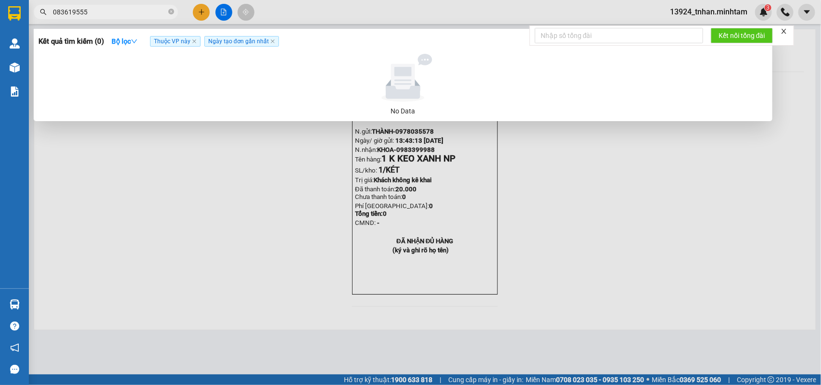
click at [67, 10] on input "083619555" at bounding box center [109, 12] width 113 height 11
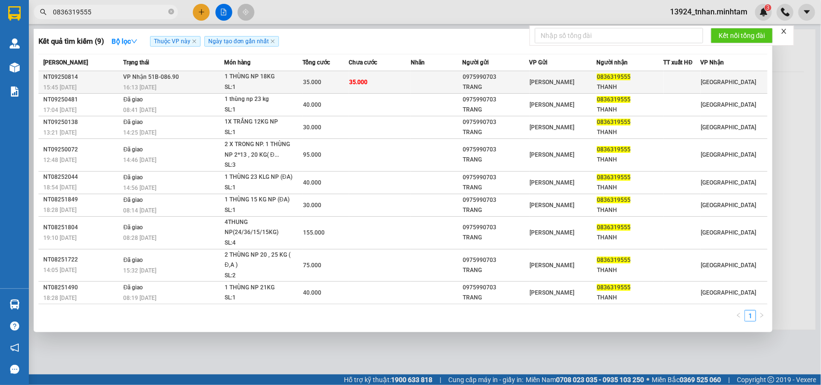
type input "0836319555"
click at [465, 79] on div "0975990703" at bounding box center [496, 77] width 66 height 10
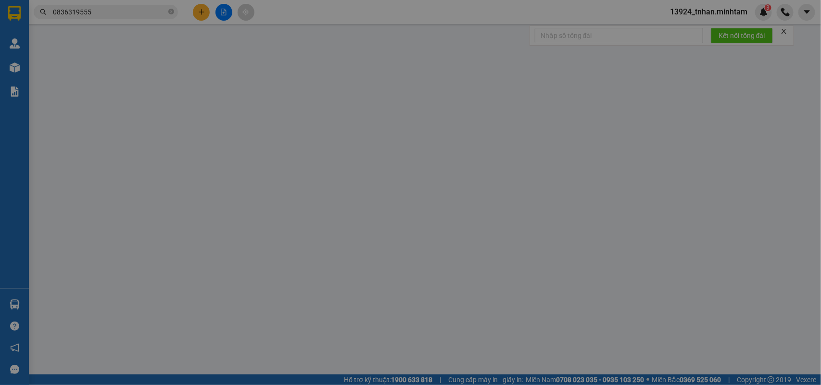
type input "0975990703"
type input "TRANG"
type input "0836319555"
type input "THANH"
type input "35.000"
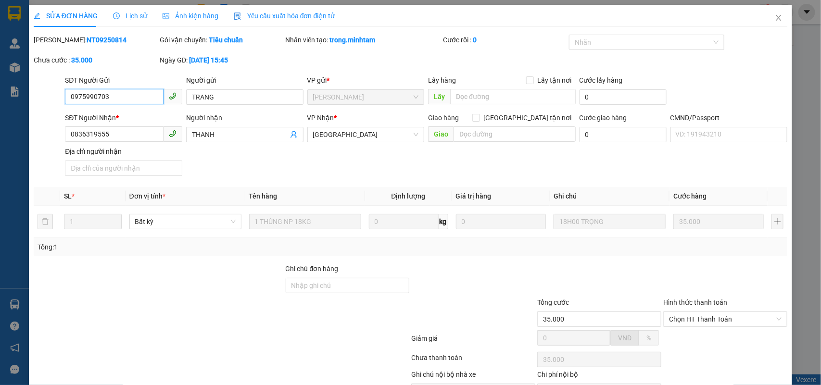
scroll to position [44, 0]
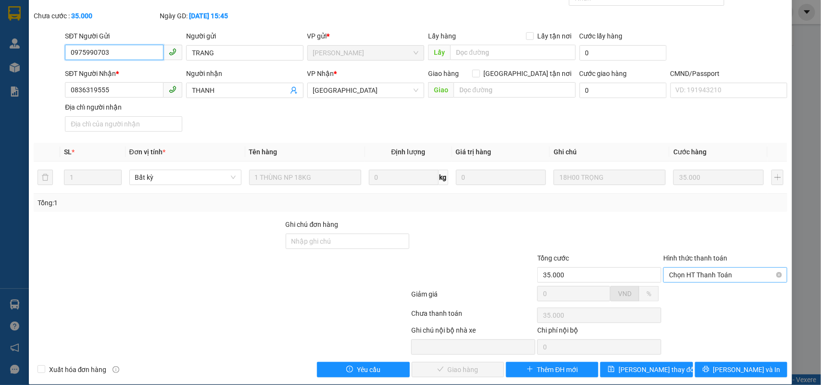
click at [700, 277] on span "Chọn HT Thanh Toán" at bounding box center [725, 275] width 113 height 14
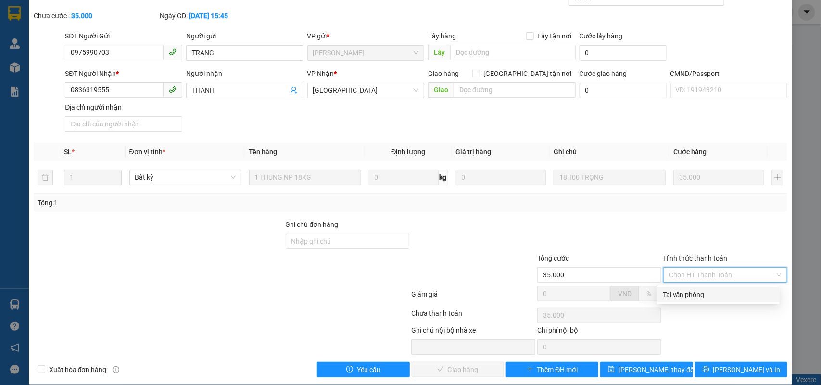
click at [688, 289] on div "Tại văn phòng" at bounding box center [718, 294] width 123 height 15
type input "0"
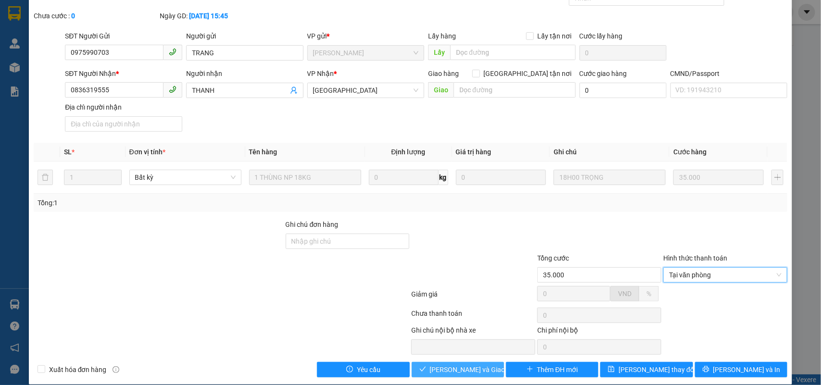
drag, startPoint x: 432, startPoint y: 368, endPoint x: 506, endPoint y: 373, distance: 74.2
click at [433, 368] on span "Lưu và Giao hàng" at bounding box center [476, 370] width 92 height 11
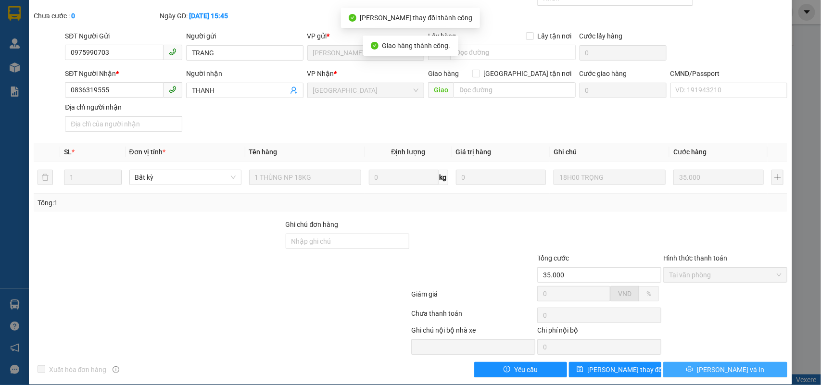
click at [712, 373] on span "Lưu và In" at bounding box center [730, 370] width 67 height 11
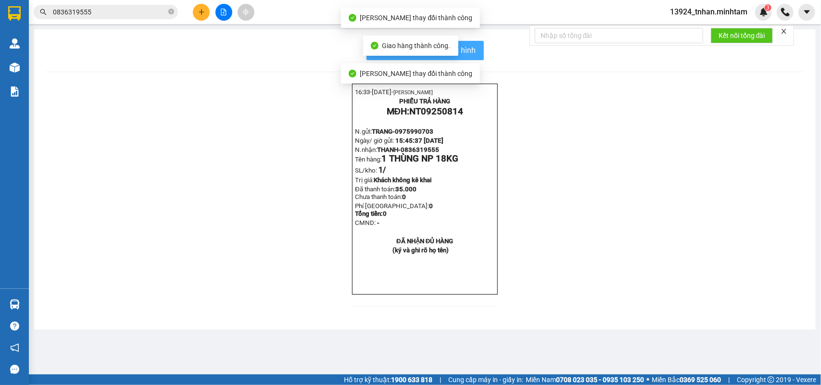
click at [461, 44] on span "In mẫu biên lai tự cấu hình" at bounding box center [431, 50] width 90 height 12
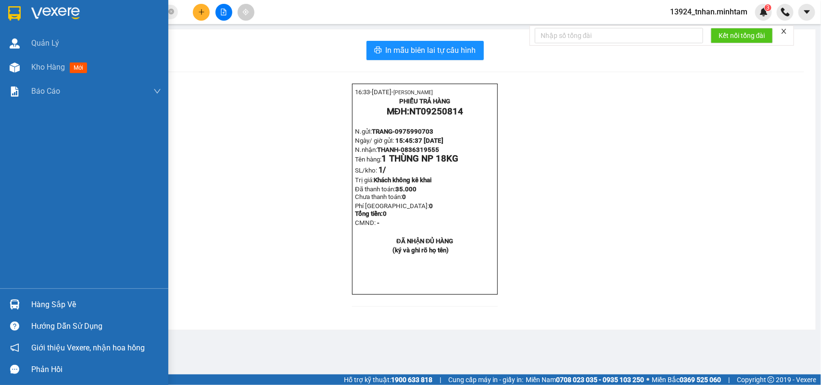
click at [20, 302] on div at bounding box center [14, 304] width 17 height 17
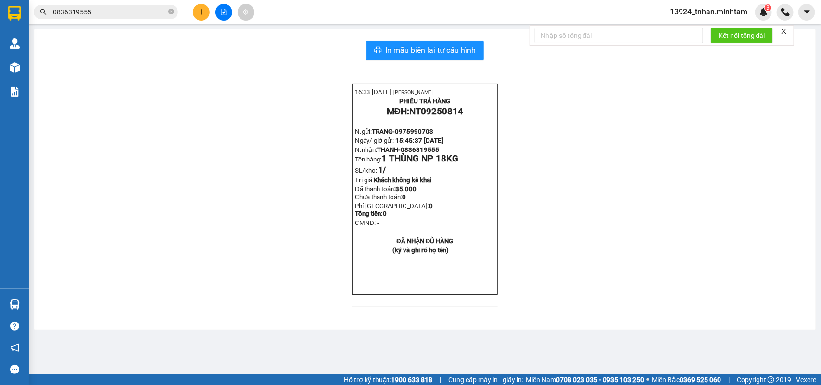
click at [176, 13] on section "Kết quả tìm kiếm ( 9 ) Bộ lọc Thuộc VP này Ngày tạo đơn gần nhất Mã ĐH Trạng th…" at bounding box center [410, 192] width 821 height 385
click at [176, 13] on span "0836319555" at bounding box center [106, 12] width 144 height 14
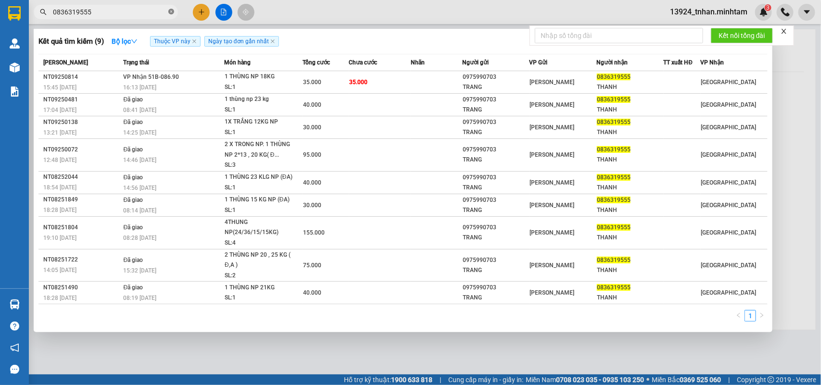
click at [168, 15] on span at bounding box center [171, 12] width 6 height 9
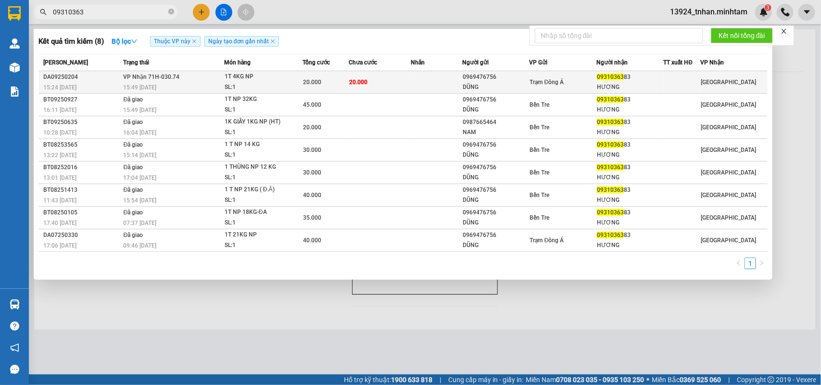
type input "09310363"
click at [386, 83] on td "20.000" at bounding box center [380, 82] width 62 height 23
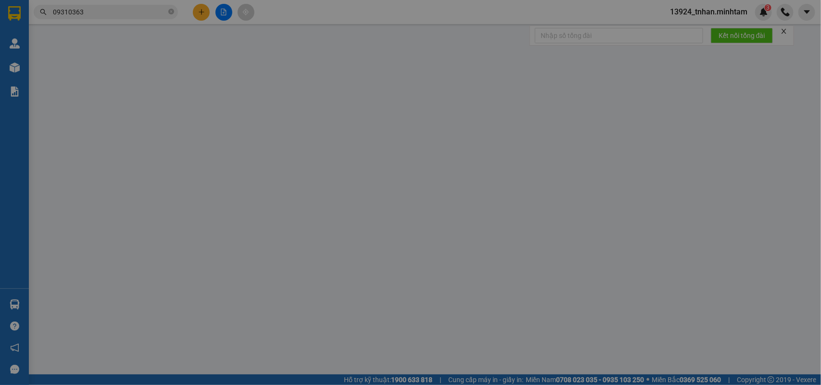
type input "0969476756"
type input "DŨNG"
type input "0931036383"
type input "HƯƠNG"
type input "20.000"
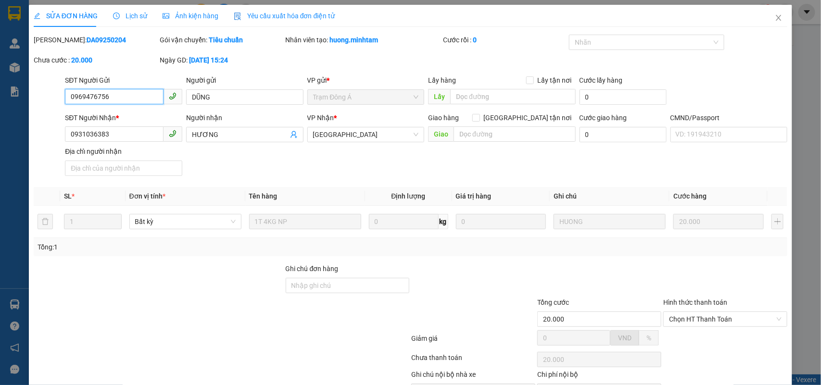
scroll to position [56, 0]
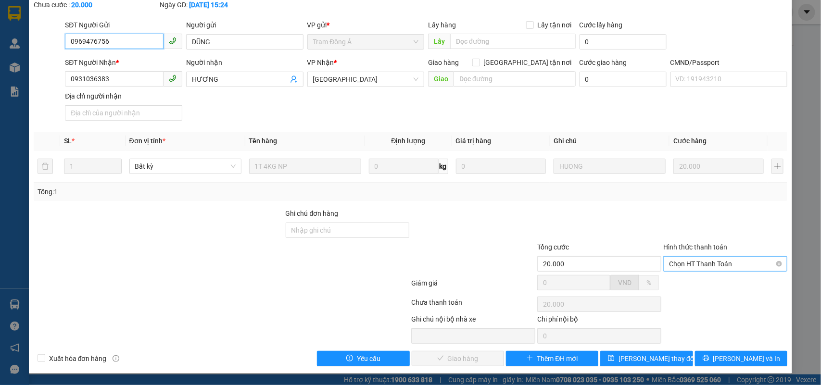
drag, startPoint x: 703, startPoint y: 261, endPoint x: 704, endPoint y: 267, distance: 6.3
click at [703, 261] on span "Chọn HT Thanh Toán" at bounding box center [725, 264] width 113 height 14
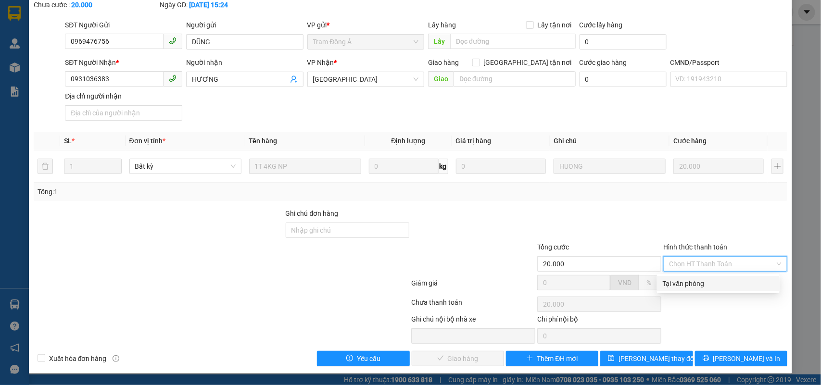
click at [695, 278] on div "Tại văn phòng" at bounding box center [718, 283] width 111 height 11
type input "0"
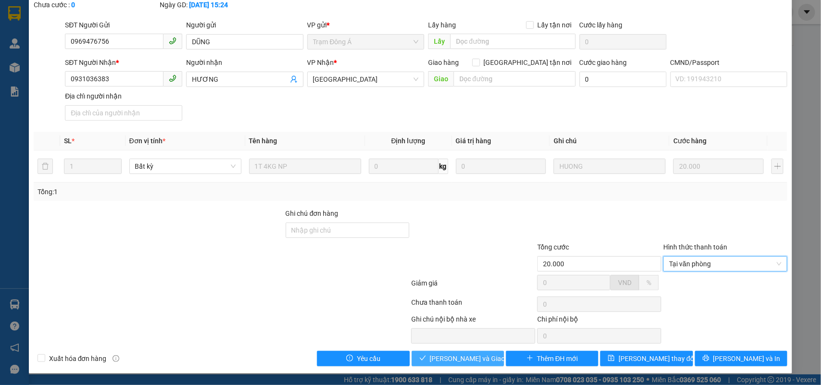
click at [445, 356] on span "Lưu và Giao hàng" at bounding box center [476, 358] width 92 height 11
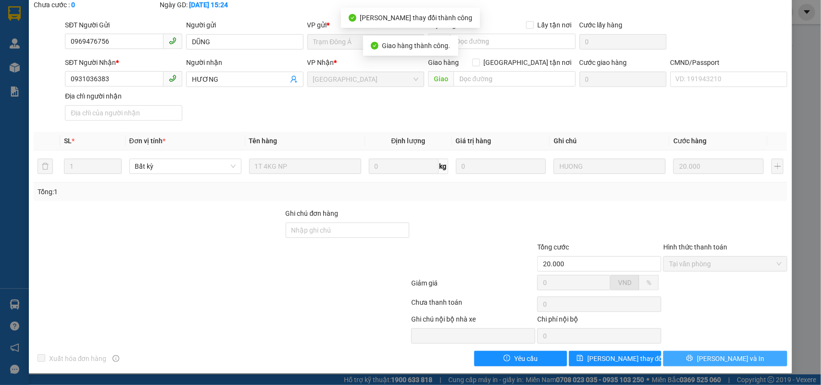
click at [723, 364] on span "Lưu và In" at bounding box center [730, 358] width 67 height 11
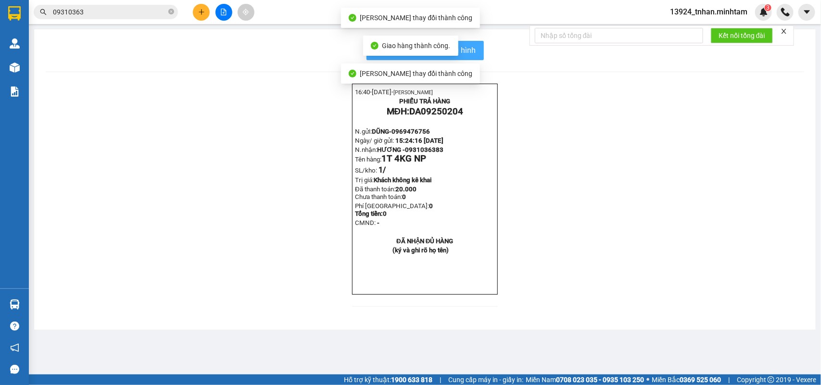
click at [479, 46] on button "In mẫu biên lai tự cấu hình" at bounding box center [424, 50] width 117 height 19
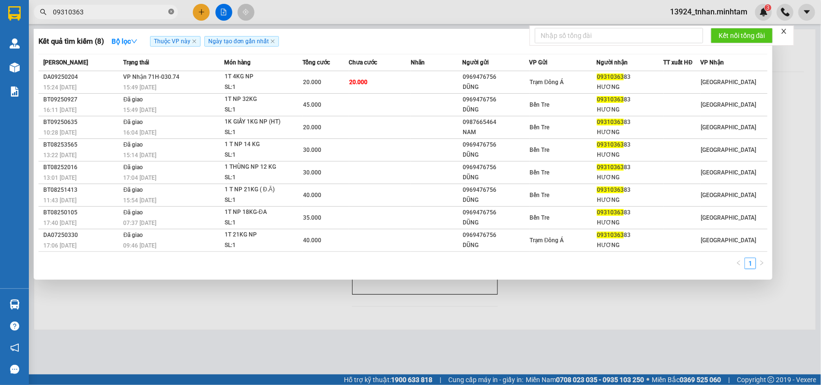
click at [174, 11] on icon "close-circle" at bounding box center [171, 12] width 6 height 6
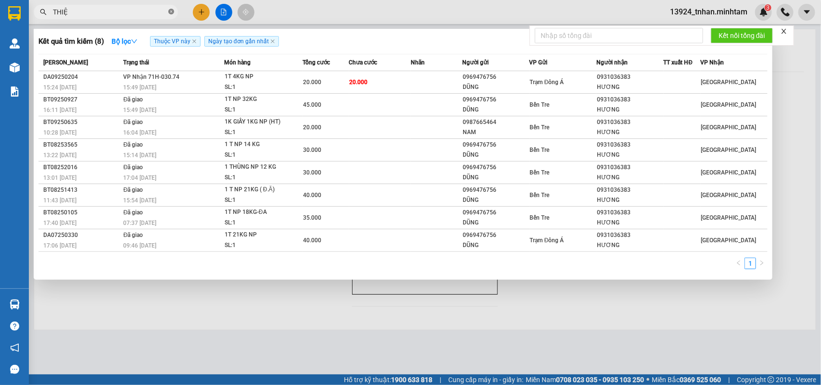
type input "THIỆN"
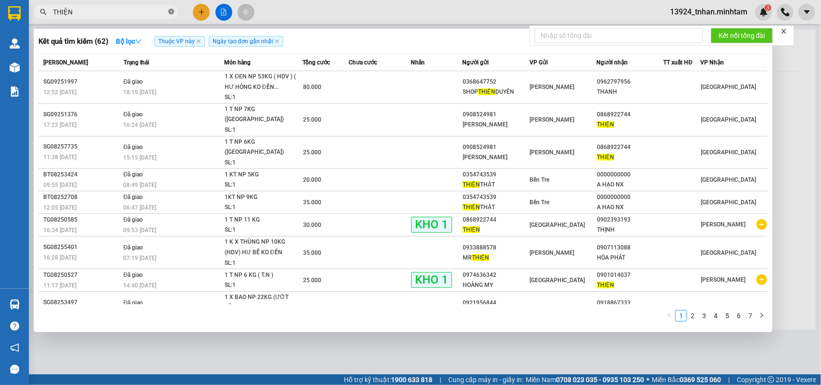
click at [172, 10] on icon "close-circle" at bounding box center [171, 12] width 6 height 6
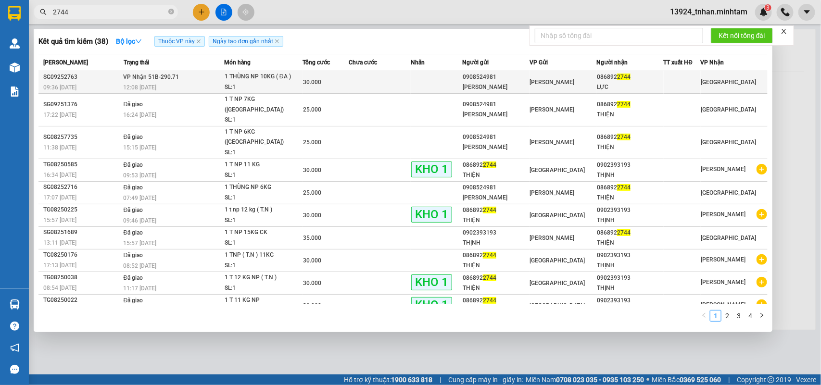
type input "2744"
click at [535, 77] on div "[PERSON_NAME]" at bounding box center [563, 82] width 66 height 11
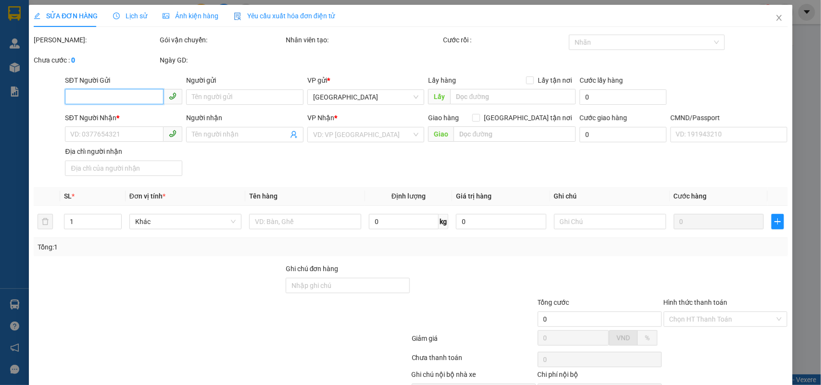
type input "0908524981"
type input "MINH THẢO"
type input "0868922744"
type input "LỰC"
type input "30.000"
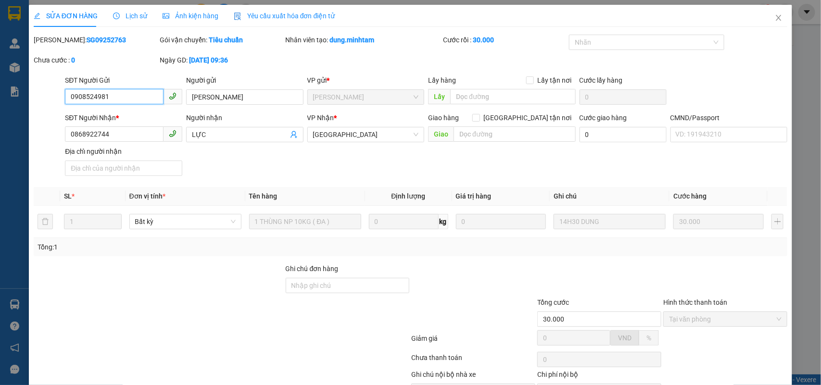
scroll to position [56, 0]
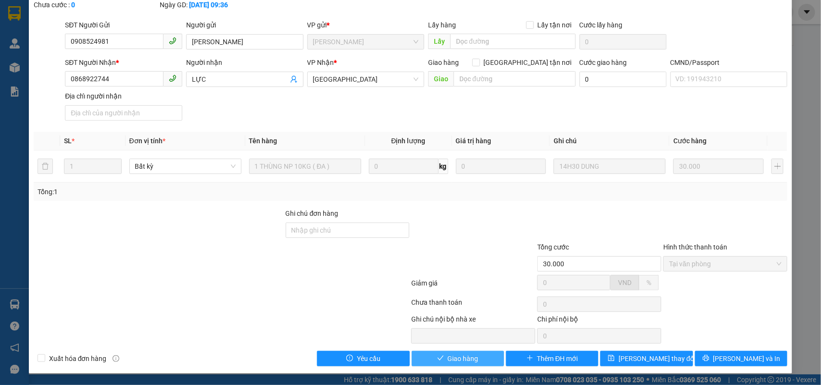
click at [467, 357] on span "Giao hàng" at bounding box center [463, 358] width 31 height 11
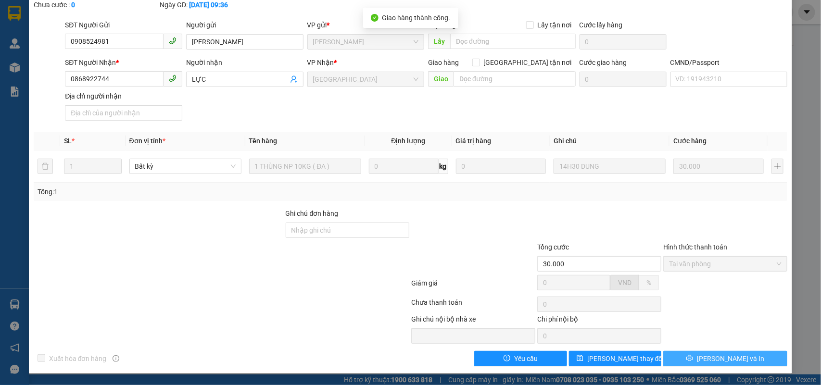
click at [741, 356] on button "Lưu và In" at bounding box center [725, 358] width 124 height 15
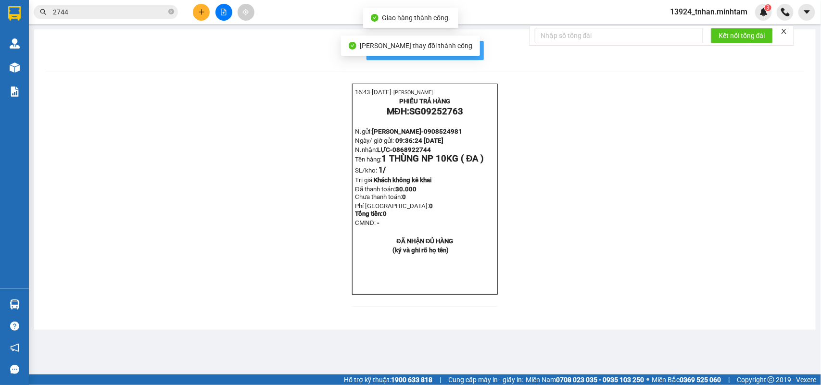
click at [479, 53] on button "In mẫu biên lai tự cấu hình" at bounding box center [424, 50] width 117 height 19
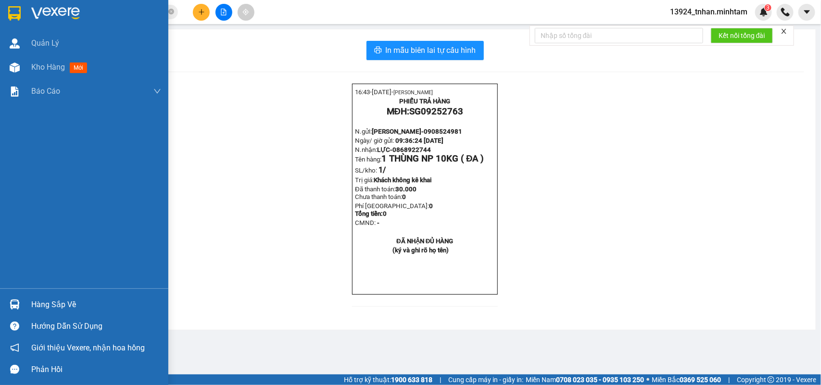
drag, startPoint x: 23, startPoint y: 302, endPoint x: 124, endPoint y: 260, distance: 109.1
click at [25, 302] on div "Hàng sắp về" at bounding box center [84, 305] width 168 height 22
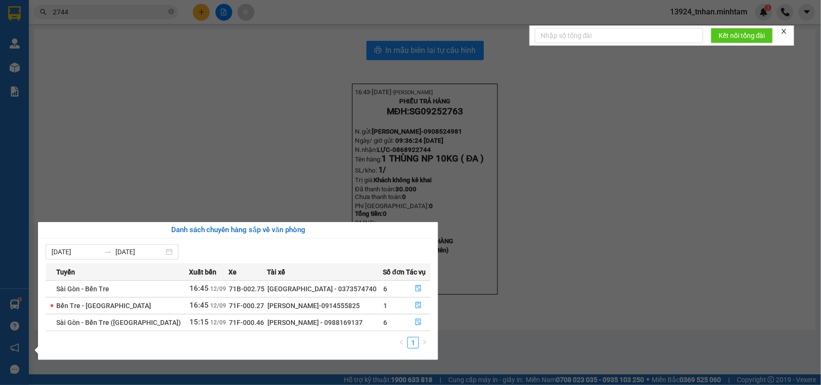
click at [174, 14] on section "Kết quả tìm kiếm ( 38 ) Bộ lọc Thuộc VP này Ngày tạo đơn gần nhất Mã ĐH Trạng t…" at bounding box center [410, 192] width 821 height 385
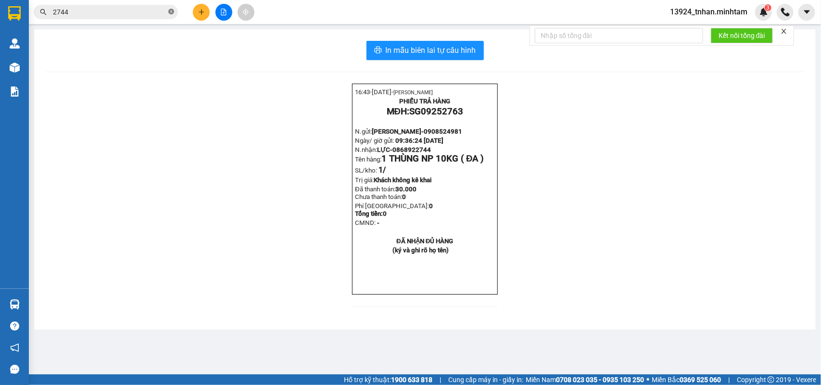
click at [174, 13] on icon "close-circle" at bounding box center [171, 12] width 6 height 6
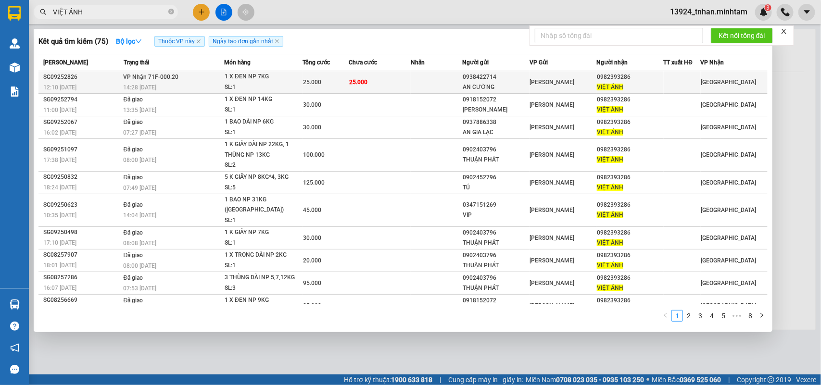
type input "VIỆT ÁNH"
click at [381, 82] on td "25.000" at bounding box center [380, 82] width 62 height 23
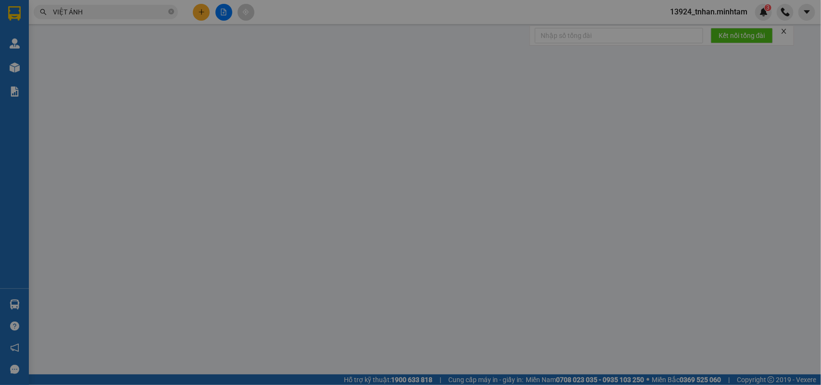
type input "0938422714"
type input "AN CƯỜNG"
type input "0982393286"
type input "VIỆT ÁNH"
type input "25.000"
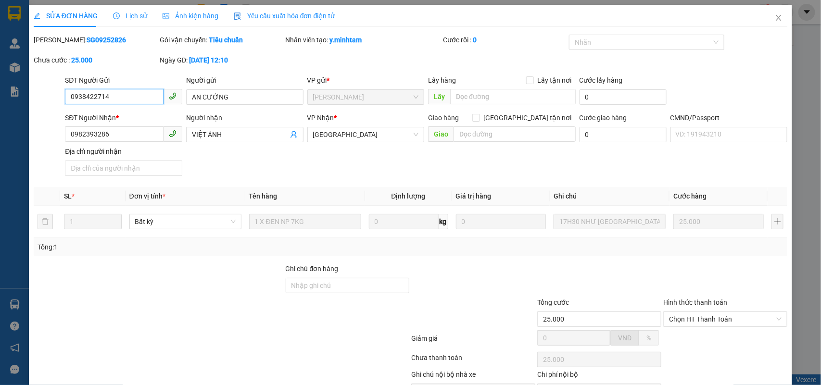
scroll to position [51, 0]
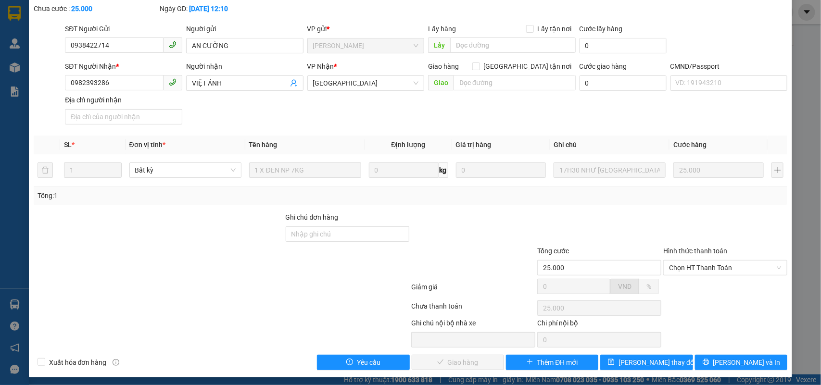
drag, startPoint x: 698, startPoint y: 259, endPoint x: 684, endPoint y: 277, distance: 23.4
click at [697, 259] on div "Hình thức thanh toán" at bounding box center [725, 253] width 124 height 14
click at [699, 270] on span "Chọn HT Thanh Toán" at bounding box center [725, 268] width 113 height 14
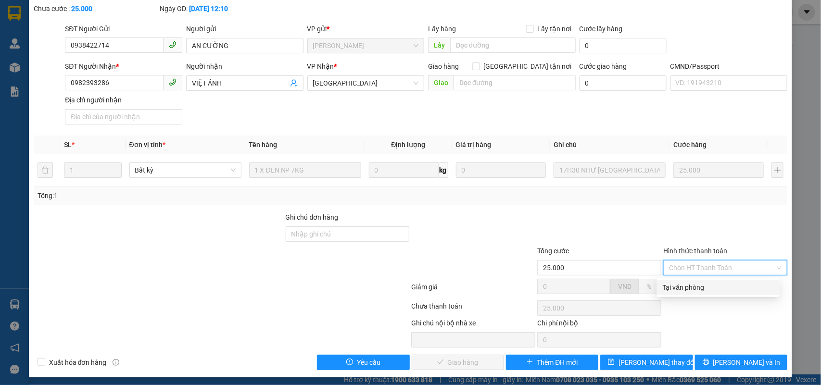
click at [687, 281] on div "Tại văn phòng" at bounding box center [718, 287] width 123 height 15
type input "0"
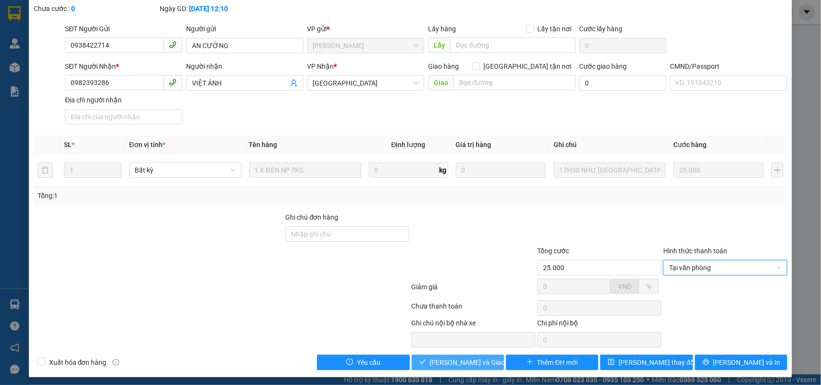
click at [434, 368] on span "Lưu và Giao hàng" at bounding box center [476, 362] width 92 height 11
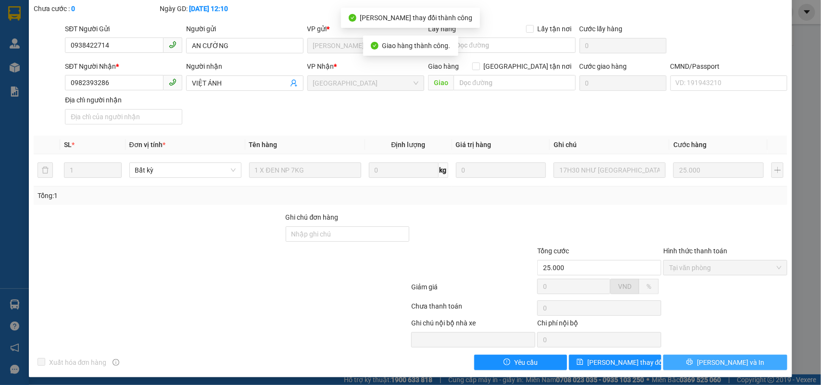
click at [735, 364] on span "Lưu và In" at bounding box center [730, 362] width 67 height 11
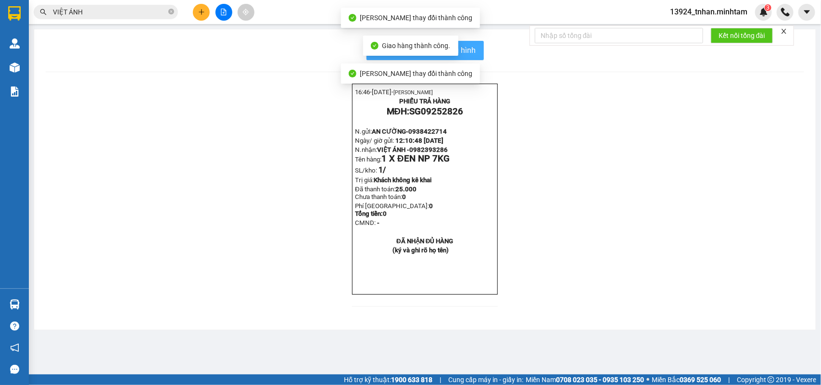
click at [463, 45] on span "In mẫu biên lai tự cấu hình" at bounding box center [431, 50] width 90 height 12
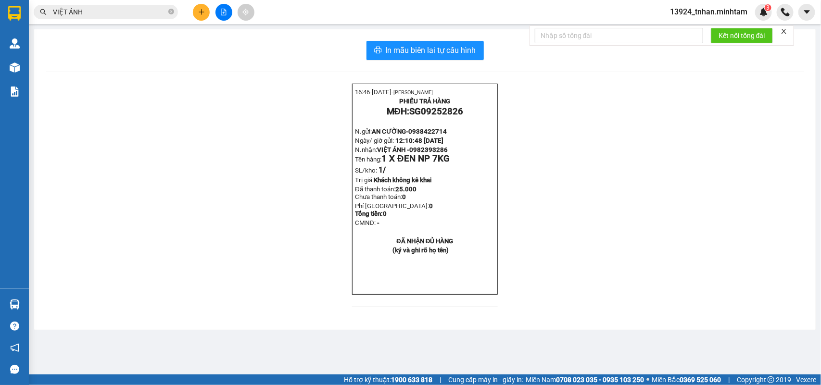
click at [116, 13] on input "VIỆT ÁNH" at bounding box center [109, 12] width 113 height 11
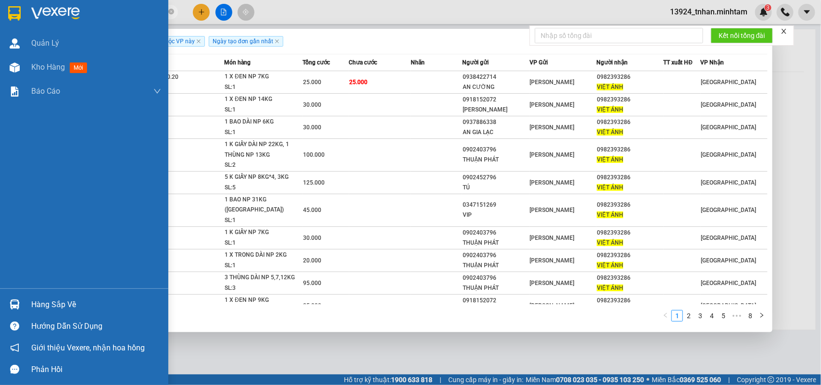
drag, startPoint x: 117, startPoint y: 13, endPoint x: 0, endPoint y: 10, distance: 116.9
click at [0, 10] on section "Kết quả tìm kiếm ( 75 ) Bộ lọc Thuộc VP này Ngày tạo đơn gần nhất Mã ĐH Trạng t…" at bounding box center [410, 192] width 821 height 385
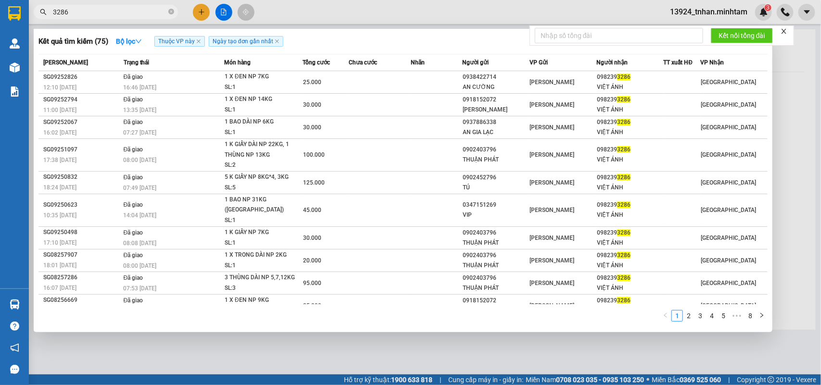
type input "3286"
drag, startPoint x: 235, startPoint y: 376, endPoint x: 241, endPoint y: 365, distance: 12.1
click at [234, 376] on div at bounding box center [410, 192] width 821 height 385
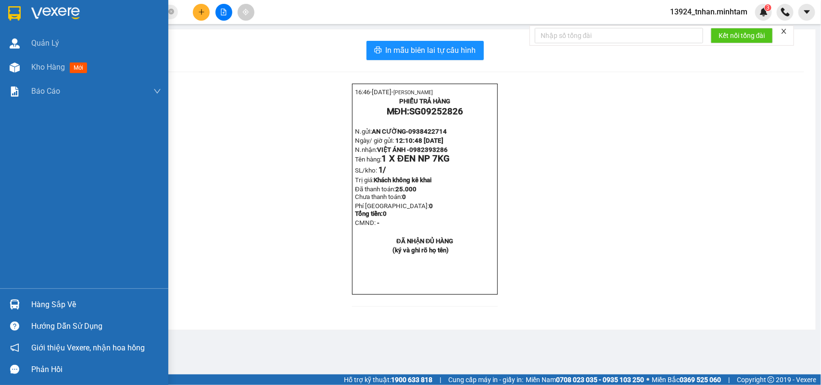
click at [15, 306] on img at bounding box center [15, 305] width 10 height 10
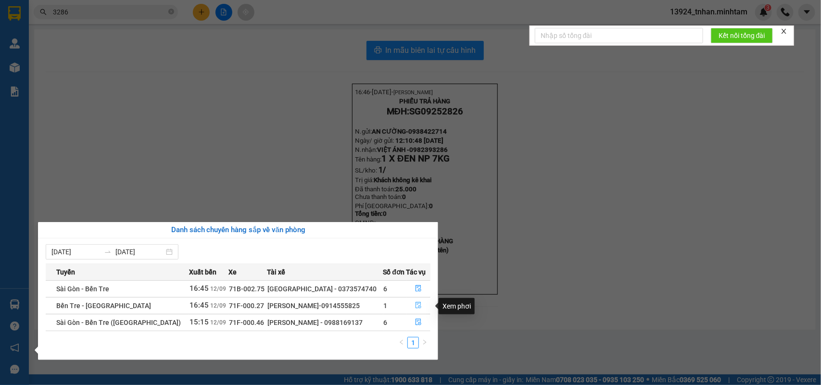
click at [417, 308] on icon "file-done" at bounding box center [418, 305] width 6 height 7
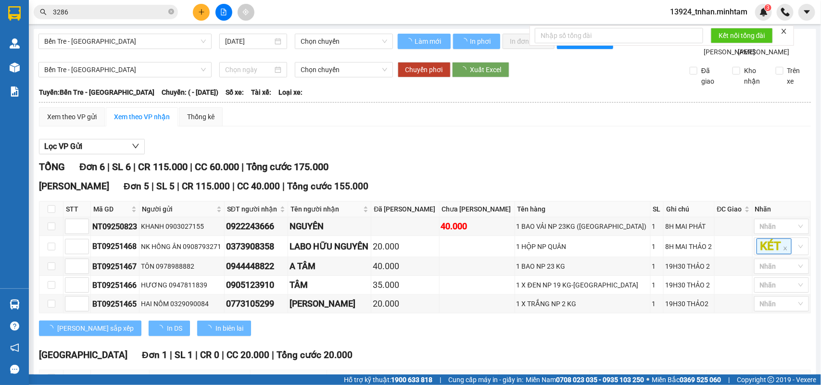
scroll to position [104, 0]
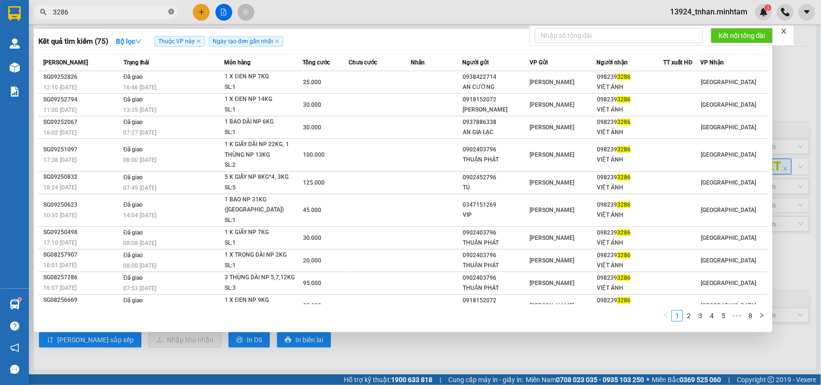
click at [170, 8] on span at bounding box center [171, 12] width 6 height 9
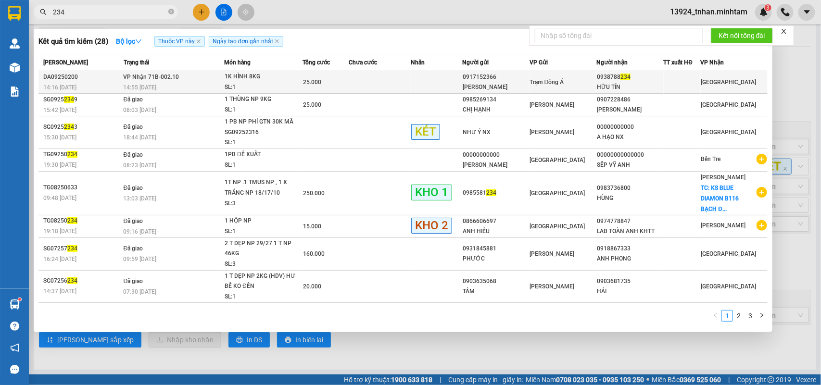
type input "234"
click at [525, 80] on div "0917152366" at bounding box center [496, 77] width 66 height 10
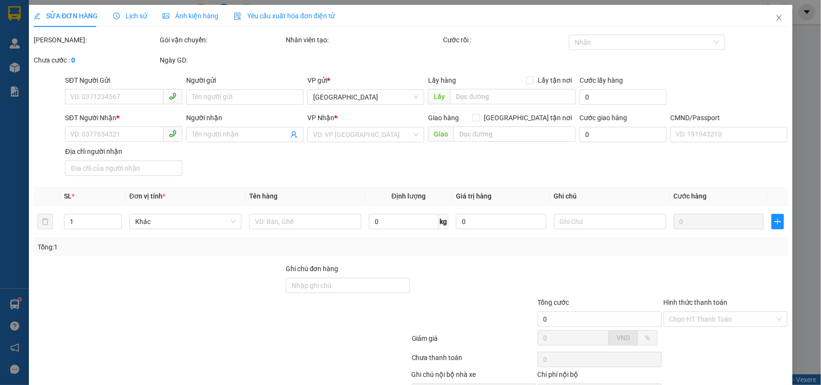
type input "0917152366"
type input "THANH LIÊM"
type input "0938788234"
type input "HỮU TÍN"
type input "25.000"
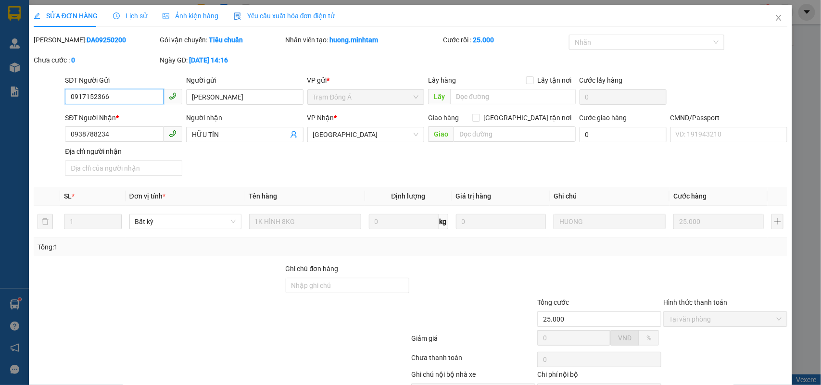
scroll to position [56, 0]
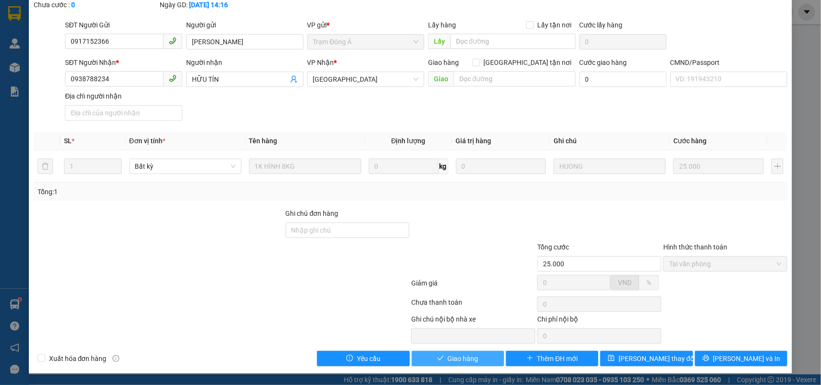
drag, startPoint x: 474, startPoint y: 360, endPoint x: 594, endPoint y: 323, distance: 126.1
click at [478, 360] on button "Giao hàng" at bounding box center [458, 358] width 92 height 15
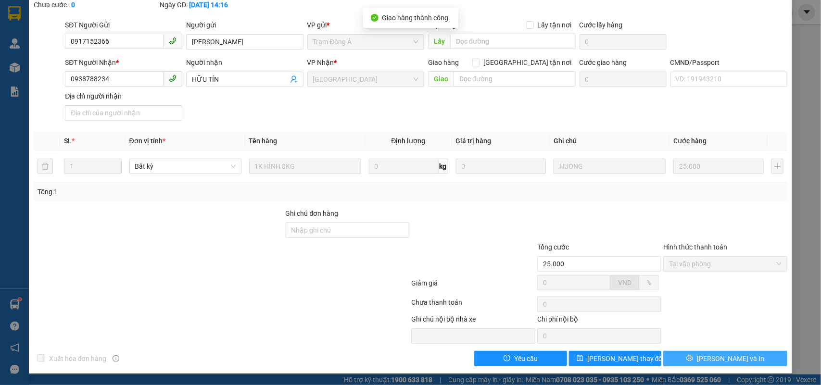
drag, startPoint x: 707, startPoint y: 359, endPoint x: 598, endPoint y: 248, distance: 156.1
click at [703, 357] on button "Lưu và In" at bounding box center [725, 358] width 124 height 15
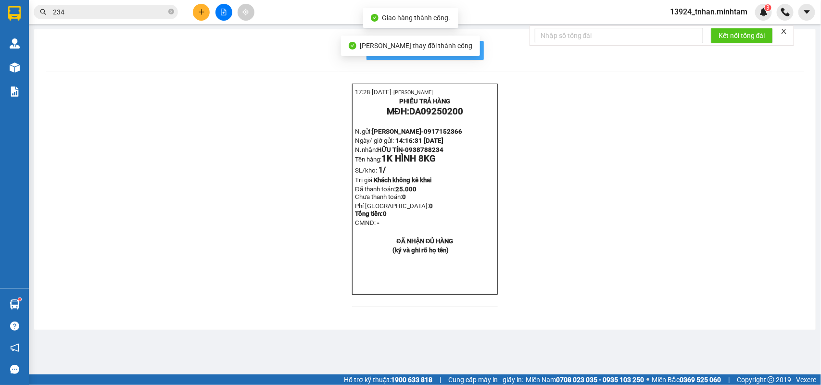
click at [470, 59] on button "In mẫu biên lai tự cấu hình" at bounding box center [424, 50] width 117 height 19
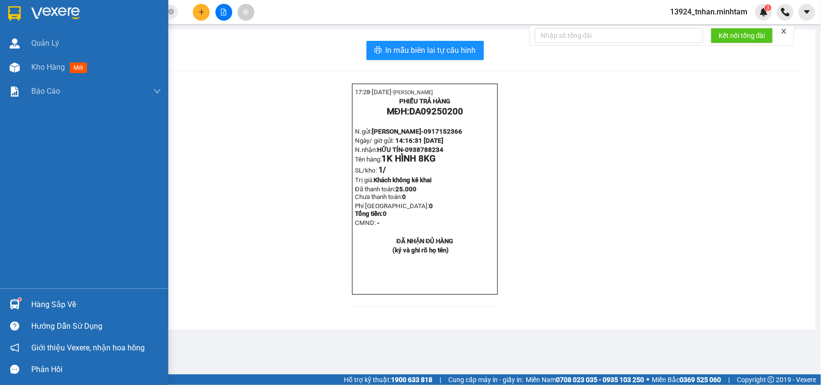
click at [63, 307] on div "Hàng sắp về" at bounding box center [96, 305] width 130 height 14
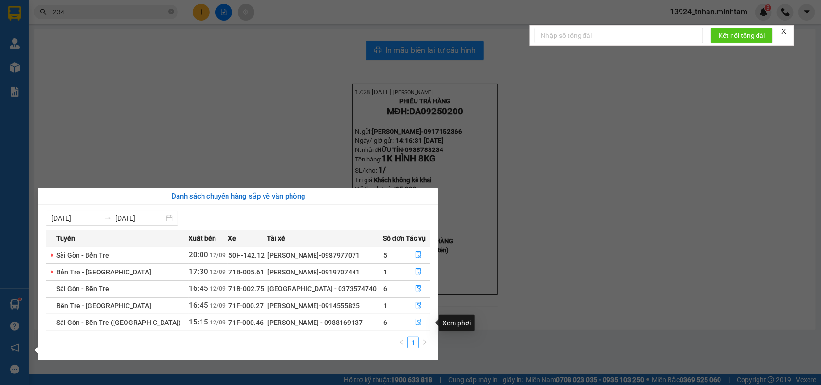
click at [410, 318] on button "button" at bounding box center [419, 322] width 24 height 15
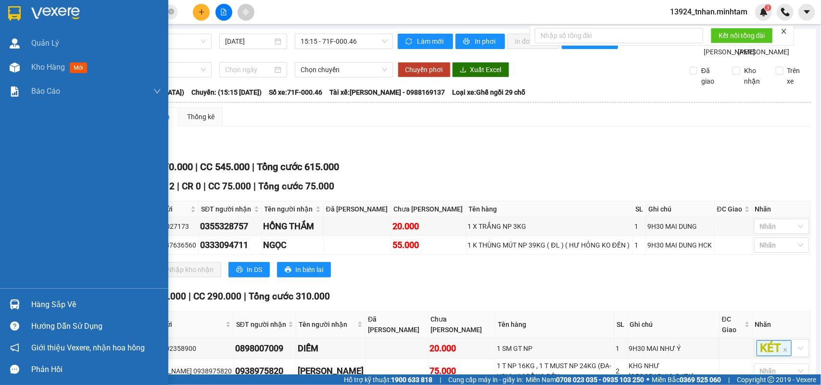
click at [35, 296] on div "Hàng sắp về" at bounding box center [84, 305] width 168 height 22
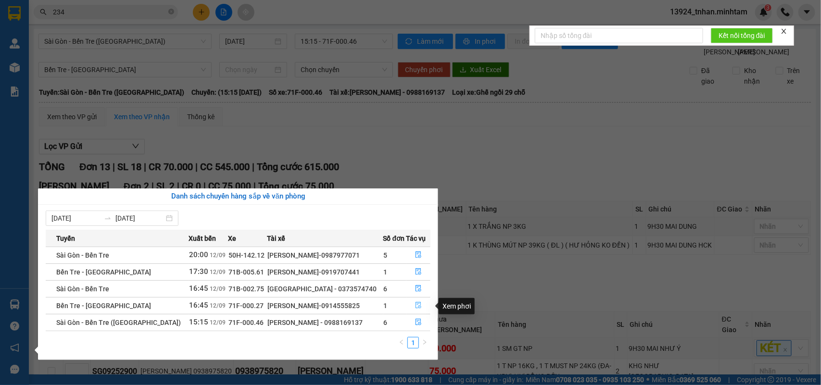
click at [417, 308] on icon "file-done" at bounding box center [418, 305] width 6 height 7
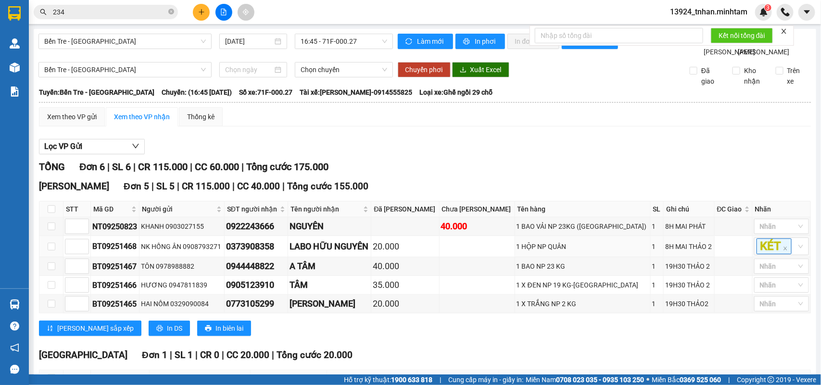
scroll to position [104, 0]
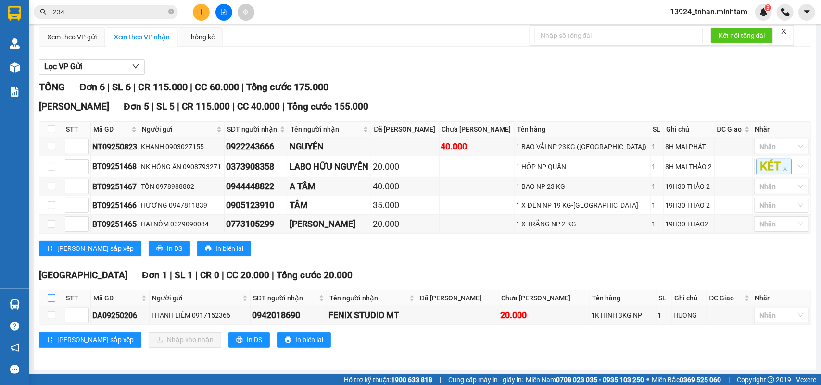
click at [52, 301] on input "checkbox" at bounding box center [52, 298] width 8 height 8
checkbox input "true"
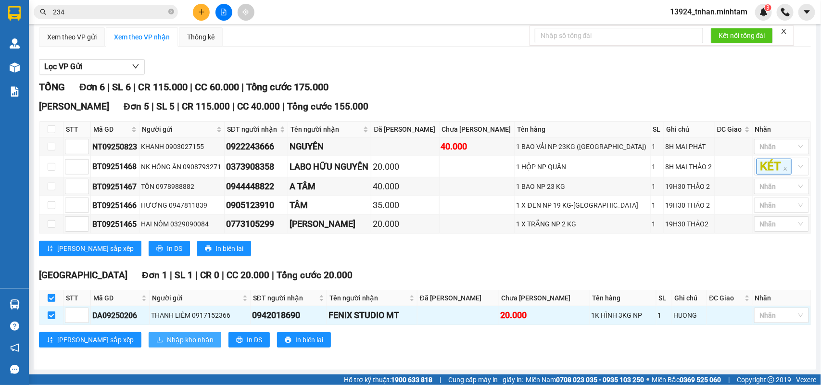
click at [157, 332] on button "Nhập kho nhận" at bounding box center [185, 339] width 73 height 15
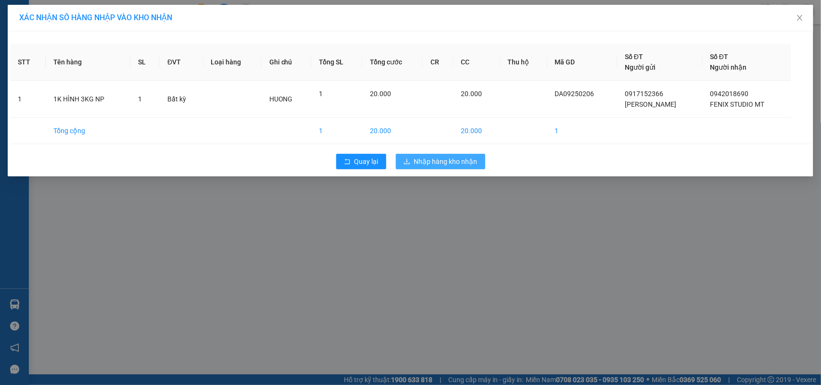
click at [421, 160] on span "Nhập hàng kho nhận" at bounding box center [445, 161] width 63 height 11
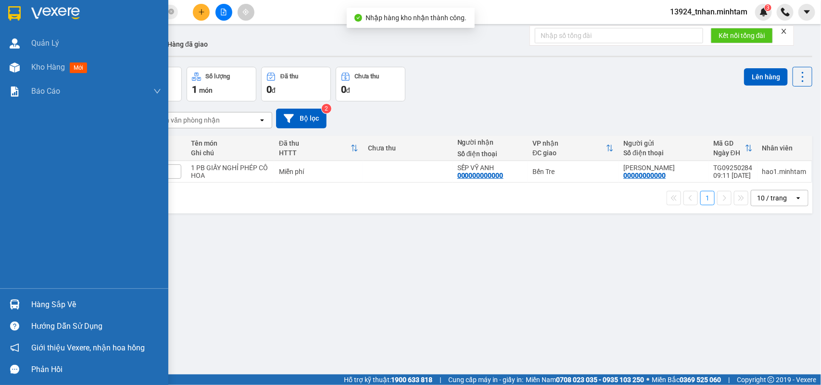
click at [23, 298] on div "Hàng sắp về" at bounding box center [84, 305] width 168 height 22
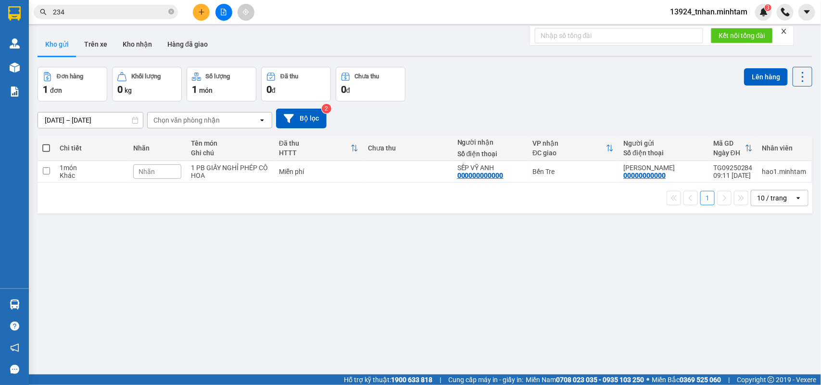
click at [500, 243] on section "Kết quả tìm kiếm ( 28 ) Bộ lọc Thuộc VP này Ngày tạo đơn gần nhất Mã ĐH Trạng t…" at bounding box center [410, 192] width 821 height 385
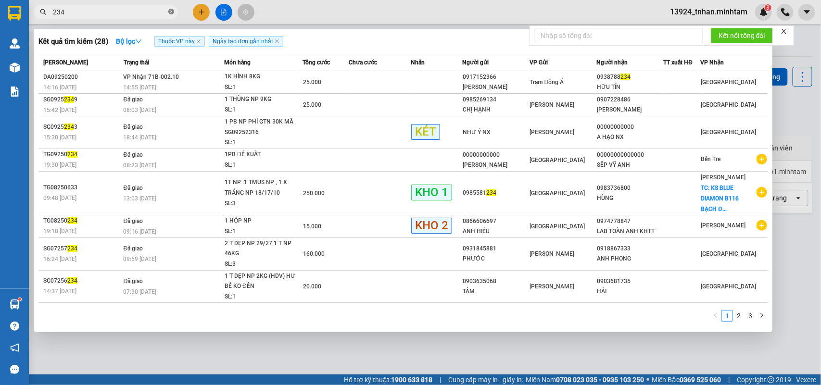
click at [169, 13] on icon "close-circle" at bounding box center [171, 12] width 6 height 6
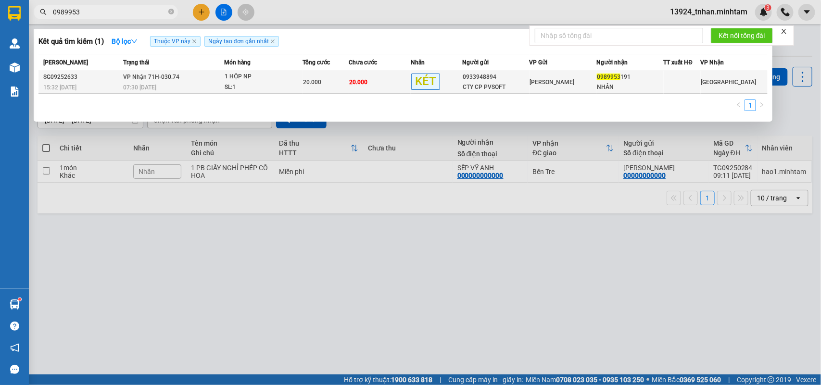
type input "0989953"
click at [337, 78] on div "20.000" at bounding box center [326, 82] width 46 height 11
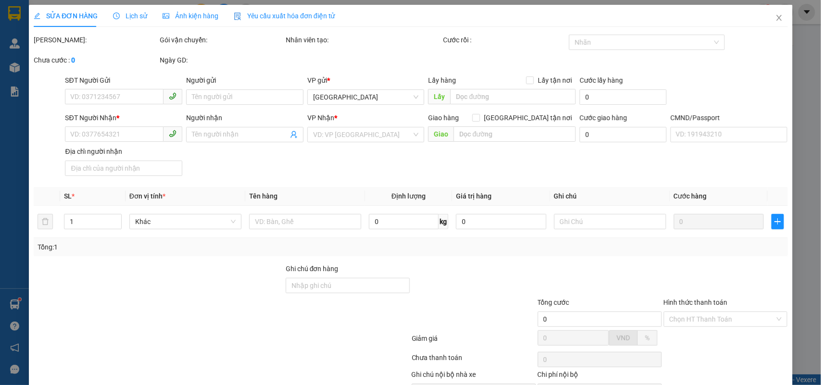
type input "0933948894"
type input "CTY CP PVSOFT"
type input "0989953191"
type input "NHÂN"
type input "20.000"
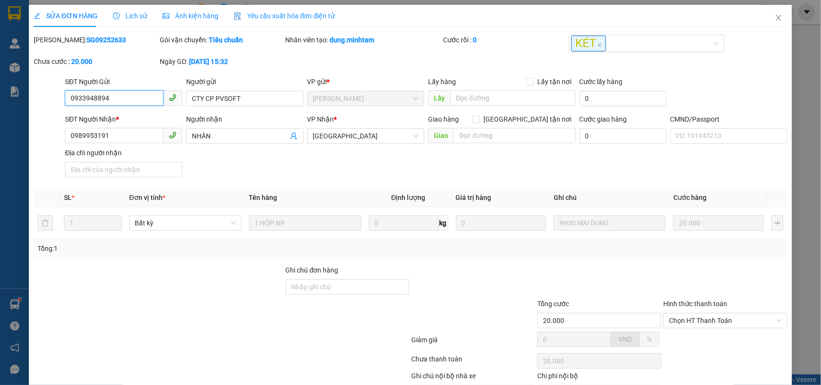
scroll to position [59, 0]
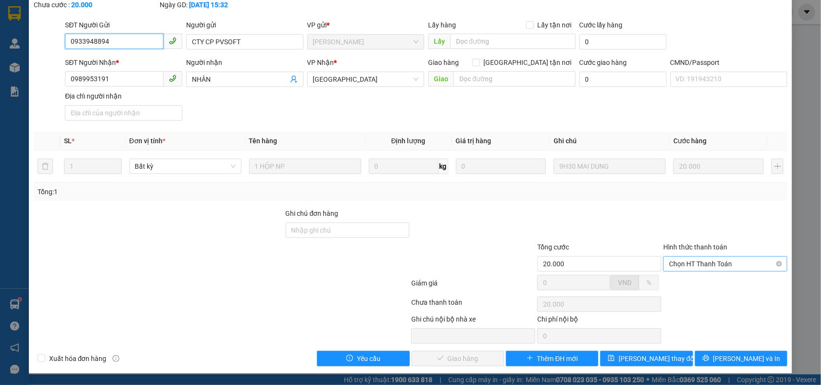
click at [696, 269] on span "Chọn HT Thanh Toán" at bounding box center [725, 264] width 113 height 14
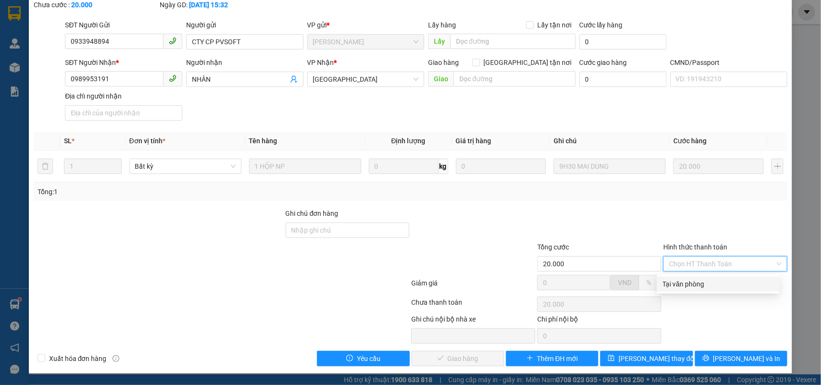
click at [705, 277] on div "Tại văn phòng" at bounding box center [718, 284] width 123 height 15
type input "0"
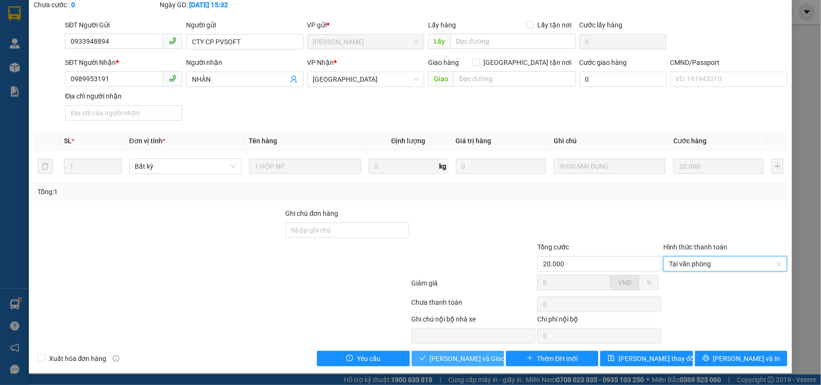
drag, startPoint x: 481, startPoint y: 358, endPoint x: 604, endPoint y: 347, distance: 123.6
click at [482, 358] on span "Lưu và Giao hàng" at bounding box center [476, 358] width 92 height 11
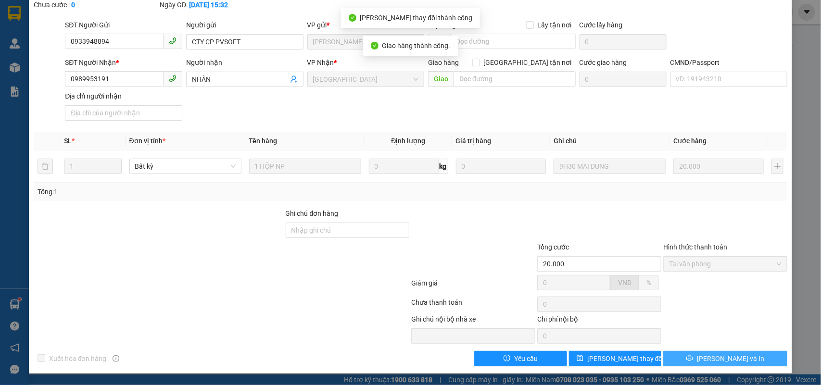
drag, startPoint x: 745, startPoint y: 362, endPoint x: 716, endPoint y: 332, distance: 42.2
click at [740, 355] on button "Lưu và In" at bounding box center [725, 358] width 124 height 15
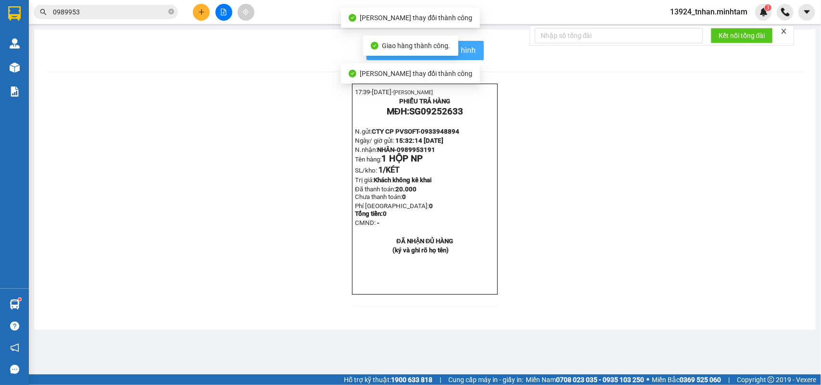
click at [475, 53] on span "In mẫu biên lai tự cấu hình" at bounding box center [431, 50] width 90 height 12
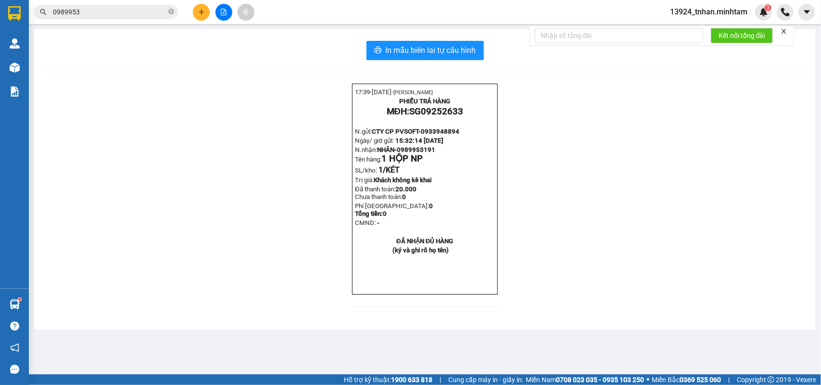
click at [173, 12] on icon "close-circle" at bounding box center [171, 12] width 6 height 6
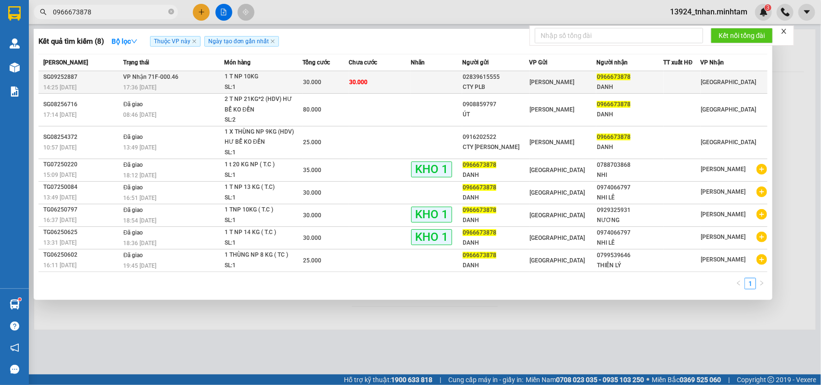
type input "0966673878"
click at [504, 80] on div "02839615555" at bounding box center [496, 77] width 66 height 10
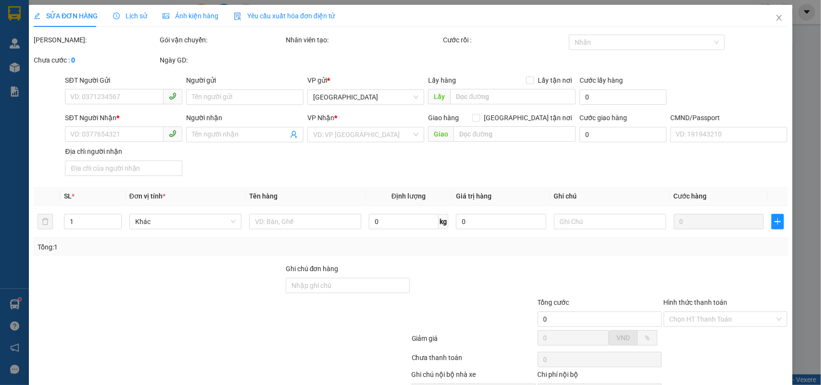
type input "02839615555"
type input "CTY PLB"
type input "0966673878"
type input "DANH"
type input "30.000"
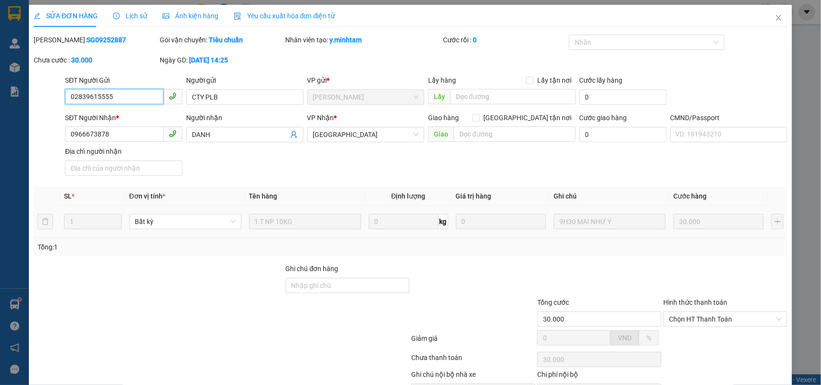
scroll to position [56, 0]
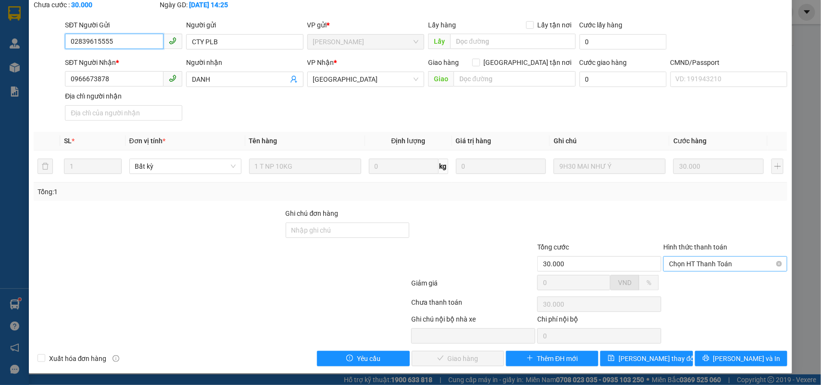
drag, startPoint x: 700, startPoint y: 263, endPoint x: 696, endPoint y: 271, distance: 8.8
click at [700, 265] on span "Chọn HT Thanh Toán" at bounding box center [725, 264] width 113 height 14
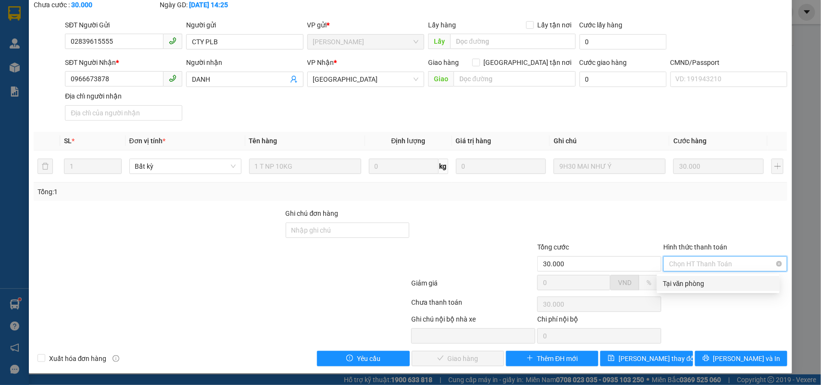
drag, startPoint x: 696, startPoint y: 271, endPoint x: 648, endPoint y: 295, distance: 54.2
click at [688, 279] on div "Tại văn phòng" at bounding box center [718, 283] width 111 height 11
type input "0"
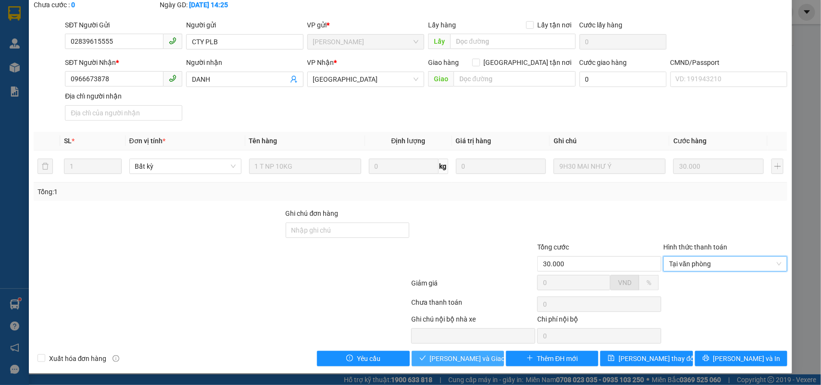
click at [466, 364] on span "Lưu và Giao hàng" at bounding box center [476, 358] width 92 height 11
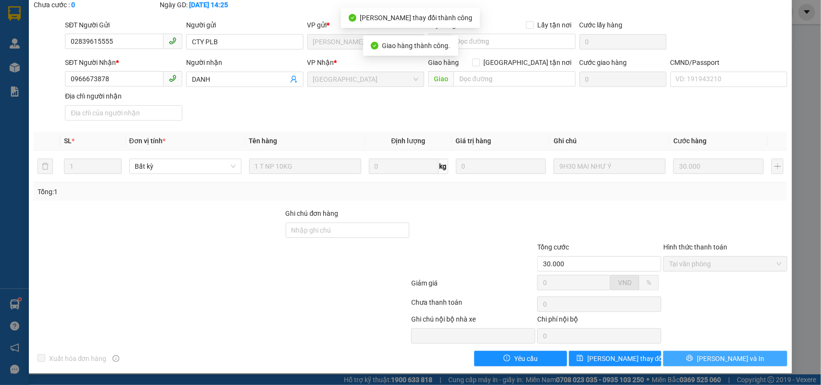
click at [696, 356] on button "Lưu và In" at bounding box center [725, 358] width 124 height 15
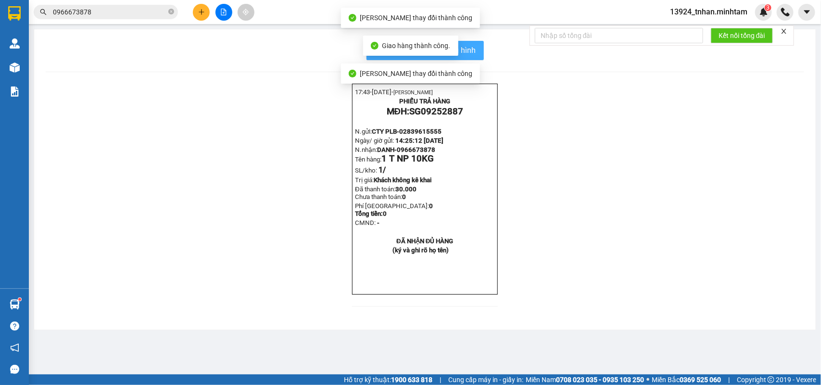
drag, startPoint x: 467, startPoint y: 53, endPoint x: 481, endPoint y: 50, distance: 14.6
click at [467, 53] on span "In mẫu biên lai tự cấu hình" at bounding box center [431, 50] width 90 height 12
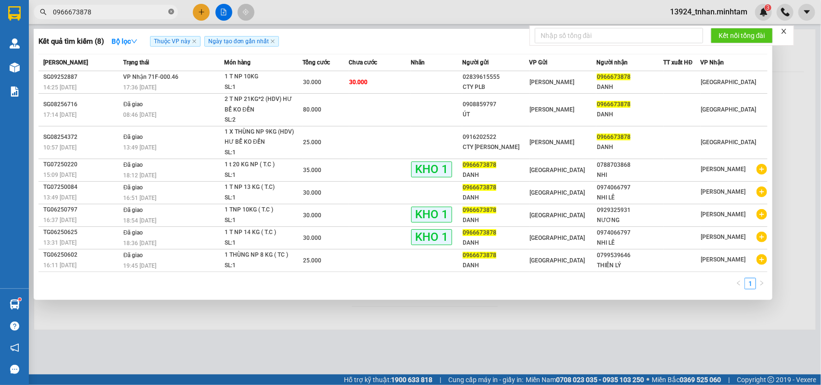
click at [172, 13] on icon "close-circle" at bounding box center [171, 12] width 6 height 6
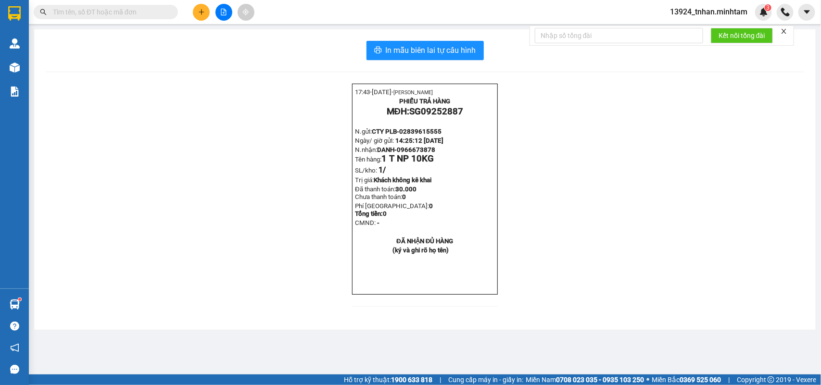
click at [148, 9] on input "text" at bounding box center [109, 12] width 113 height 11
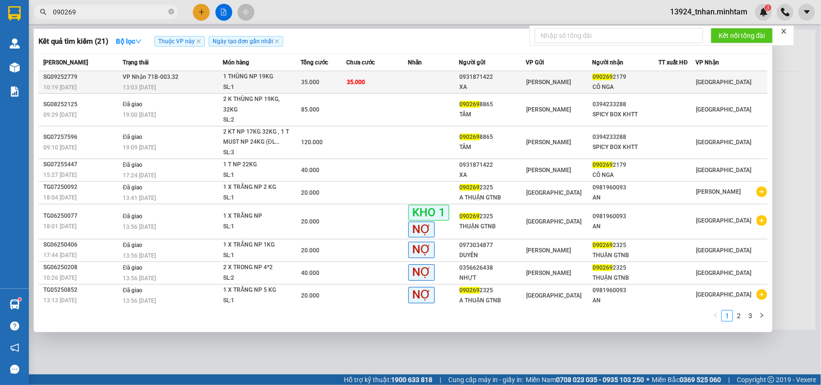
type input "090269"
click at [559, 80] on div "[PERSON_NAME]" at bounding box center [558, 82] width 65 height 11
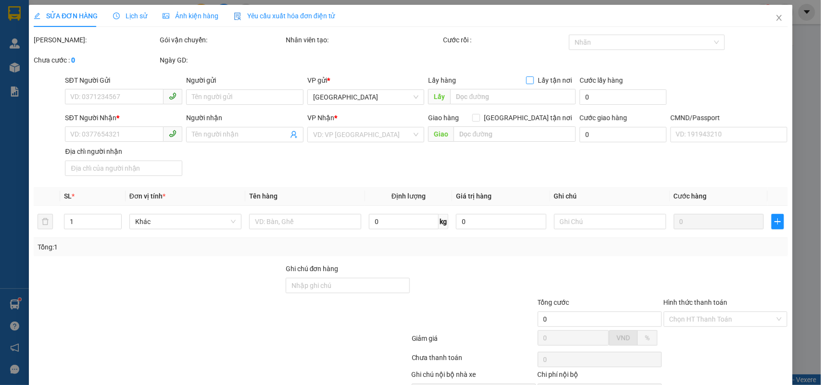
type input "0931871422"
type input "XA"
type input "0902692179"
type input "CÔ NGA"
type input "35.000"
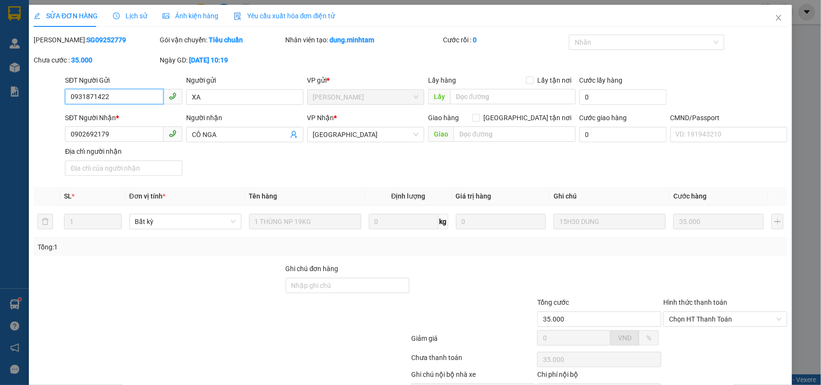
scroll to position [56, 0]
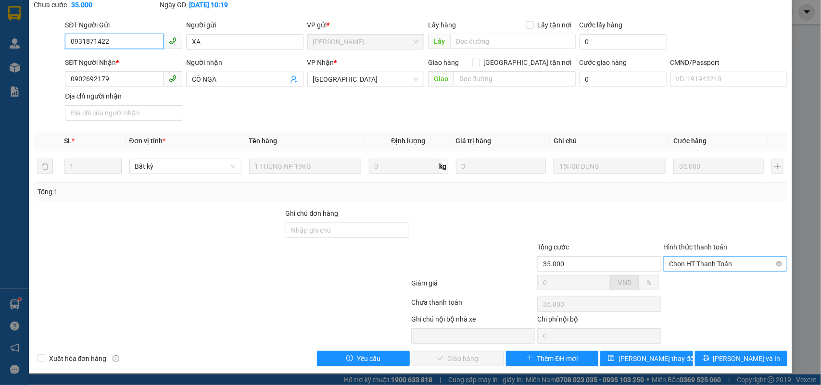
click at [710, 267] on span "Chọn HT Thanh Toán" at bounding box center [725, 264] width 113 height 14
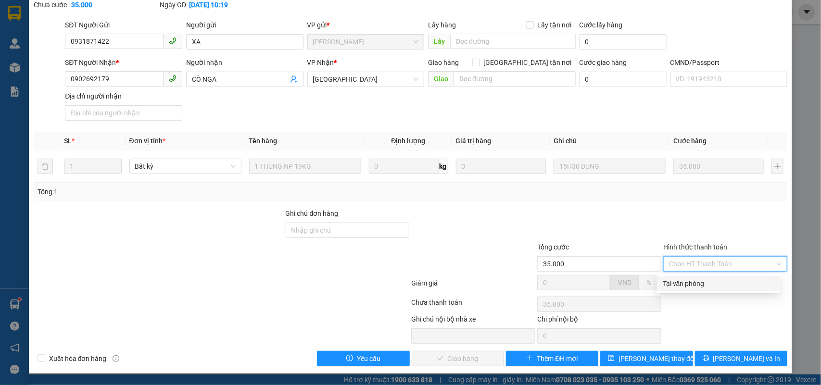
click at [699, 276] on div "Tại văn phòng" at bounding box center [718, 283] width 123 height 15
type input "0"
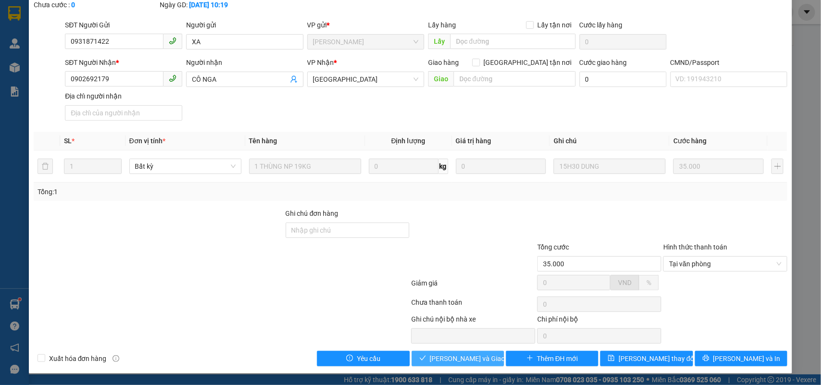
click at [449, 358] on span "Lưu và Giao hàng" at bounding box center [476, 358] width 92 height 11
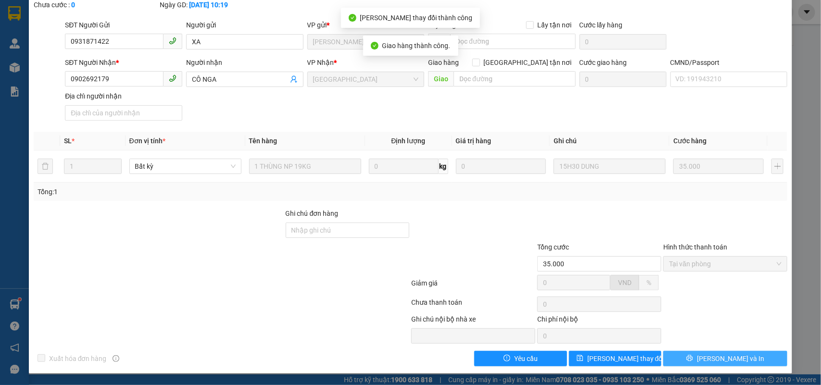
click at [737, 363] on button "Lưu và In" at bounding box center [725, 358] width 124 height 15
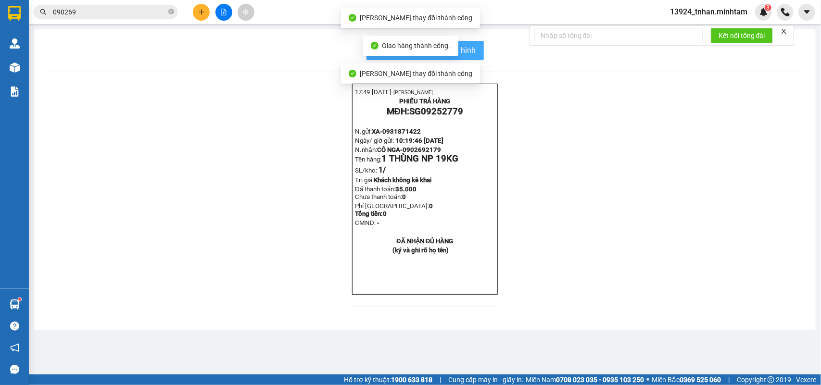
click at [476, 50] on button "In mẫu biên lai tự cấu hình" at bounding box center [424, 50] width 117 height 19
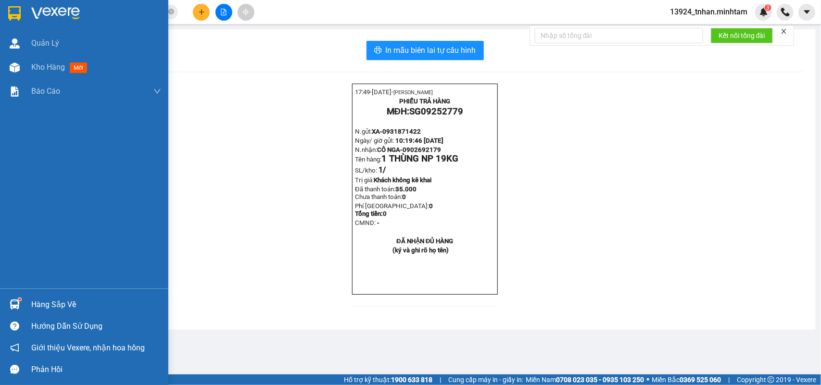
click at [45, 307] on div "Hàng sắp về" at bounding box center [96, 305] width 130 height 14
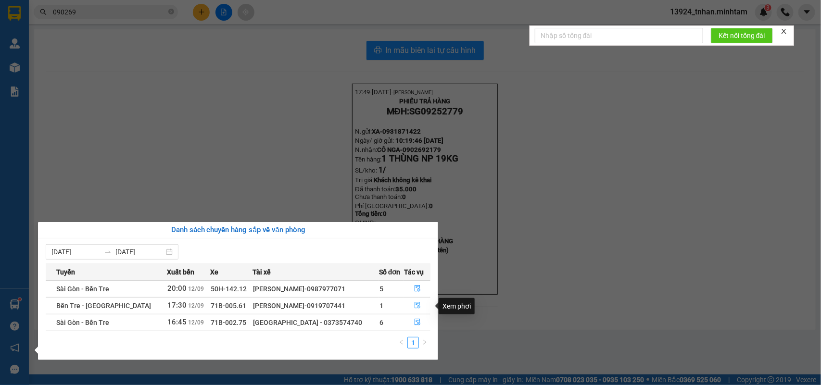
click at [427, 307] on button "button" at bounding box center [416, 305] width 25 height 15
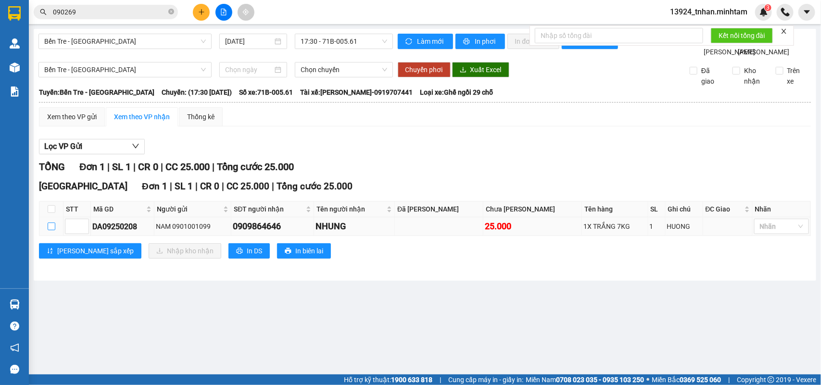
click at [54, 230] on input "checkbox" at bounding box center [52, 227] width 8 height 8
checkbox input "true"
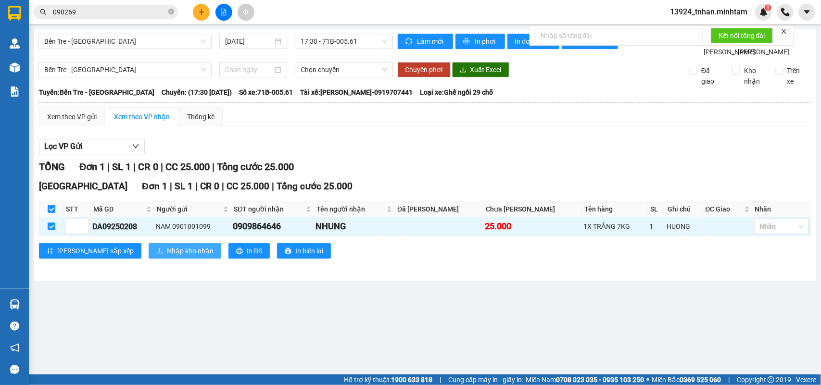
click at [149, 259] on button "Nhập kho nhận" at bounding box center [185, 250] width 73 height 15
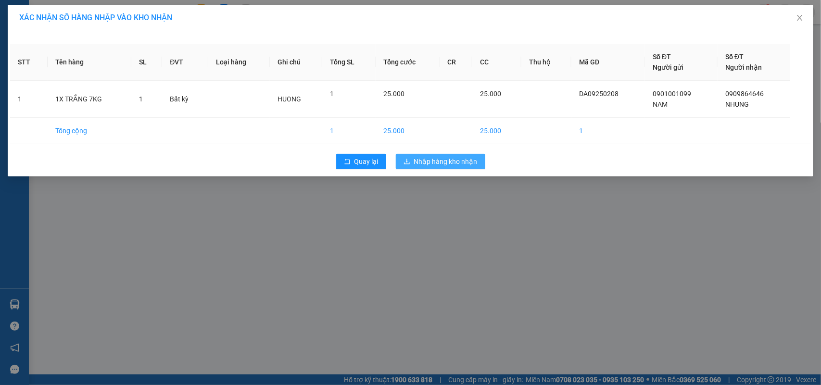
click at [434, 168] on button "Nhập hàng kho nhận" at bounding box center [440, 161] width 89 height 15
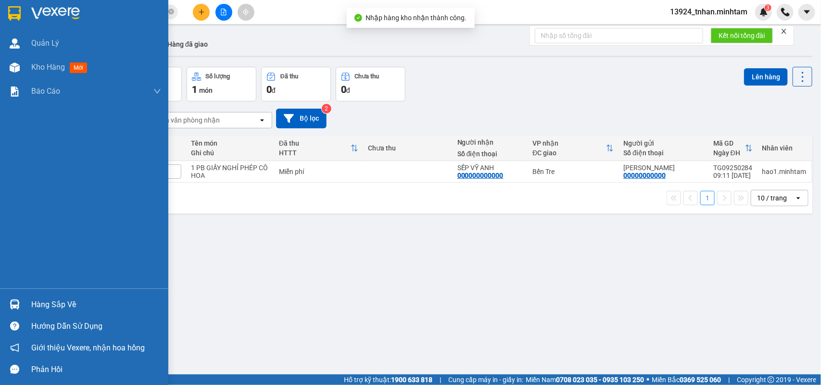
click at [6, 301] on div at bounding box center [14, 304] width 17 height 17
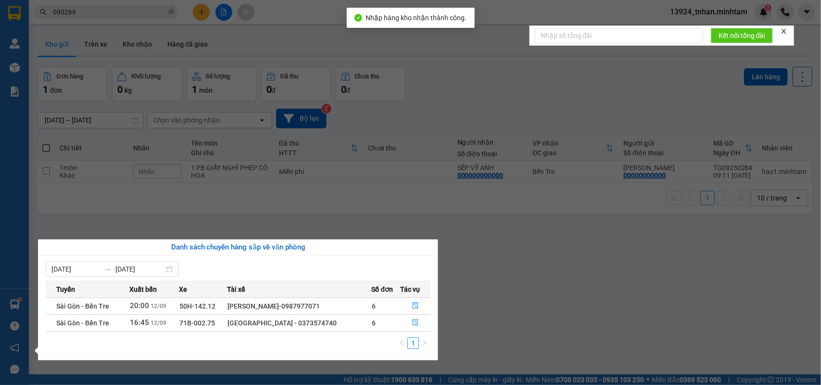
drag, startPoint x: 152, startPoint y: 215, endPoint x: 124, endPoint y: 92, distance: 126.4
click at [152, 214] on section "Kết quả tìm kiếm ( 21 ) Bộ lọc Thuộc VP này Ngày tạo đơn gần nhất Mã ĐH Trạng t…" at bounding box center [410, 192] width 821 height 385
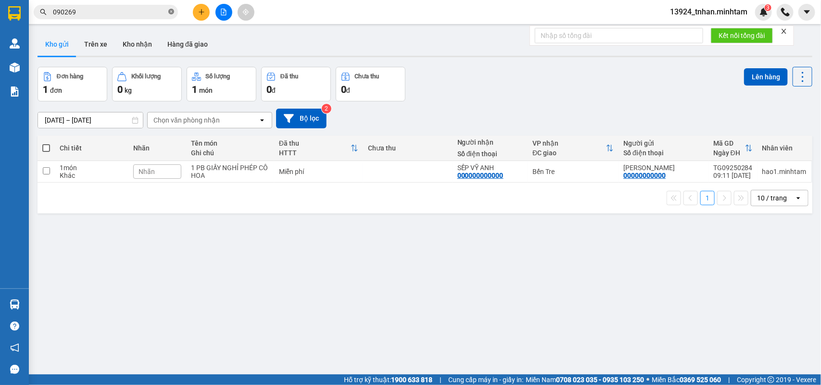
click at [172, 10] on icon "close-circle" at bounding box center [171, 12] width 6 height 6
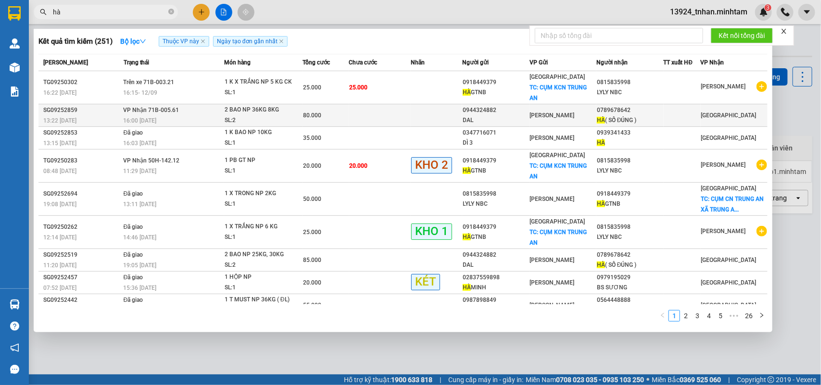
type input "hà"
click at [619, 118] on div "HÀ ( SỐ ĐÚNG )" at bounding box center [630, 120] width 66 height 10
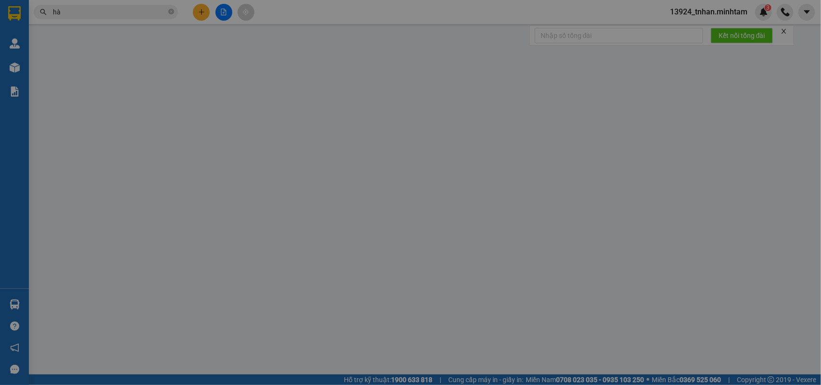
type input "0944324882"
type input "DAL"
type input "0789678642"
type input "HÀ ( SỐ ĐÚNG )"
type input "80.000"
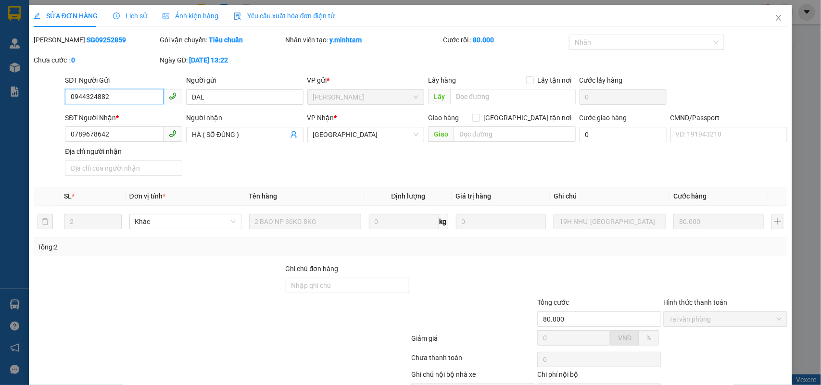
scroll to position [56, 0]
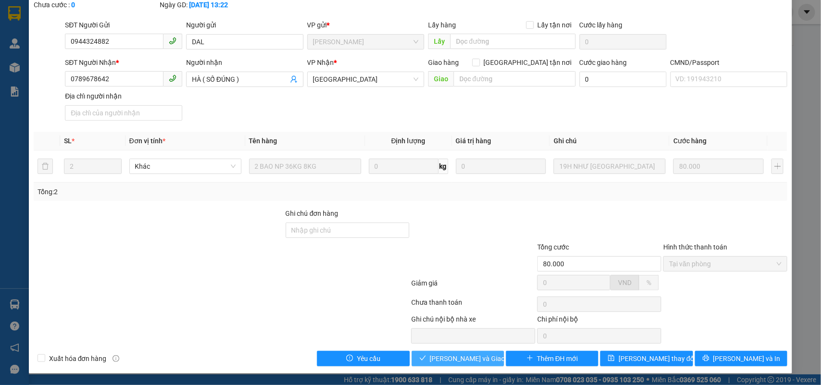
drag, startPoint x: 474, startPoint y: 359, endPoint x: 738, endPoint y: 344, distance: 264.9
click at [475, 359] on span "Lưu và Giao hàng" at bounding box center [476, 358] width 92 height 11
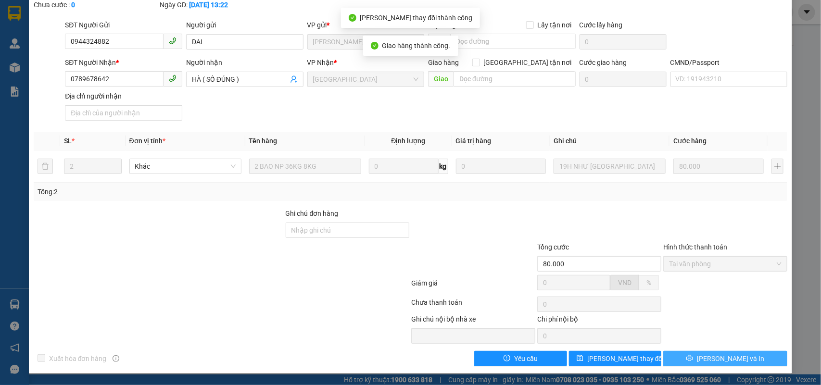
click at [744, 361] on button "Lưu và In" at bounding box center [725, 358] width 124 height 15
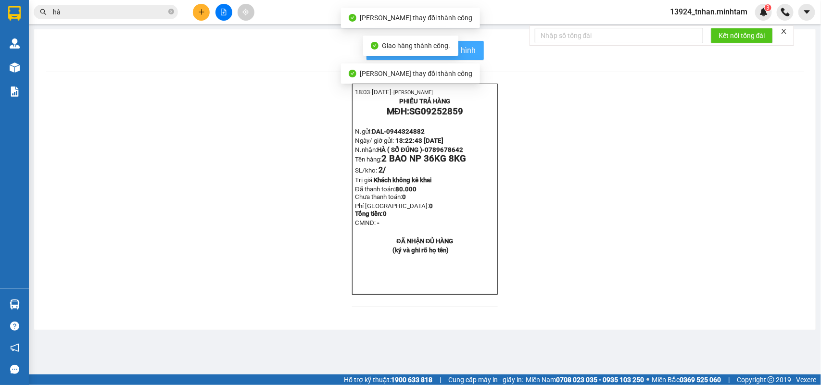
click at [476, 56] on button "In mẫu biên lai tự cấu hình" at bounding box center [424, 50] width 117 height 19
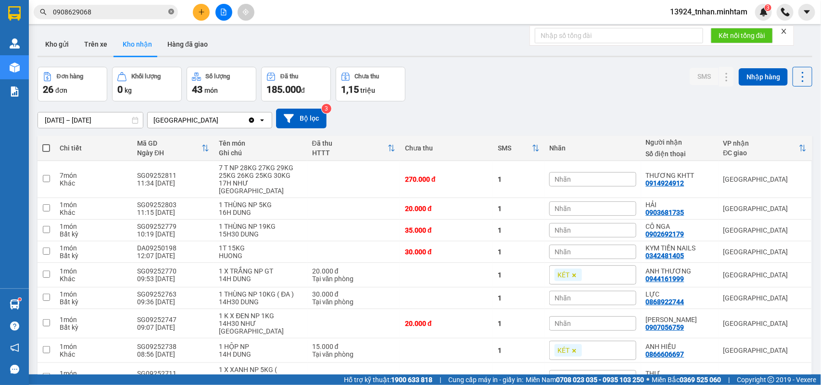
click at [171, 13] on icon "close-circle" at bounding box center [171, 12] width 6 height 6
paste input "0918449379"
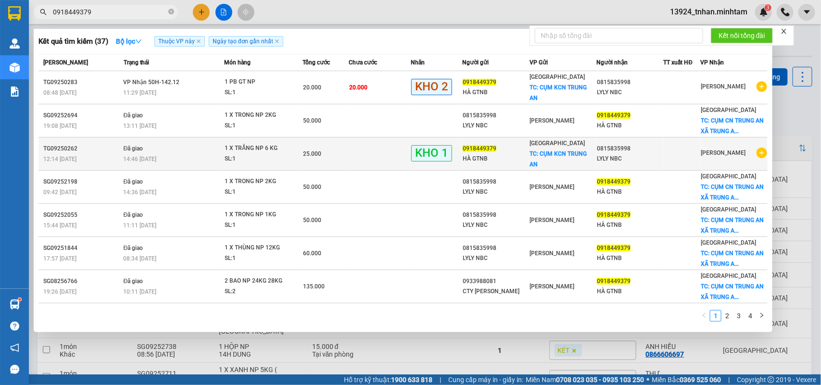
type input "0918449379"
click at [572, 145] on div "Tiền Giang TC: CỤM KCN TRUNG AN" at bounding box center [563, 154] width 66 height 32
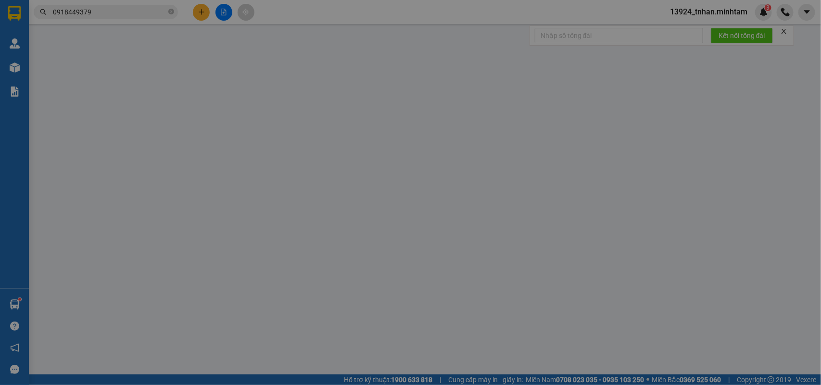
type input "0918449379"
type input "HÀ GTNB"
checkbox input "true"
type input "CỤM KCN TRUNG AN"
type input "0815835998"
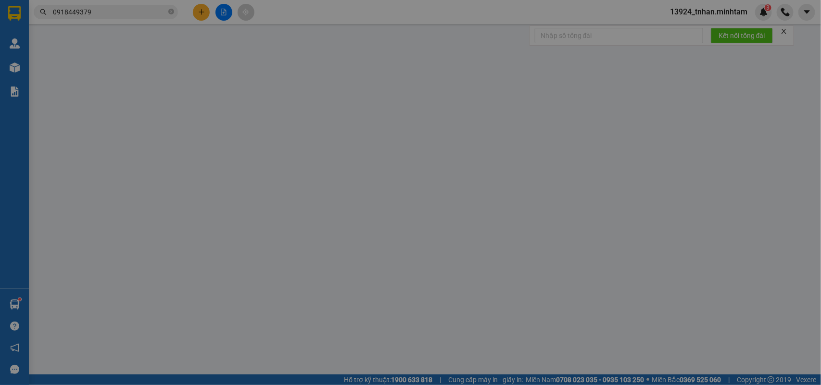
type input "LYLY NBC"
type input "PHÍ LTN 30K CHƯA THU"
type input "25.000"
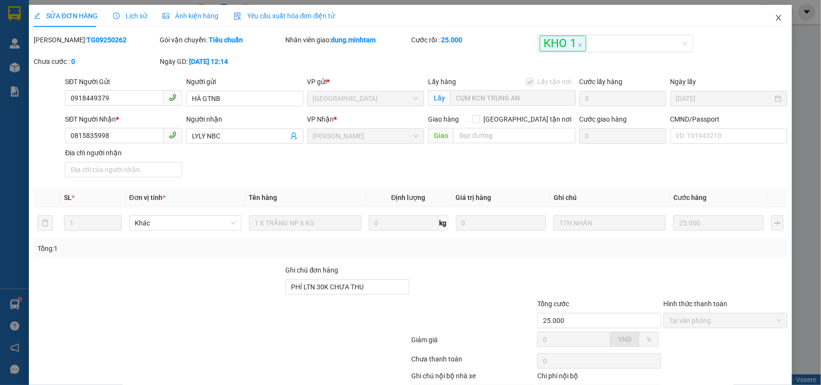
click at [775, 14] on icon "close" at bounding box center [779, 18] width 8 height 8
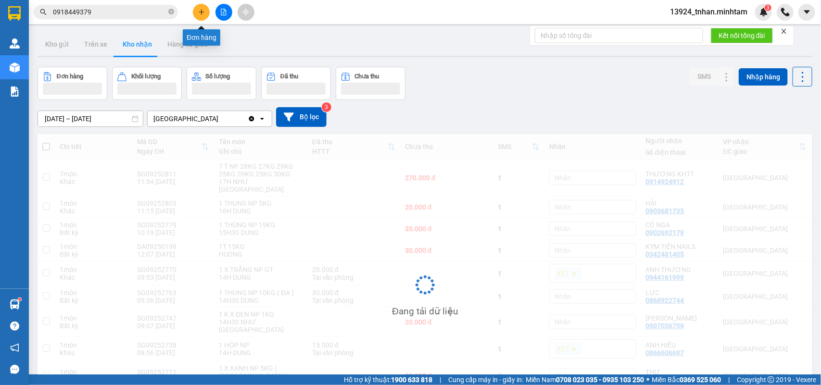
click at [200, 15] on button at bounding box center [201, 12] width 17 height 17
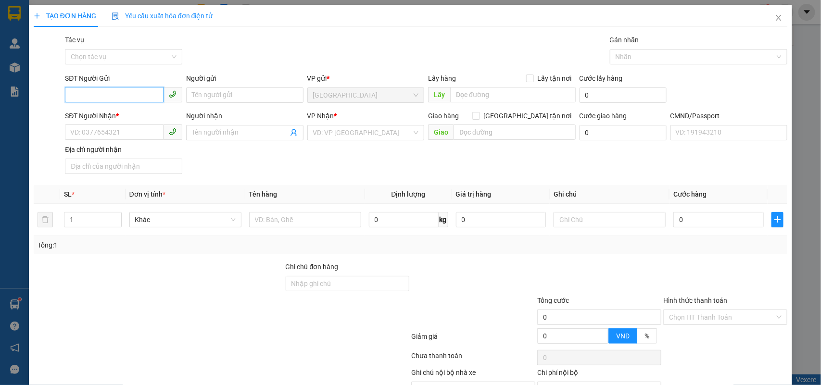
paste input "02733855551"
type input "02733855551"
click at [167, 116] on div "02733855551 - HẢI YẾN" at bounding box center [122, 115] width 104 height 11
type input "HẢI YẾN"
type input "0989989720"
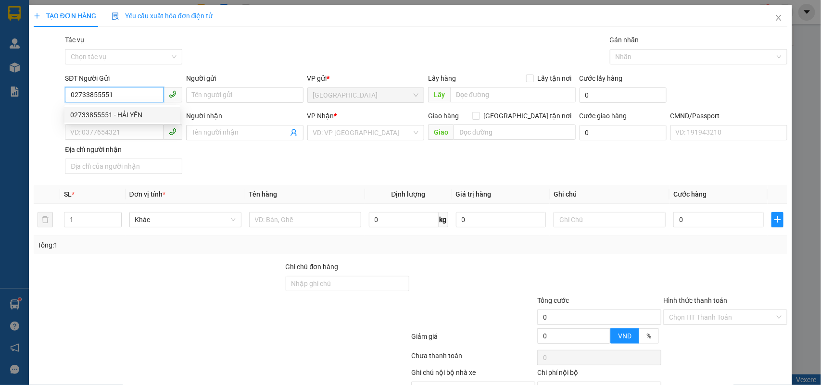
type input "ĐÀO"
type input "02733855551"
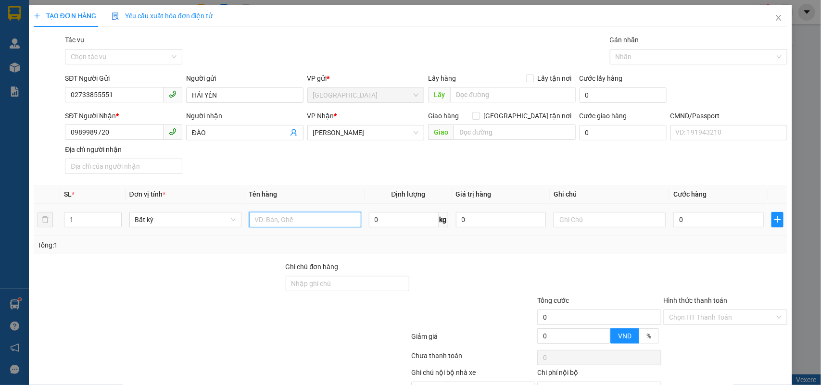
drag, startPoint x: 275, startPoint y: 223, endPoint x: 273, endPoint y: 217, distance: 5.5
click at [275, 223] on input "text" at bounding box center [305, 219] width 112 height 15
type input "1 T NP 10 KG"
click at [704, 211] on div "0" at bounding box center [718, 219] width 90 height 19
click at [705, 216] on input "0" at bounding box center [718, 219] width 90 height 15
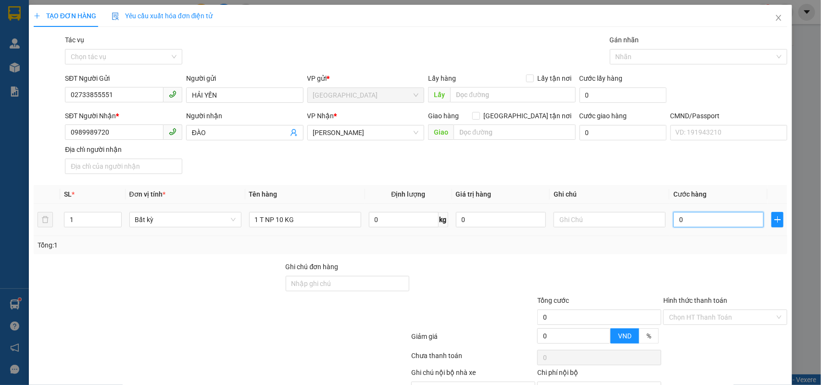
type input "3"
type input "30"
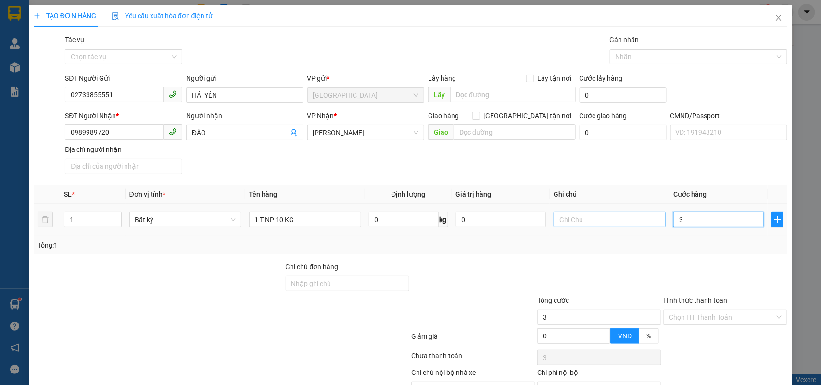
type input "30"
type input "30.000"
click at [622, 219] on input "text" at bounding box center [609, 219] width 112 height 15
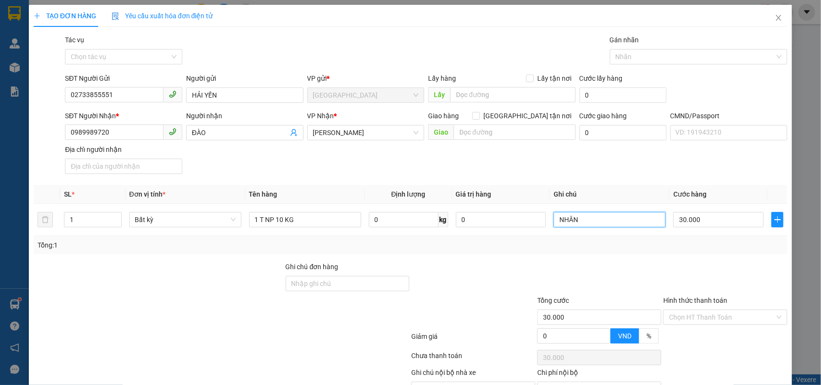
scroll to position [54, 0]
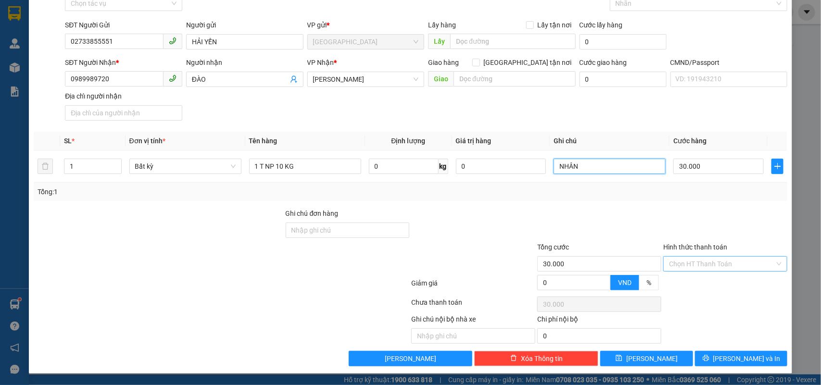
type input "NHÂN"
click at [715, 267] on input "Hình thức thanh toán" at bounding box center [722, 264] width 106 height 14
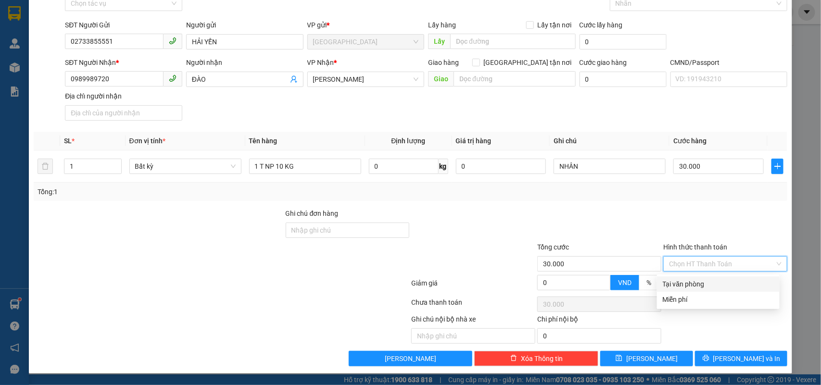
drag, startPoint x: 702, startPoint y: 280, endPoint x: 721, endPoint y: 328, distance: 52.2
click at [703, 280] on div "Tại văn phòng" at bounding box center [718, 284] width 111 height 11
type input "0"
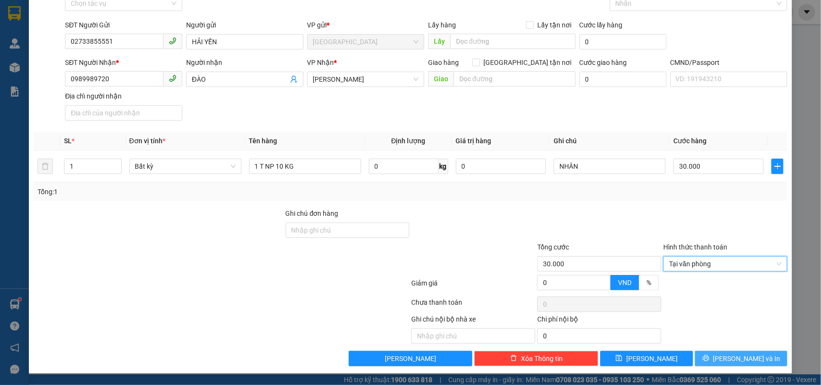
click at [709, 357] on icon "printer" at bounding box center [706, 358] width 7 height 7
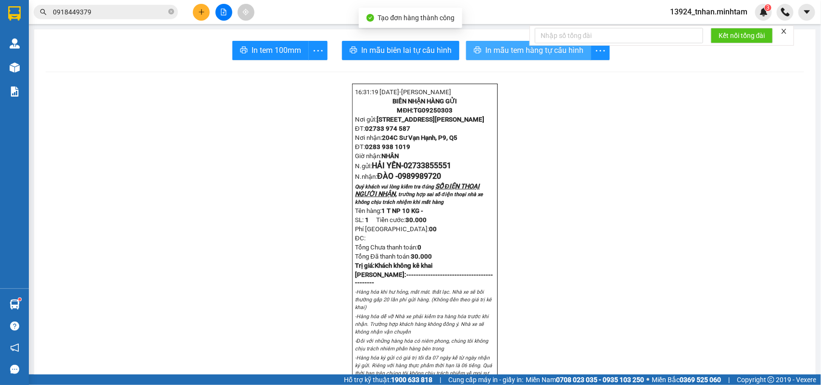
click at [466, 44] on button "In mẫu tem hàng tự cấu hình" at bounding box center [528, 50] width 125 height 19
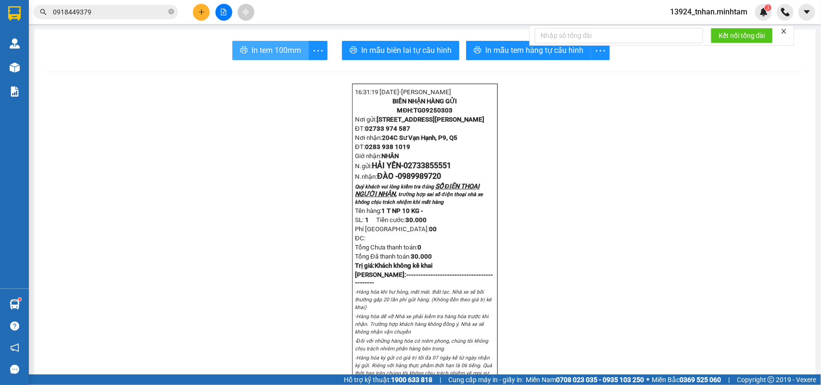
click at [279, 46] on span "In tem 100mm" at bounding box center [276, 50] width 50 height 12
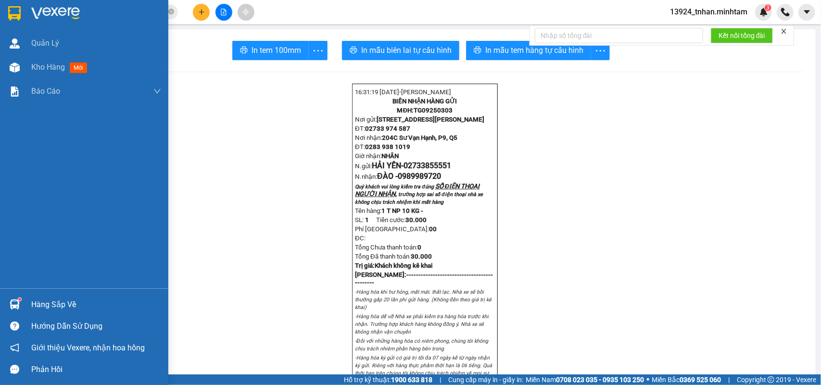
click at [15, 15] on img at bounding box center [14, 13] width 13 height 14
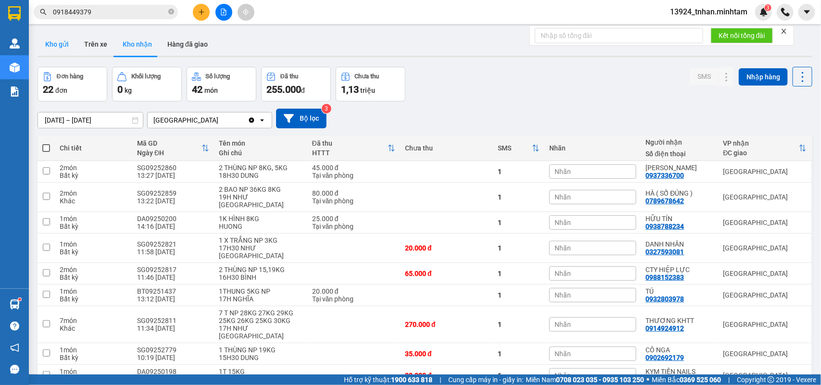
click at [58, 41] on button "Kho gửi" at bounding box center [57, 44] width 39 height 23
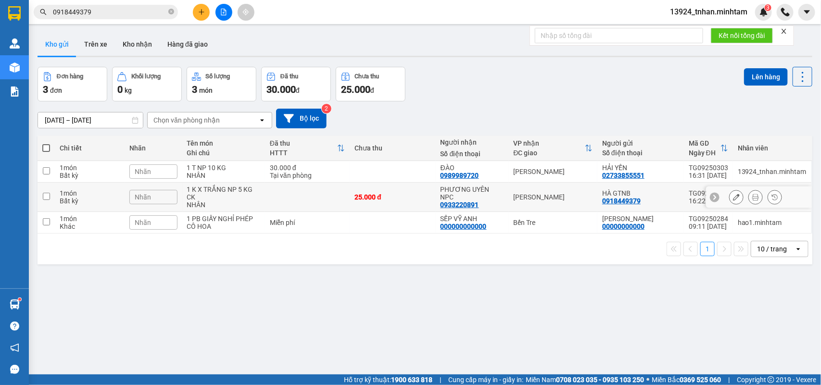
click at [733, 198] on icon at bounding box center [736, 197] width 7 height 7
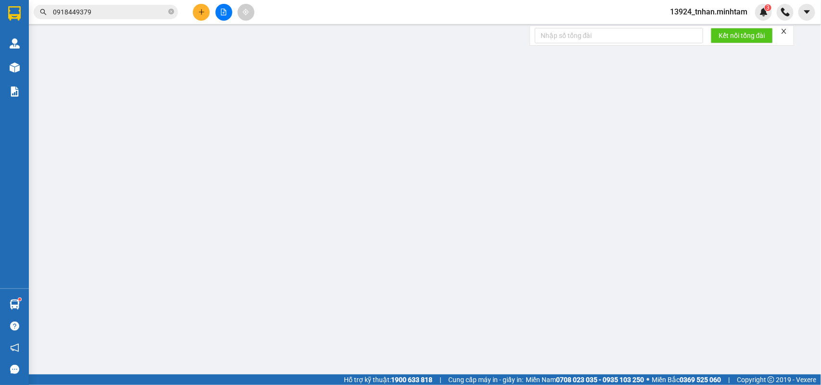
type input "0918449379"
type input "HÀ GTNB"
checkbox input "true"
type input "CỤM KCN TRUNG AN"
type input "0933220891"
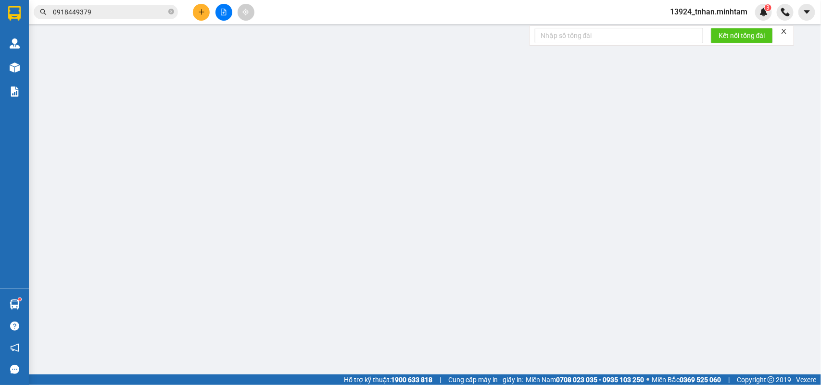
type input "PHƯƠNG UYÊN NPC"
type input "PHÍ LTN CHƯA THU (30K)"
type input "25.000"
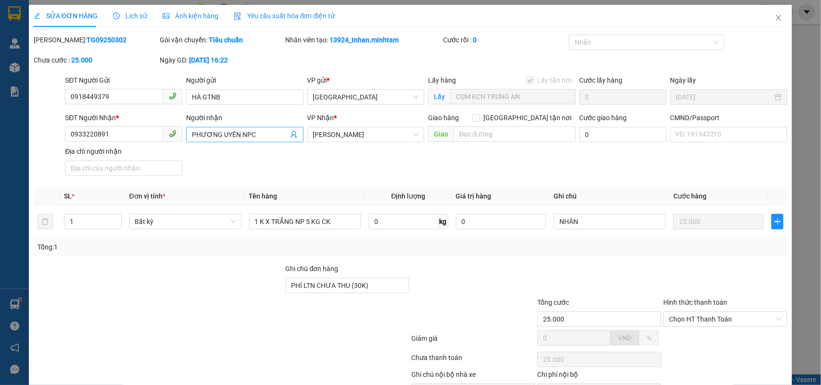
click at [292, 136] on icon "user-add" at bounding box center [293, 134] width 6 height 7
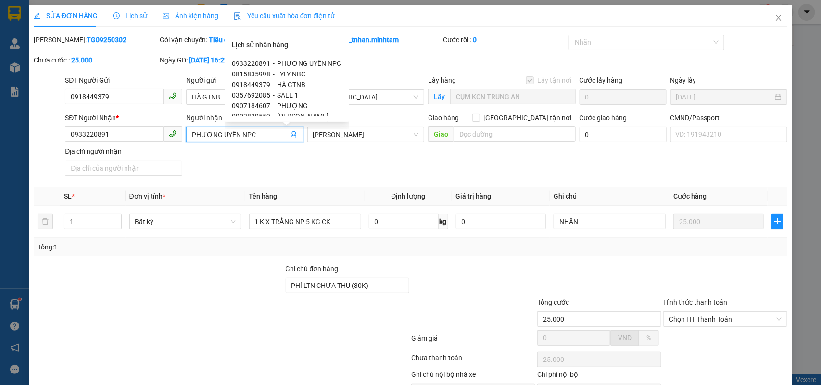
click at [304, 73] on div "0815835998 - LYLY NBC" at bounding box center [286, 74] width 109 height 11
type input "0815835998"
type input "LYLY NBC"
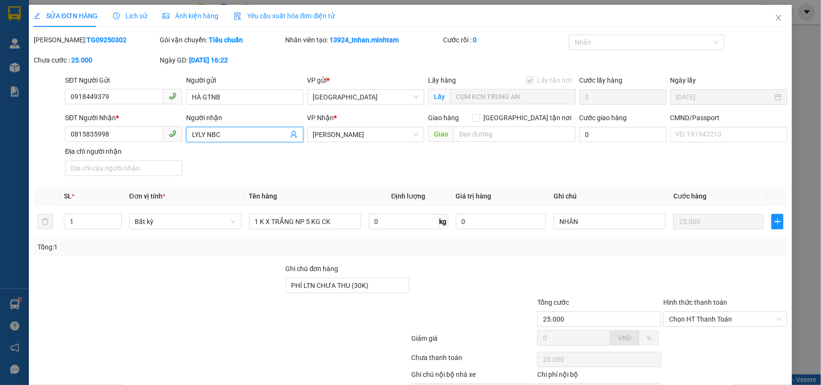
scroll to position [56, 0]
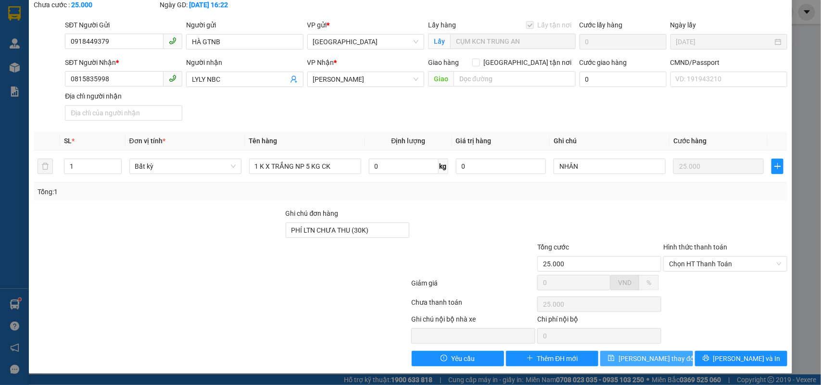
click at [640, 362] on span "[PERSON_NAME] thay đổi" at bounding box center [656, 358] width 77 height 11
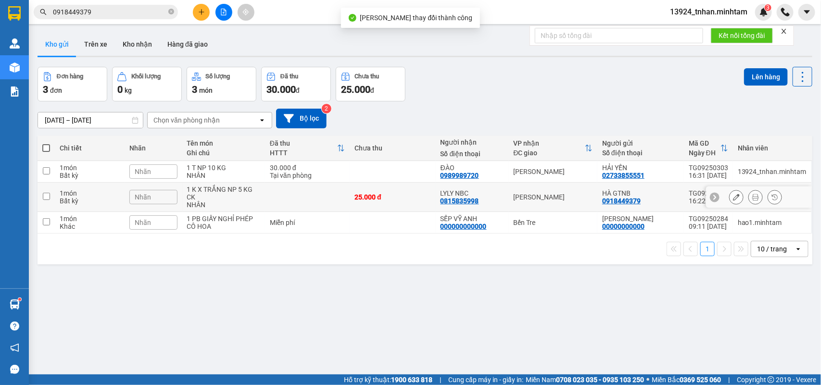
click at [401, 196] on div "25.000 đ" at bounding box center [392, 197] width 76 height 8
checkbox input "true"
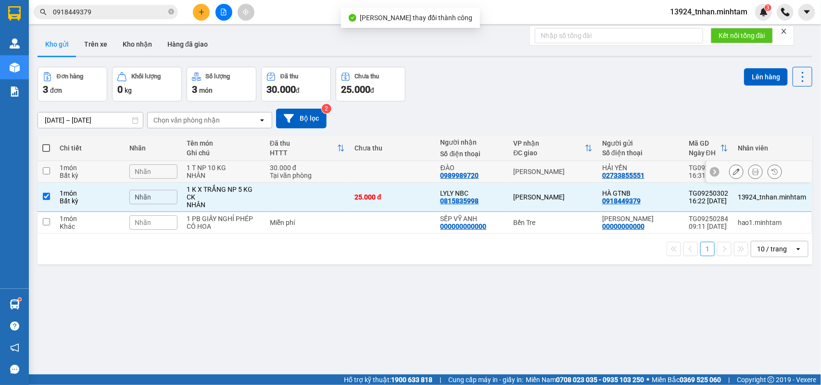
click at [414, 166] on td at bounding box center [393, 172] width 86 height 22
checkbox input "true"
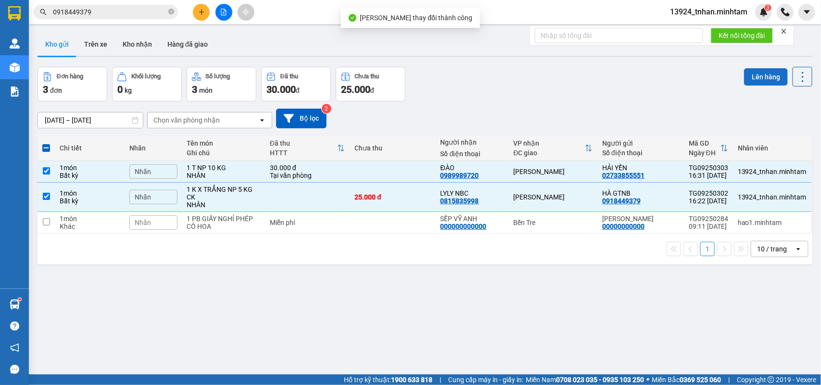
click at [756, 75] on button "Lên hàng" at bounding box center [766, 76] width 44 height 17
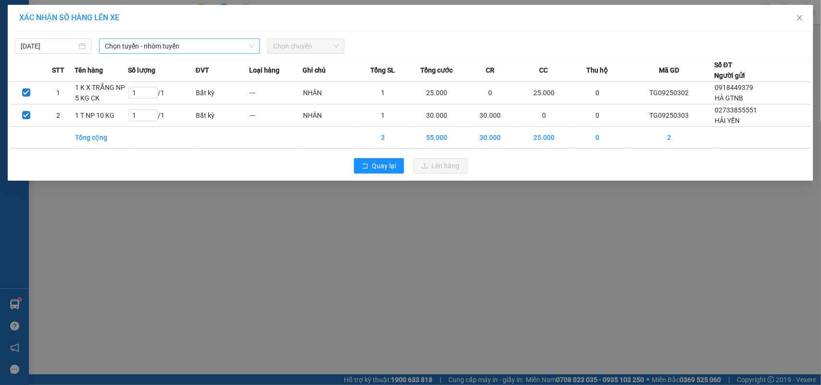
click at [174, 39] on span "Chọn tuyến - nhóm tuyến" at bounding box center [179, 46] width 149 height 14
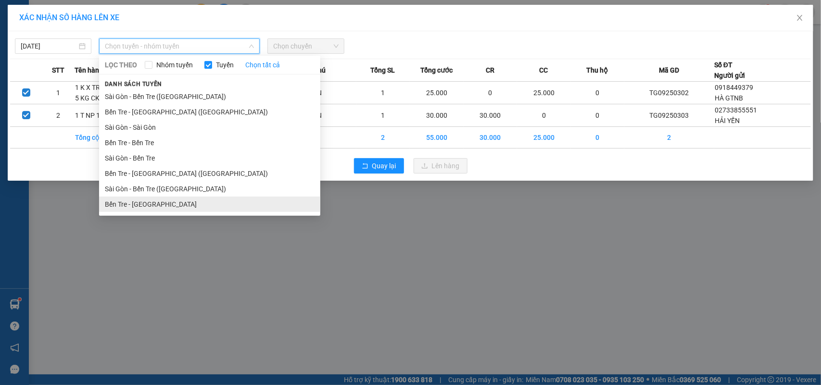
click at [154, 212] on li "Bến Tre - [GEOGRAPHIC_DATA]" at bounding box center [209, 204] width 221 height 15
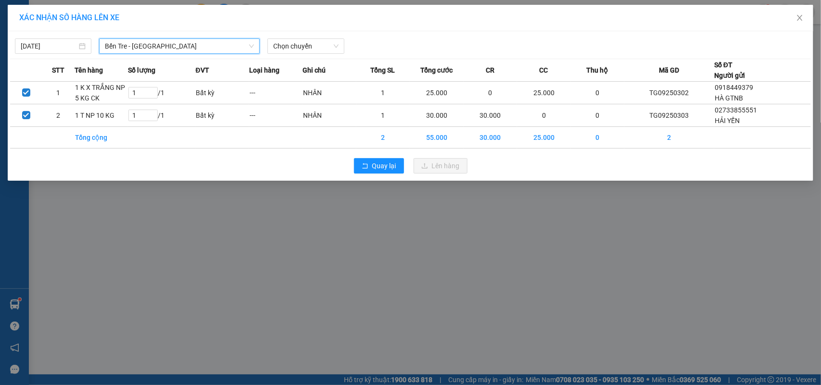
click at [233, 39] on span "Bến Tre - [GEOGRAPHIC_DATA]" at bounding box center [179, 46] width 149 height 14
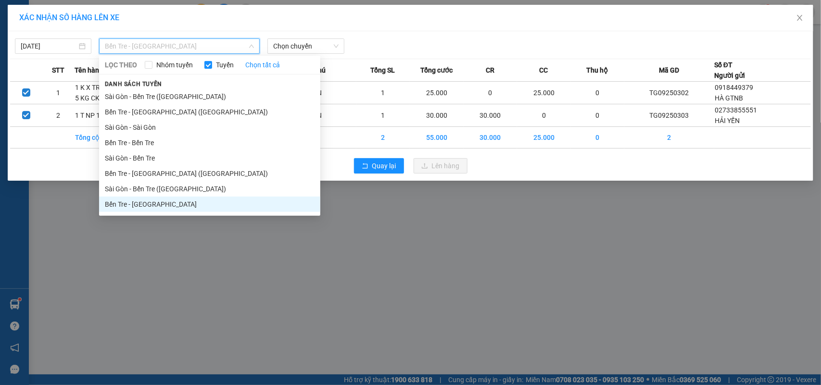
drag, startPoint x: 174, startPoint y: 171, endPoint x: 206, endPoint y: 135, distance: 48.4
click at [174, 171] on li "Bến Tre - [GEOGRAPHIC_DATA] ([GEOGRAPHIC_DATA])" at bounding box center [209, 173] width 221 height 15
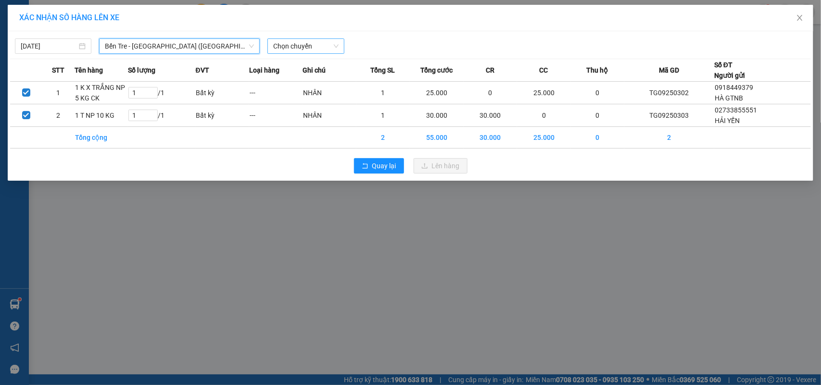
click at [296, 46] on span "Chọn chuyến" at bounding box center [305, 46] width 65 height 14
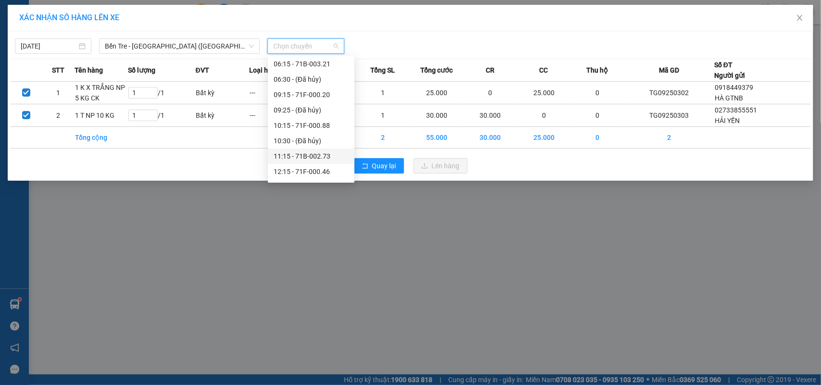
scroll to position [154, 0]
click at [321, 169] on div "16:15 - 71B-003.21" at bounding box center [311, 173] width 75 height 11
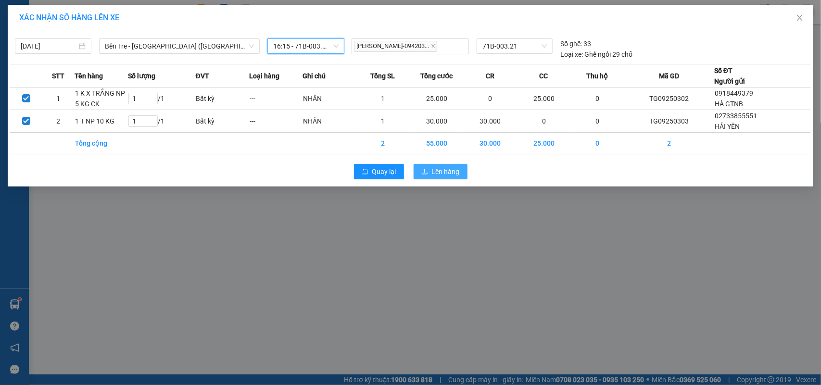
click at [418, 172] on button "Lên hàng" at bounding box center [441, 171] width 54 height 15
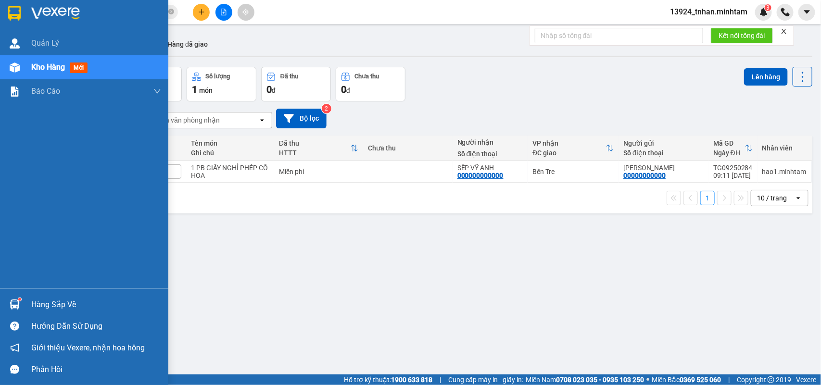
click at [50, 293] on div "Hàng sắp về Hướng dẫn sử dụng Giới thiệu Vexere, nhận hoa hồng Phản hồi" at bounding box center [84, 335] width 168 height 92
click at [53, 296] on div "Hàng sắp về" at bounding box center [84, 305] width 168 height 22
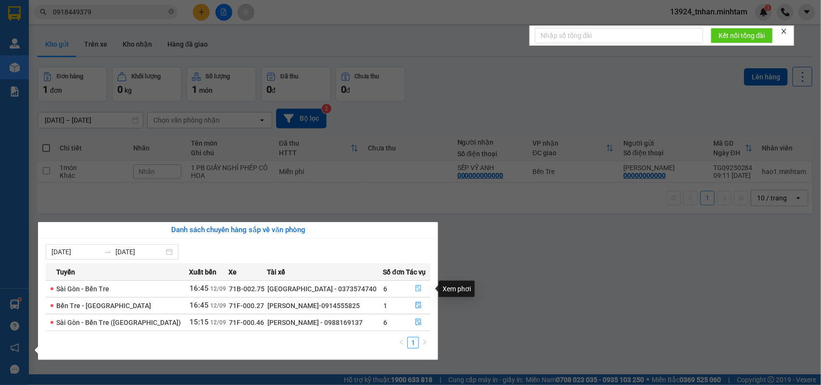
click at [417, 287] on icon "file-done" at bounding box center [418, 288] width 6 height 7
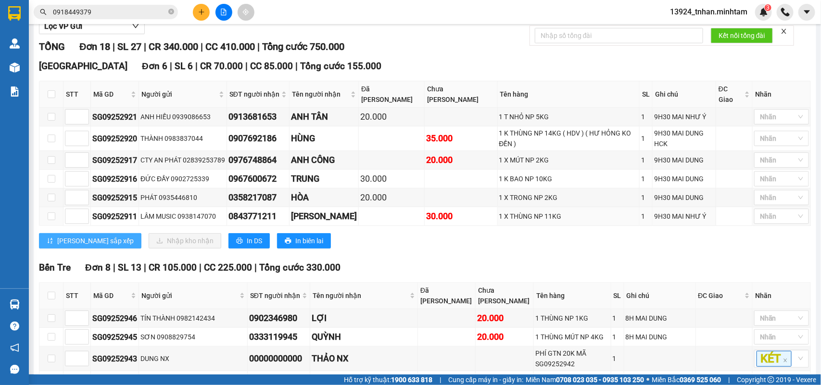
scroll to position [180, 0]
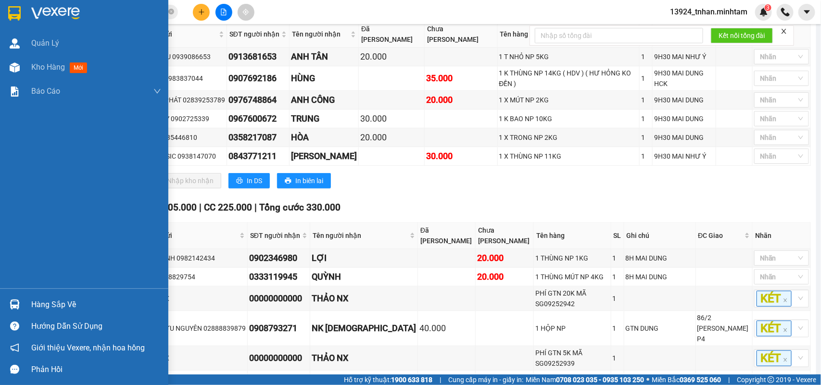
click at [5, 13] on div at bounding box center [84, 15] width 168 height 31
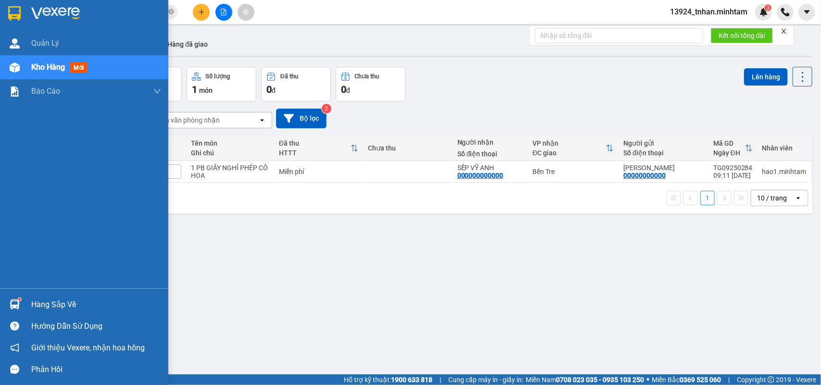
drag, startPoint x: 32, startPoint y: 301, endPoint x: 42, endPoint y: 296, distance: 11.2
click at [32, 301] on div "Hàng sắp về" at bounding box center [96, 305] width 130 height 14
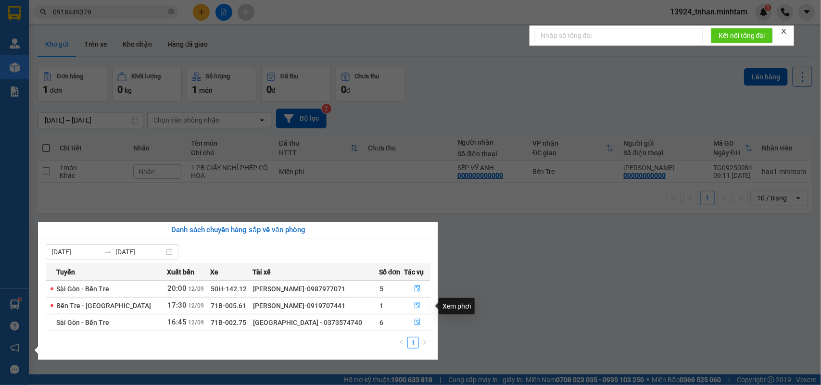
click at [416, 302] on button "button" at bounding box center [416, 305] width 25 height 15
